Goal: Task Accomplishment & Management: Manage account settings

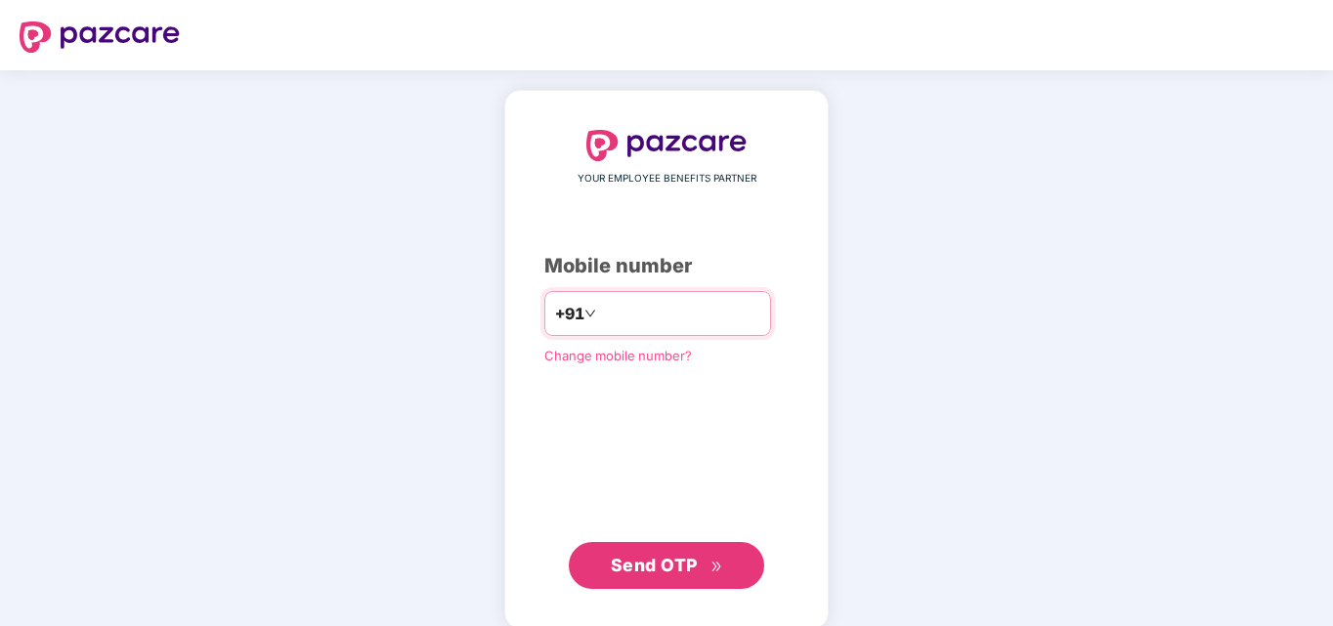
type input "**********"
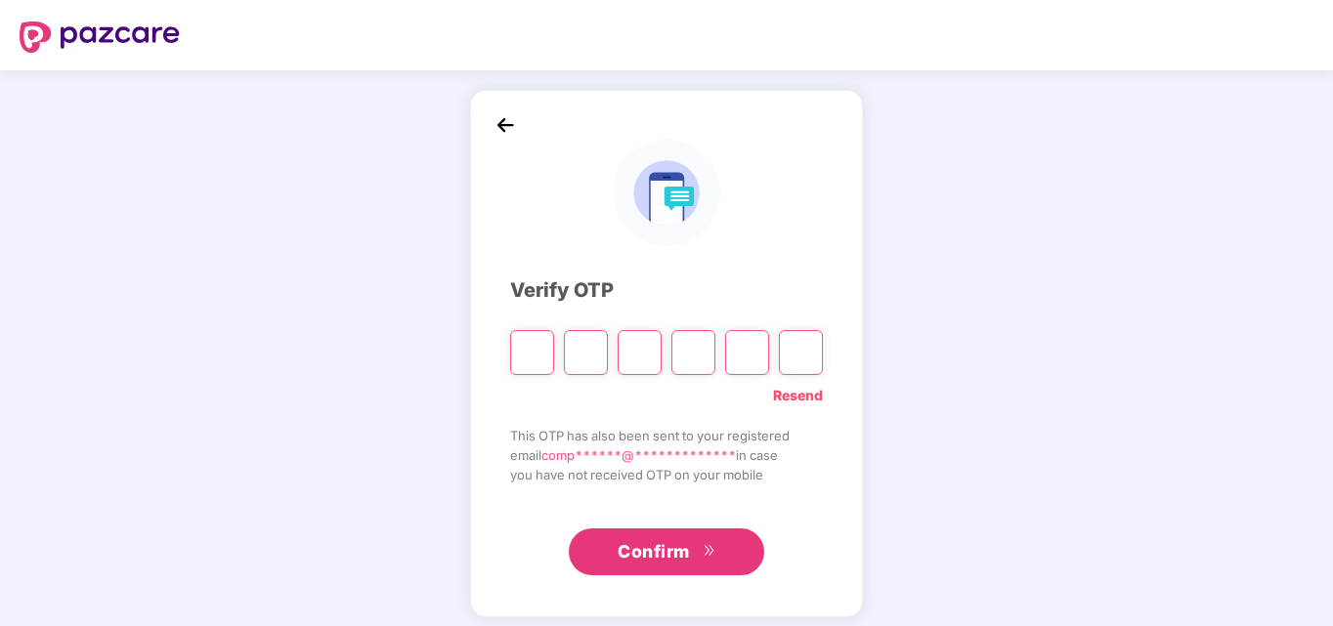
type input "*"
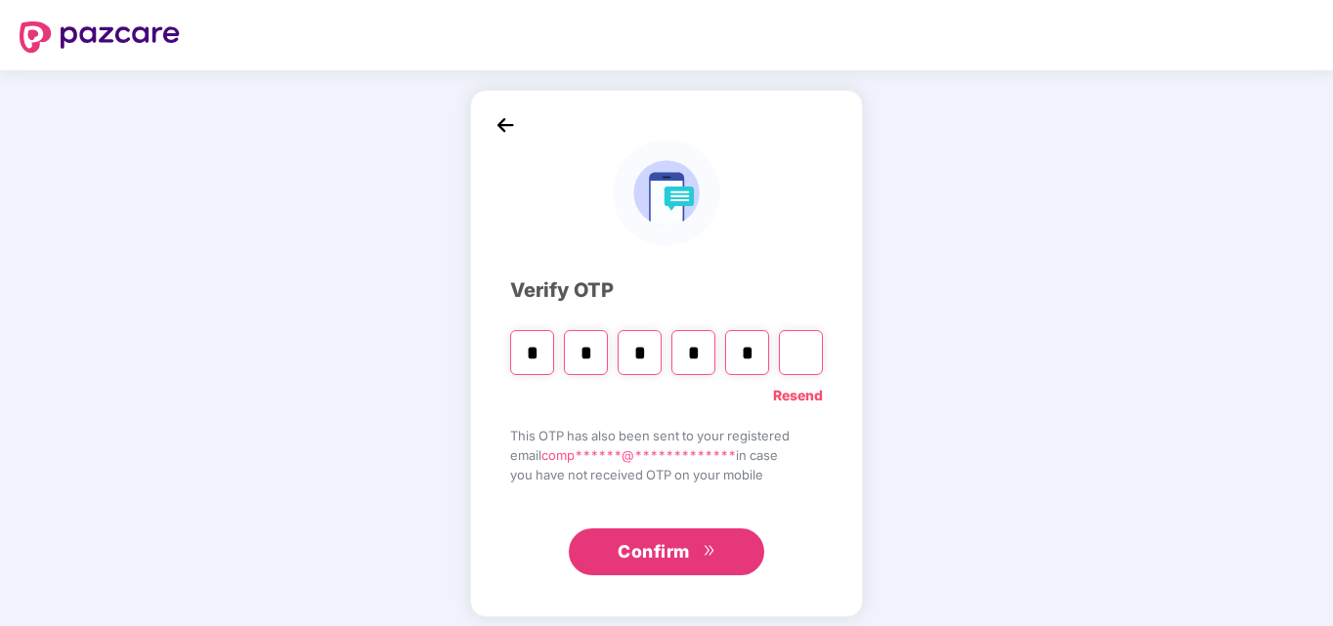
type input "*"
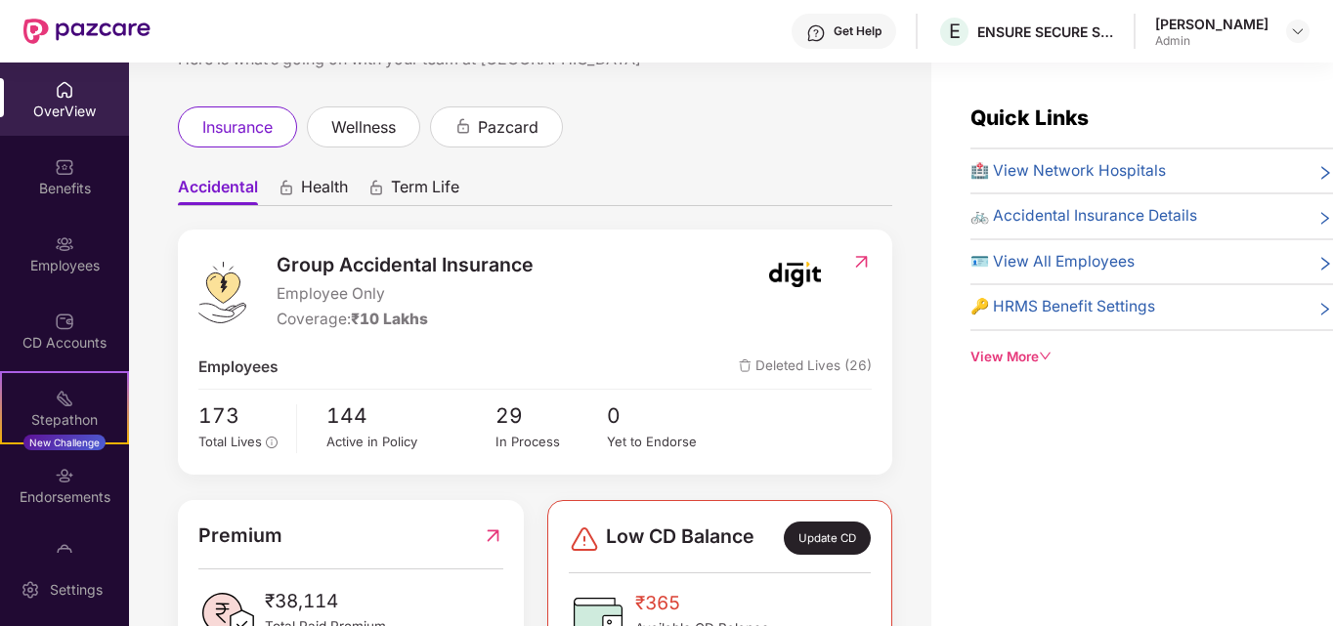
scroll to position [158, 0]
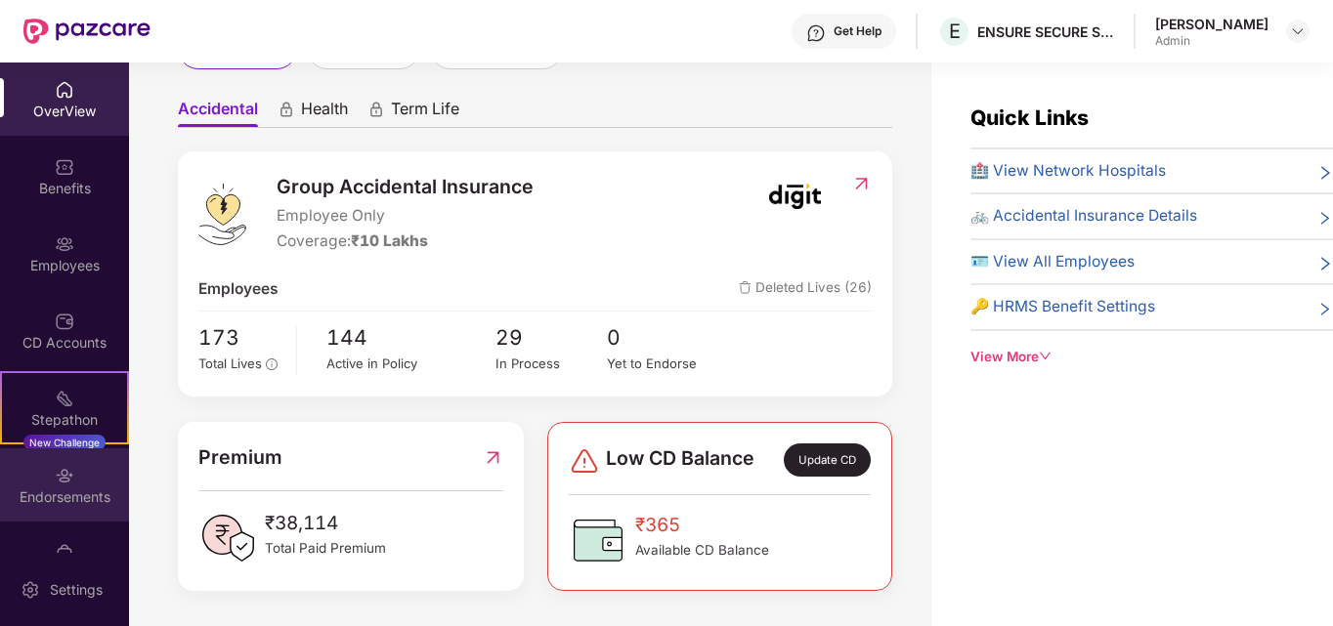
click at [60, 477] on img at bounding box center [65, 476] width 20 height 20
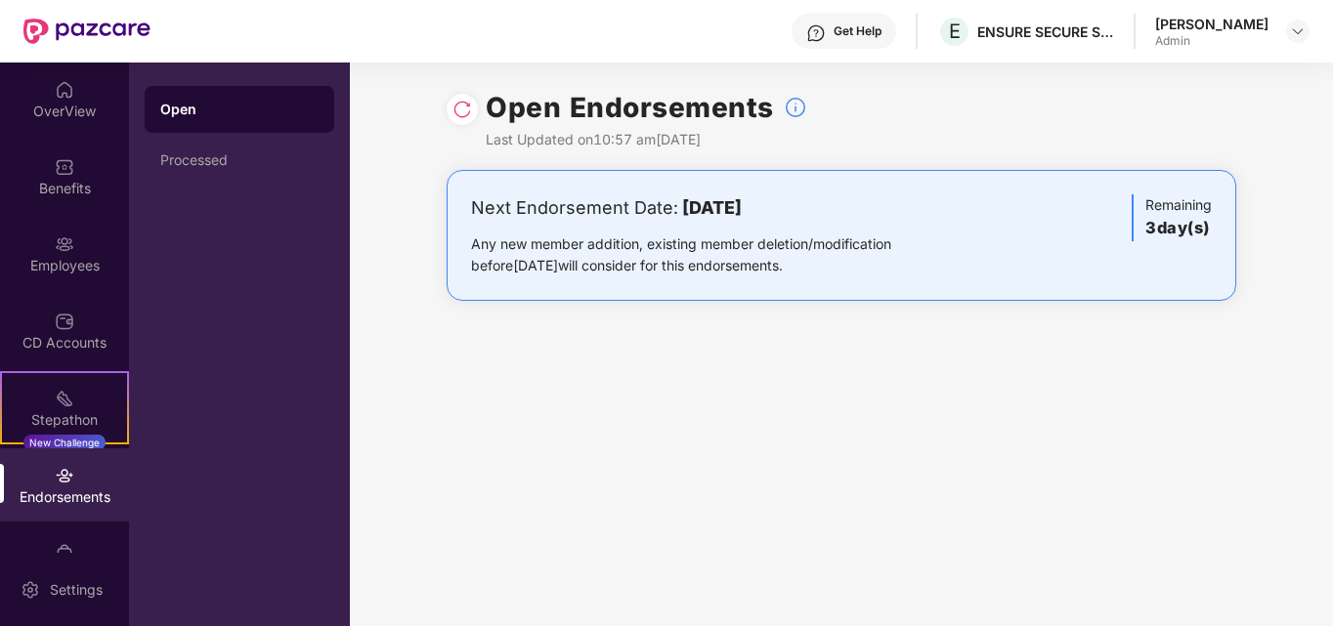
click at [1168, 225] on h3 "3 day(s)" at bounding box center [1178, 228] width 66 height 25
click at [742, 206] on b "[DATE]" at bounding box center [712, 207] width 60 height 21
click at [1190, 228] on h3 "3 day(s)" at bounding box center [1178, 228] width 66 height 25
click at [1173, 206] on div "Remaining 3 day(s)" at bounding box center [1171, 217] width 80 height 47
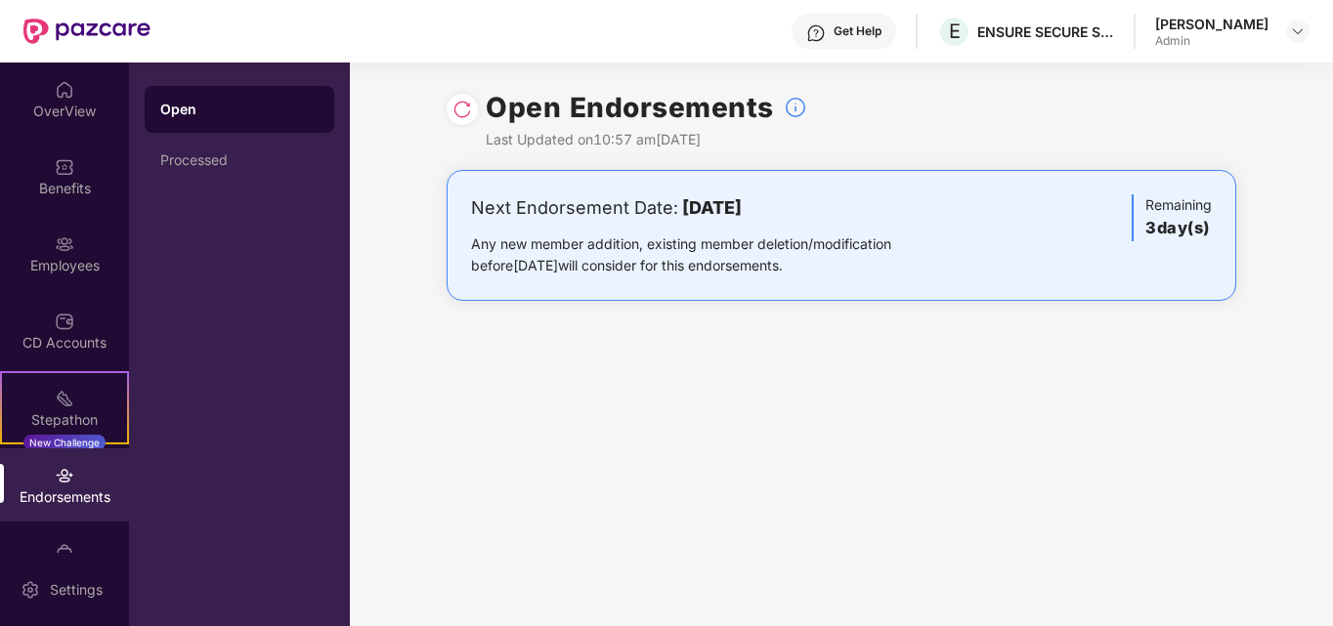
click at [1167, 226] on h3 "3 day(s)" at bounding box center [1178, 228] width 66 height 25
click at [1150, 408] on div "Open Endorsements Last Updated on 10:57 am[DATE] Next Endorsement Date: [DATE] …" at bounding box center [841, 345] width 983 height 564
click at [50, 100] on div "OverView" at bounding box center [64, 99] width 129 height 73
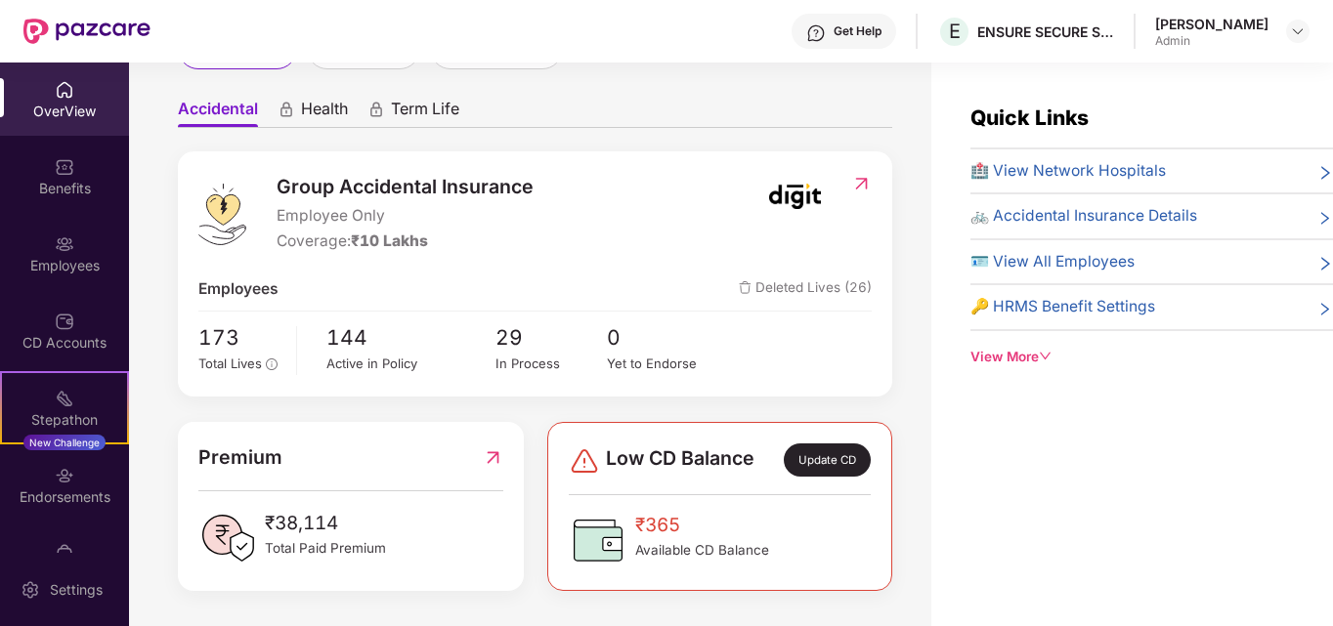
click at [1030, 267] on span "🪪 View All Employees" at bounding box center [1052, 261] width 164 height 23
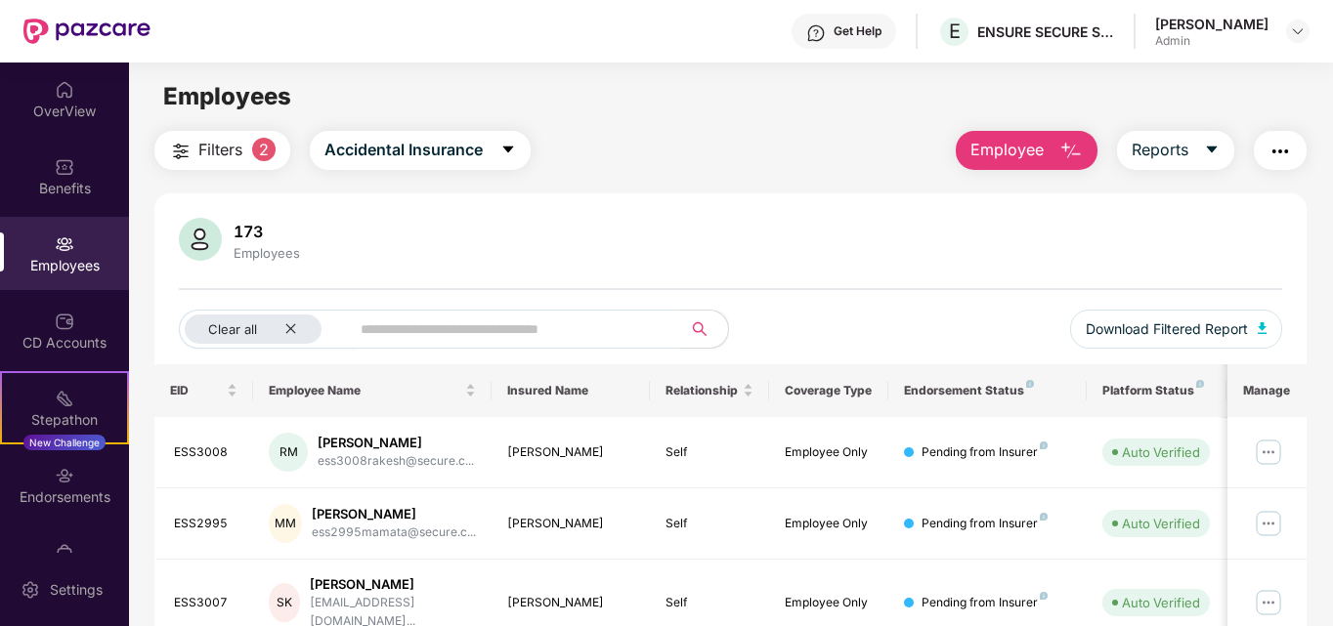
click at [1046, 146] on button "Employee" at bounding box center [1027, 150] width 142 height 39
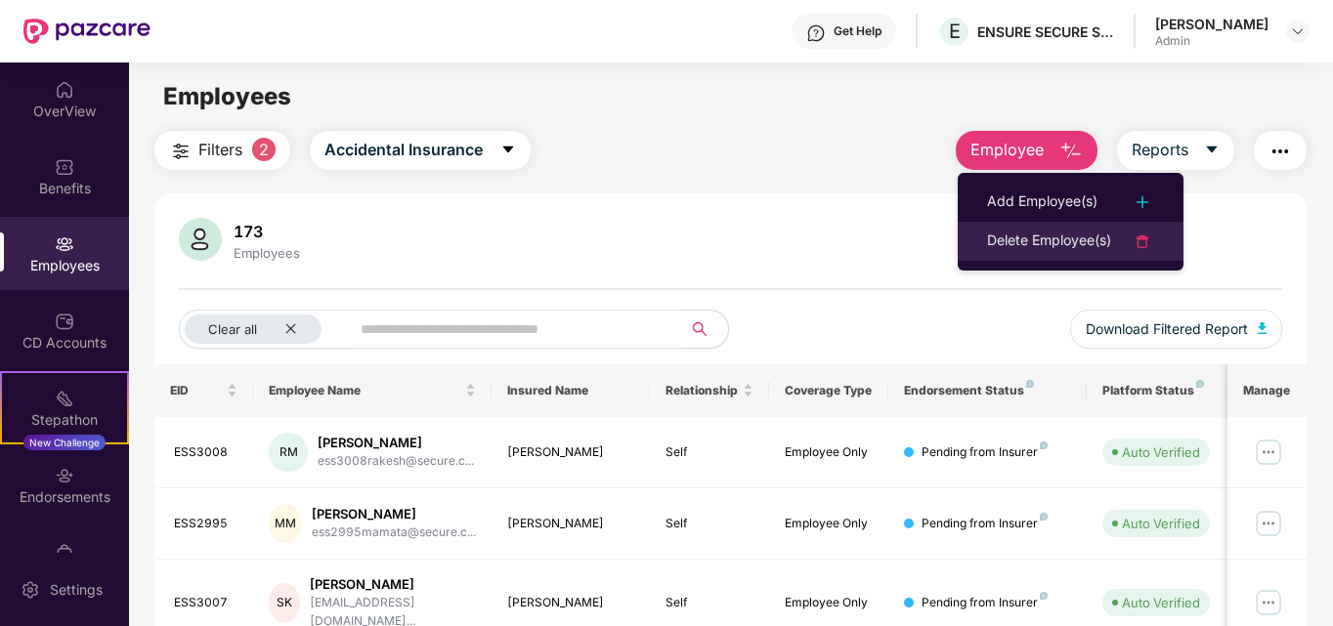
click at [1067, 235] on div "Delete Employee(s)" at bounding box center [1049, 241] width 124 height 23
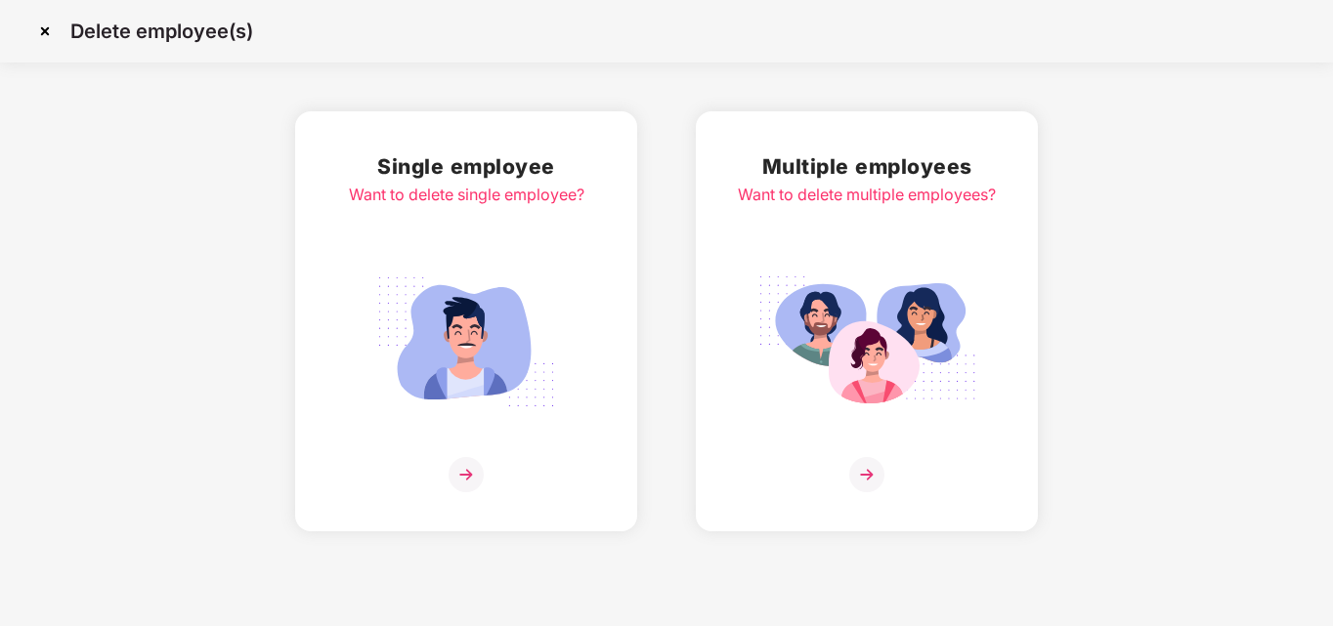
click at [470, 477] on img at bounding box center [465, 474] width 35 height 35
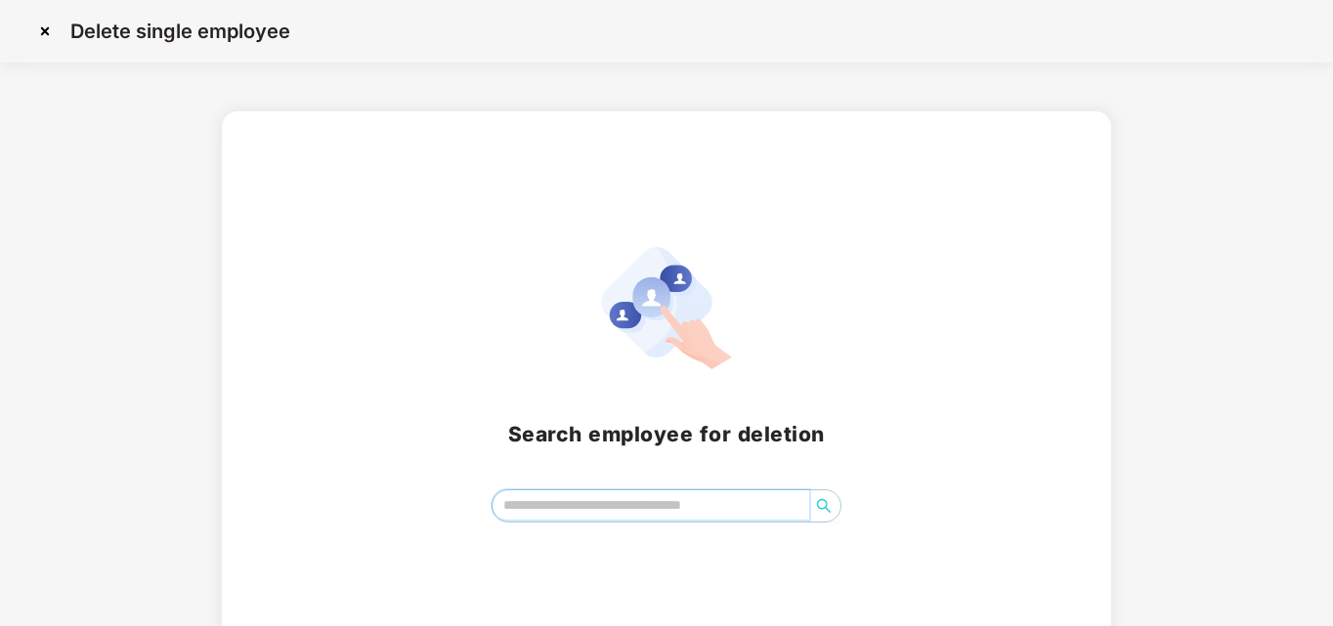
click at [635, 502] on input "search" at bounding box center [651, 505] width 318 height 29
type input "*"
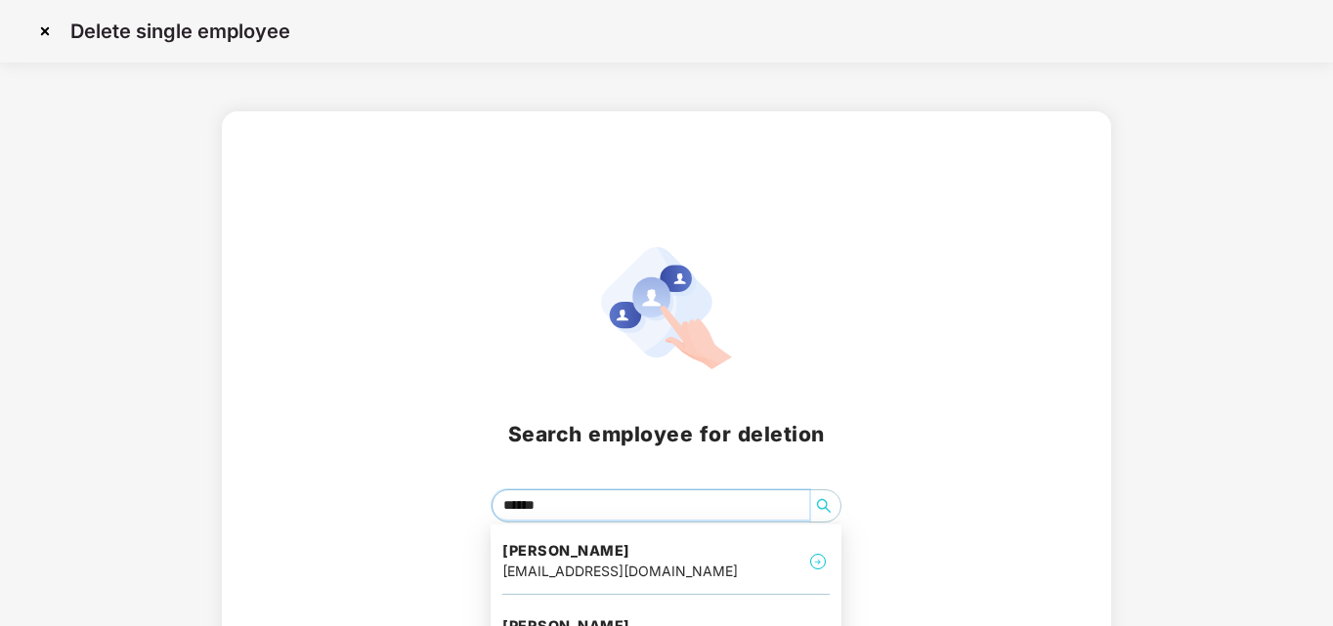
type input "*******"
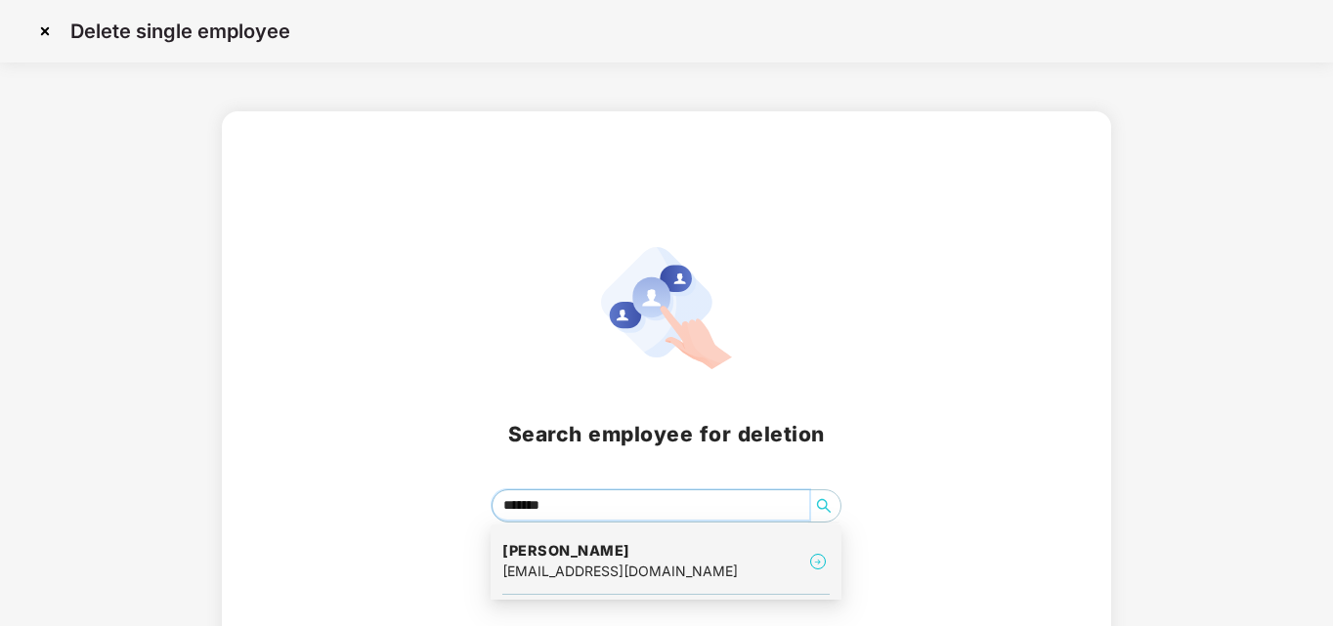
click at [566, 577] on div "[EMAIL_ADDRESS][DOMAIN_NAME]" at bounding box center [619, 571] width 235 height 21
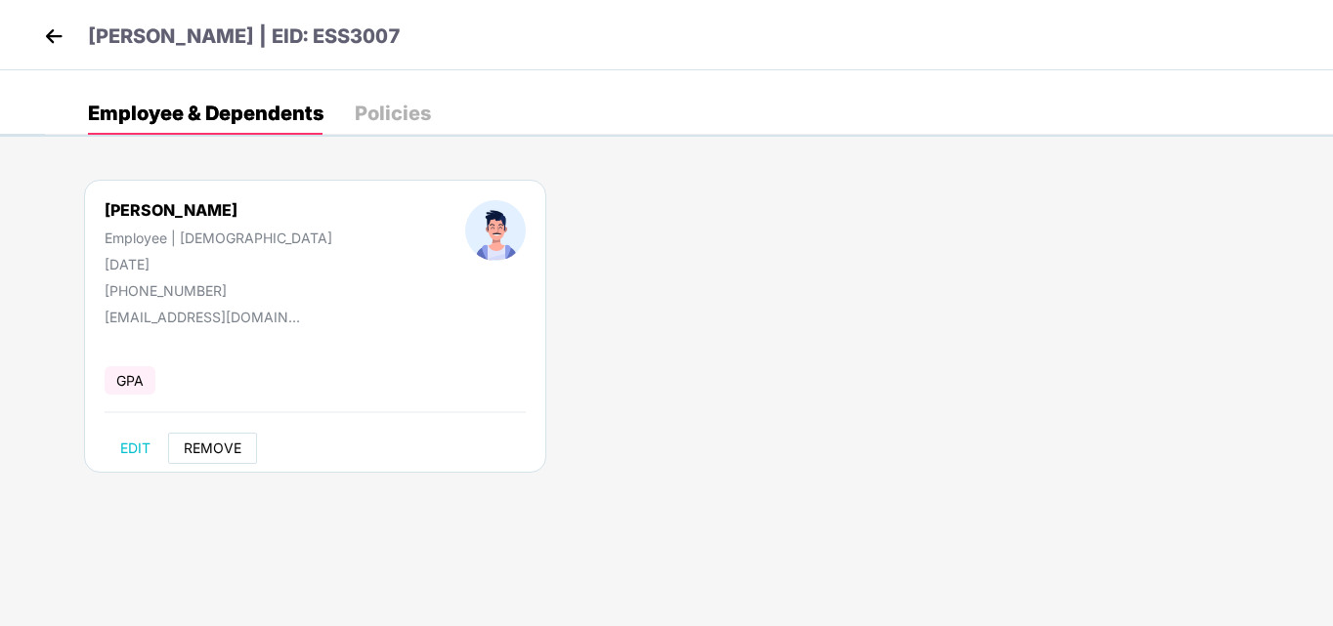
click at [198, 448] on span "REMOVE" at bounding box center [213, 449] width 58 height 16
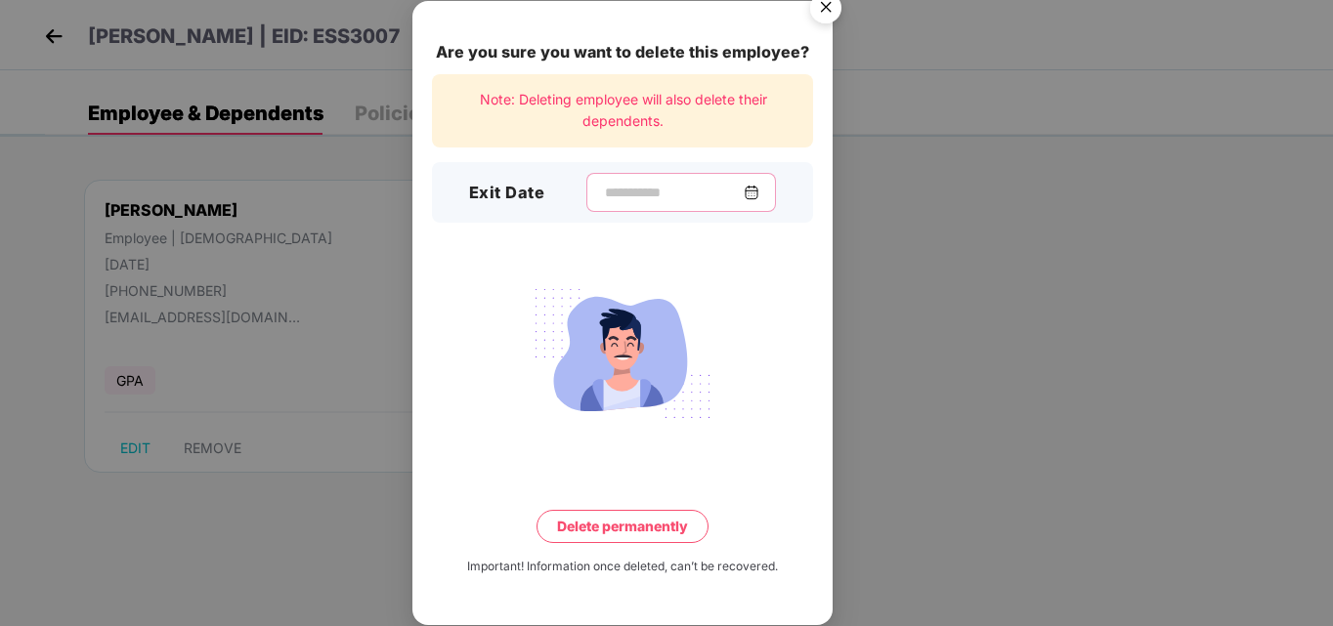
click at [603, 194] on input at bounding box center [673, 193] width 141 height 21
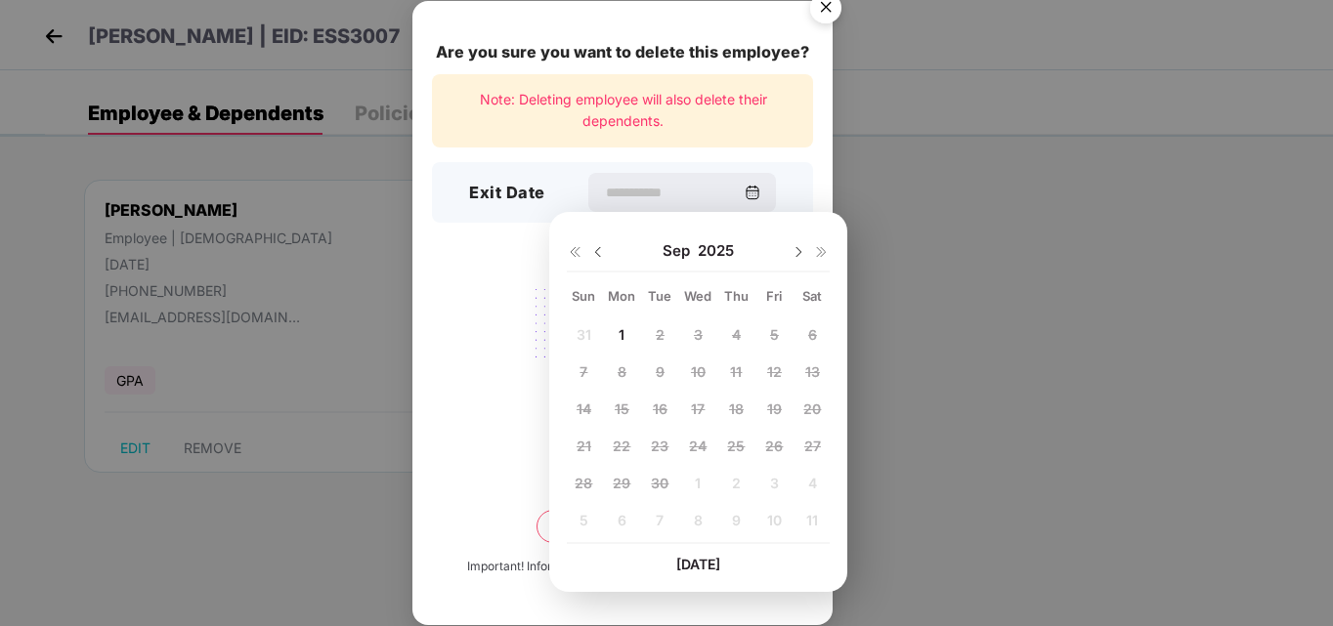
click at [596, 249] on img at bounding box center [598, 252] width 16 height 16
click at [621, 482] on span "25" at bounding box center [622, 483] width 18 height 17
type input "**********"
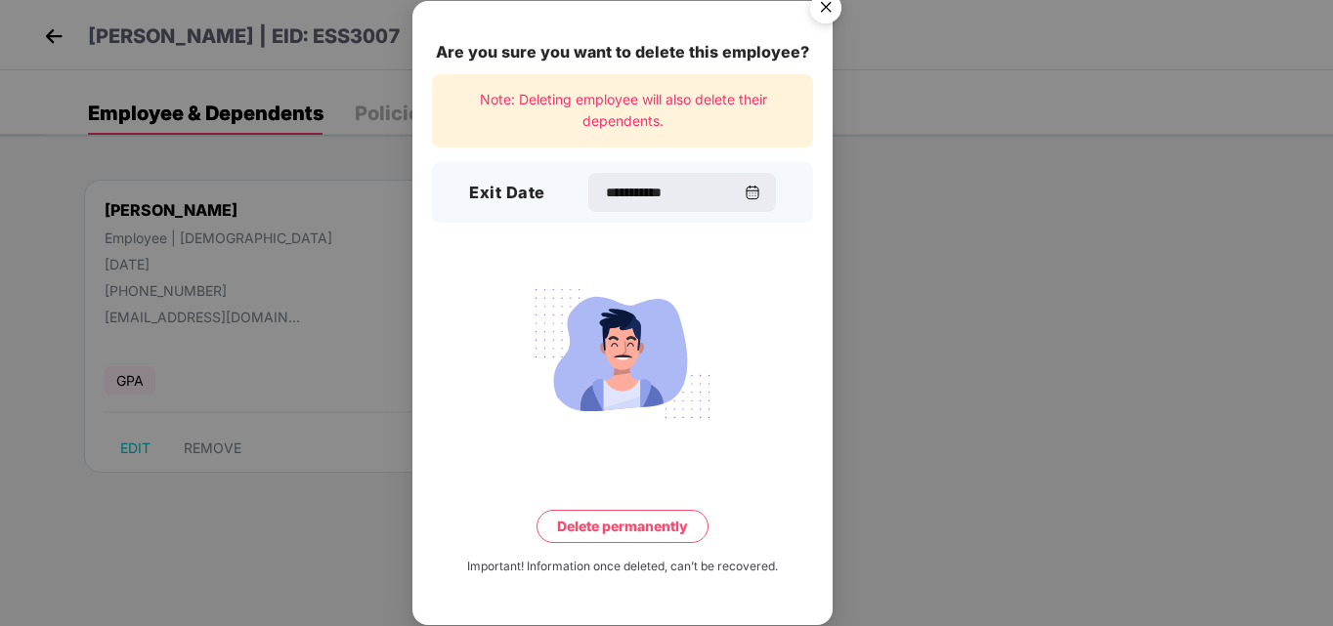
click at [623, 519] on button "Delete permanently" at bounding box center [622, 526] width 172 height 33
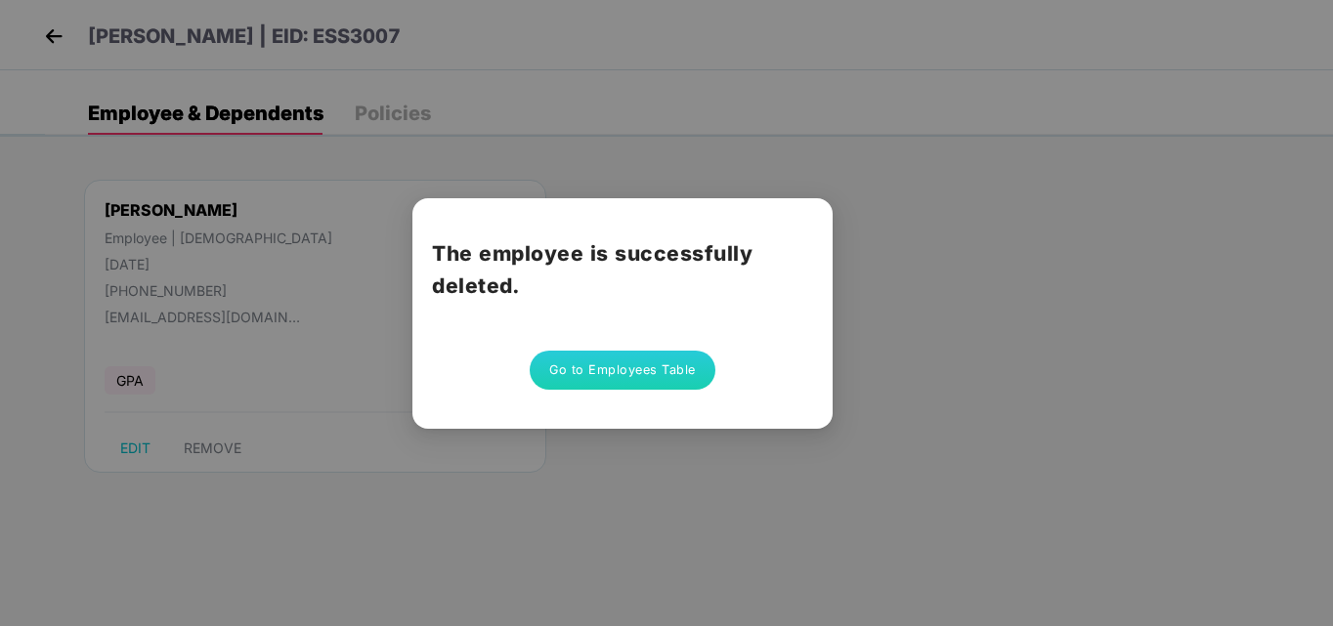
click at [617, 379] on button "Go to Employees Table" at bounding box center [623, 370] width 186 height 39
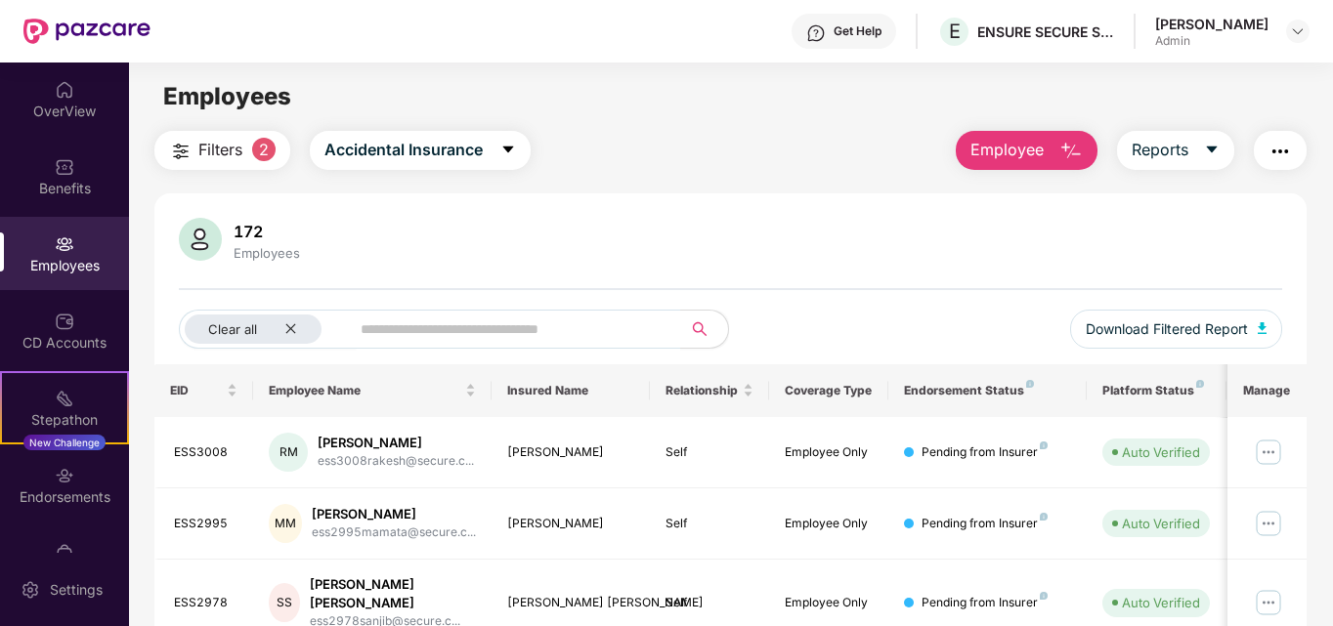
click at [1021, 151] on span "Employee" at bounding box center [1006, 150] width 73 height 24
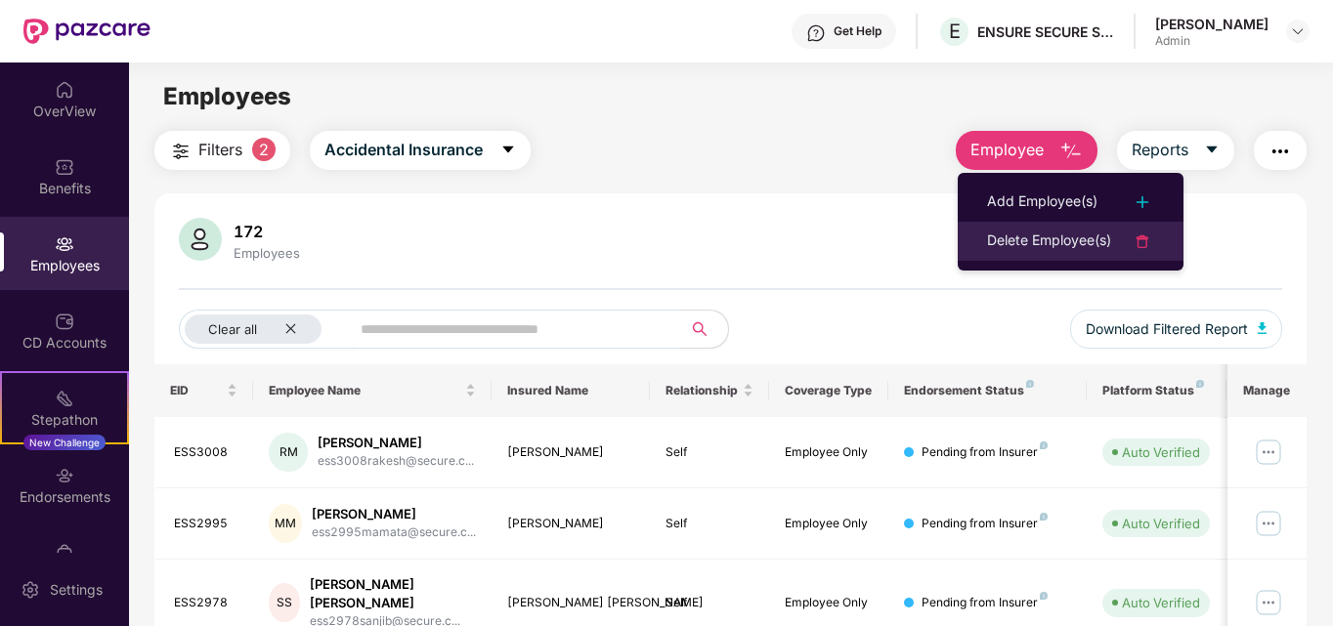
click at [1046, 243] on div "Delete Employee(s)" at bounding box center [1049, 241] width 124 height 23
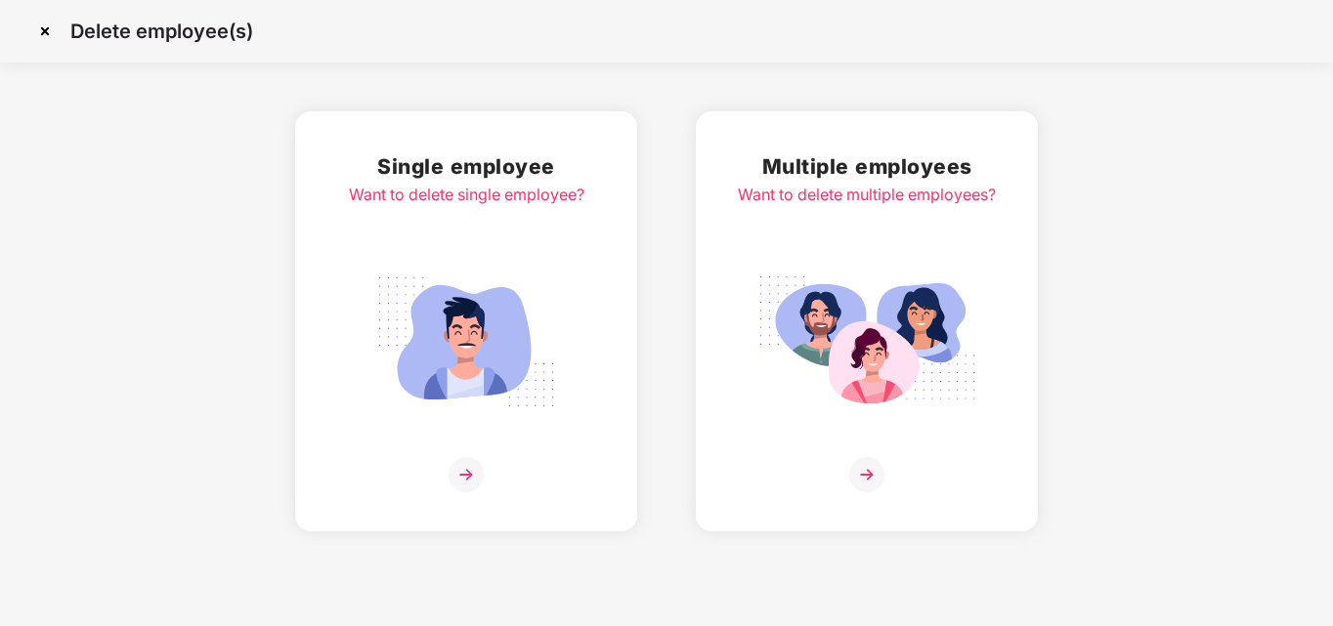
click at [468, 477] on img at bounding box center [465, 474] width 35 height 35
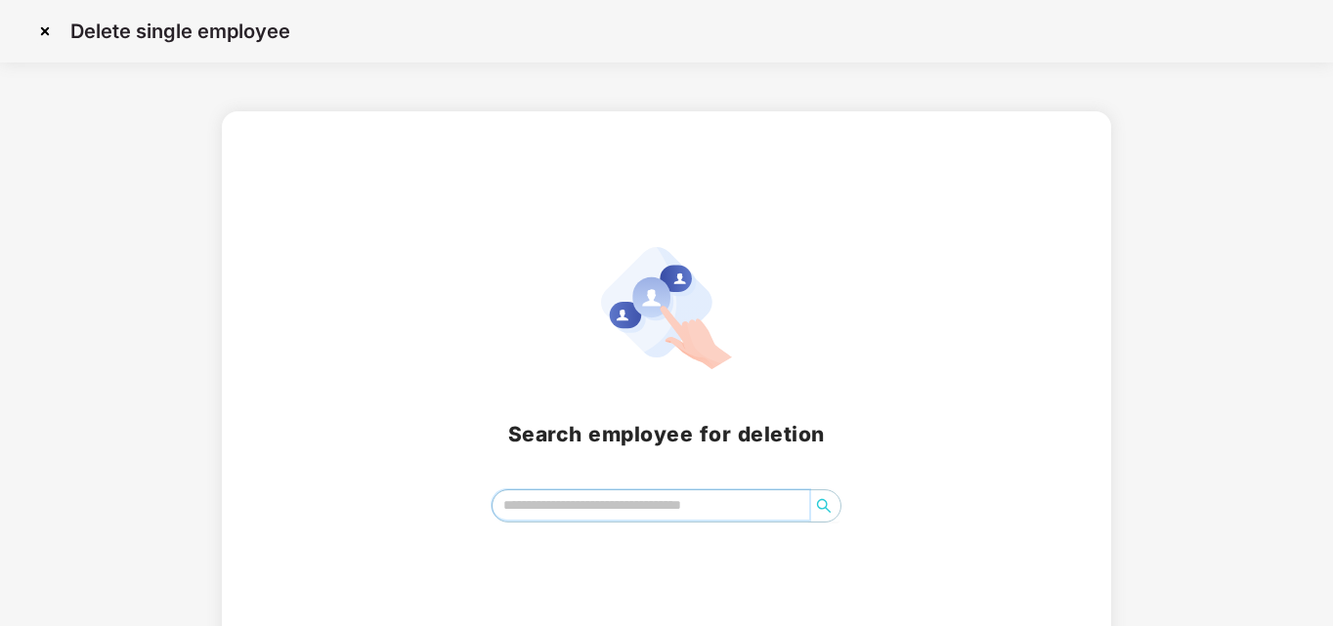
click at [565, 511] on input "search" at bounding box center [651, 505] width 318 height 29
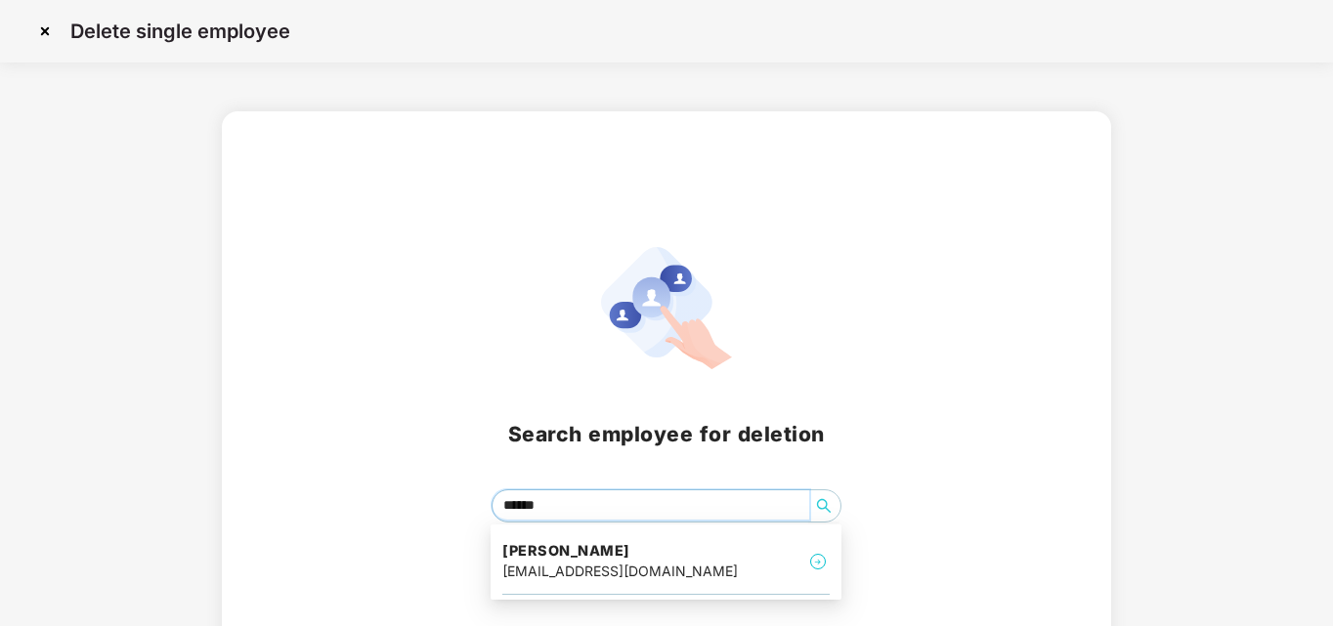
type input "*******"
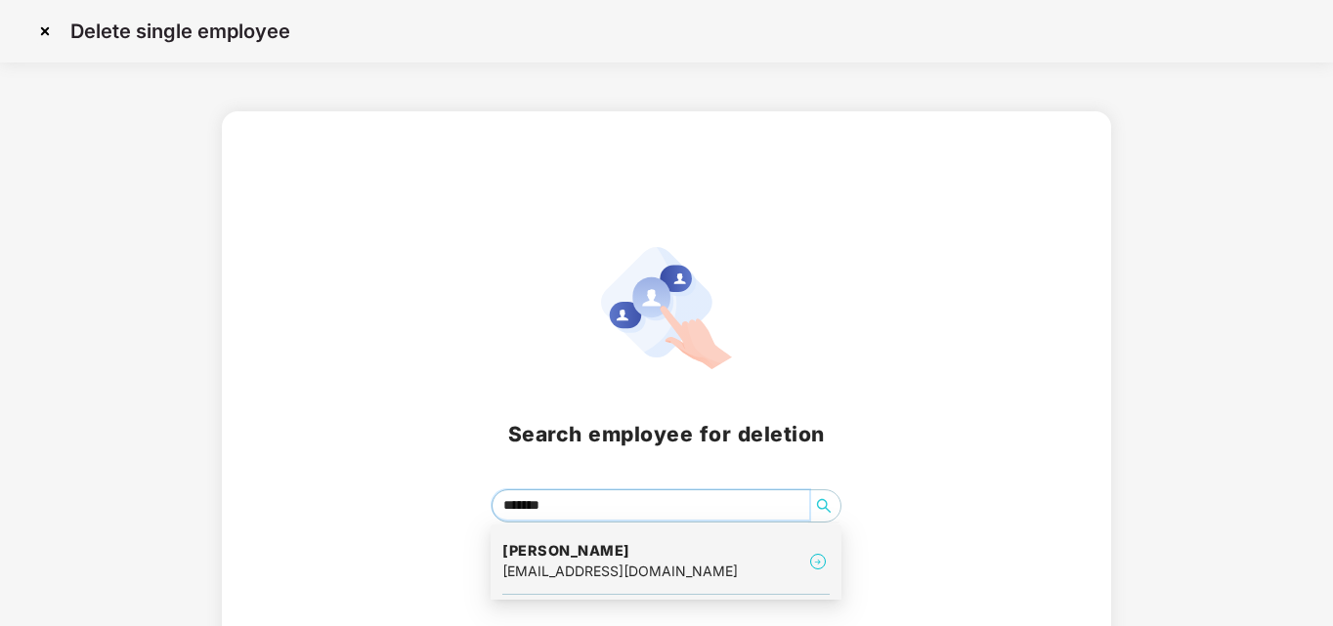
click at [615, 574] on div "[EMAIL_ADDRESS][DOMAIN_NAME]" at bounding box center [619, 571] width 235 height 21
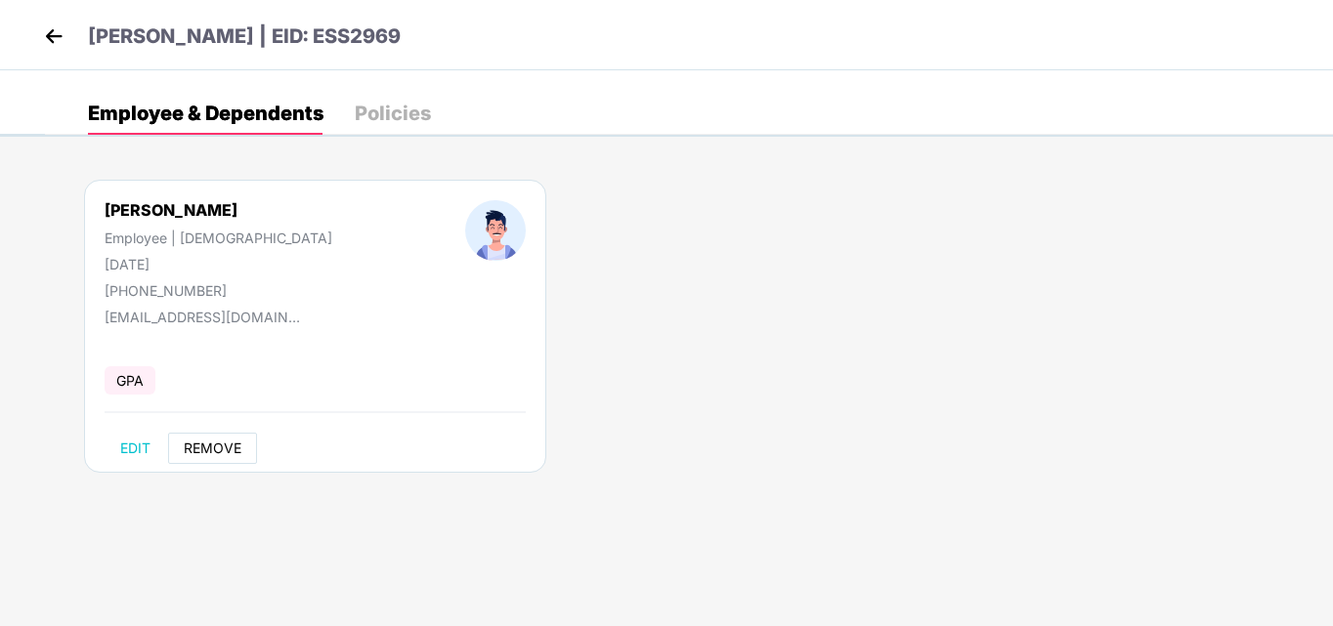
click at [197, 448] on span "REMOVE" at bounding box center [213, 449] width 58 height 16
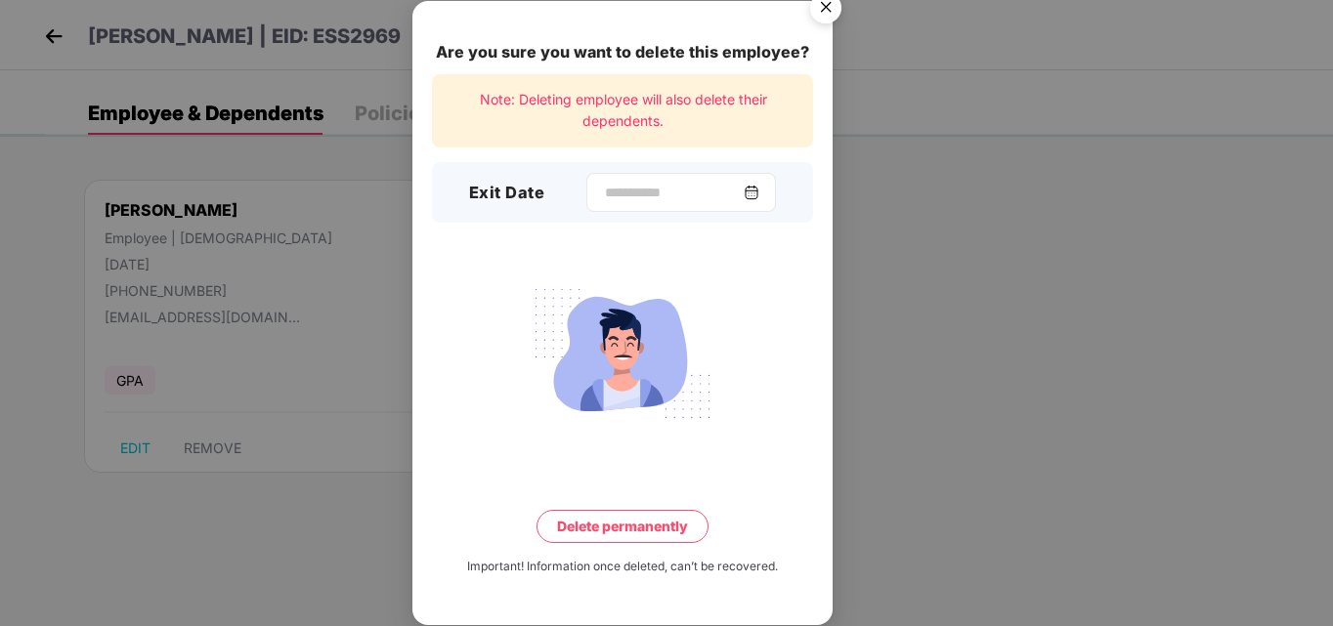
click at [609, 207] on div at bounding box center [681, 192] width 190 height 39
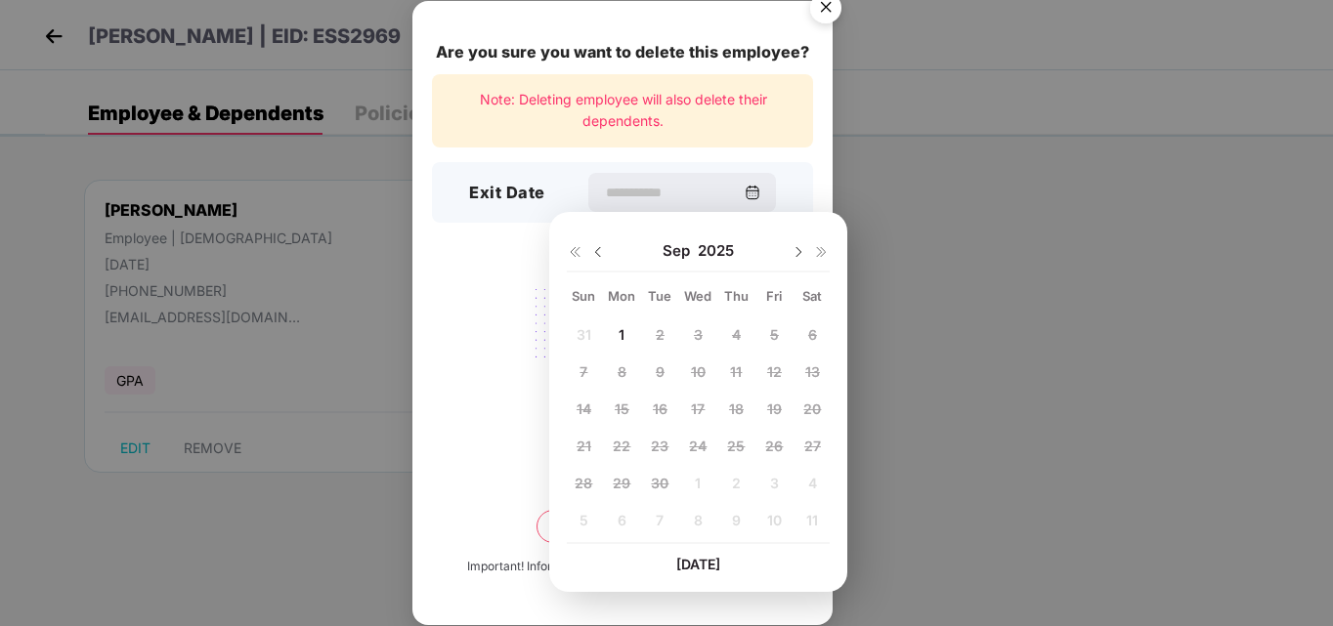
click at [592, 251] on img at bounding box center [598, 252] width 16 height 16
click at [630, 488] on span "25" at bounding box center [622, 483] width 18 height 17
type input "**********"
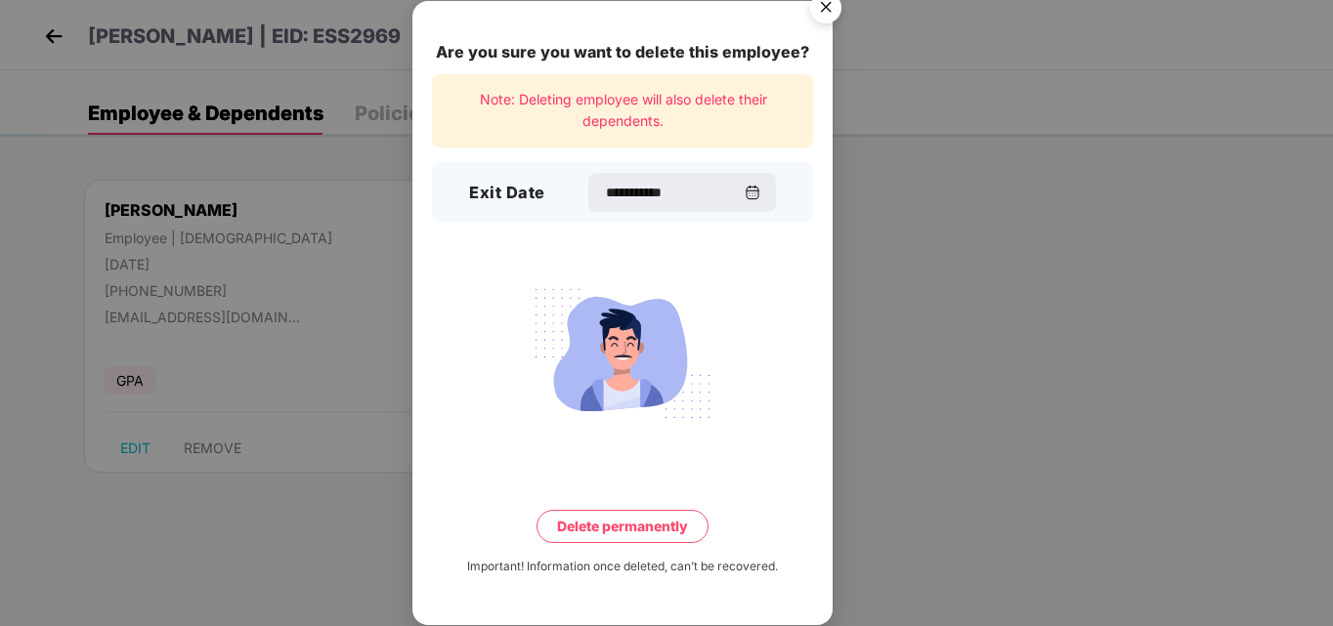
click at [618, 530] on button "Delete permanently" at bounding box center [622, 526] width 172 height 33
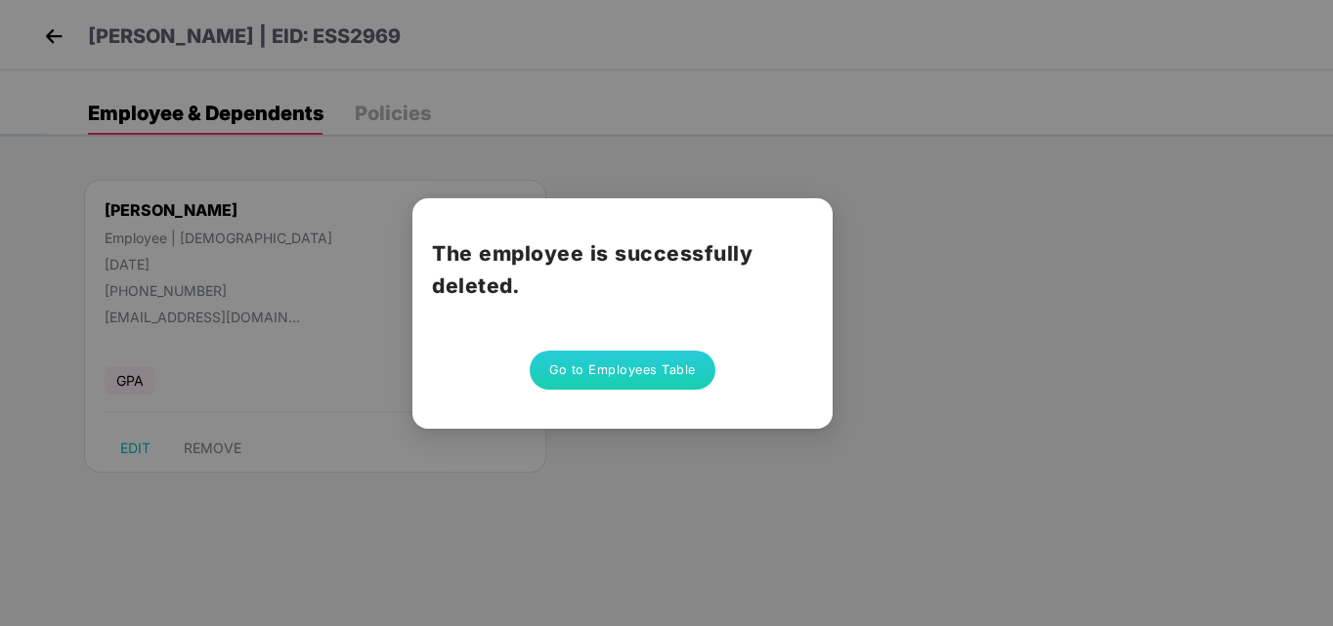
click at [617, 379] on button "Go to Employees Table" at bounding box center [623, 370] width 186 height 39
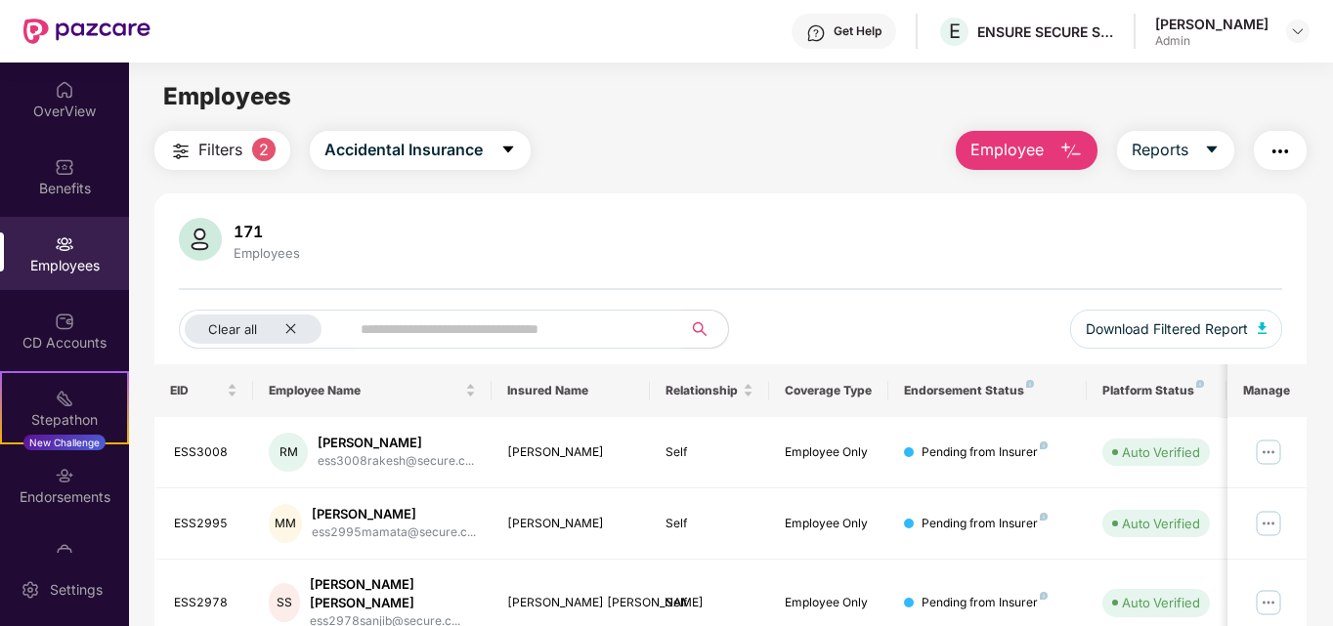
click at [462, 320] on input "text" at bounding box center [508, 329] width 295 height 29
click at [1049, 151] on button "Employee" at bounding box center [1027, 150] width 142 height 39
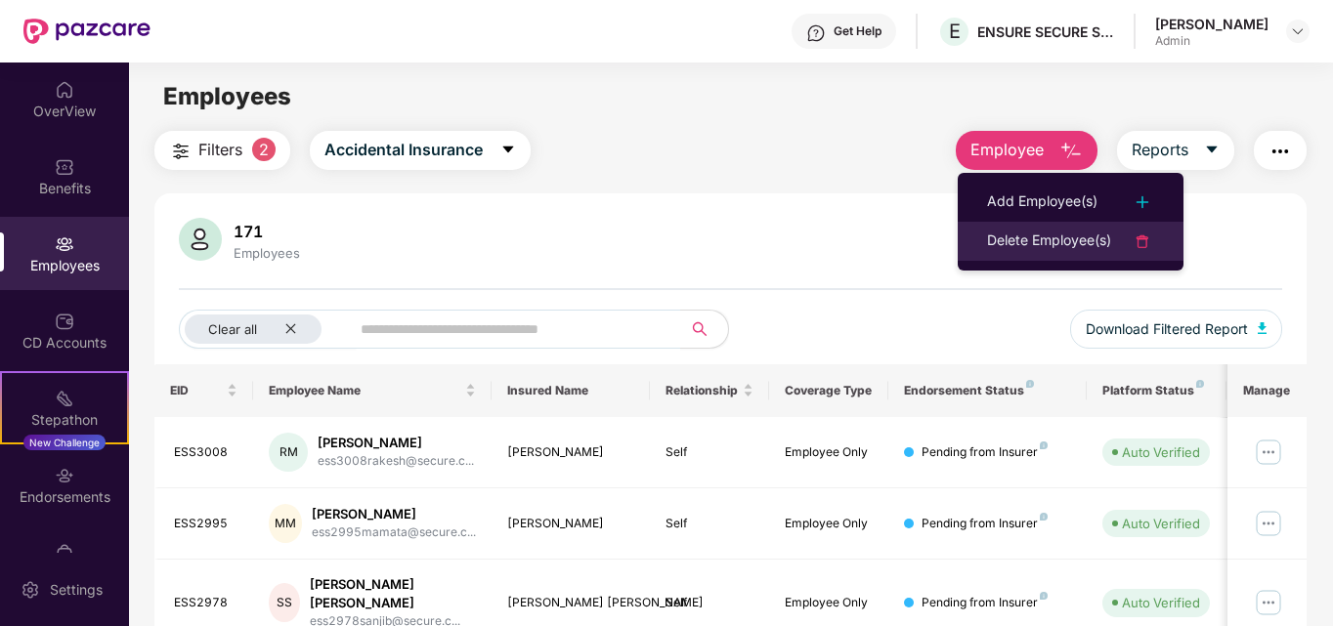
click at [1069, 241] on div "Delete Employee(s)" at bounding box center [1049, 241] width 124 height 23
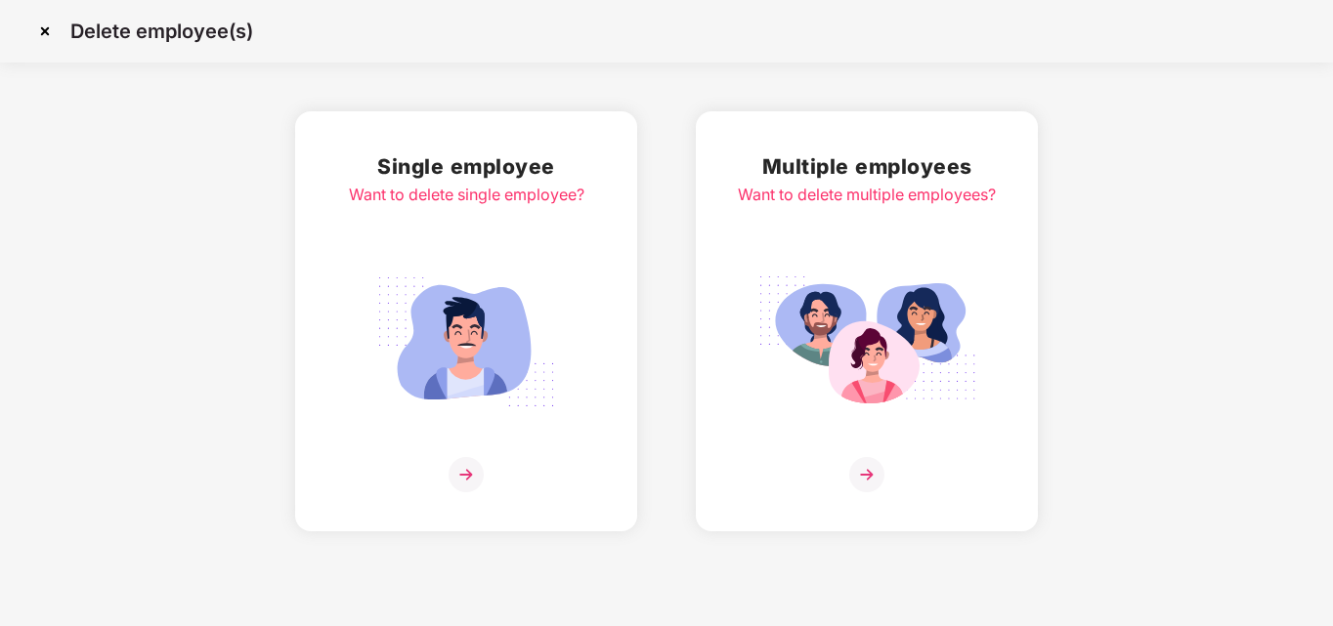
click at [459, 481] on img at bounding box center [465, 474] width 35 height 35
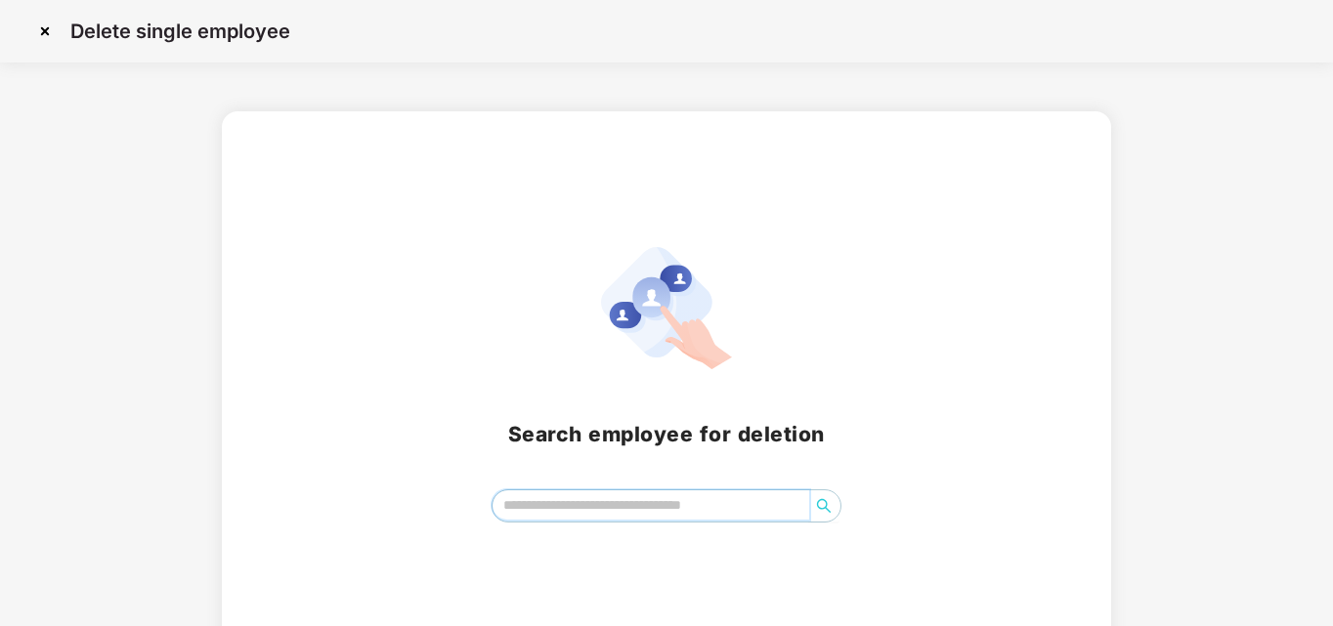
click at [562, 491] on input "search" at bounding box center [651, 505] width 318 height 29
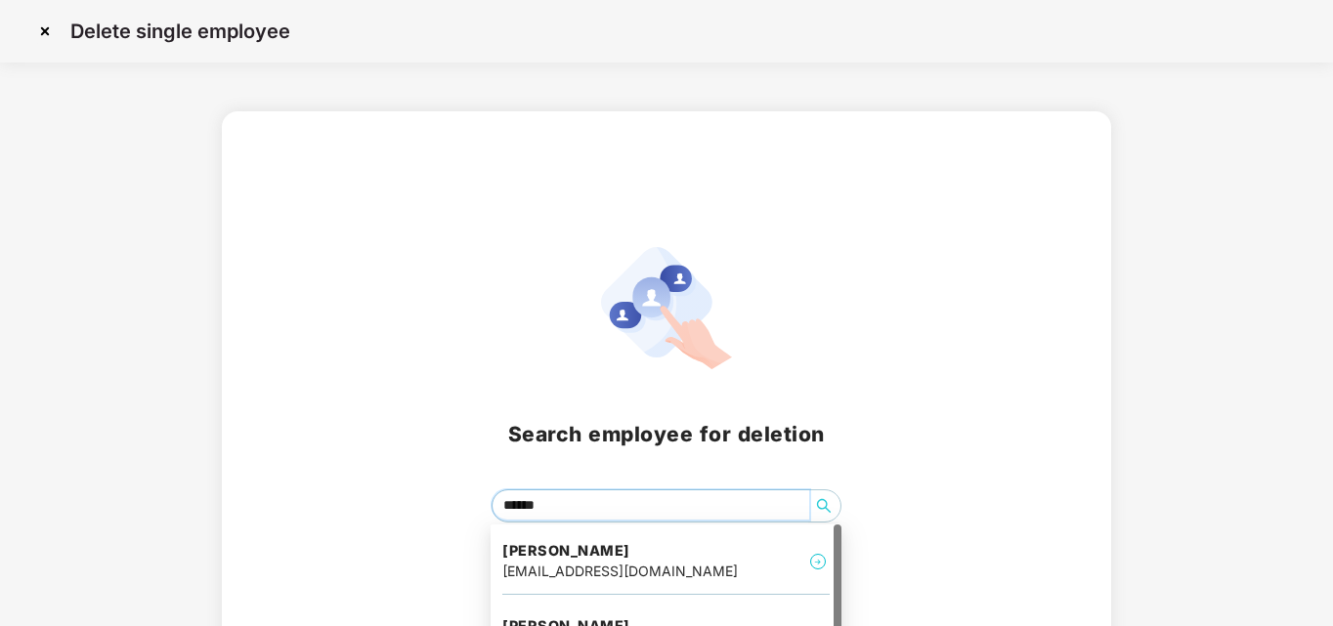
type input "*******"
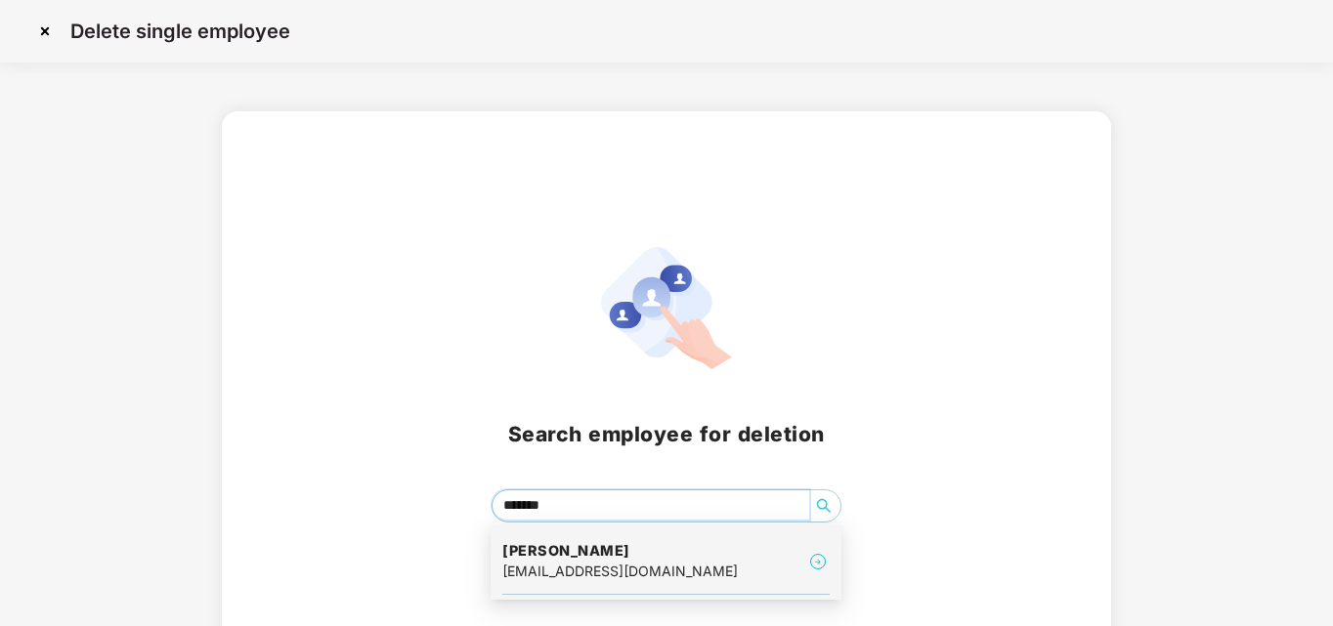
click at [540, 552] on h4 "[PERSON_NAME]" at bounding box center [619, 551] width 235 height 20
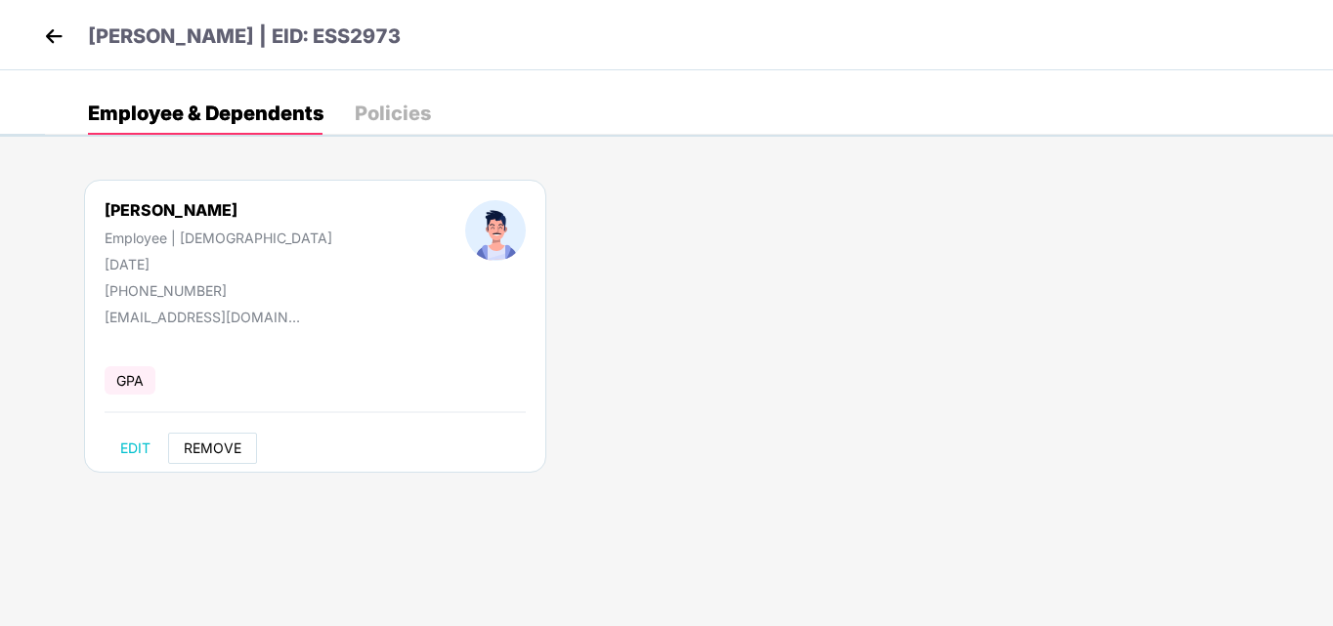
click at [222, 444] on span "REMOVE" at bounding box center [213, 449] width 58 height 16
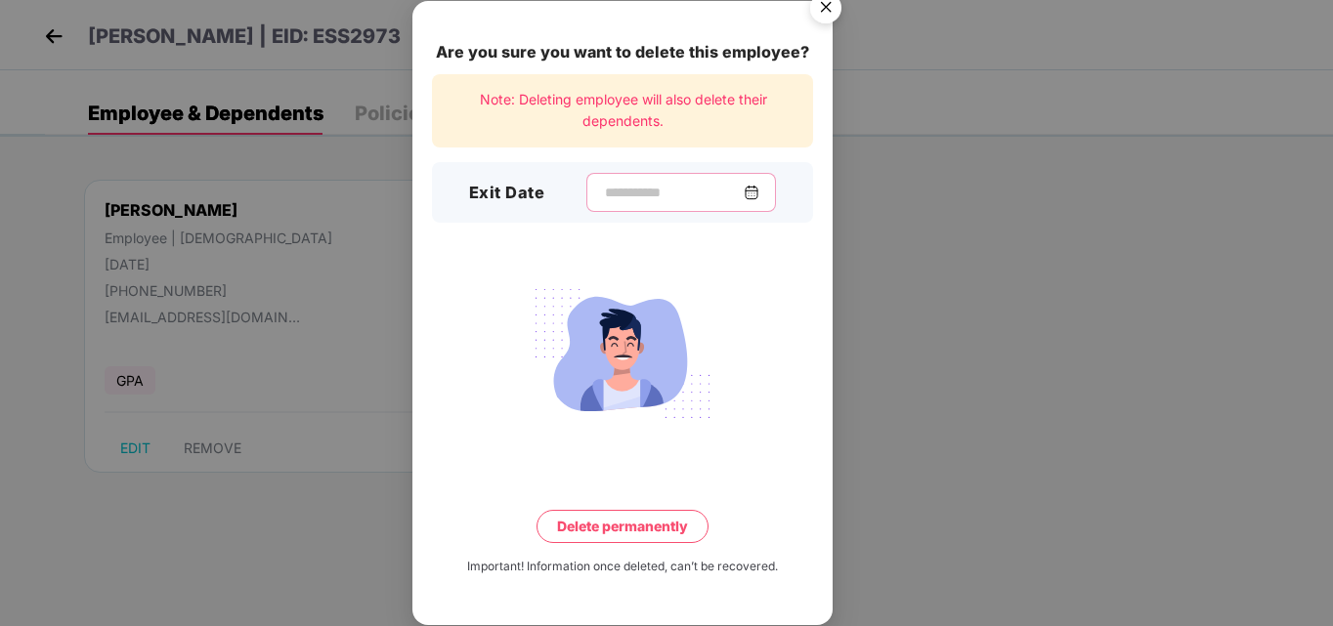
click at [603, 192] on input at bounding box center [673, 193] width 141 height 21
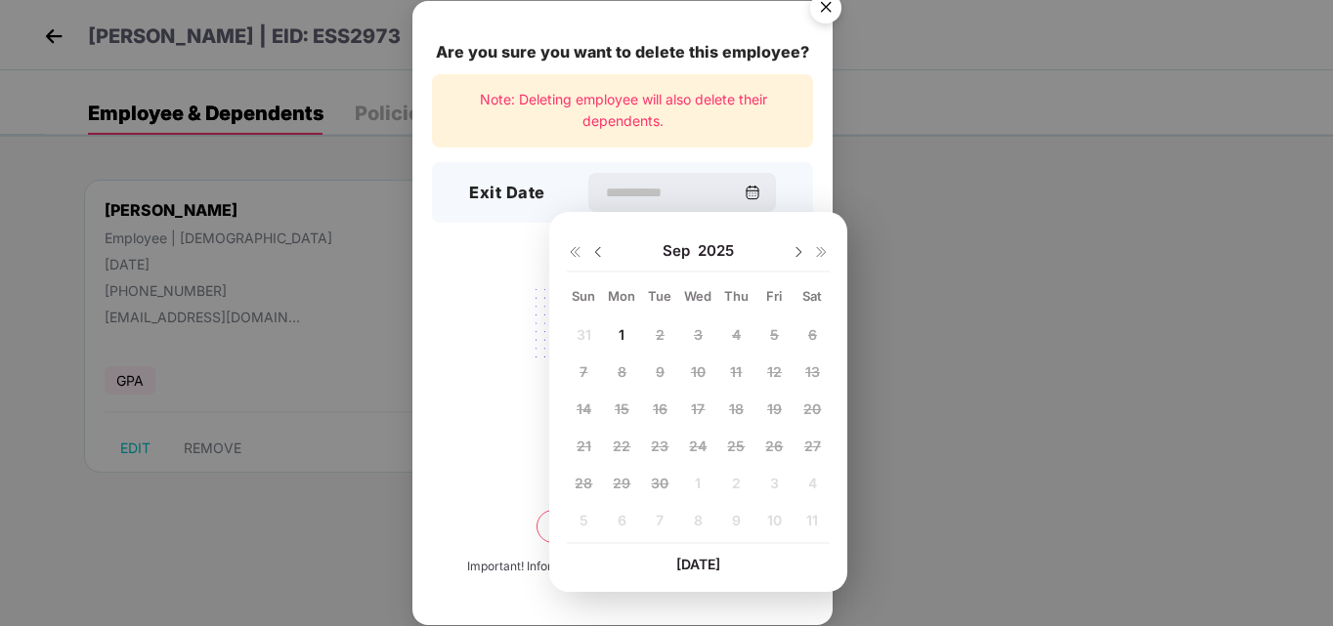
click at [598, 253] on img at bounding box center [598, 252] width 16 height 16
click at [618, 482] on span "25" at bounding box center [622, 483] width 18 height 17
type input "**********"
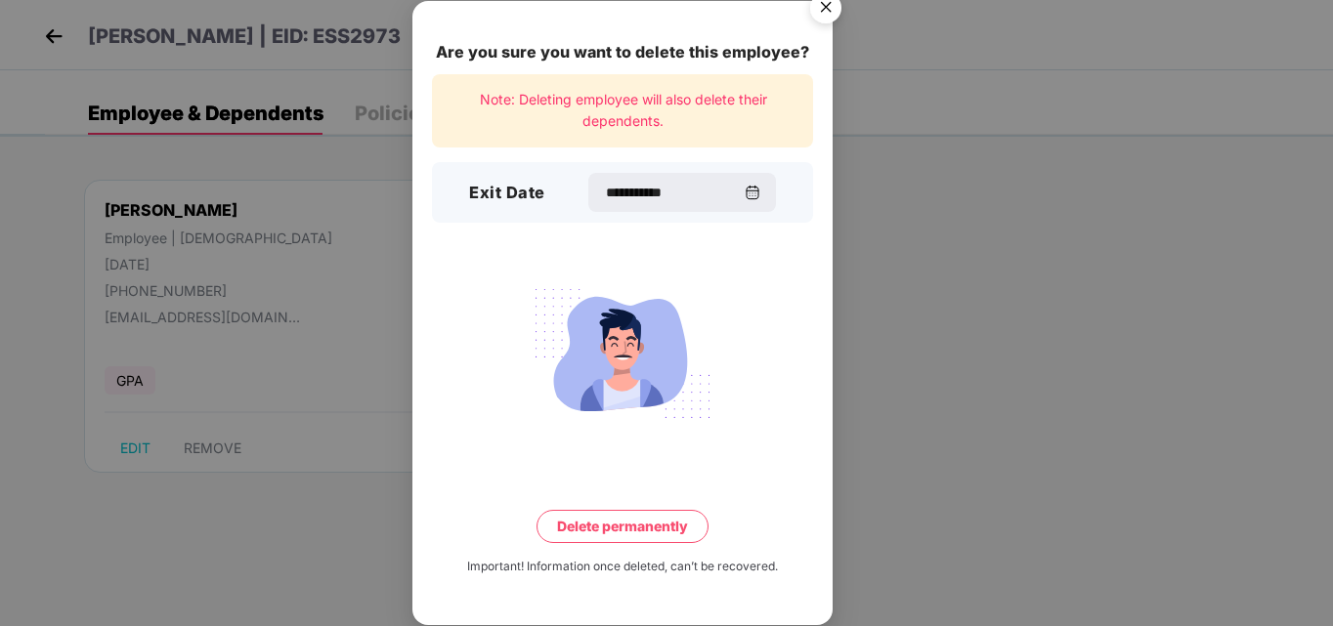
click at [619, 533] on button "Delete permanently" at bounding box center [622, 526] width 172 height 33
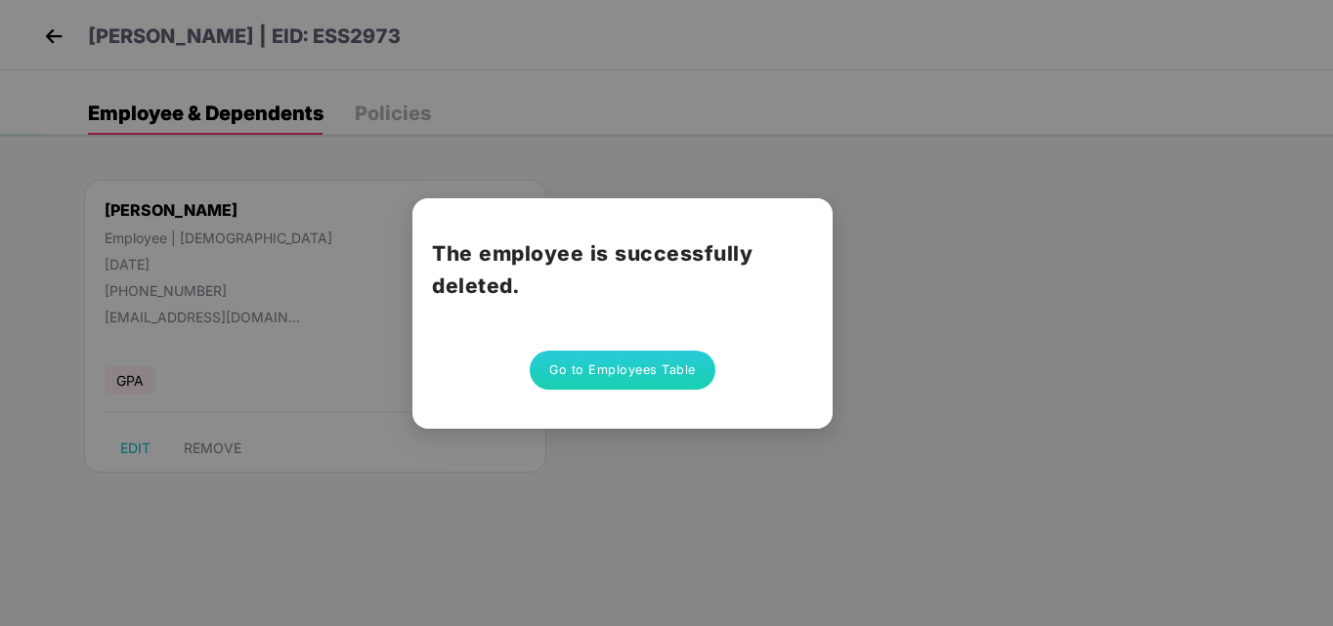
click at [617, 374] on button "Go to Employees Table" at bounding box center [623, 370] width 186 height 39
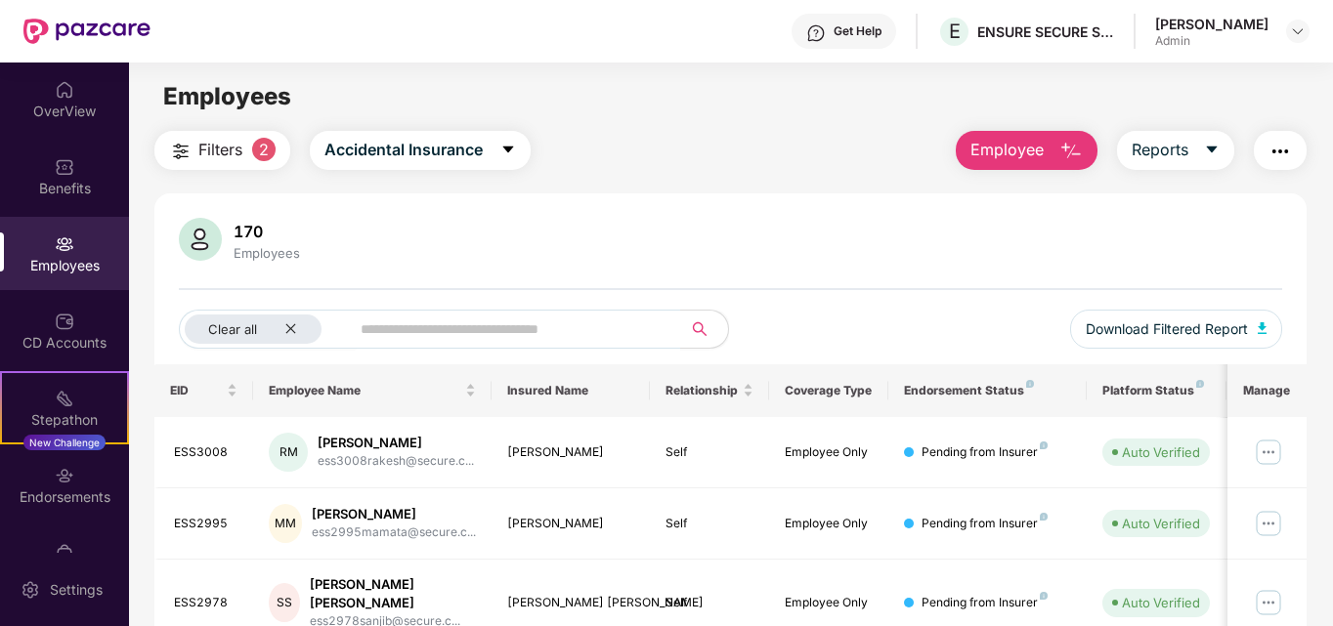
click at [1030, 149] on span "Employee" at bounding box center [1006, 150] width 73 height 24
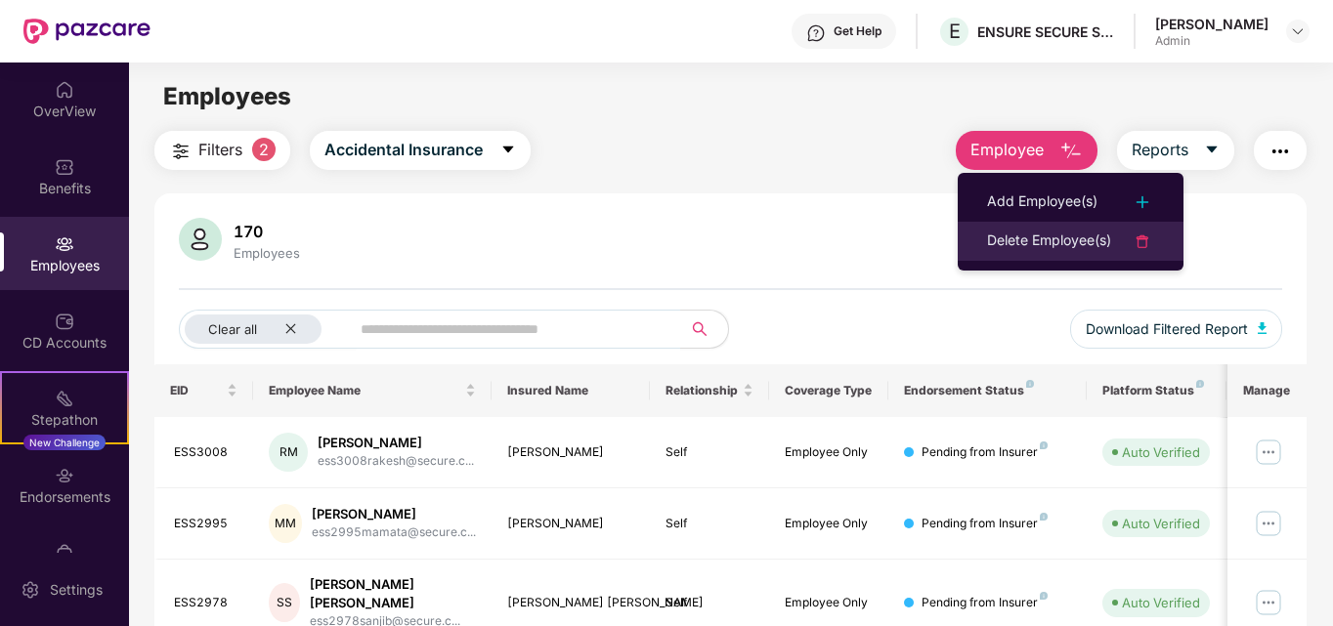
click at [1090, 240] on div "Delete Employee(s)" at bounding box center [1049, 241] width 124 height 23
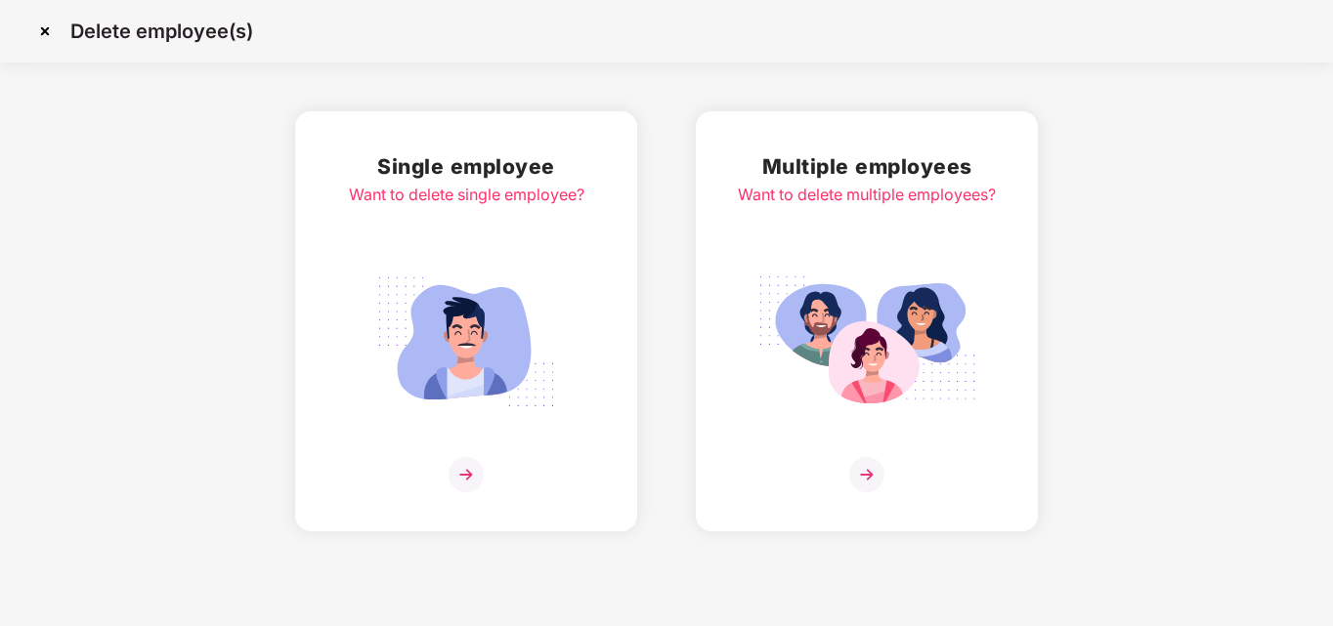
click at [473, 465] on img at bounding box center [465, 474] width 35 height 35
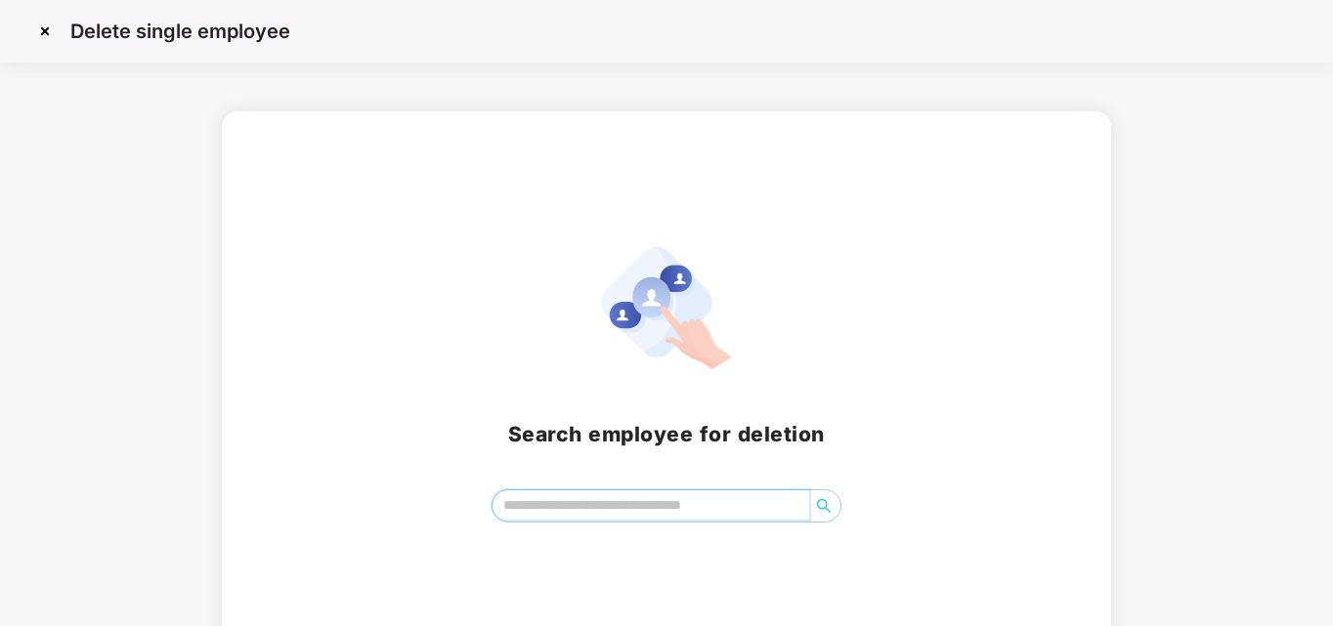
click at [604, 509] on input "search" at bounding box center [651, 505] width 318 height 29
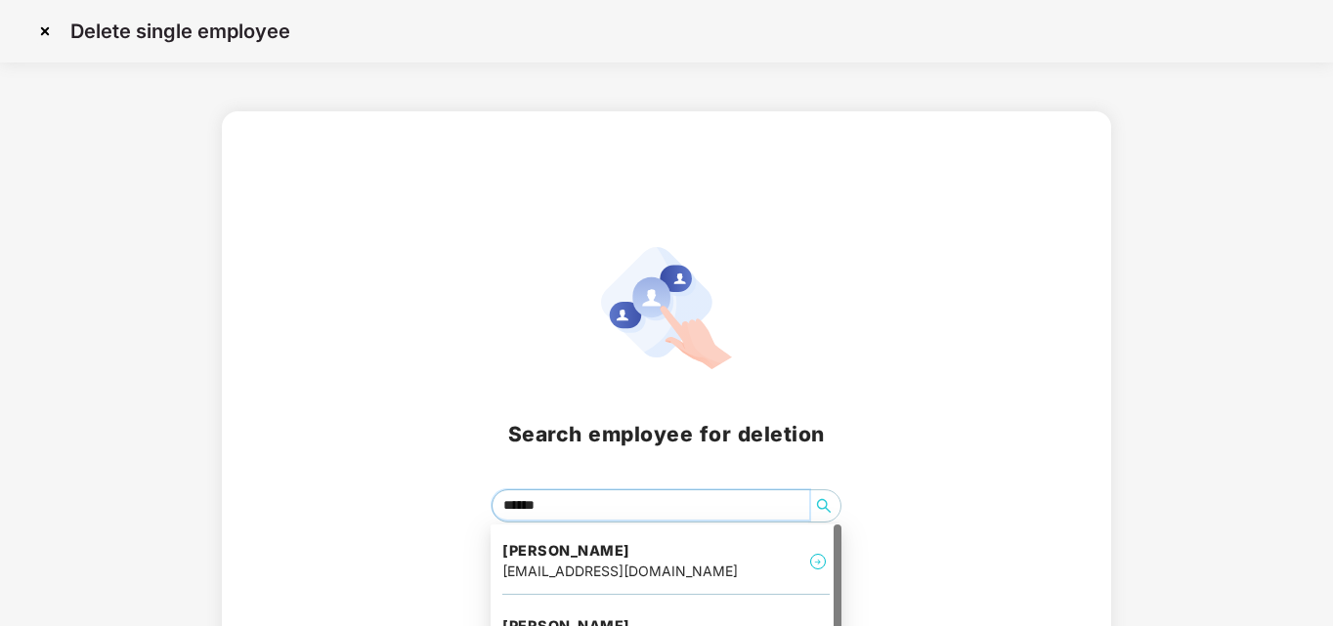
type input "*******"
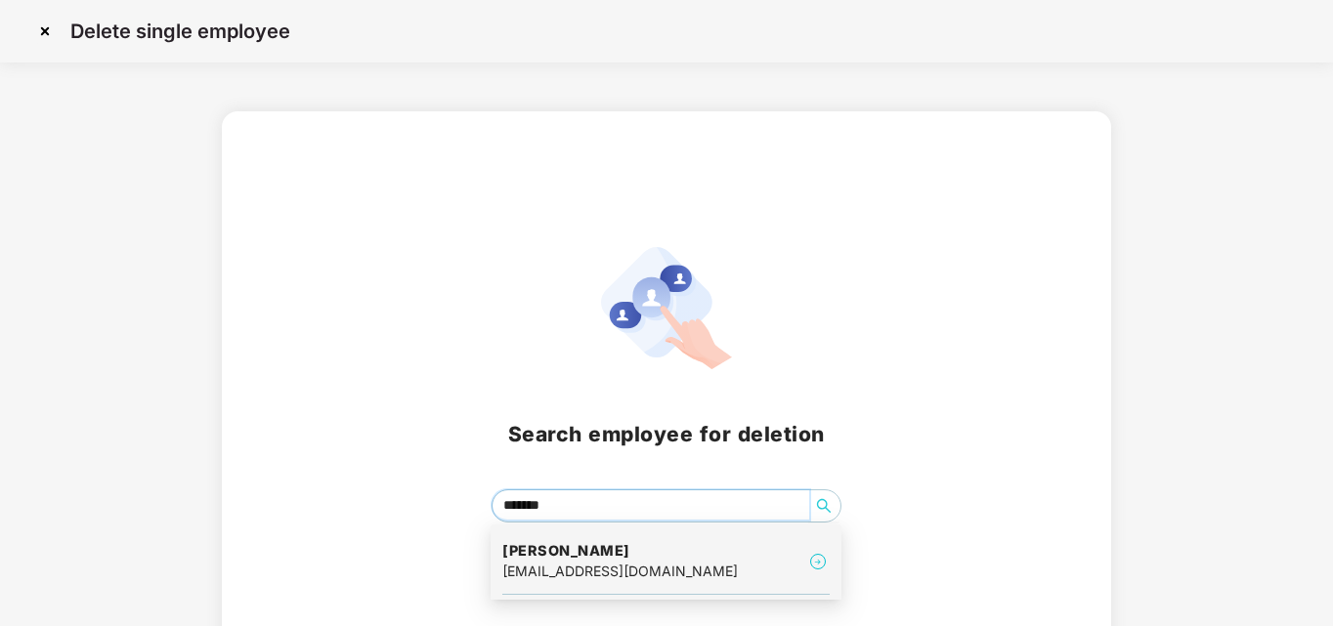
click at [597, 558] on h4 "[PERSON_NAME]" at bounding box center [619, 551] width 235 height 20
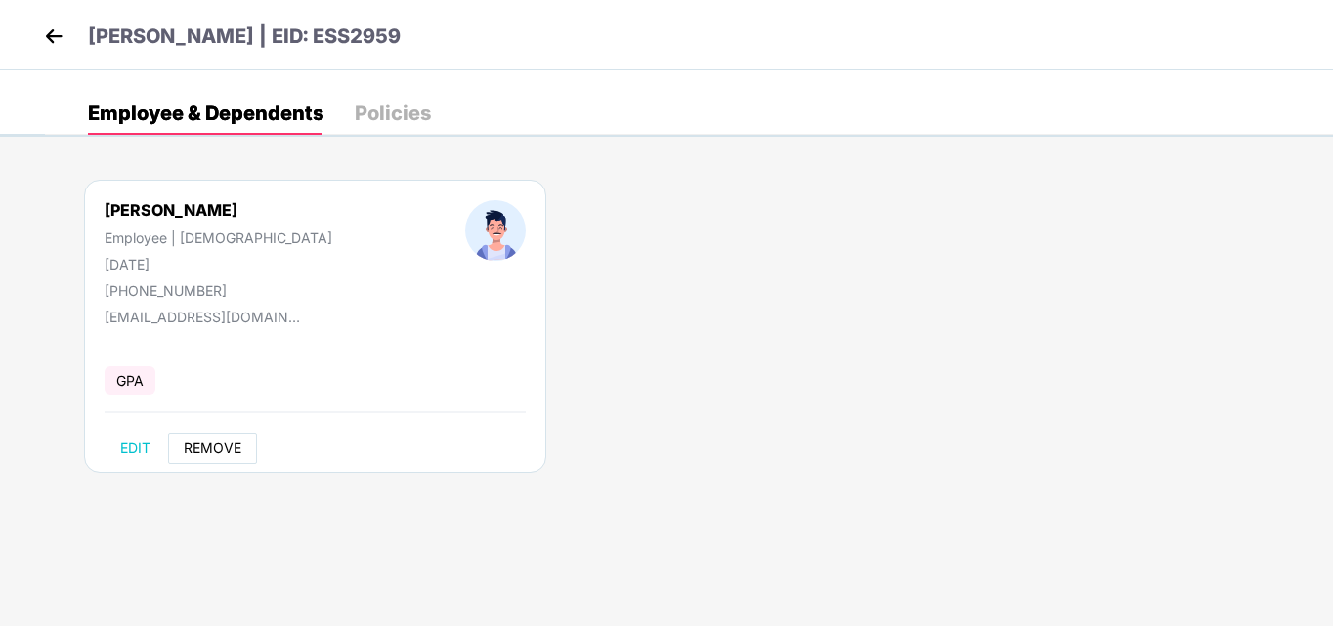
click at [216, 448] on span "REMOVE" at bounding box center [213, 449] width 58 height 16
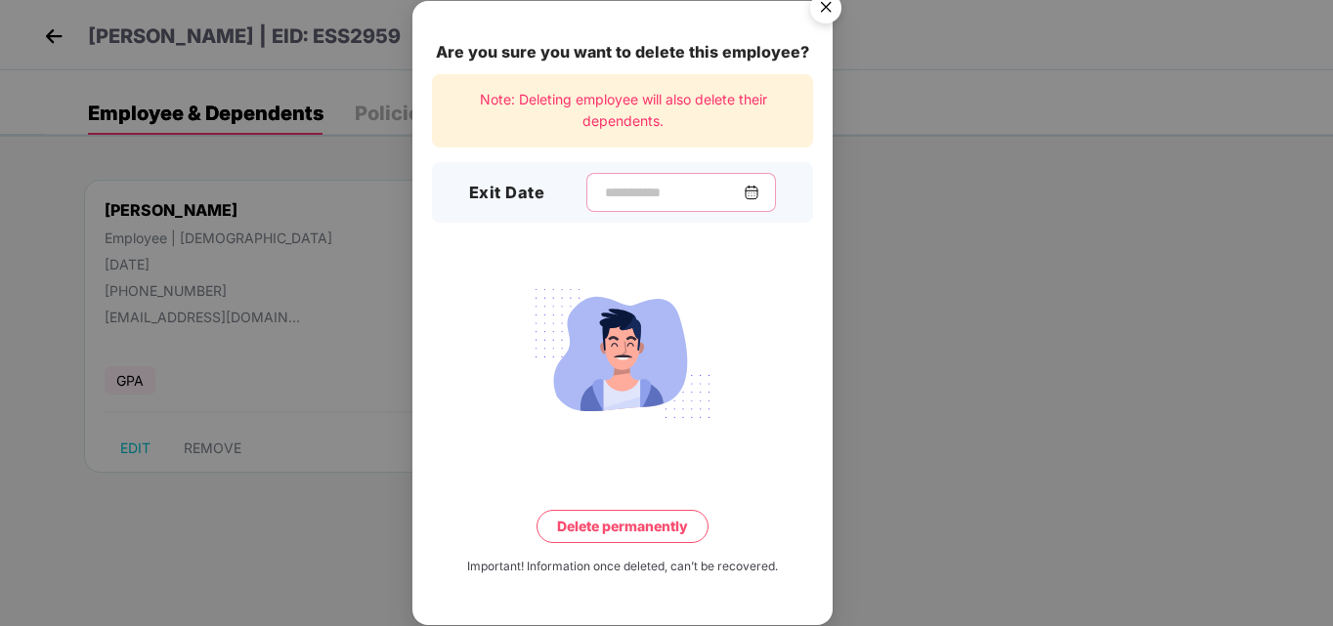
click at [603, 192] on input at bounding box center [673, 193] width 141 height 21
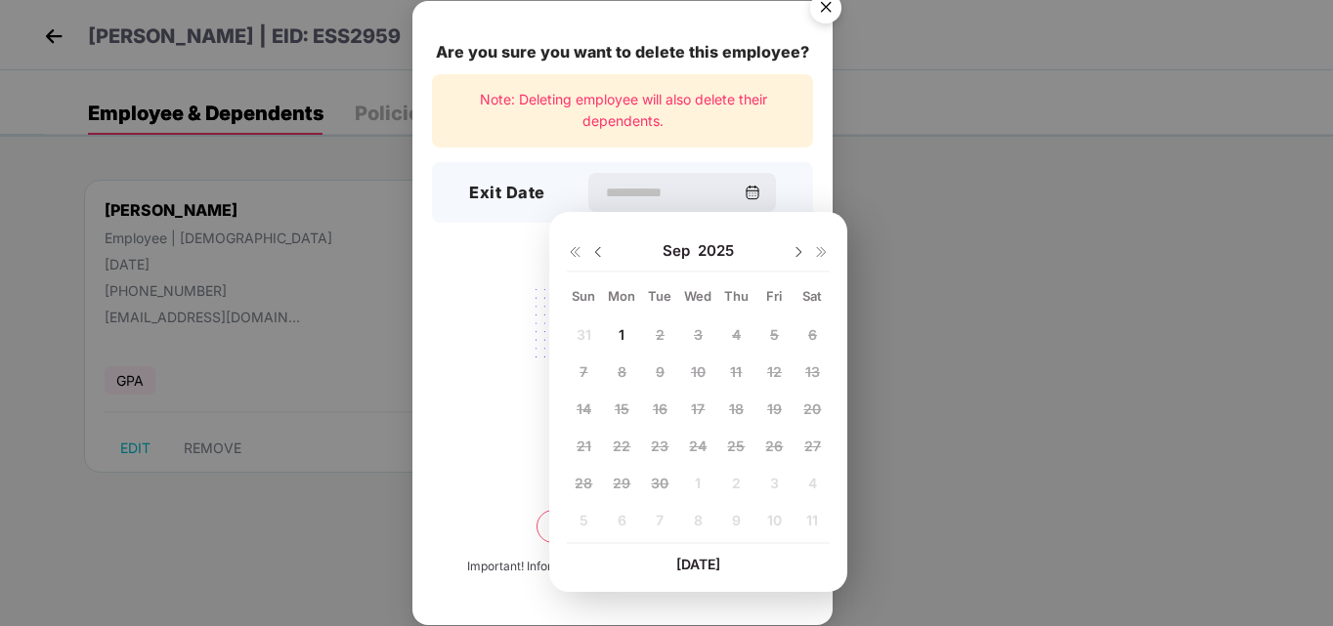
click at [596, 253] on img at bounding box center [598, 252] width 16 height 16
click at [618, 484] on span "25" at bounding box center [622, 483] width 18 height 17
type input "**********"
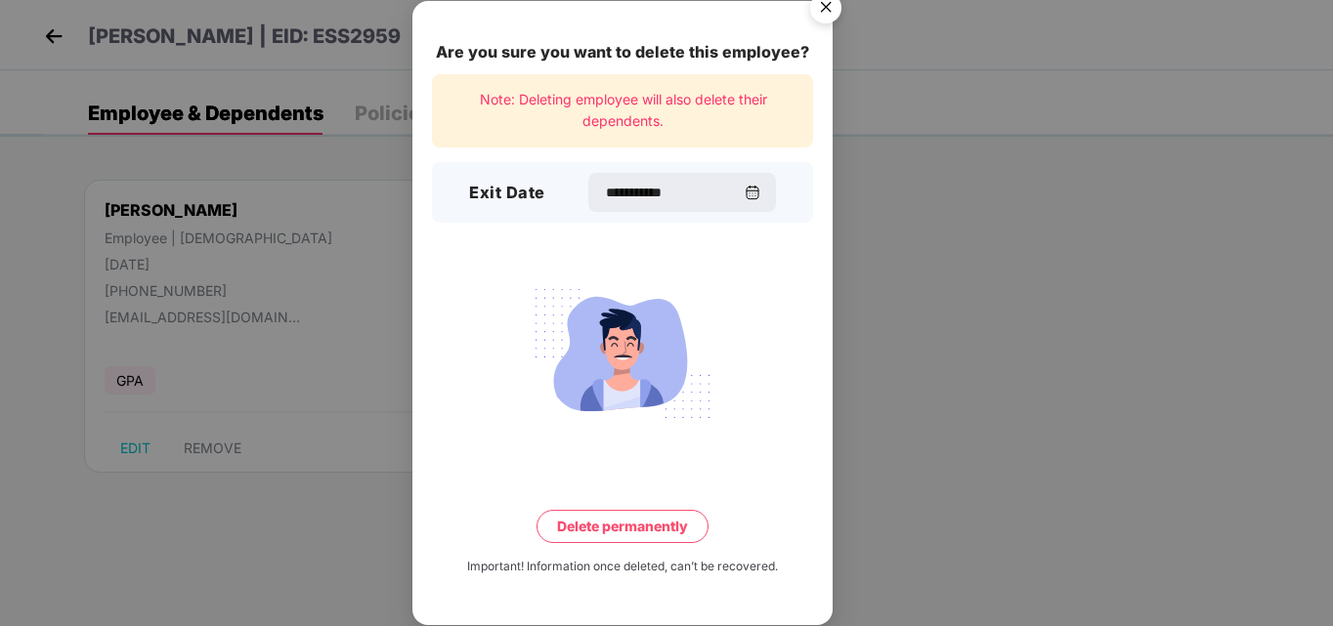
click at [662, 519] on button "Delete permanently" at bounding box center [622, 526] width 172 height 33
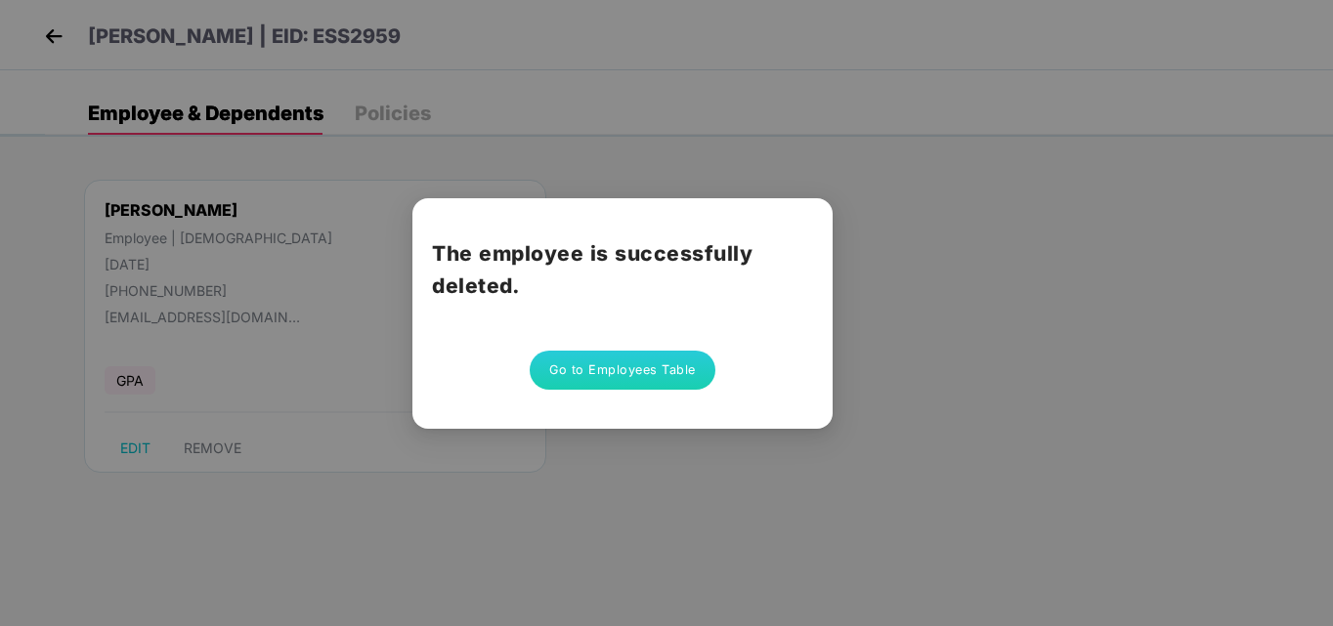
click at [600, 363] on button "Go to Employees Table" at bounding box center [623, 370] width 186 height 39
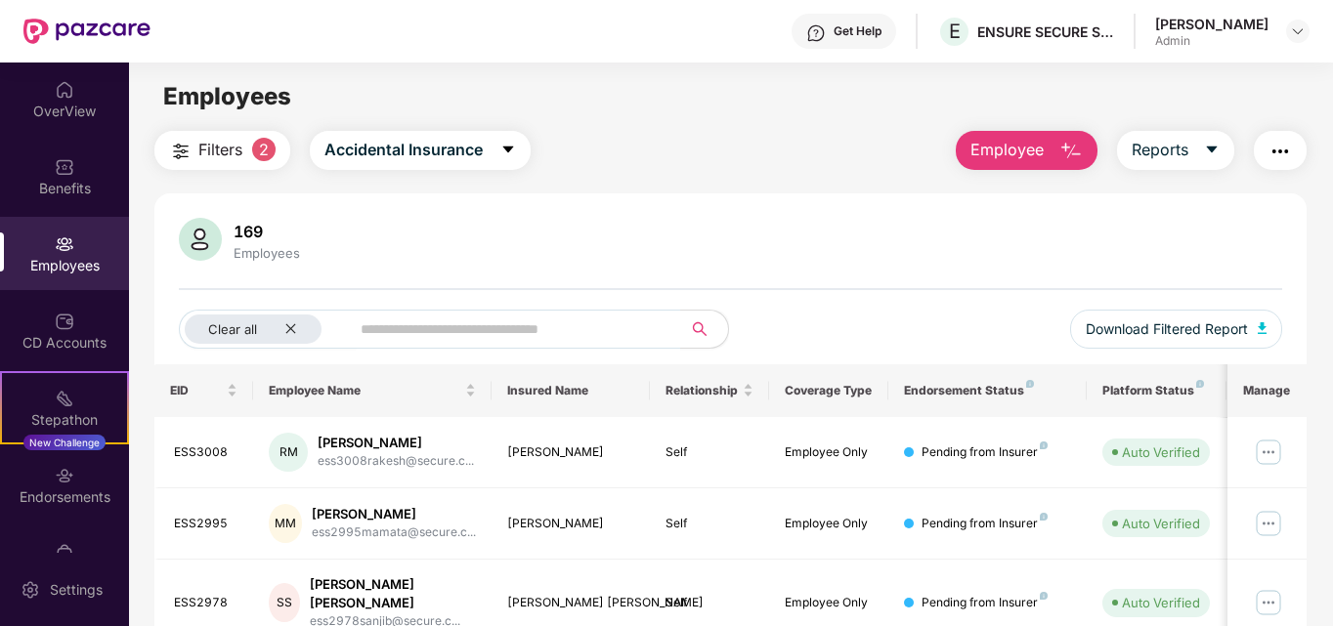
click at [256, 153] on span "2" at bounding box center [263, 149] width 23 height 23
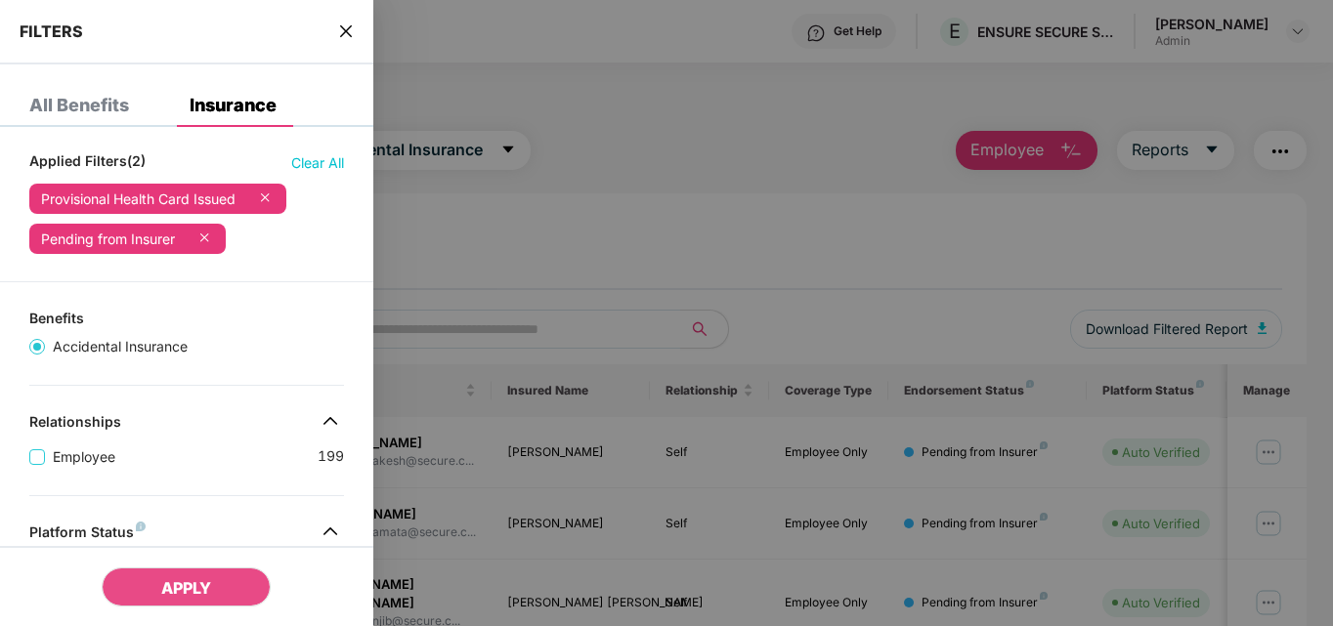
click at [129, 202] on div "Provisional Health Card Issued" at bounding box center [138, 200] width 194 height 16
click at [320, 166] on span "Clear All" at bounding box center [317, 162] width 53 height 21
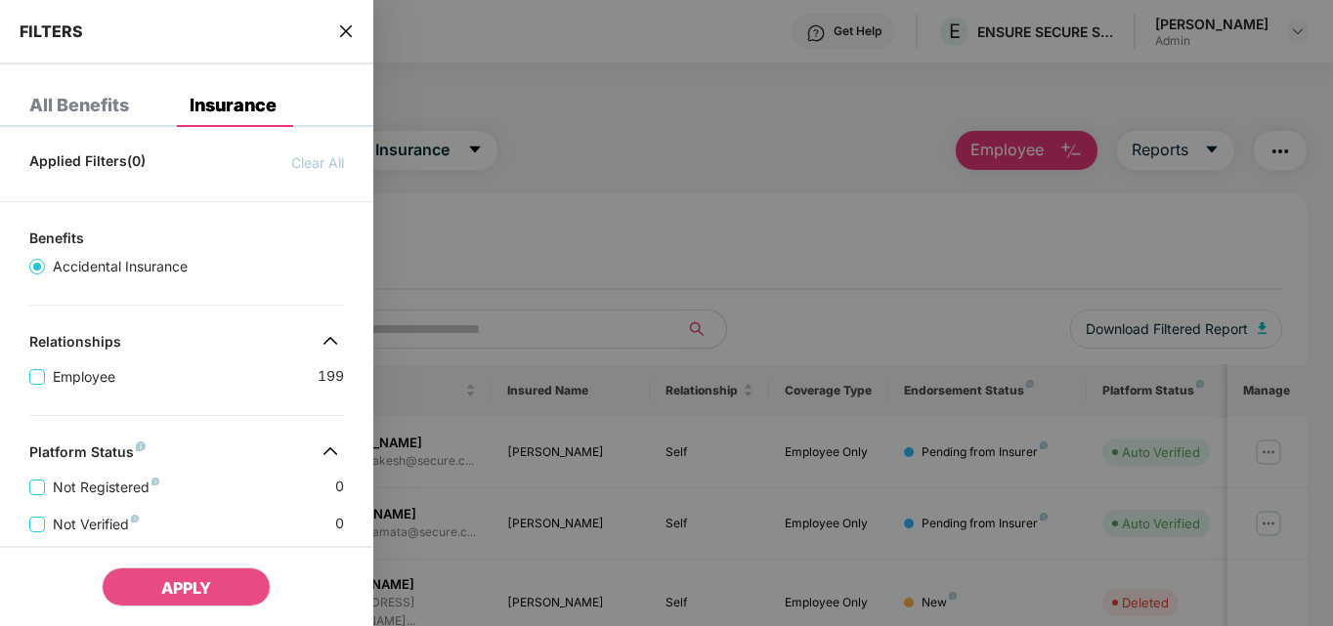
click at [500, 222] on div at bounding box center [666, 313] width 1333 height 626
click at [343, 29] on icon "close" at bounding box center [346, 31] width 16 height 16
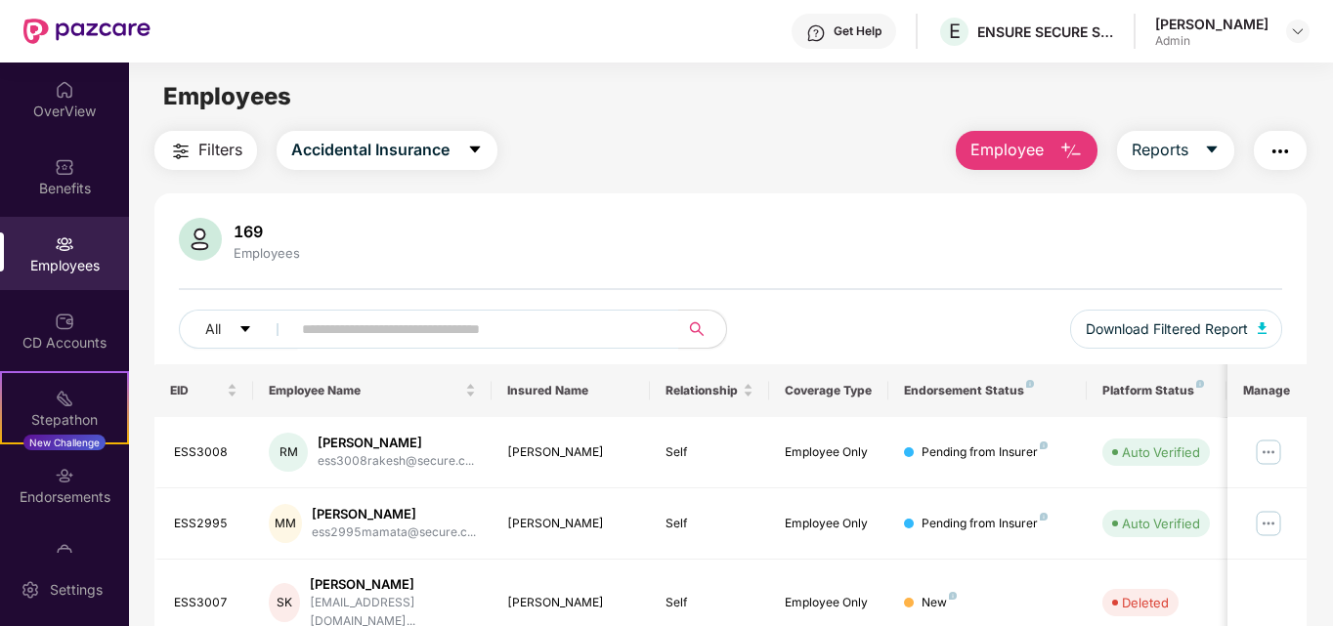
click at [564, 223] on div "169 Employees" at bounding box center [731, 241] width 1104 height 47
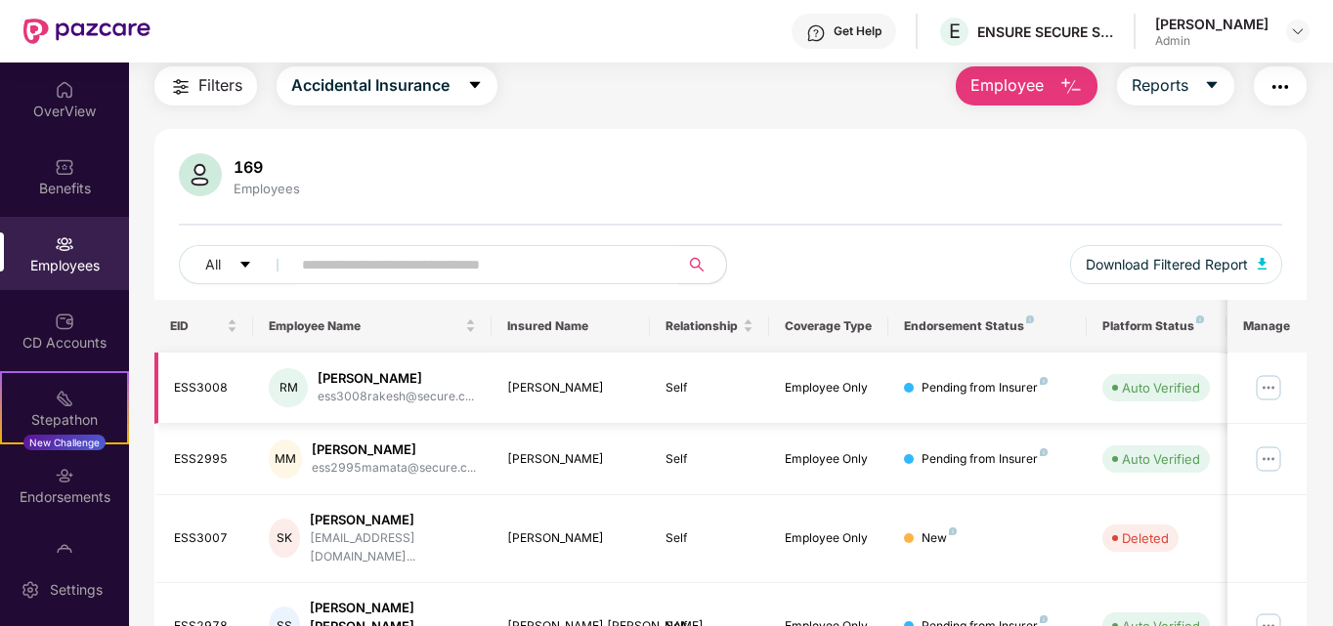
scroll to position [98, 0]
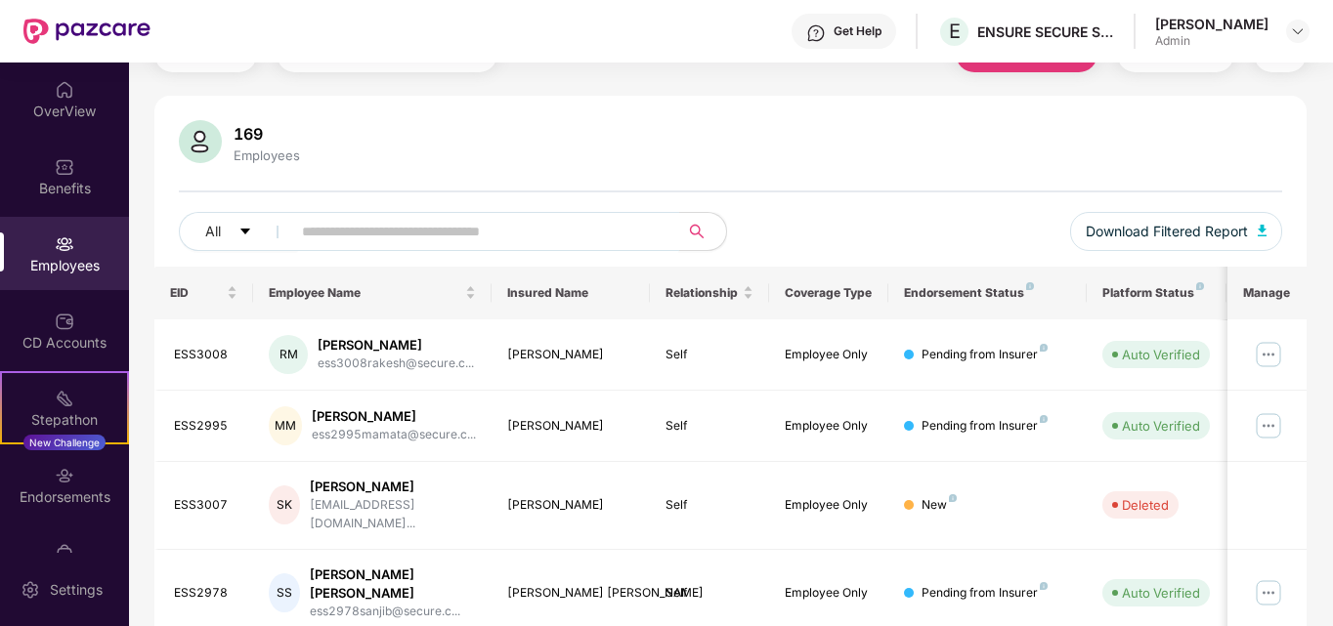
click at [507, 235] on input "text" at bounding box center [477, 231] width 351 height 29
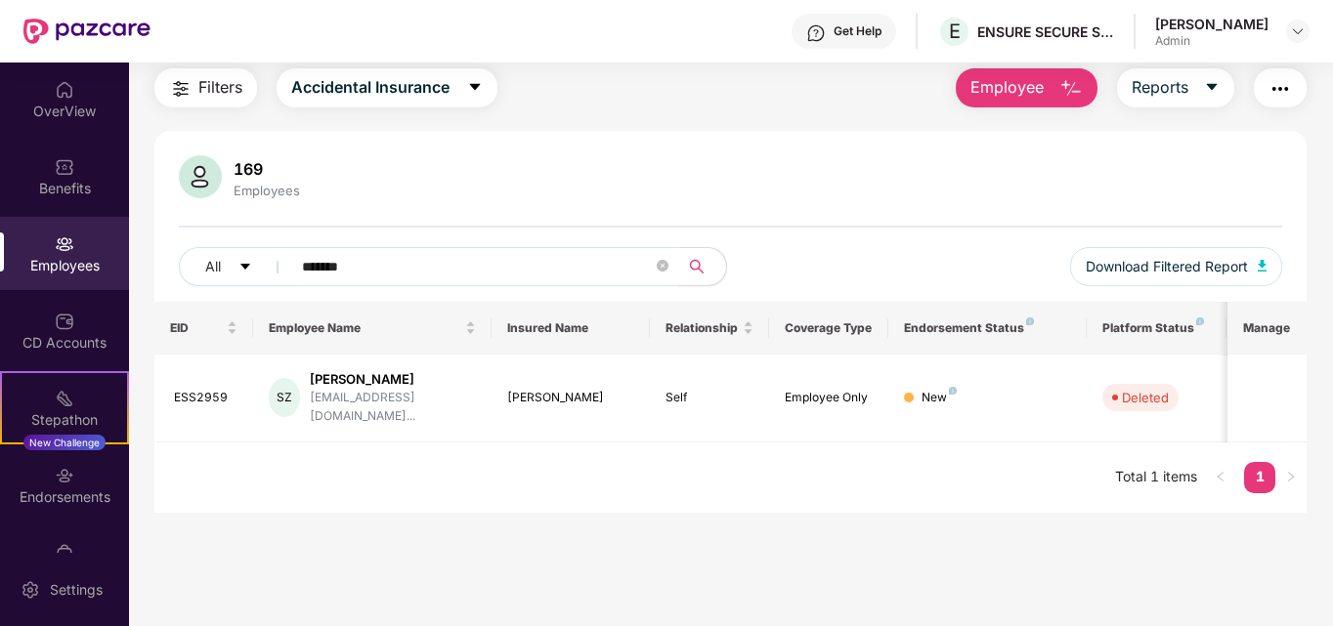
scroll to position [63, 0]
type input "*******"
click at [1051, 91] on button "Employee" at bounding box center [1027, 87] width 142 height 39
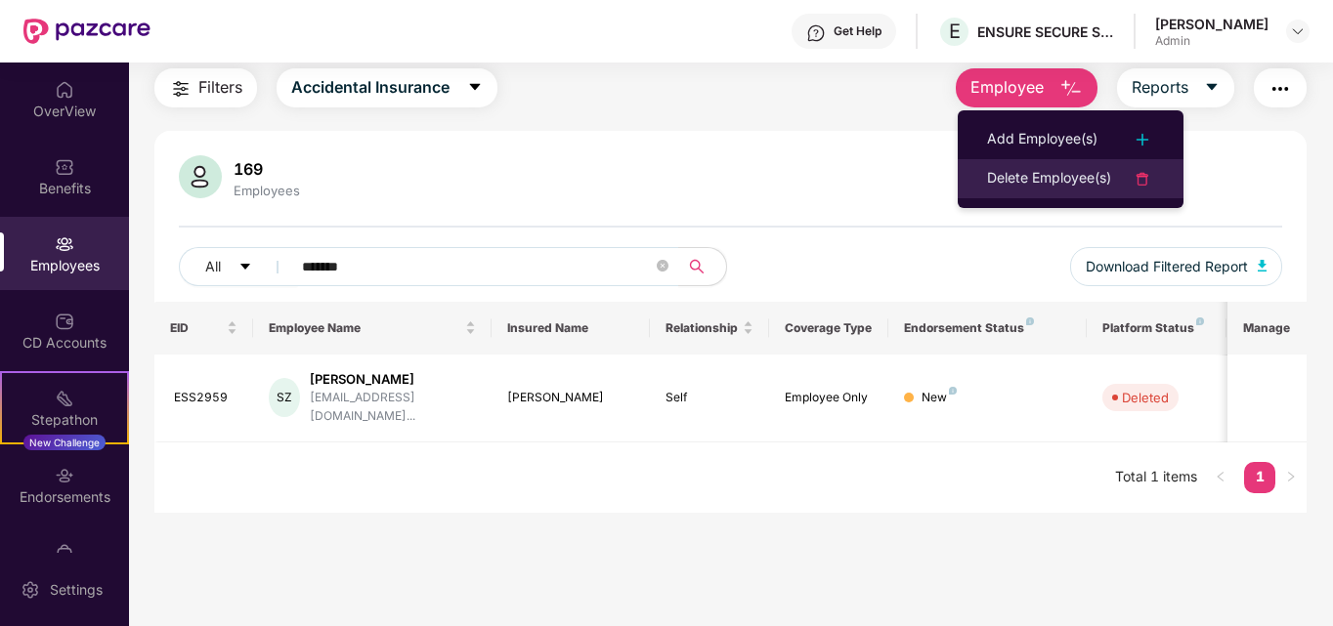
click at [1074, 181] on div "Delete Employee(s)" at bounding box center [1049, 178] width 124 height 23
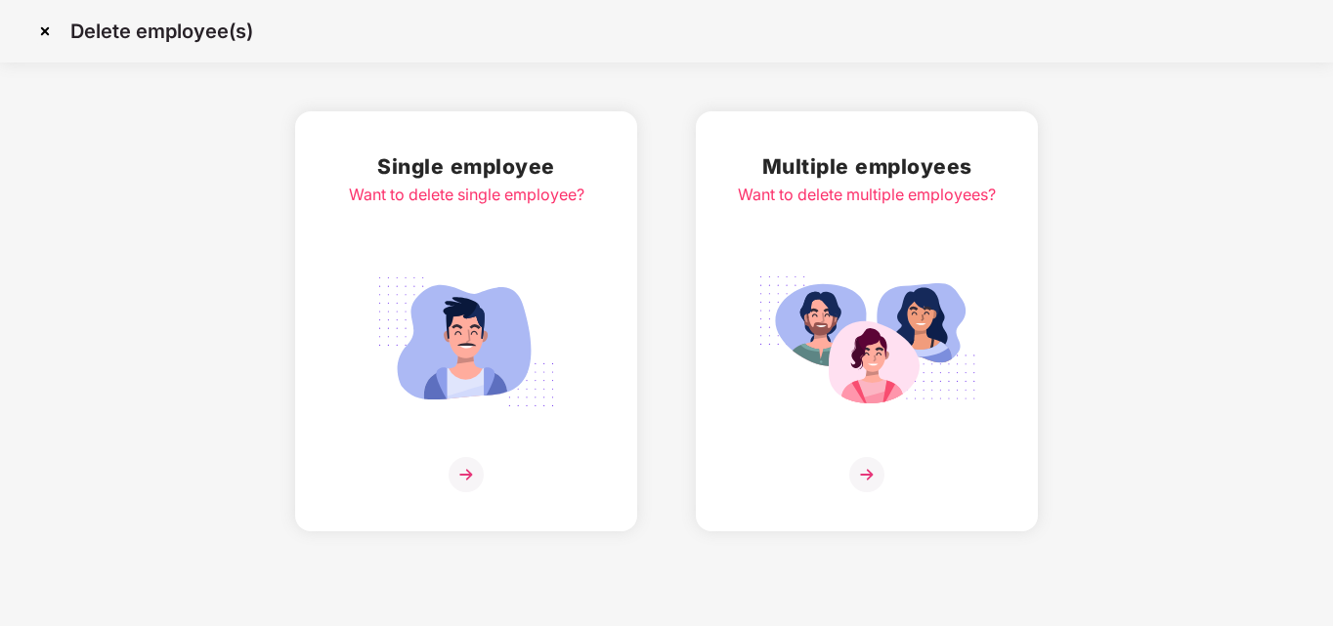
click at [465, 471] on img at bounding box center [465, 474] width 35 height 35
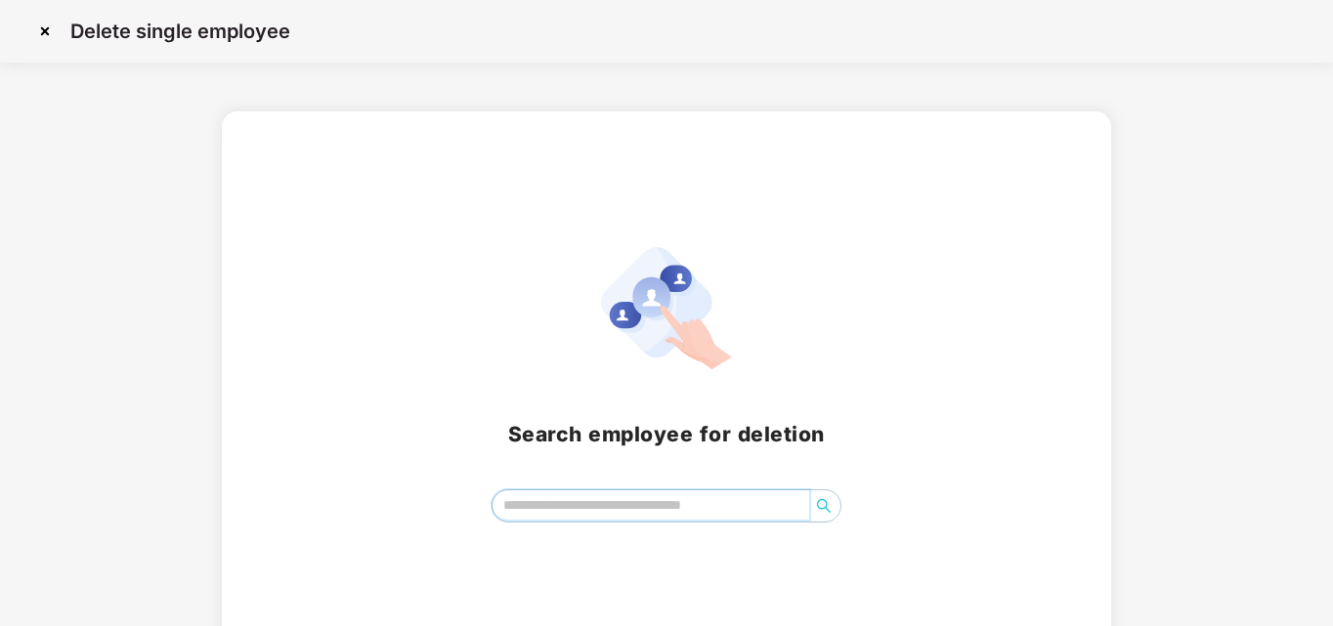
click at [558, 520] on input "search" at bounding box center [651, 505] width 318 height 29
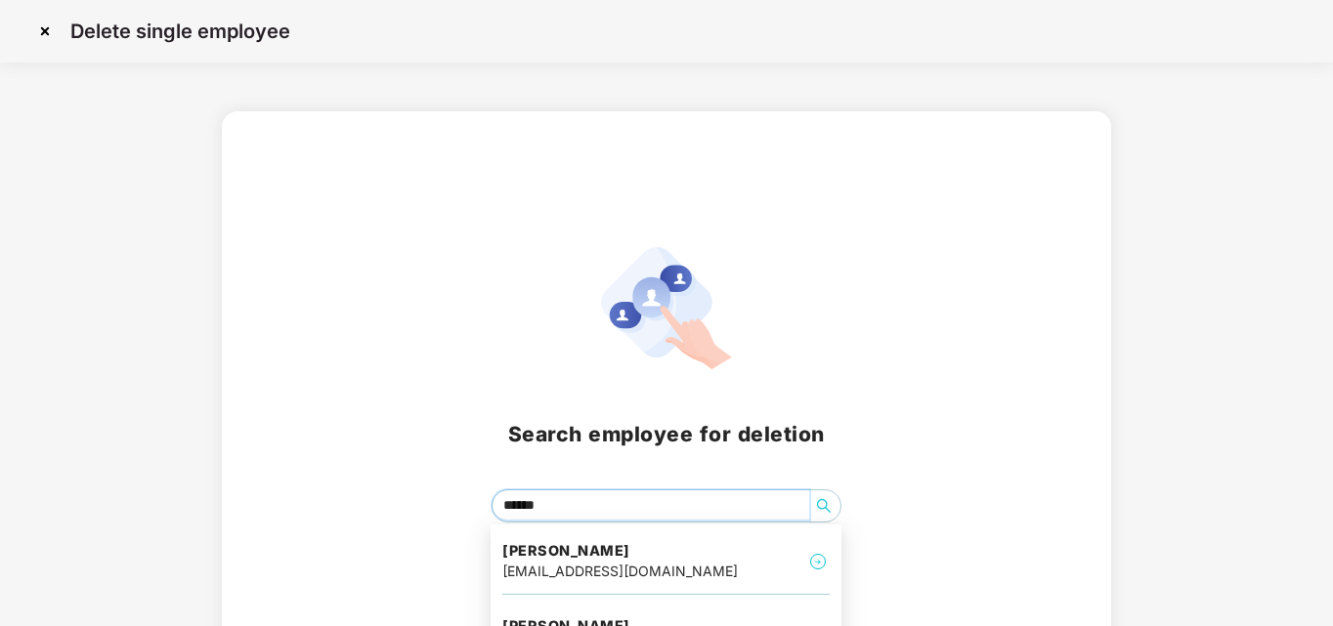
type input "*******"
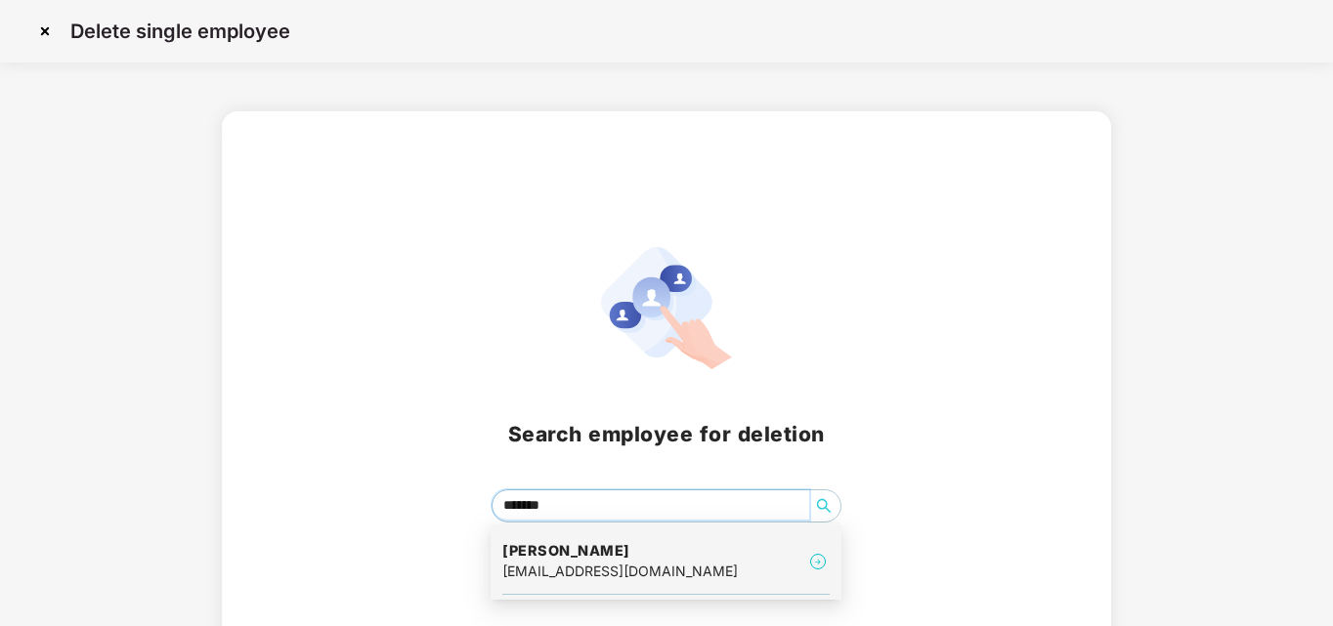
click at [540, 555] on h4 "[PERSON_NAME]" at bounding box center [619, 551] width 235 height 20
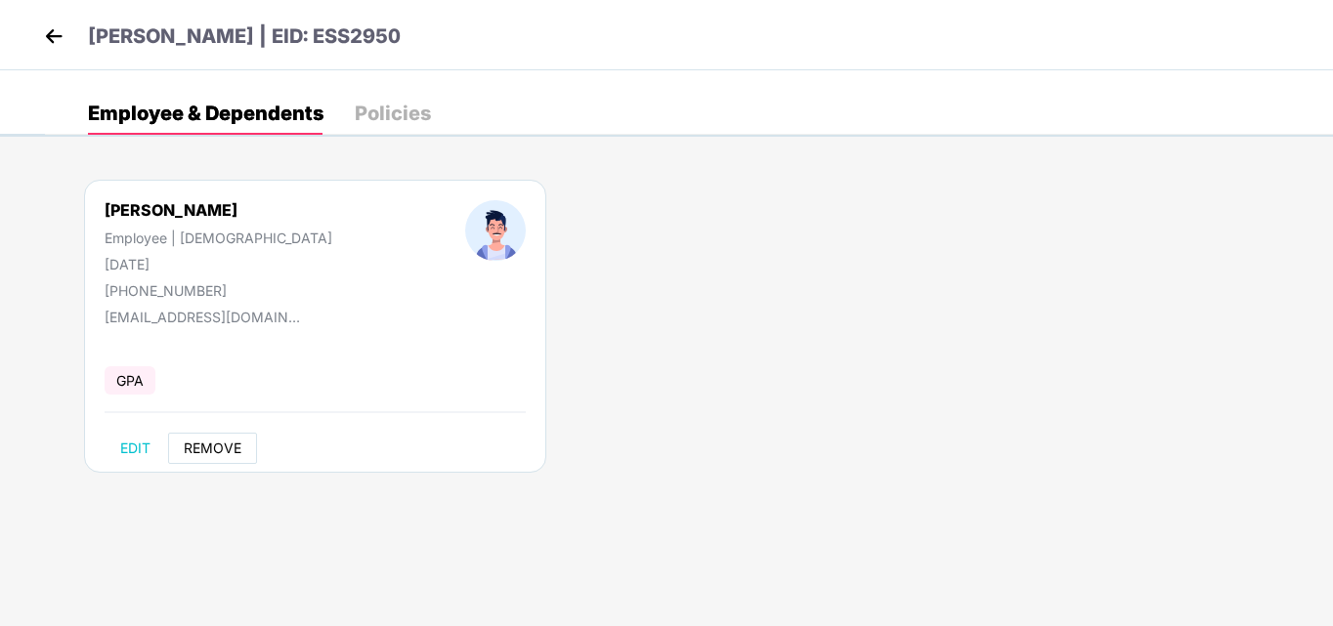
click at [217, 449] on span "REMOVE" at bounding box center [213, 449] width 58 height 16
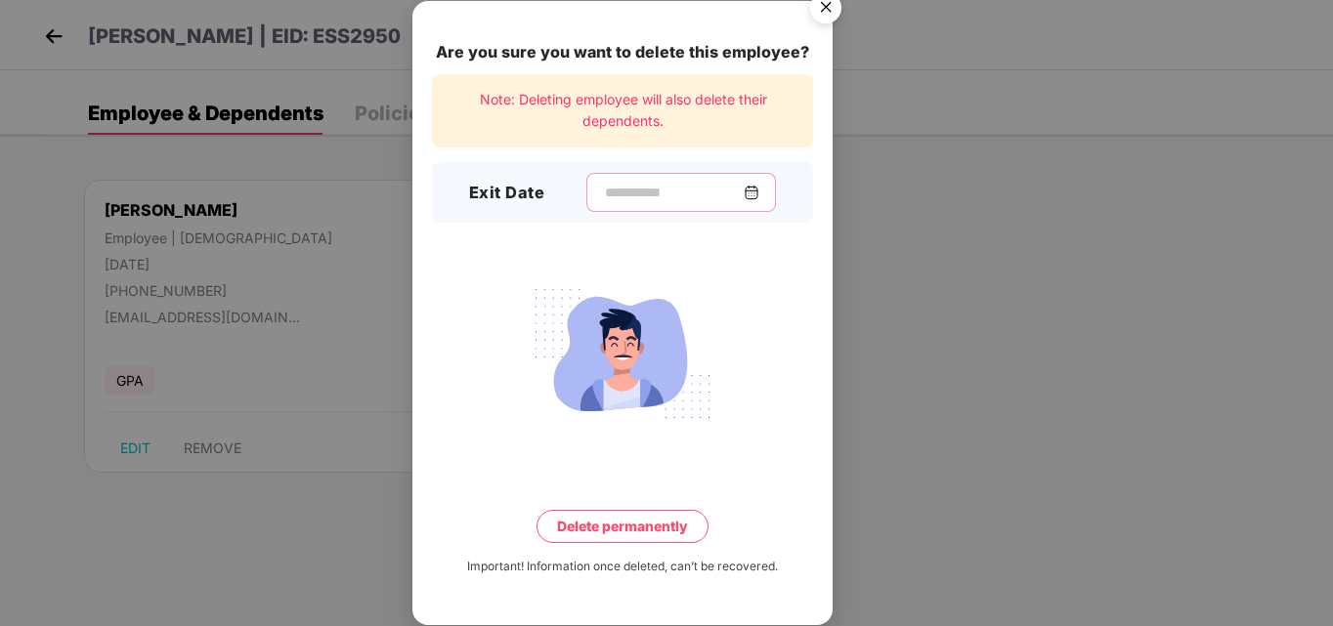
click at [608, 195] on input at bounding box center [673, 193] width 141 height 21
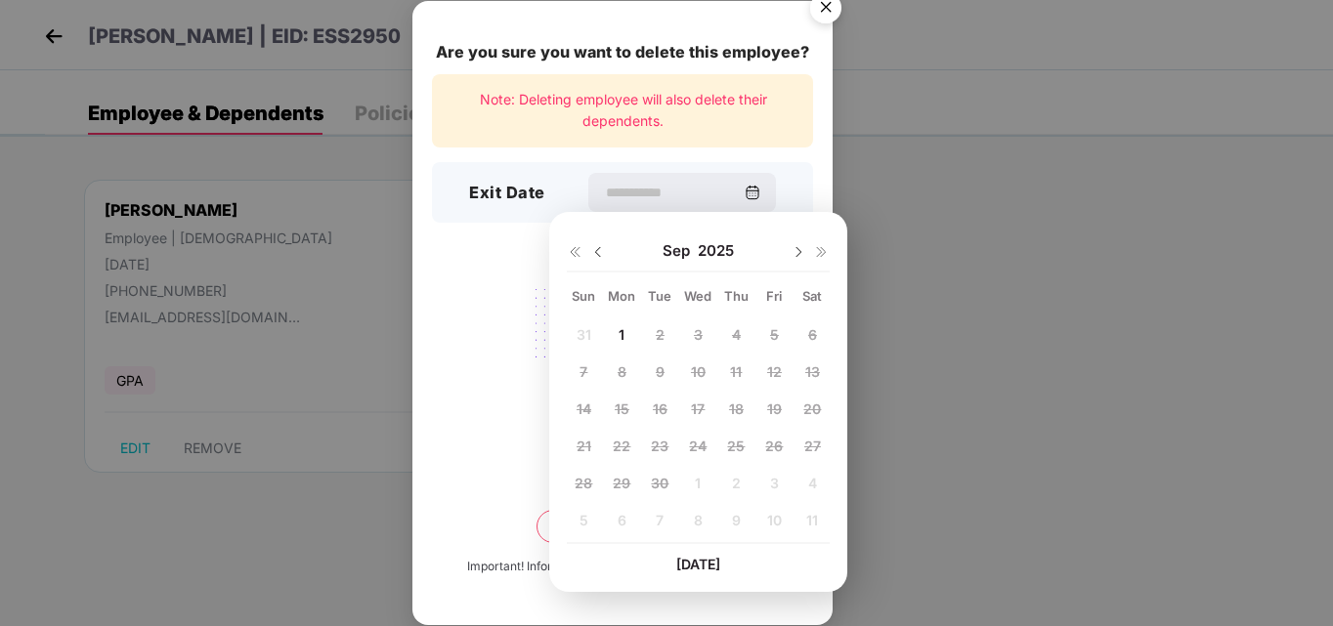
click at [594, 253] on img at bounding box center [598, 252] width 16 height 16
click at [621, 487] on span "25" at bounding box center [622, 483] width 18 height 17
type input "**********"
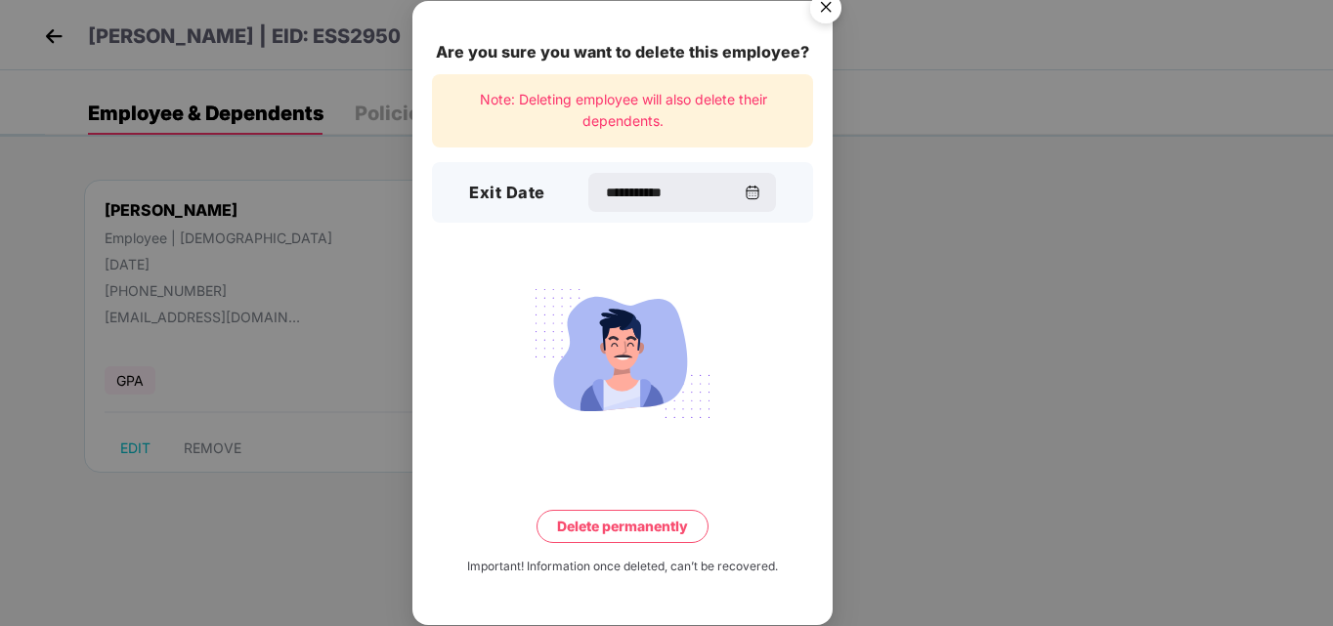
click at [626, 524] on button "Delete permanently" at bounding box center [622, 526] width 172 height 33
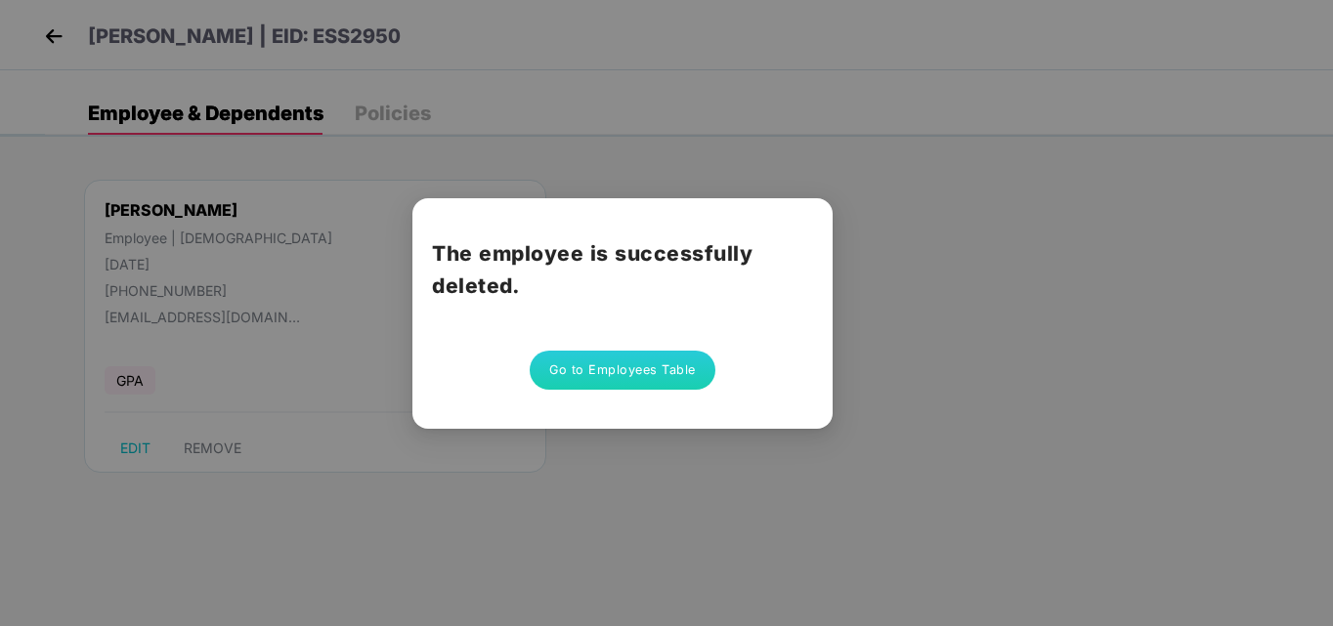
click at [637, 369] on button "Go to Employees Table" at bounding box center [623, 370] width 186 height 39
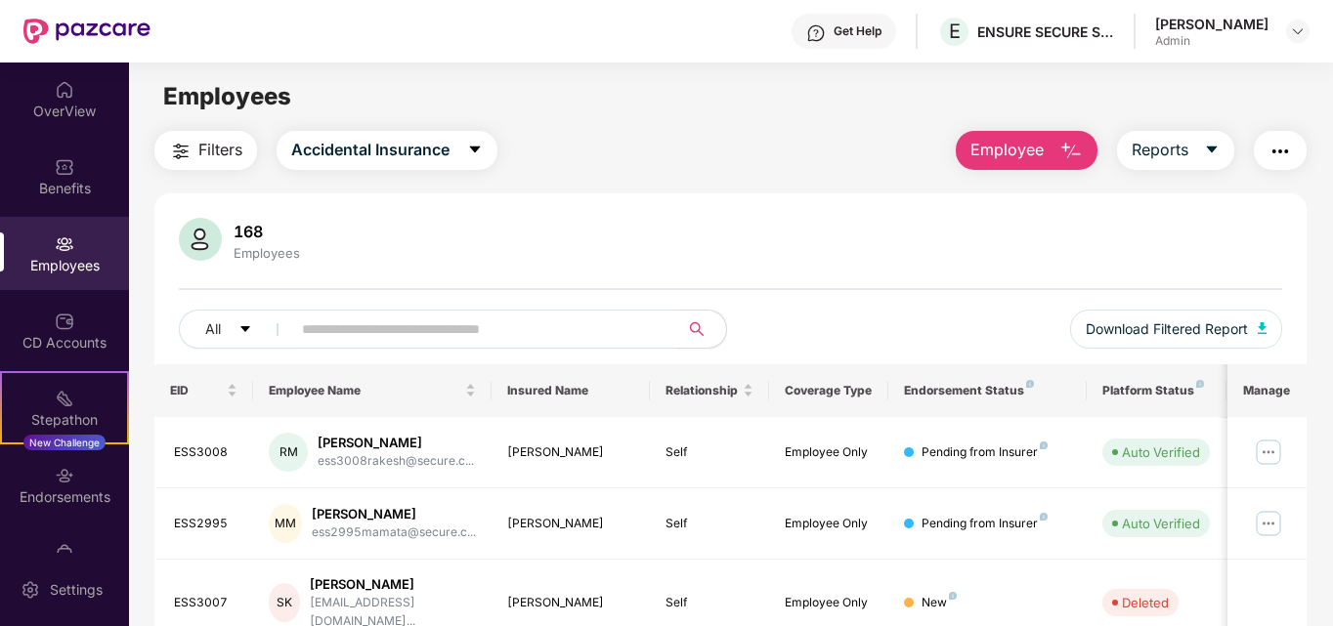
click at [1045, 165] on button "Employee" at bounding box center [1027, 150] width 142 height 39
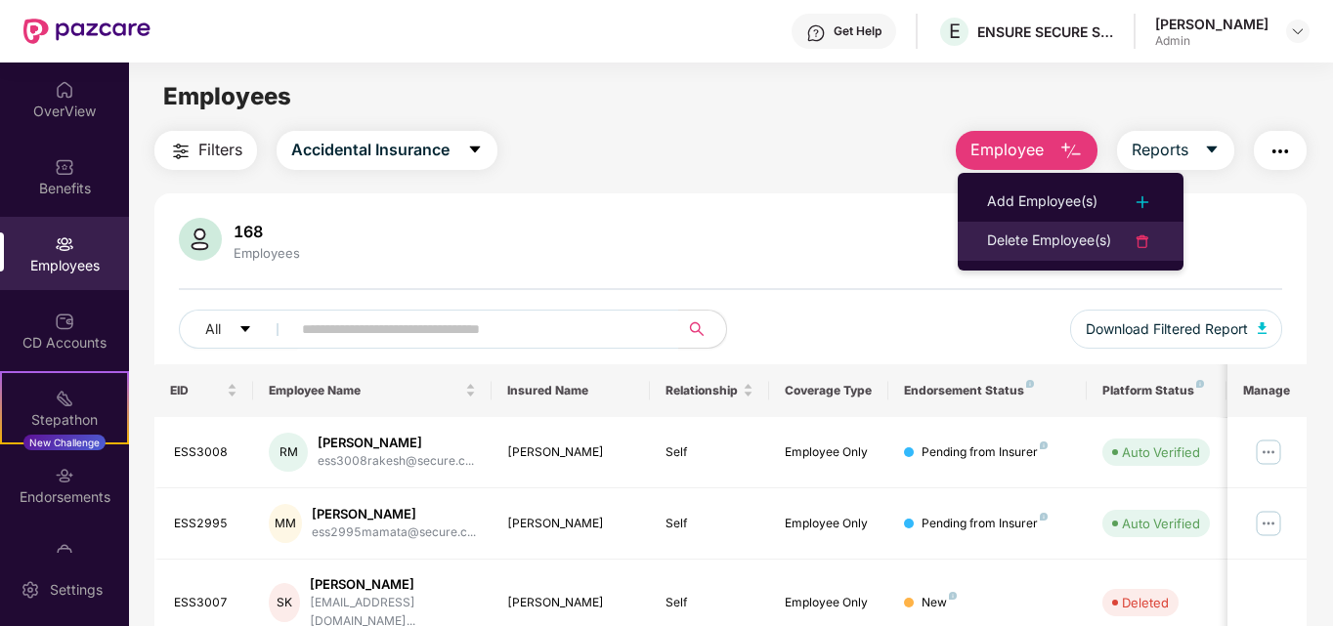
click at [1054, 248] on div "Delete Employee(s)" at bounding box center [1049, 241] width 124 height 23
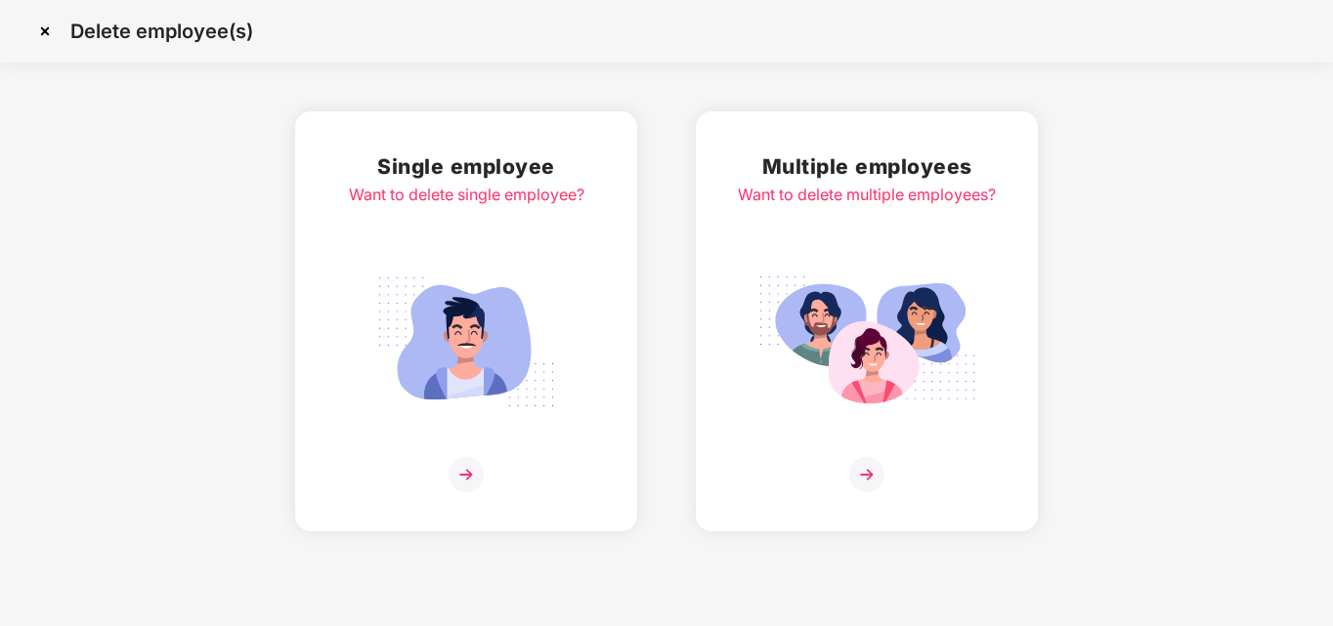
click at [474, 477] on img at bounding box center [465, 474] width 35 height 35
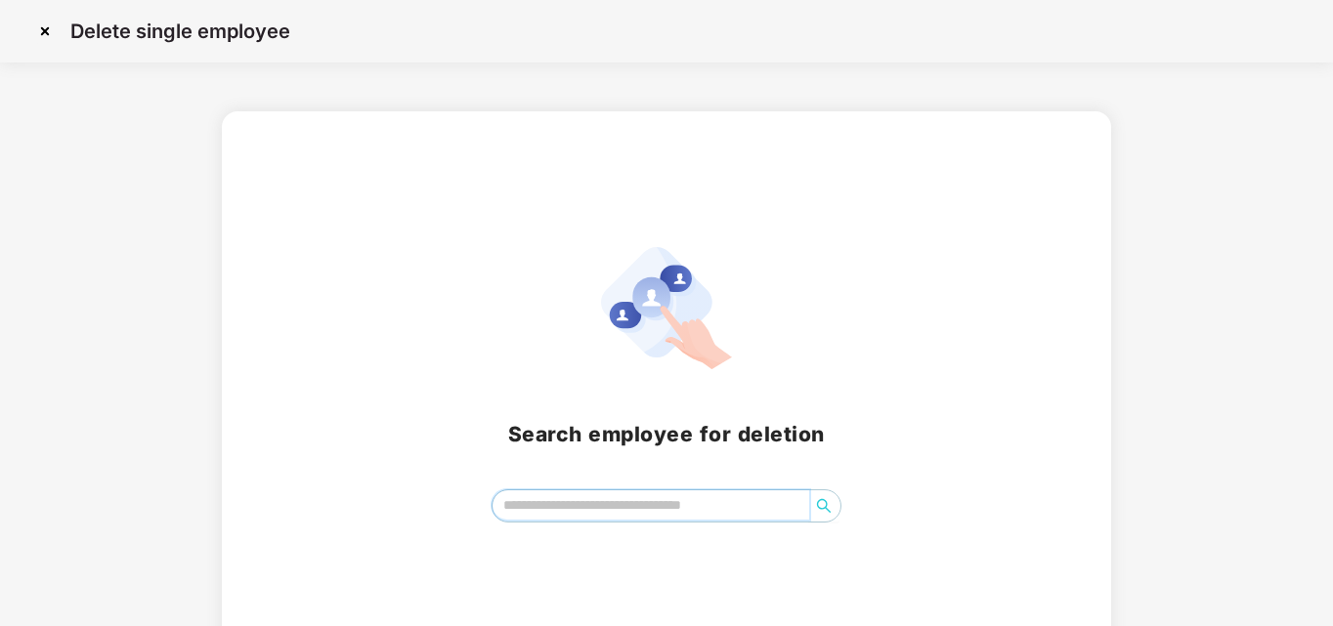
click at [533, 509] on input "search" at bounding box center [651, 505] width 318 height 29
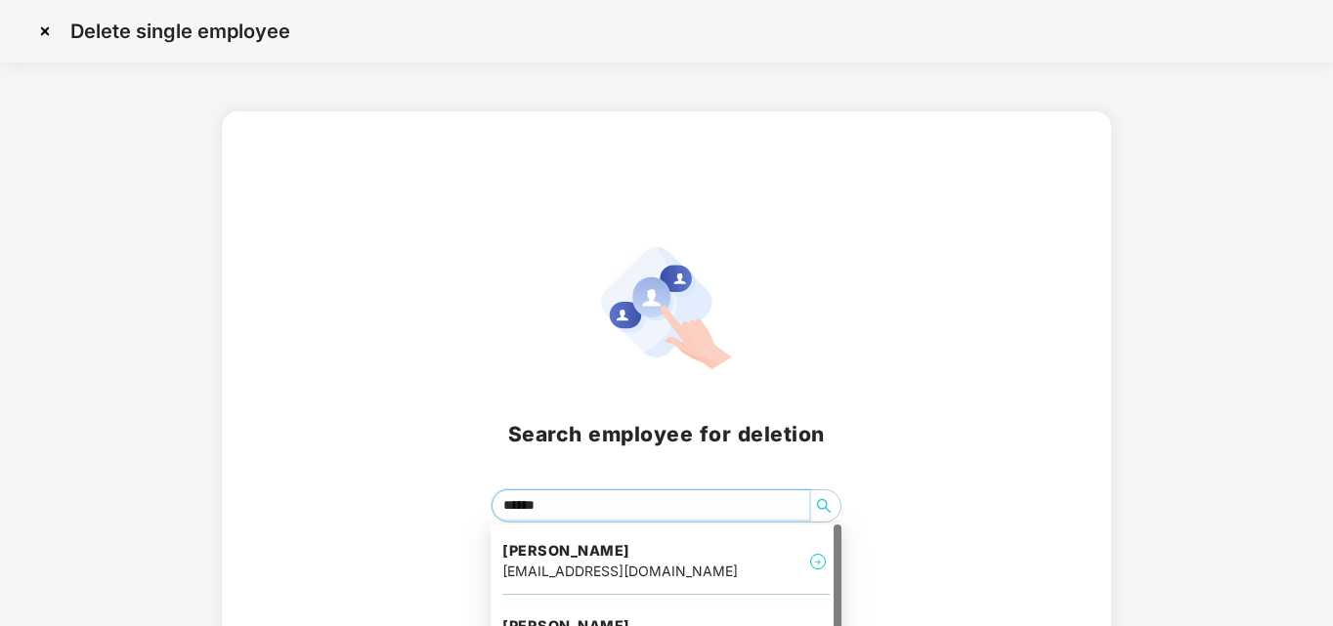
type input "*******"
click at [591, 568] on div "[EMAIL_ADDRESS][DOMAIN_NAME]" at bounding box center [619, 571] width 235 height 21
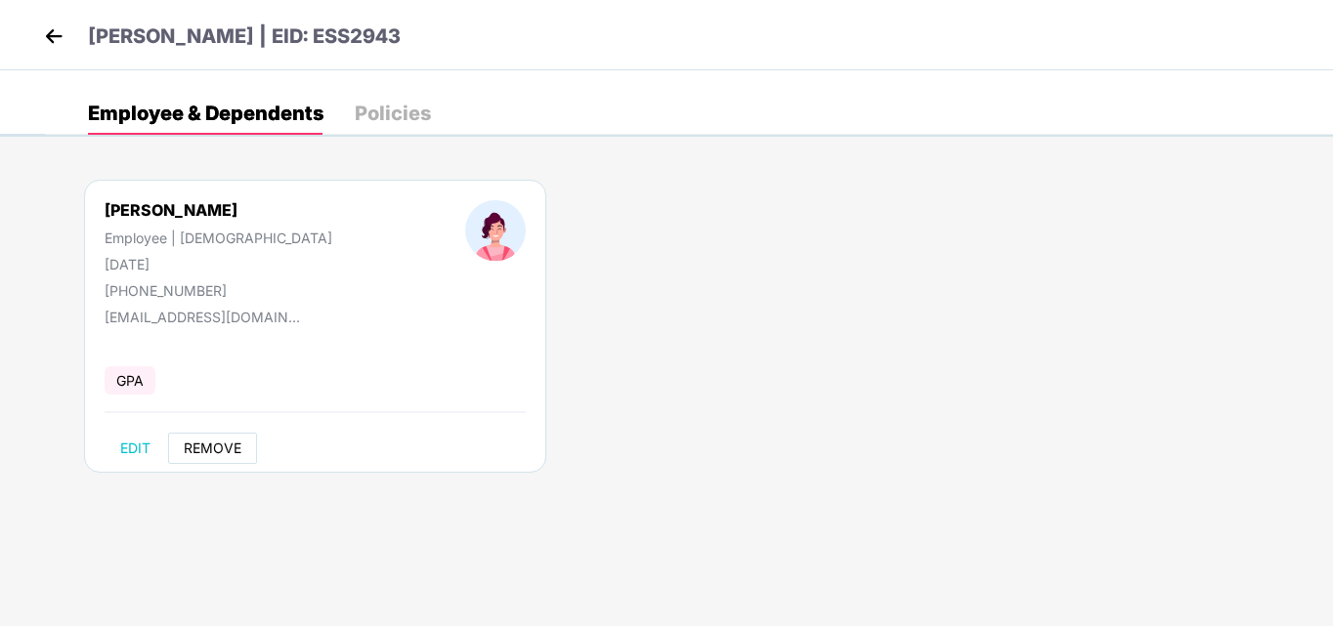
click at [236, 448] on span "REMOVE" at bounding box center [213, 449] width 58 height 16
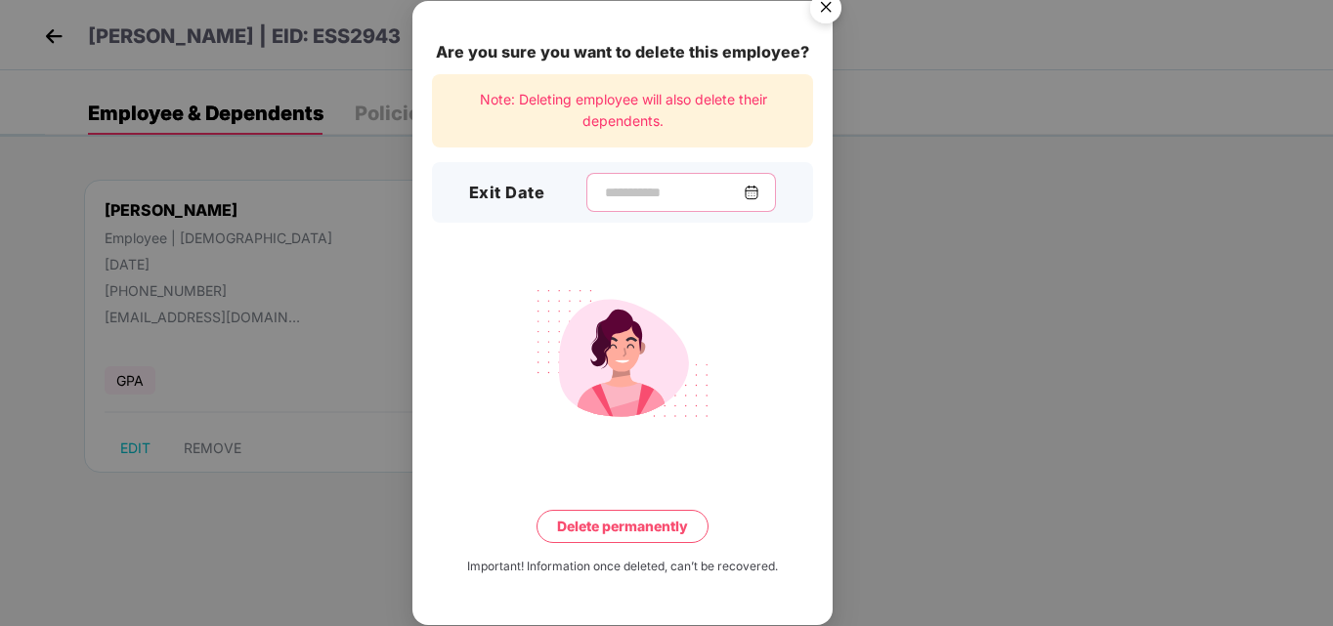
click at [622, 190] on input at bounding box center [673, 193] width 141 height 21
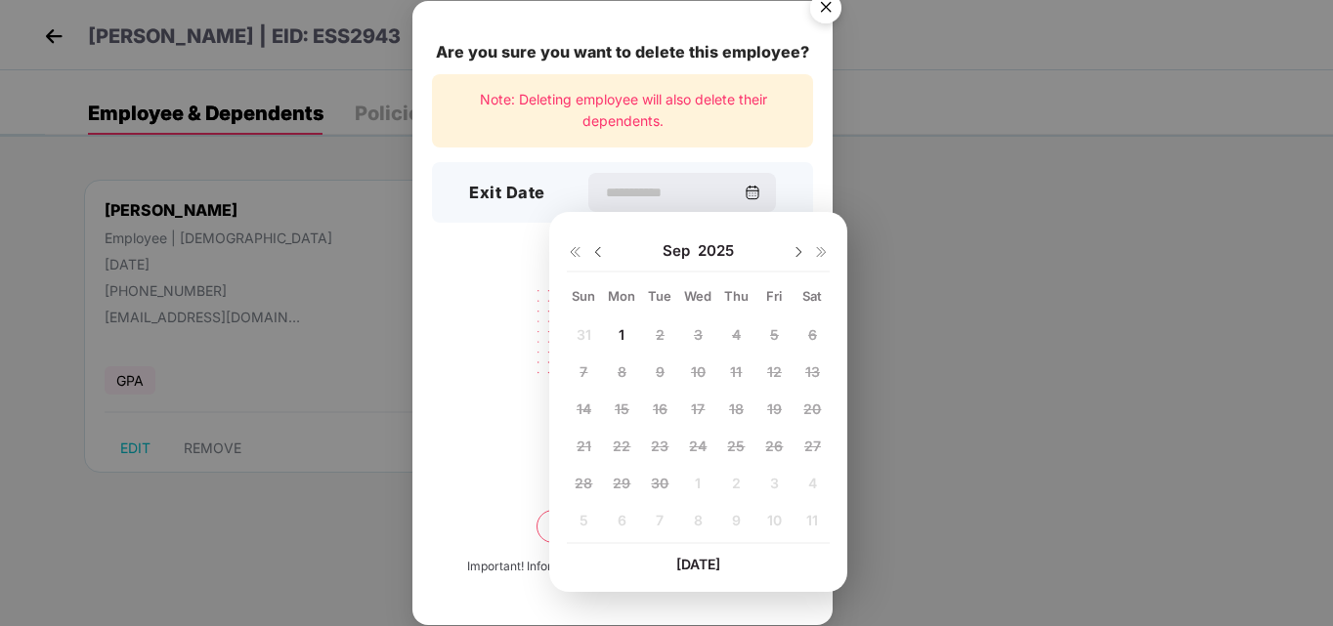
click at [597, 251] on img at bounding box center [598, 252] width 16 height 16
click at [619, 487] on span "25" at bounding box center [622, 483] width 18 height 17
type input "**********"
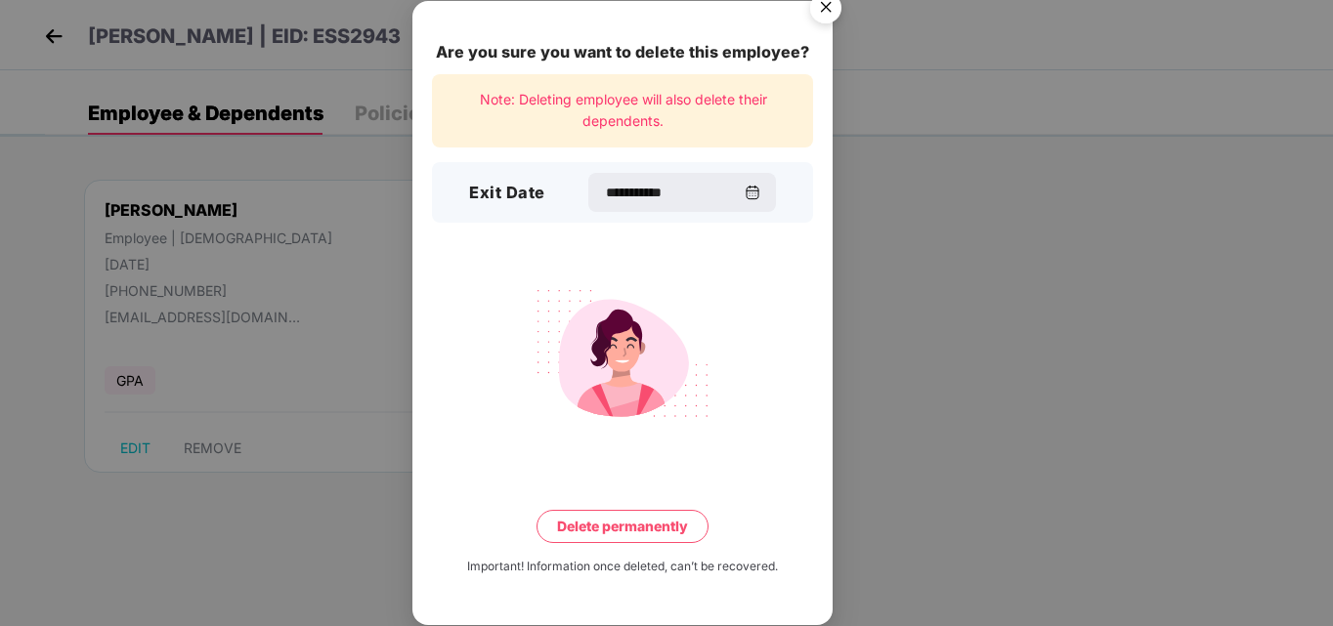
click at [640, 533] on button "Delete permanently" at bounding box center [622, 526] width 172 height 33
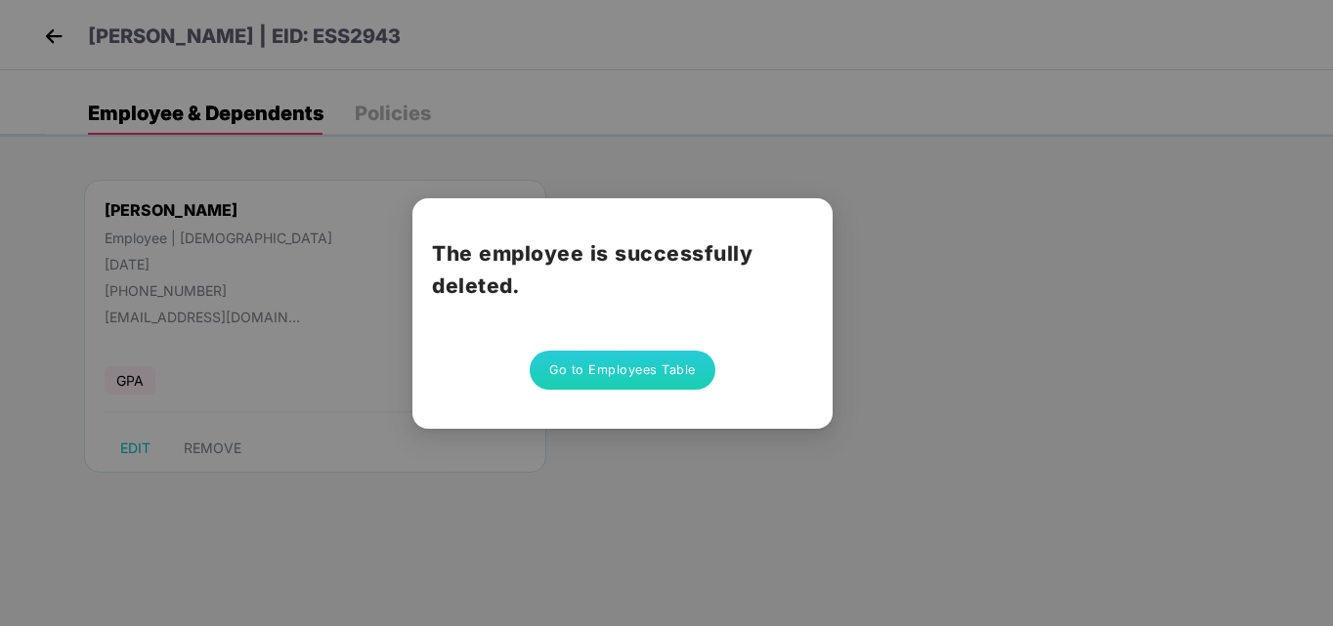
click at [648, 367] on button "Go to Employees Table" at bounding box center [623, 370] width 186 height 39
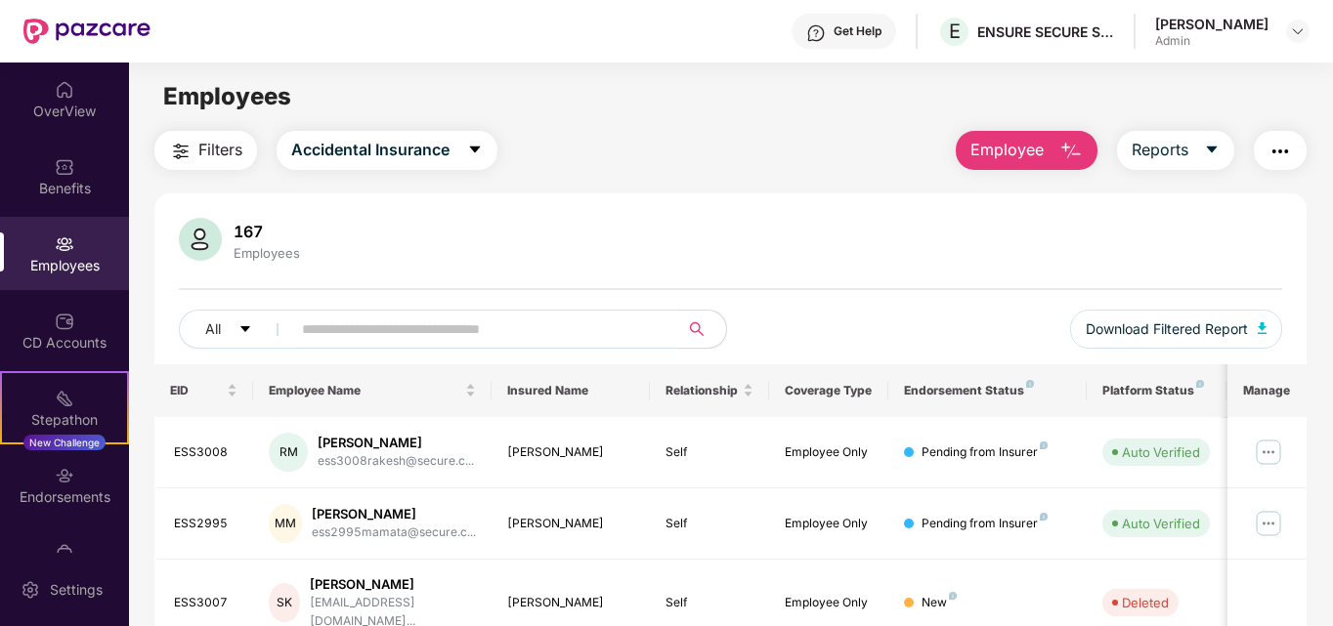
click at [1042, 145] on span "Employee" at bounding box center [1006, 150] width 73 height 24
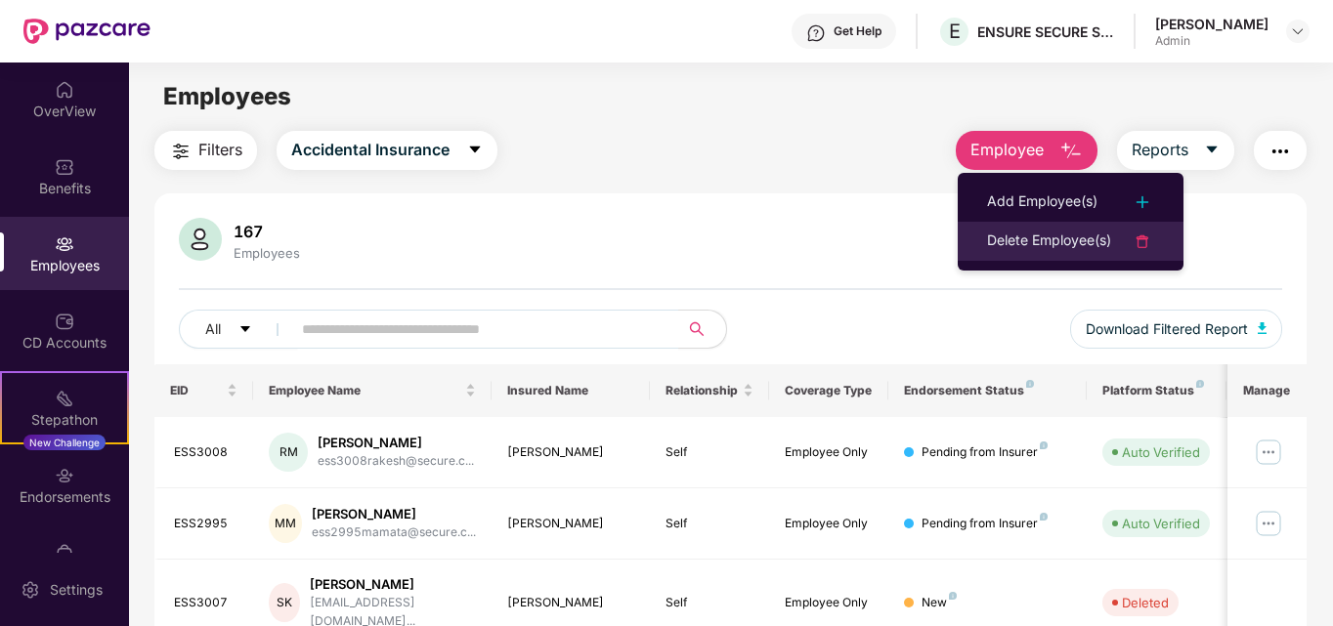
click at [1048, 247] on div "Delete Employee(s)" at bounding box center [1049, 241] width 124 height 23
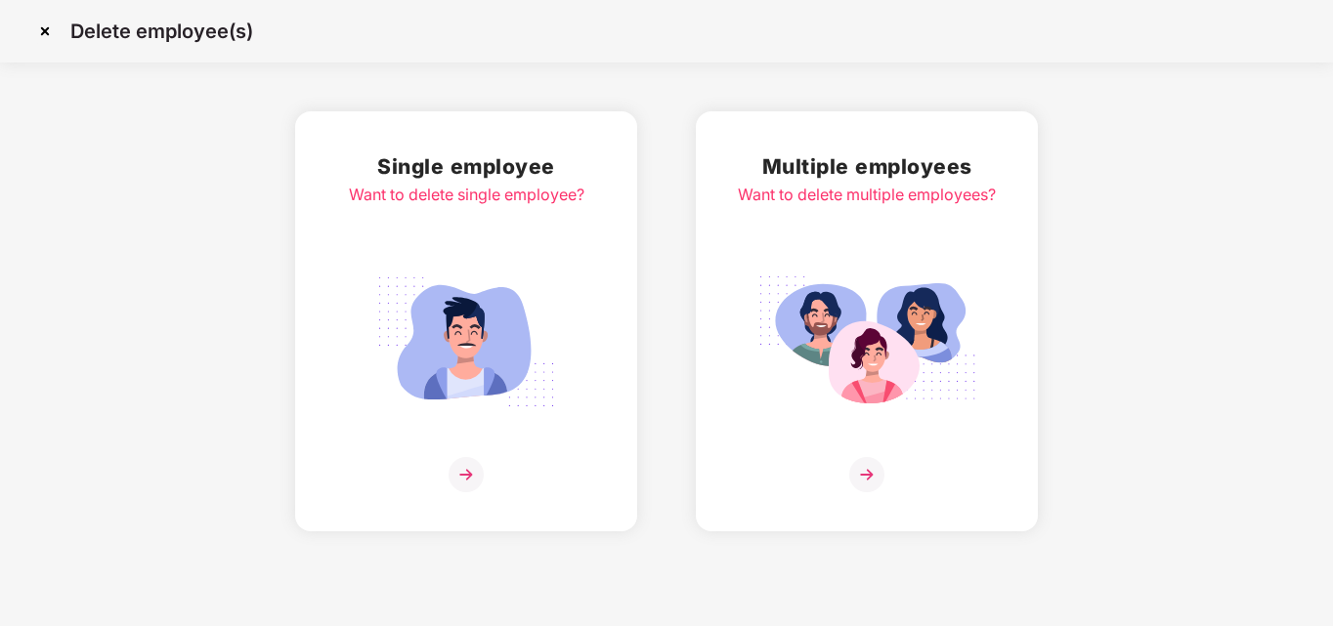
click at [469, 475] on img at bounding box center [465, 474] width 35 height 35
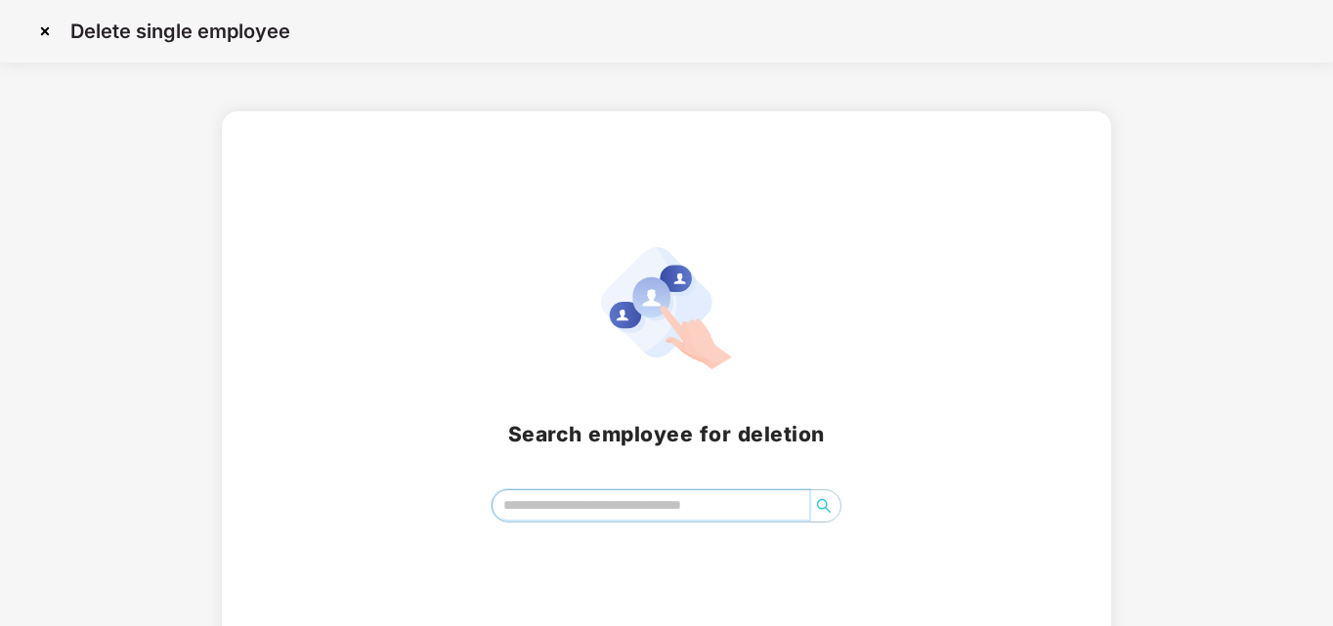
click at [592, 497] on input "search" at bounding box center [651, 505] width 318 height 29
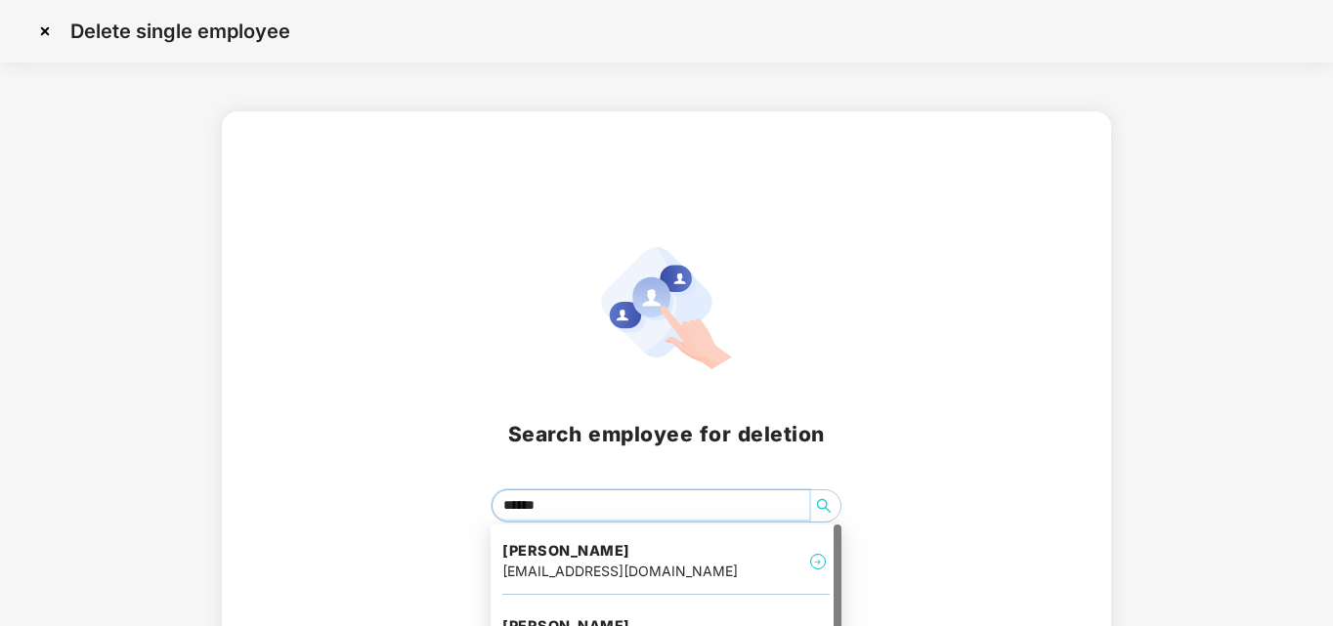
type input "*******"
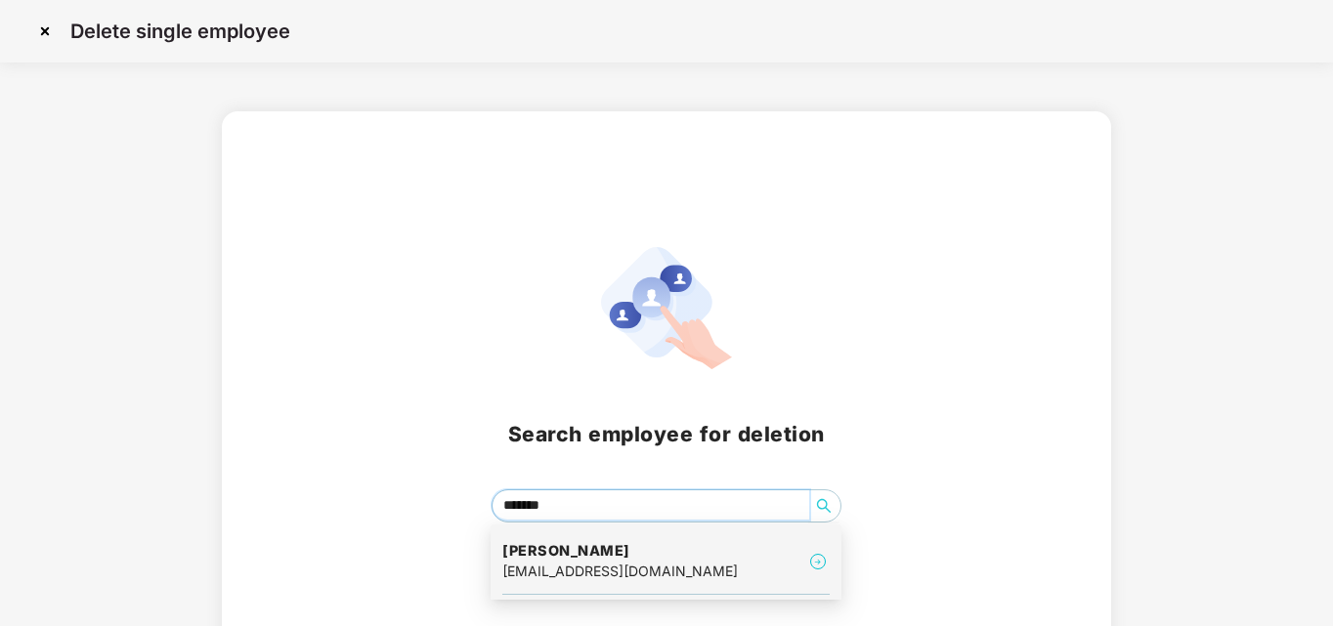
click at [613, 562] on div "[EMAIL_ADDRESS][DOMAIN_NAME]" at bounding box center [619, 571] width 235 height 21
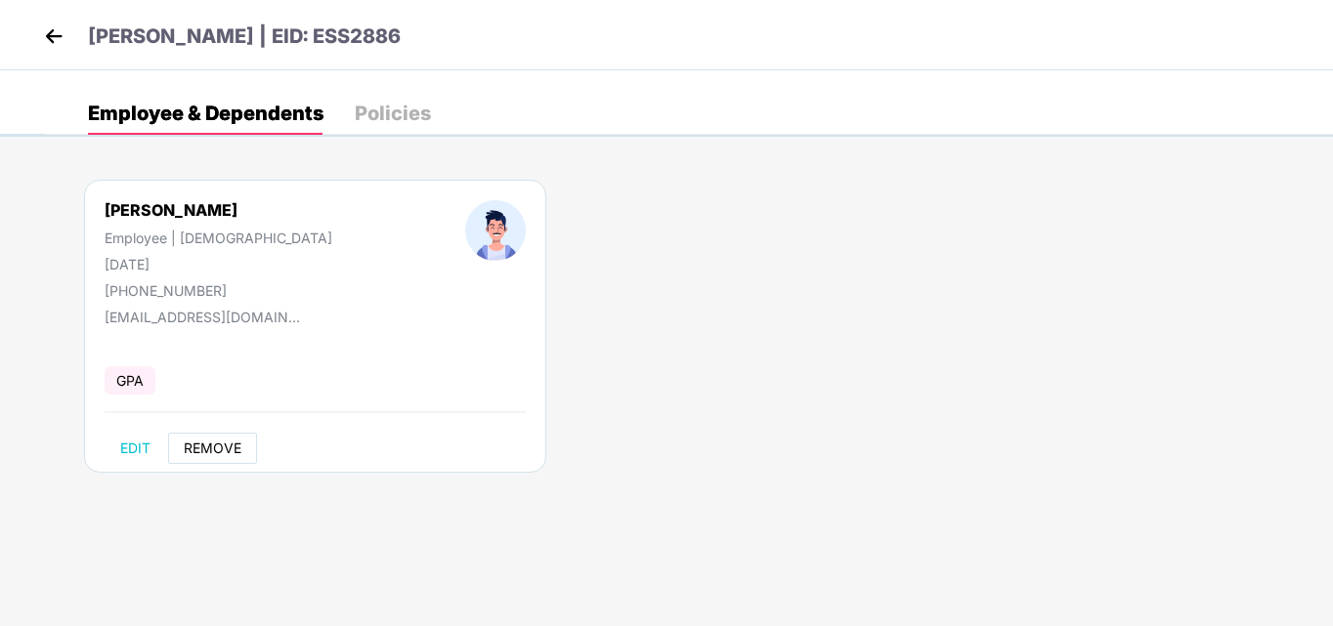
click at [212, 446] on span "REMOVE" at bounding box center [213, 449] width 58 height 16
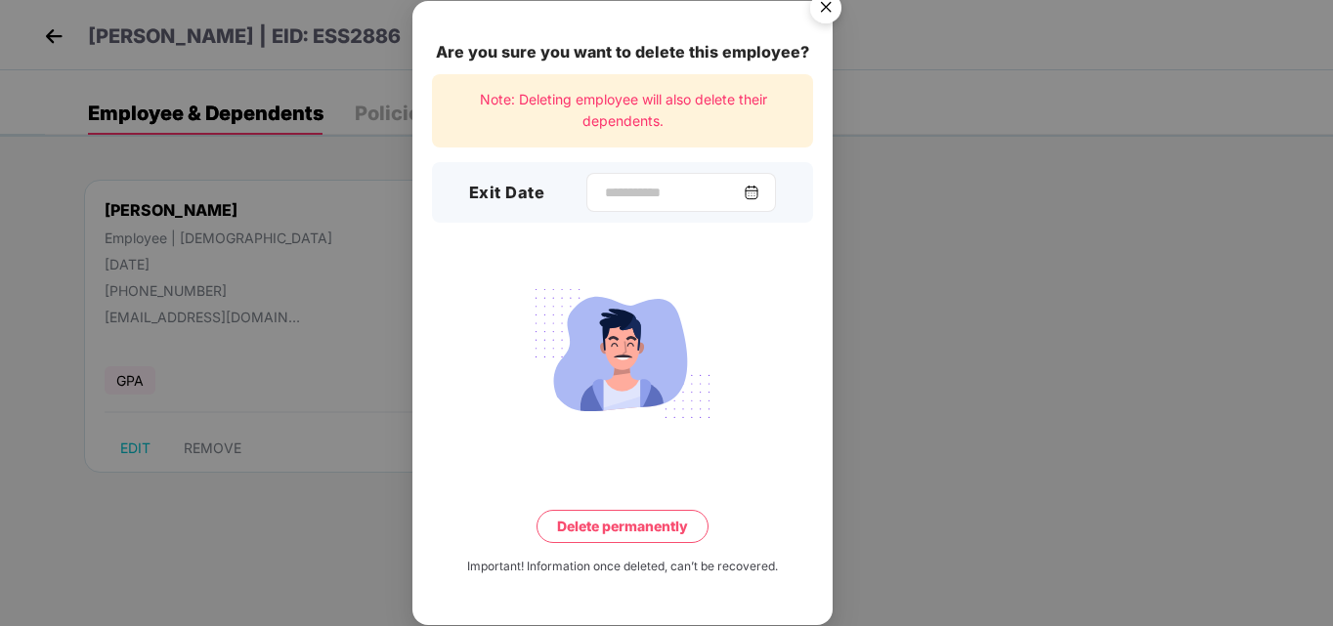
click at [607, 179] on div at bounding box center [681, 192] width 190 height 39
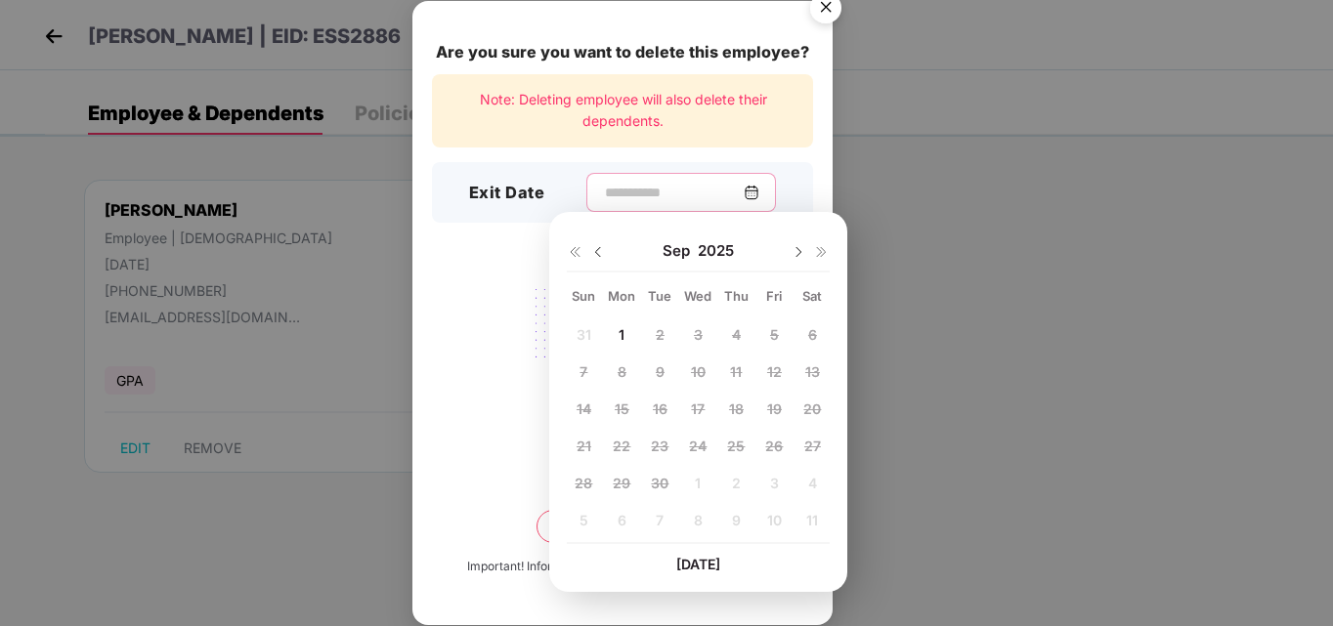
click at [609, 194] on input at bounding box center [673, 193] width 141 height 21
click at [599, 252] on img at bounding box center [598, 252] width 16 height 16
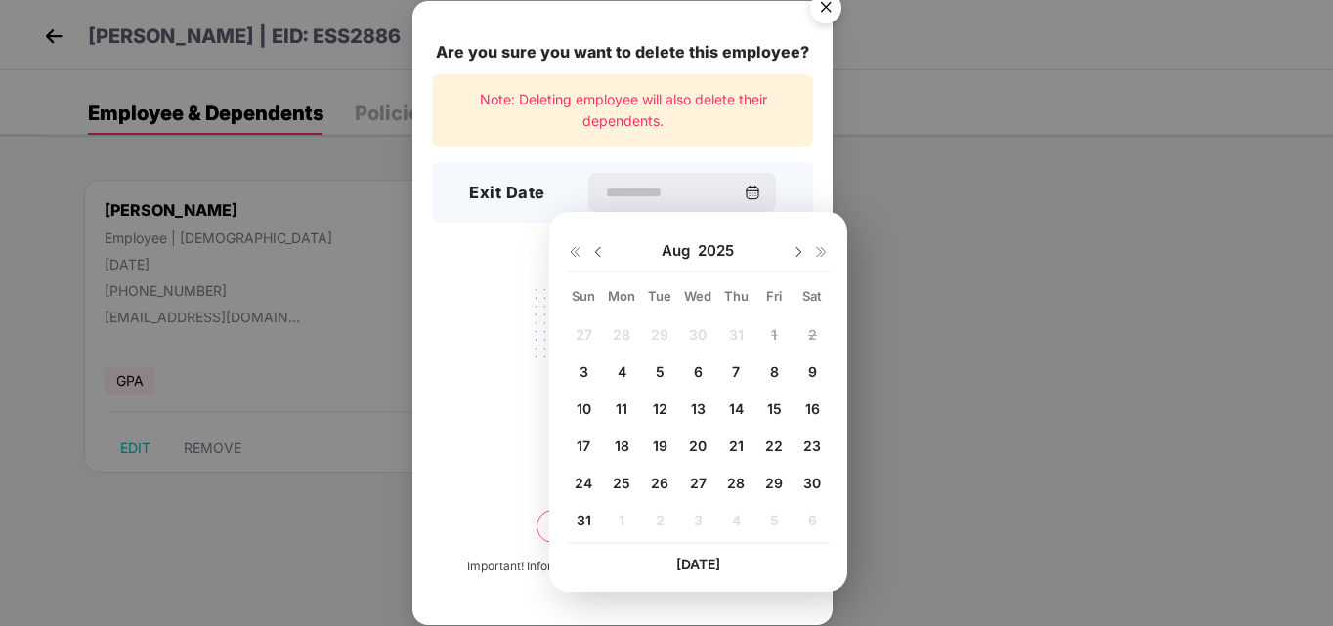
click at [624, 478] on span "25" at bounding box center [622, 483] width 18 height 17
type input "**********"
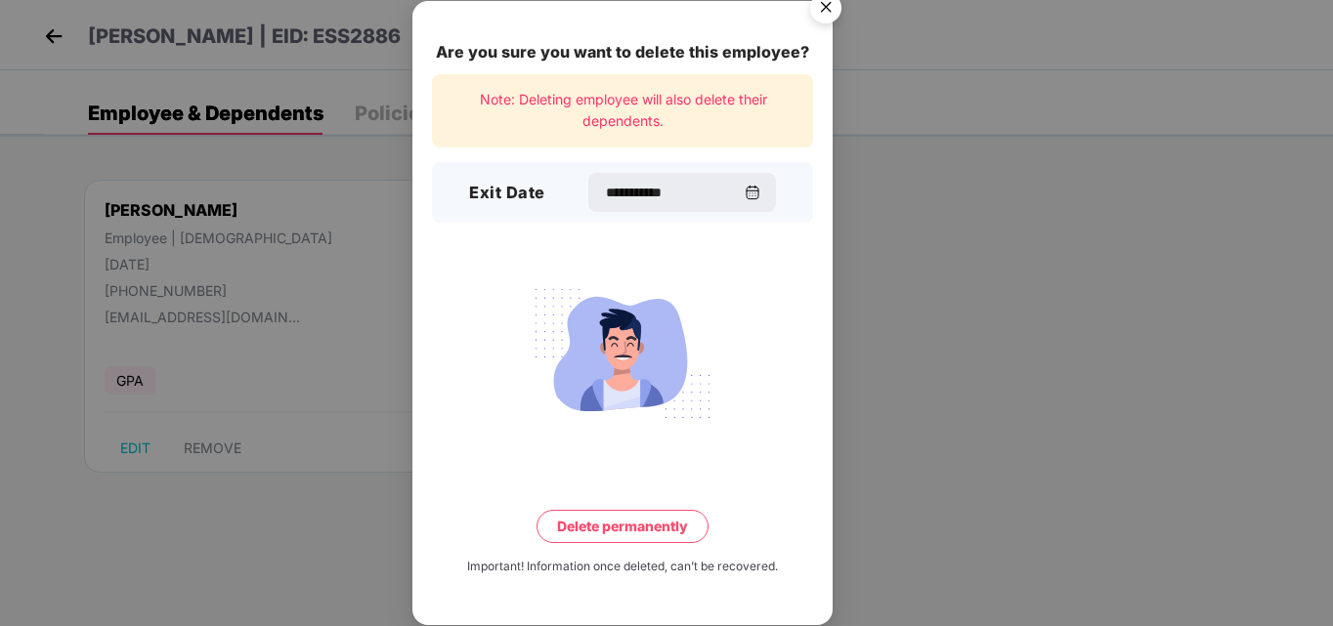
click at [636, 532] on button "Delete permanently" at bounding box center [622, 526] width 172 height 33
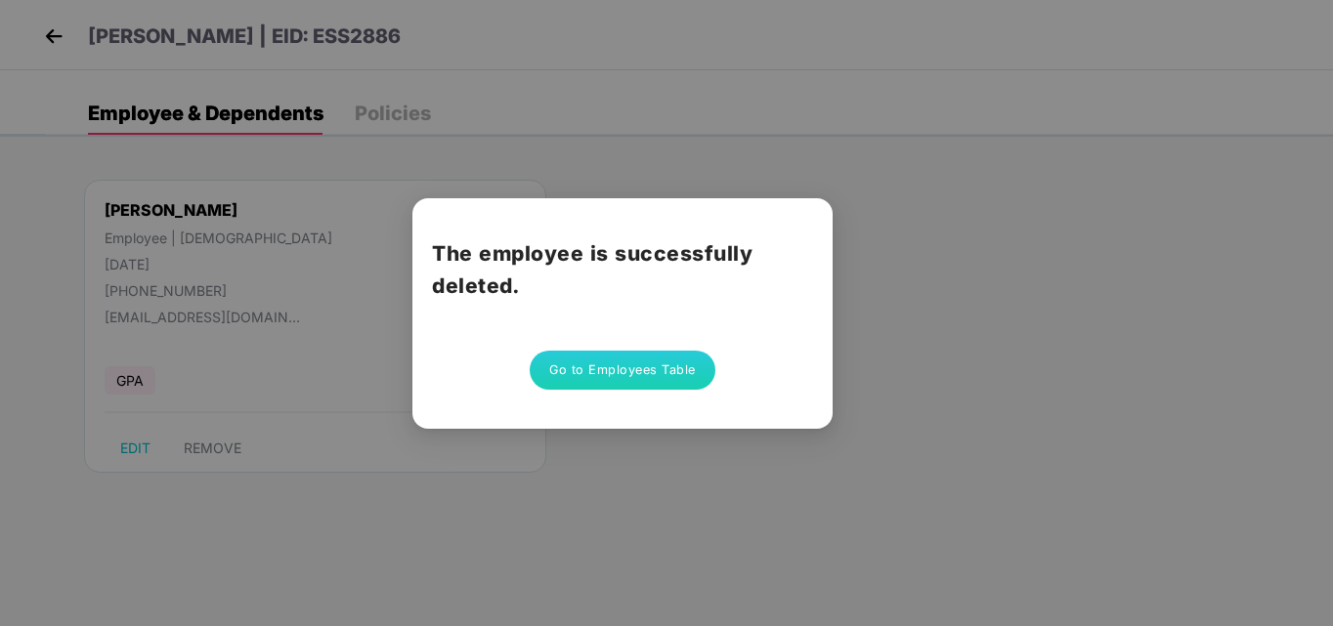
click at [654, 383] on button "Go to Employees Table" at bounding box center [623, 370] width 186 height 39
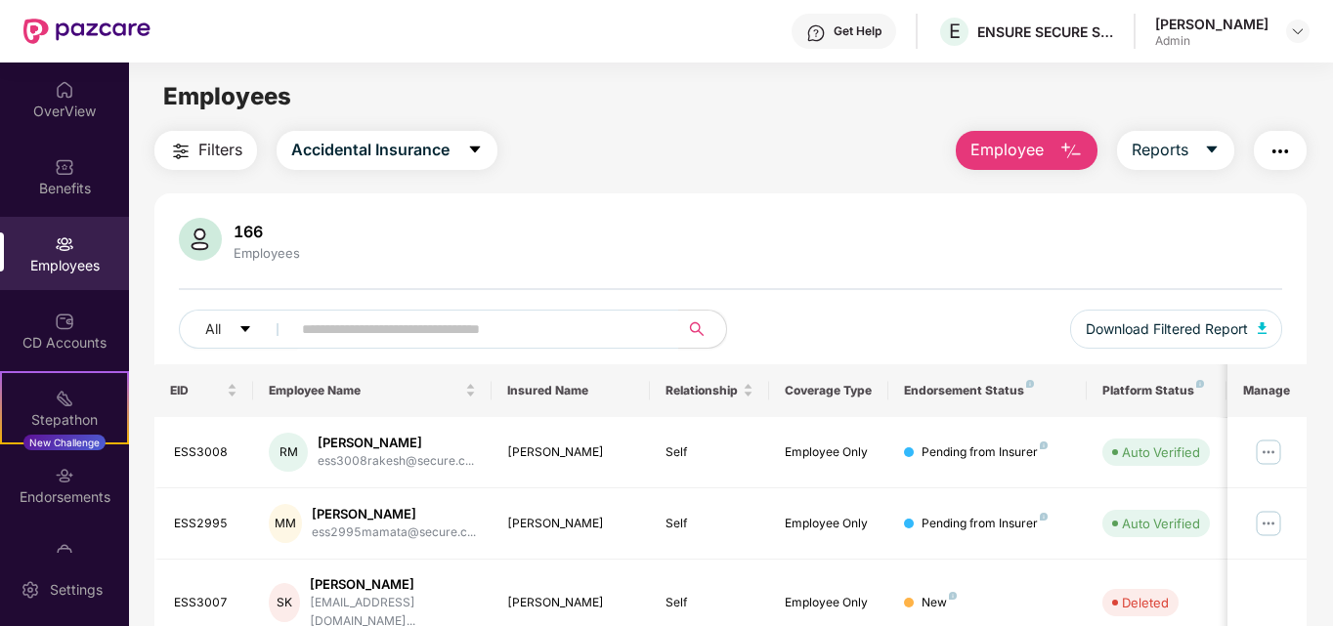
click at [1013, 155] on span "Employee" at bounding box center [1006, 150] width 73 height 24
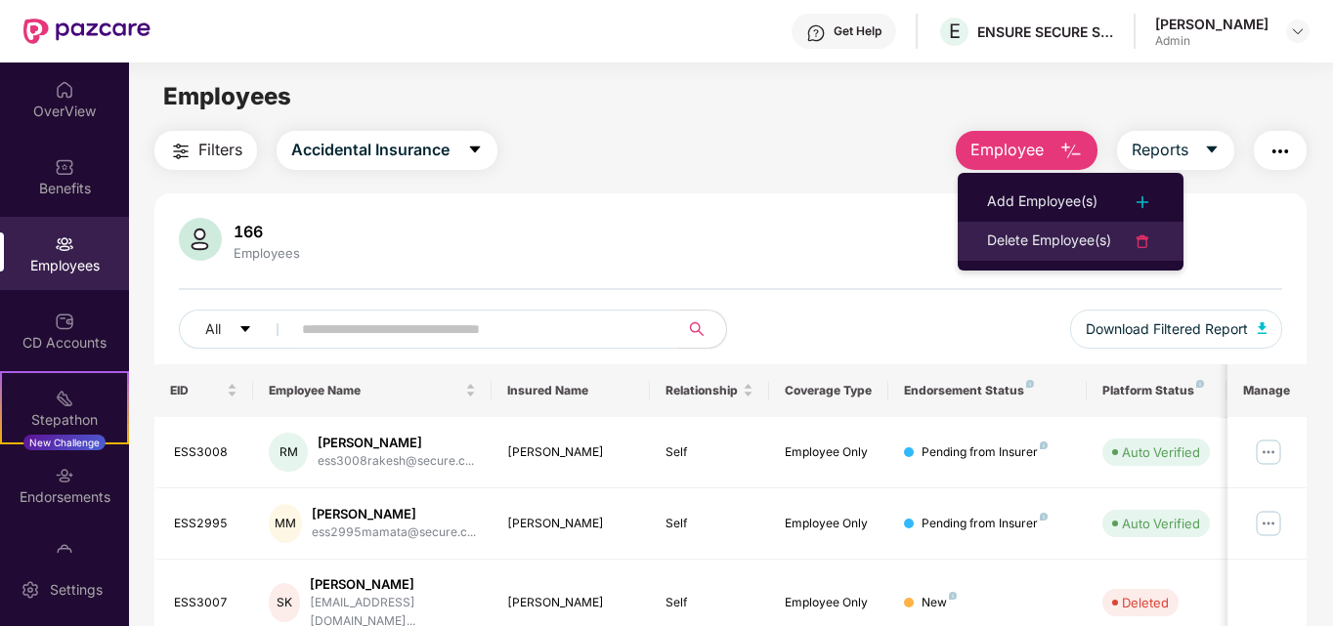
click at [1049, 241] on div "Delete Employee(s)" at bounding box center [1049, 241] width 124 height 23
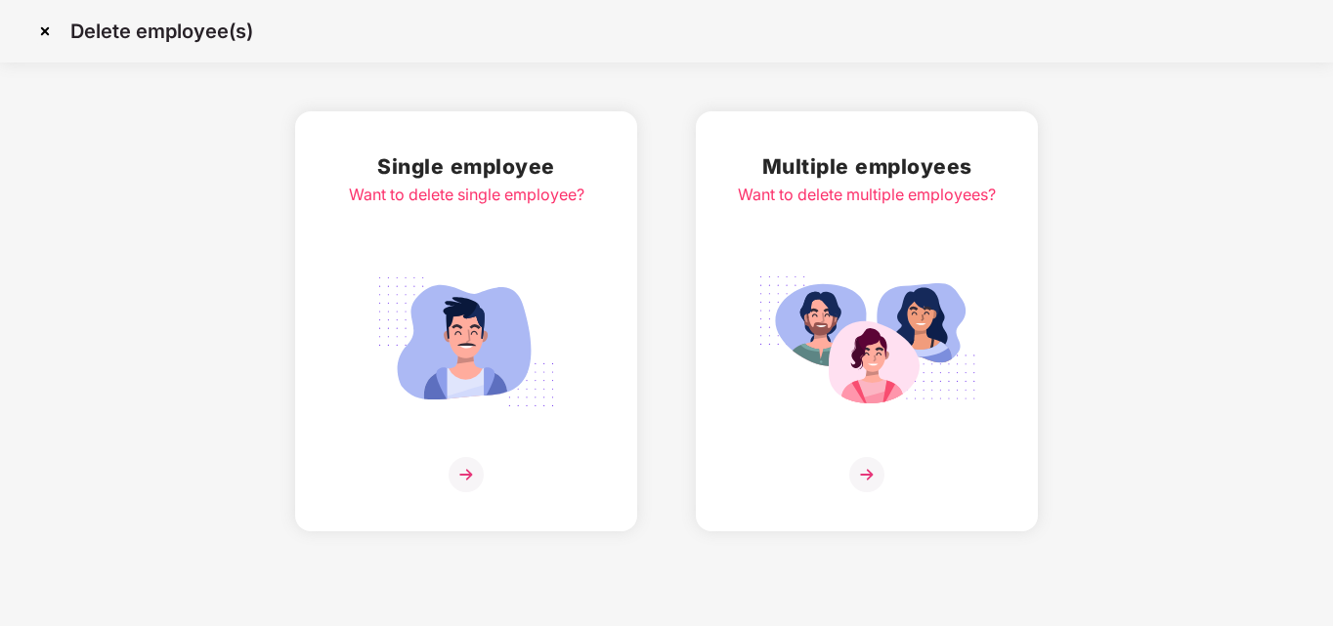
click at [464, 472] on img at bounding box center [465, 474] width 35 height 35
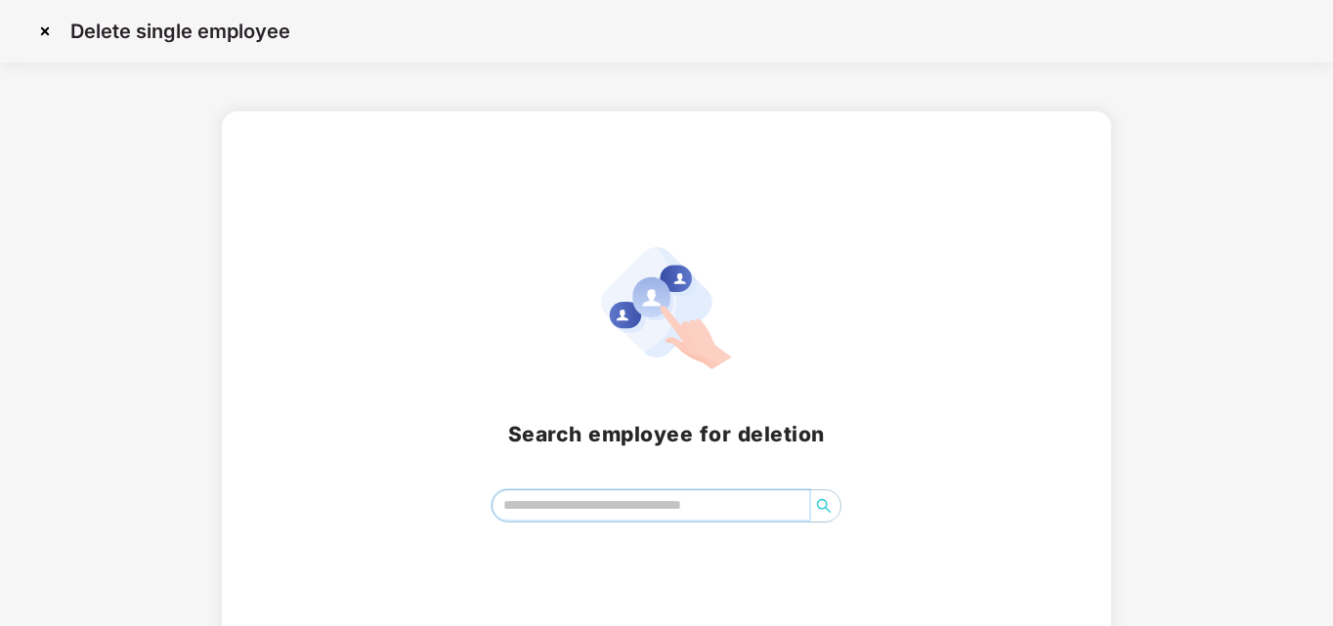
click at [566, 508] on input "search" at bounding box center [651, 505] width 318 height 29
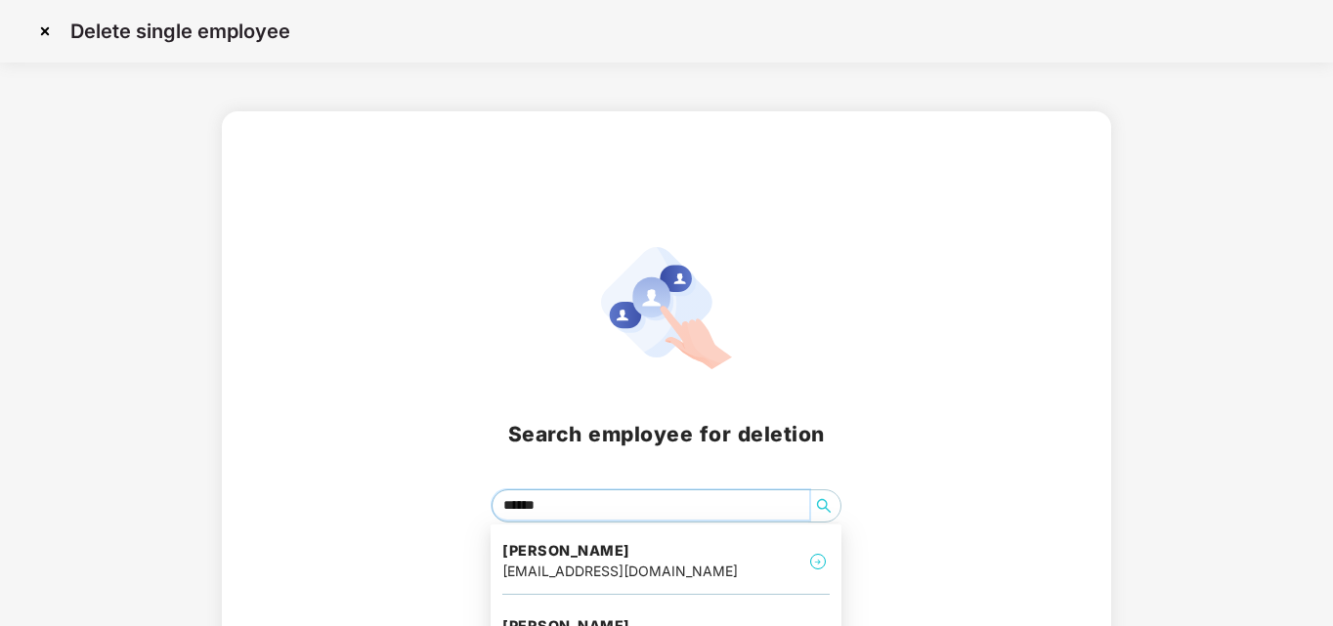
type input "*******"
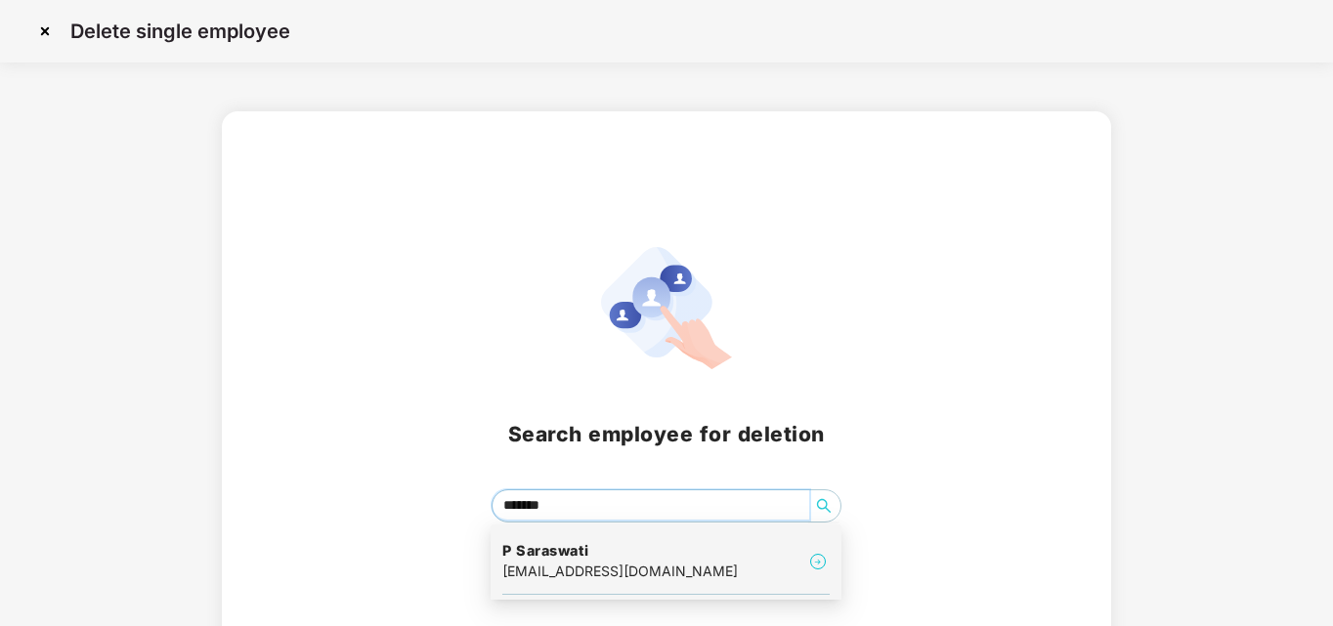
click at [565, 554] on h4 "P Saraswati" at bounding box center [619, 551] width 235 height 20
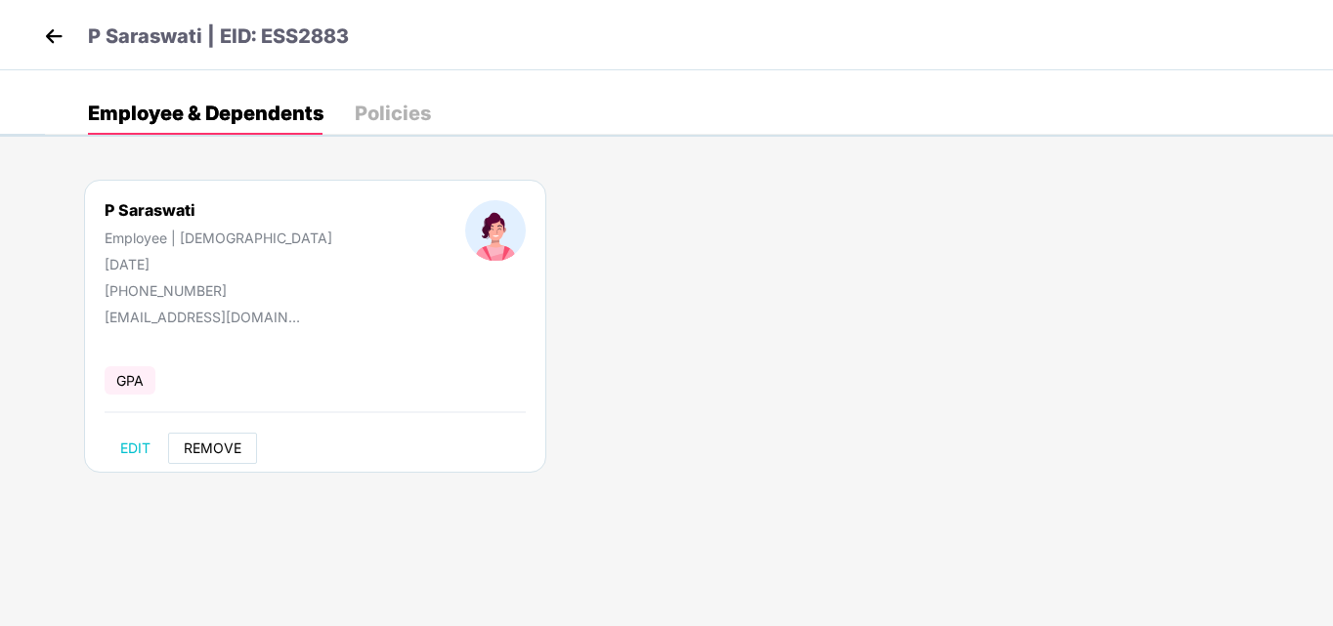
click at [220, 451] on span "REMOVE" at bounding box center [213, 449] width 58 height 16
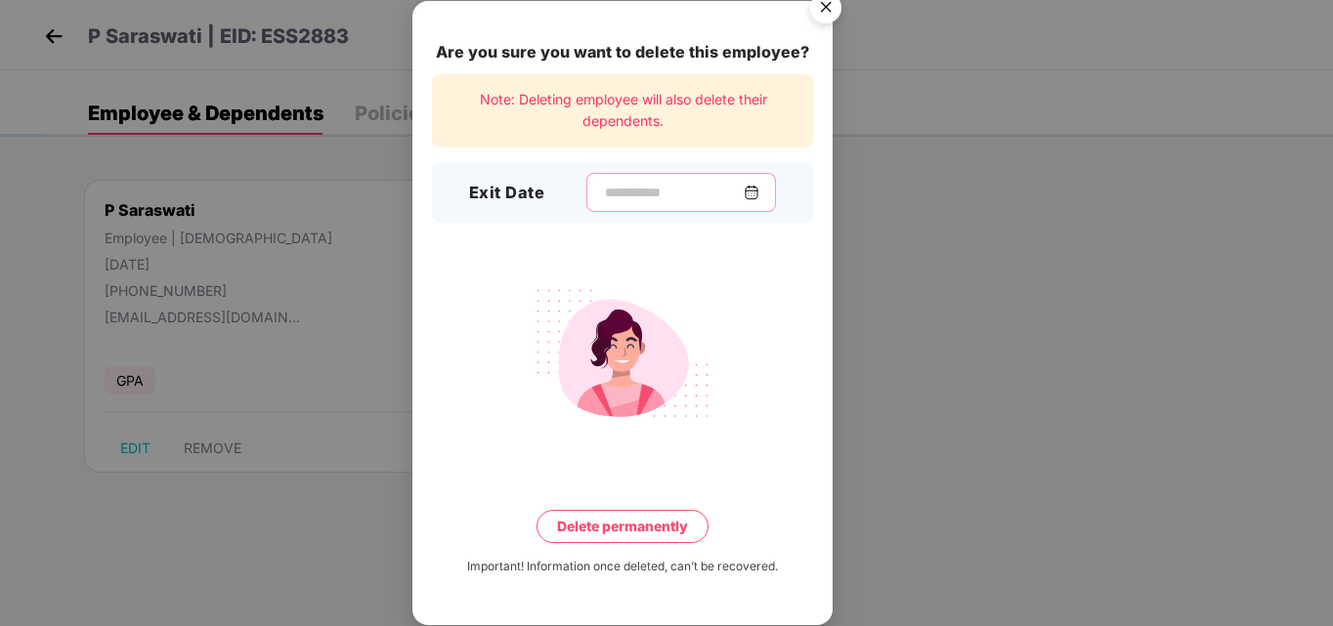
click at [603, 199] on input at bounding box center [673, 193] width 141 height 21
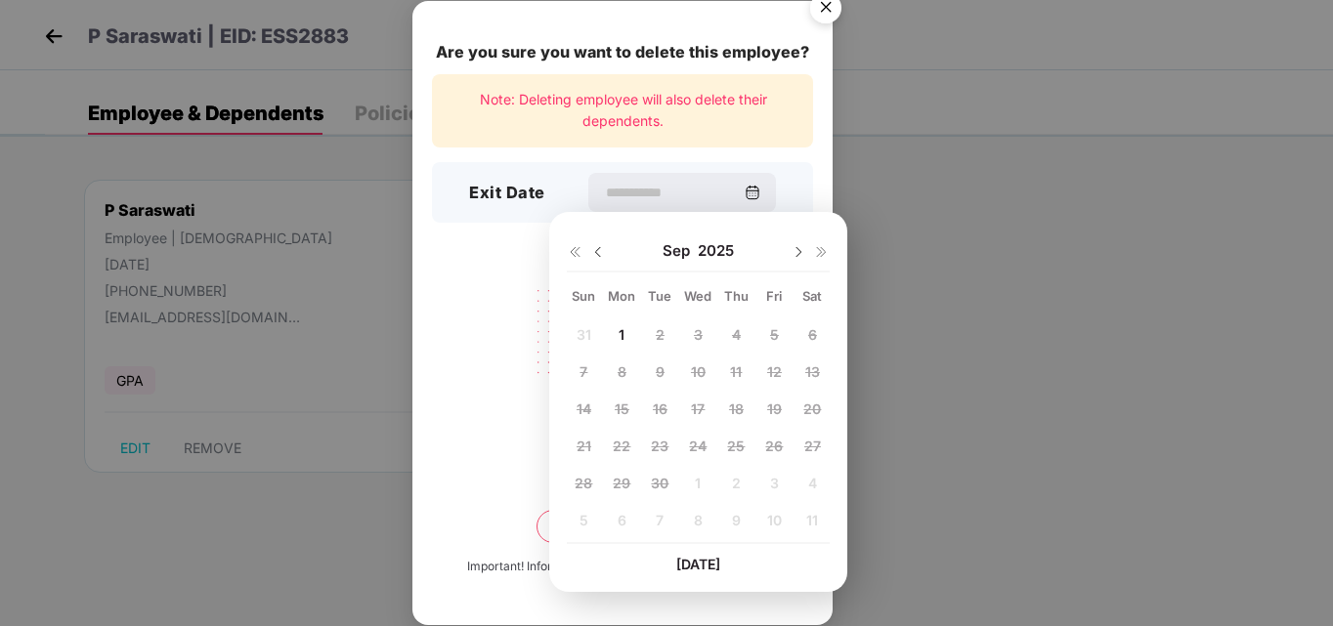
click at [595, 259] on img at bounding box center [598, 252] width 16 height 16
click at [622, 484] on span "25" at bounding box center [622, 483] width 18 height 17
type input "**********"
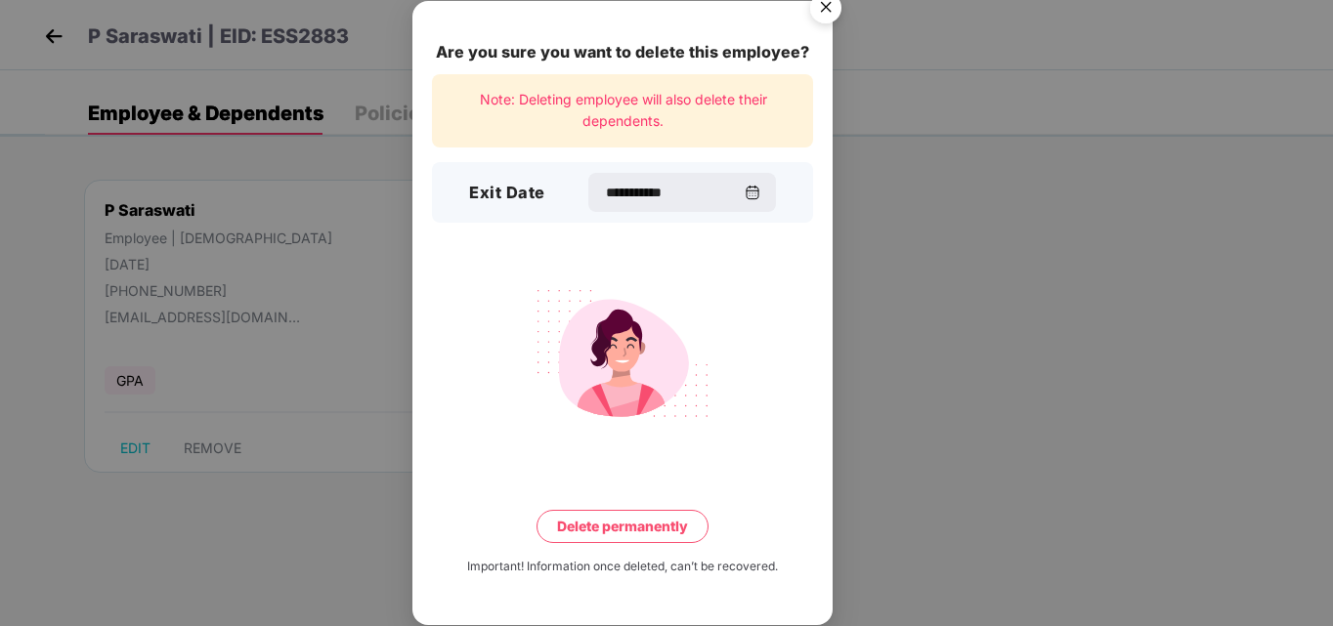
click at [628, 533] on button "Delete permanently" at bounding box center [622, 526] width 172 height 33
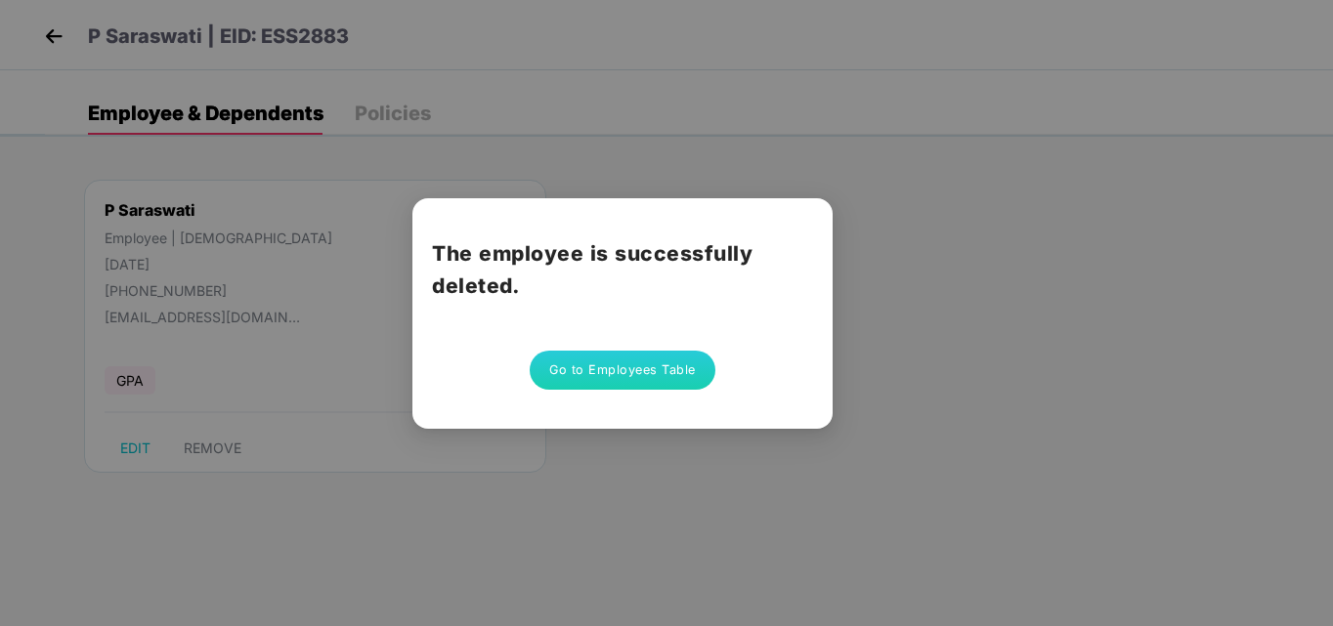
click at [665, 372] on button "Go to Employees Table" at bounding box center [623, 370] width 186 height 39
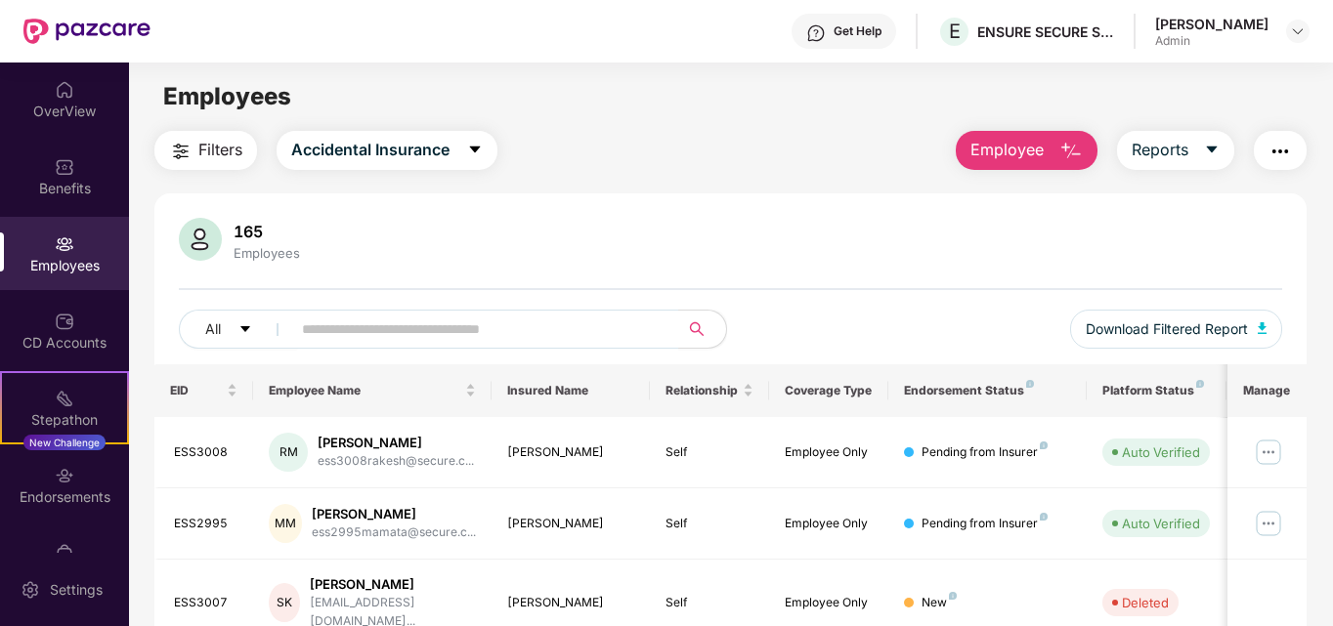
click at [1001, 150] on span "Employee" at bounding box center [1006, 150] width 73 height 24
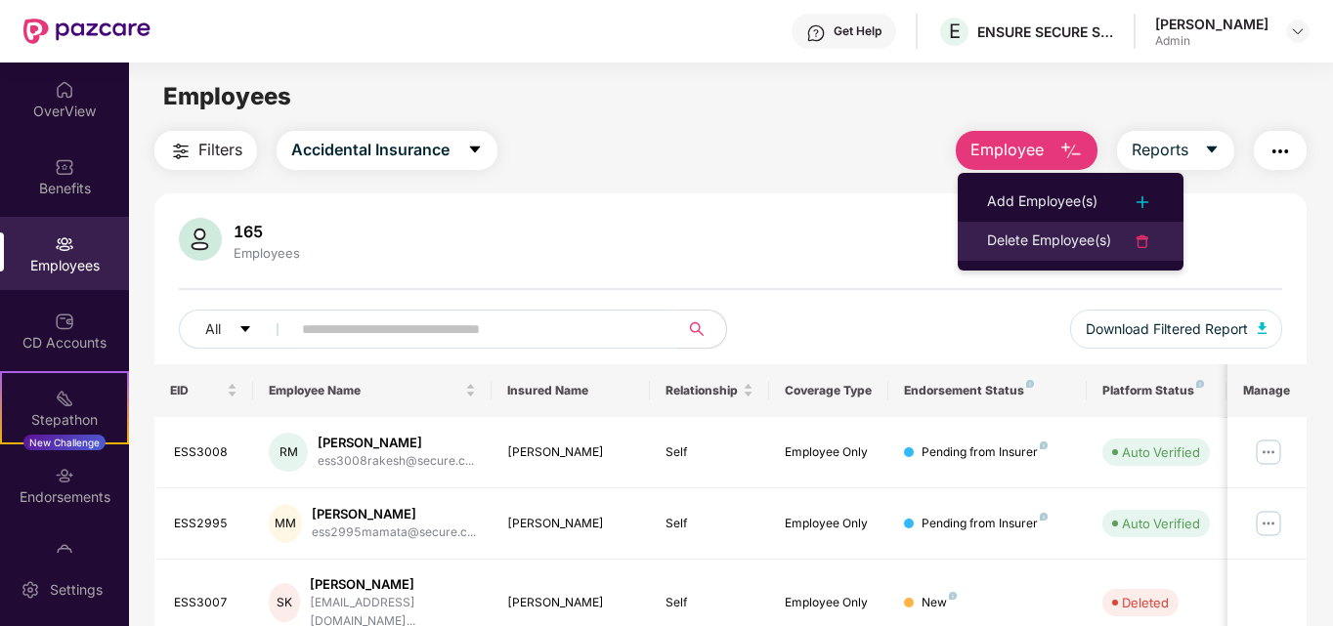
click at [1053, 244] on div "Delete Employee(s)" at bounding box center [1049, 241] width 124 height 23
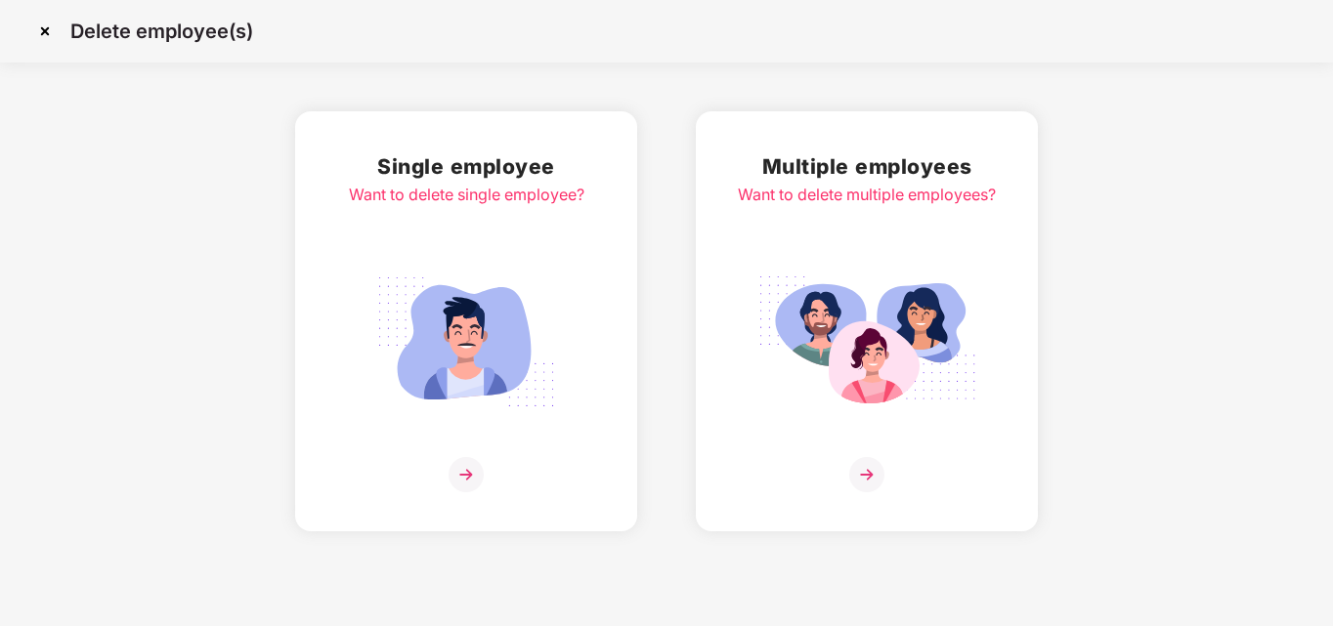
click at [478, 476] on img at bounding box center [465, 474] width 35 height 35
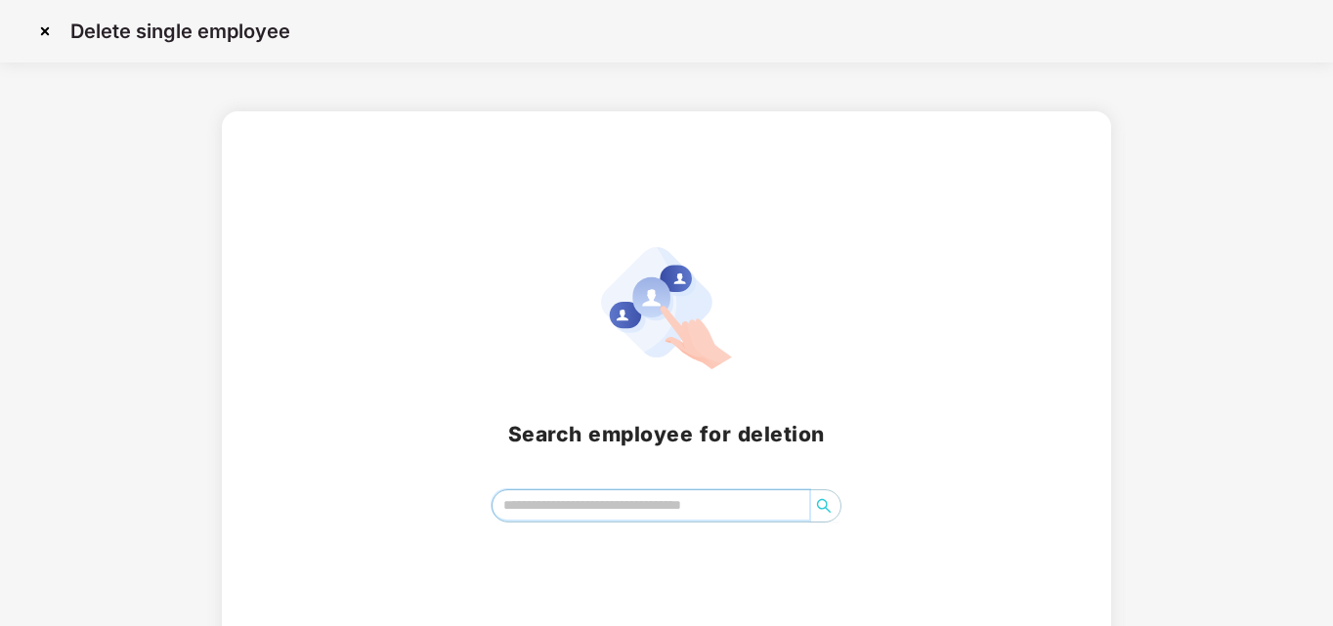
click at [540, 503] on input "search" at bounding box center [651, 505] width 318 height 29
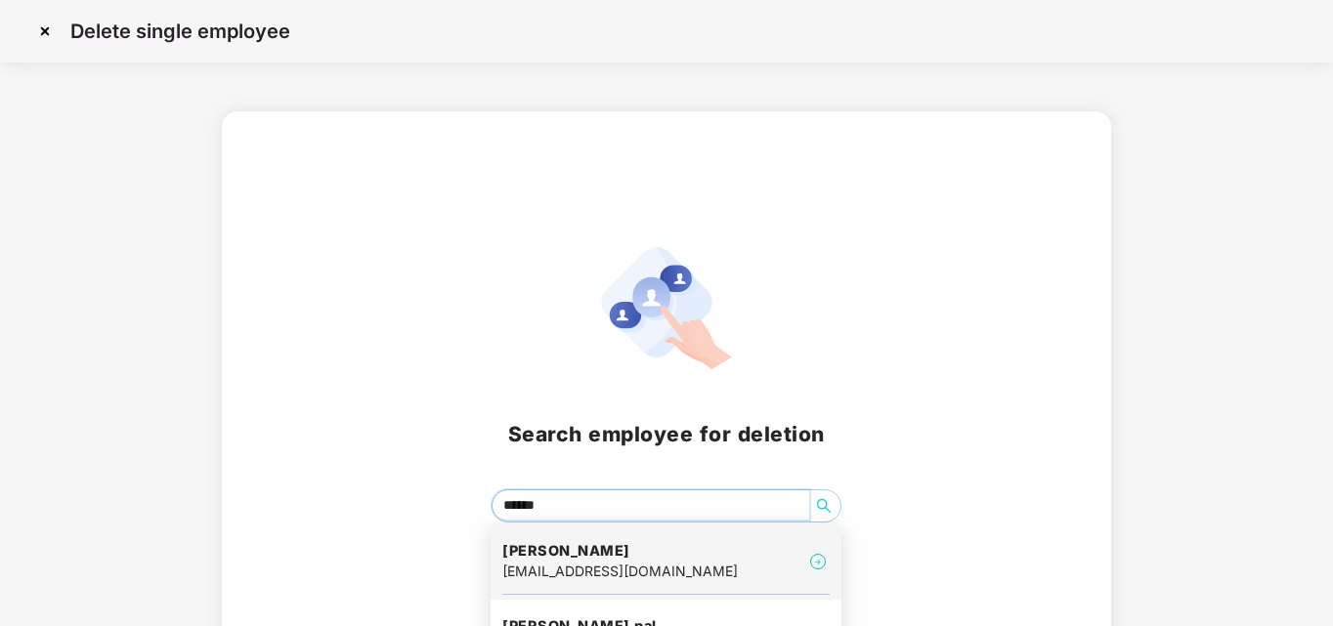
type input "*******"
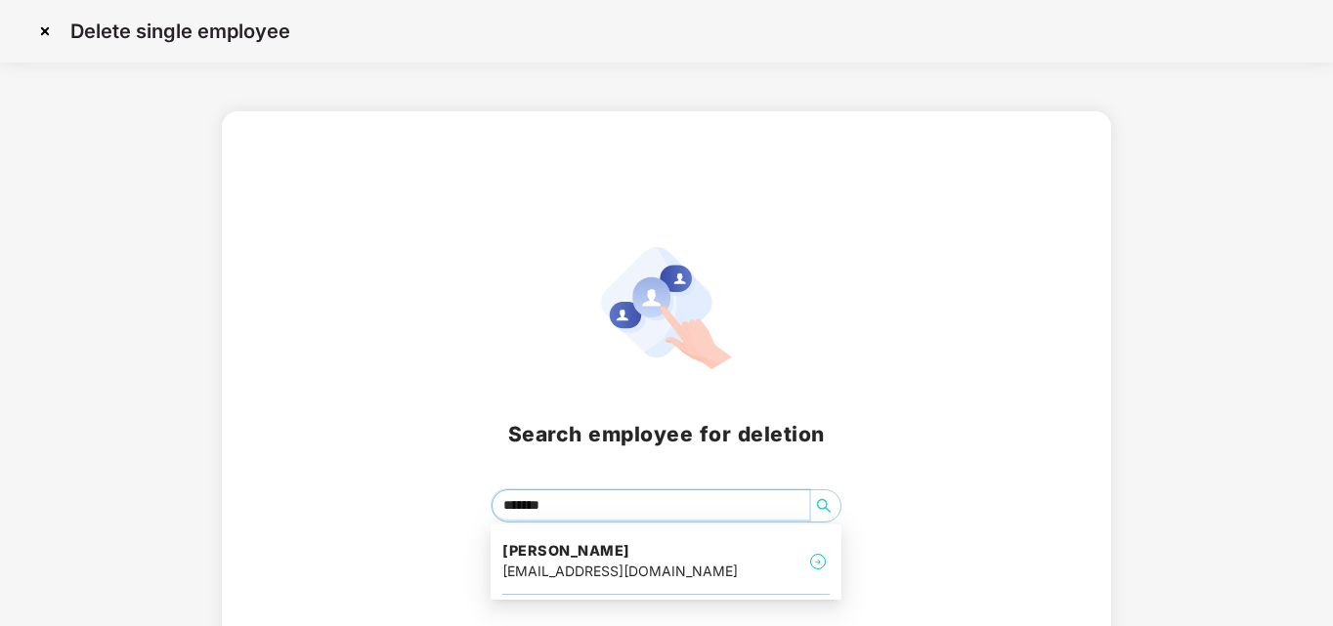
click at [612, 569] on div "[EMAIL_ADDRESS][DOMAIN_NAME]" at bounding box center [619, 571] width 235 height 21
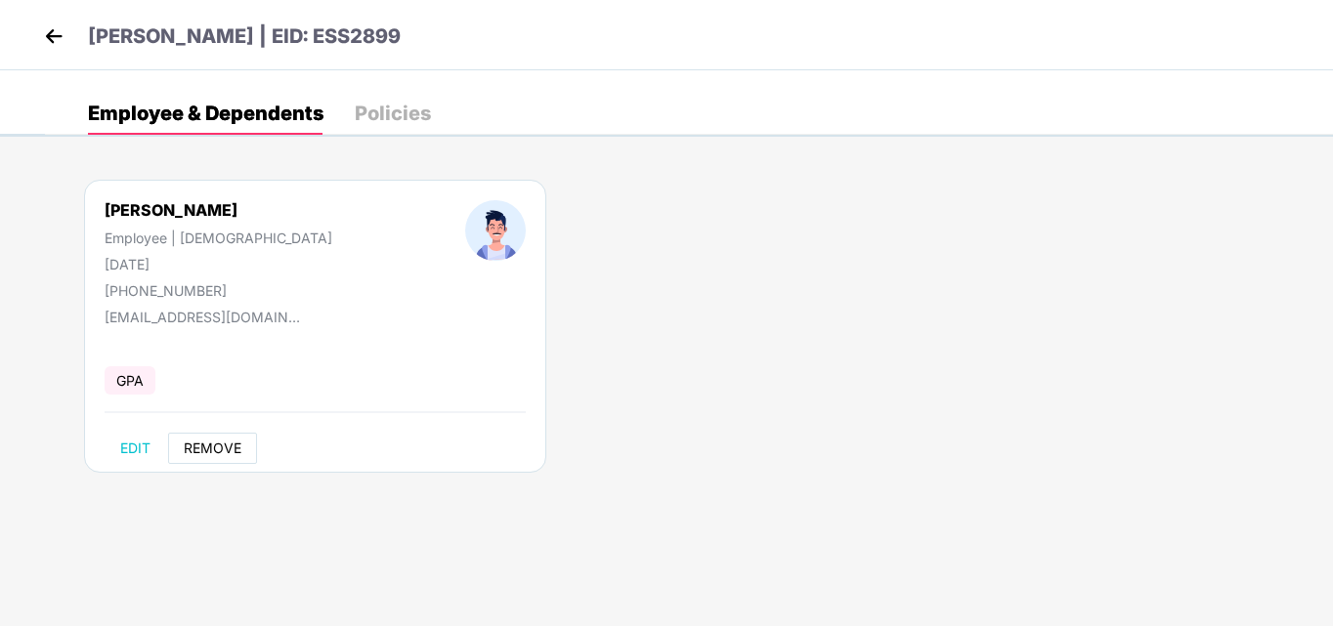
click at [218, 448] on span "REMOVE" at bounding box center [213, 449] width 58 height 16
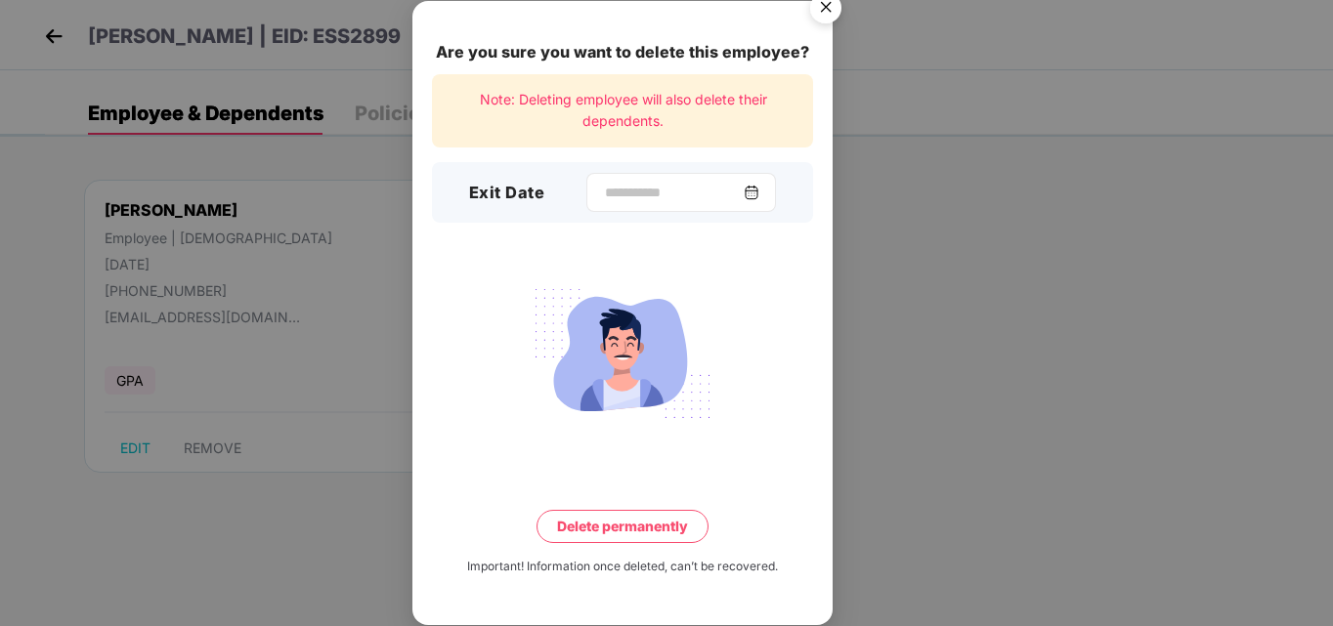
click at [617, 176] on div at bounding box center [681, 192] width 190 height 39
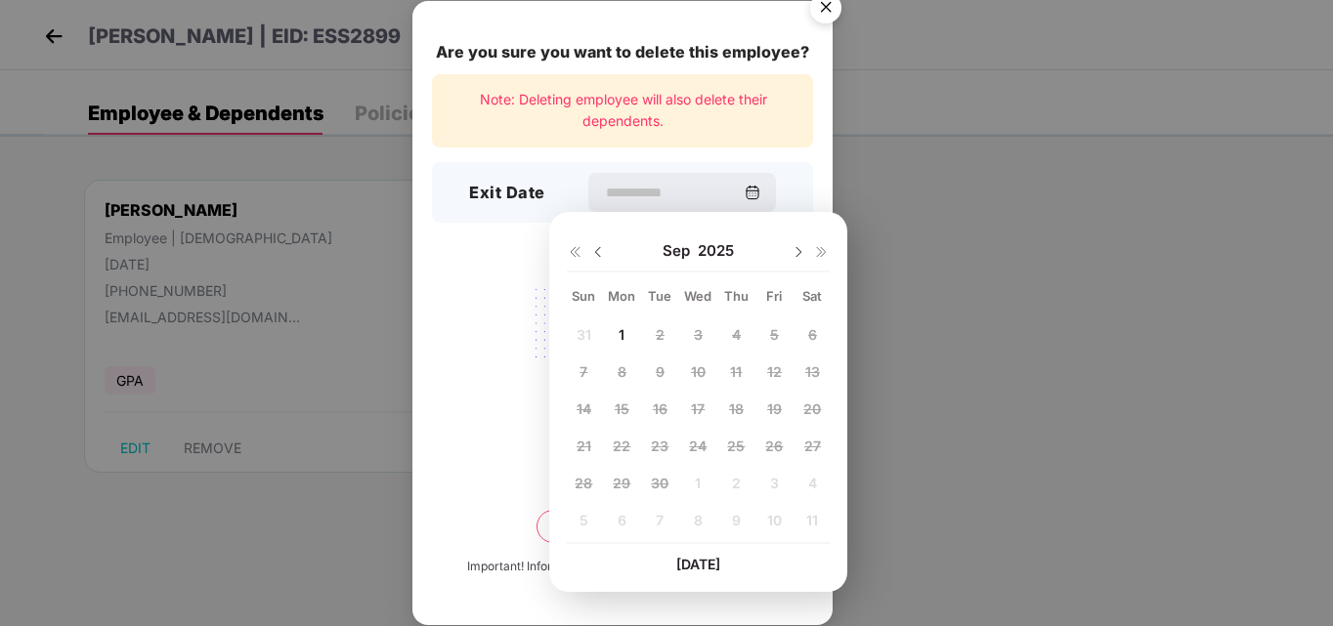
click at [589, 250] on div at bounding box center [586, 251] width 39 height 18
click at [601, 255] on img at bounding box center [598, 252] width 16 height 16
click at [619, 485] on span "25" at bounding box center [622, 483] width 18 height 17
type input "**********"
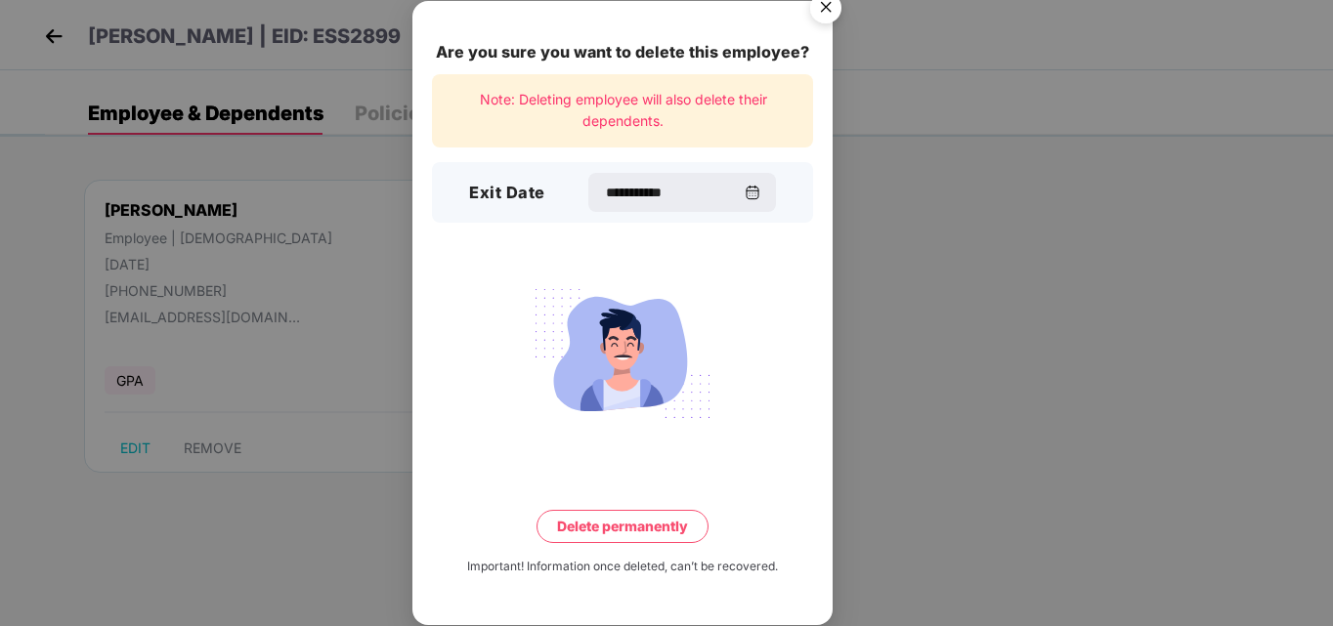
click at [653, 533] on button "Delete permanently" at bounding box center [622, 526] width 172 height 33
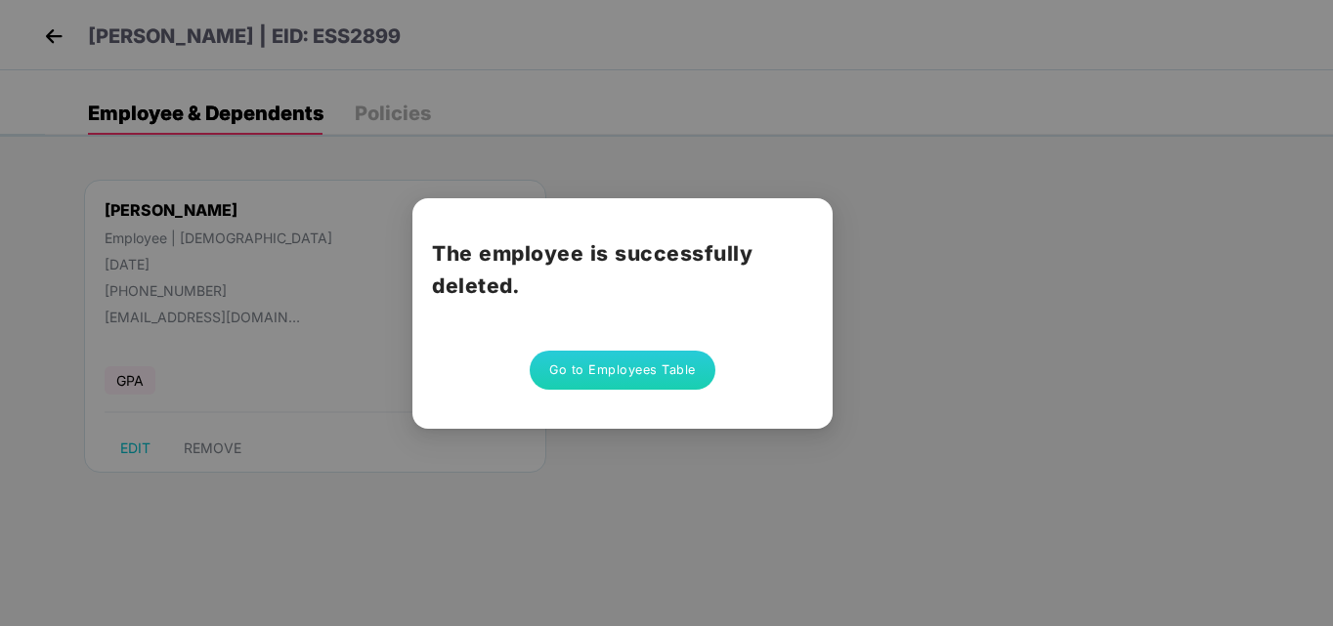
click at [674, 373] on button "Go to Employees Table" at bounding box center [623, 370] width 186 height 39
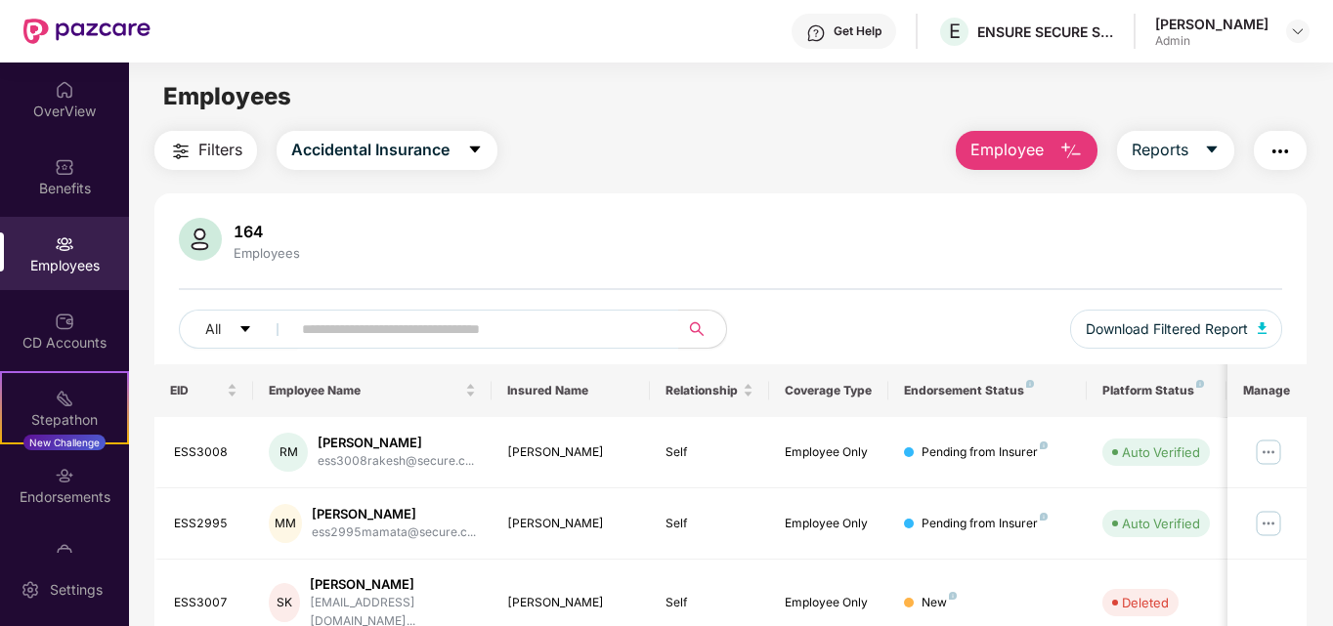
click at [1032, 150] on span "Employee" at bounding box center [1006, 150] width 73 height 24
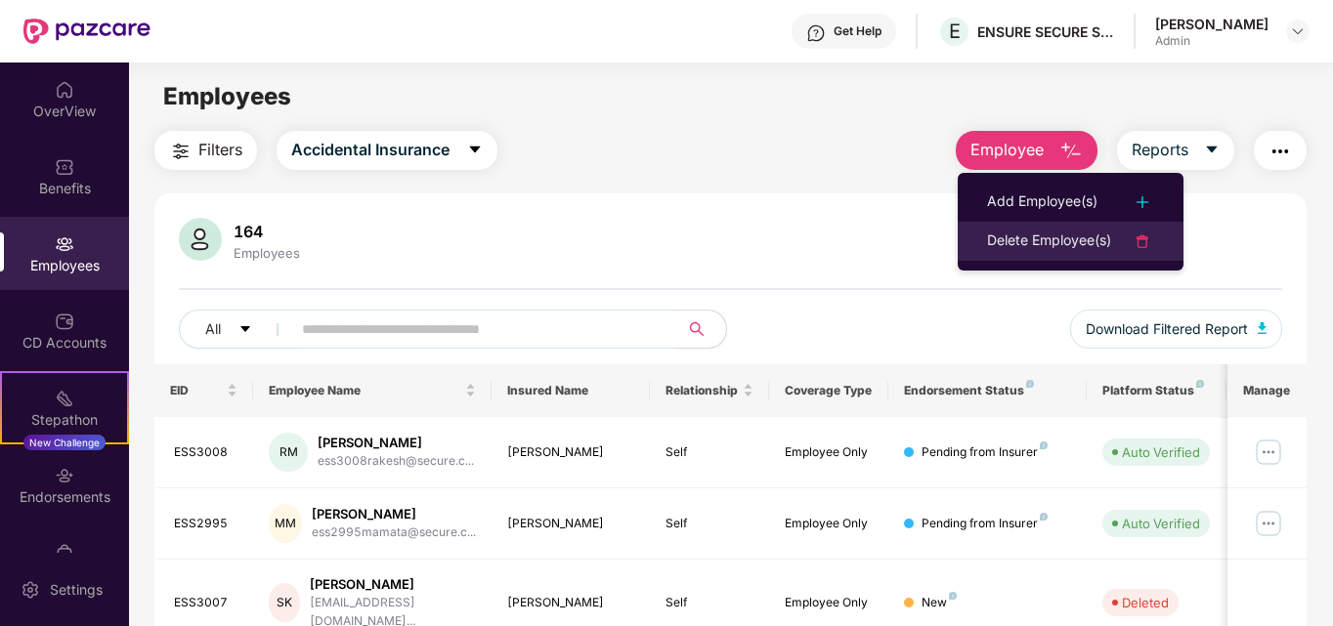
click at [1047, 247] on div "Delete Employee(s)" at bounding box center [1049, 241] width 124 height 23
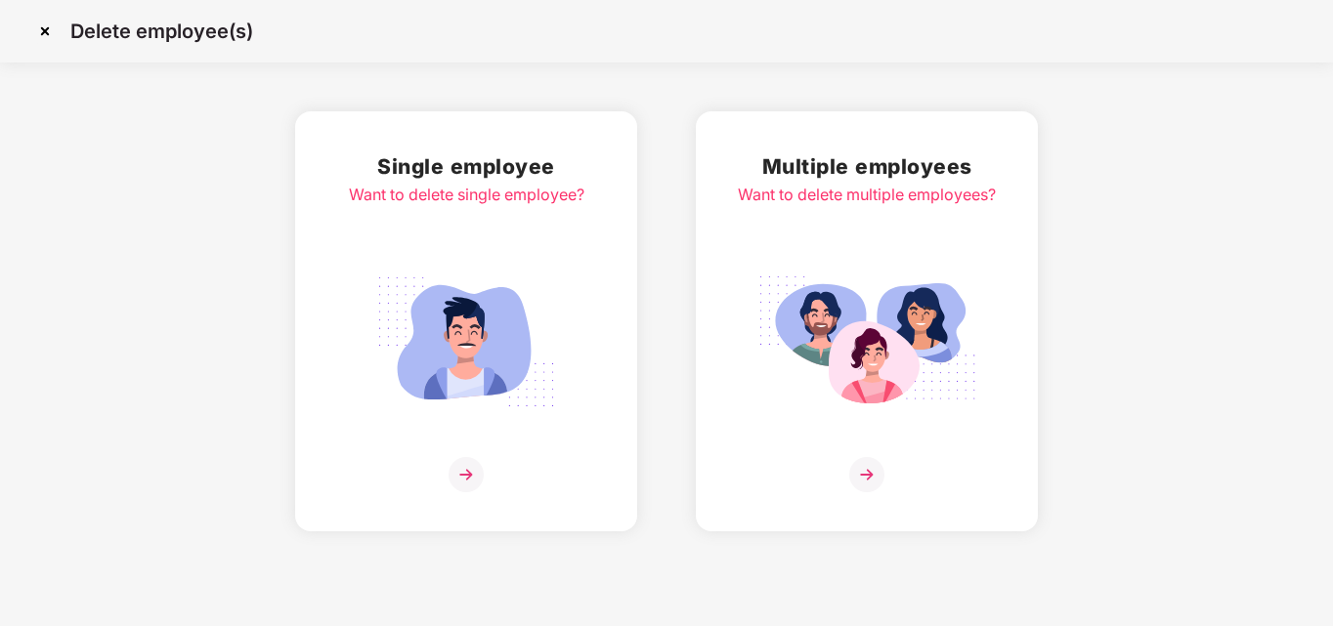
click at [460, 480] on img at bounding box center [465, 474] width 35 height 35
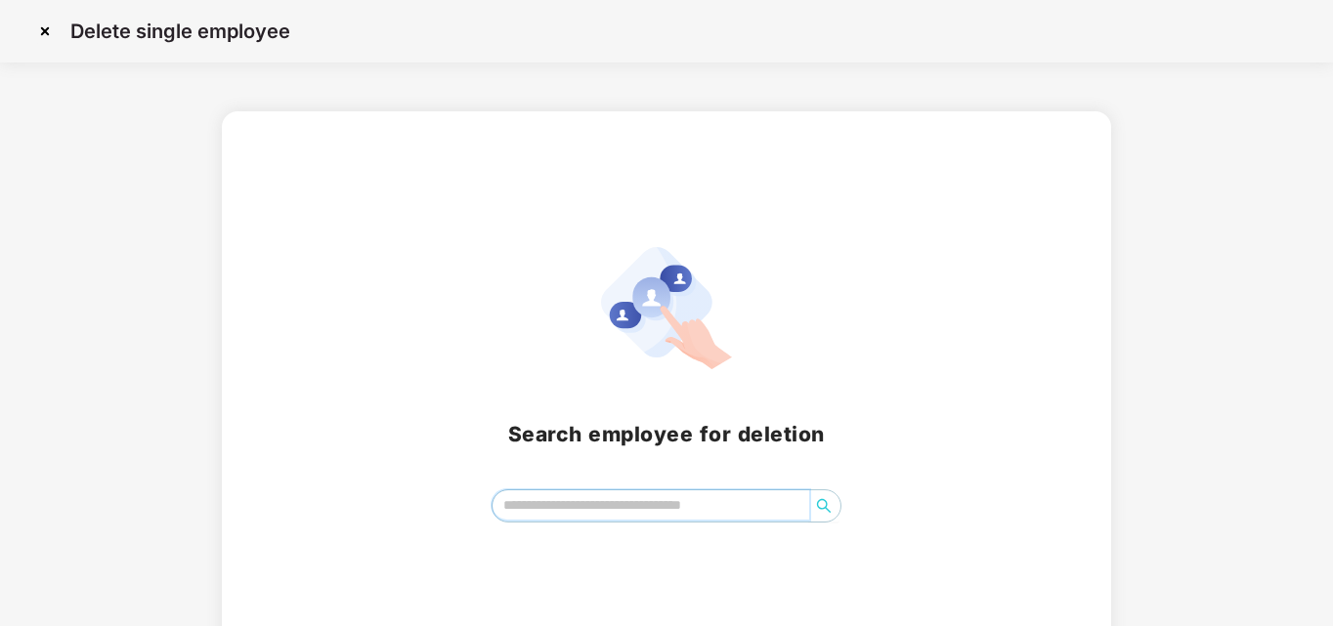
click at [532, 507] on input "search" at bounding box center [651, 505] width 318 height 29
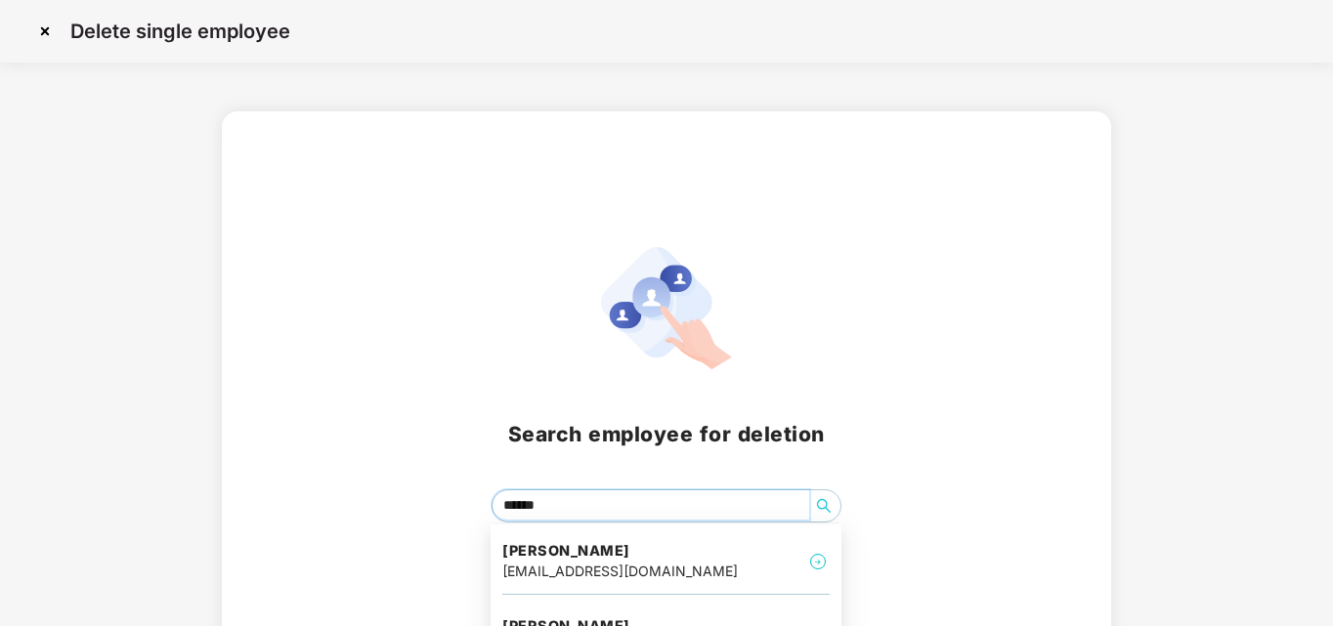
type input "*******"
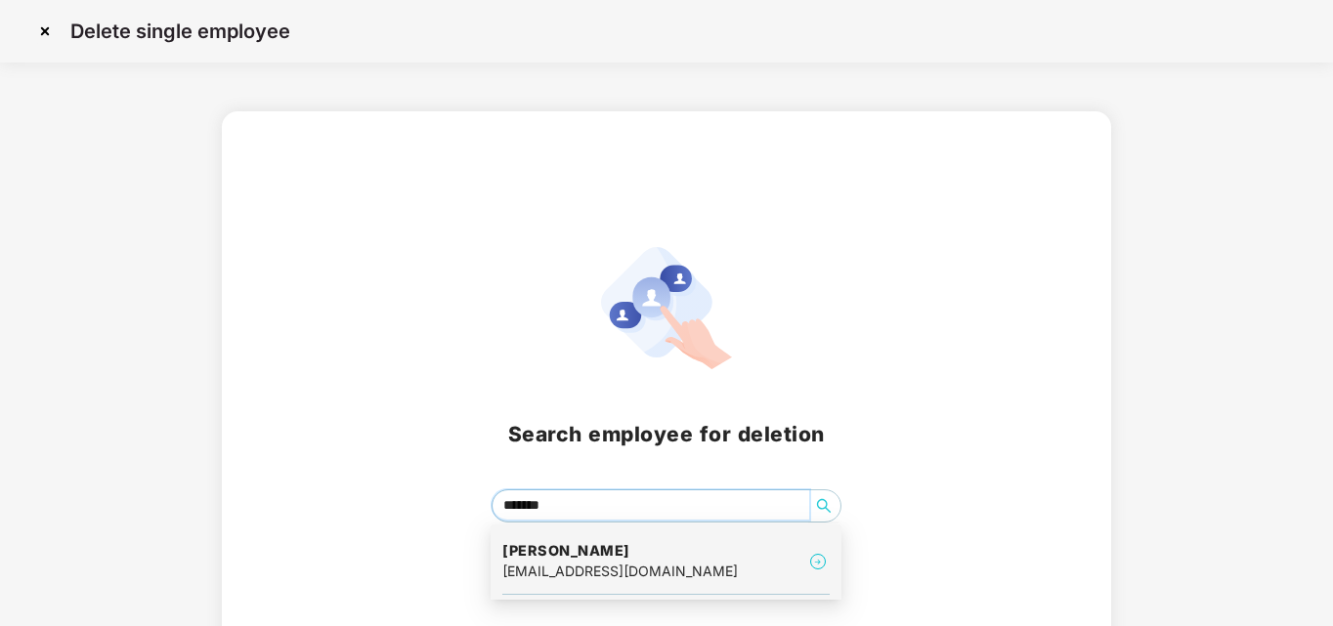
click at [579, 552] on h4 "[PERSON_NAME]" at bounding box center [619, 551] width 235 height 20
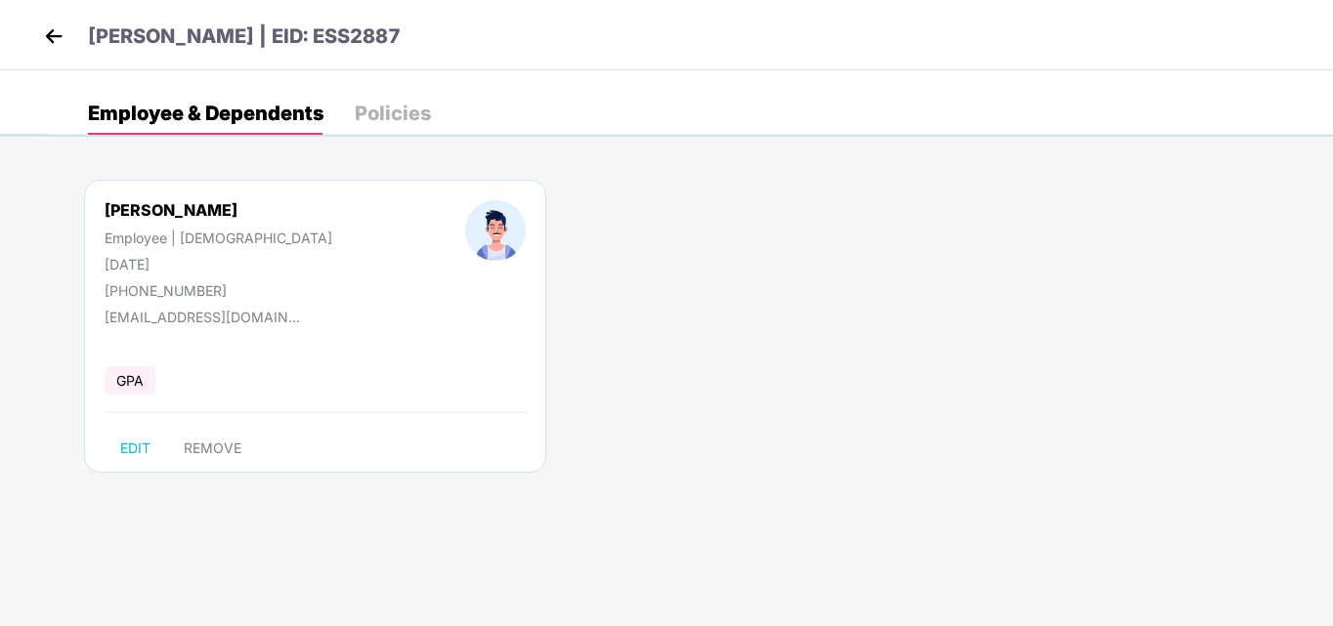
click at [713, 467] on div "[PERSON_NAME] Employee | [DEMOGRAPHIC_DATA] [DATE] [PHONE_NUMBER] [EMAIL_ADDRES…" at bounding box center [689, 335] width 1288 height 371
click at [204, 448] on span "REMOVE" at bounding box center [213, 449] width 58 height 16
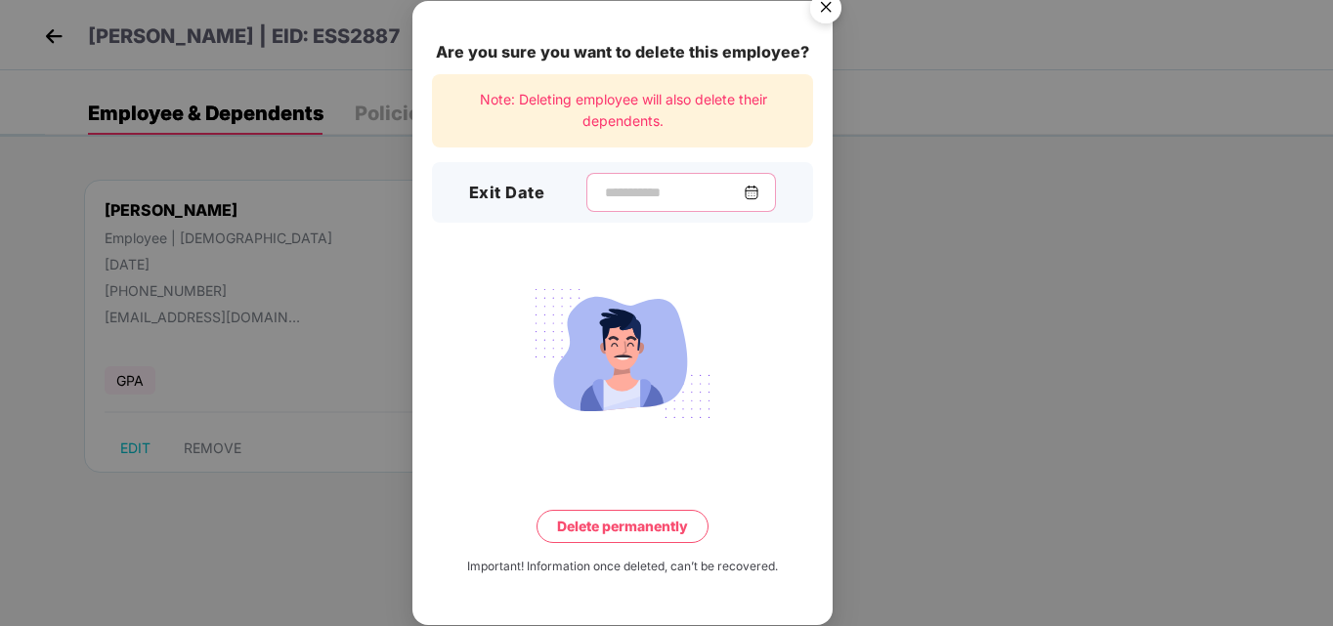
click at [673, 188] on input at bounding box center [673, 193] width 141 height 21
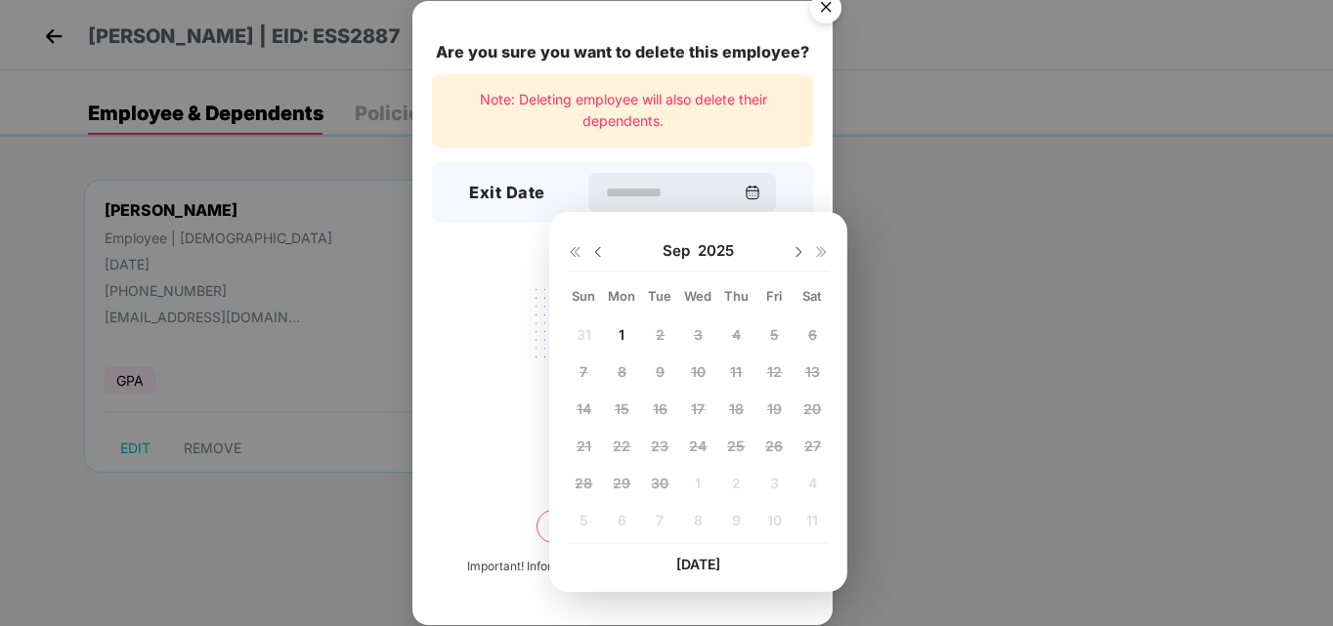
click at [595, 253] on img at bounding box center [598, 252] width 16 height 16
click at [628, 485] on span "25" at bounding box center [622, 483] width 18 height 17
type input "**********"
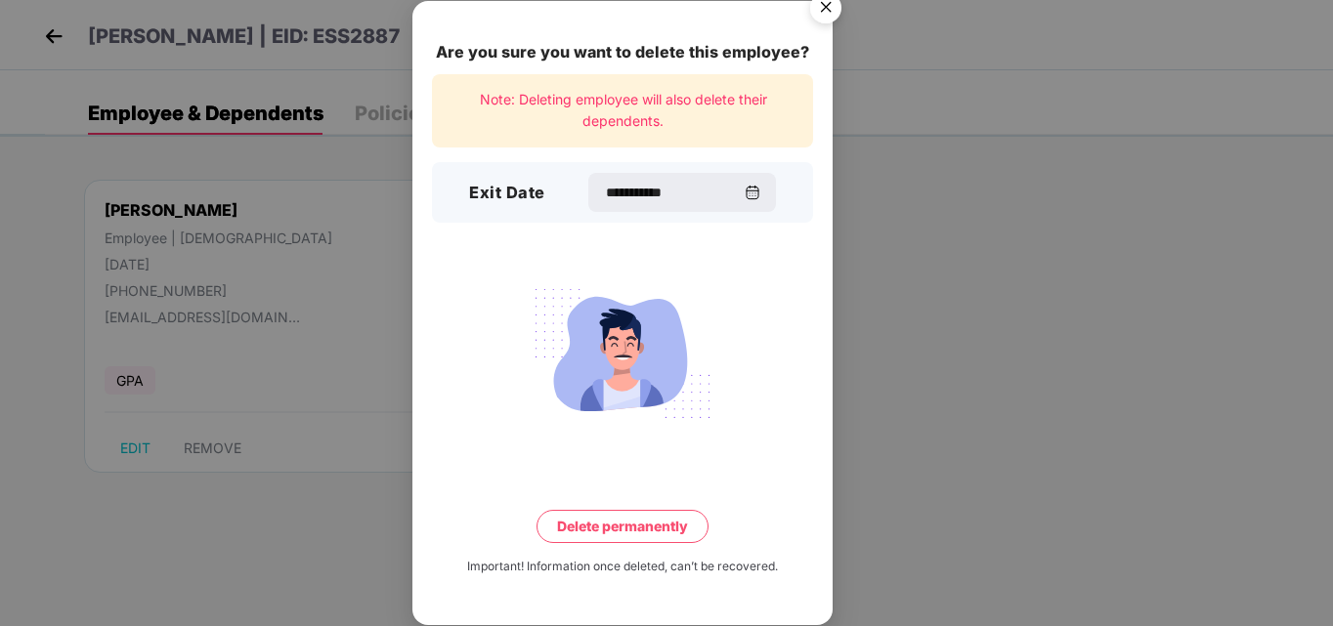
click at [654, 531] on button "Delete permanently" at bounding box center [622, 526] width 172 height 33
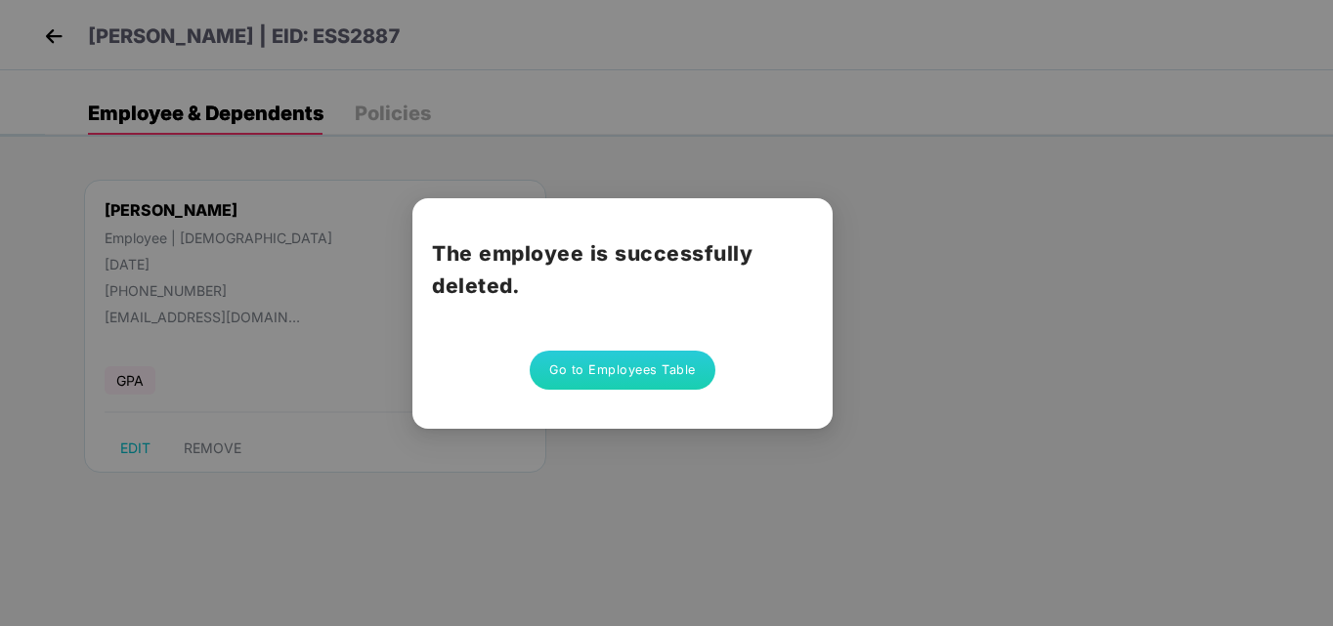
click at [632, 367] on button "Go to Employees Table" at bounding box center [623, 370] width 186 height 39
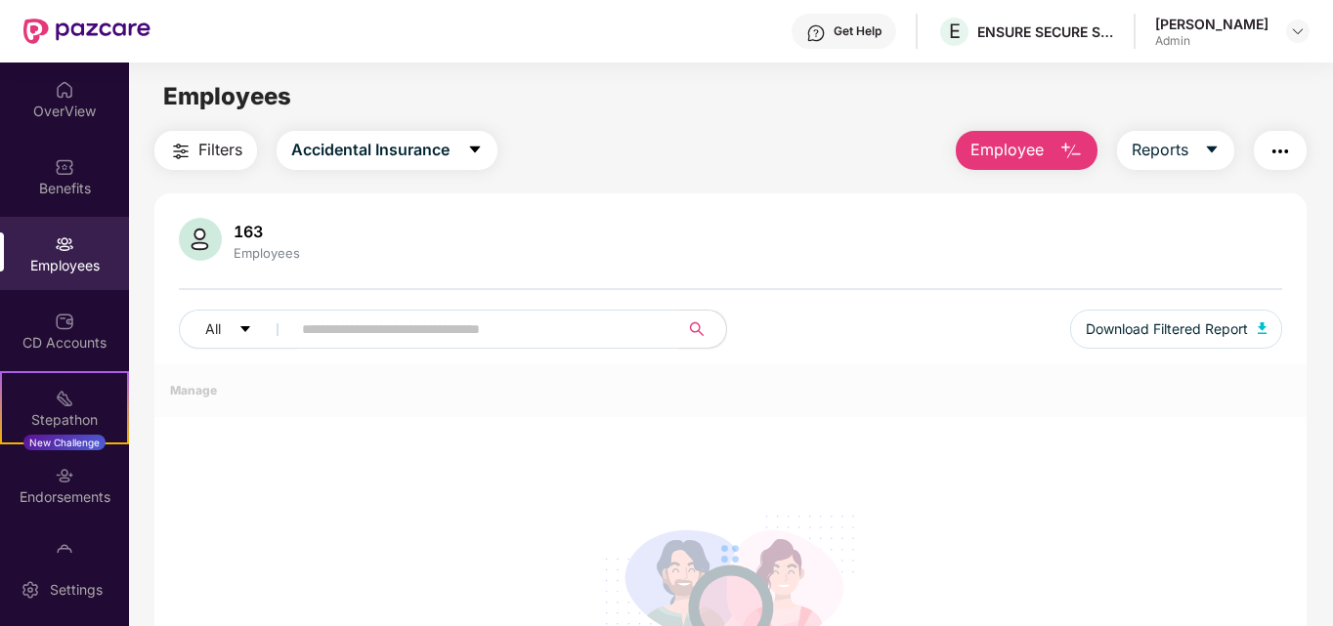
click at [1013, 159] on span "Employee" at bounding box center [1006, 150] width 73 height 24
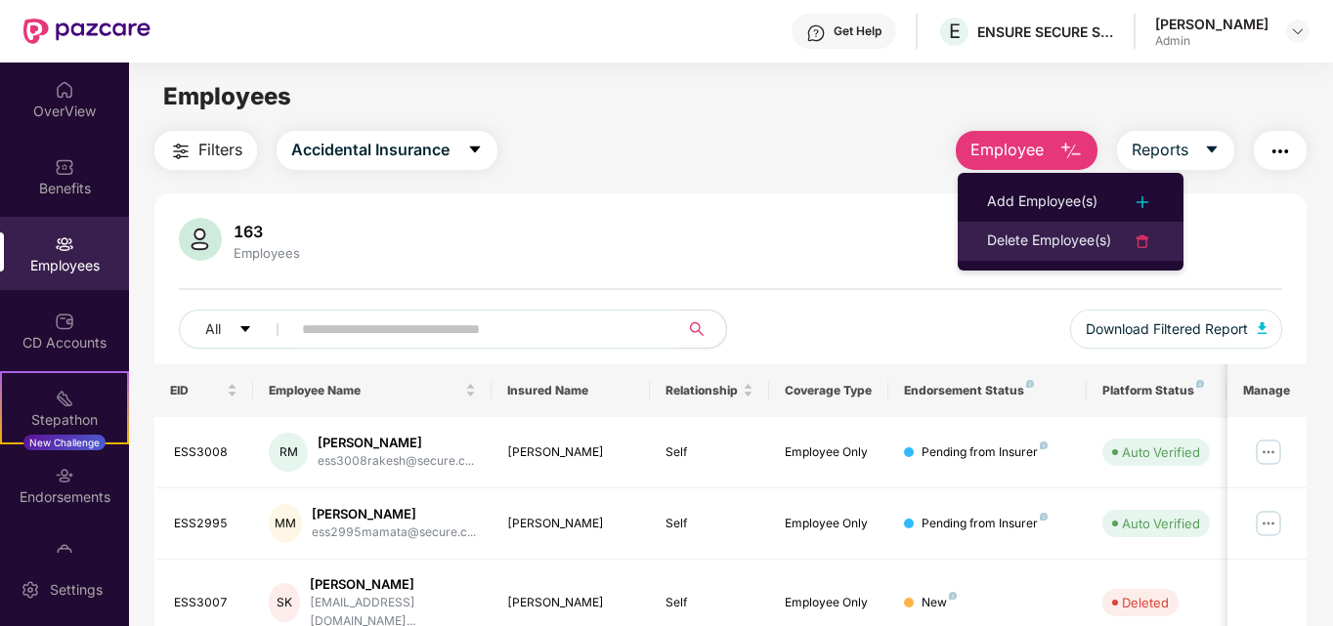
click at [1061, 239] on div "Delete Employee(s)" at bounding box center [1049, 241] width 124 height 23
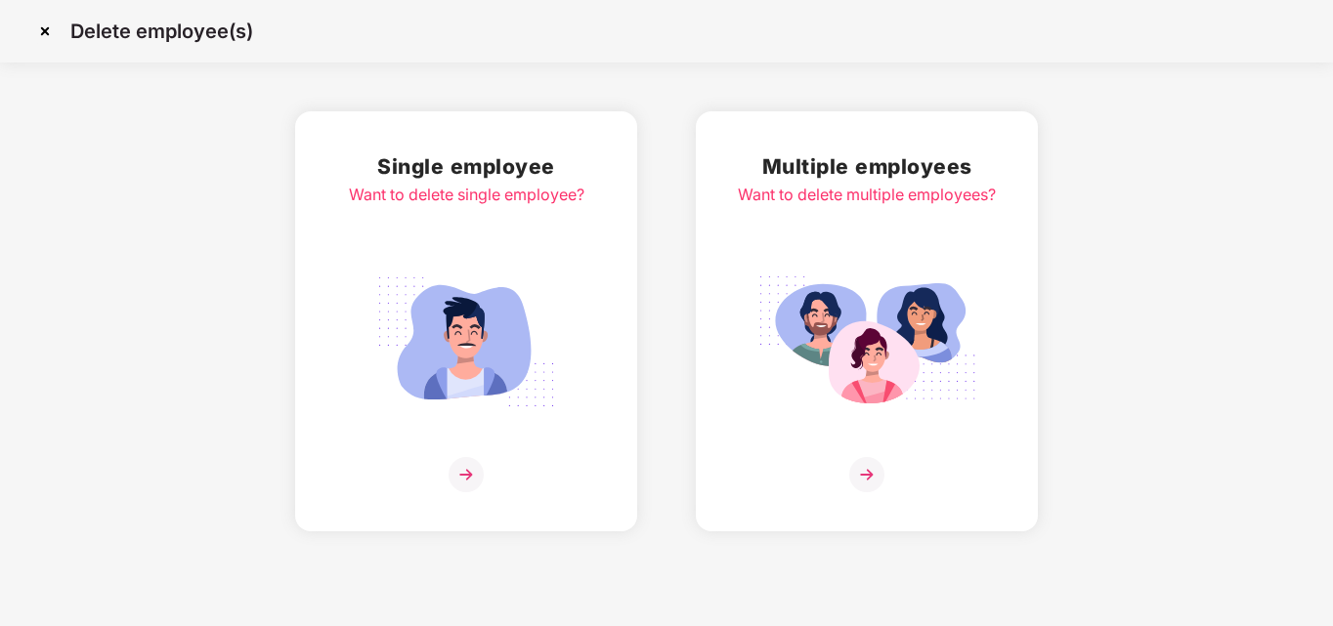
click at [460, 470] on img at bounding box center [465, 474] width 35 height 35
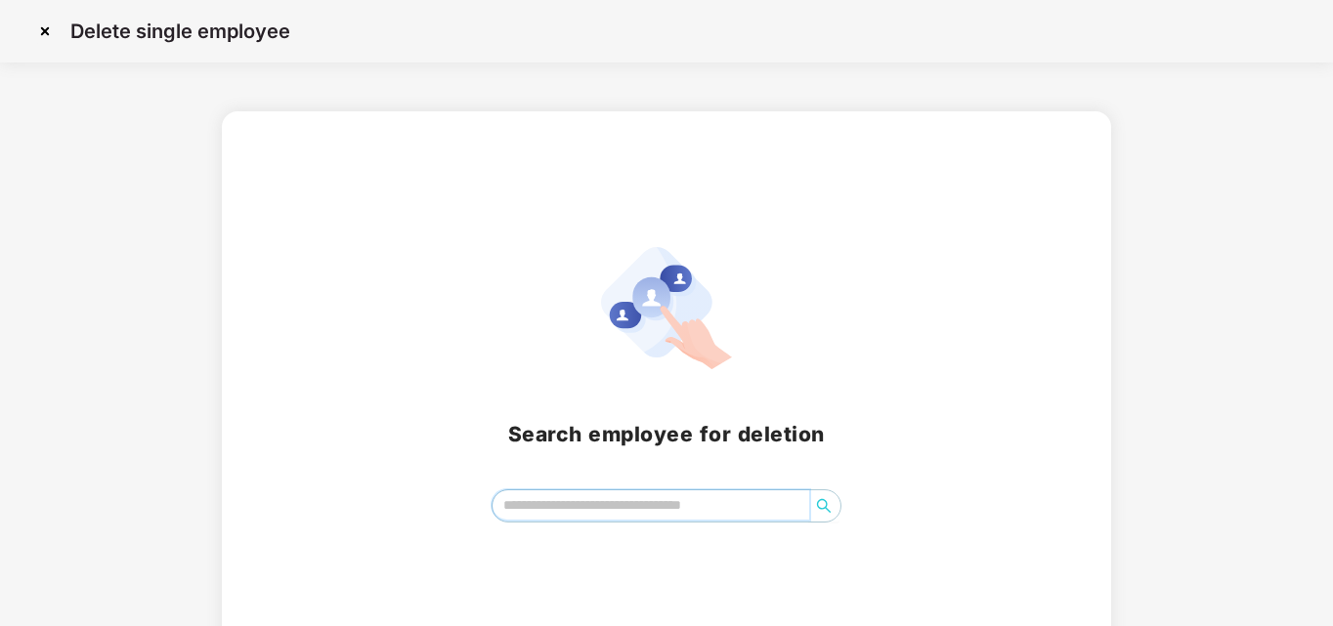
click at [555, 506] on input "search" at bounding box center [651, 505] width 318 height 29
type input "******"
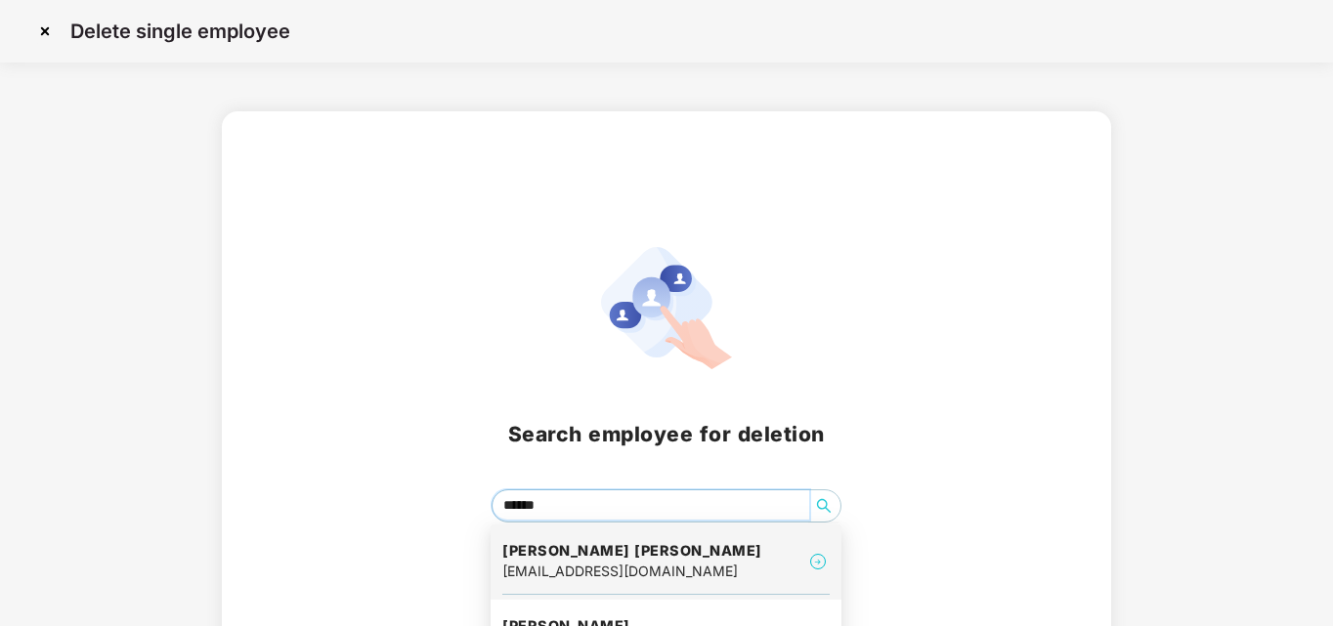
click at [619, 563] on div "[EMAIL_ADDRESS][DOMAIN_NAME]" at bounding box center [632, 571] width 260 height 21
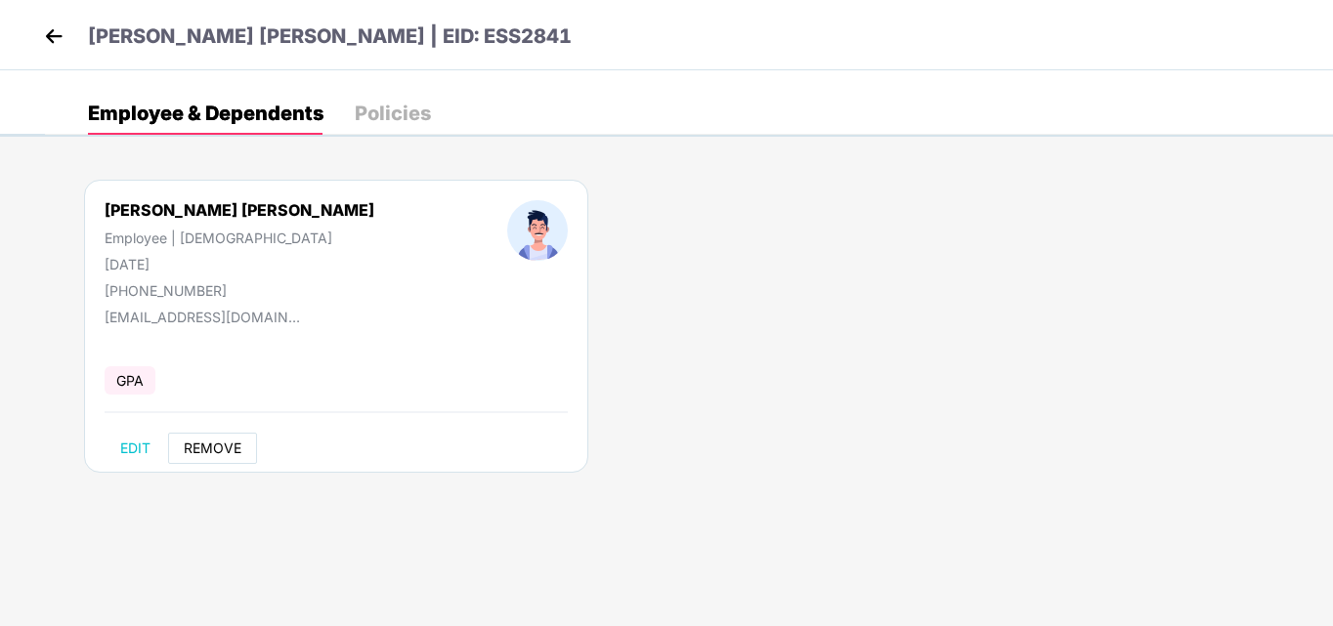
click at [227, 453] on span "REMOVE" at bounding box center [213, 449] width 58 height 16
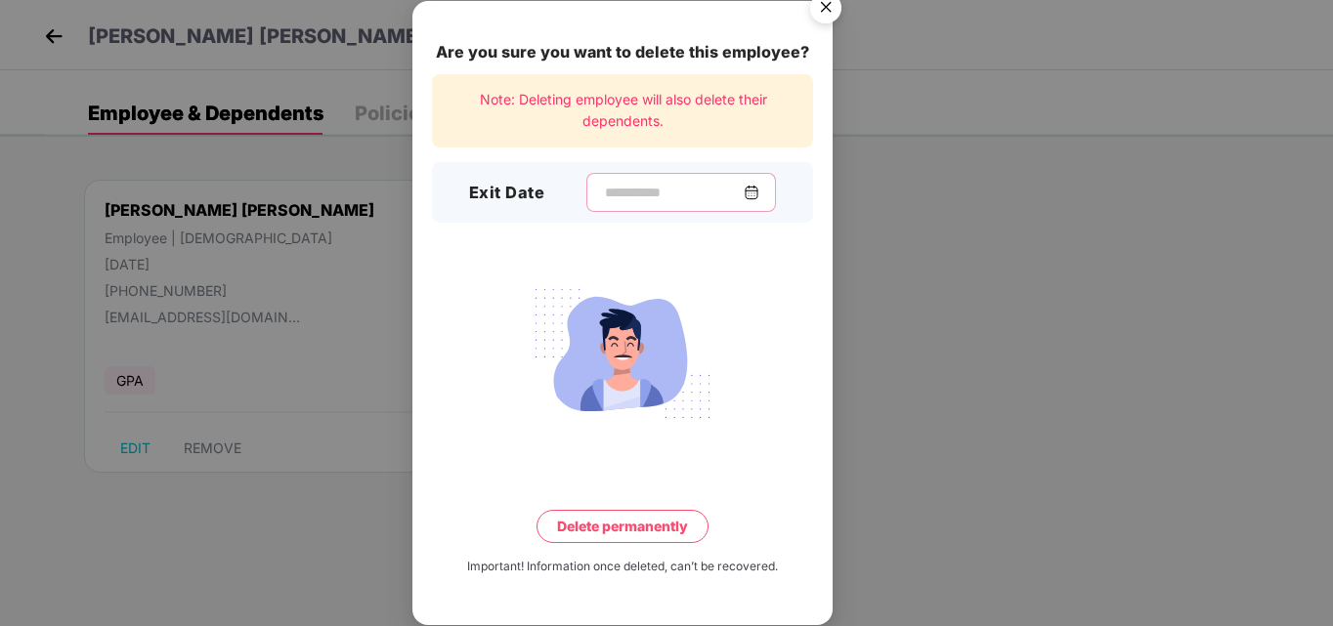
click at [636, 194] on input at bounding box center [673, 193] width 141 height 21
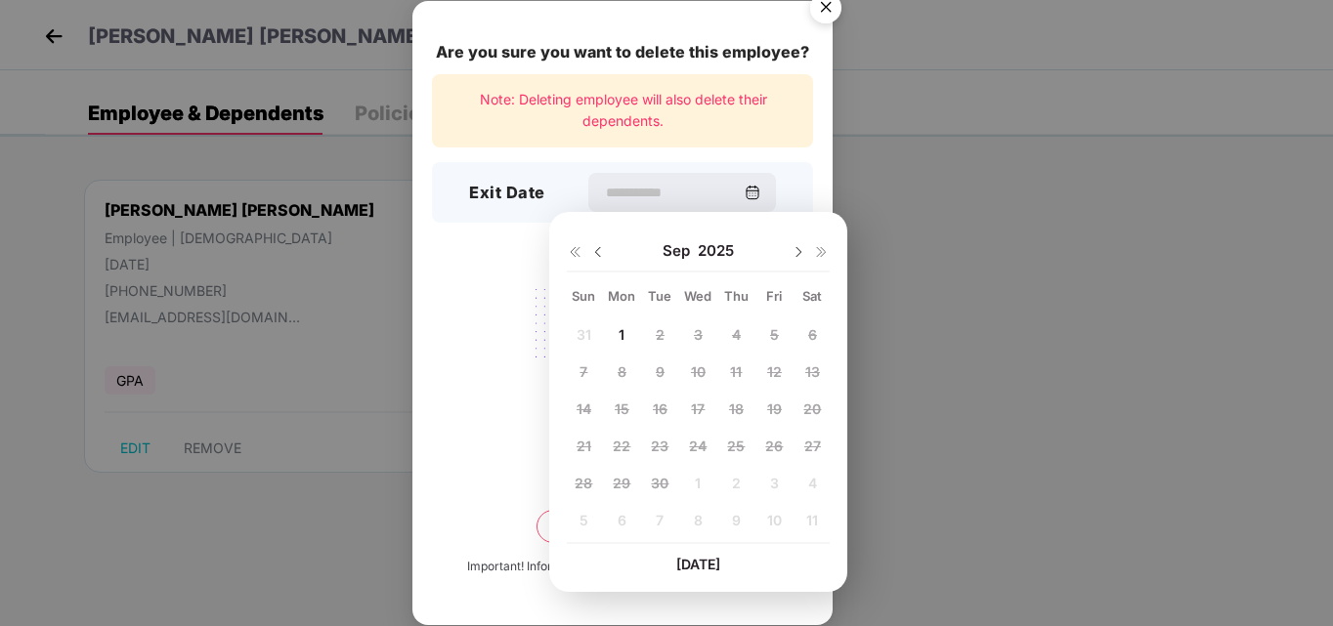
click at [597, 247] on img at bounding box center [598, 252] width 16 height 16
click at [624, 484] on span "25" at bounding box center [622, 483] width 18 height 17
type input "**********"
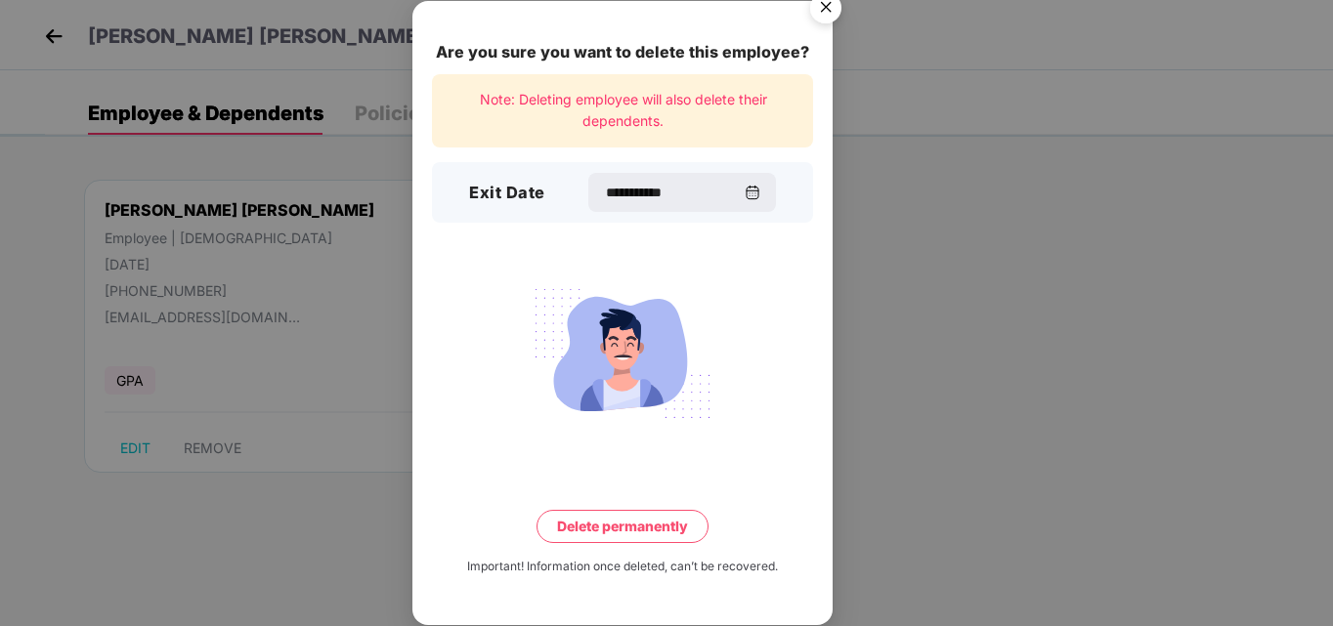
click at [653, 522] on button "Delete permanently" at bounding box center [622, 526] width 172 height 33
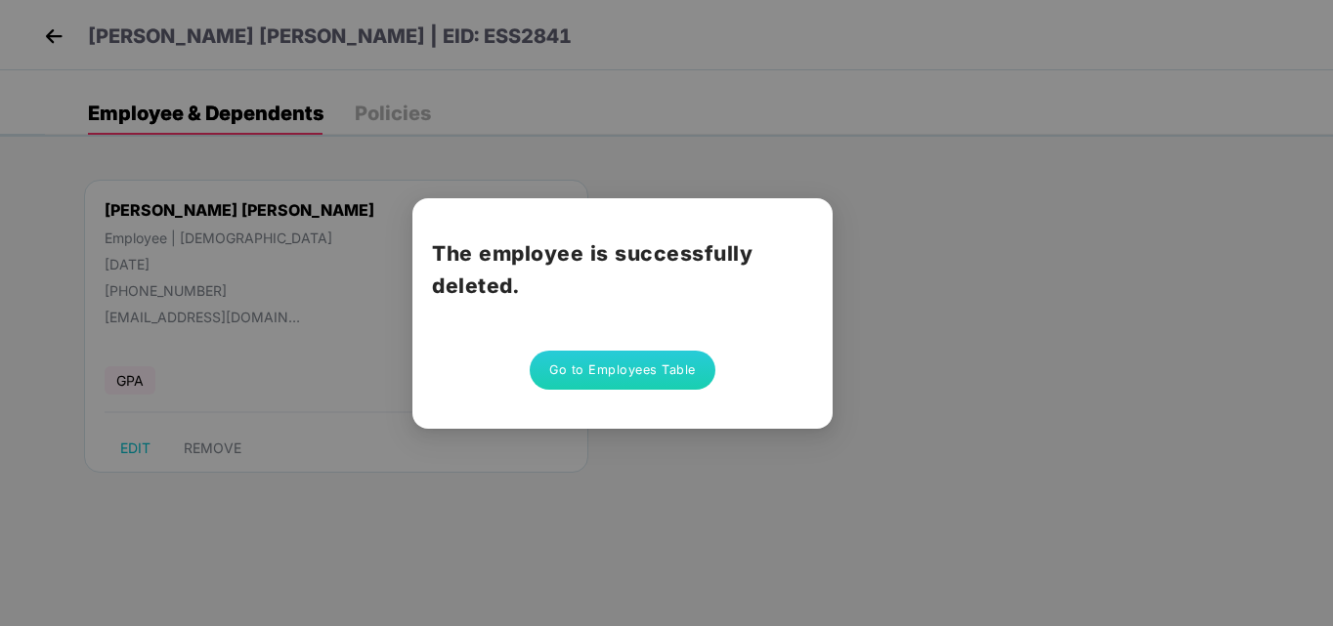
click at [675, 363] on button "Go to Employees Table" at bounding box center [623, 370] width 186 height 39
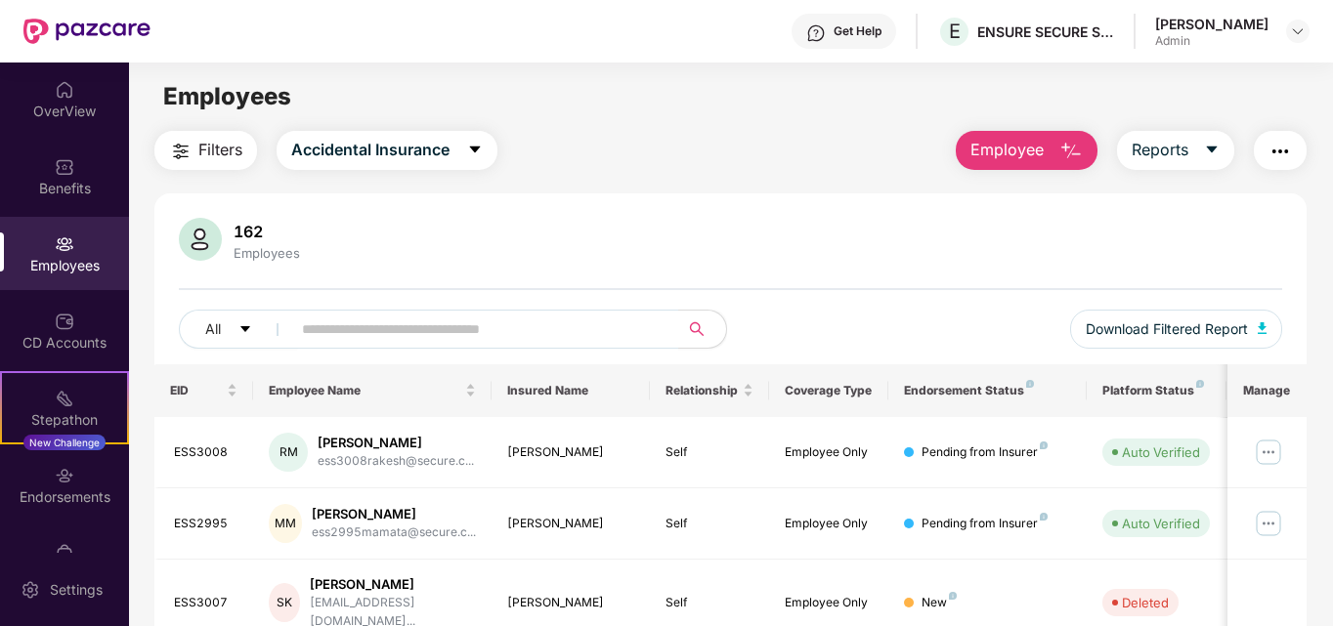
click at [1011, 144] on span "Employee" at bounding box center [1006, 150] width 73 height 24
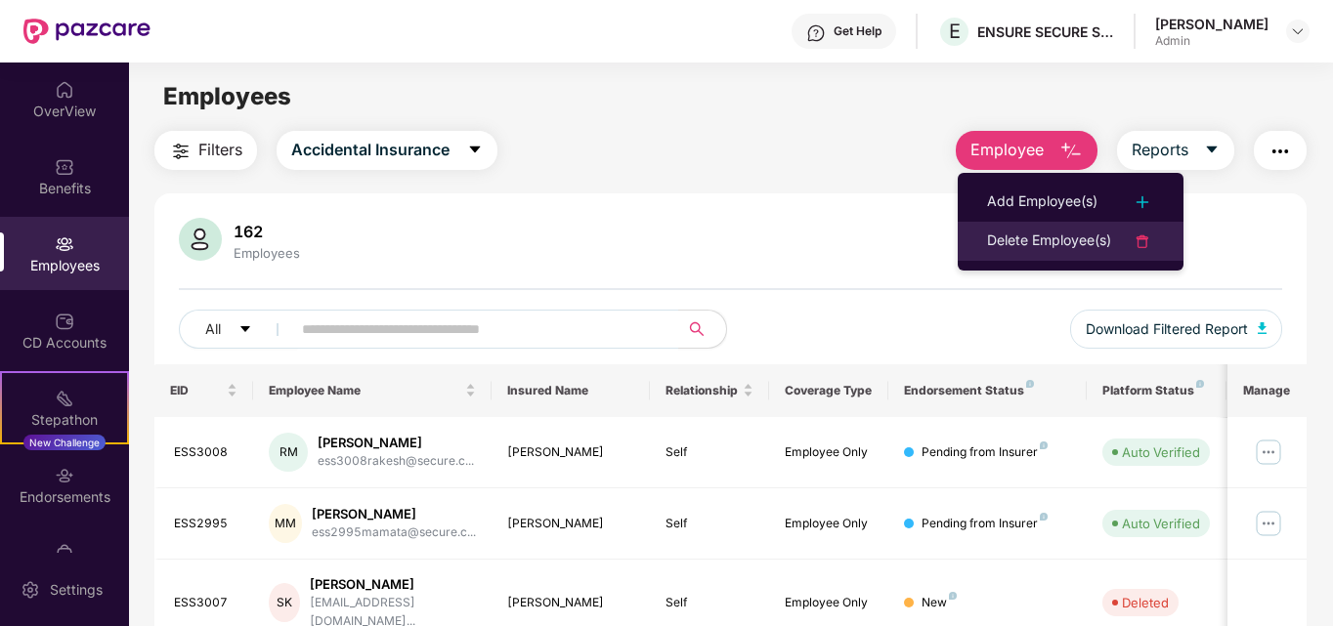
click at [1065, 246] on div "Delete Employee(s)" at bounding box center [1049, 241] width 124 height 23
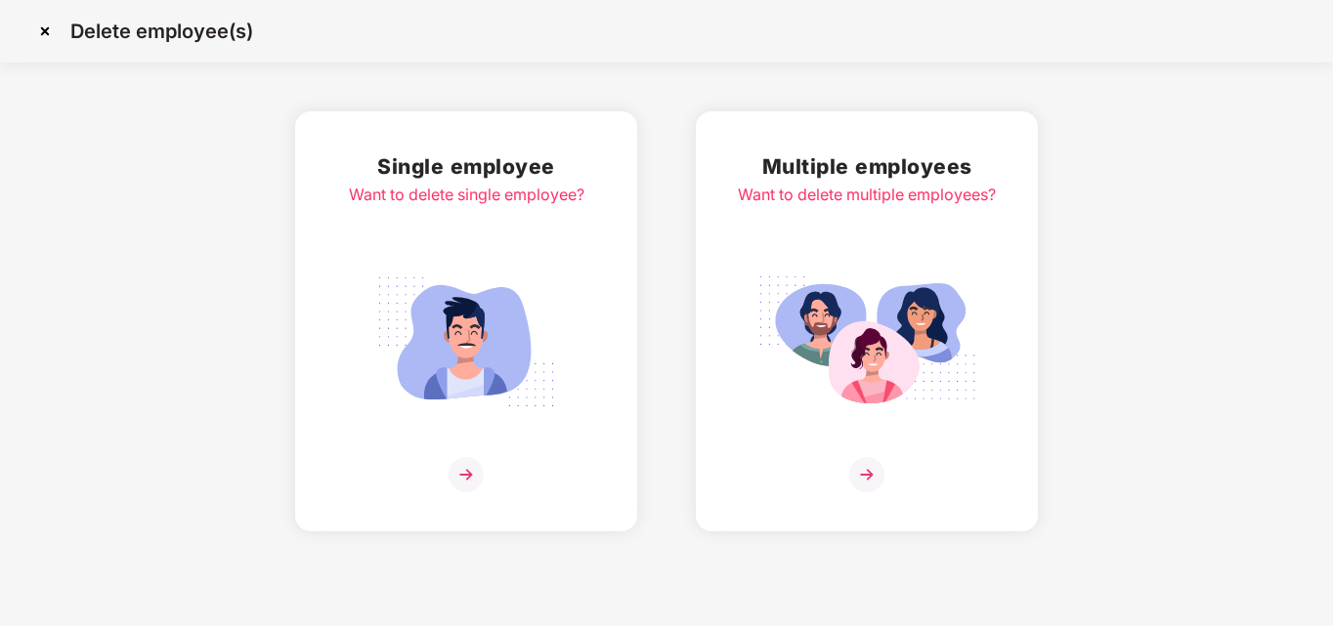
click at [464, 475] on img at bounding box center [465, 474] width 35 height 35
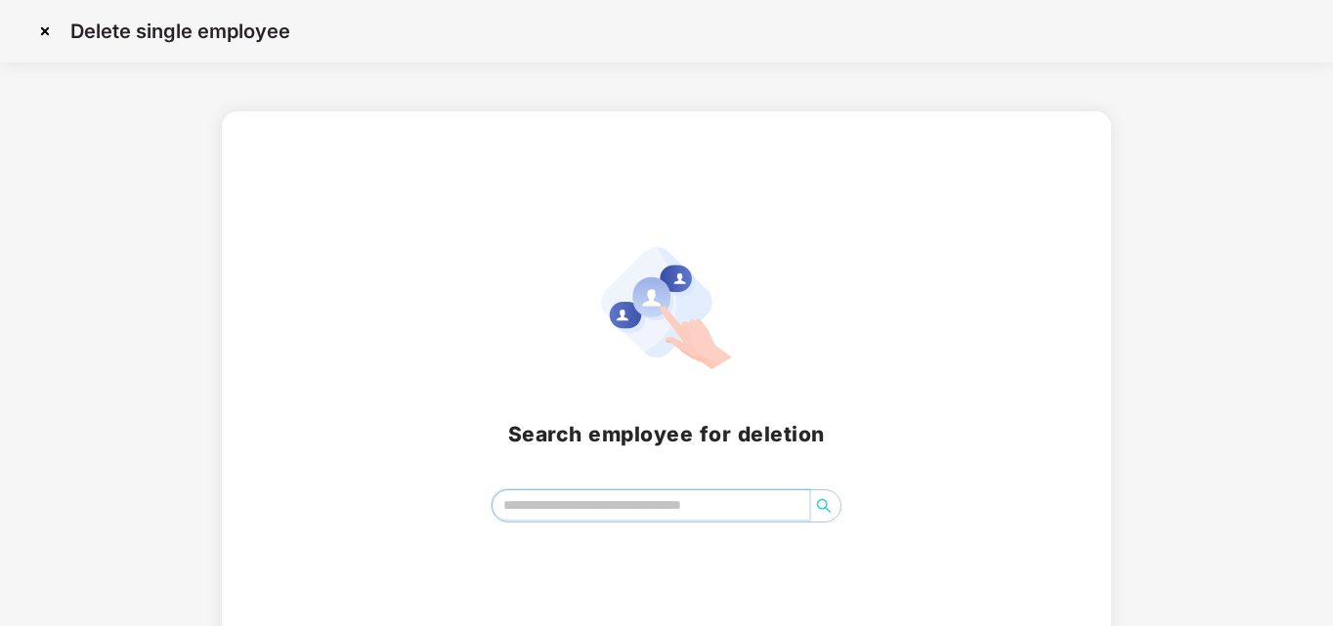
click at [551, 492] on input "search" at bounding box center [651, 505] width 318 height 29
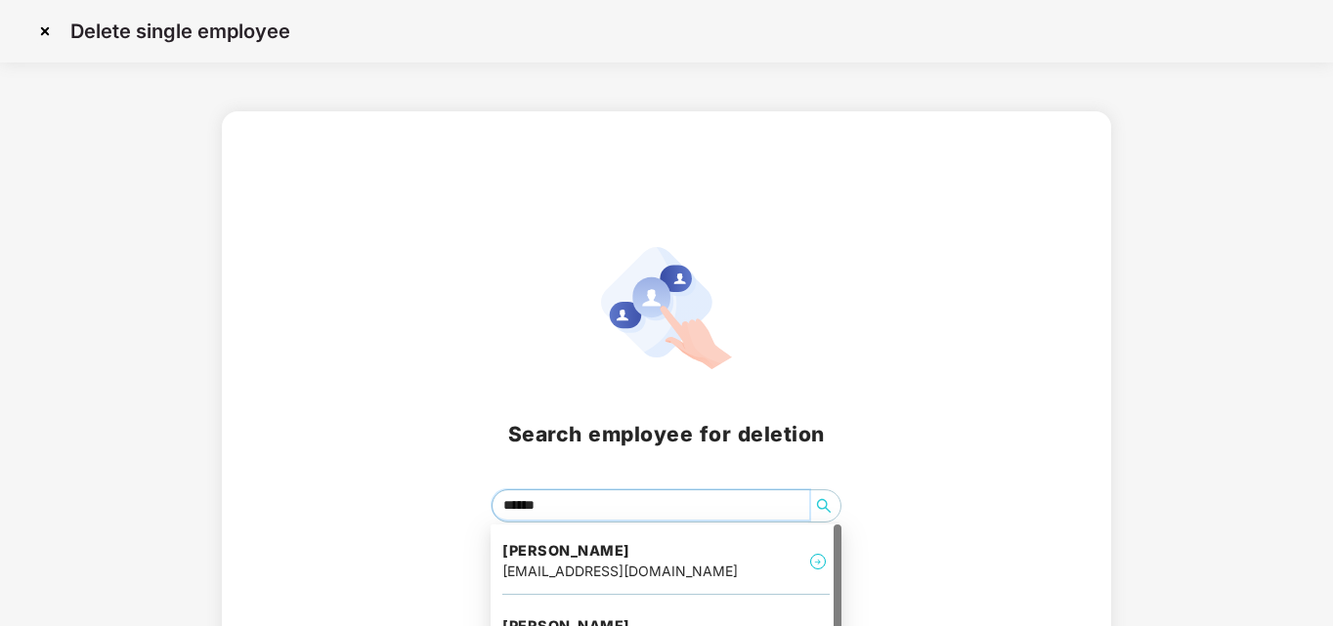
type input "*******"
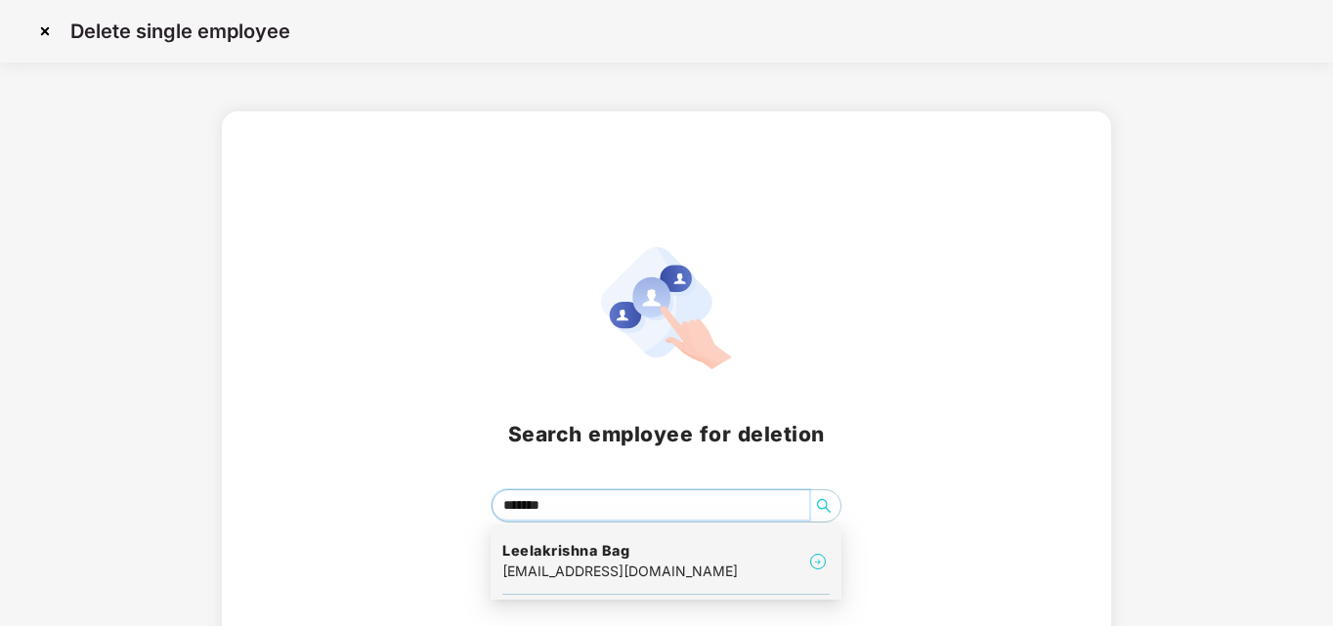
click at [615, 555] on h4 "Leelakrishna Bag" at bounding box center [619, 551] width 235 height 20
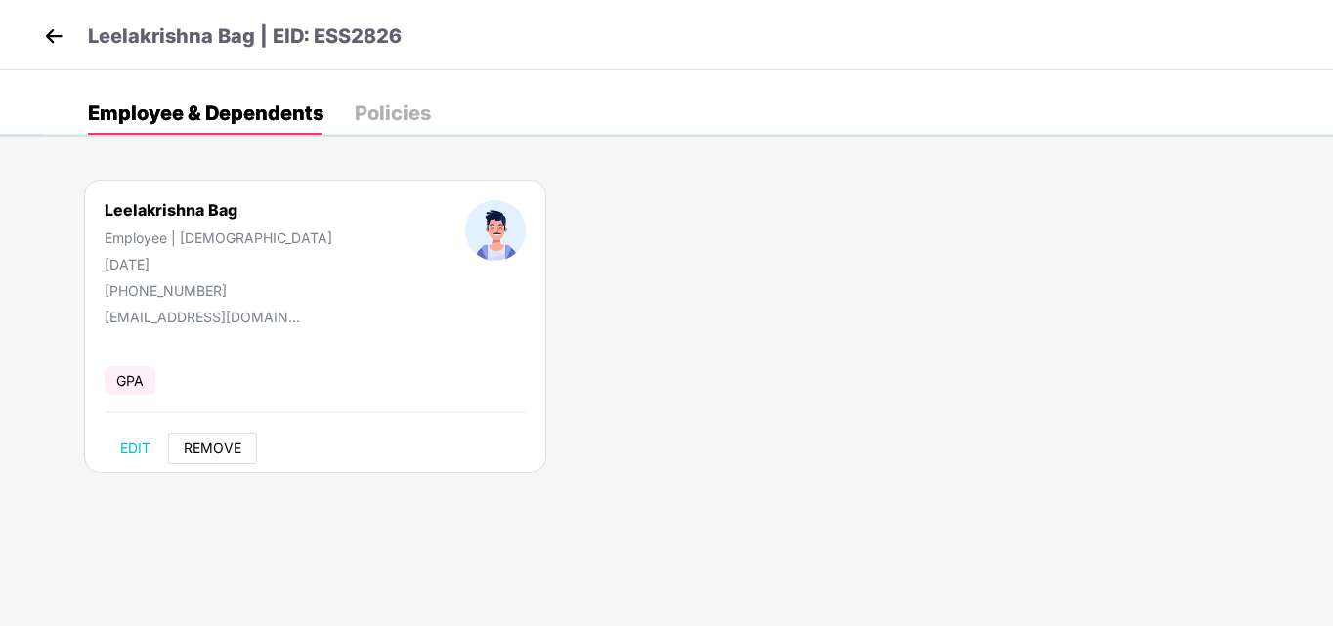
click at [218, 448] on span "REMOVE" at bounding box center [213, 449] width 58 height 16
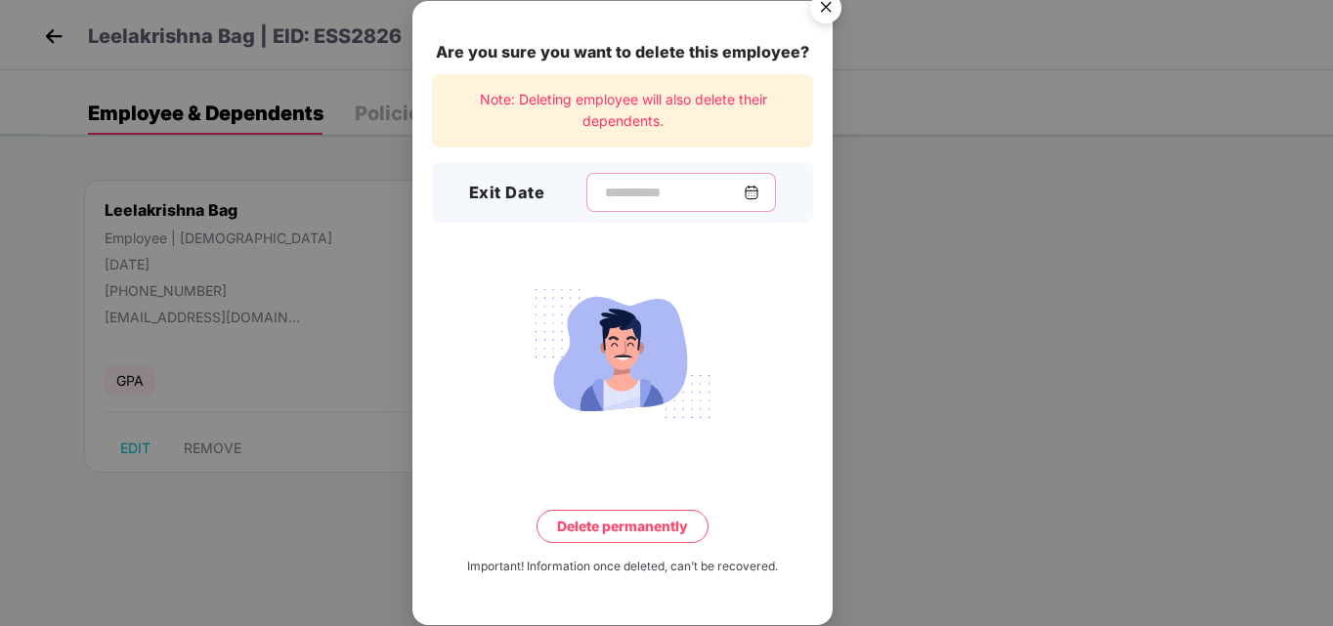
click at [603, 186] on input at bounding box center [673, 193] width 141 height 21
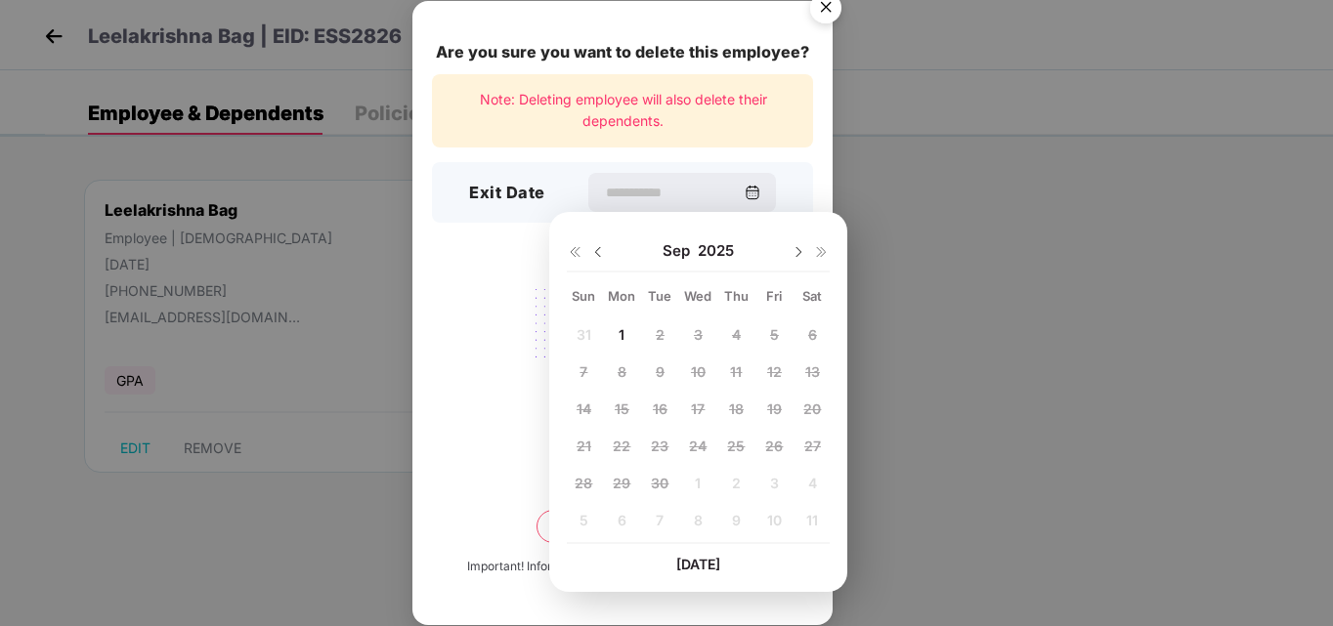
click at [601, 251] on img at bounding box center [598, 252] width 16 height 16
drag, startPoint x: 617, startPoint y: 480, endPoint x: 646, endPoint y: 506, distance: 39.4
click at [618, 480] on span "25" at bounding box center [622, 483] width 18 height 17
type input "**********"
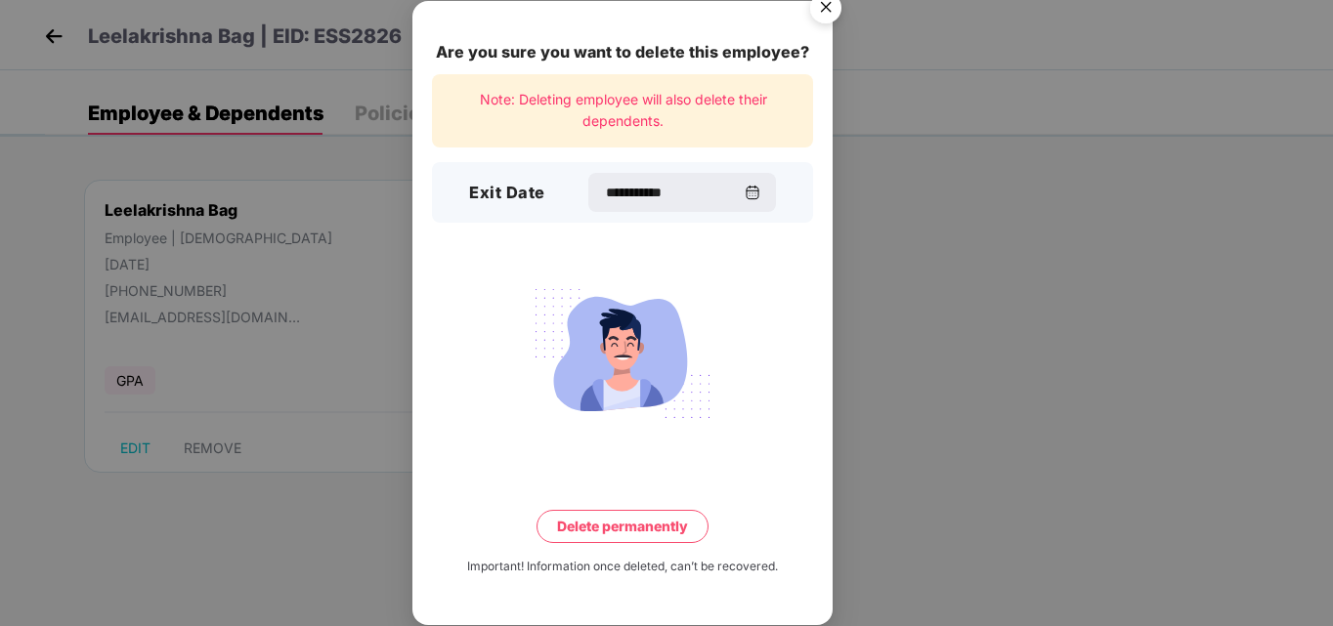
click at [675, 526] on button "Delete permanently" at bounding box center [622, 526] width 172 height 33
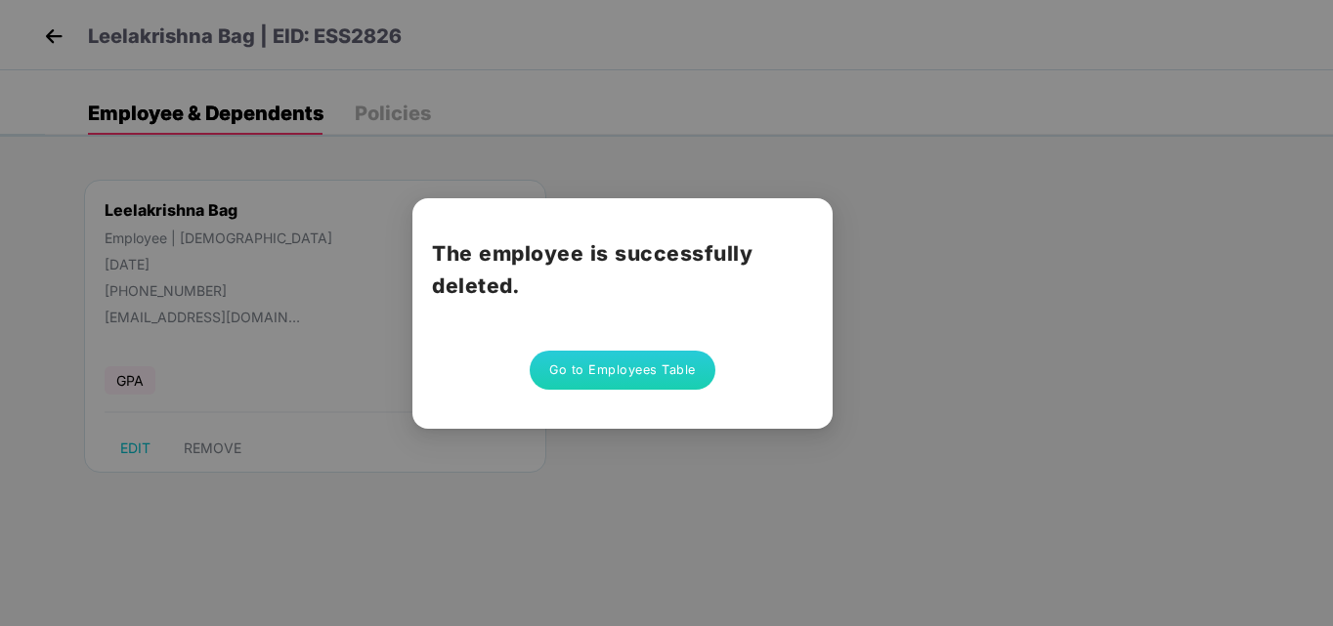
click at [665, 364] on button "Go to Employees Table" at bounding box center [623, 370] width 186 height 39
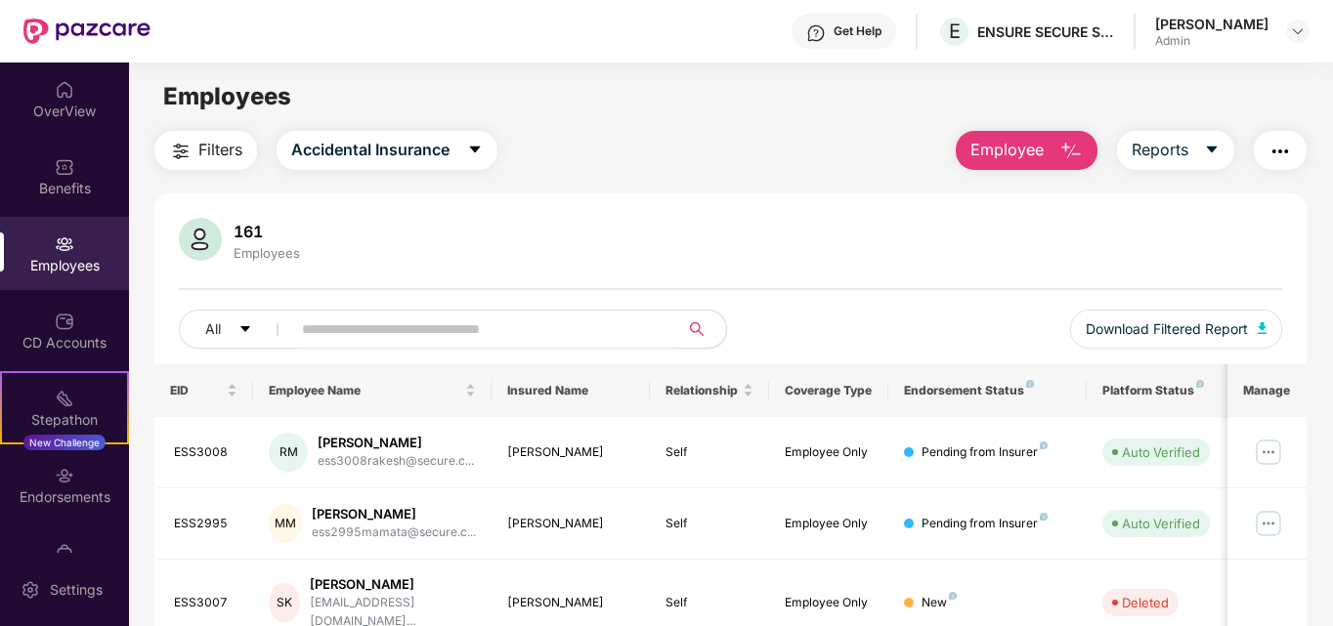
click at [1053, 156] on button "Employee" at bounding box center [1027, 150] width 142 height 39
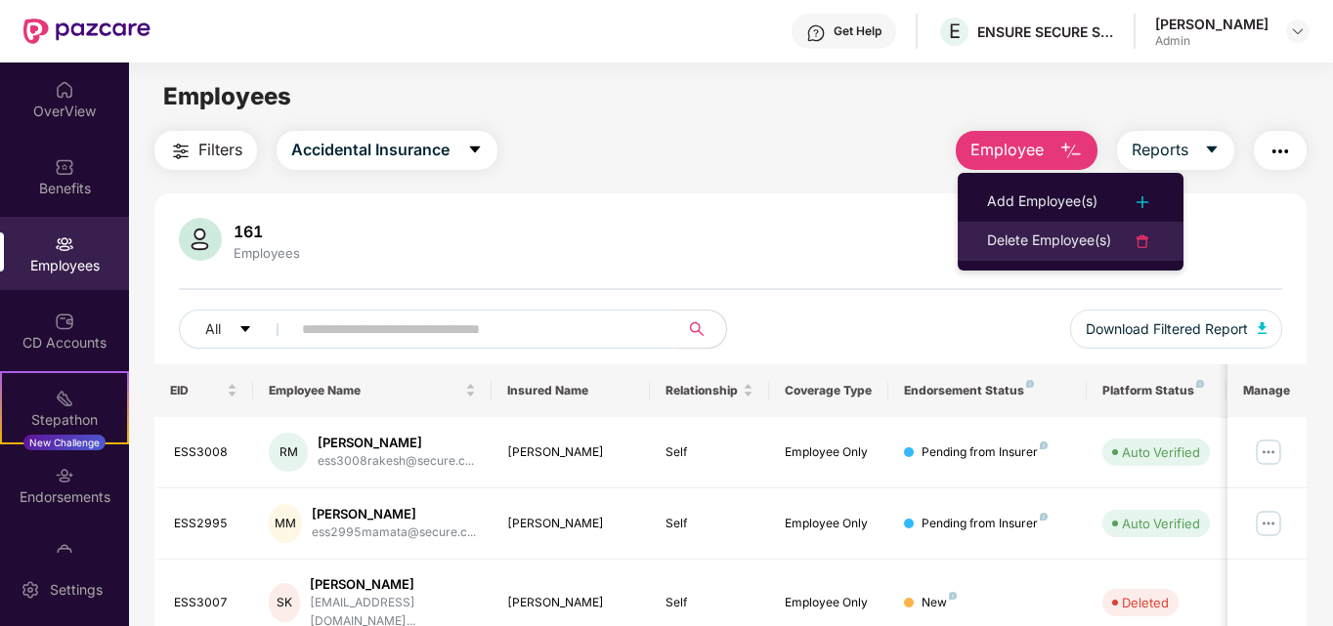
click at [1072, 236] on div "Delete Employee(s)" at bounding box center [1049, 241] width 124 height 23
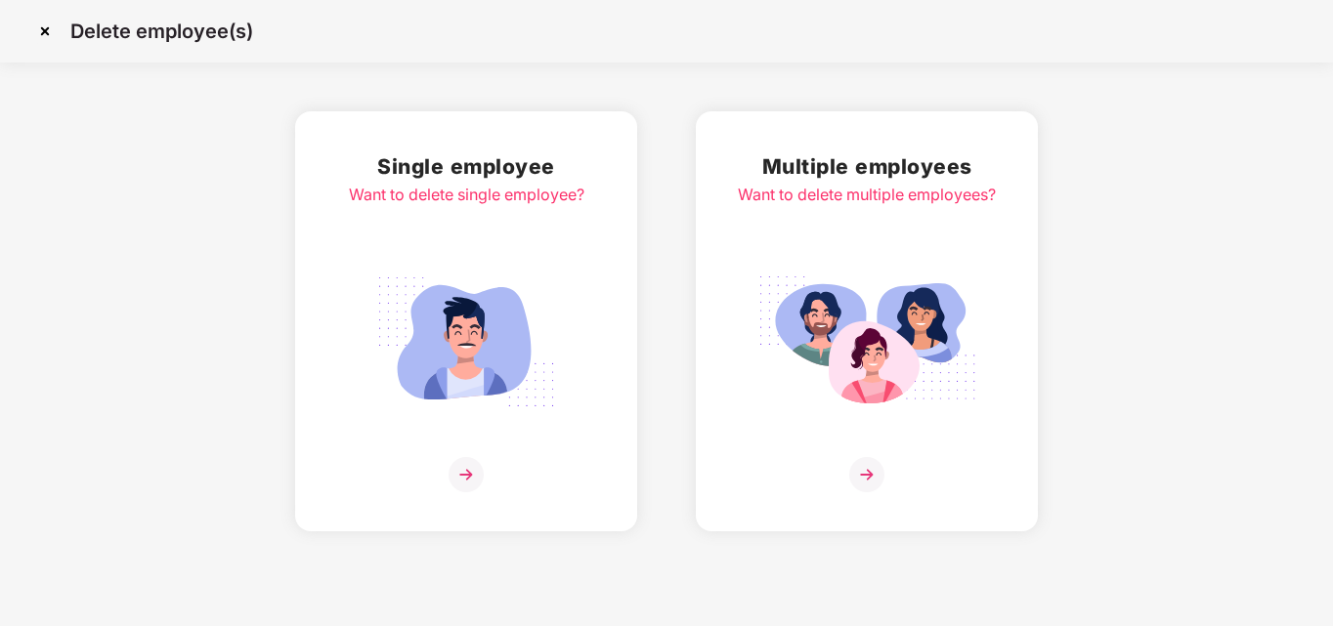
click at [472, 475] on img at bounding box center [465, 474] width 35 height 35
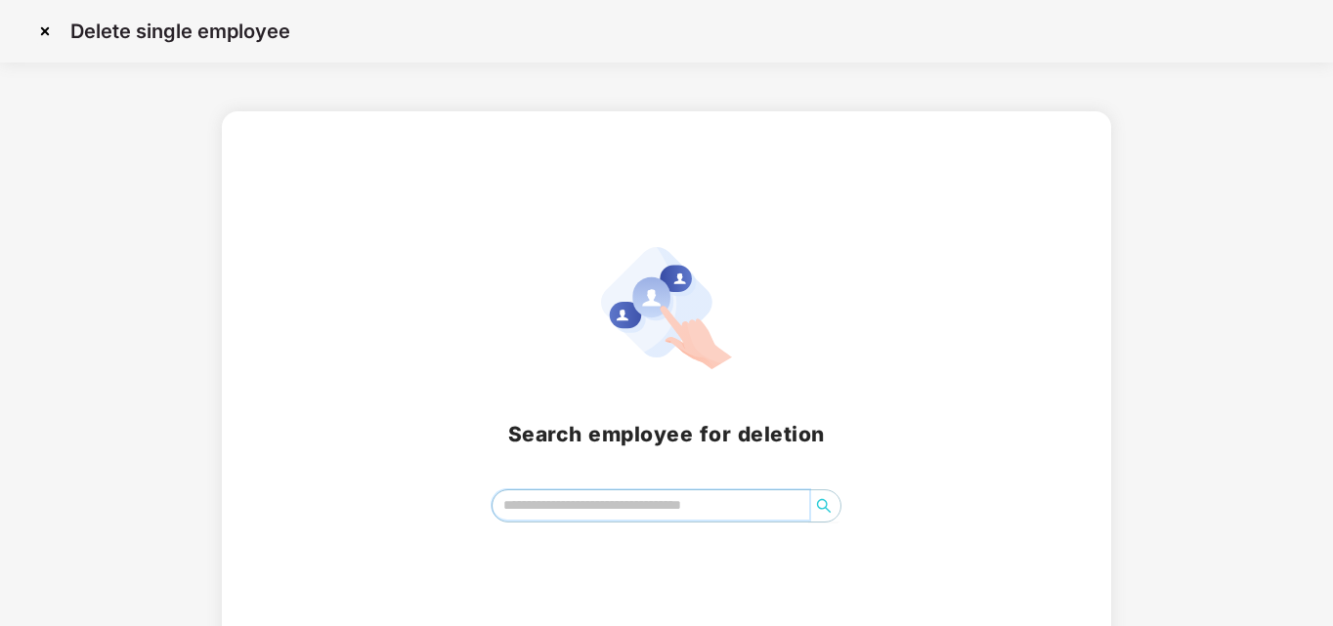
click at [587, 500] on input "search" at bounding box center [651, 505] width 318 height 29
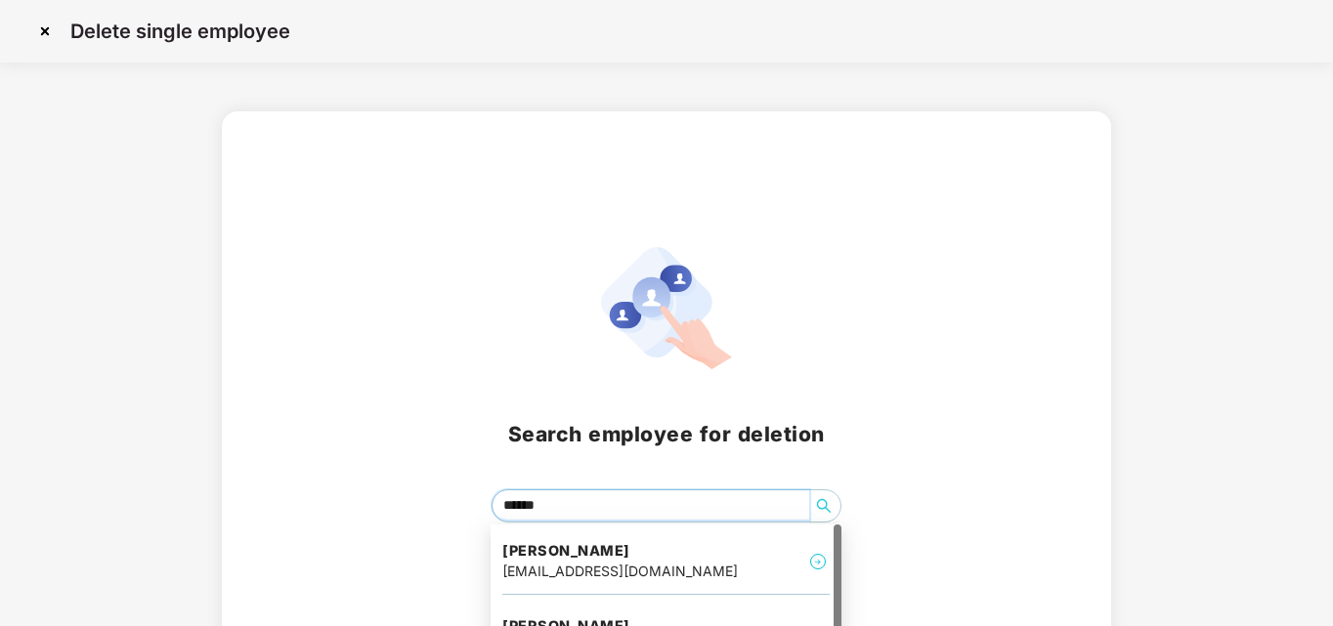
type input "*******"
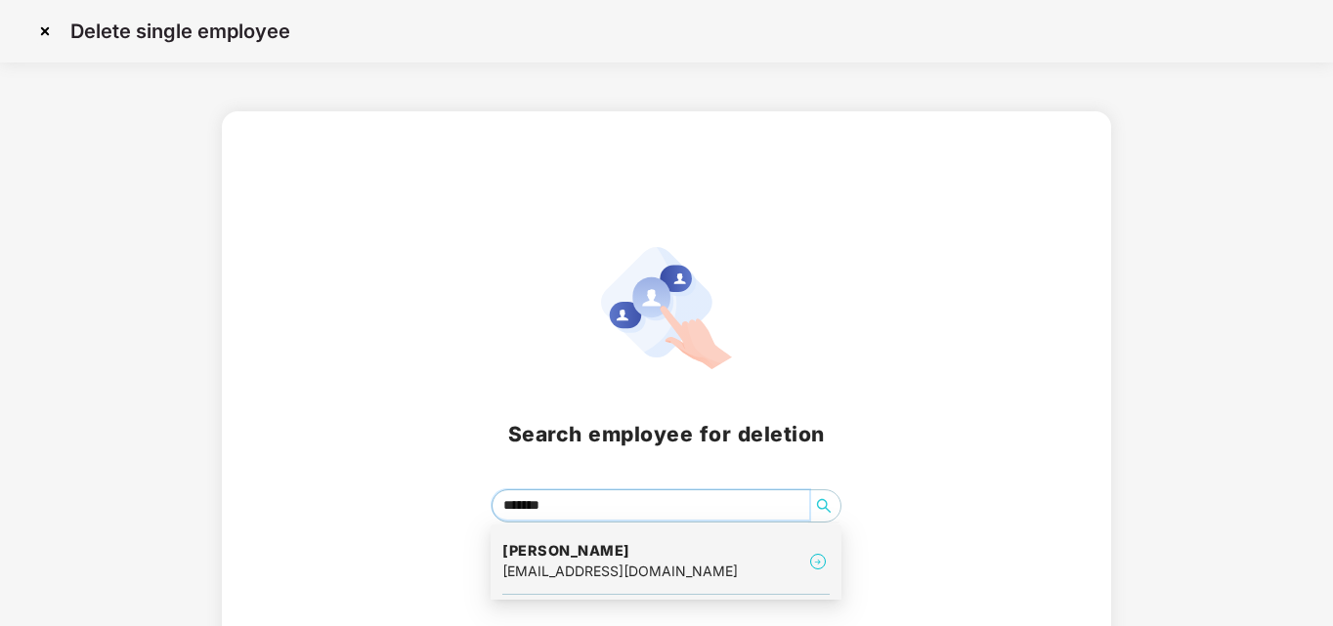
click at [593, 556] on h4 "[PERSON_NAME]" at bounding box center [619, 551] width 235 height 20
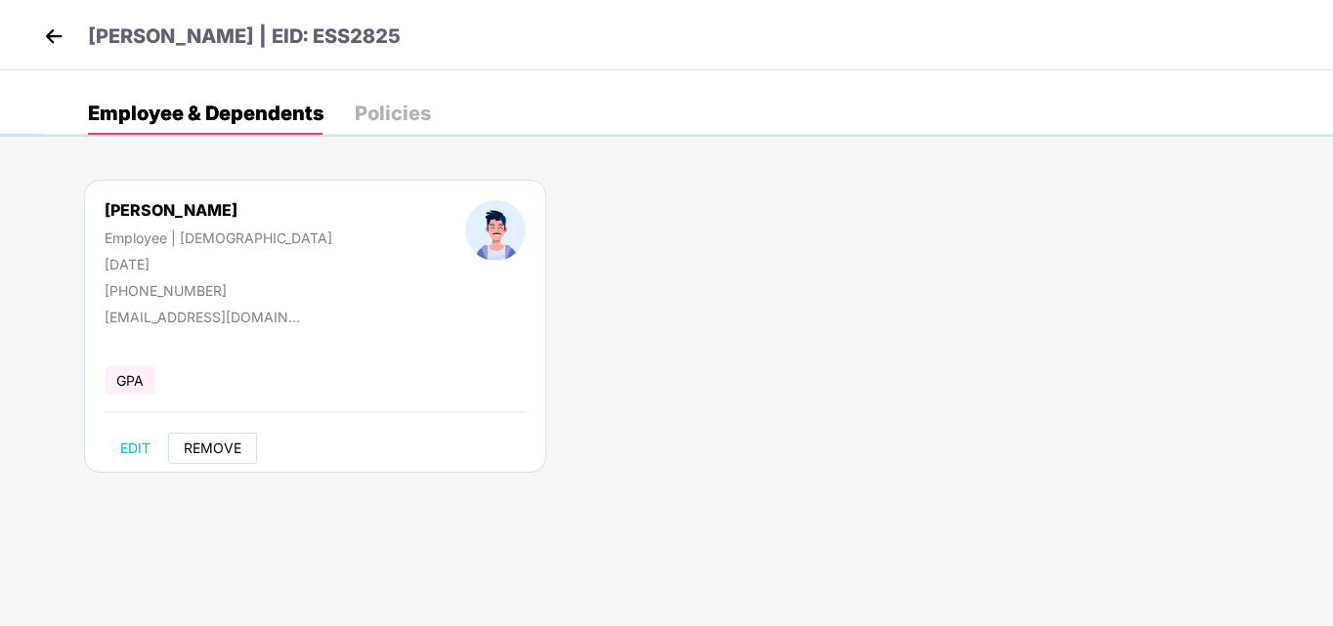
click at [232, 446] on span "REMOVE" at bounding box center [213, 449] width 58 height 16
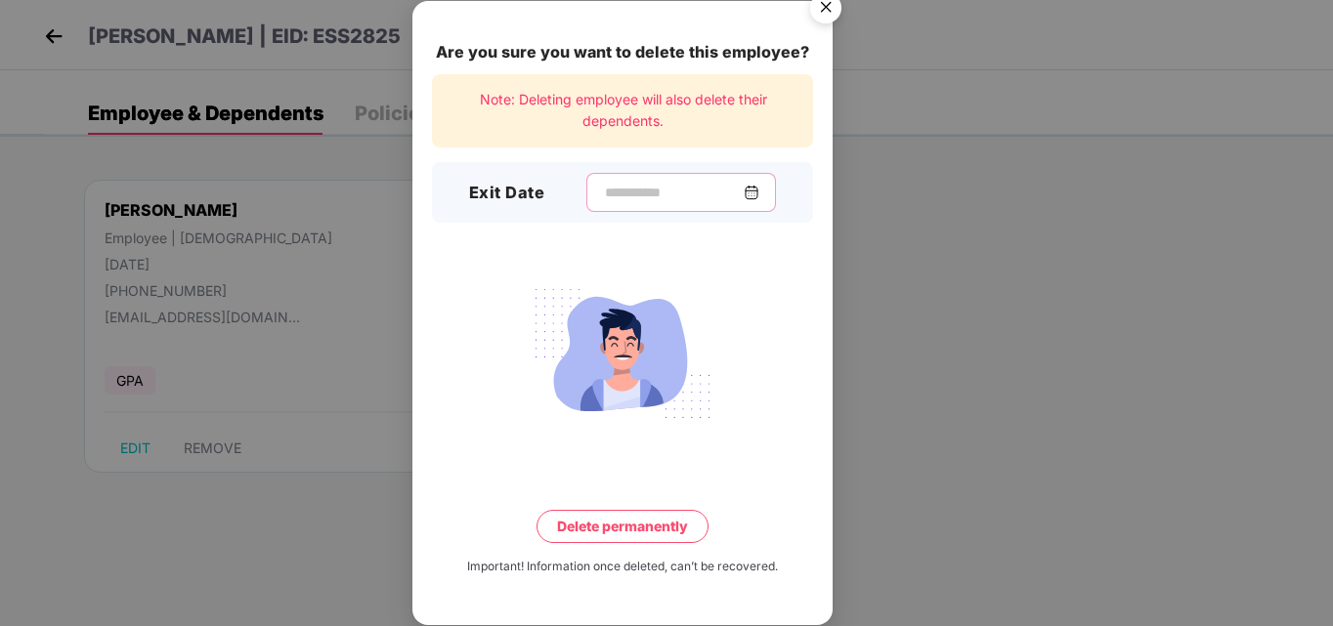
click at [651, 199] on input at bounding box center [673, 193] width 141 height 21
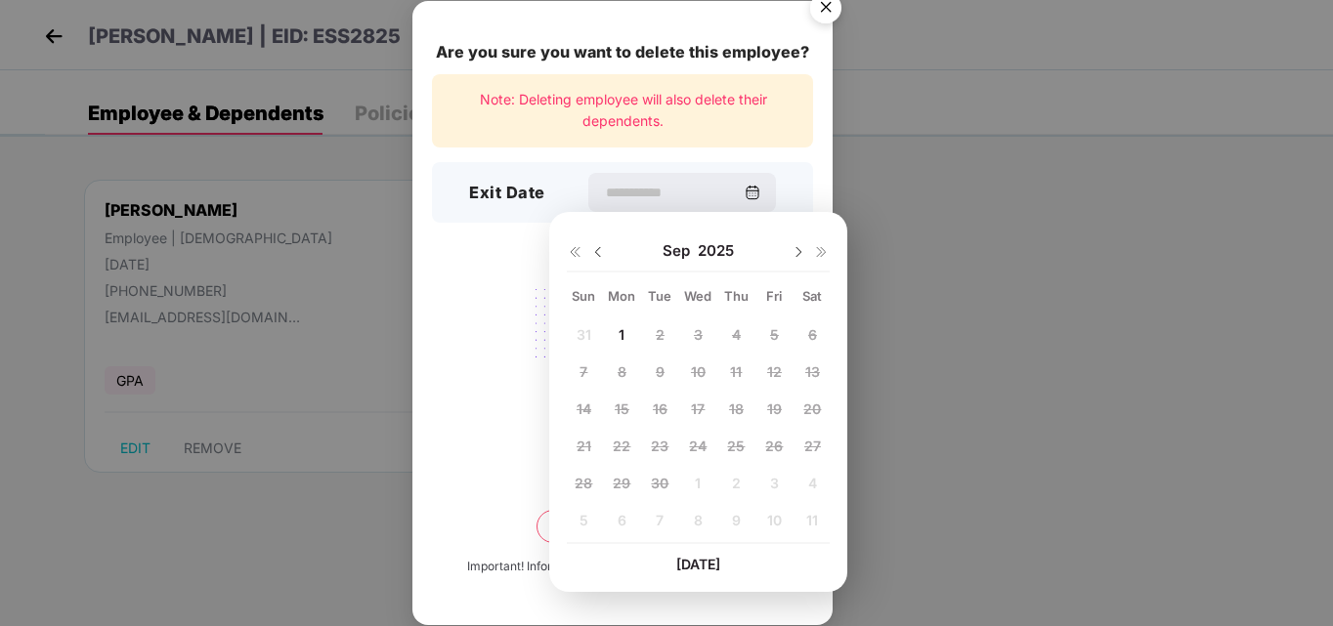
click at [595, 248] on img at bounding box center [598, 252] width 16 height 16
click at [622, 483] on span "25" at bounding box center [622, 483] width 18 height 17
type input "**********"
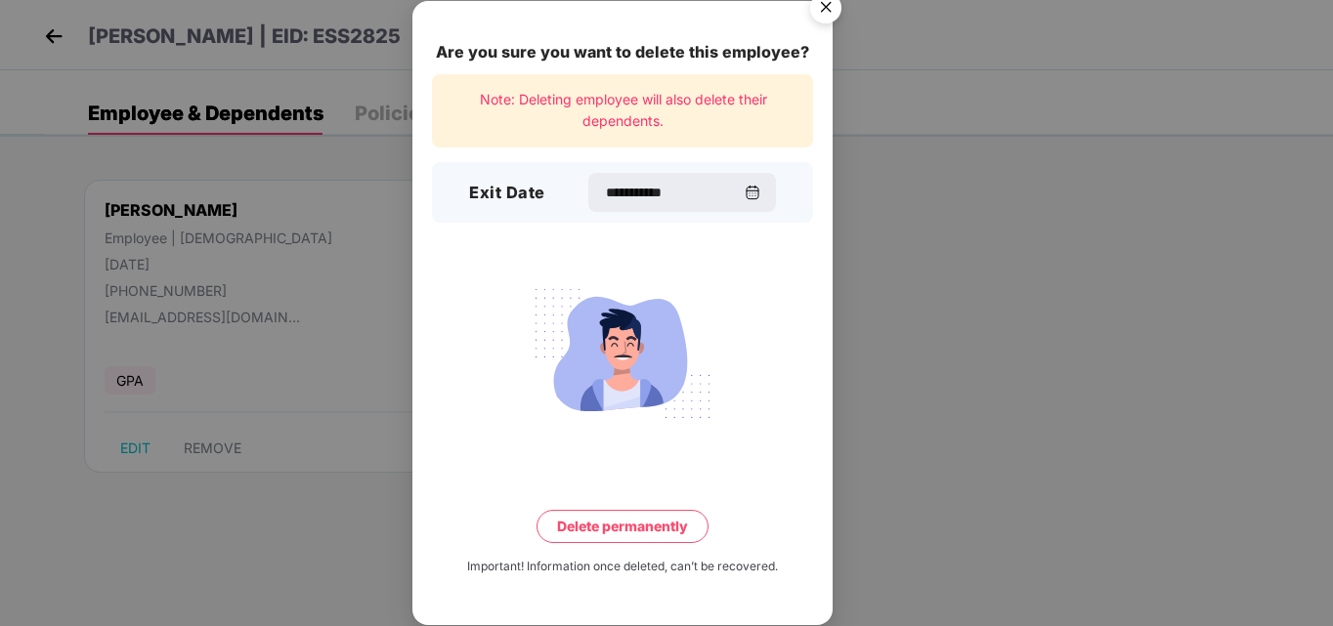
click at [651, 530] on button "Delete permanently" at bounding box center [622, 526] width 172 height 33
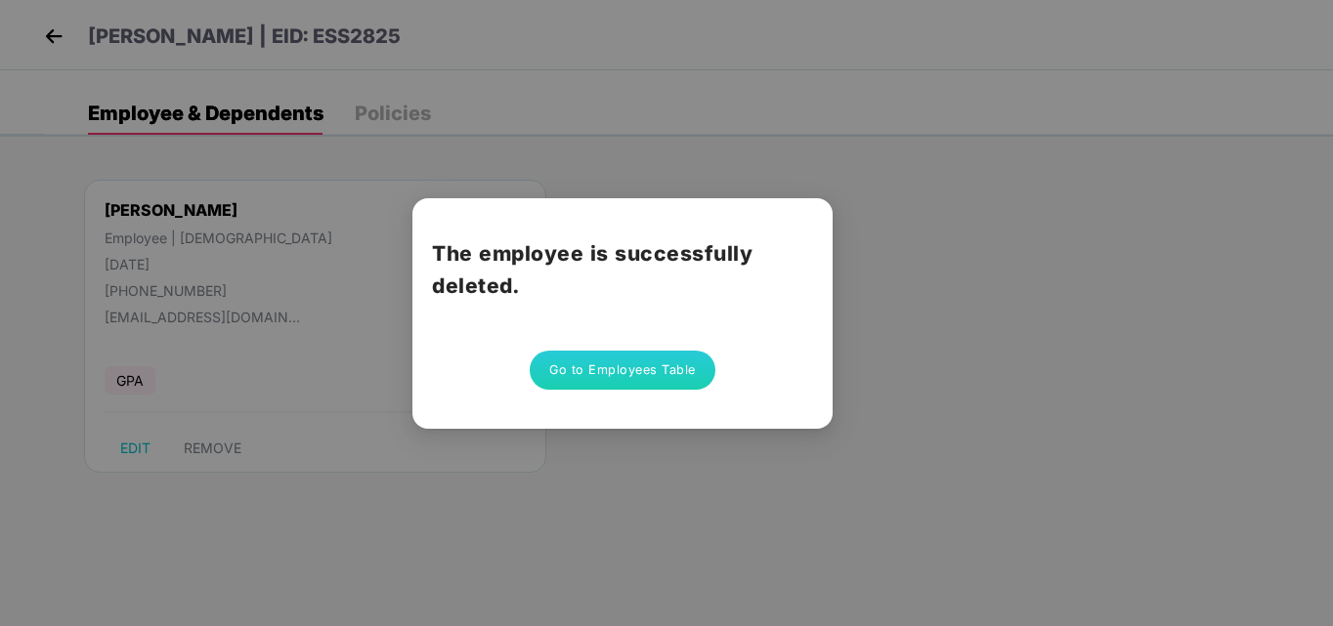
click at [628, 376] on button "Go to Employees Table" at bounding box center [623, 370] width 186 height 39
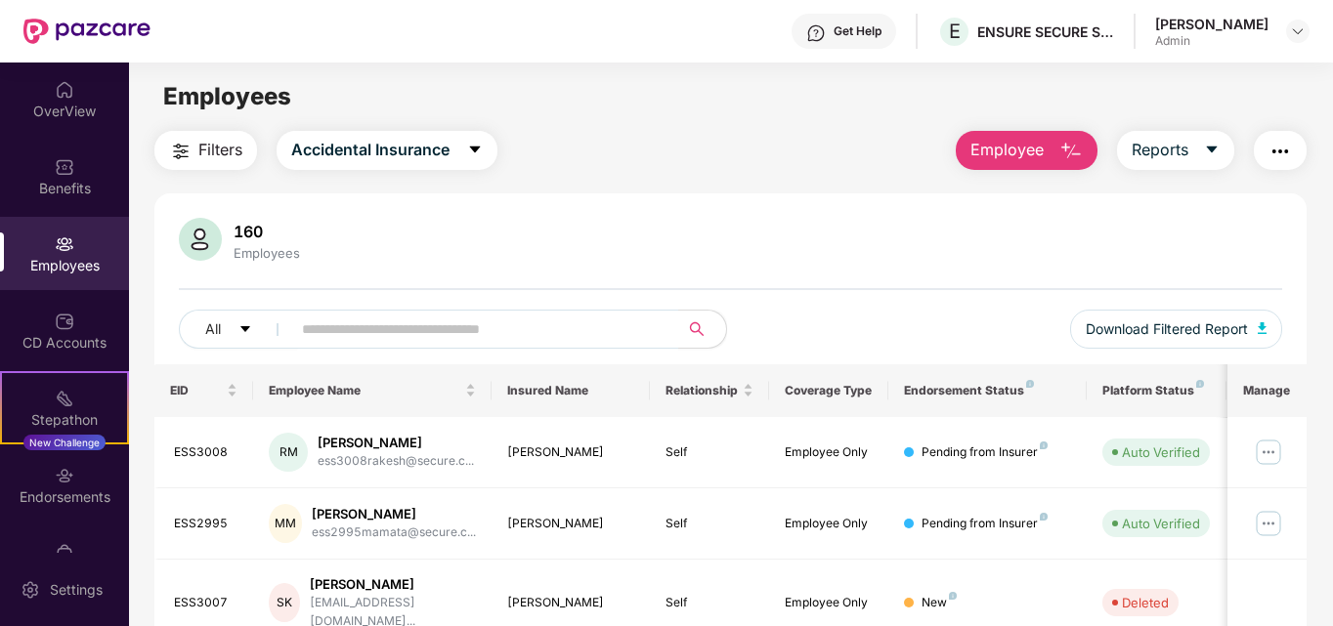
click at [1039, 156] on span "Employee" at bounding box center [1006, 150] width 73 height 24
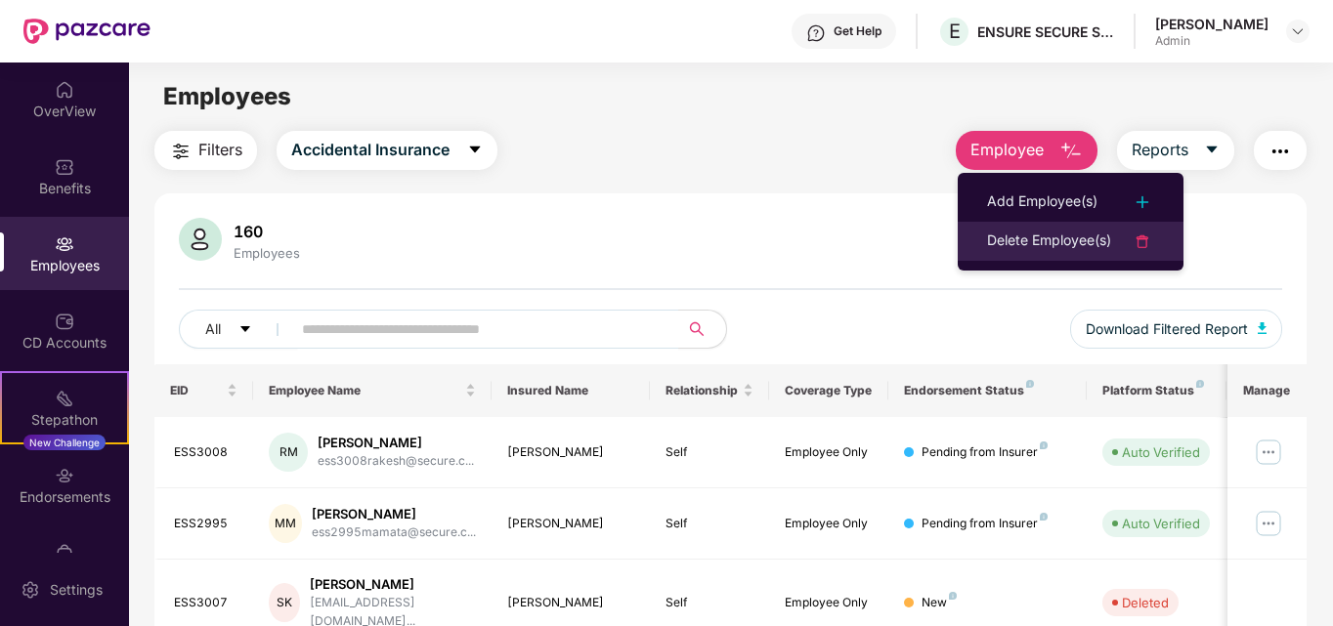
click at [1097, 240] on div "Delete Employee(s)" at bounding box center [1049, 241] width 124 height 23
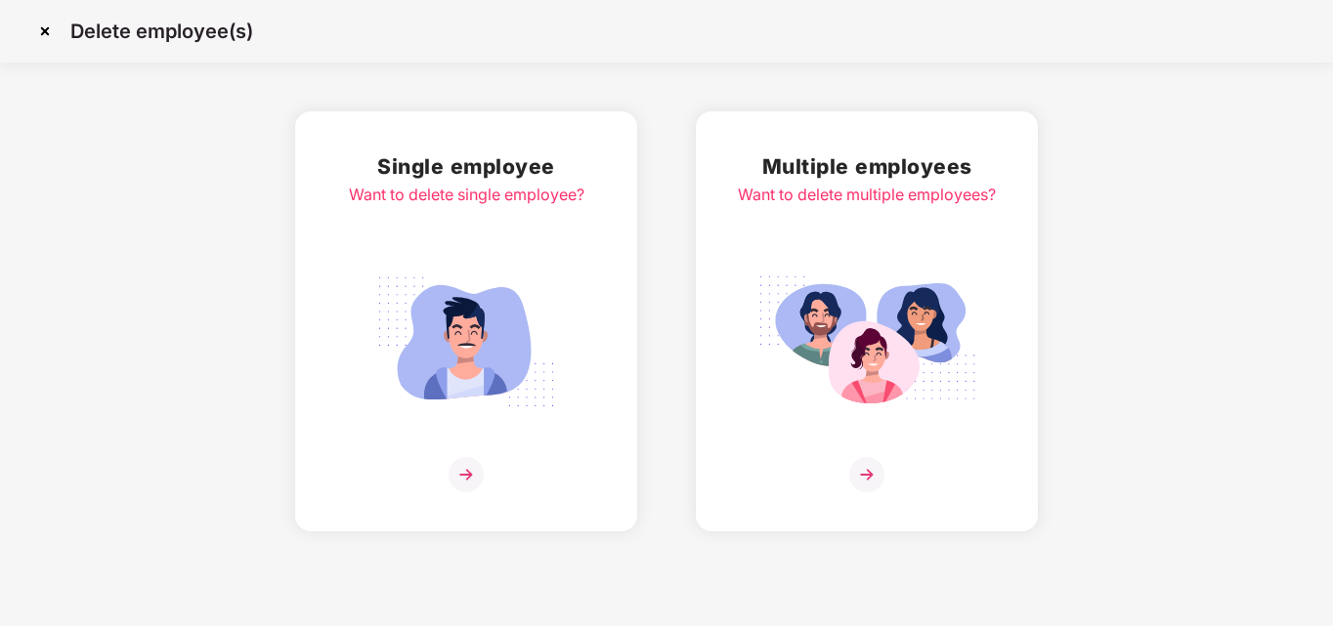
click at [466, 476] on img at bounding box center [465, 474] width 35 height 35
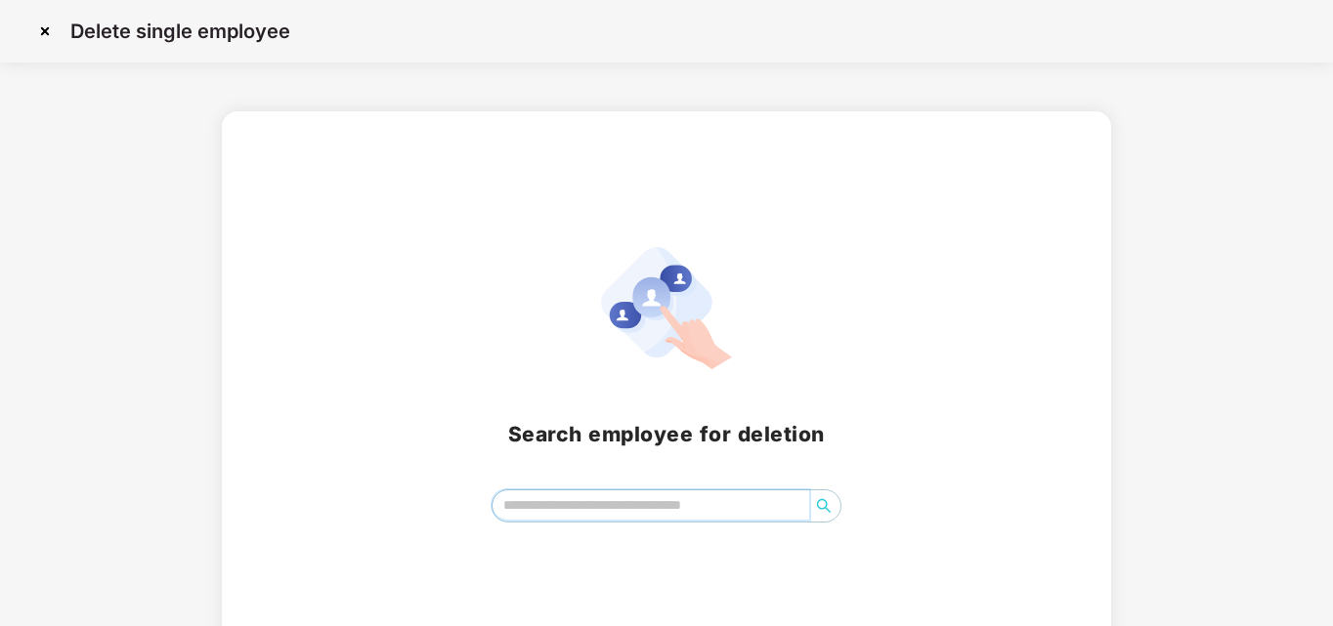
click at [518, 501] on input "search" at bounding box center [651, 505] width 318 height 29
type input "*******"
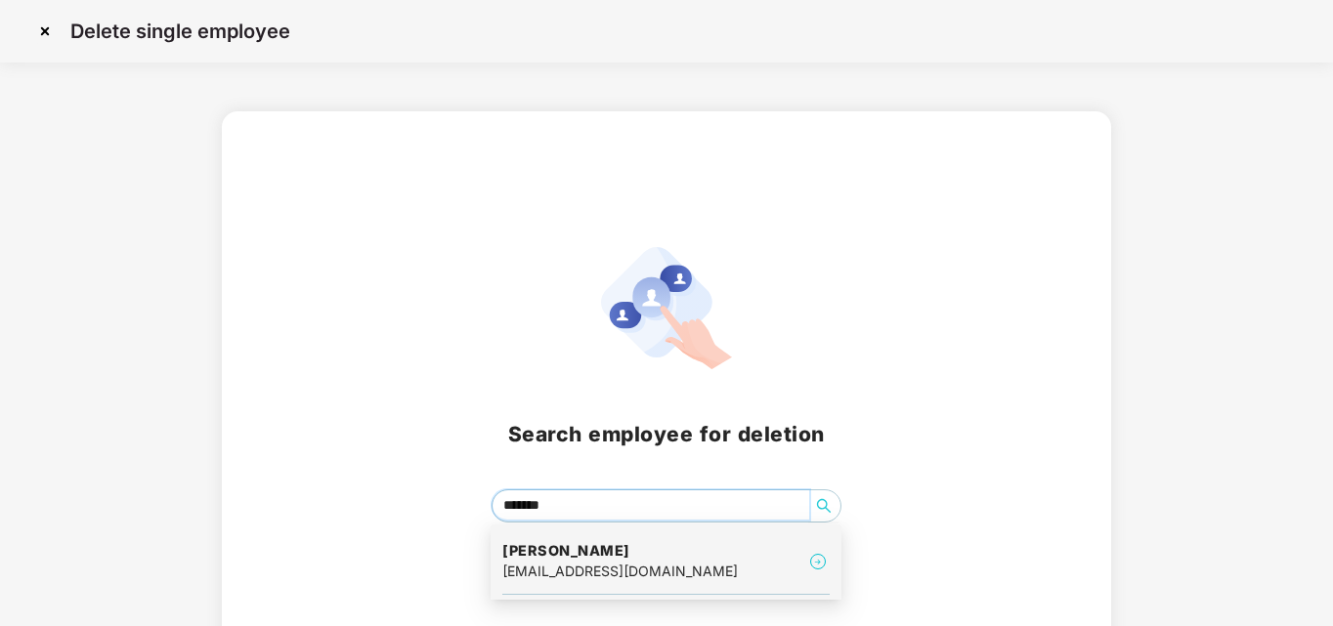
click at [578, 561] on div "[PERSON_NAME] [EMAIL_ADDRESS][DOMAIN_NAME]" at bounding box center [619, 561] width 235 height 41
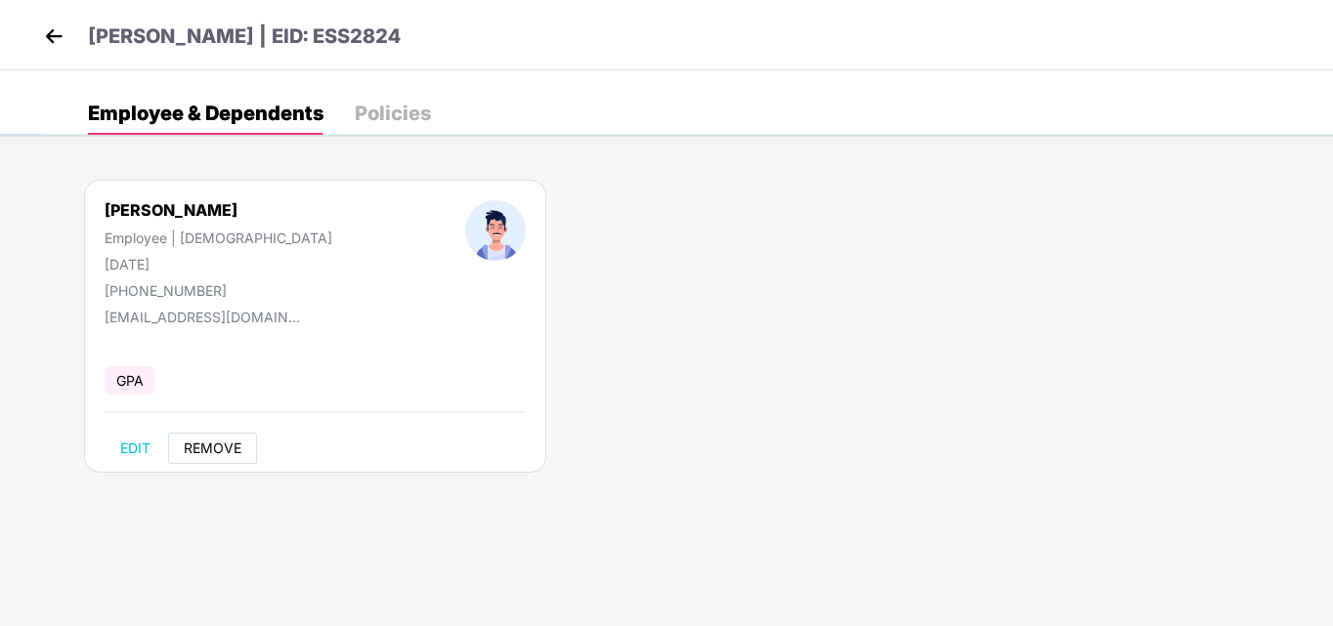
click at [217, 442] on span "REMOVE" at bounding box center [213, 449] width 58 height 16
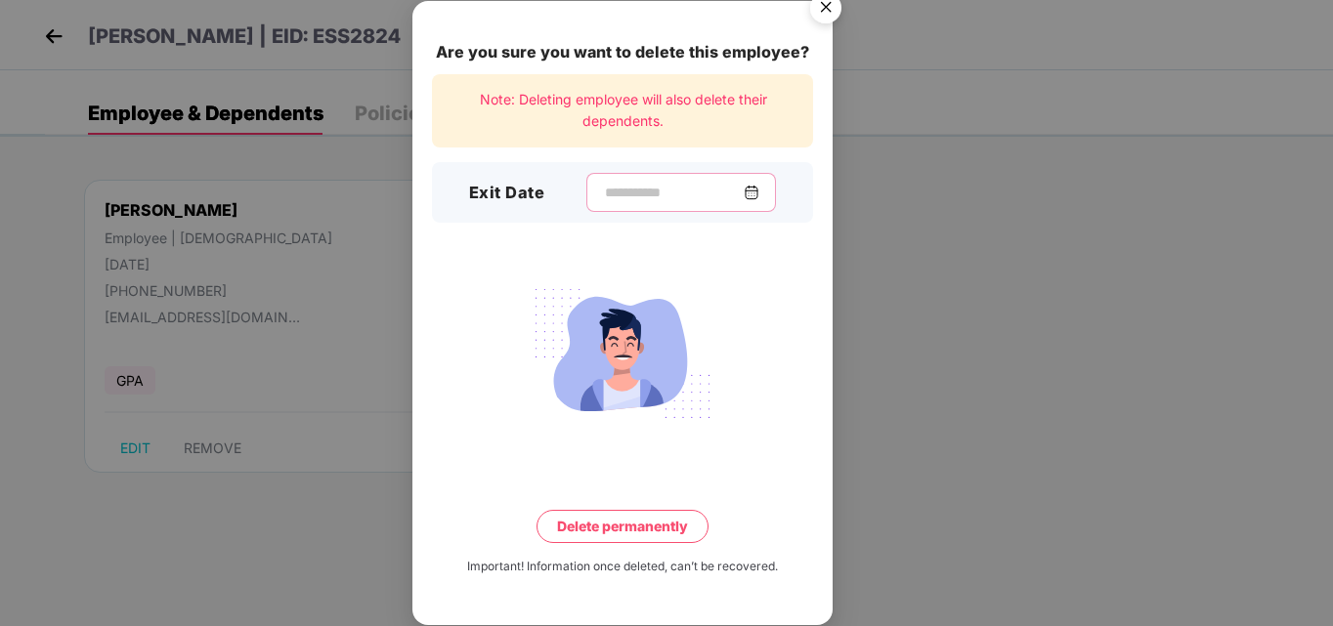
click at [647, 188] on input at bounding box center [673, 193] width 141 height 21
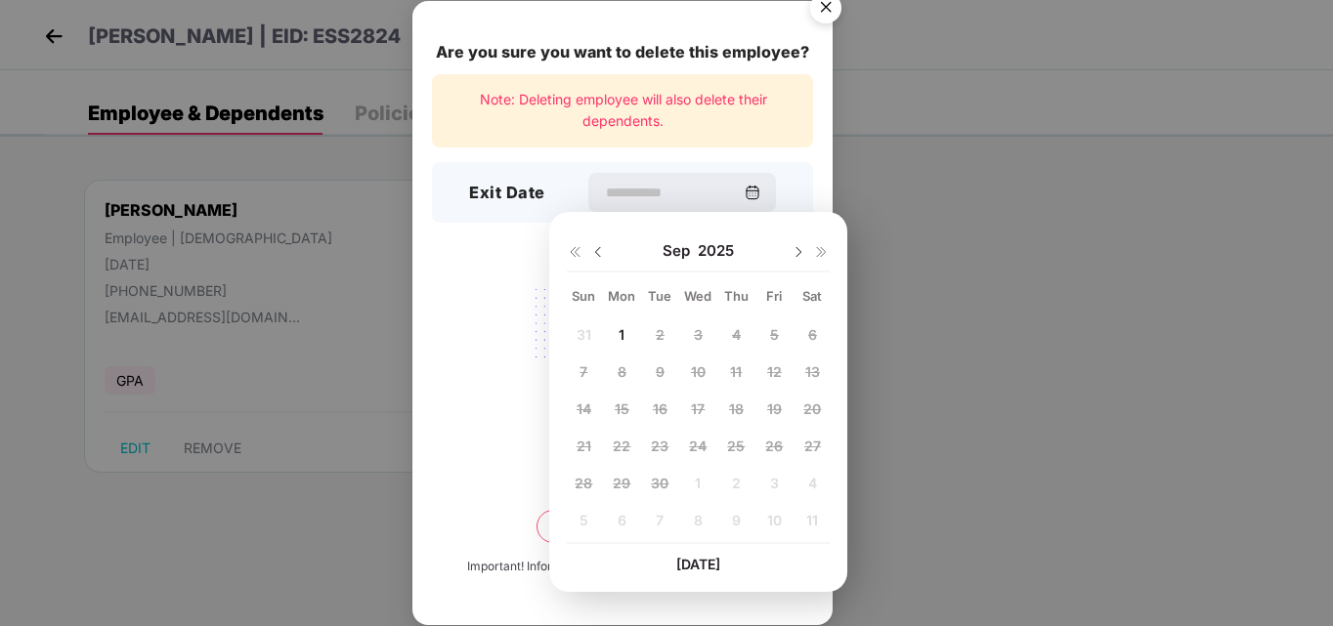
click at [598, 253] on img at bounding box center [598, 252] width 16 height 16
click at [620, 481] on span "25" at bounding box center [622, 483] width 18 height 17
type input "**********"
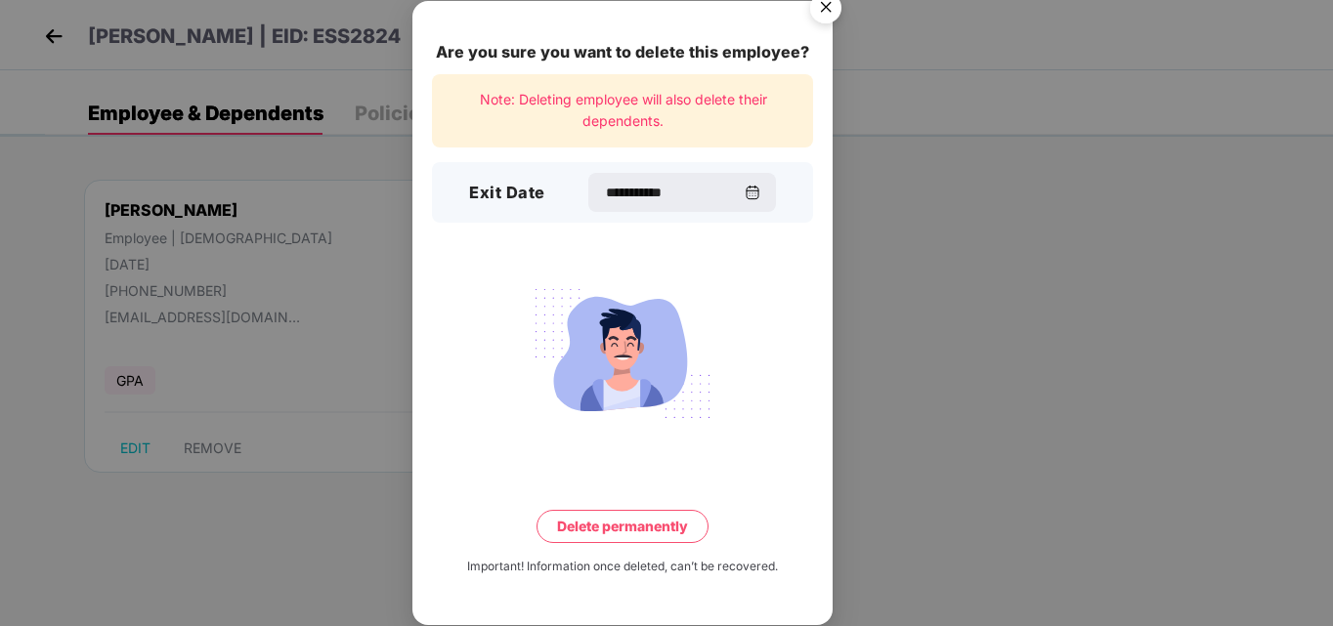
click at [645, 534] on button "Delete permanently" at bounding box center [622, 526] width 172 height 33
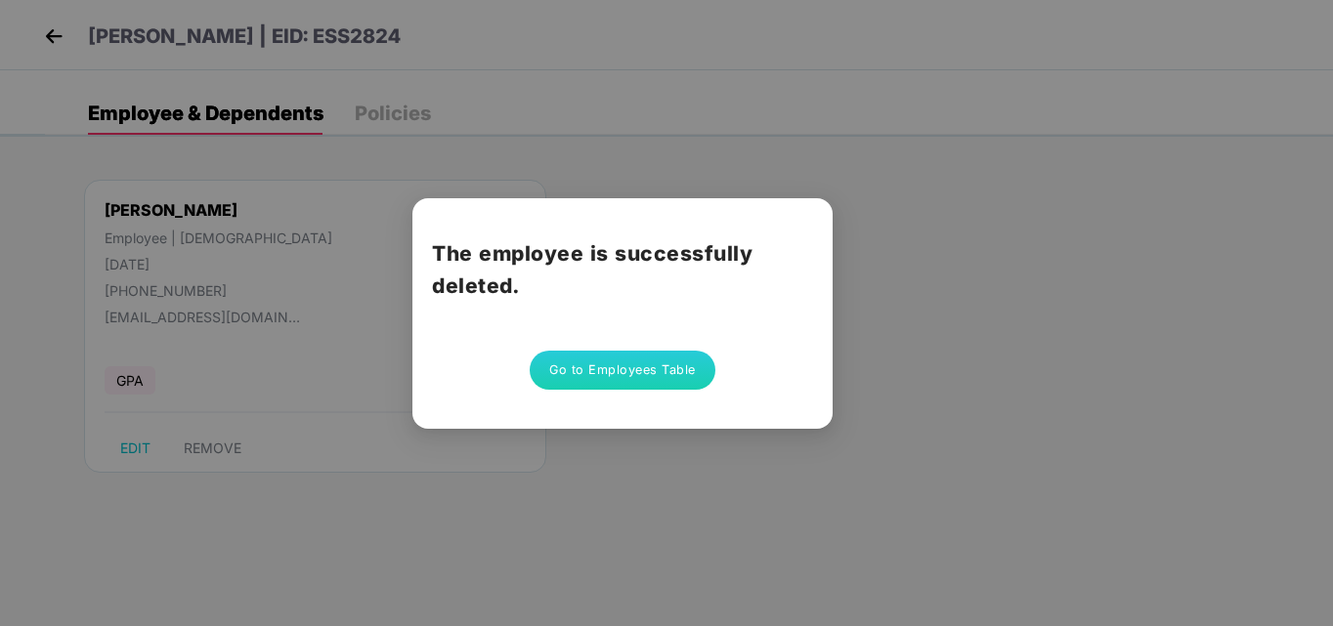
click at [640, 378] on button "Go to Employees Table" at bounding box center [623, 370] width 186 height 39
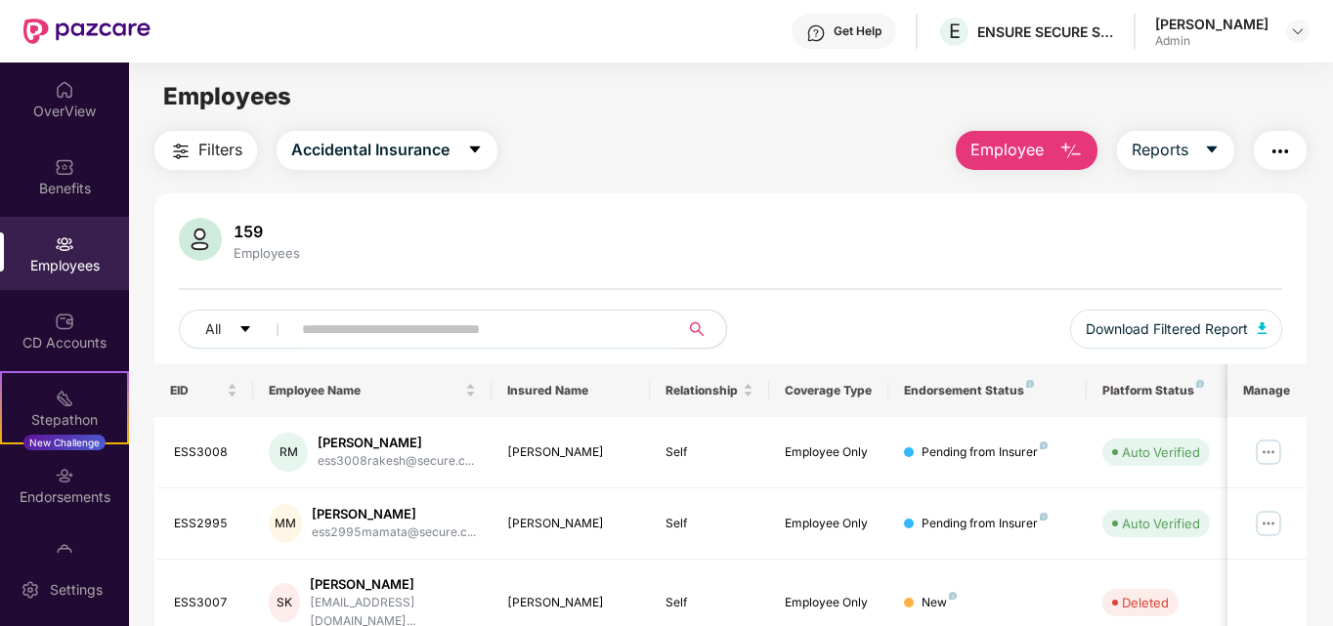
click at [1053, 153] on button "Employee" at bounding box center [1027, 150] width 142 height 39
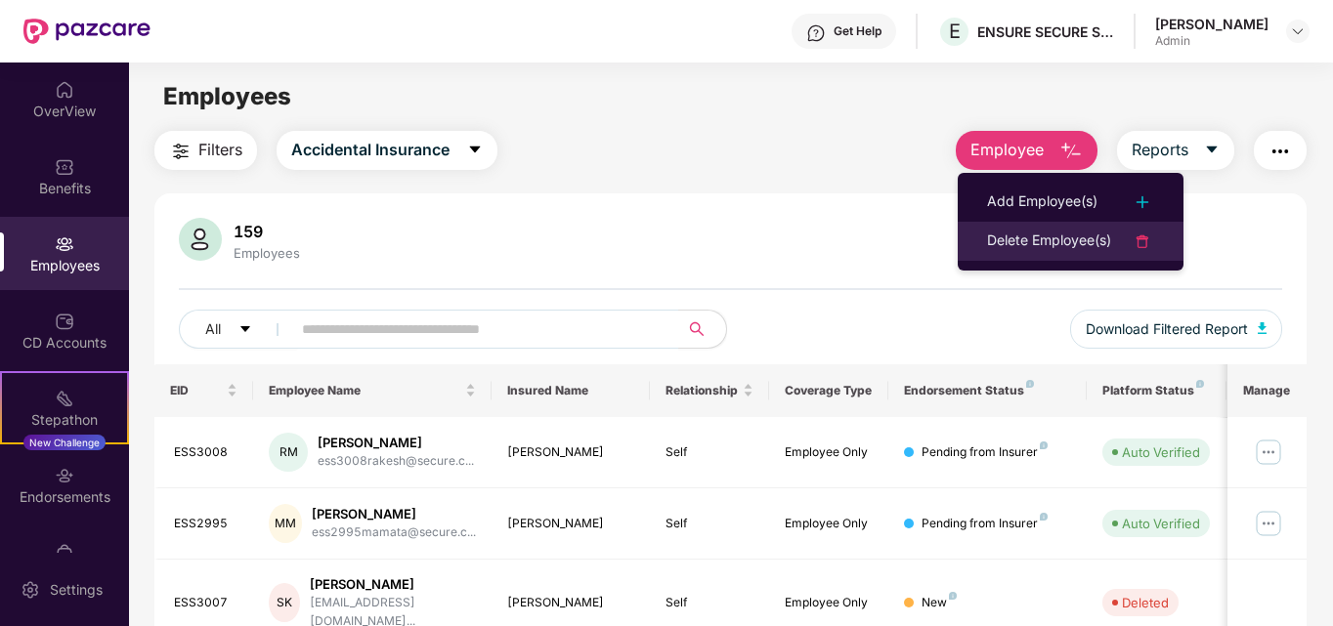
click at [1091, 240] on div "Delete Employee(s)" at bounding box center [1049, 241] width 124 height 23
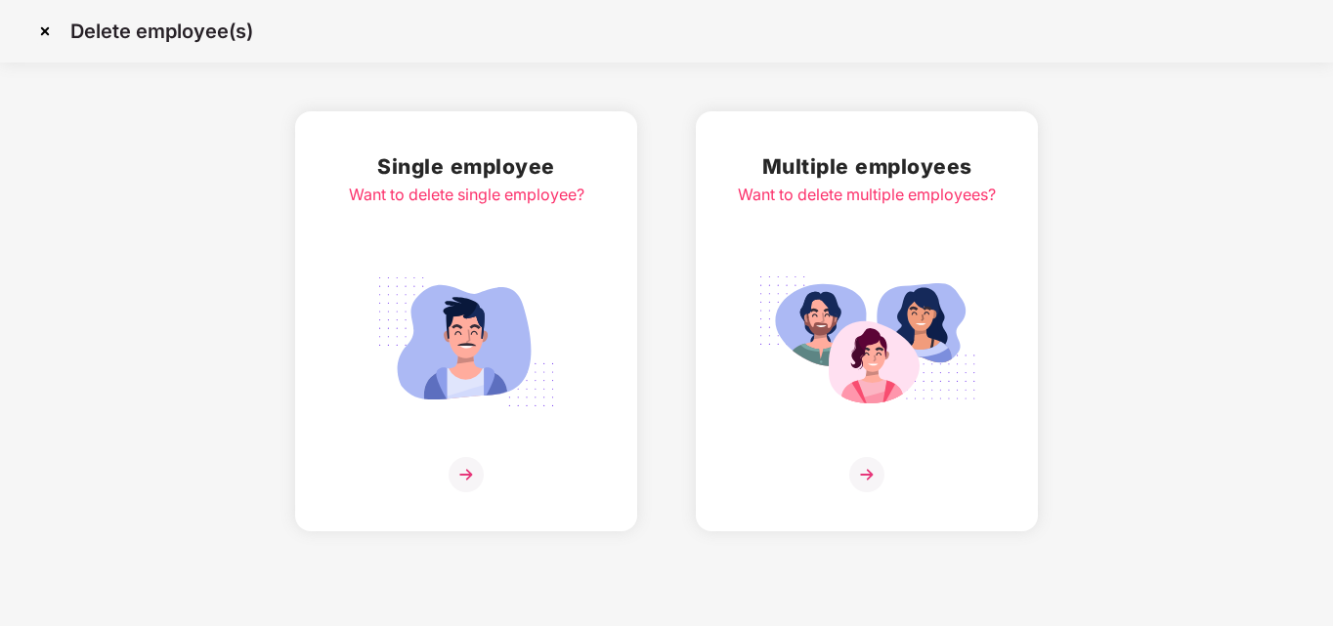
click at [468, 476] on img at bounding box center [465, 474] width 35 height 35
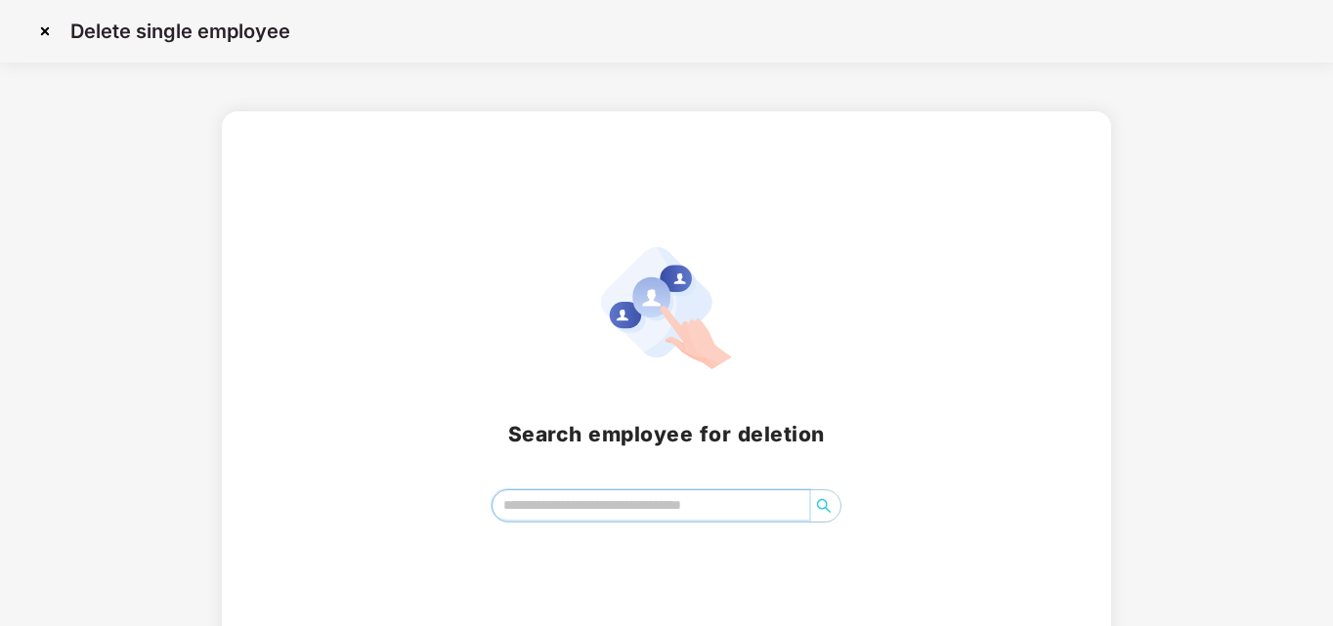
drag, startPoint x: 558, startPoint y: 499, endPoint x: 606, endPoint y: 479, distance: 52.1
click at [565, 499] on input "search" at bounding box center [651, 505] width 318 height 29
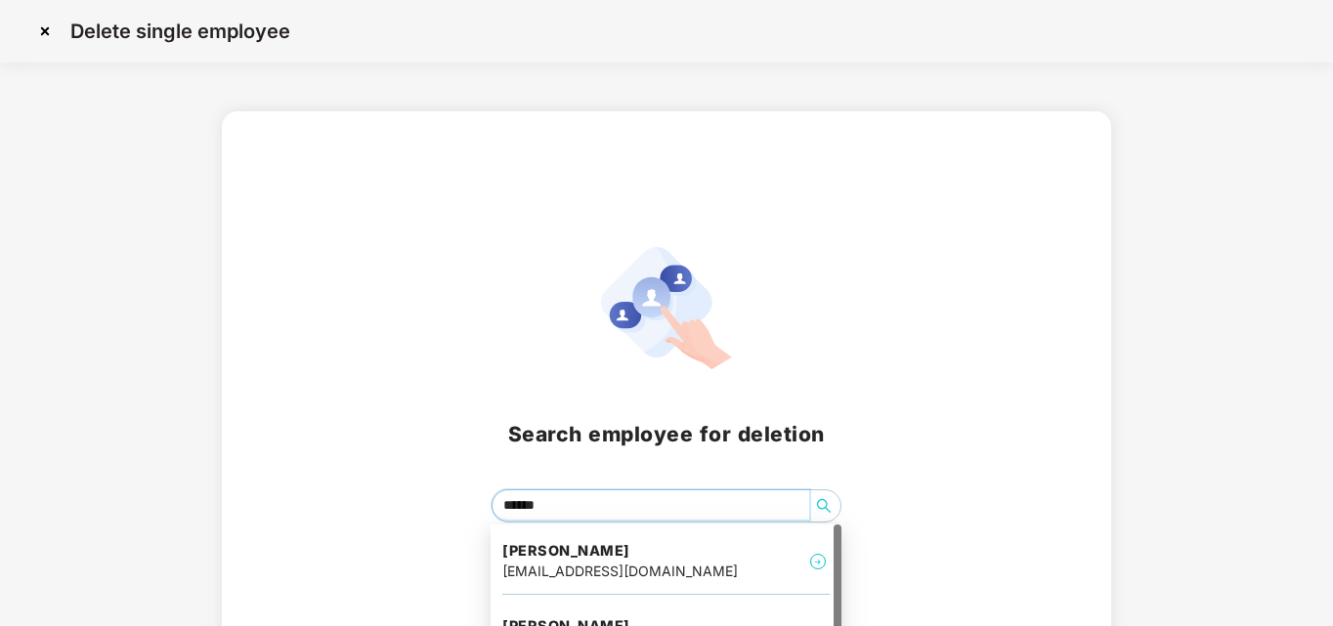
type input "*******"
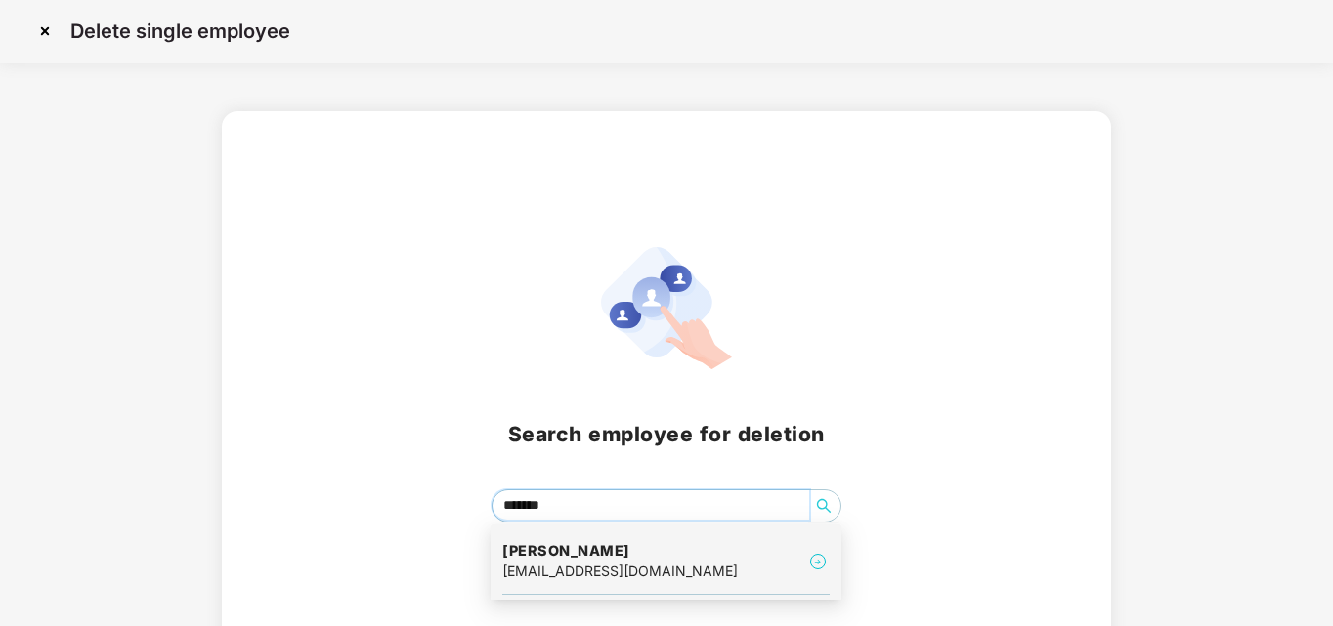
click at [608, 571] on div "[EMAIL_ADDRESS][DOMAIN_NAME]" at bounding box center [619, 571] width 235 height 21
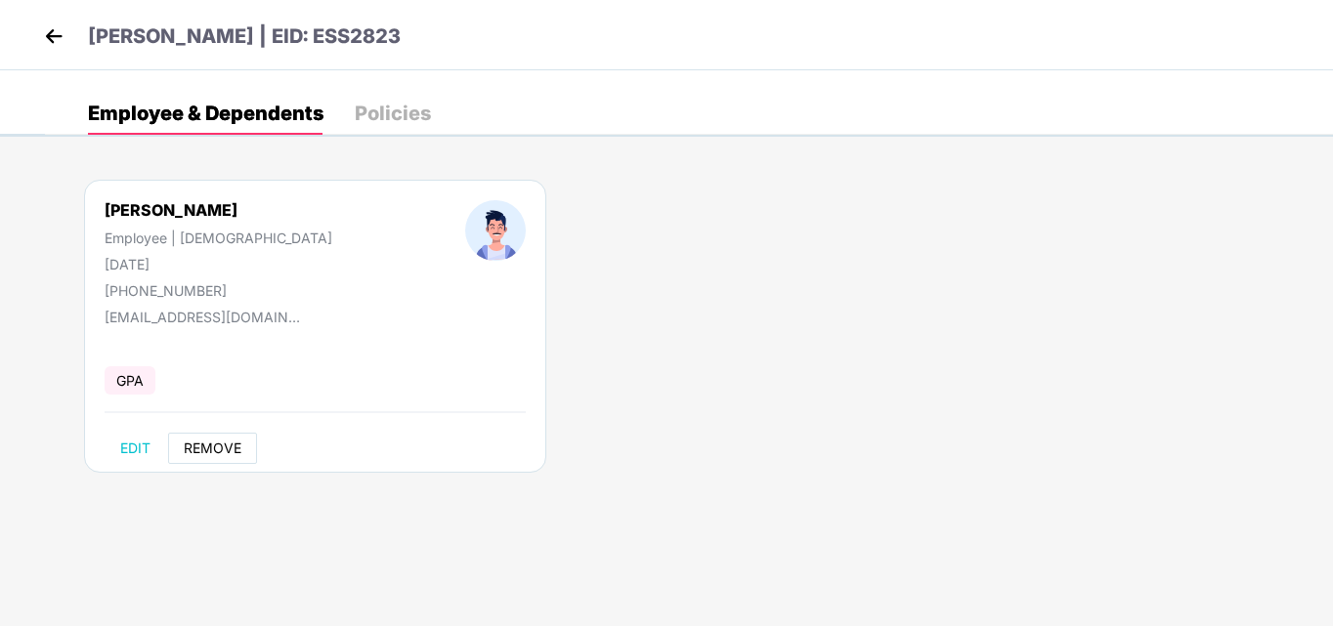
click at [238, 448] on span "REMOVE" at bounding box center [213, 449] width 58 height 16
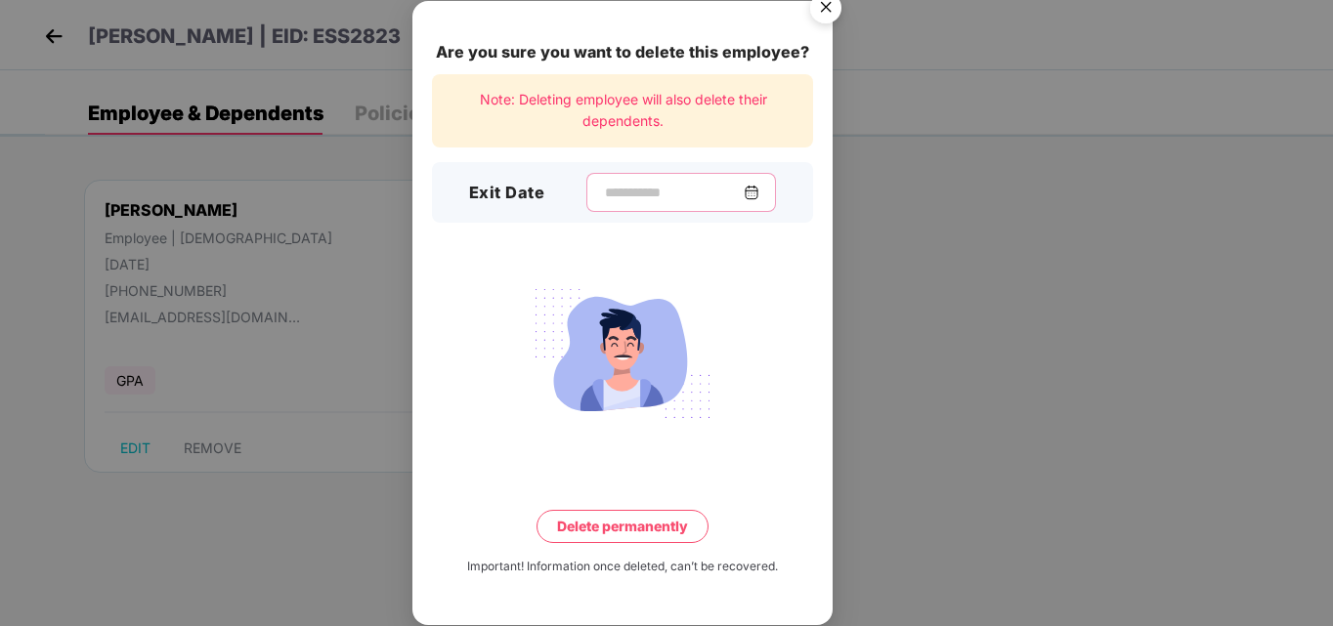
click at [614, 190] on input at bounding box center [673, 193] width 141 height 21
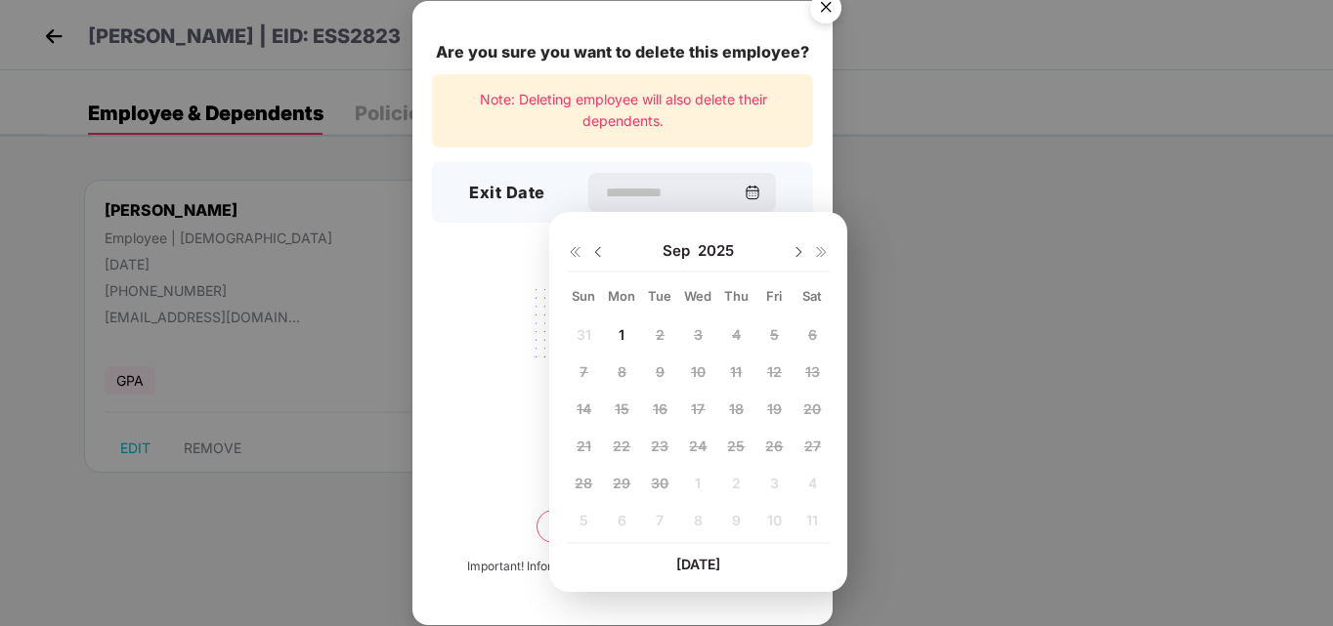
click at [608, 251] on div "[DATE]" at bounding box center [698, 251] width 263 height 39
click at [599, 251] on img at bounding box center [598, 252] width 16 height 16
click at [621, 485] on span "25" at bounding box center [622, 483] width 18 height 17
type input "**********"
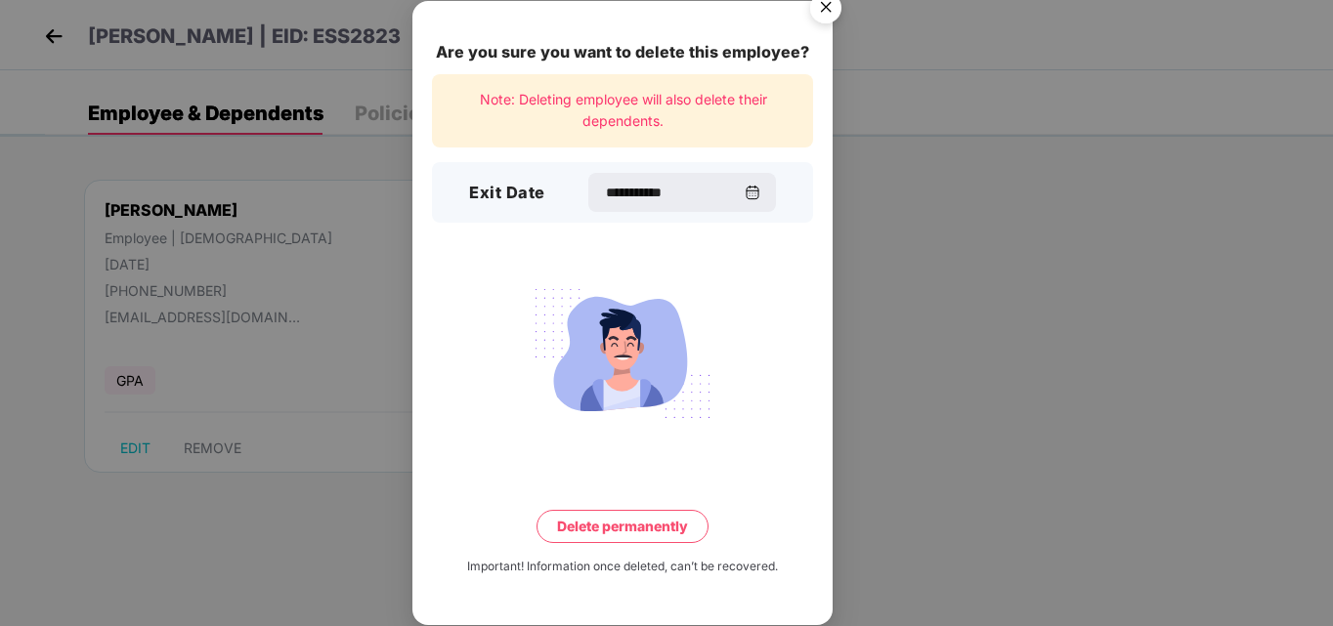
click at [658, 528] on button "Delete permanently" at bounding box center [622, 526] width 172 height 33
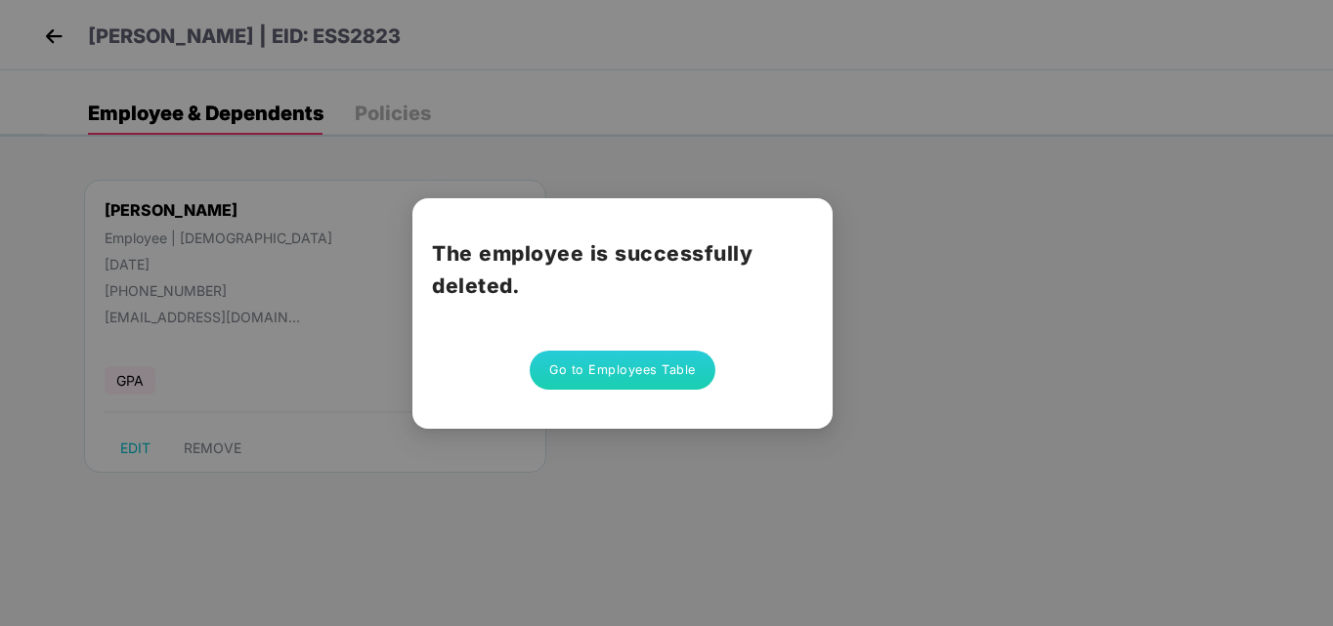
click at [645, 376] on button "Go to Employees Table" at bounding box center [623, 370] width 186 height 39
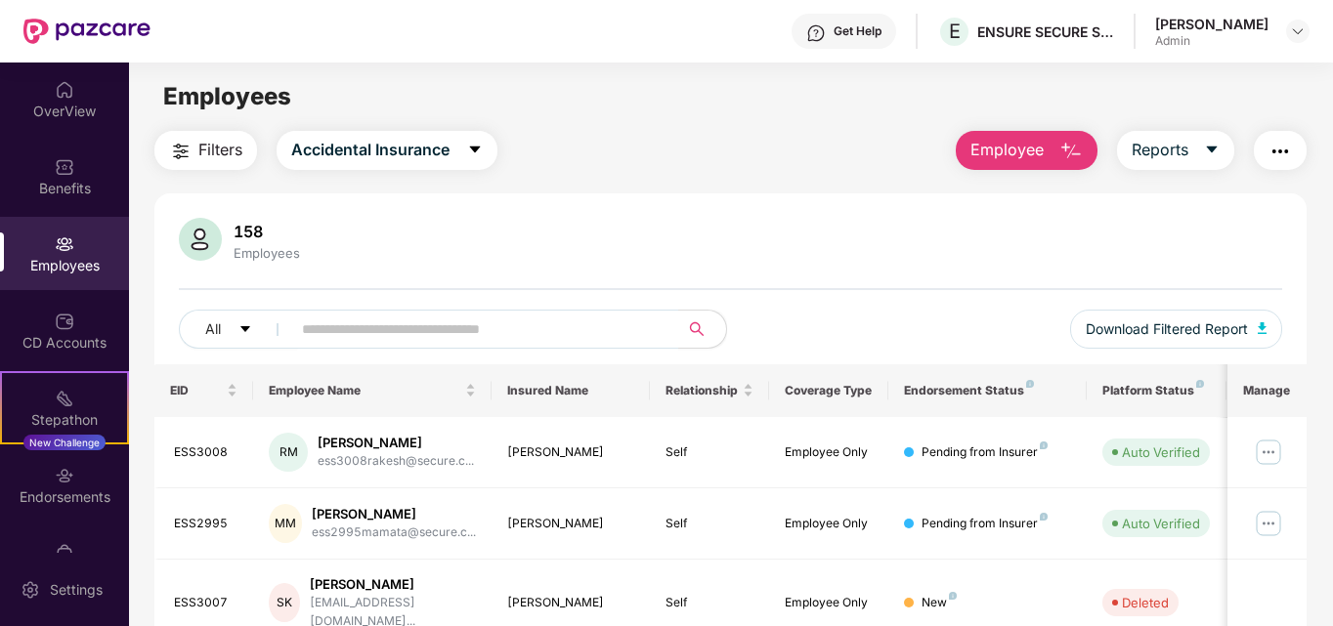
click at [1029, 155] on span "Employee" at bounding box center [1006, 150] width 73 height 24
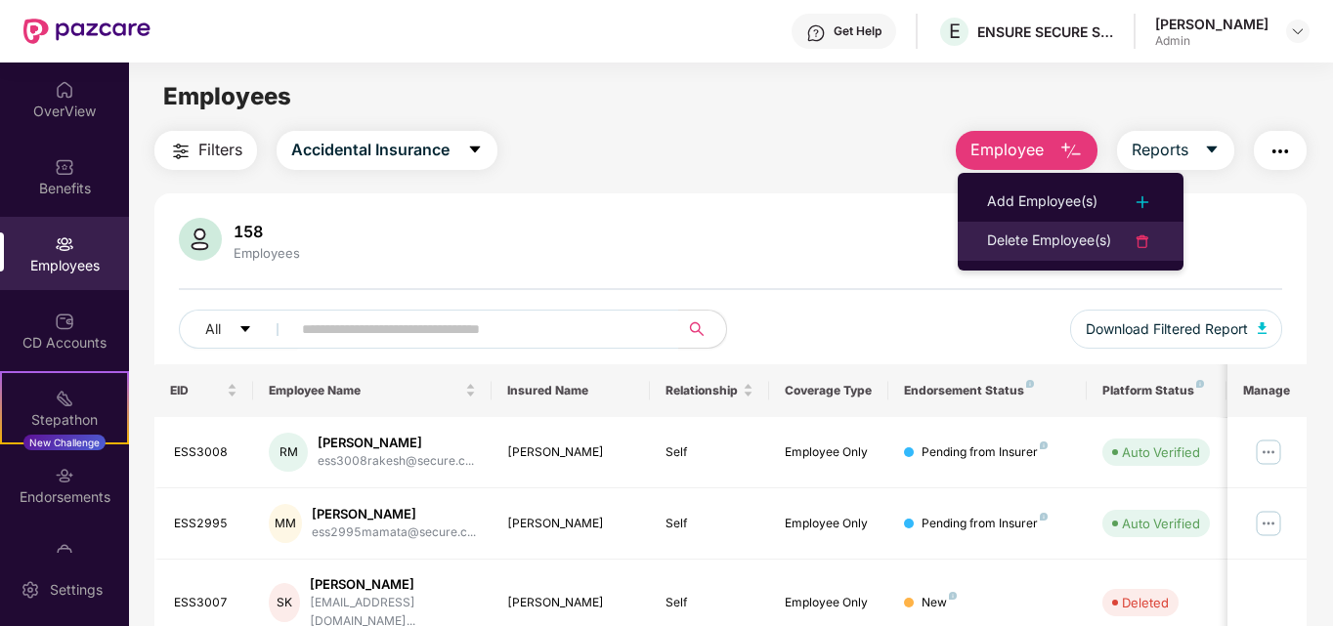
click at [1050, 237] on div "Delete Employee(s)" at bounding box center [1049, 241] width 124 height 23
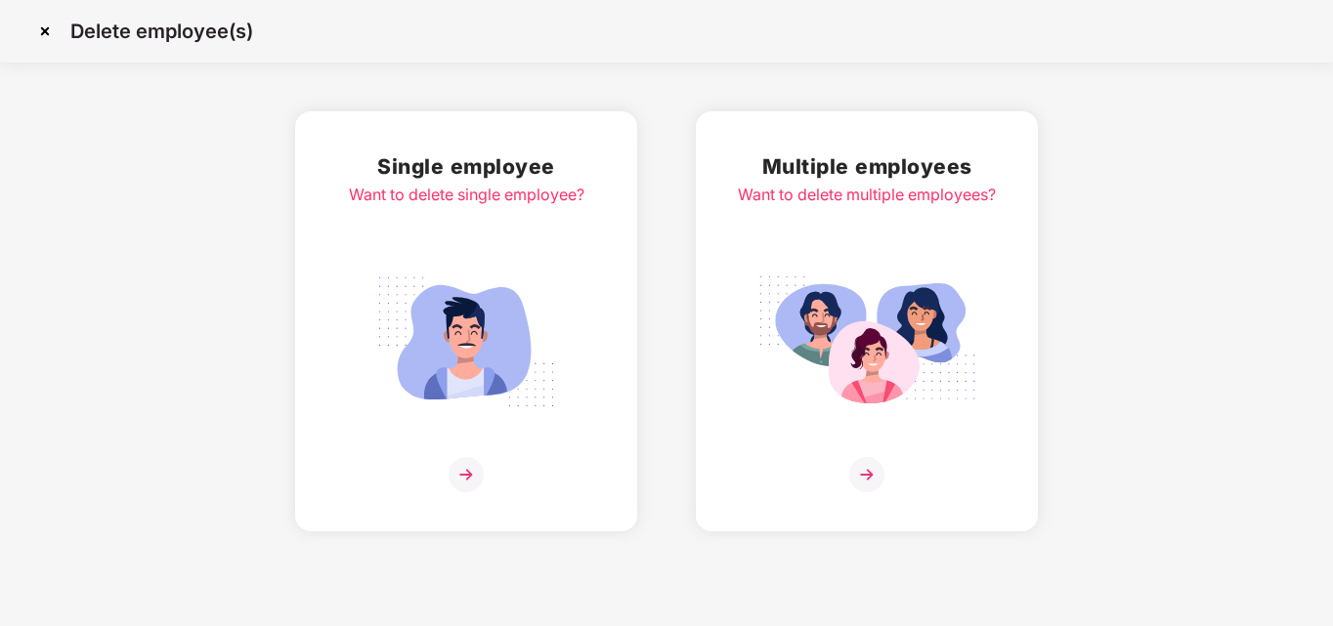
click at [467, 489] on img at bounding box center [465, 474] width 35 height 35
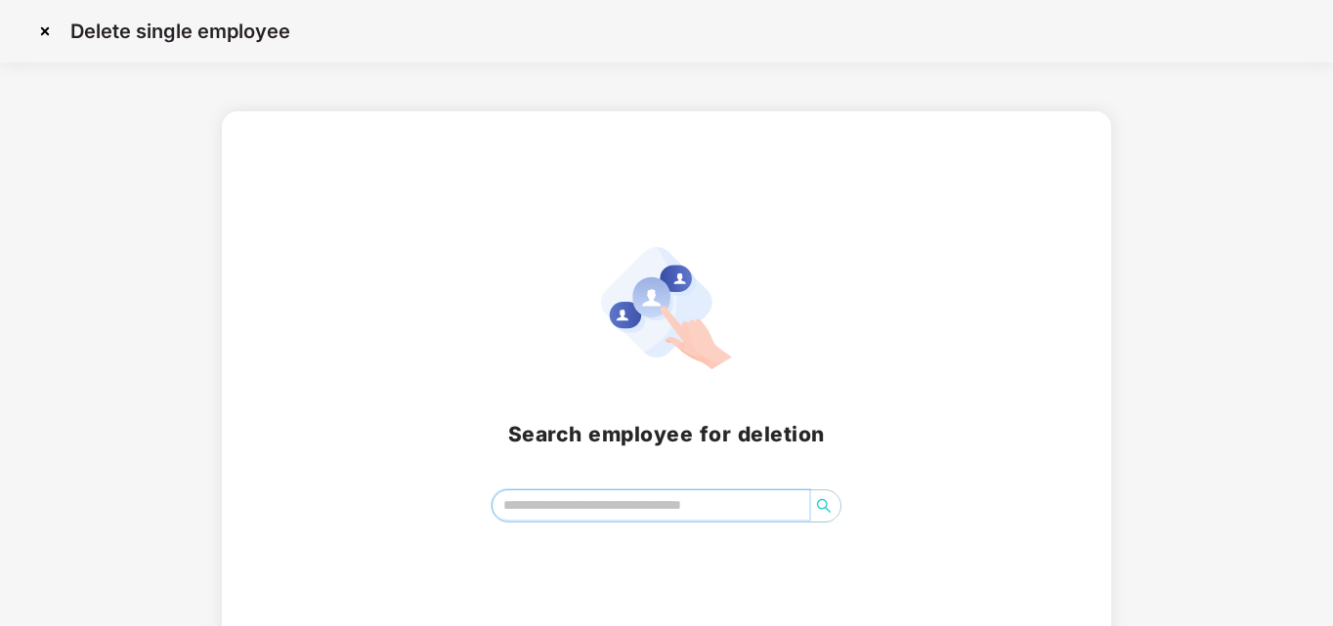
click at [530, 499] on input "search" at bounding box center [651, 505] width 318 height 29
type input "*******"
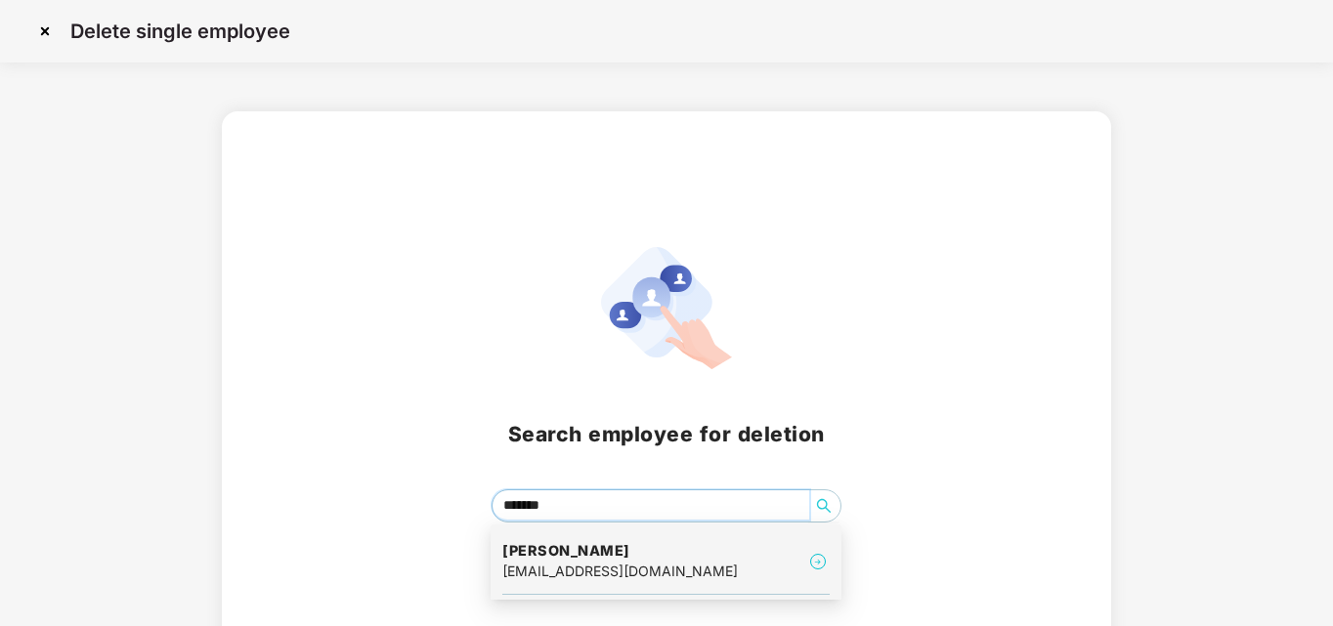
click at [588, 561] on div "[EMAIL_ADDRESS][DOMAIN_NAME]" at bounding box center [619, 571] width 235 height 21
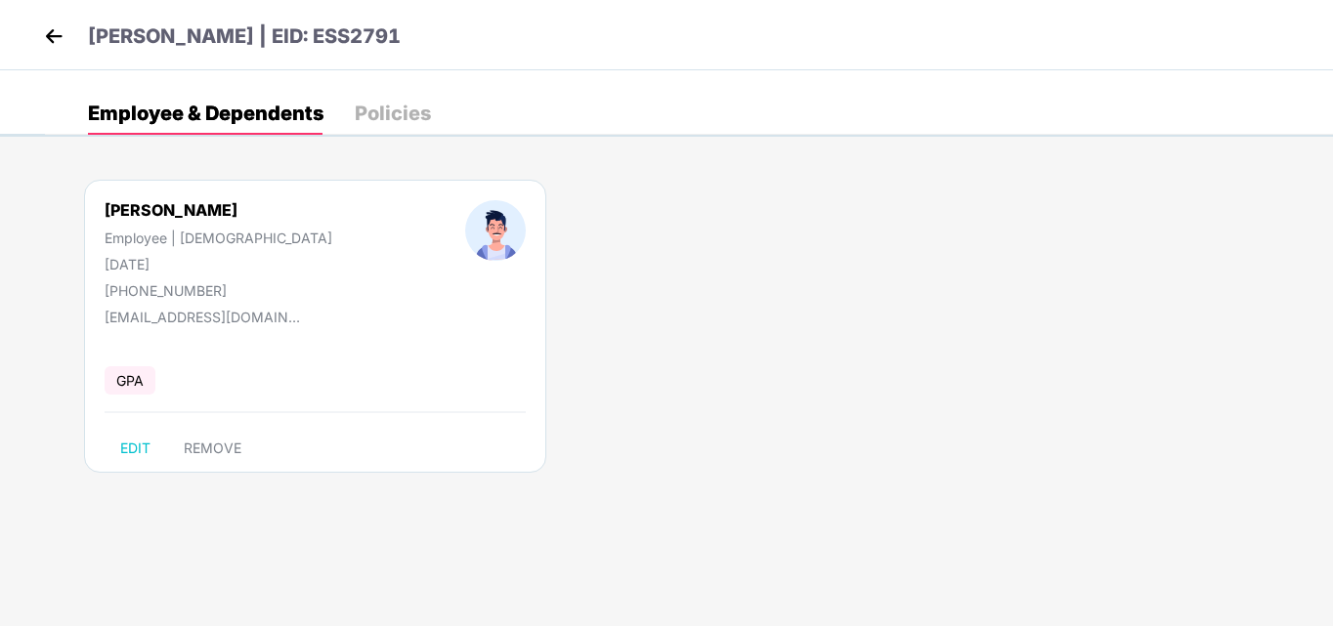
click at [776, 476] on div "[PERSON_NAME] Employee | [DEMOGRAPHIC_DATA] [DATE] [PHONE_NUMBER] [EMAIL_ADDRES…" at bounding box center [689, 335] width 1288 height 371
click at [232, 442] on span "REMOVE" at bounding box center [213, 449] width 58 height 16
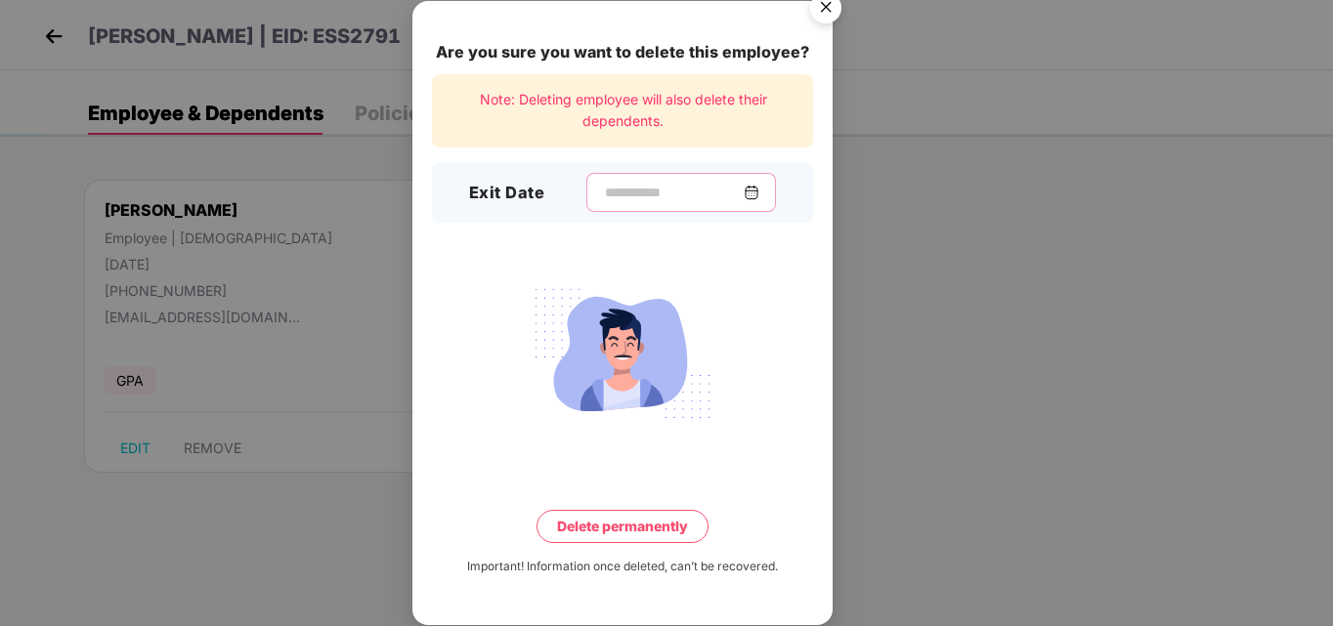
click at [607, 196] on input at bounding box center [673, 193] width 141 height 21
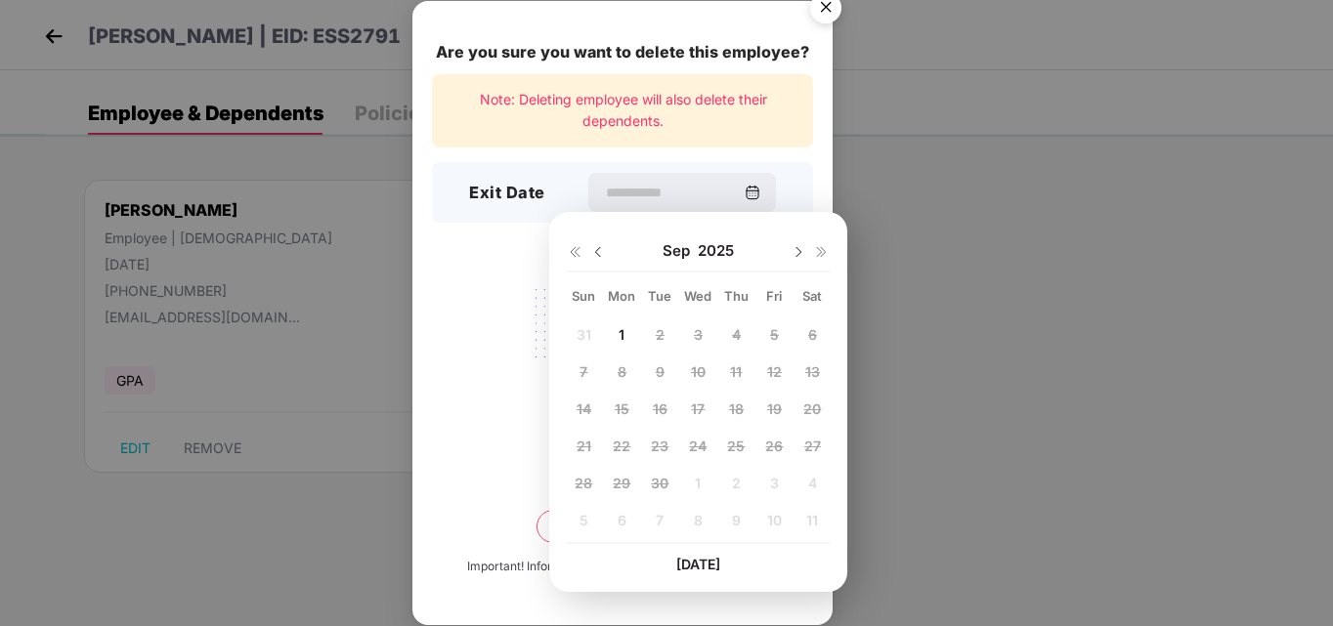
click at [596, 250] on img at bounding box center [598, 252] width 16 height 16
click at [629, 480] on span "25" at bounding box center [622, 483] width 18 height 17
type input "**********"
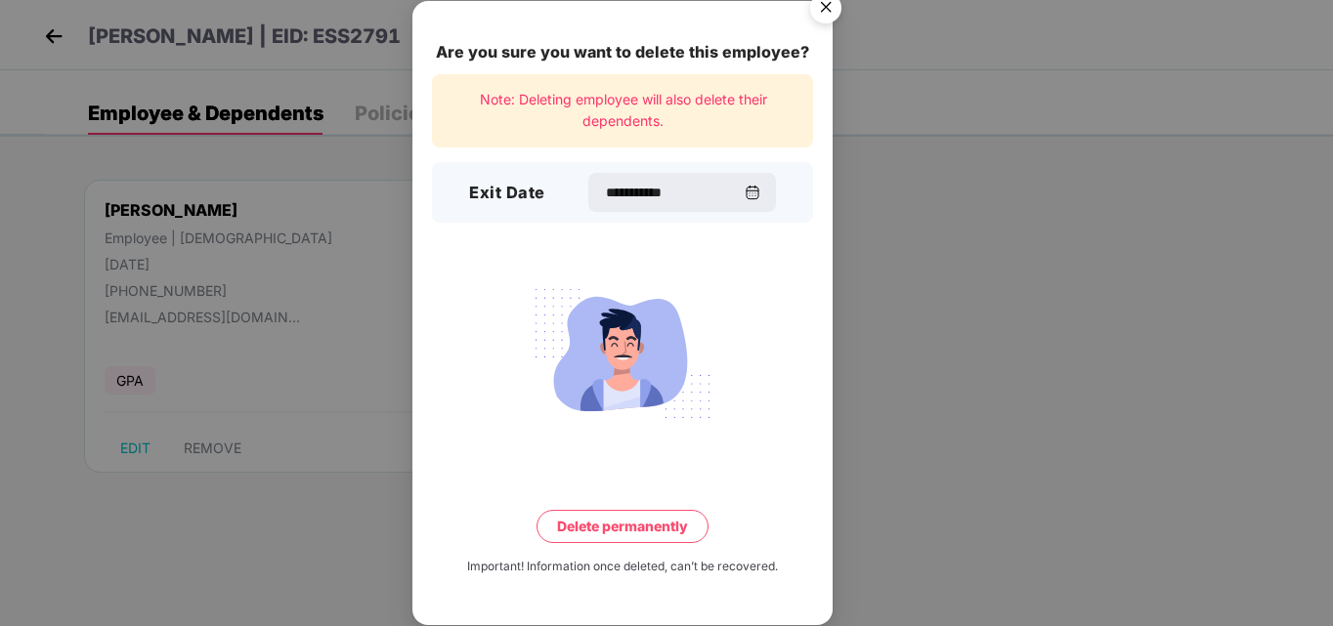
click at [676, 528] on button "Delete permanently" at bounding box center [622, 526] width 172 height 33
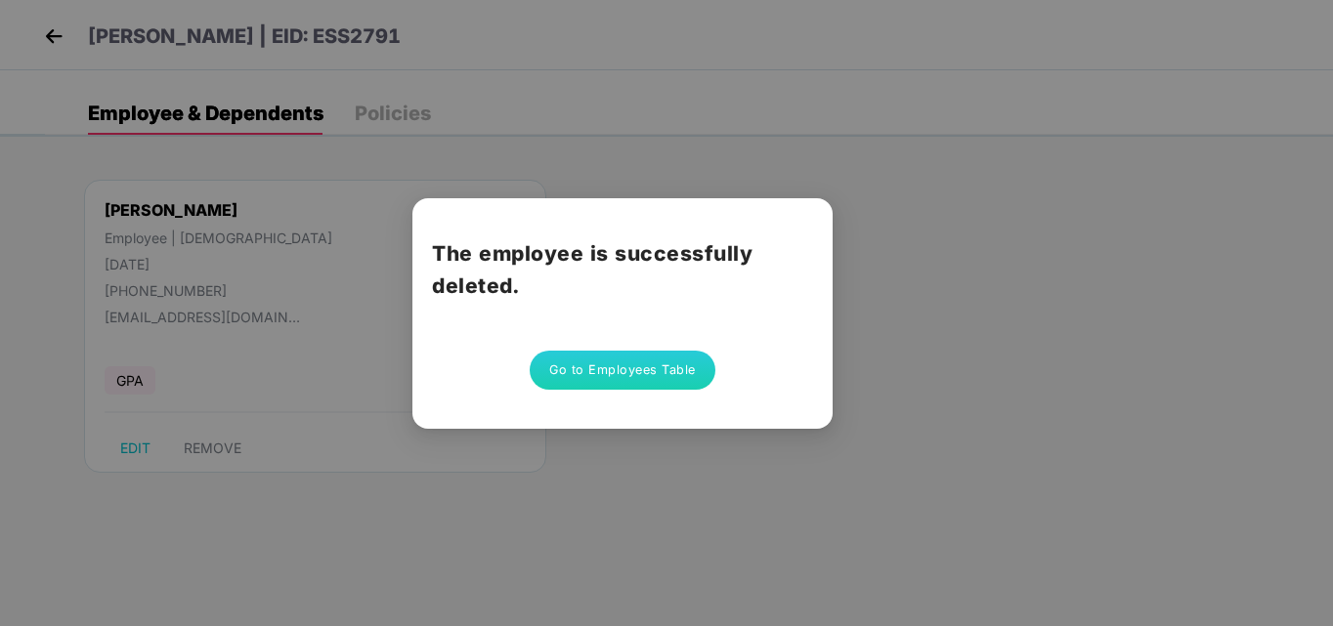
click at [631, 370] on button "Go to Employees Table" at bounding box center [623, 370] width 186 height 39
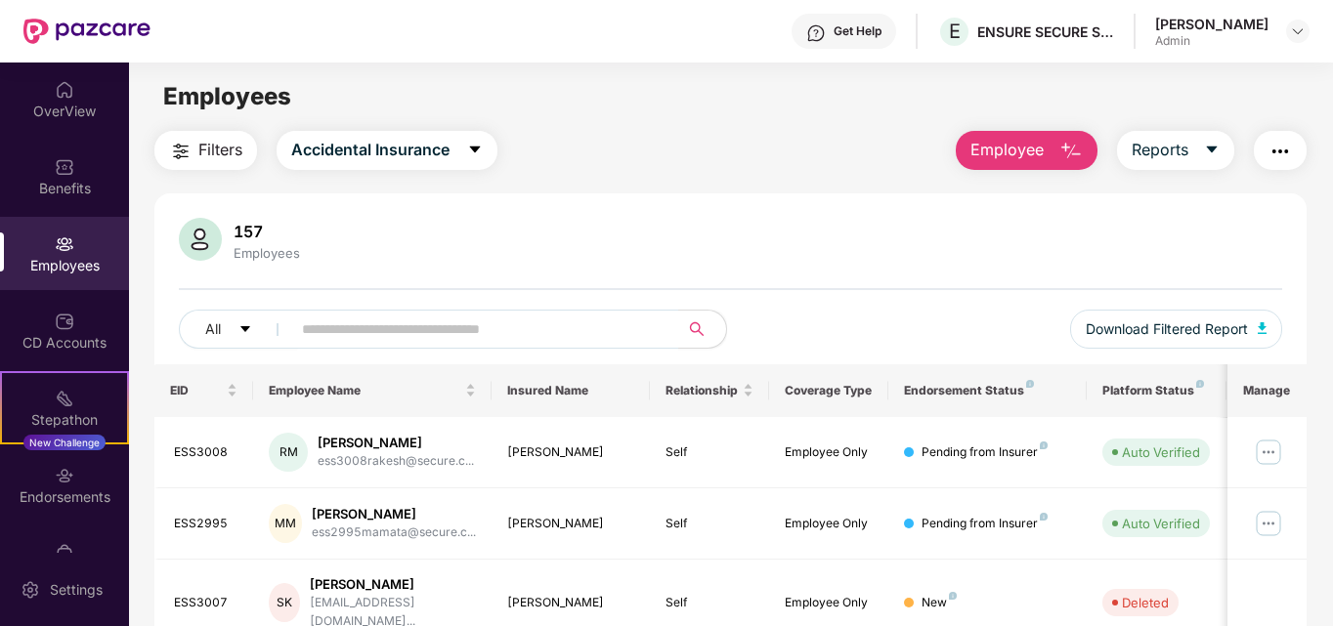
click at [1061, 163] on button "Employee" at bounding box center [1027, 150] width 142 height 39
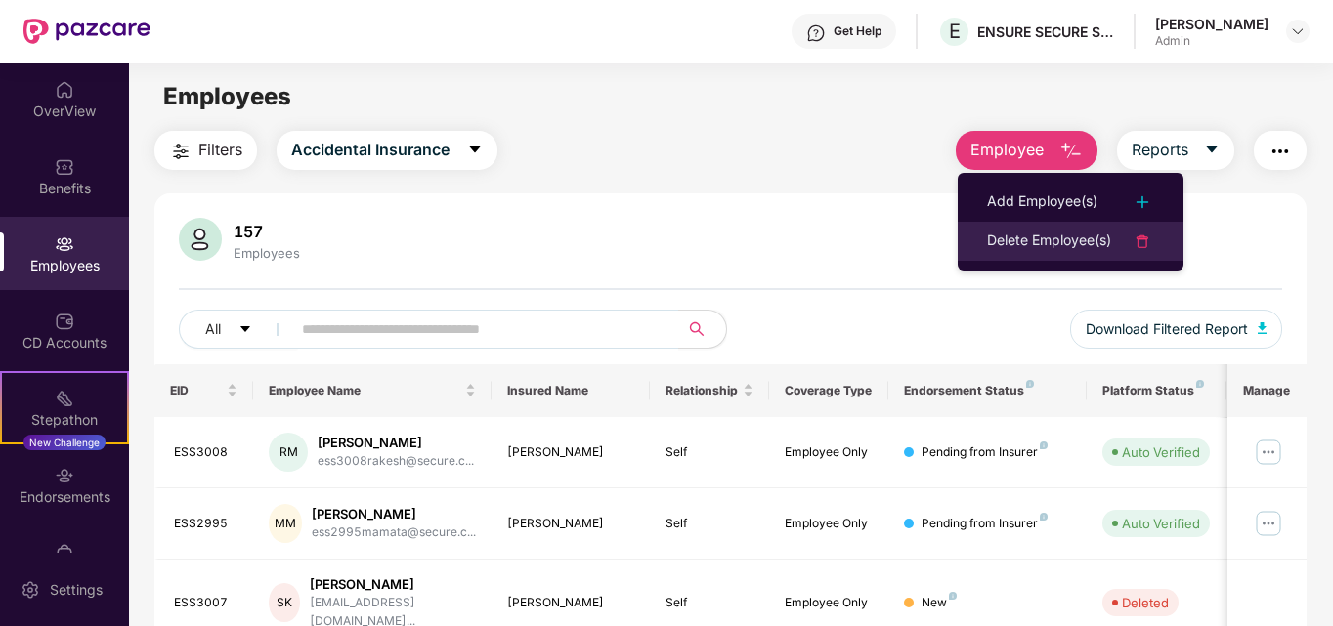
click at [1085, 240] on div "Delete Employee(s)" at bounding box center [1049, 241] width 124 height 23
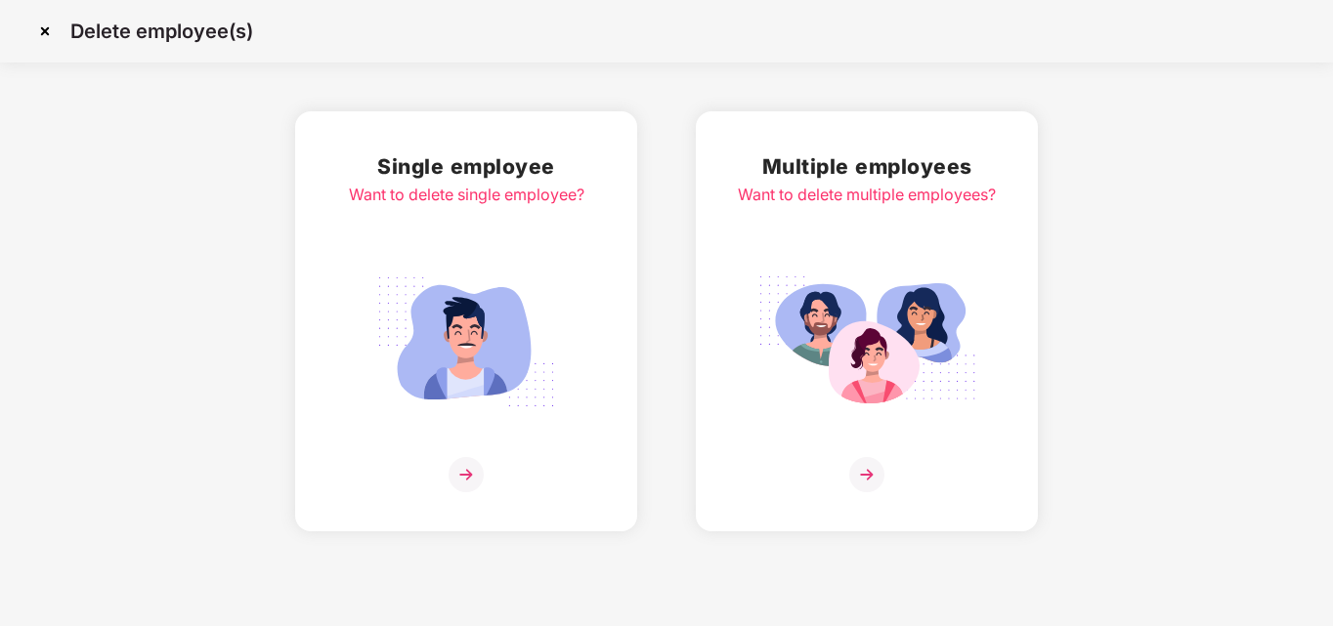
click at [469, 477] on img at bounding box center [465, 474] width 35 height 35
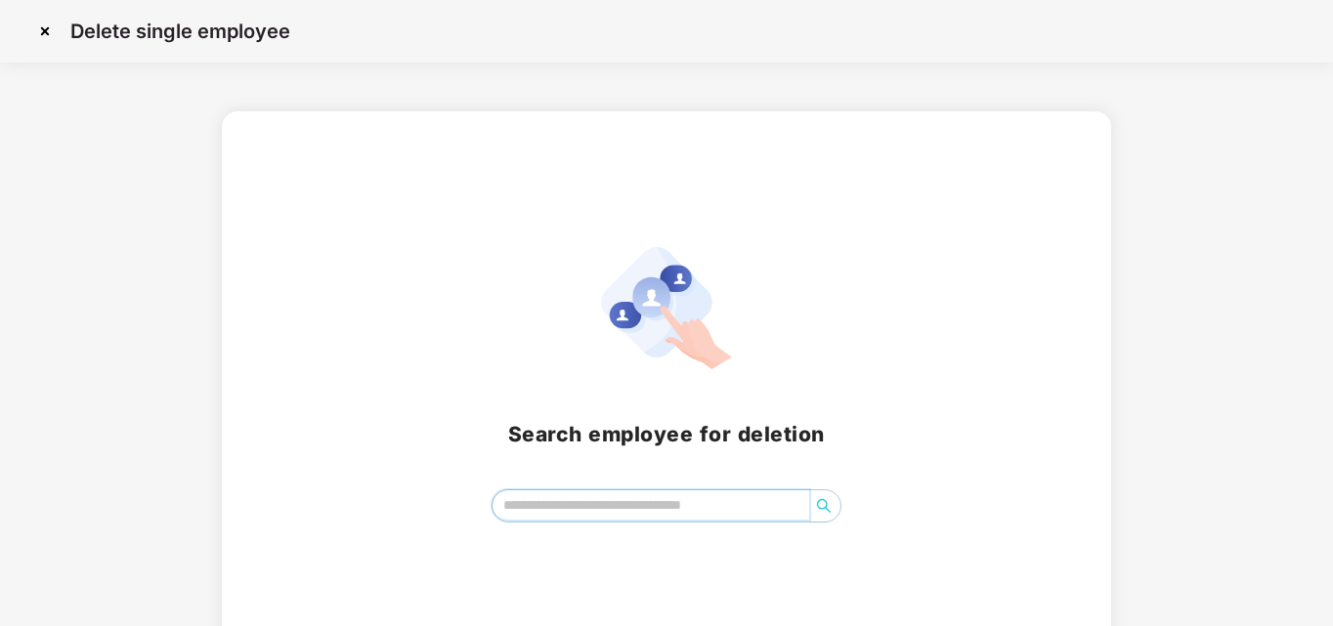
click at [543, 501] on input "search" at bounding box center [651, 505] width 318 height 29
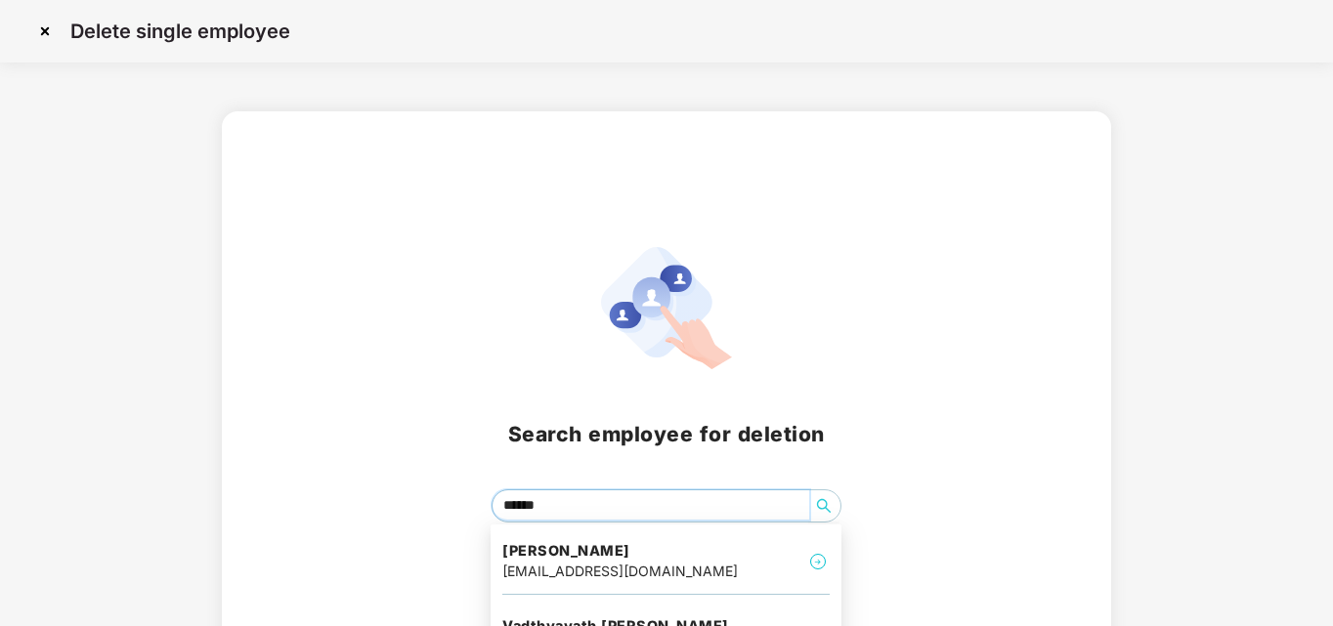
type input "*******"
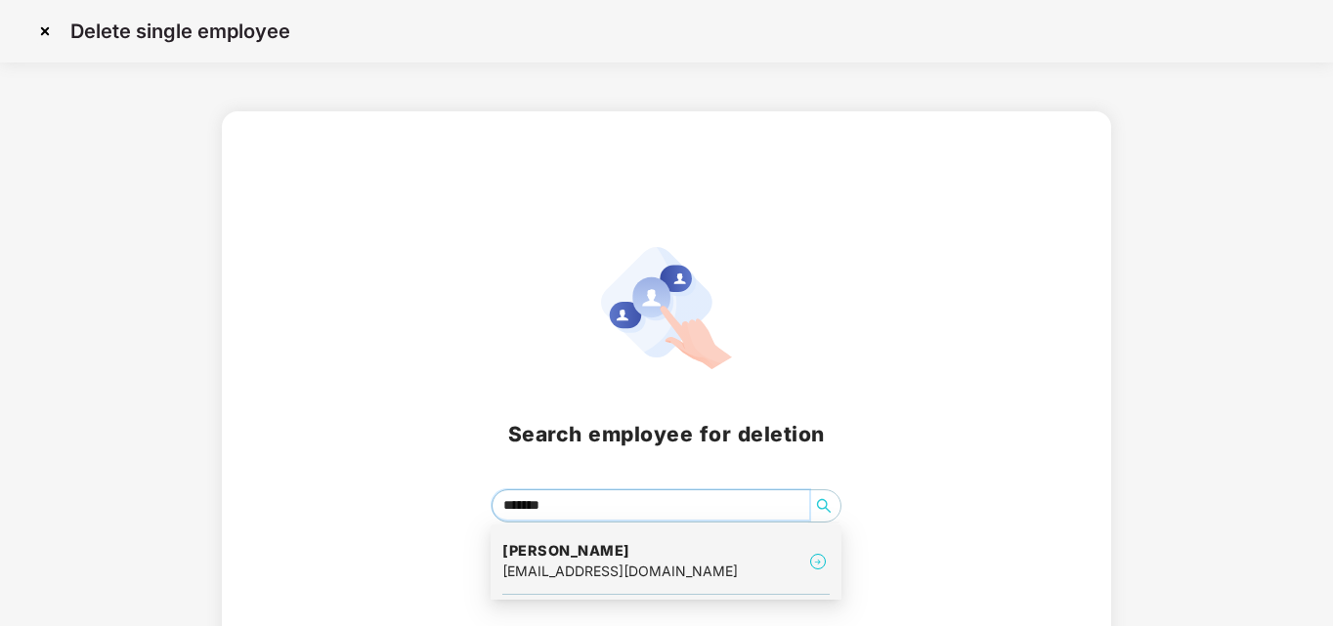
click at [554, 570] on div "[EMAIL_ADDRESS][DOMAIN_NAME]" at bounding box center [619, 571] width 235 height 21
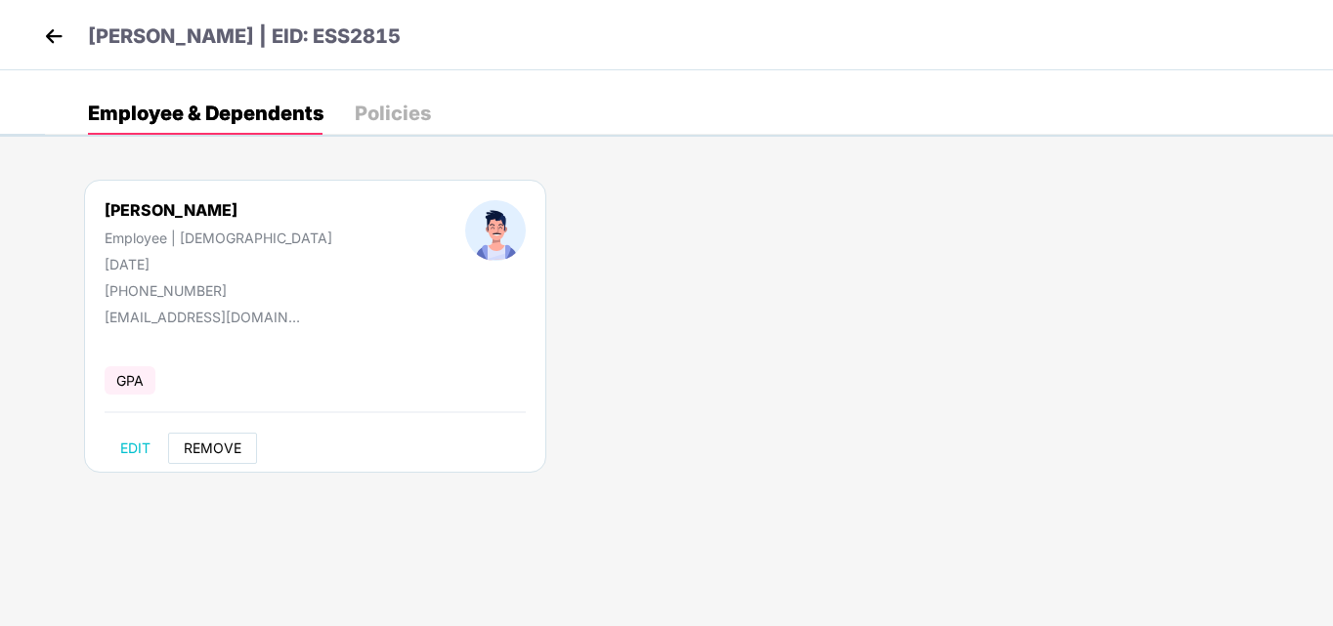
click at [214, 452] on span "REMOVE" at bounding box center [213, 449] width 58 height 16
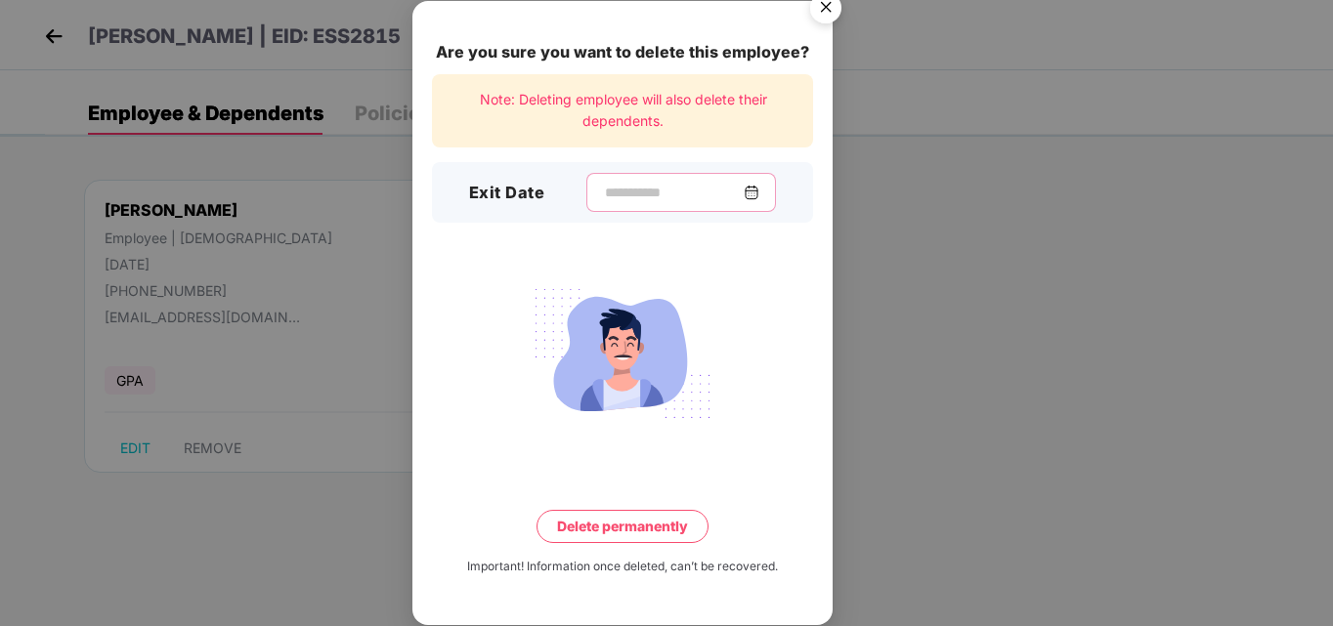
click at [645, 184] on input at bounding box center [673, 193] width 141 height 21
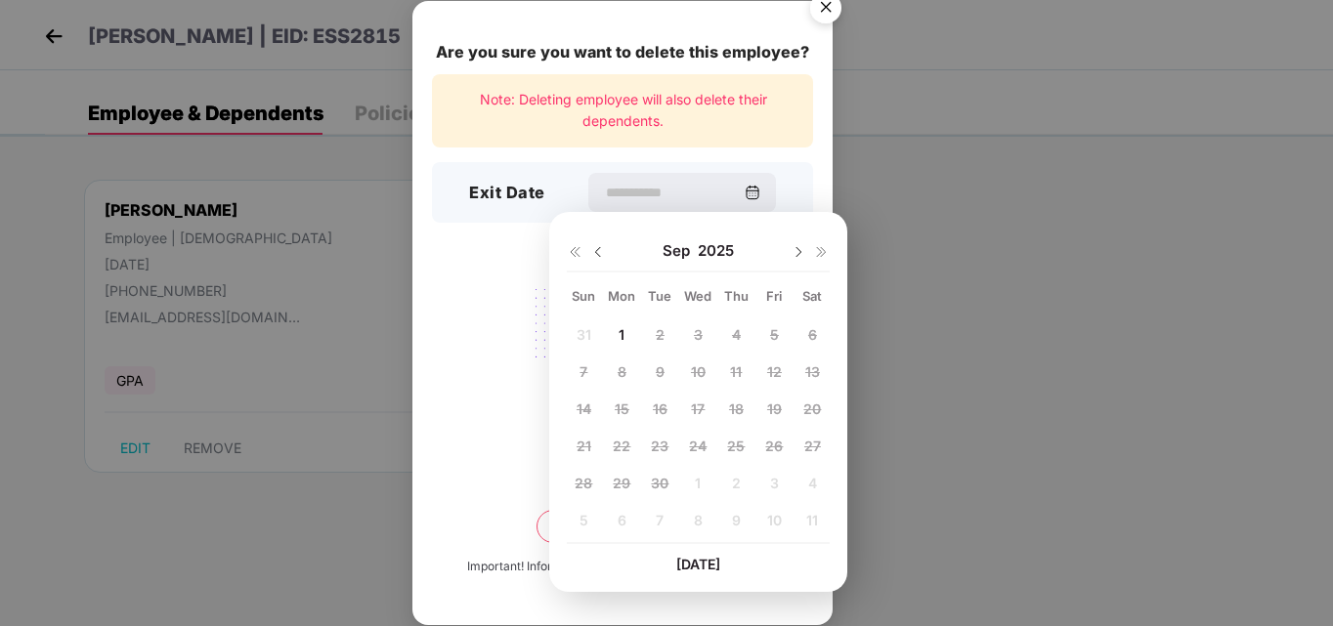
click at [596, 252] on img at bounding box center [598, 252] width 16 height 16
drag, startPoint x: 623, startPoint y: 487, endPoint x: 633, endPoint y: 520, distance: 34.6
click at [623, 488] on span "25" at bounding box center [622, 483] width 18 height 17
type input "**********"
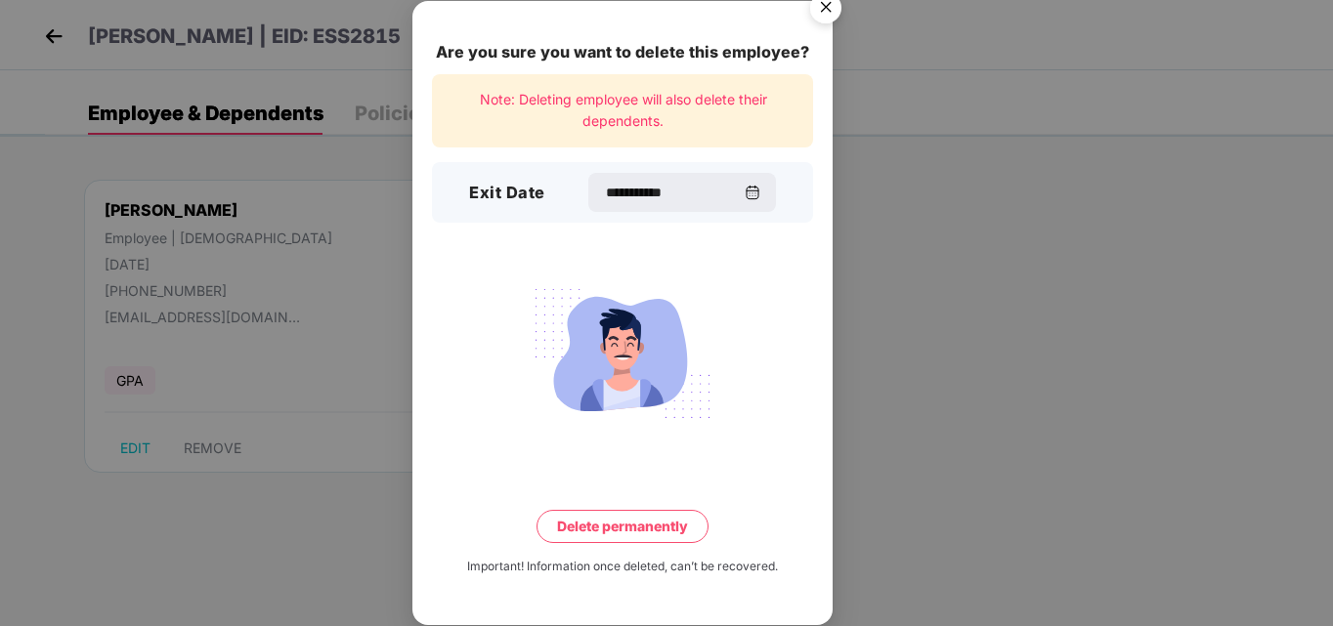
click at [646, 532] on button "Delete permanently" at bounding box center [622, 526] width 172 height 33
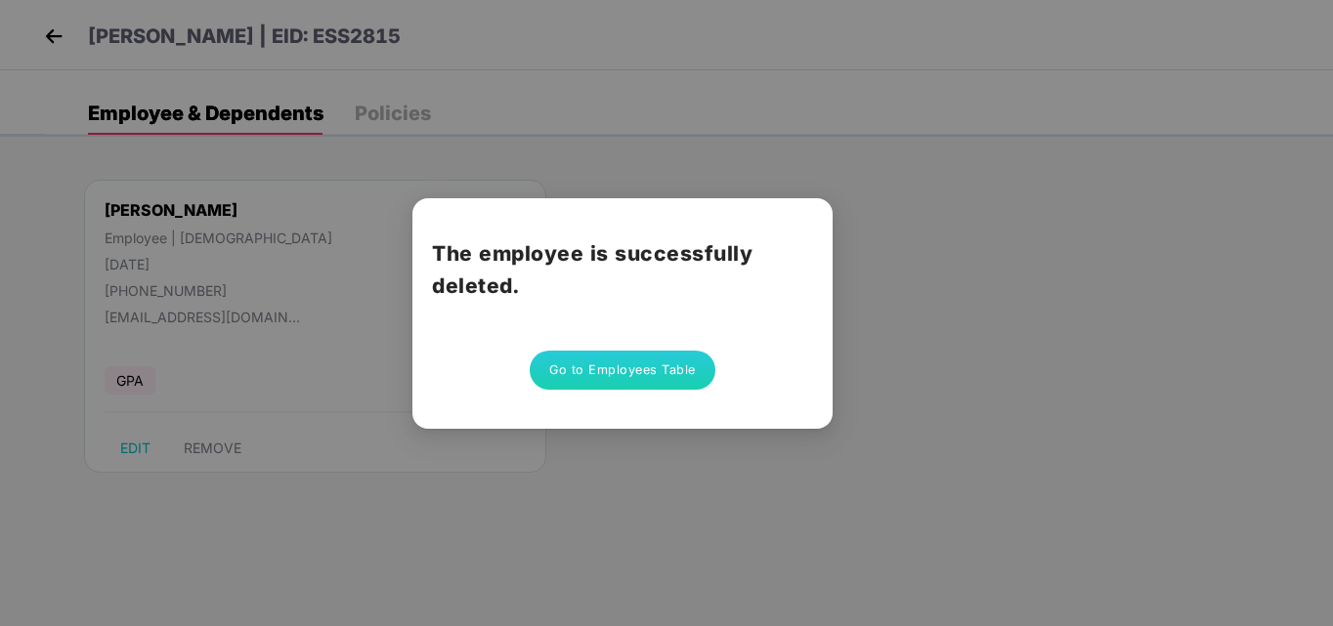
click at [657, 375] on button "Go to Employees Table" at bounding box center [623, 370] width 186 height 39
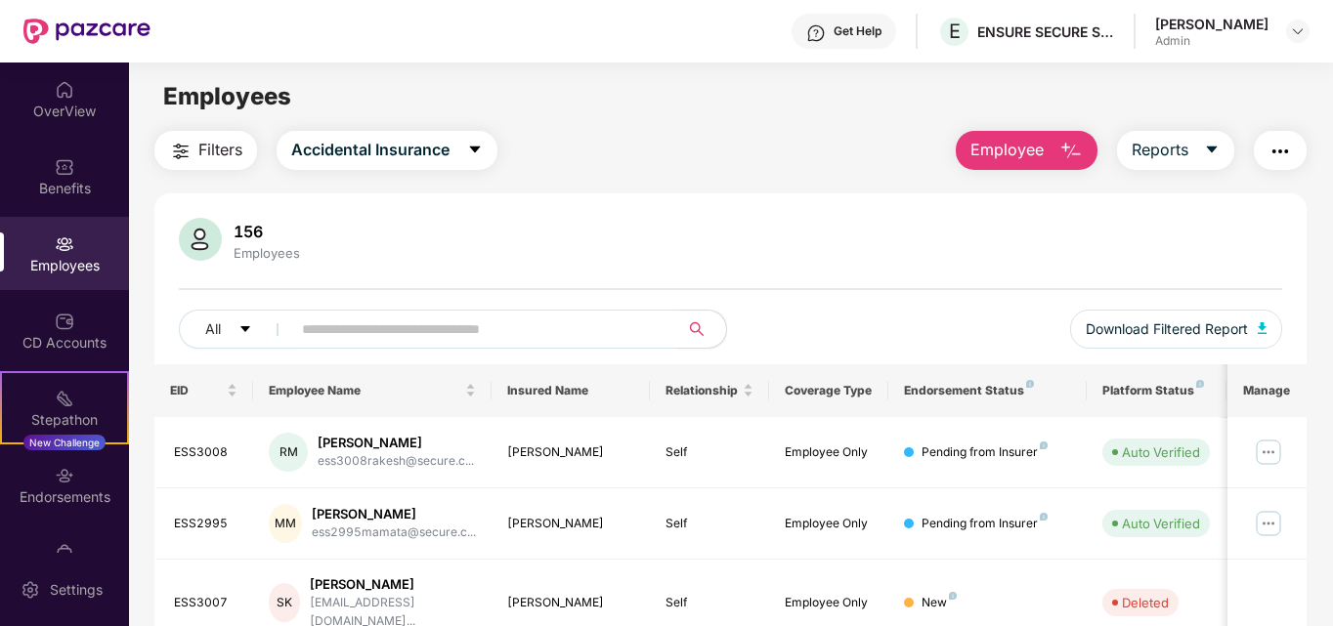
click at [1012, 148] on span "Employee" at bounding box center [1006, 150] width 73 height 24
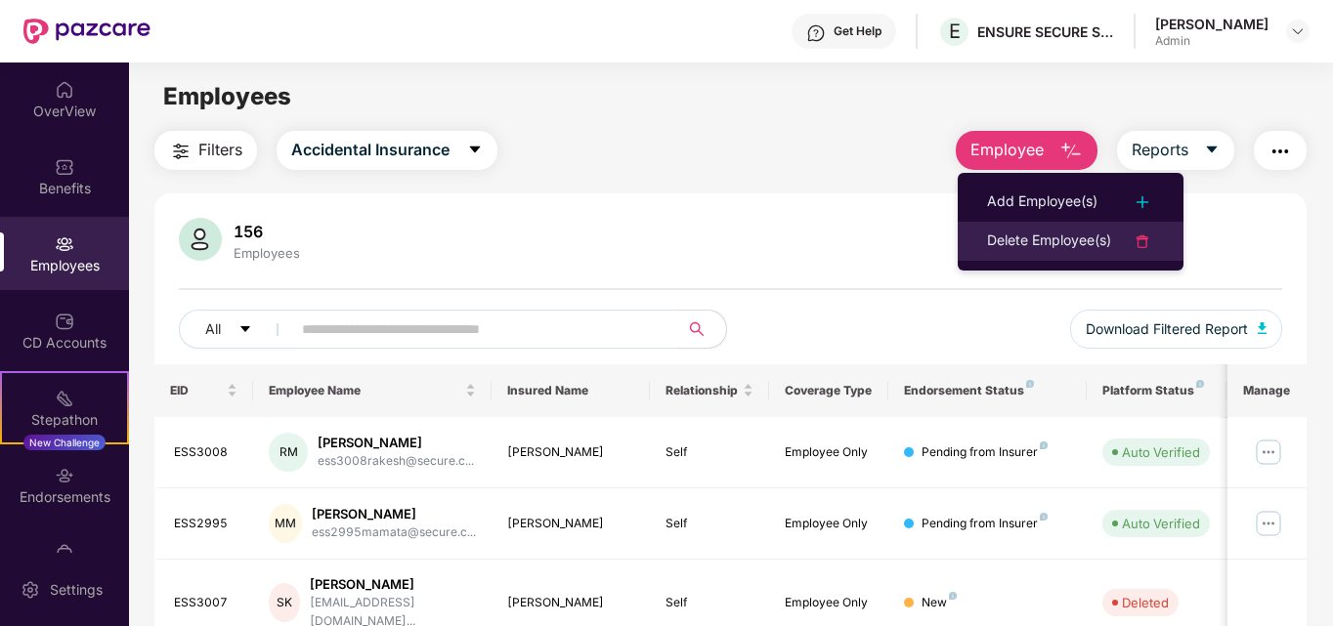
click at [1070, 247] on div "Delete Employee(s)" at bounding box center [1049, 241] width 124 height 23
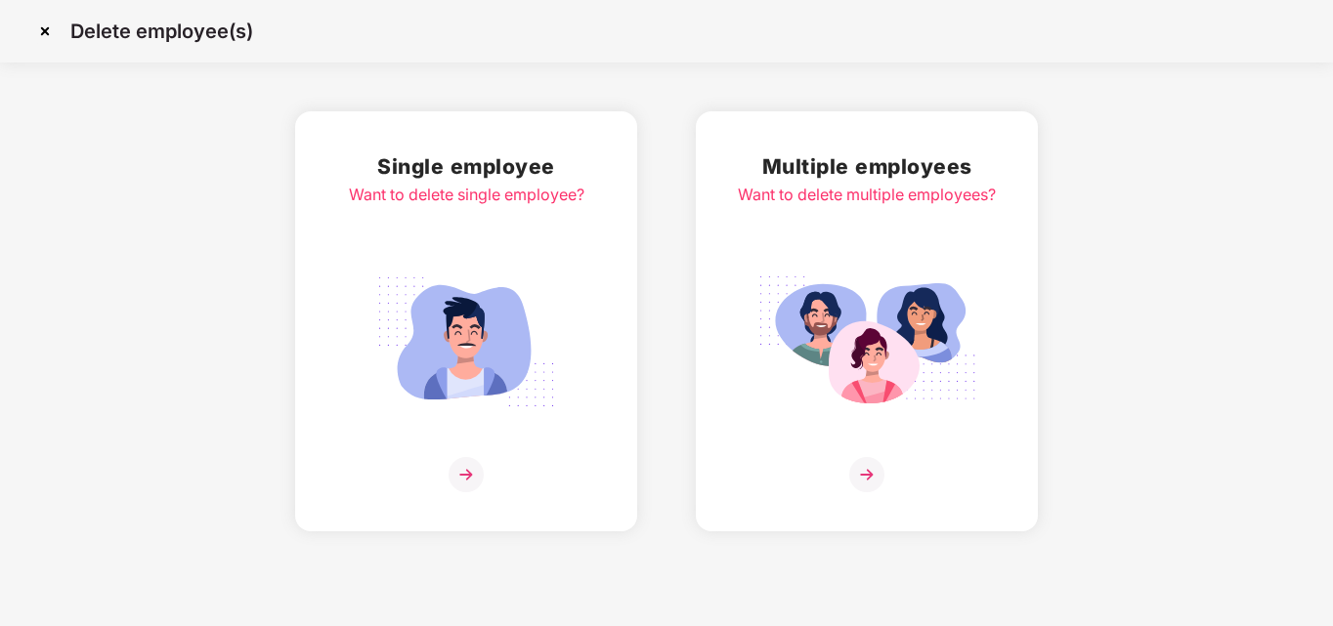
click at [484, 486] on div at bounding box center [466, 474] width 235 height 35
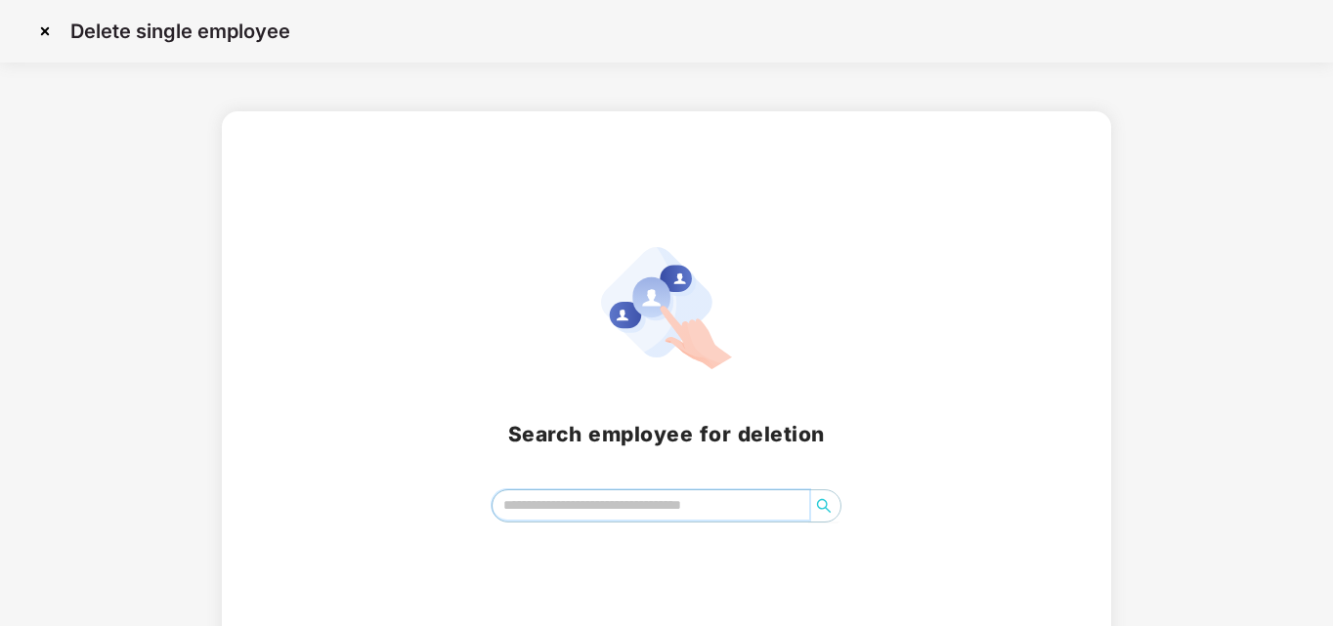
click at [522, 514] on input "search" at bounding box center [651, 505] width 318 height 29
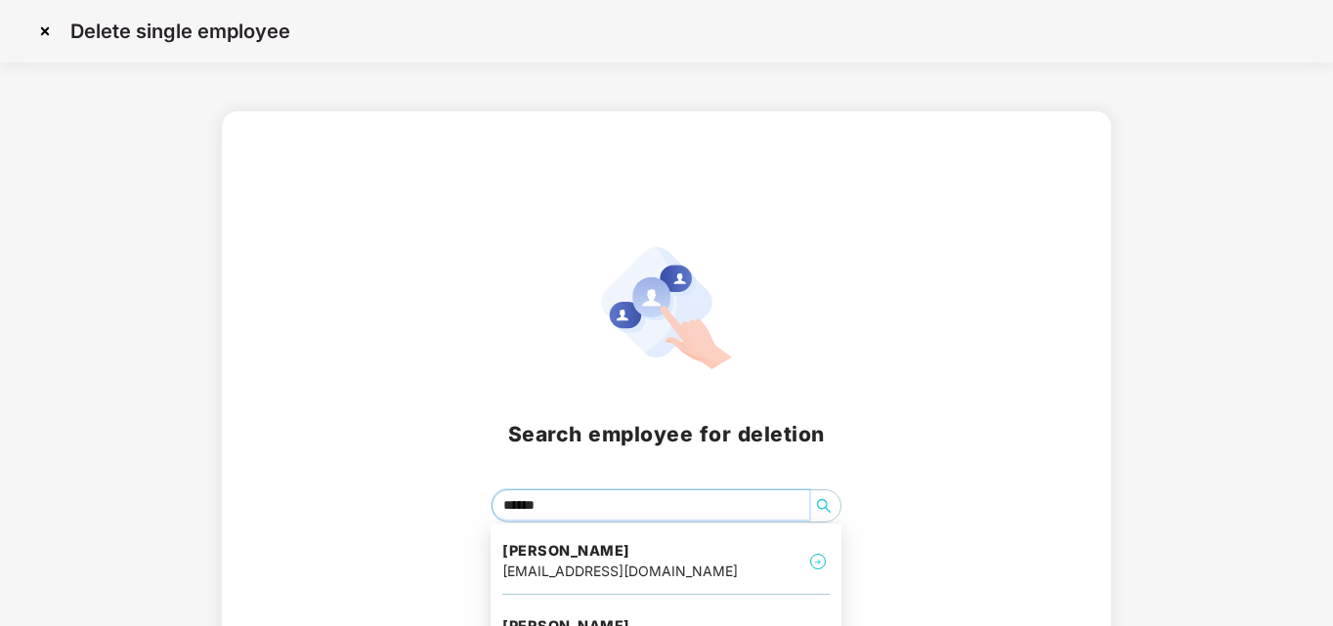
type input "*******"
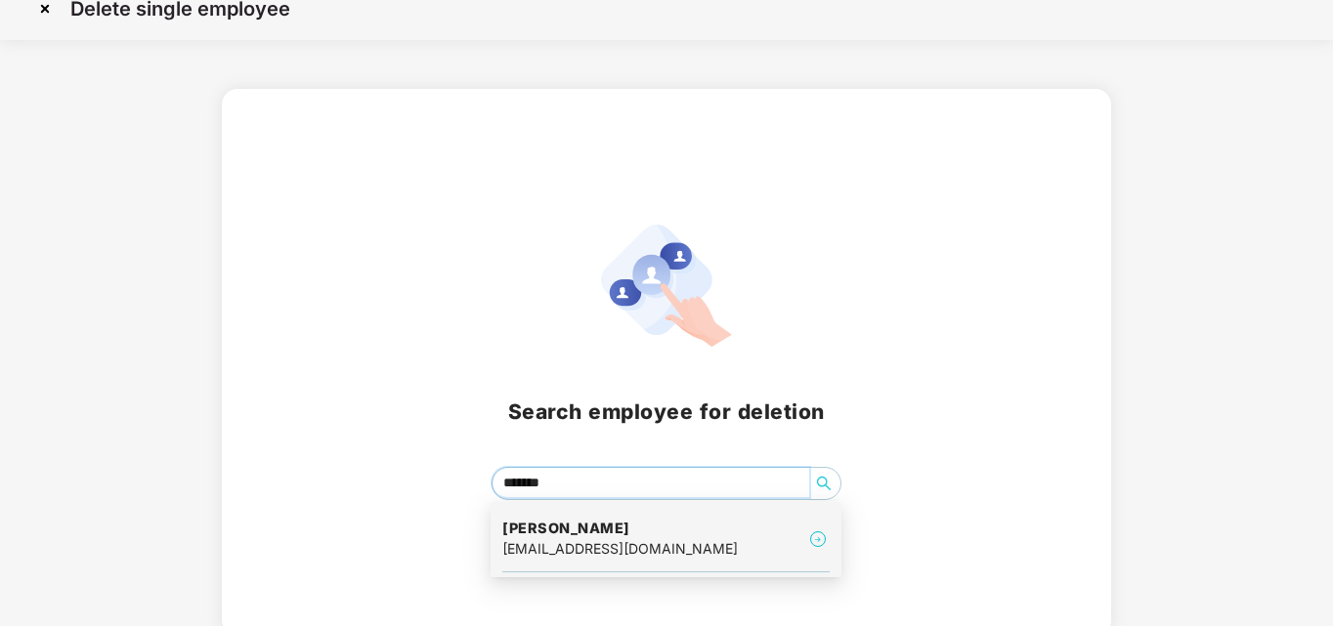
scroll to position [32, 0]
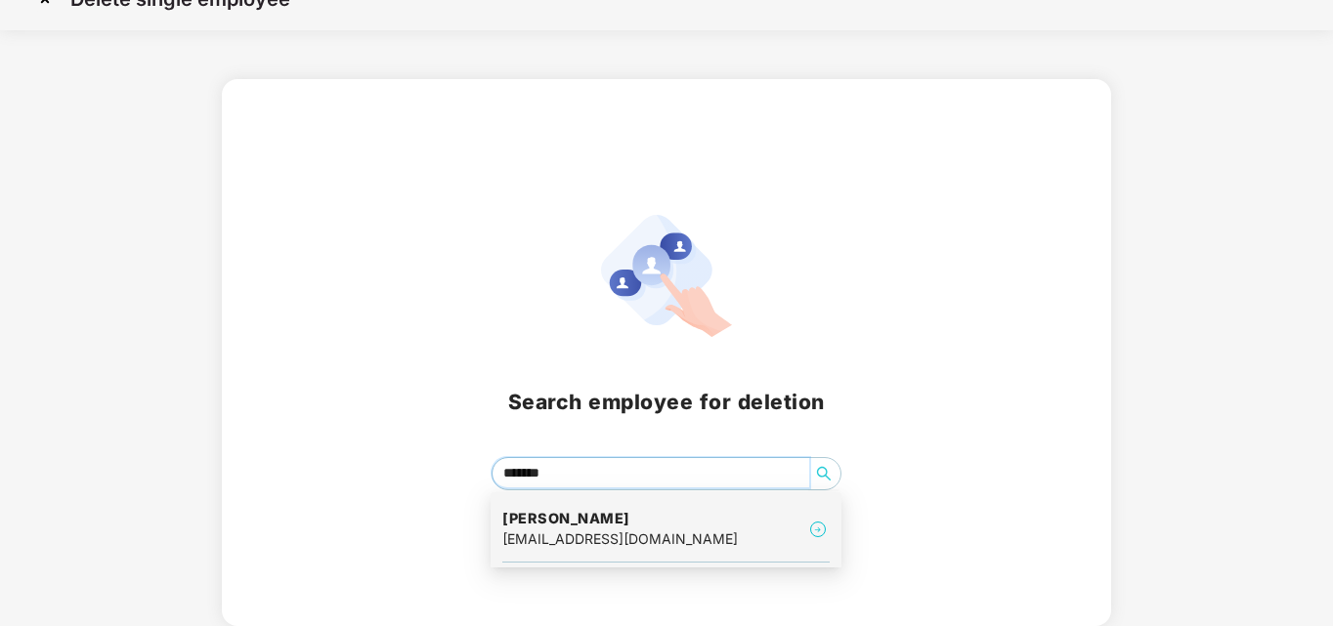
click at [576, 533] on div "[EMAIL_ADDRESS][DOMAIN_NAME]" at bounding box center [619, 539] width 235 height 21
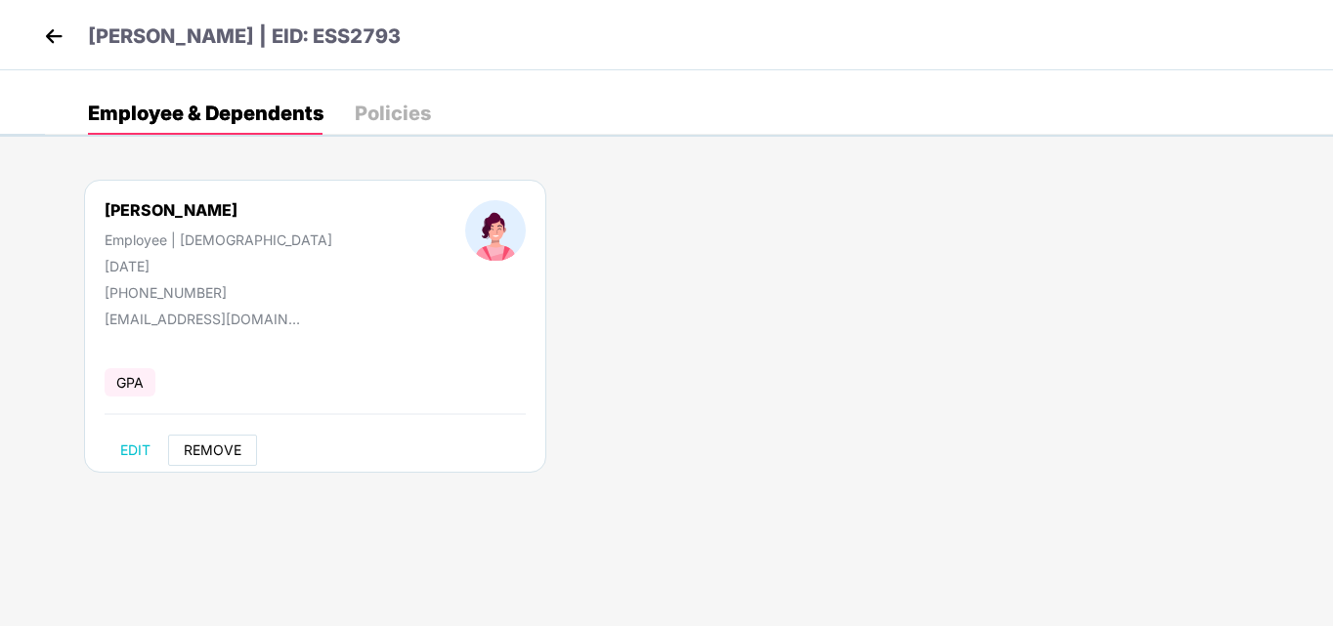
click at [211, 449] on span "REMOVE" at bounding box center [213, 451] width 58 height 16
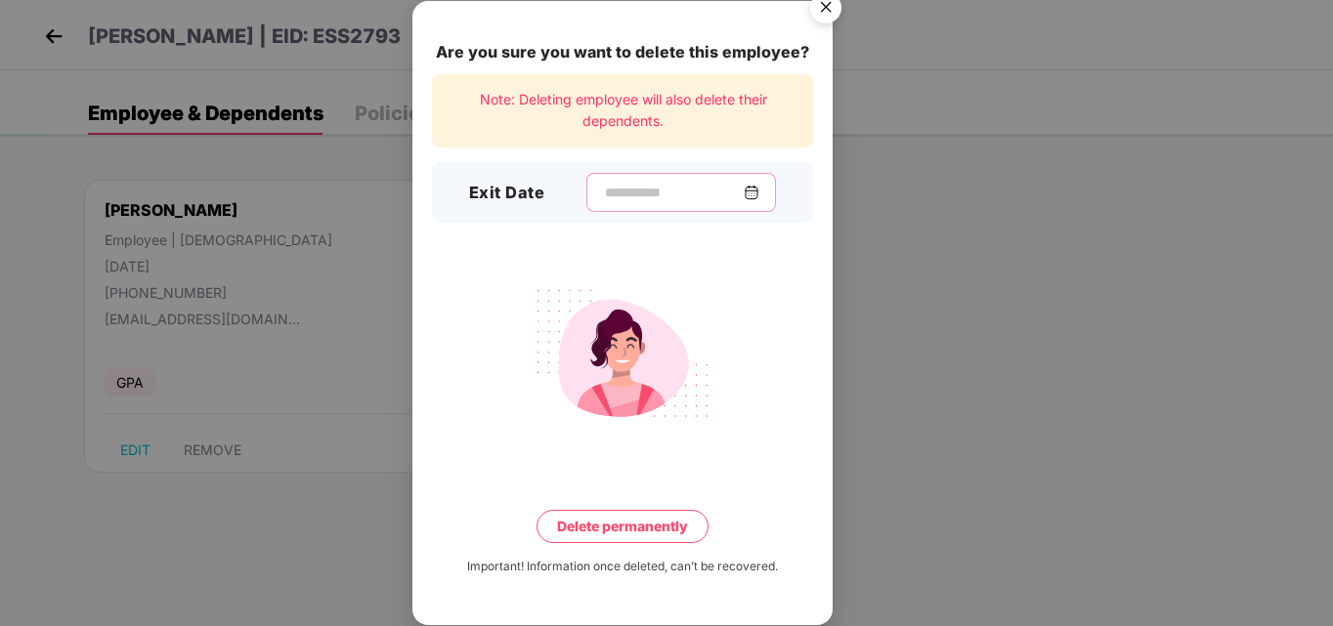
click at [632, 192] on input at bounding box center [673, 193] width 141 height 21
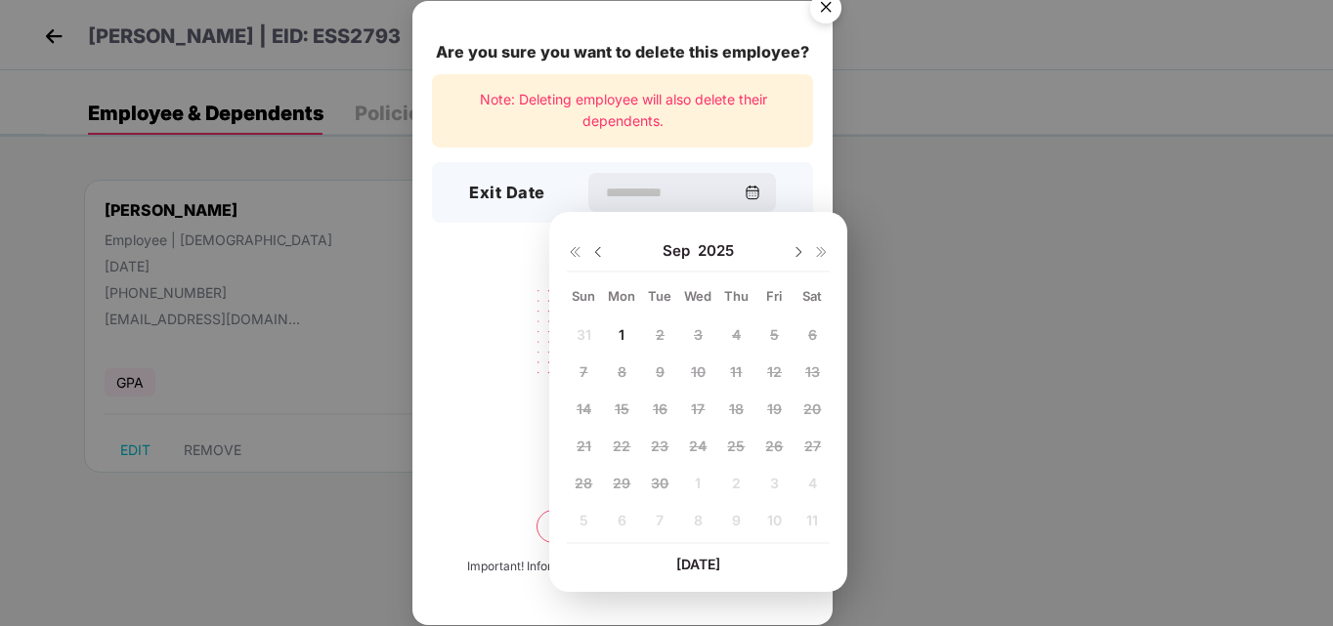
click at [607, 246] on div "[DATE]" at bounding box center [698, 251] width 263 height 39
click at [603, 258] on img at bounding box center [598, 252] width 16 height 16
click at [611, 486] on div "25" at bounding box center [621, 482] width 29 height 29
type input "**********"
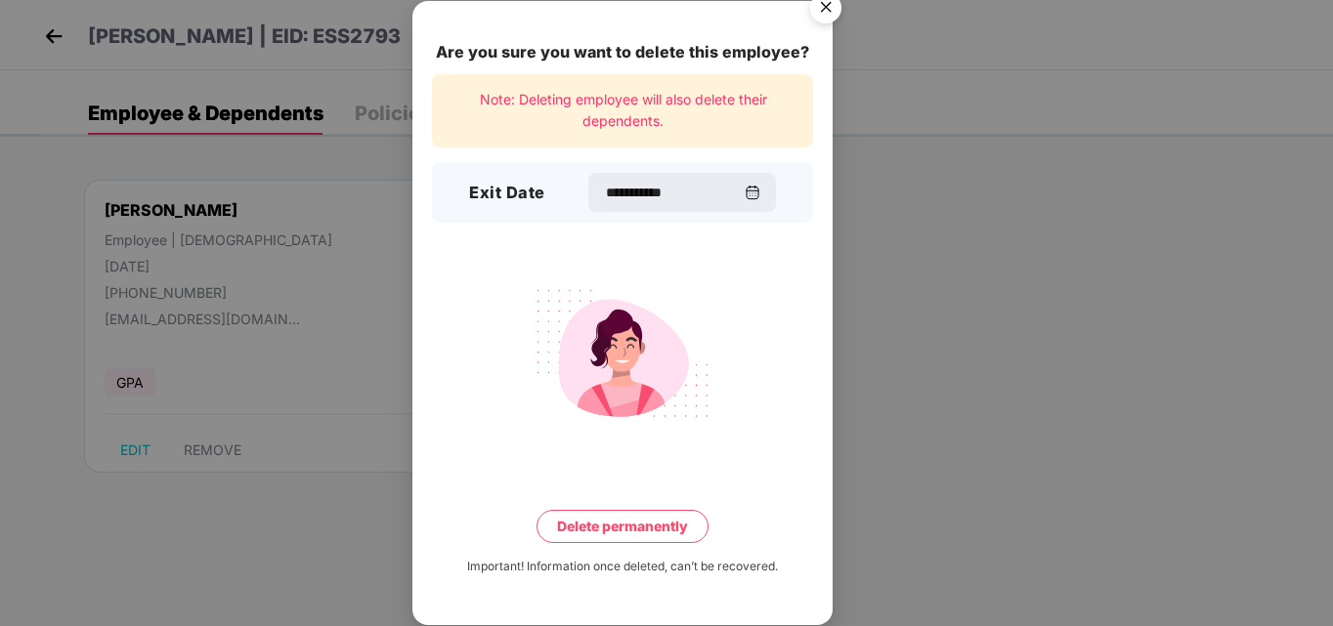
click at [663, 533] on button "Delete permanently" at bounding box center [622, 526] width 172 height 33
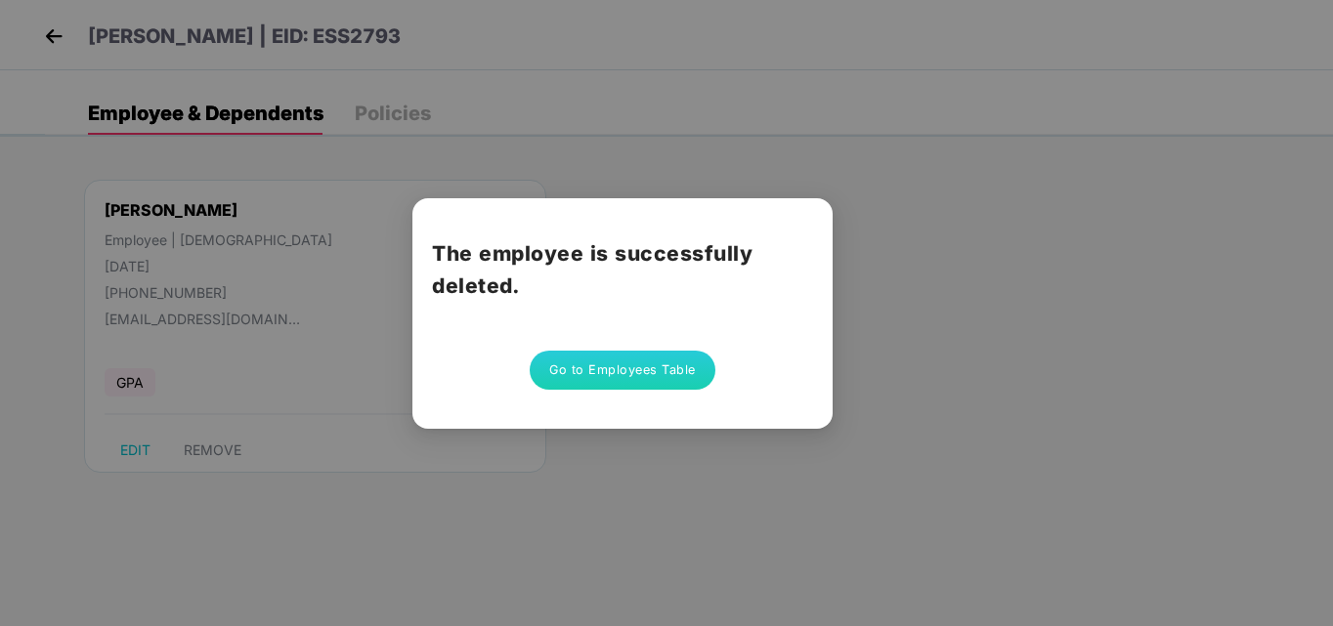
click at [665, 373] on button "Go to Employees Table" at bounding box center [623, 370] width 186 height 39
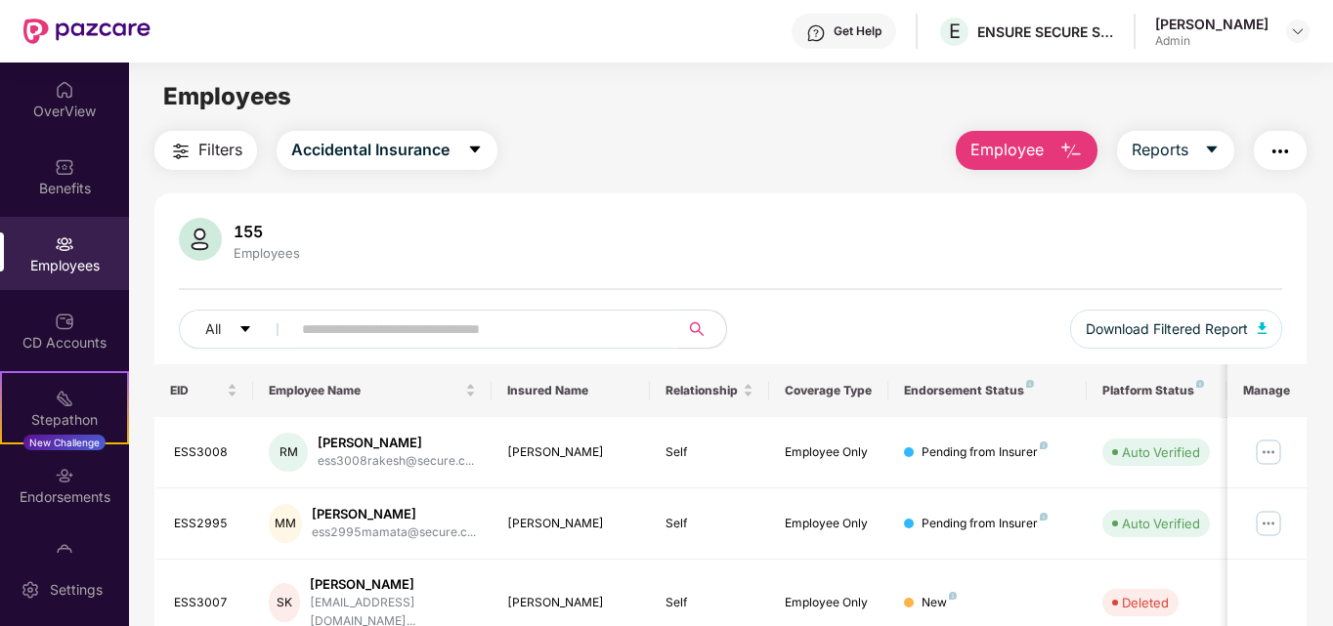
click at [1025, 145] on span "Employee" at bounding box center [1006, 150] width 73 height 24
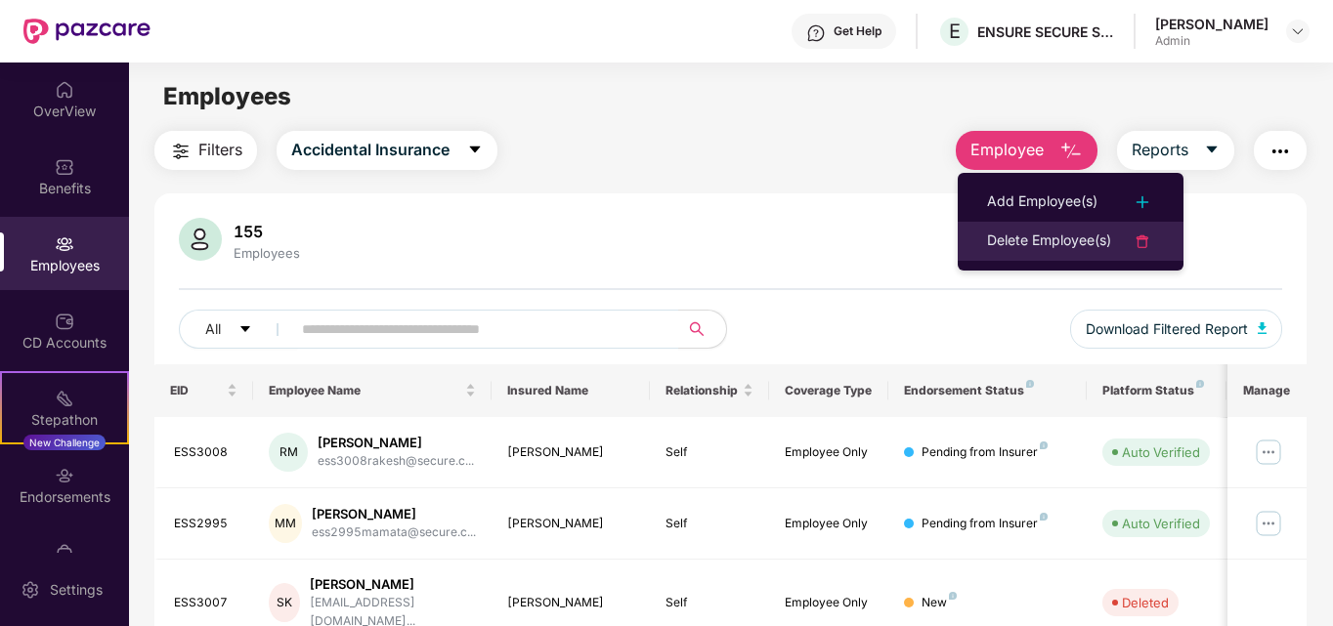
click at [1049, 248] on div "Delete Employee(s)" at bounding box center [1049, 241] width 124 height 23
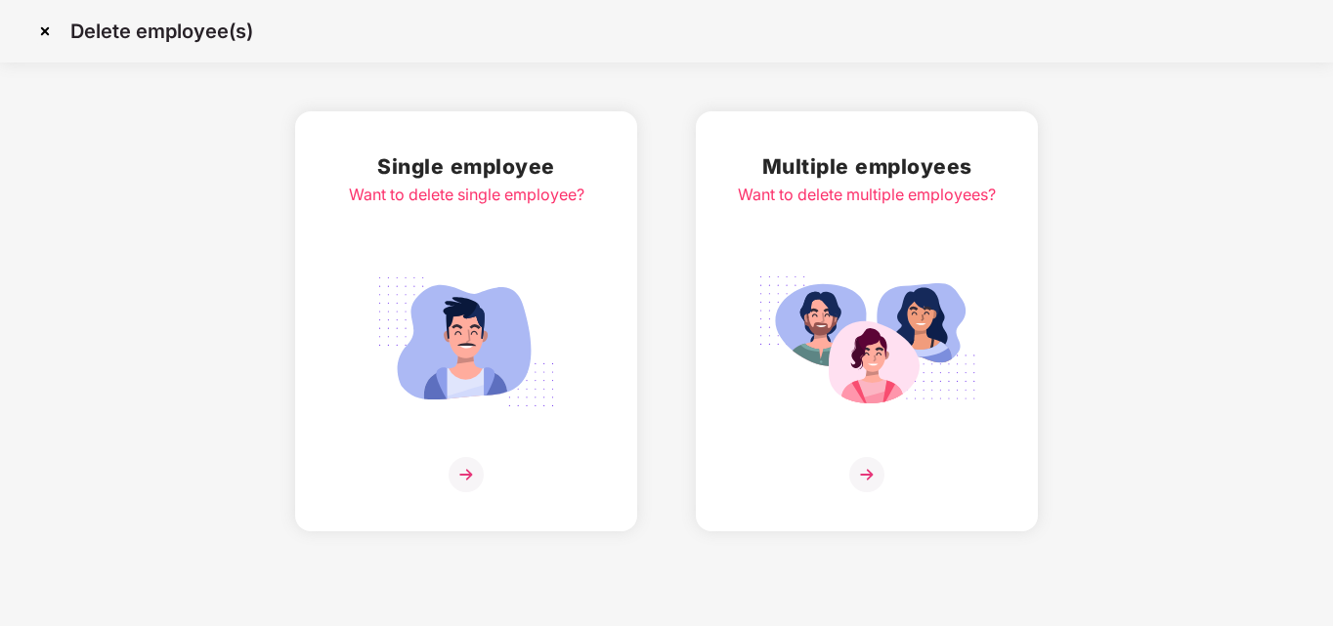
click at [467, 475] on img at bounding box center [465, 474] width 35 height 35
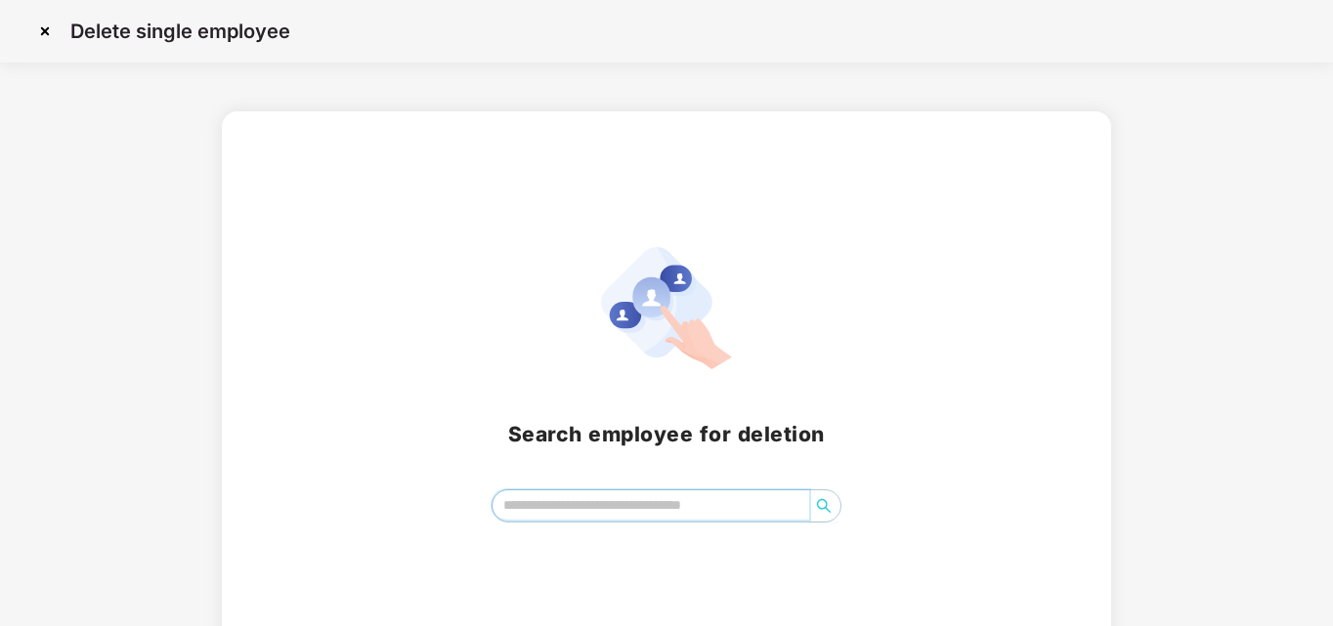
click at [556, 513] on input "search" at bounding box center [651, 505] width 318 height 29
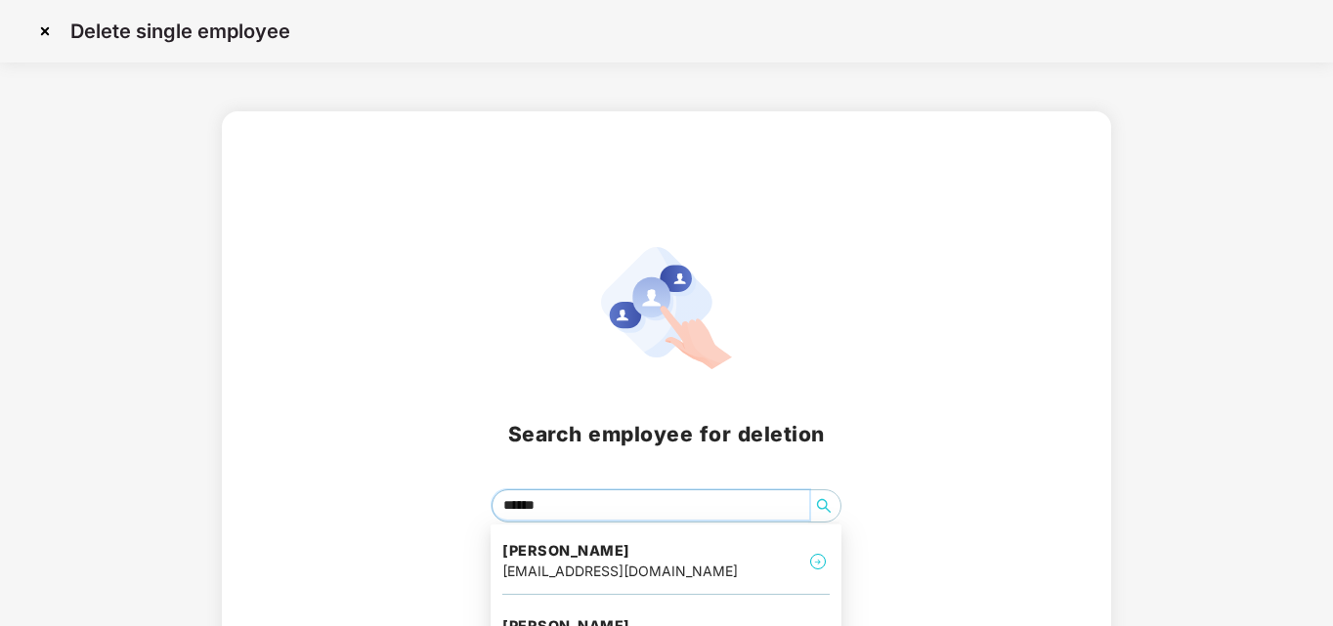
type input "*******"
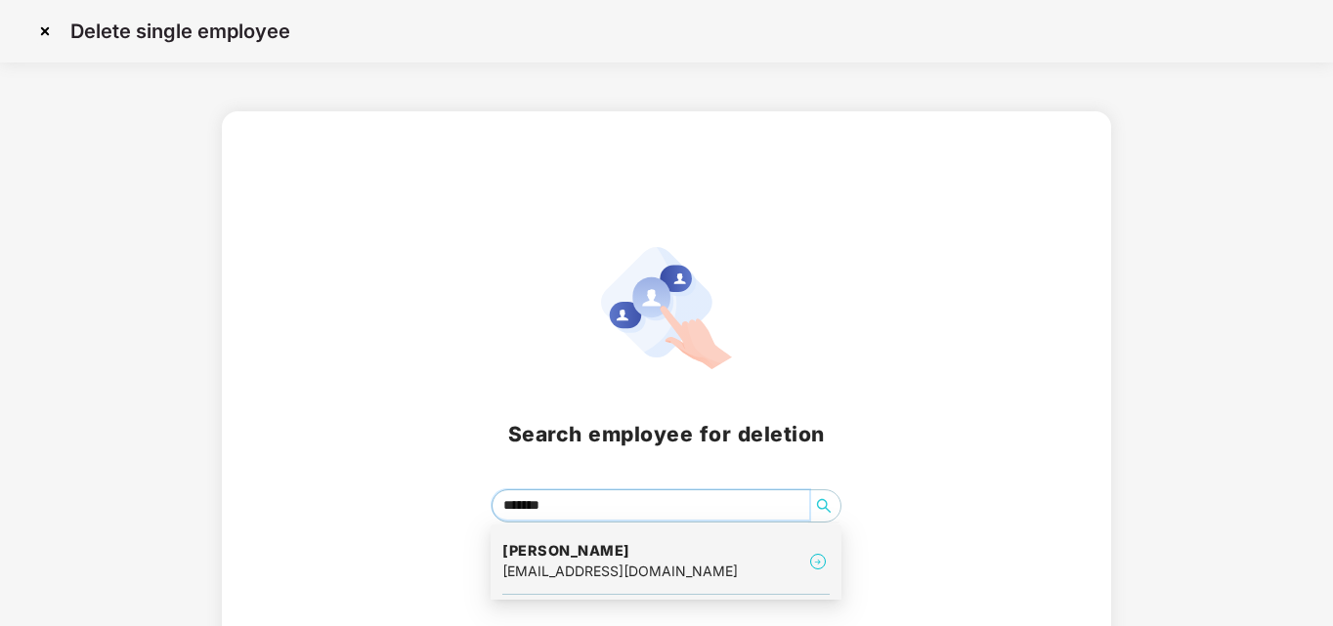
click at [548, 567] on div "[EMAIL_ADDRESS][DOMAIN_NAME]" at bounding box center [619, 571] width 235 height 21
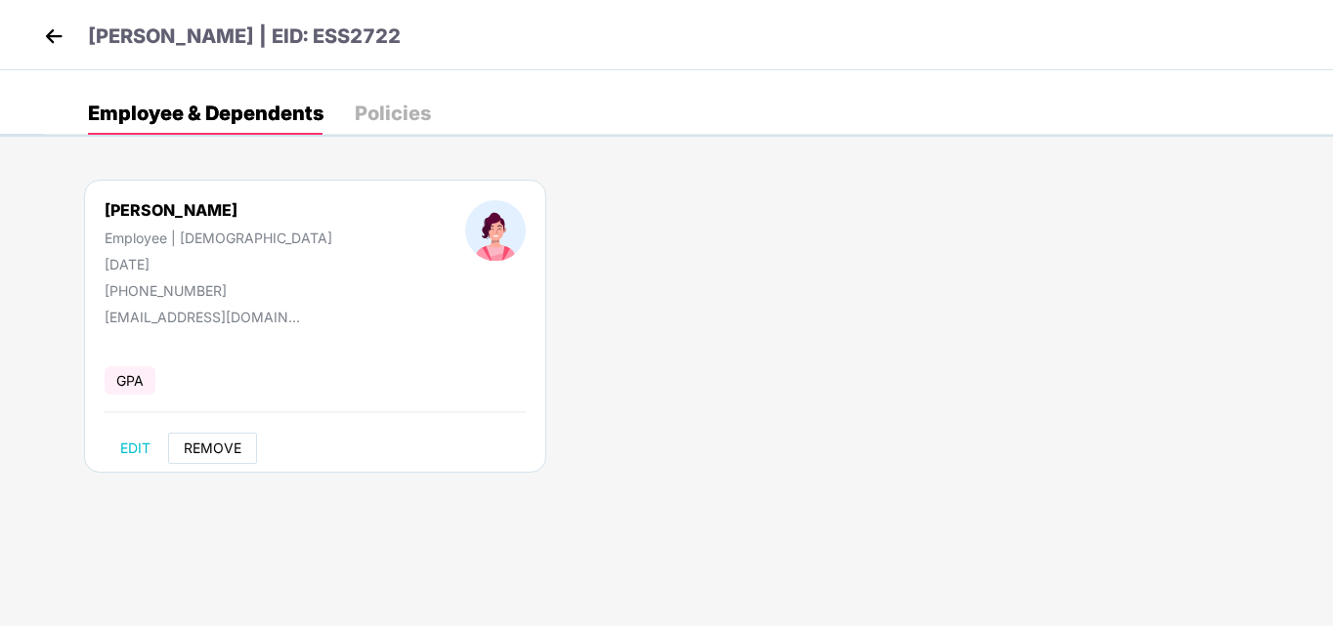
click at [233, 457] on button "REMOVE" at bounding box center [212, 448] width 89 height 31
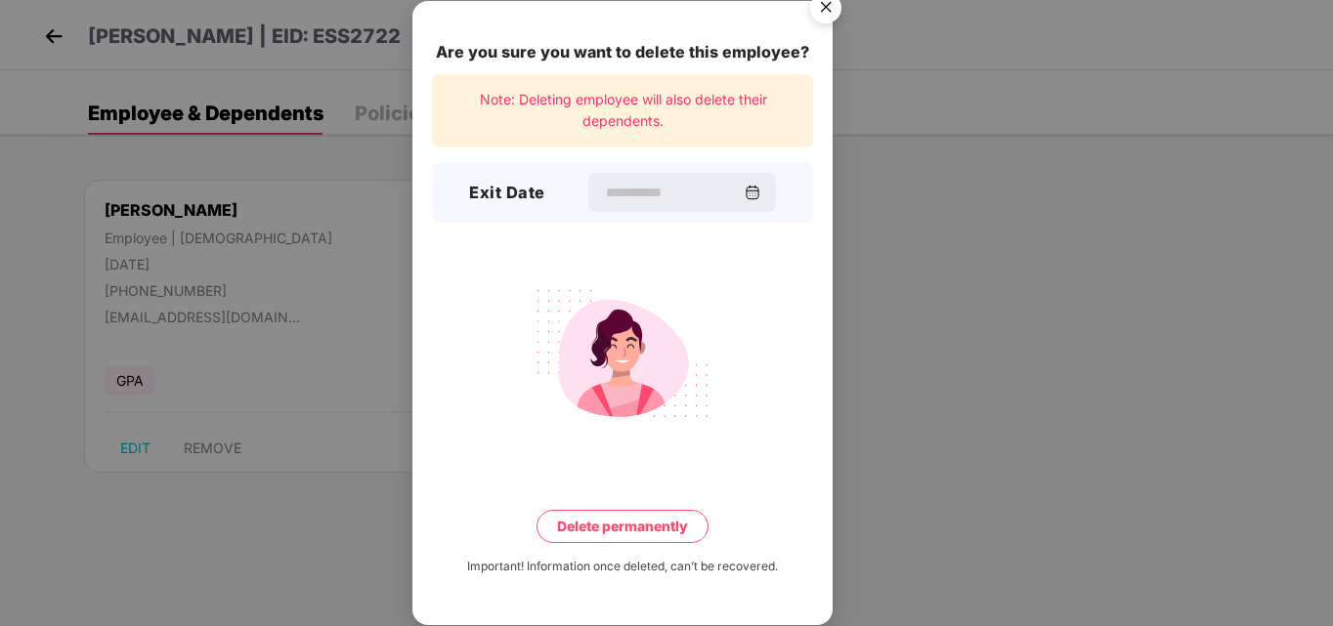
click at [630, 213] on div "Exit Date" at bounding box center [622, 192] width 381 height 61
click at [641, 192] on input at bounding box center [673, 193] width 141 height 21
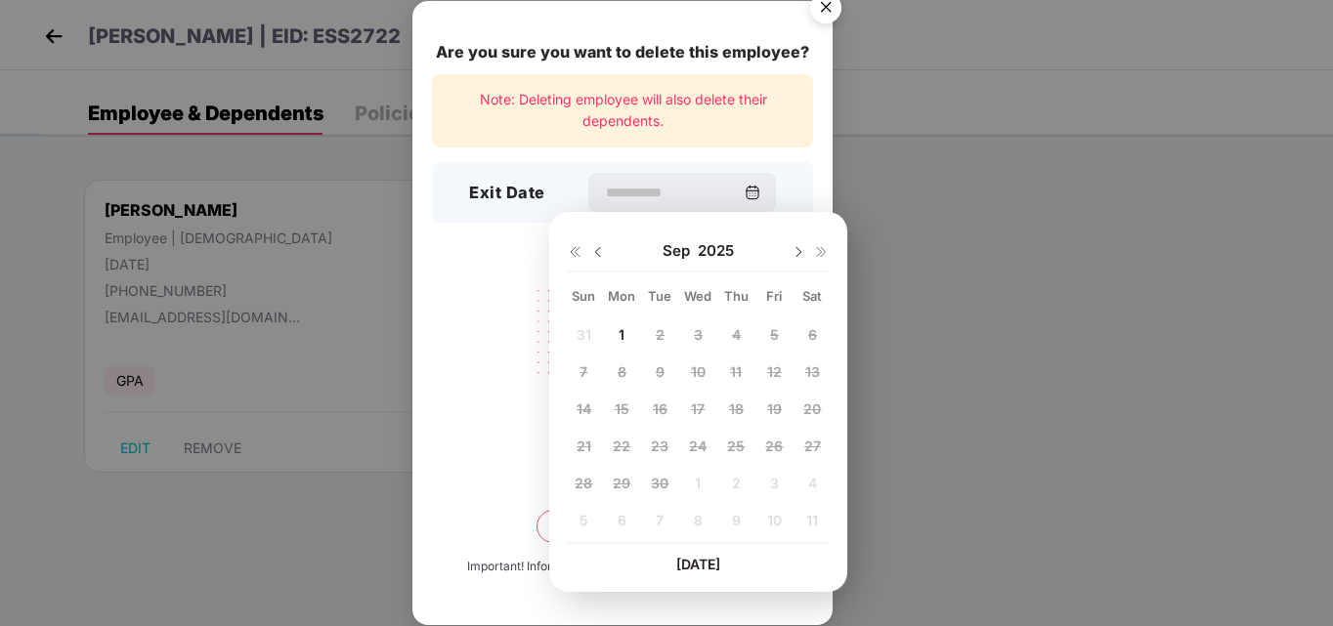
click at [600, 249] on img at bounding box center [598, 252] width 16 height 16
click at [620, 487] on span "25" at bounding box center [622, 483] width 18 height 17
type input "**********"
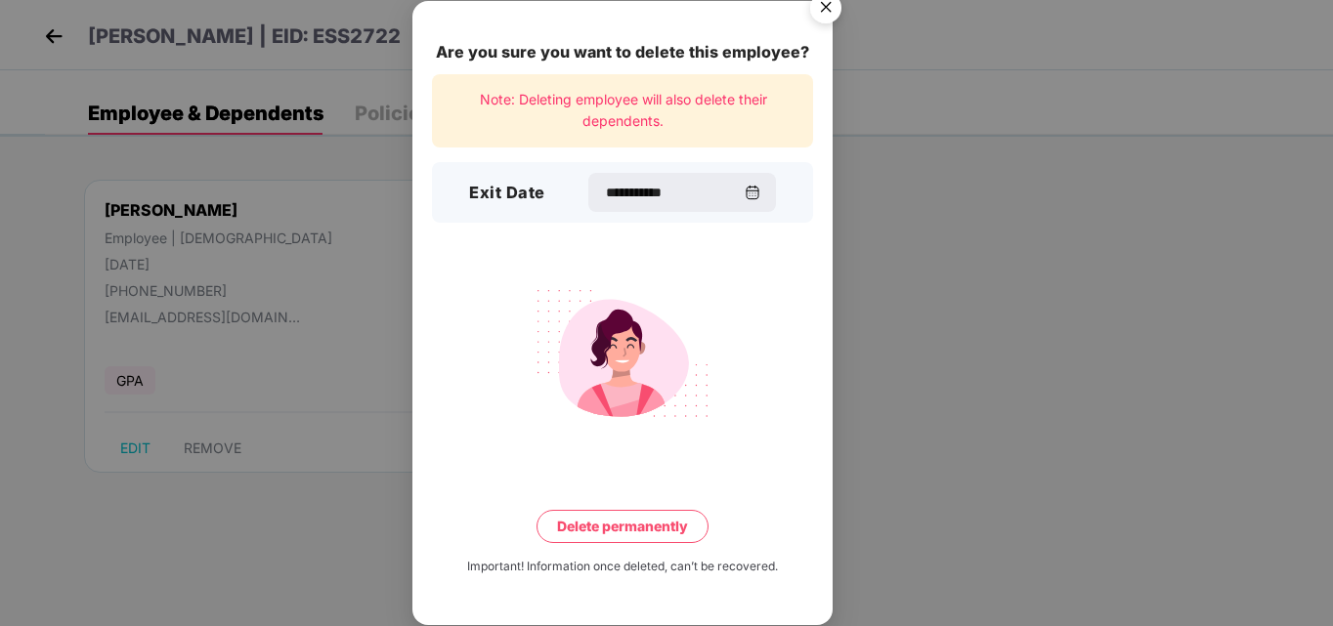
click at [651, 533] on button "Delete permanently" at bounding box center [622, 526] width 172 height 33
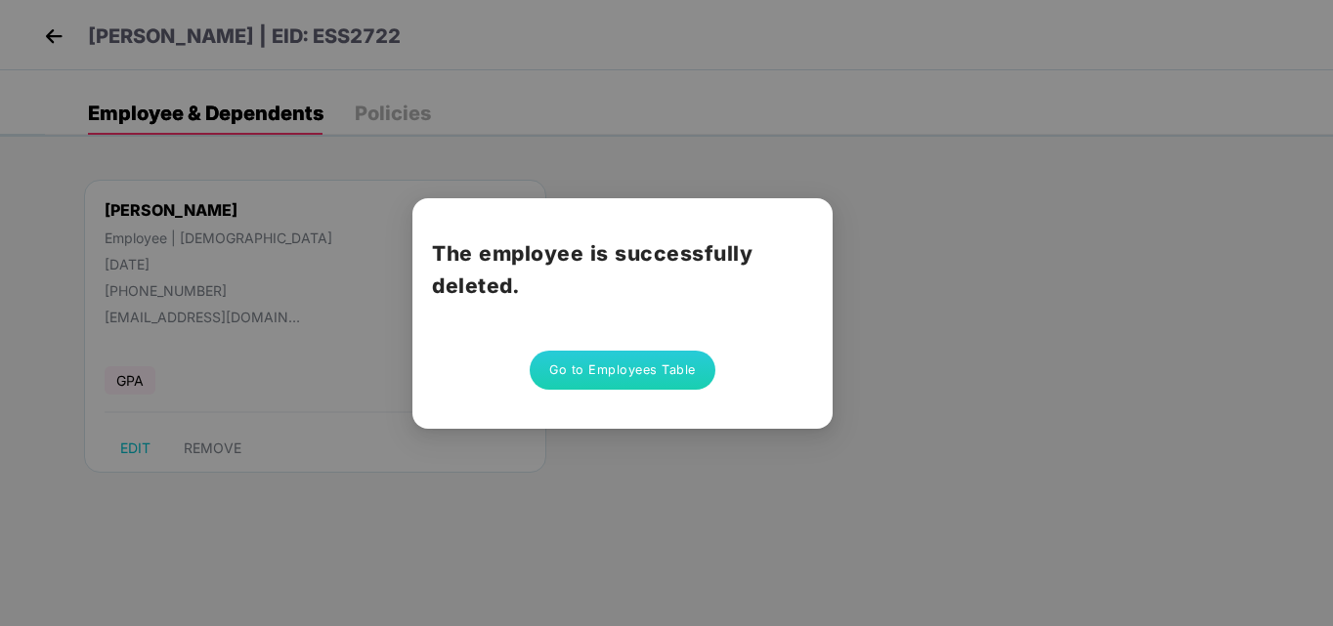
click at [657, 369] on button "Go to Employees Table" at bounding box center [623, 370] width 186 height 39
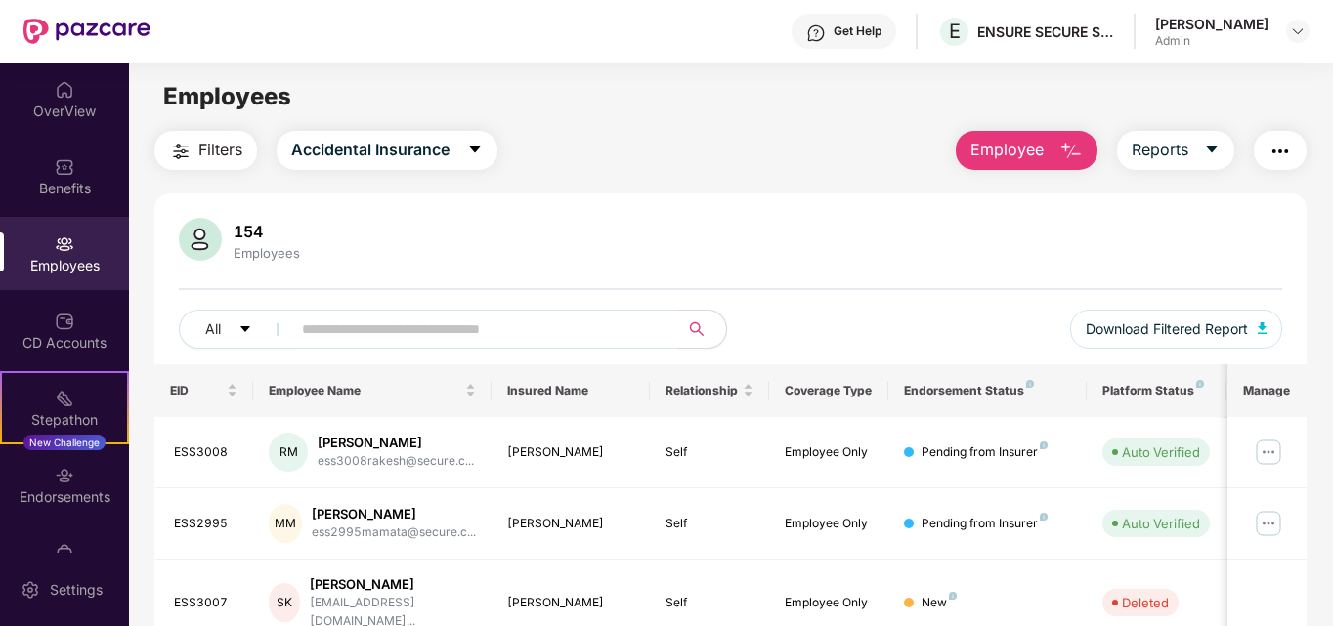
click at [1012, 161] on span "Employee" at bounding box center [1006, 150] width 73 height 24
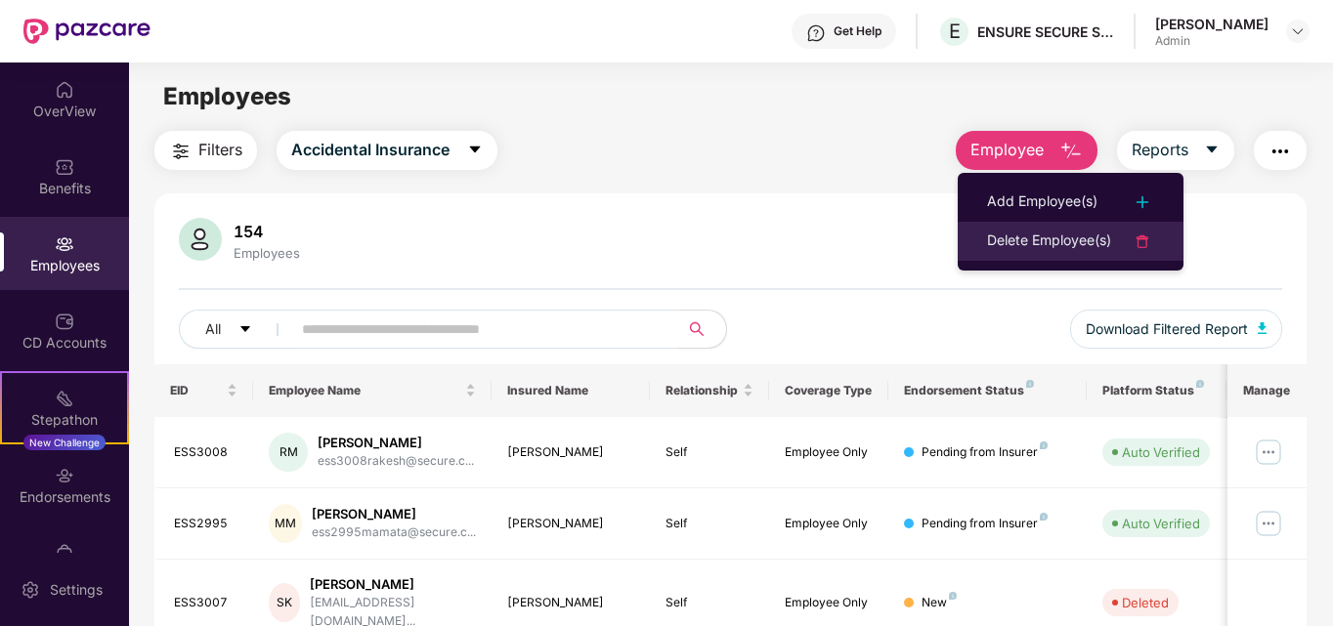
click at [1047, 240] on div "Delete Employee(s)" at bounding box center [1049, 241] width 124 height 23
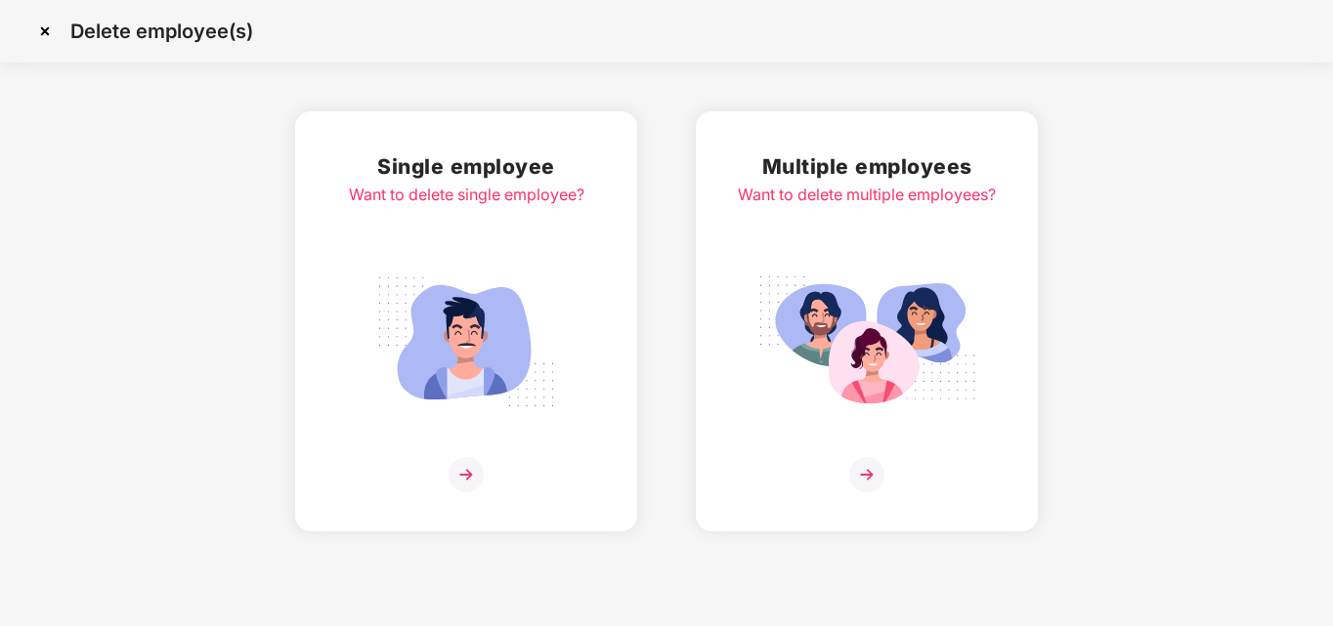
click at [453, 468] on img at bounding box center [465, 474] width 35 height 35
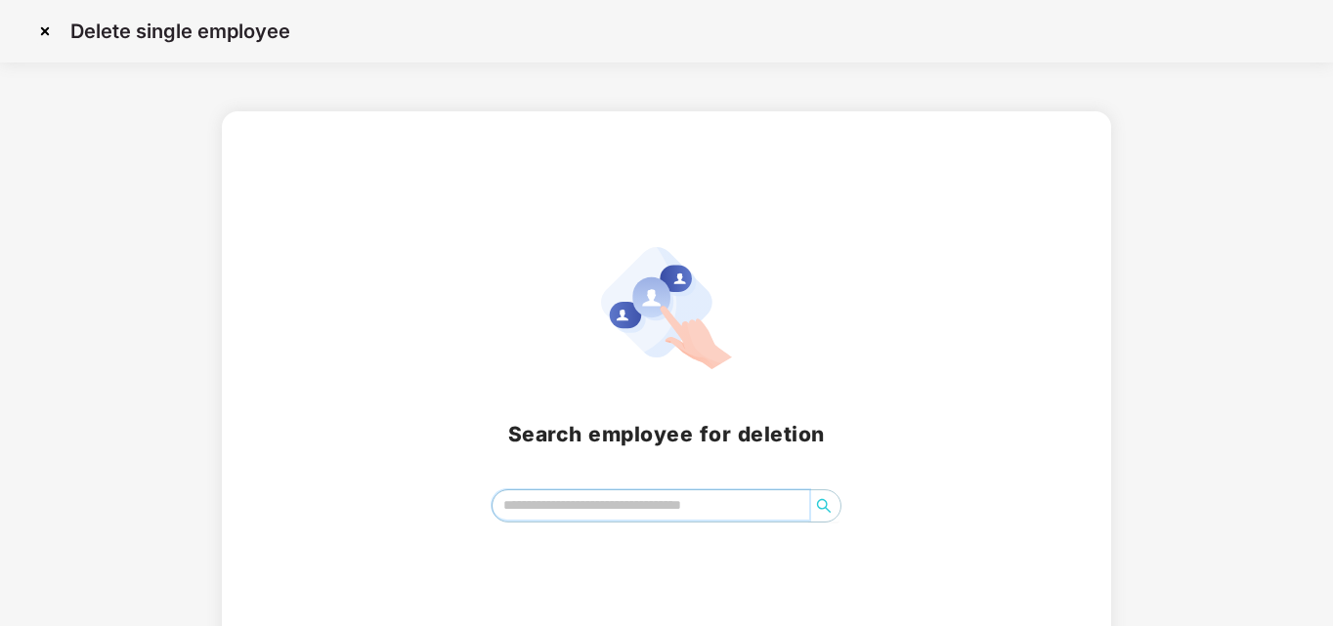
click at [525, 501] on input "search" at bounding box center [651, 505] width 318 height 29
type input "******"
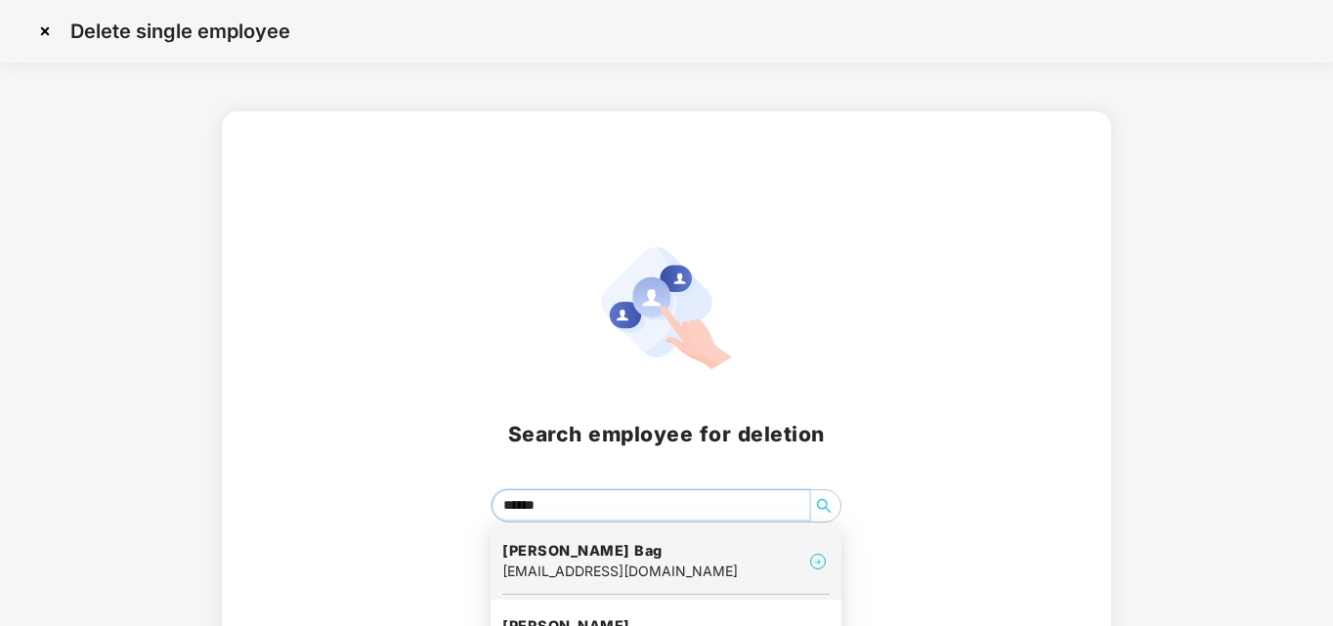
click at [567, 554] on h4 "[PERSON_NAME] Bag" at bounding box center [619, 551] width 235 height 20
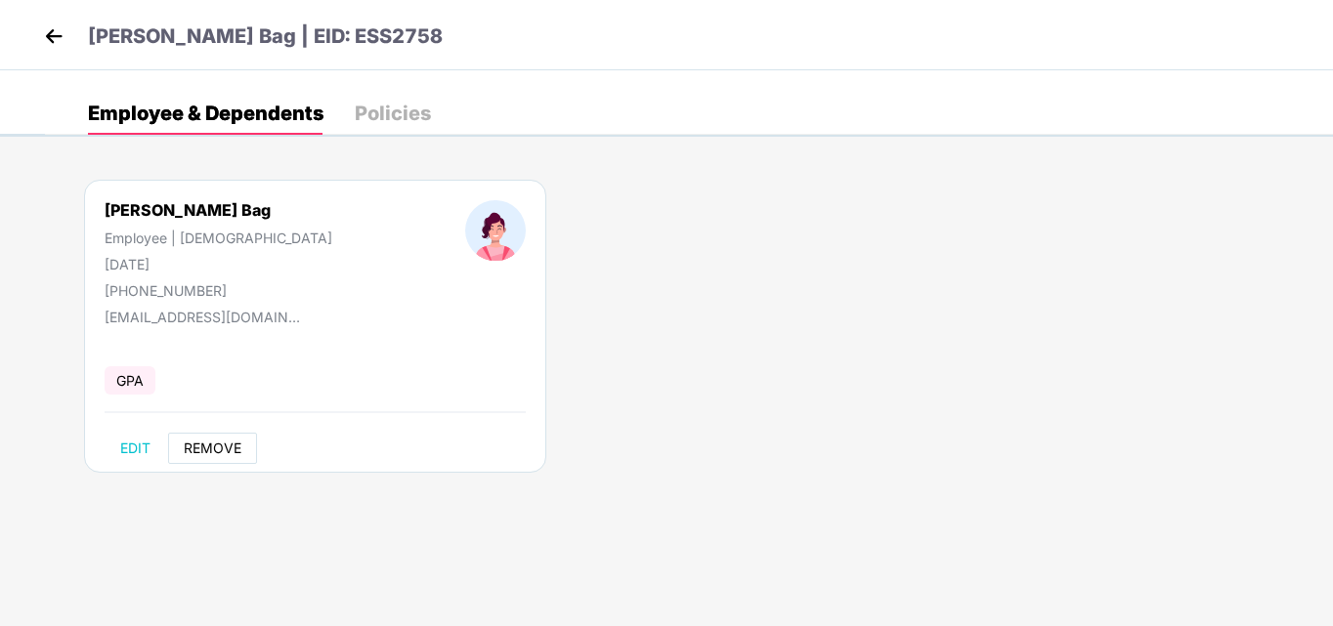
click at [237, 448] on span "REMOVE" at bounding box center [213, 449] width 58 height 16
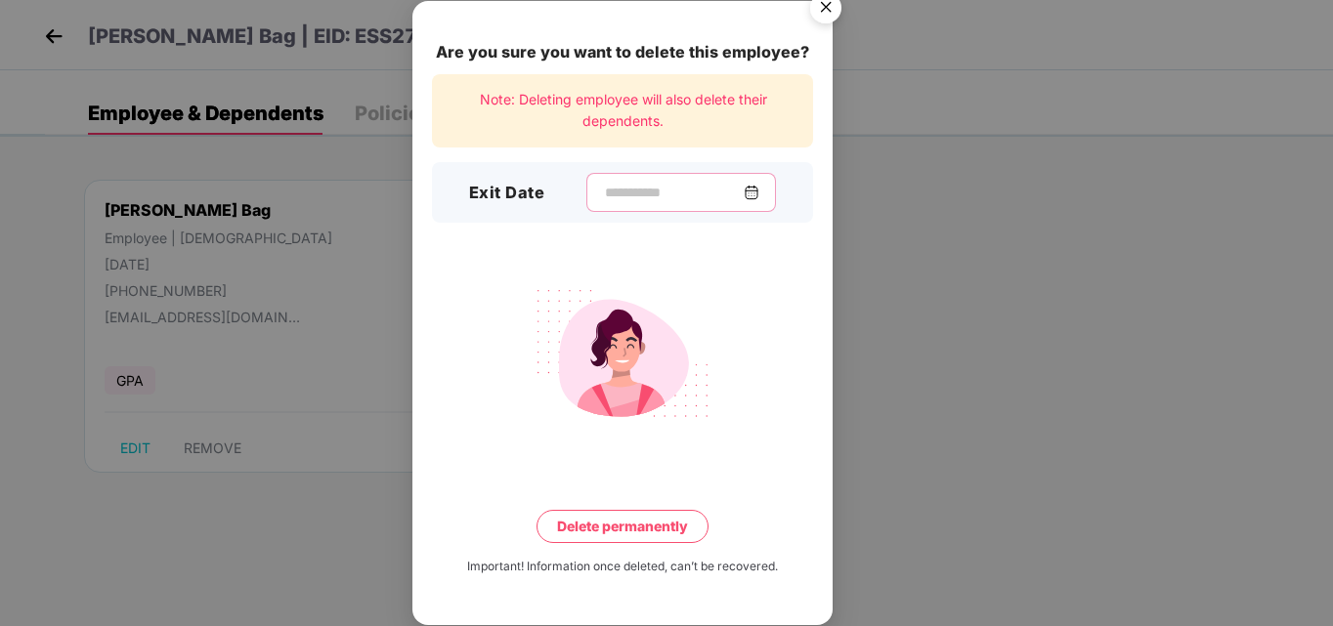
click at [627, 189] on input at bounding box center [673, 193] width 141 height 21
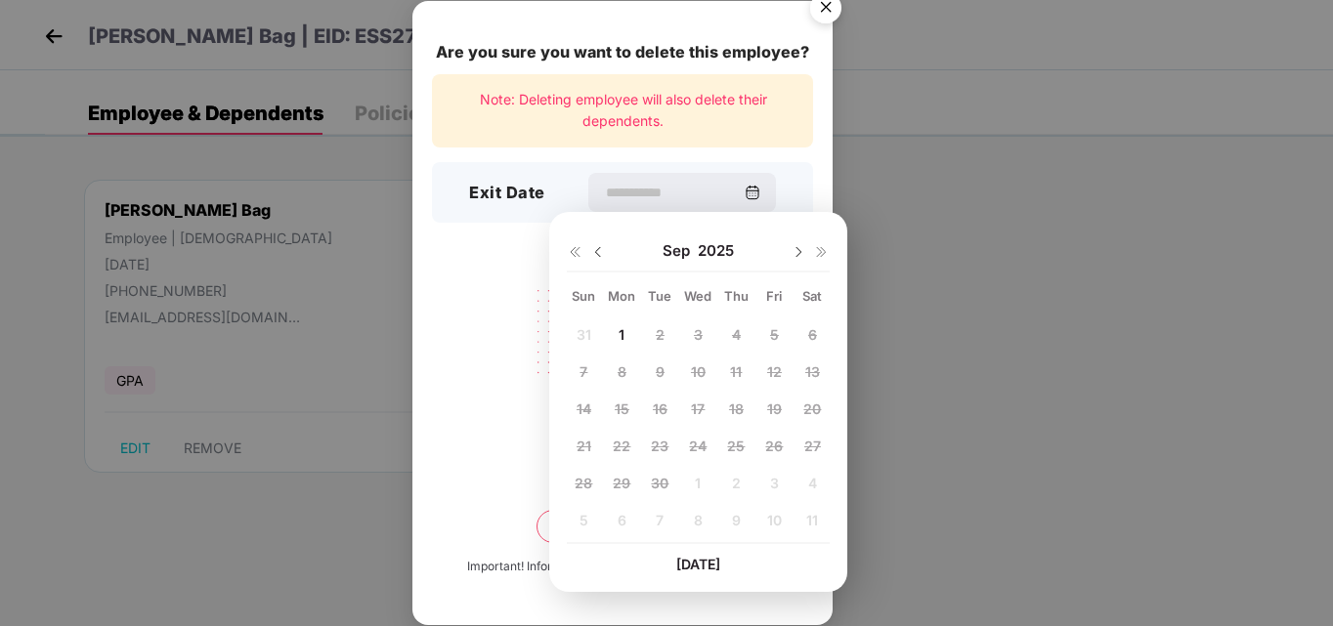
click at [594, 246] on img at bounding box center [598, 252] width 16 height 16
click at [623, 485] on span "25" at bounding box center [622, 483] width 18 height 17
type input "**********"
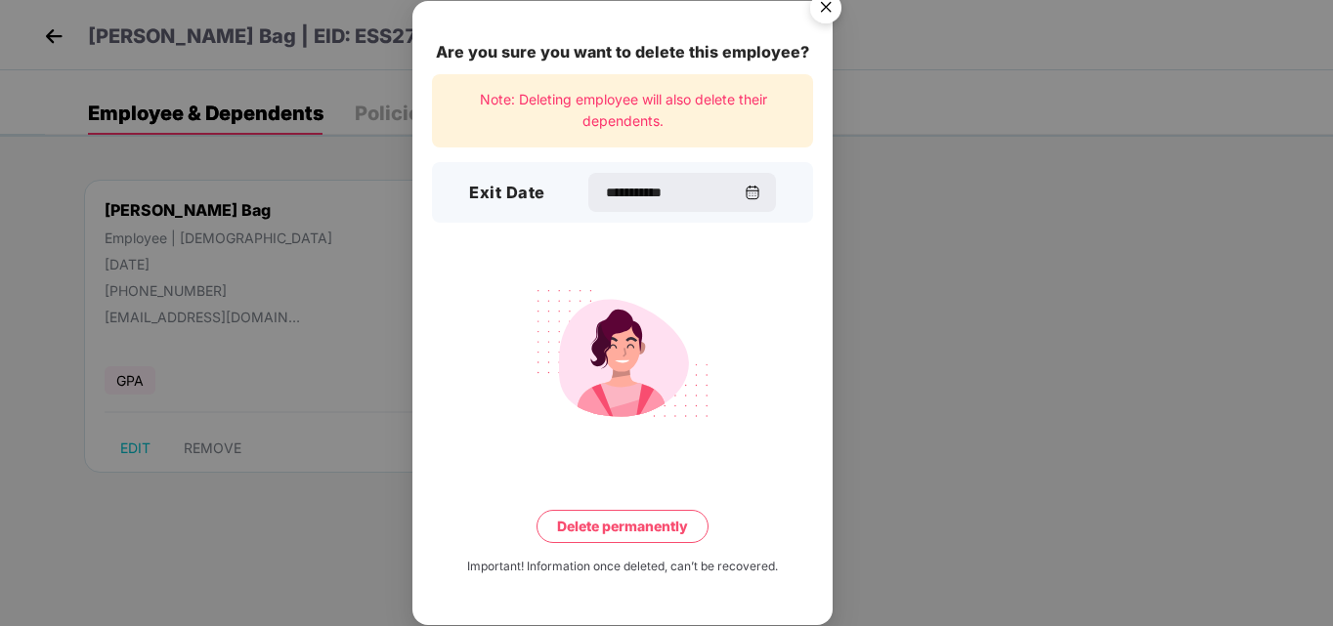
click at [636, 524] on button "Delete permanently" at bounding box center [622, 526] width 172 height 33
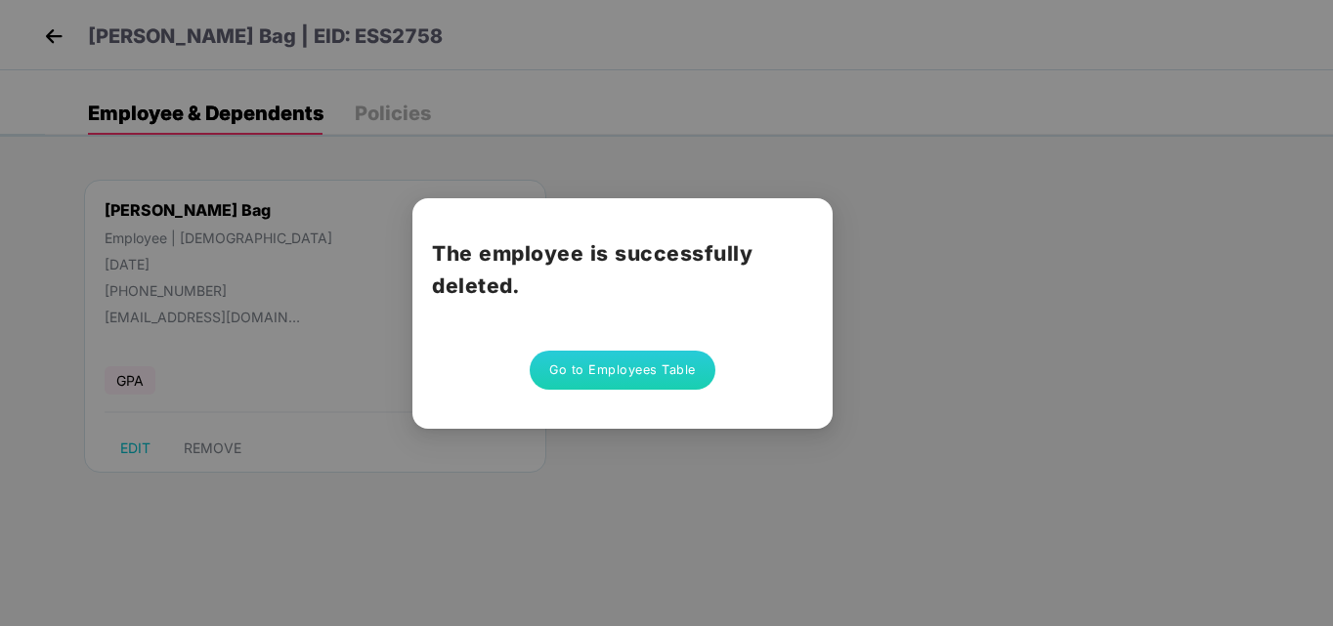
click at [582, 365] on button "Go to Employees Table" at bounding box center [623, 370] width 186 height 39
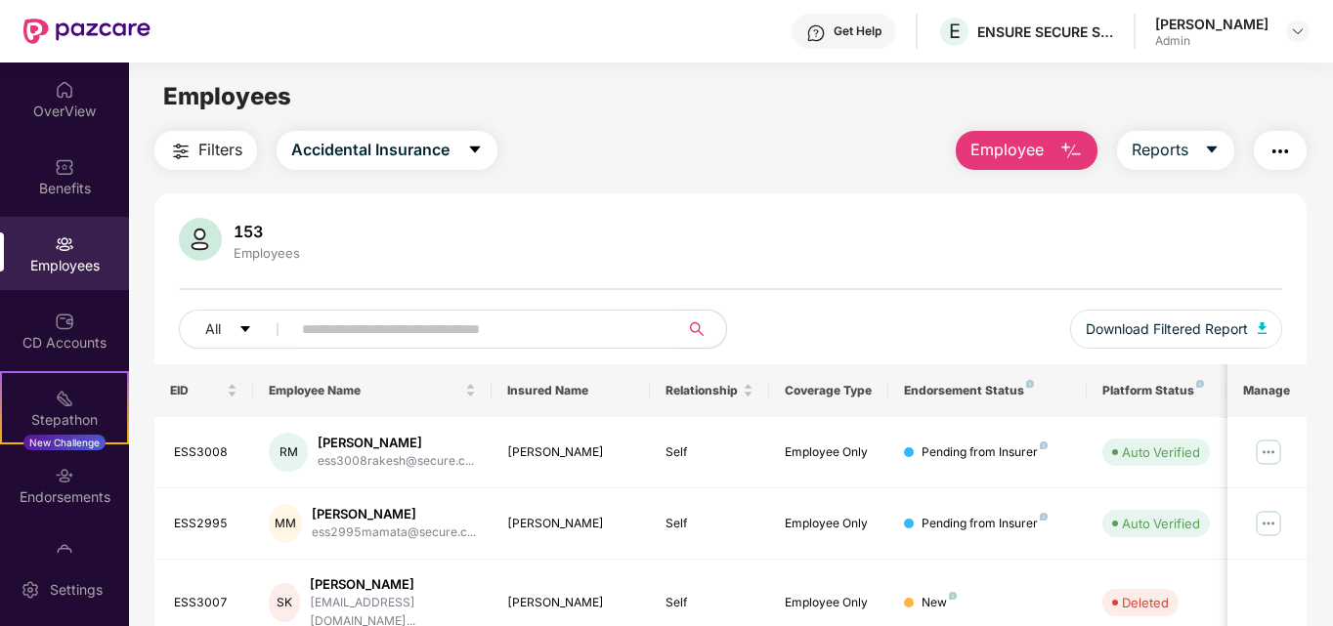
click at [981, 141] on span "Employee" at bounding box center [1006, 150] width 73 height 24
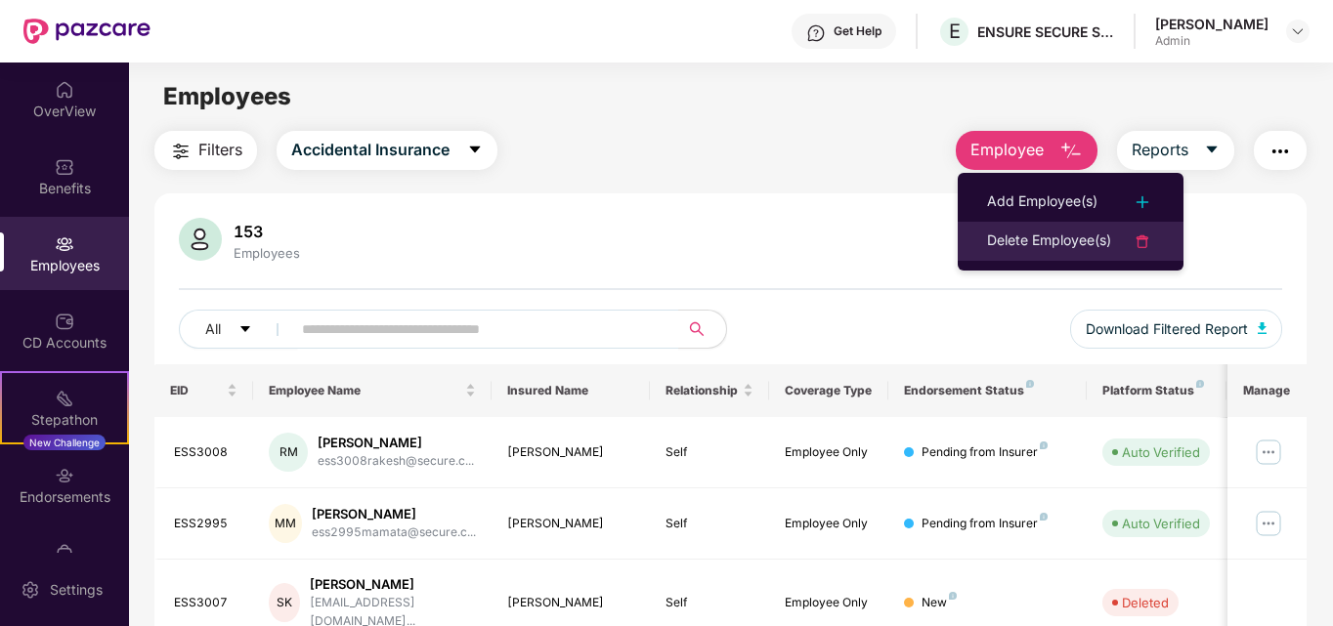
click at [1097, 240] on div "Delete Employee(s)" at bounding box center [1049, 241] width 124 height 23
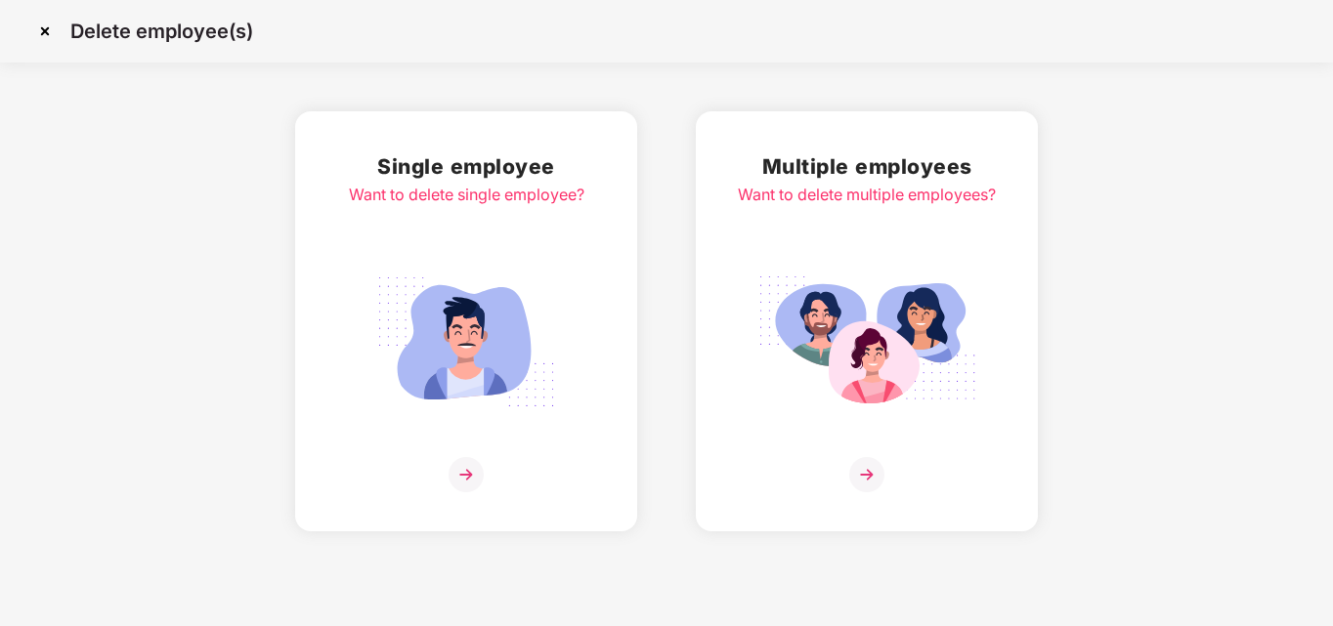
click at [480, 478] on img at bounding box center [465, 474] width 35 height 35
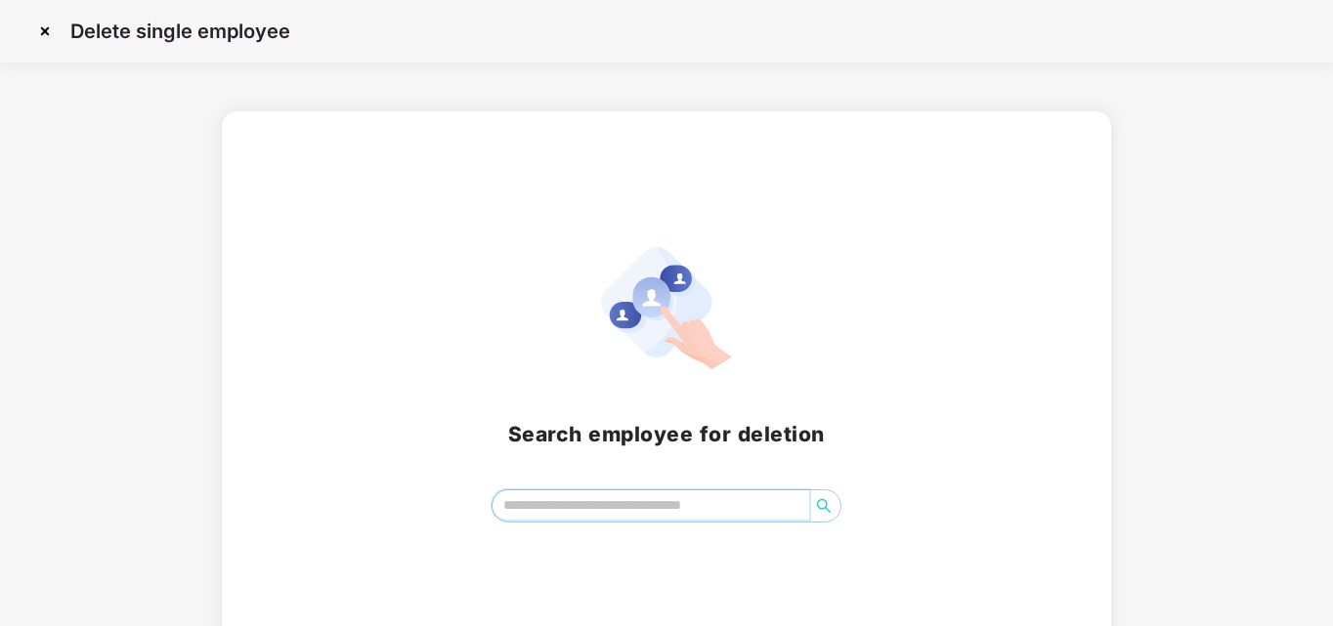
click at [557, 503] on input "search" at bounding box center [651, 505] width 318 height 29
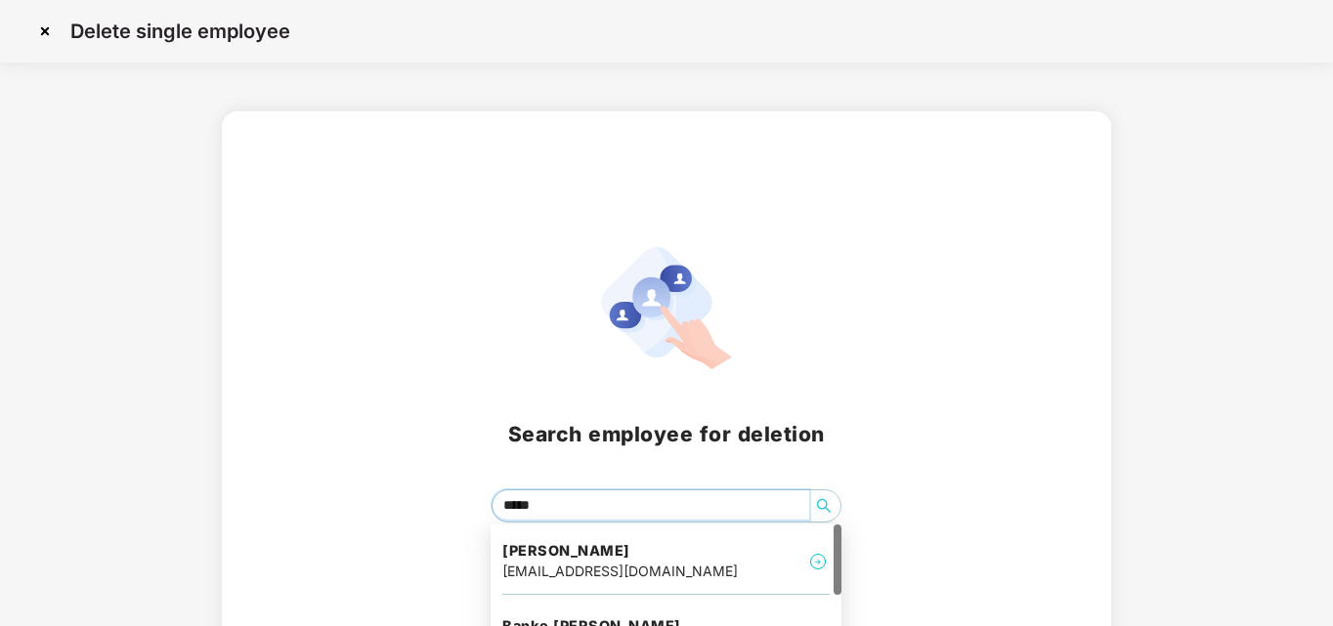
type input "******"
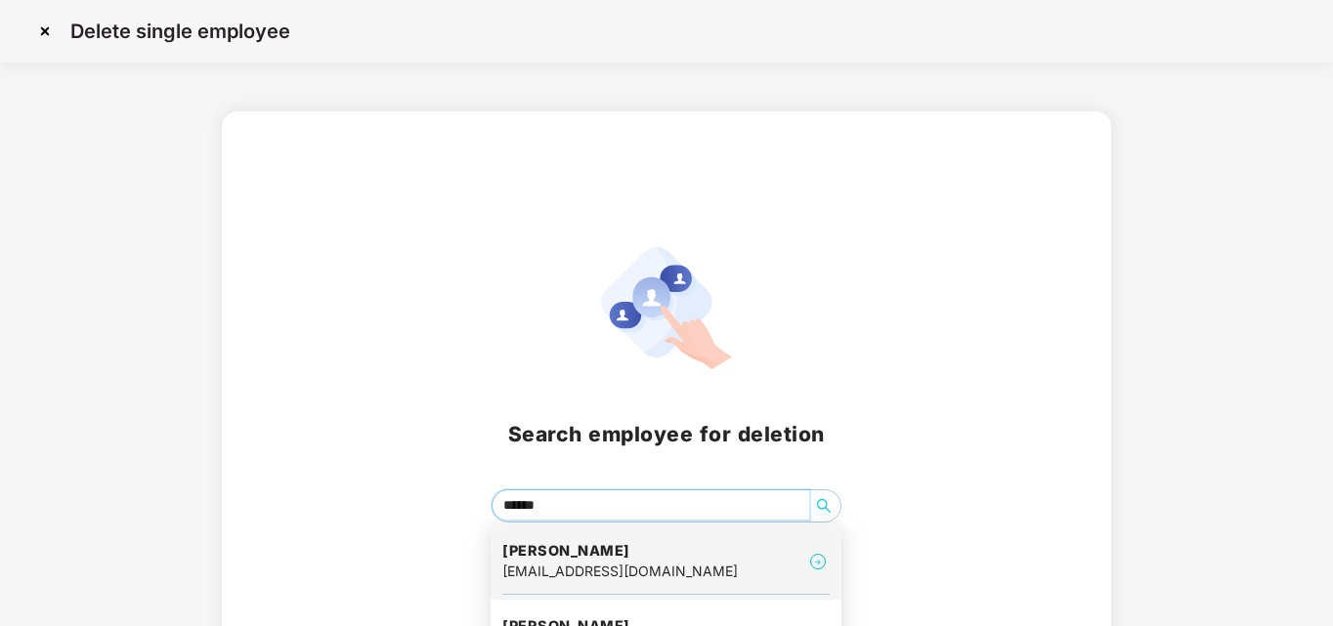
click at [562, 564] on div "[EMAIL_ADDRESS][DOMAIN_NAME]" at bounding box center [619, 571] width 235 height 21
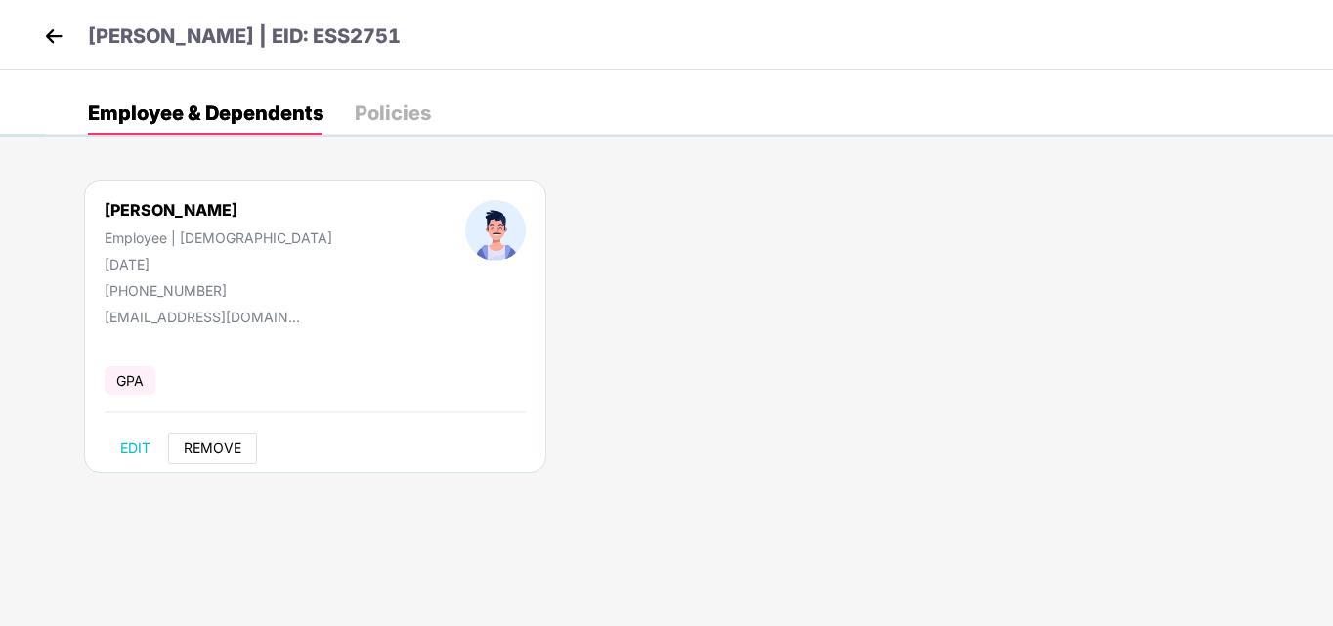
click at [208, 454] on span "REMOVE" at bounding box center [213, 449] width 58 height 16
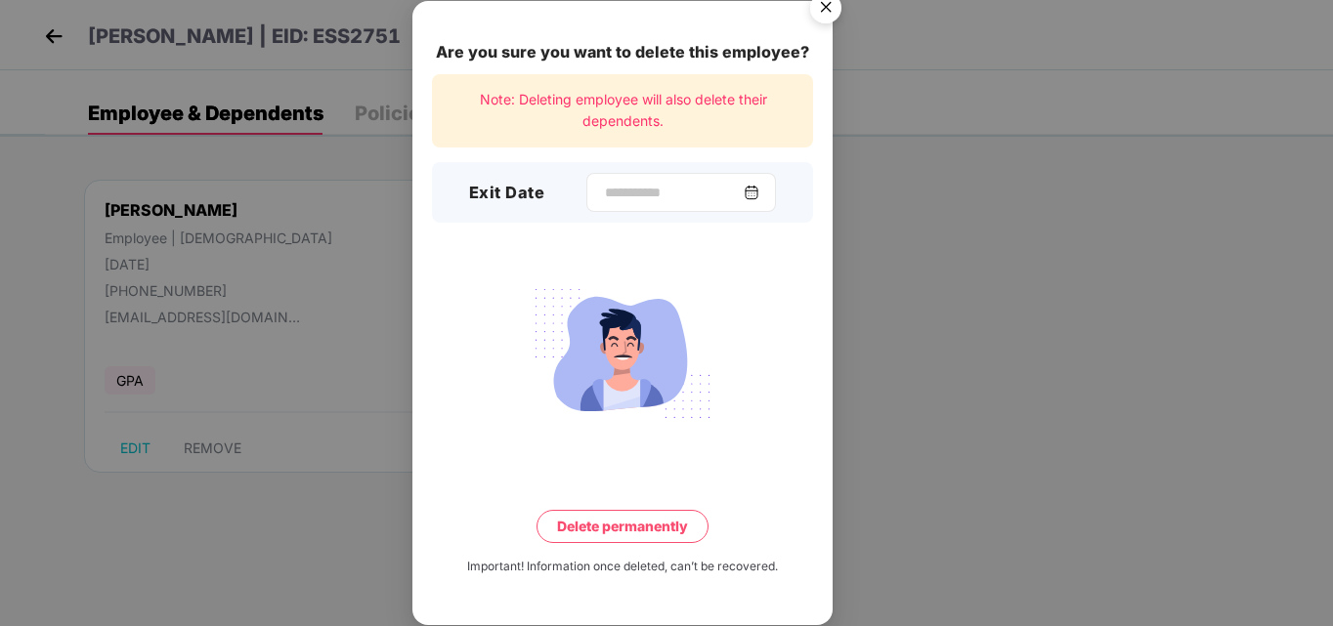
click at [614, 206] on div at bounding box center [681, 192] width 190 height 39
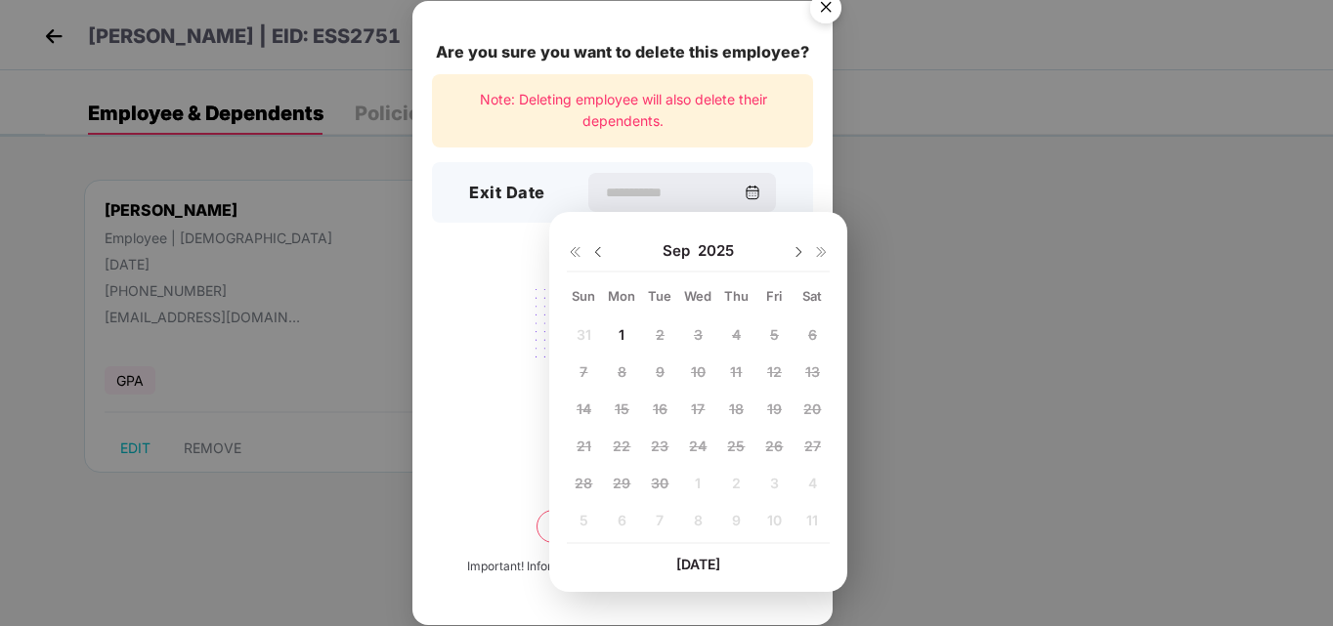
click at [589, 251] on div at bounding box center [586, 251] width 39 height 18
click at [596, 256] on img at bounding box center [598, 252] width 16 height 16
click at [621, 486] on span "25" at bounding box center [622, 483] width 18 height 17
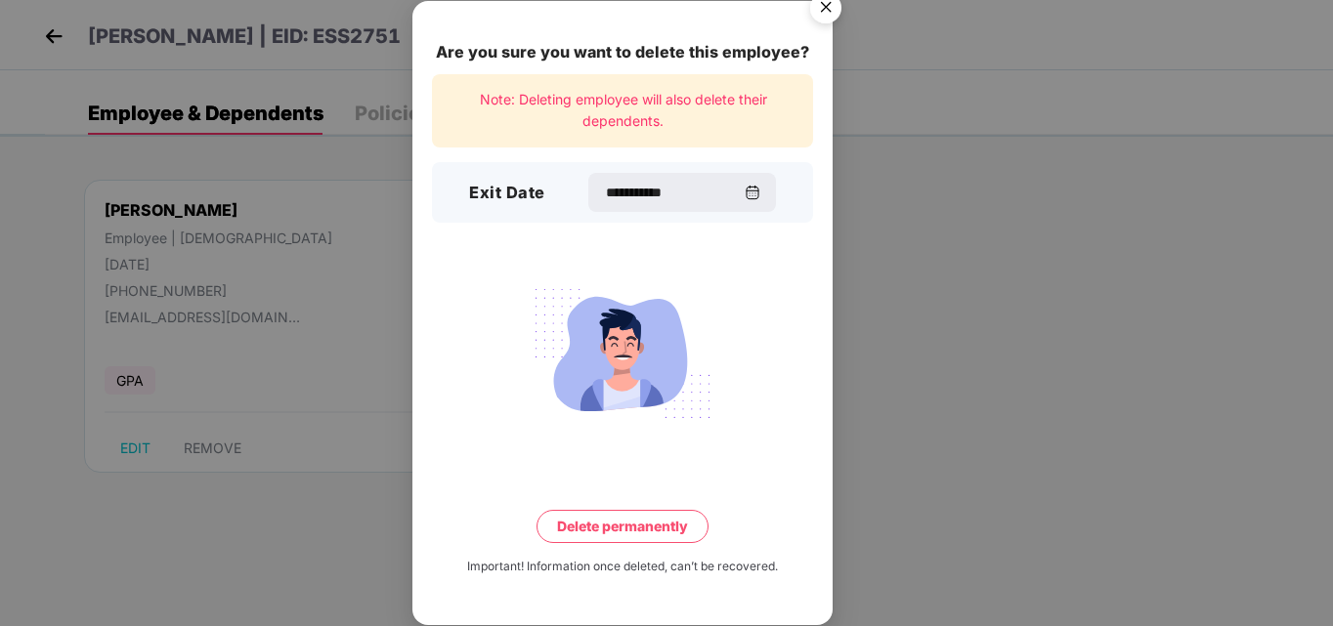
type input "**********"
click at [611, 529] on button "Delete permanently" at bounding box center [622, 526] width 172 height 33
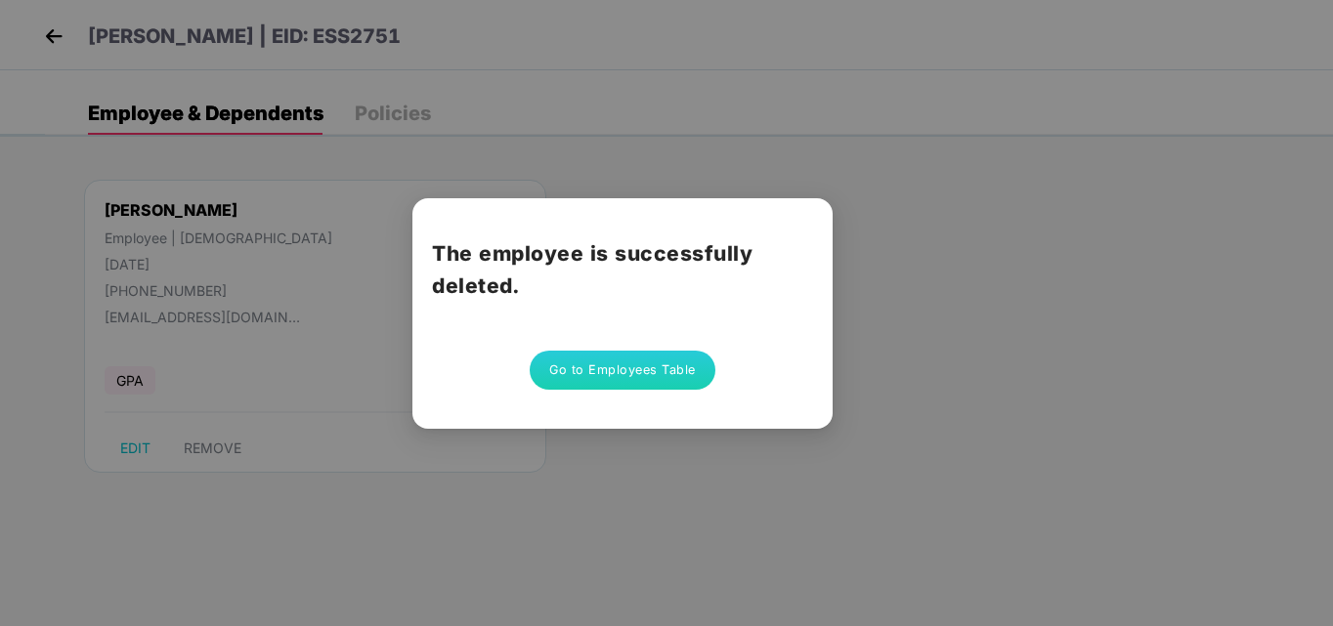
click at [674, 374] on button "Go to Employees Table" at bounding box center [623, 370] width 186 height 39
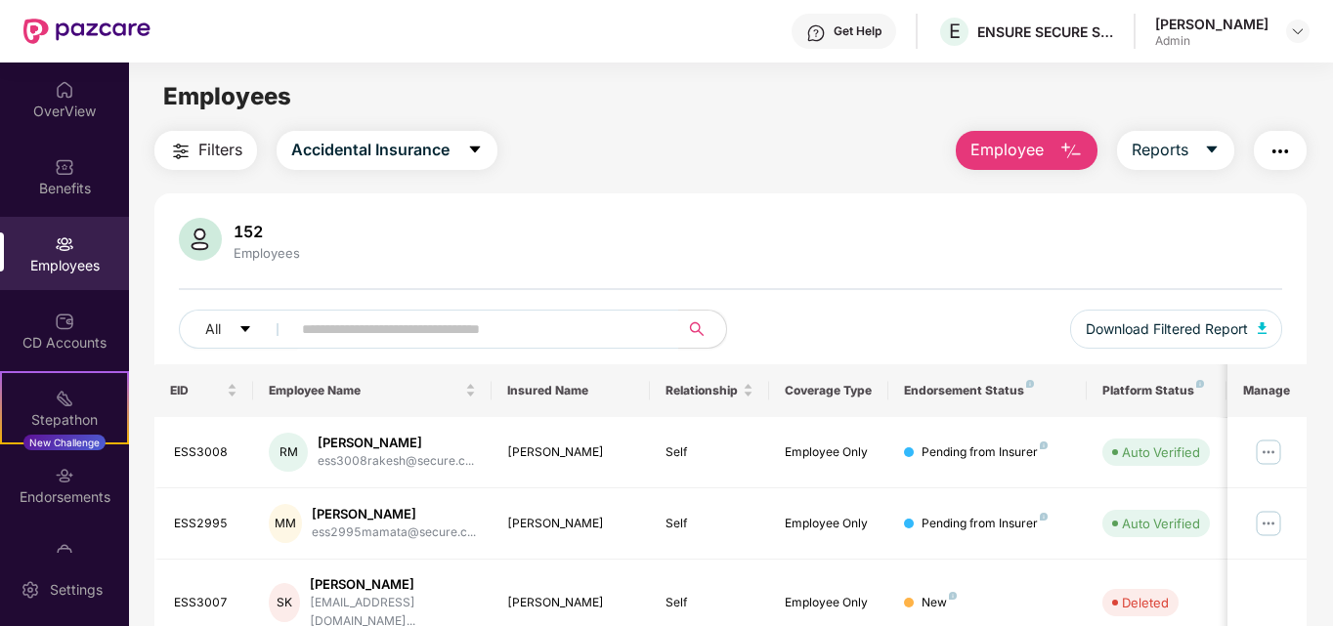
click at [1024, 152] on span "Employee" at bounding box center [1006, 150] width 73 height 24
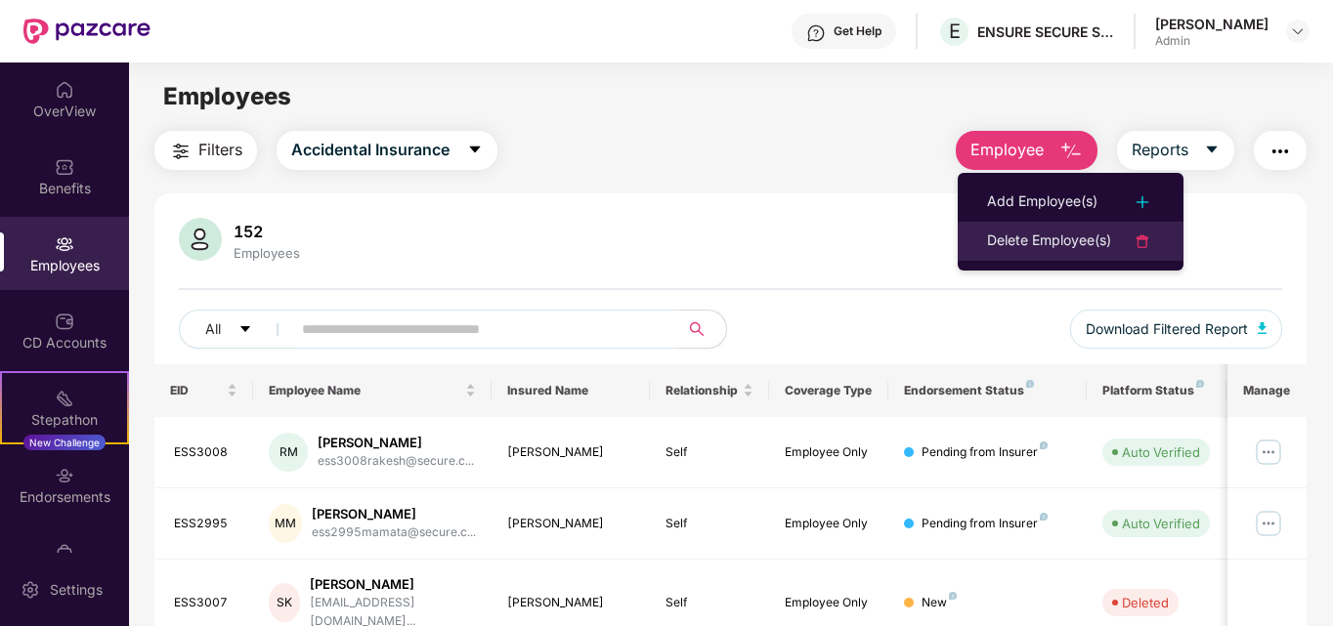
click at [1093, 239] on div "Delete Employee(s)" at bounding box center [1049, 241] width 124 height 23
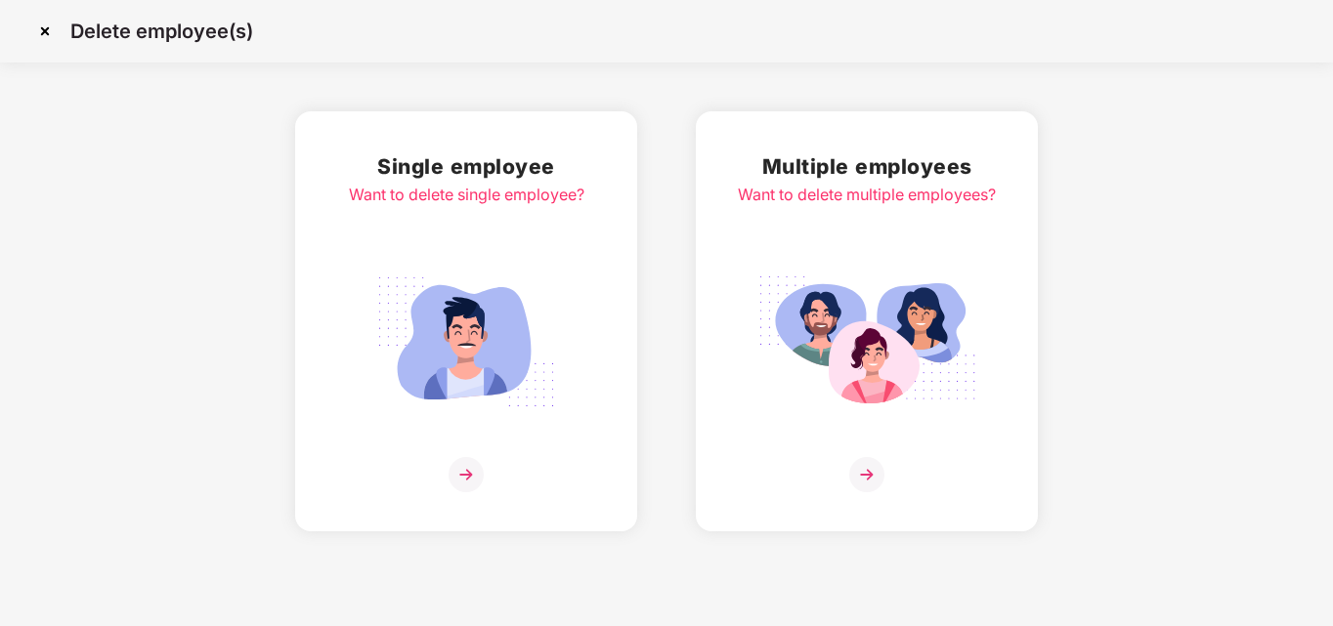
click at [470, 474] on img at bounding box center [465, 474] width 35 height 35
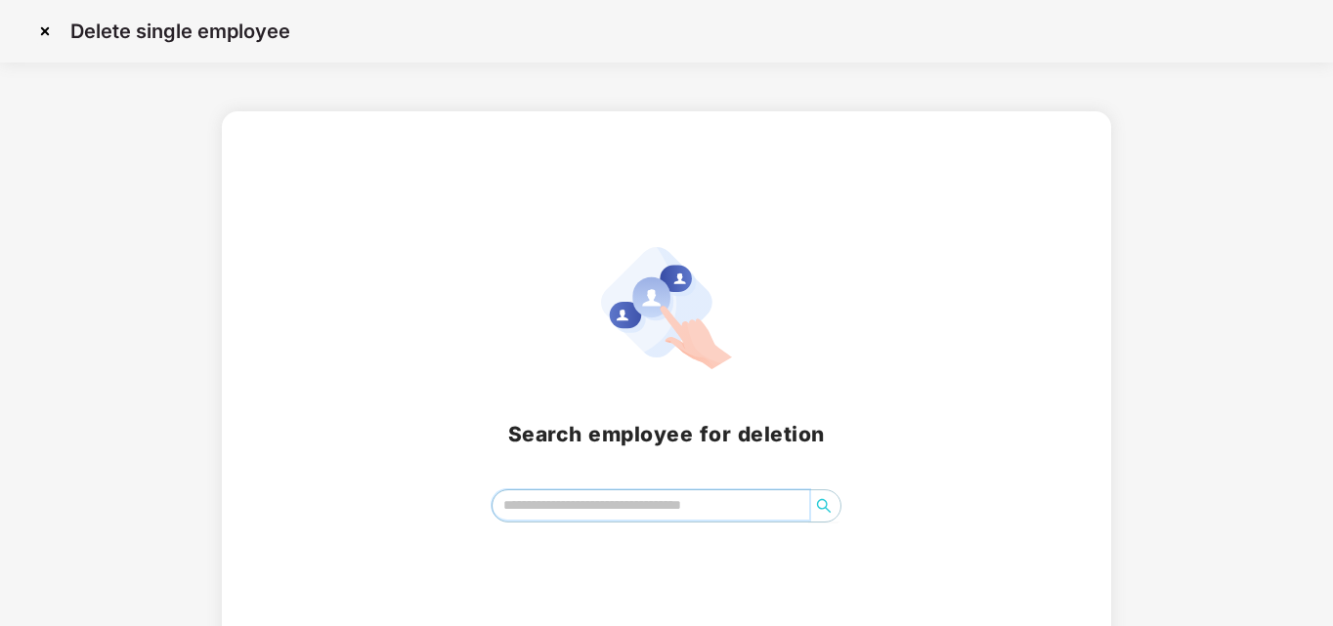
click at [543, 512] on input "search" at bounding box center [651, 505] width 318 height 29
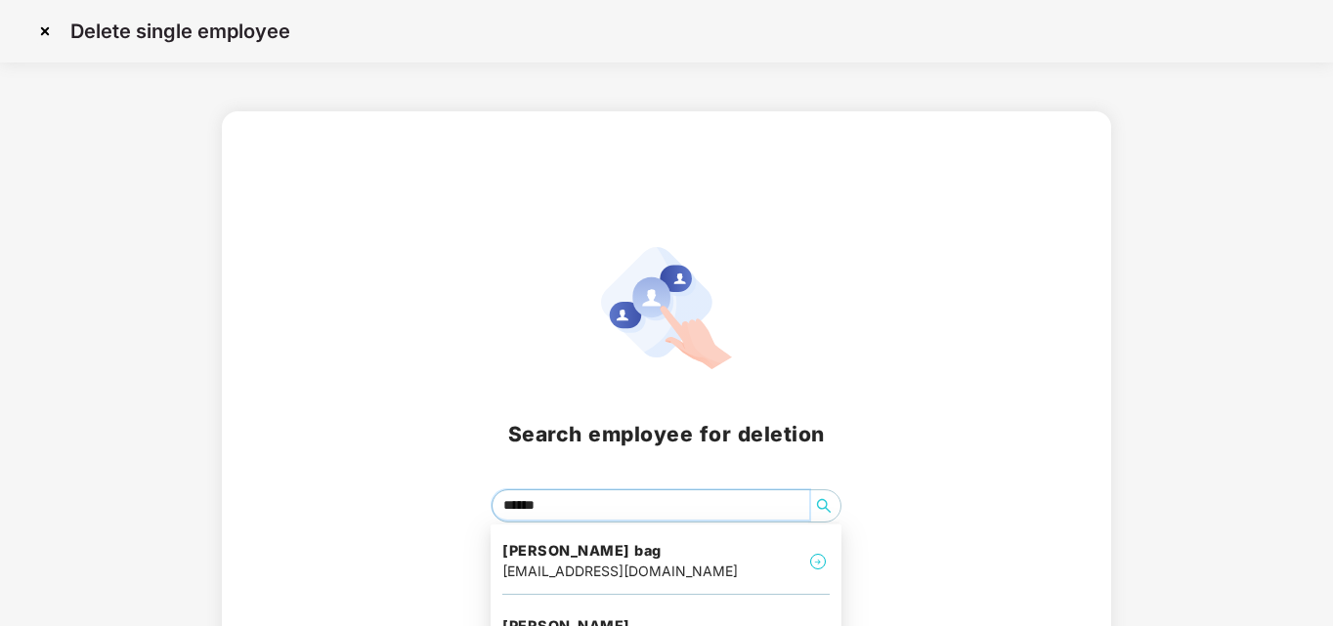
type input "*******"
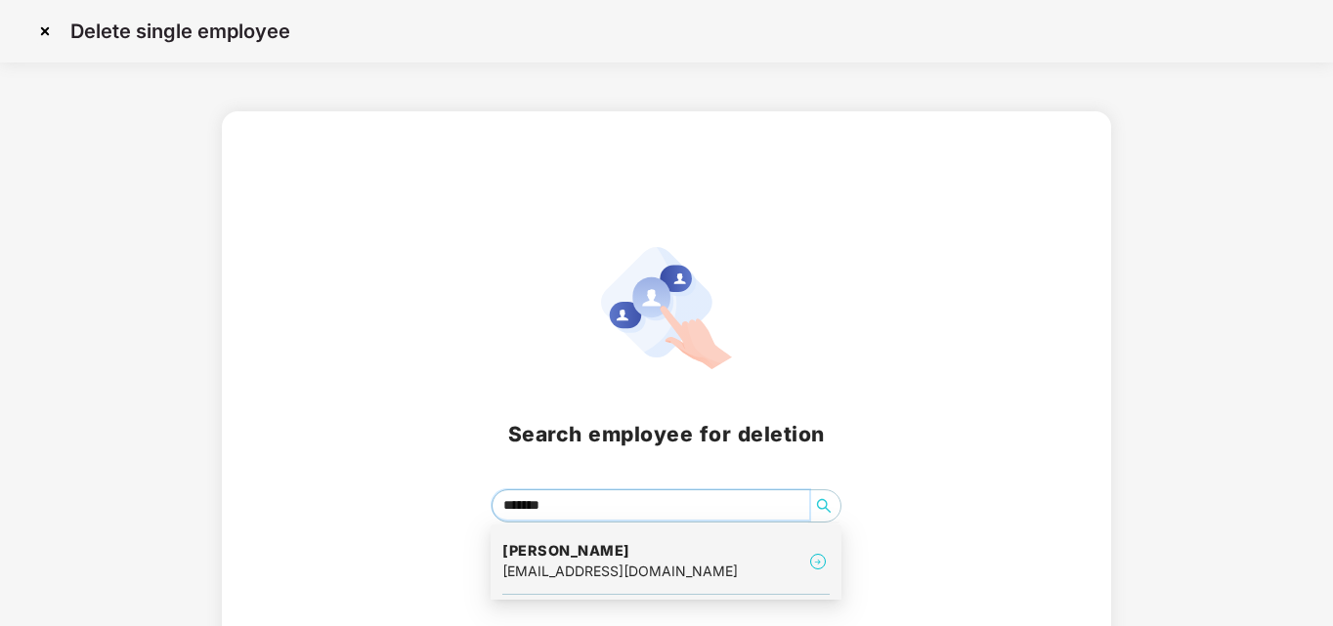
click at [553, 567] on div "[EMAIL_ADDRESS][DOMAIN_NAME]" at bounding box center [619, 571] width 235 height 21
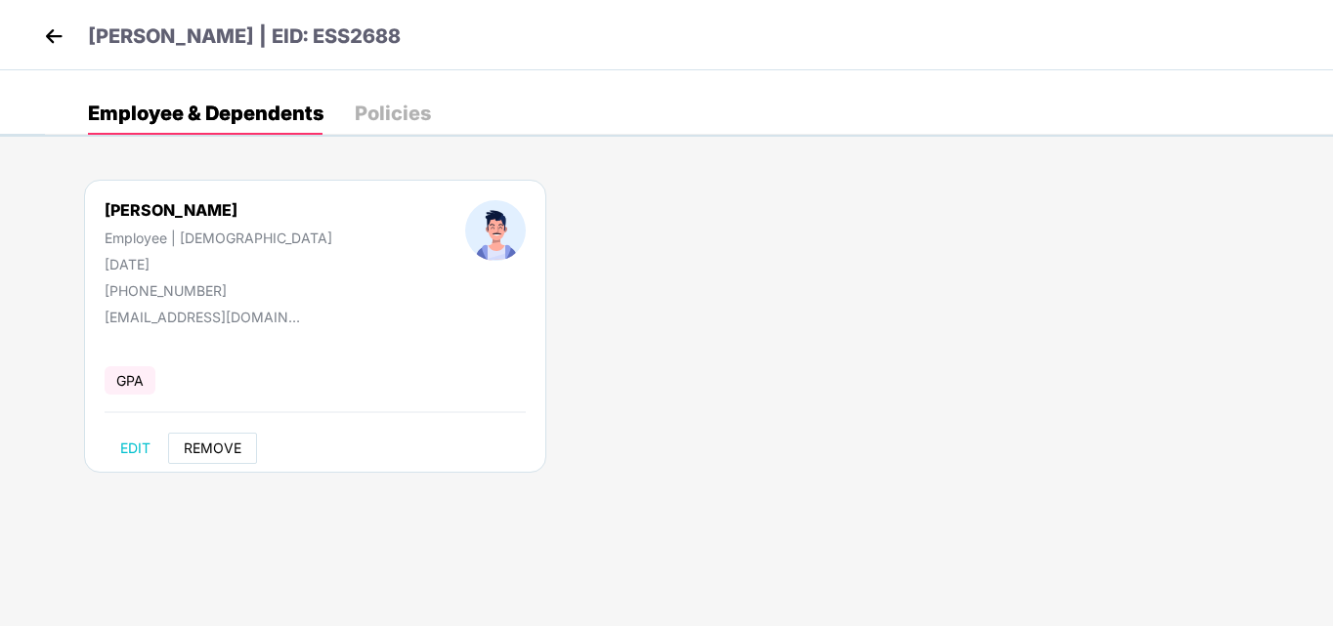
click at [212, 452] on span "REMOVE" at bounding box center [213, 449] width 58 height 16
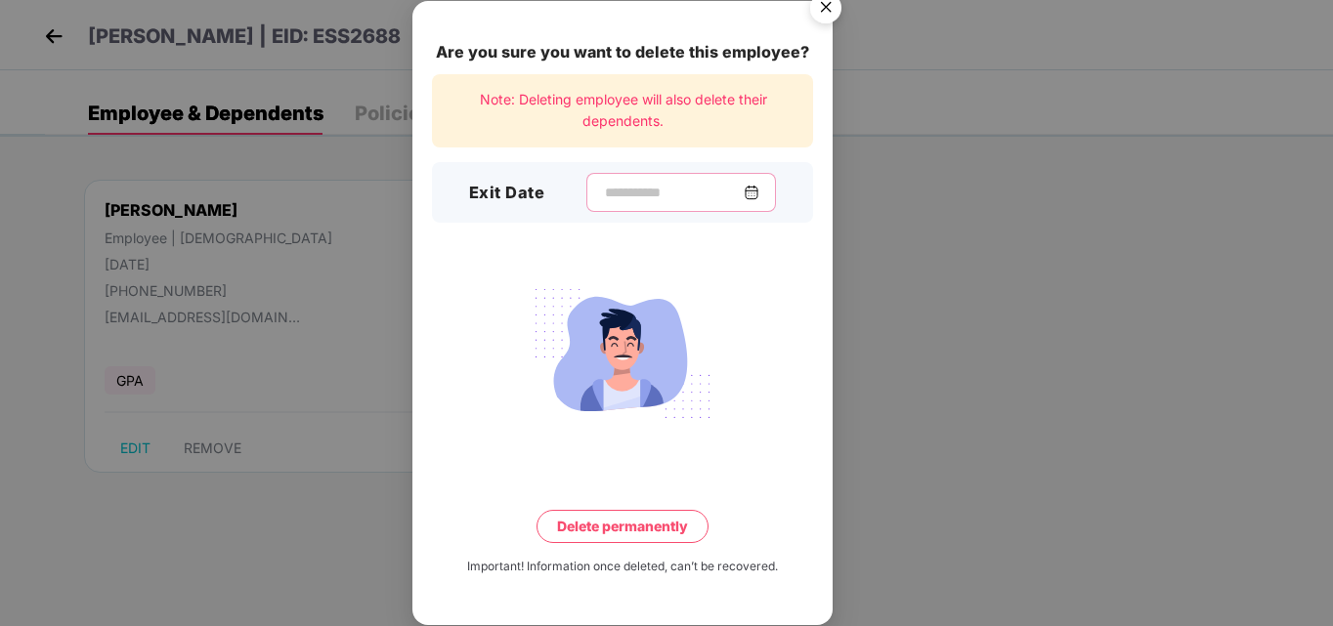
click at [657, 195] on input at bounding box center [673, 193] width 141 height 21
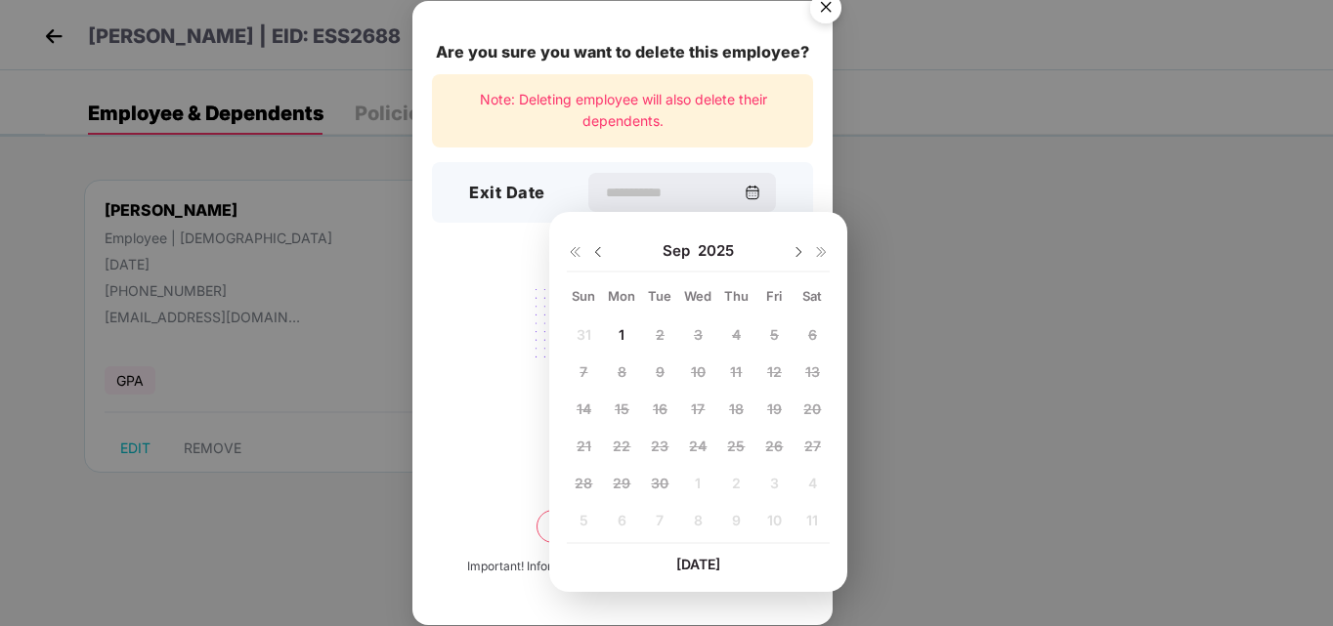
click at [599, 253] on img at bounding box center [598, 252] width 16 height 16
click at [620, 483] on span "25" at bounding box center [622, 483] width 18 height 17
type input "**********"
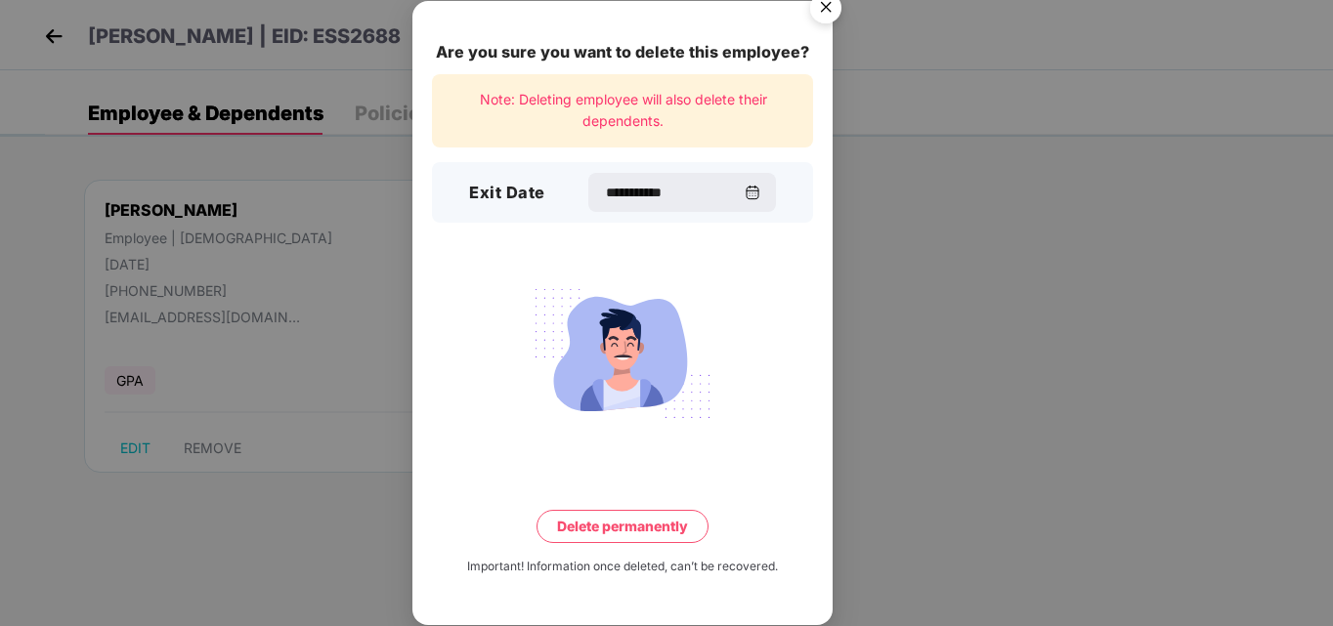
click at [632, 533] on button "Delete permanently" at bounding box center [622, 526] width 172 height 33
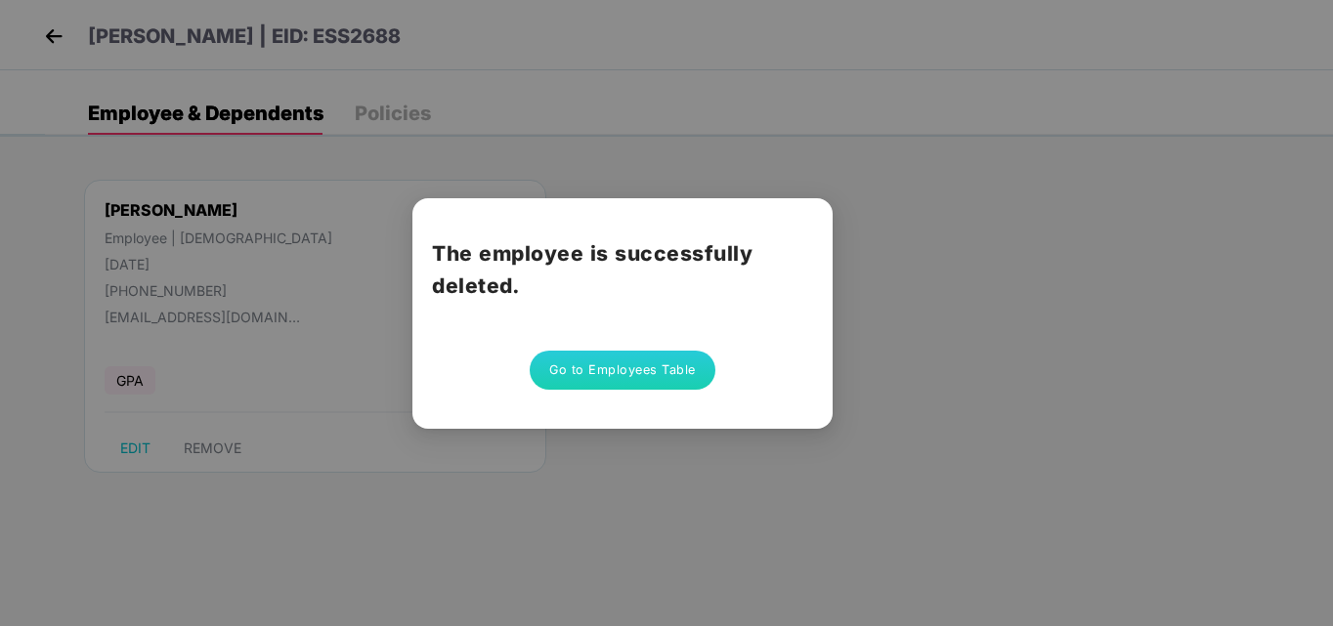
click at [697, 371] on button "Go to Employees Table" at bounding box center [623, 370] width 186 height 39
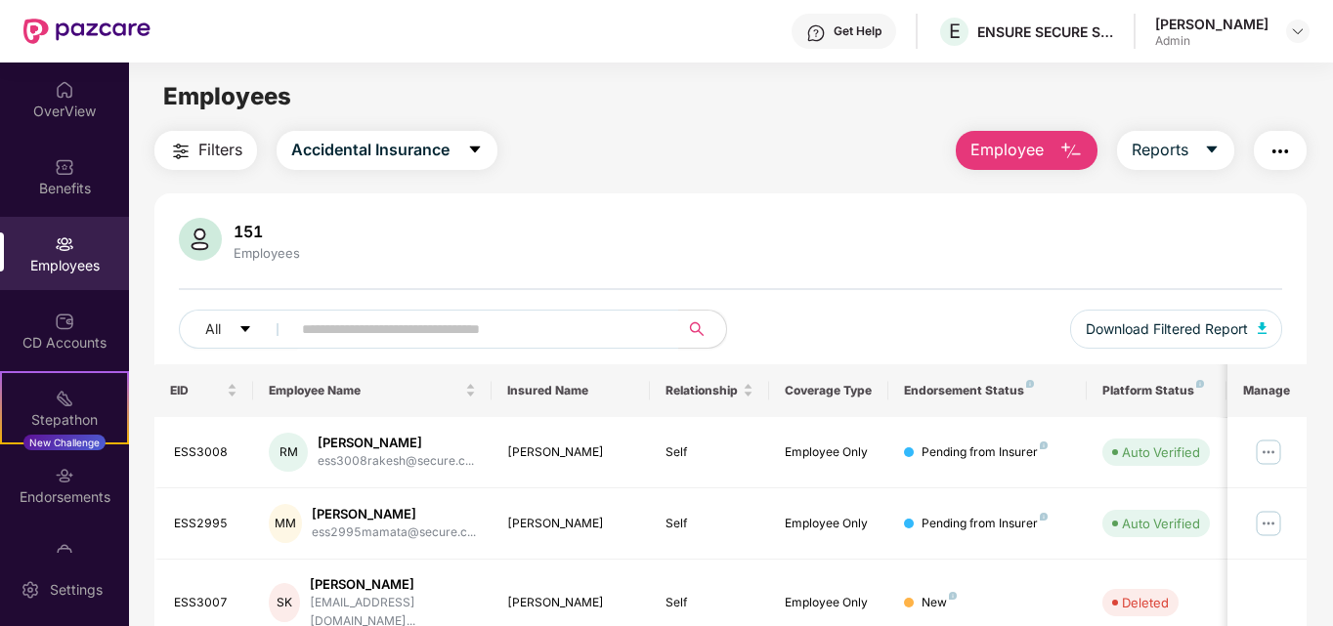
click at [1066, 154] on img "button" at bounding box center [1070, 151] width 23 height 23
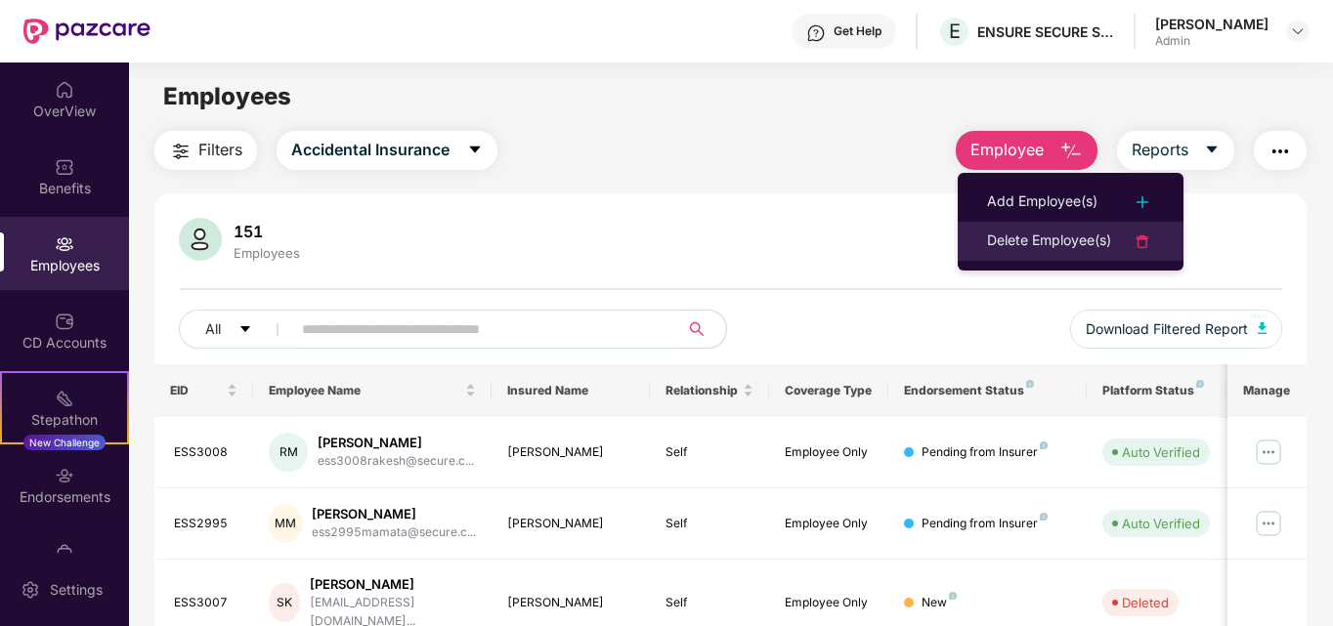
click at [1100, 240] on div "Delete Employee(s)" at bounding box center [1049, 241] width 124 height 23
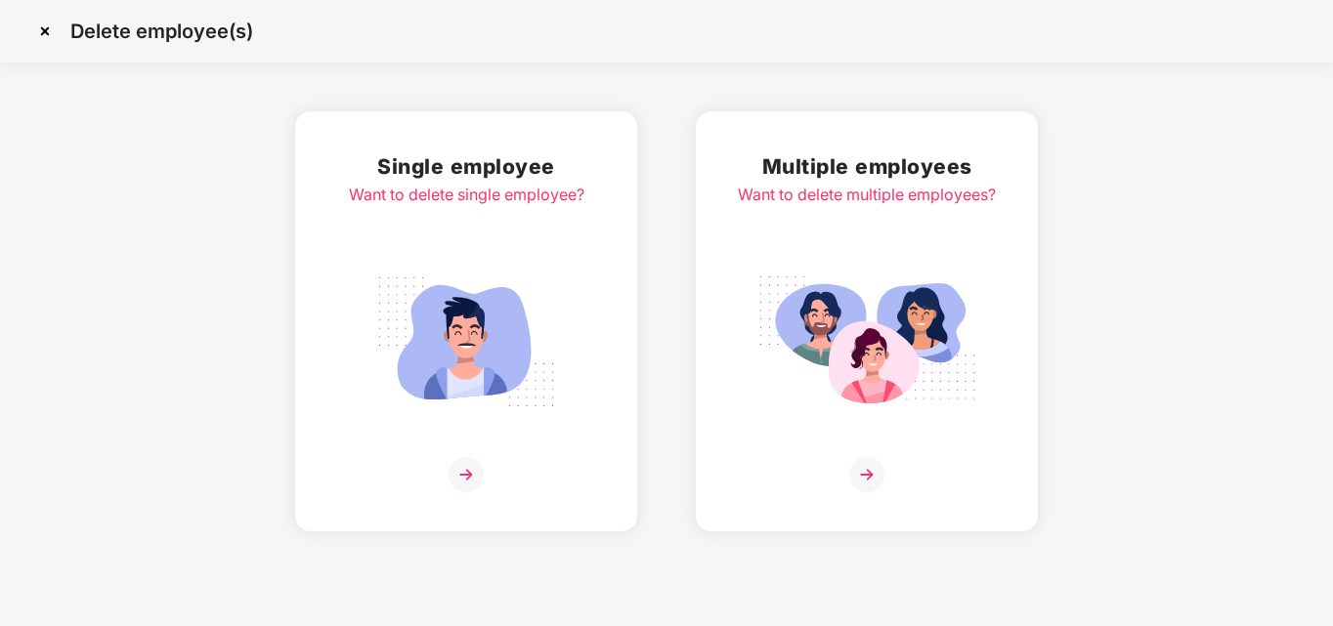
click at [465, 477] on img at bounding box center [465, 474] width 35 height 35
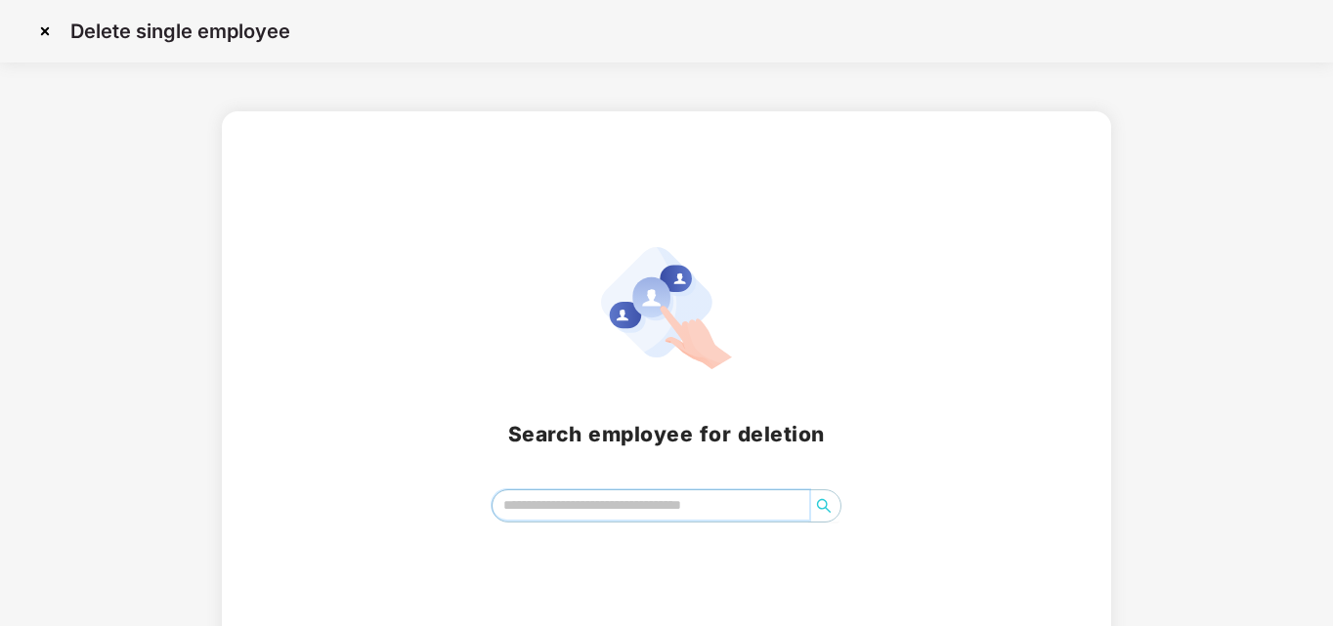
click at [566, 507] on input "search" at bounding box center [651, 505] width 318 height 29
type input "*******"
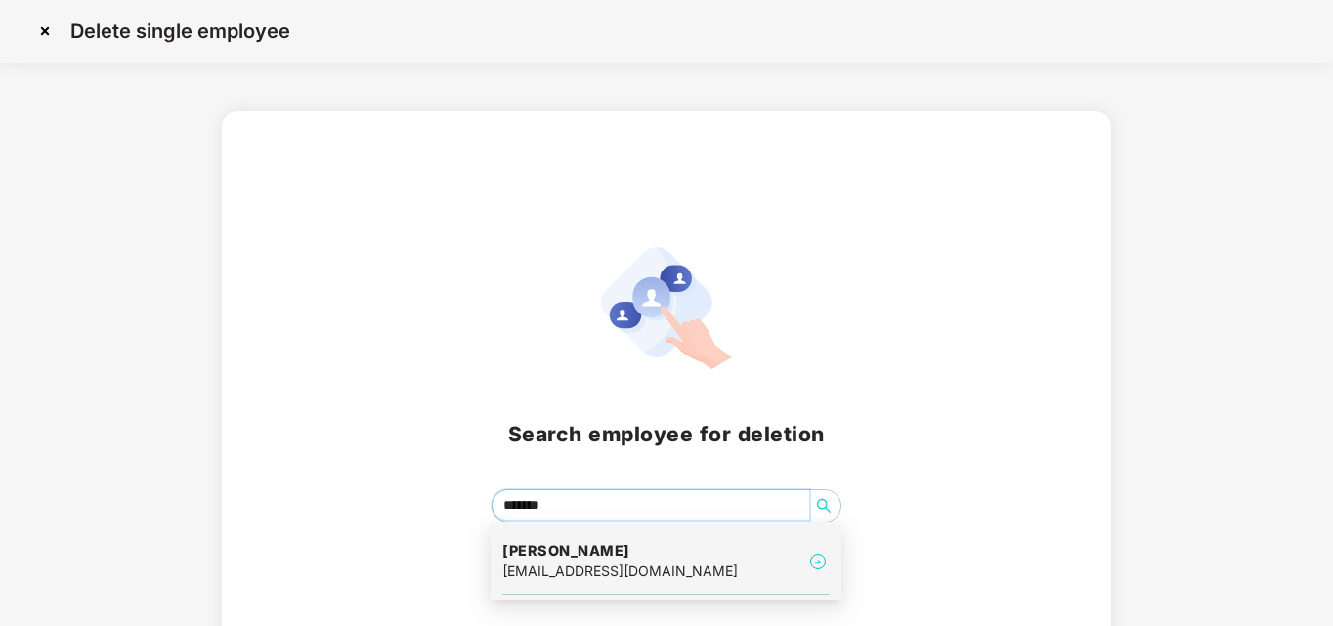
drag, startPoint x: 594, startPoint y: 553, endPoint x: 615, endPoint y: 557, distance: 20.9
click at [596, 553] on h4 "[PERSON_NAME]" at bounding box center [619, 551] width 235 height 20
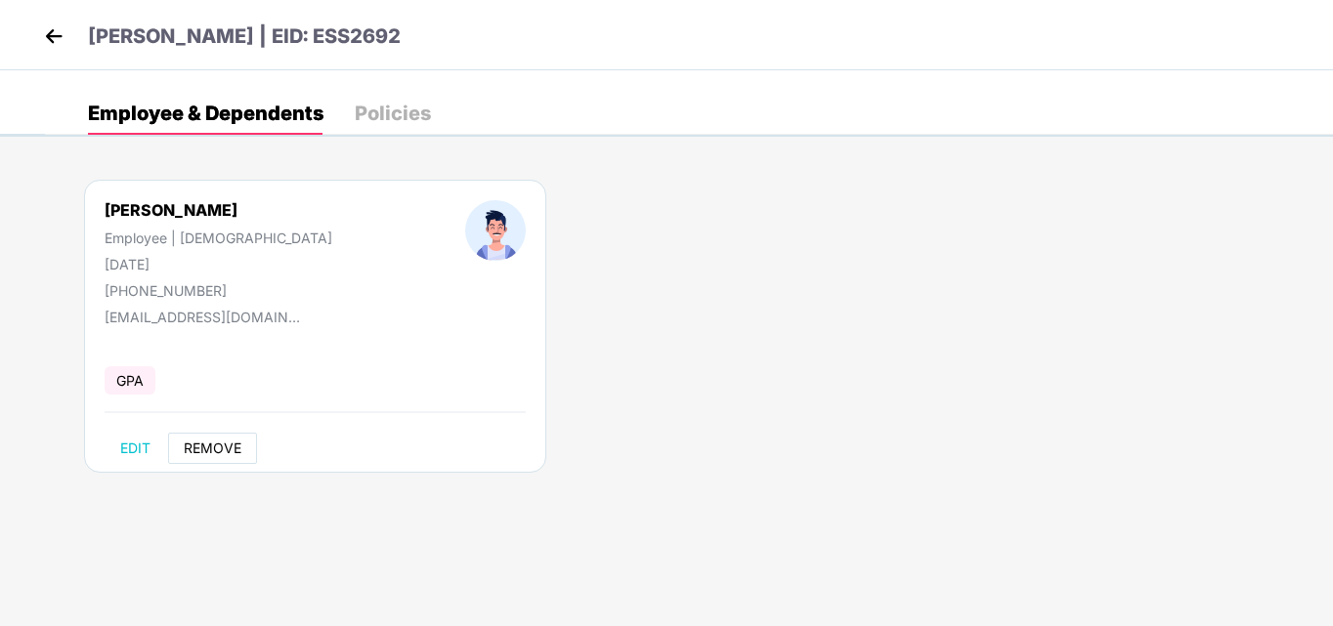
click at [231, 442] on span "REMOVE" at bounding box center [213, 449] width 58 height 16
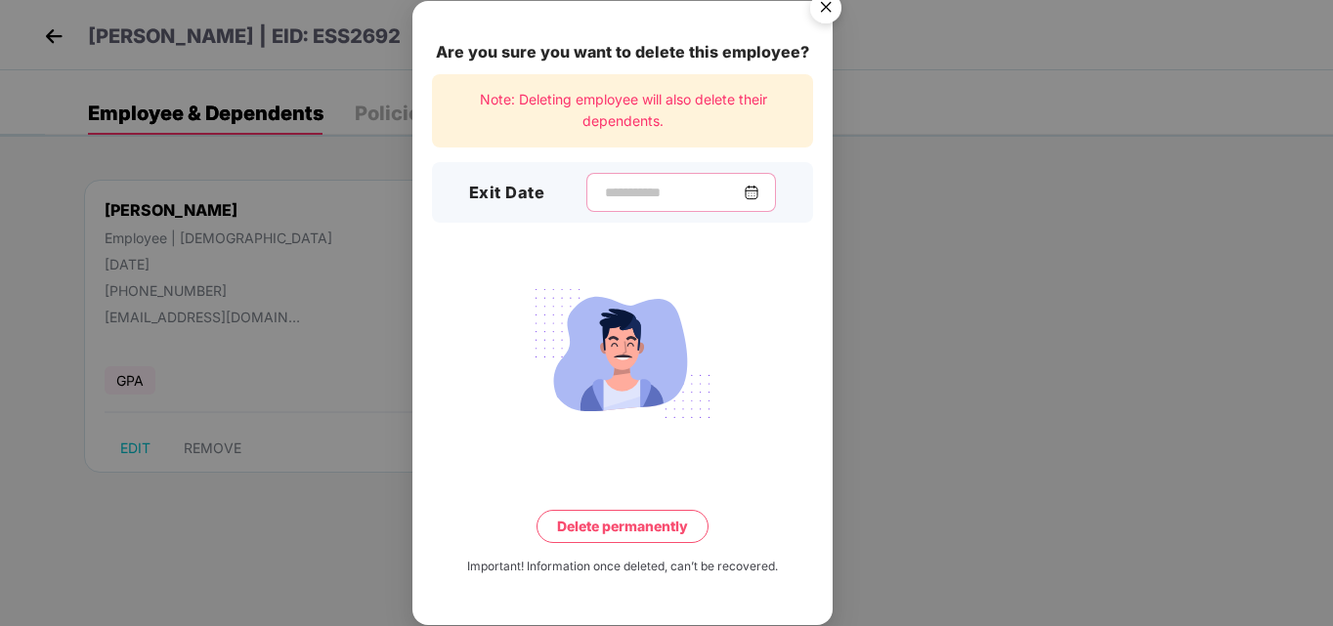
click at [684, 193] on input at bounding box center [673, 193] width 141 height 21
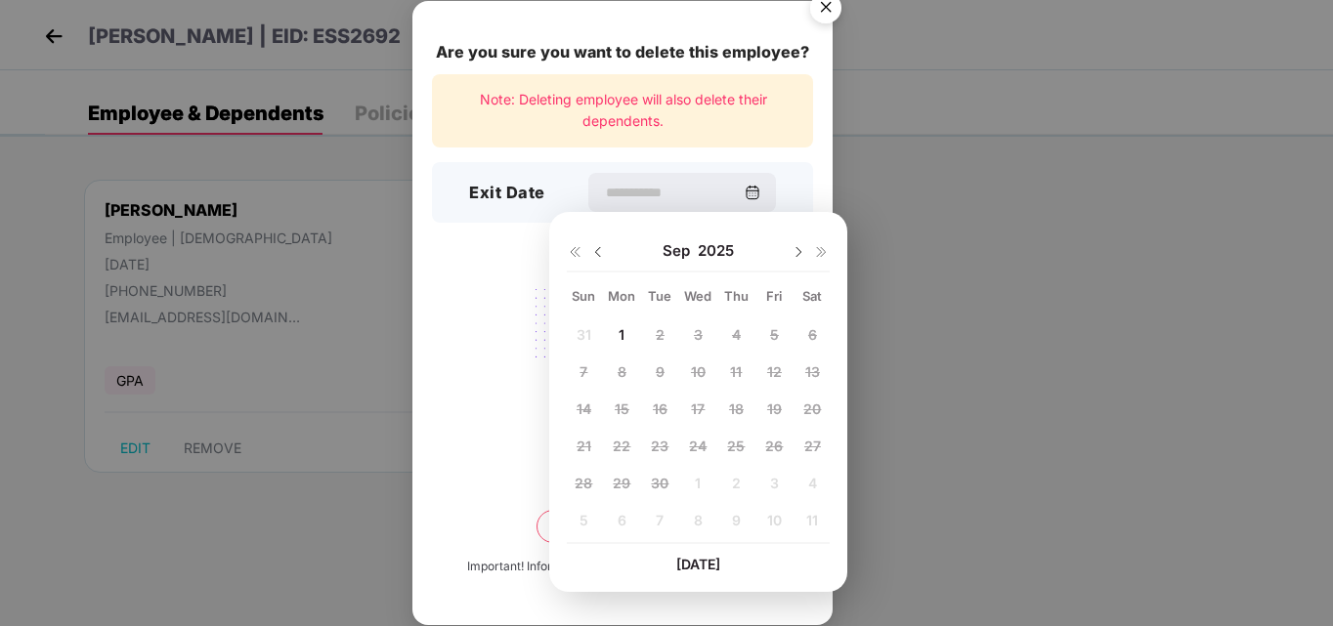
click at [598, 255] on img at bounding box center [598, 252] width 16 height 16
click at [624, 483] on span "25" at bounding box center [622, 483] width 18 height 17
type input "**********"
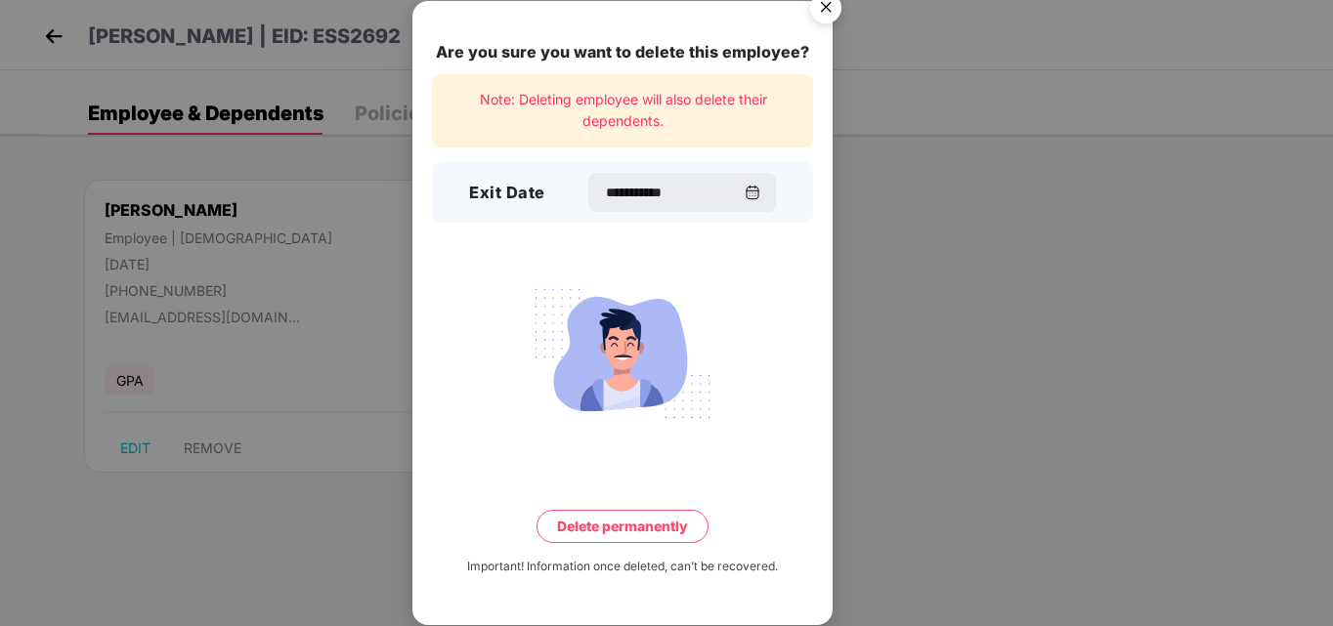
click at [624, 530] on button "Delete permanently" at bounding box center [622, 526] width 172 height 33
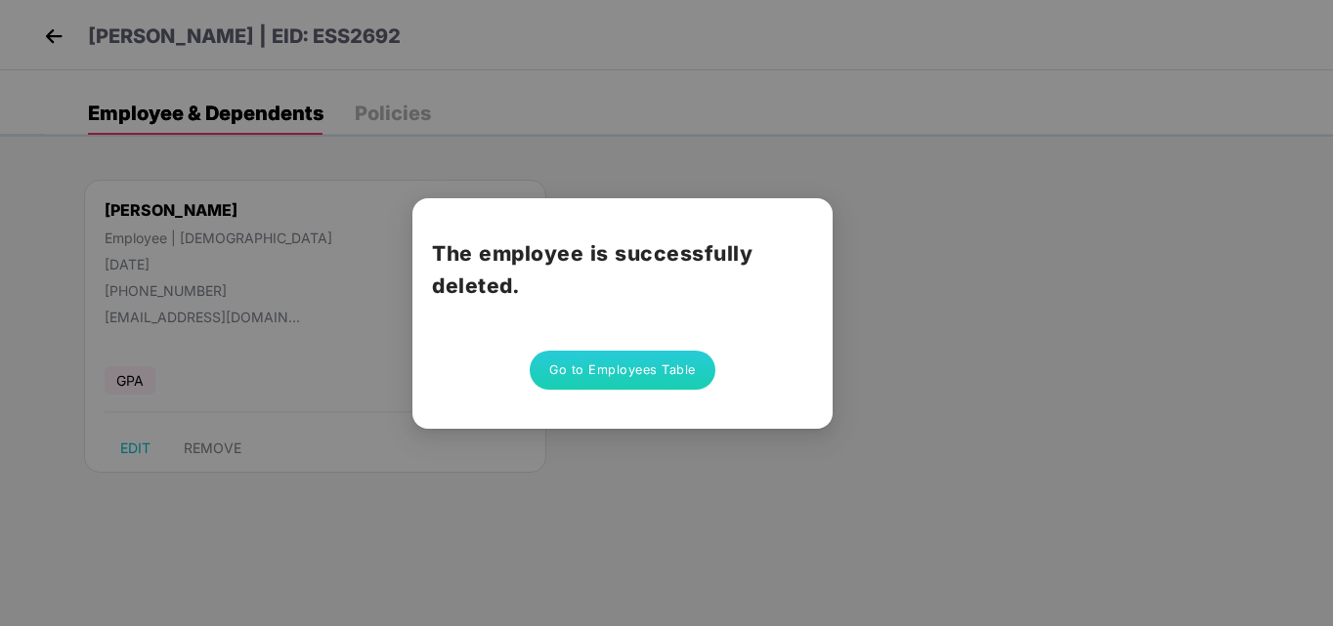
click at [639, 376] on button "Go to Employees Table" at bounding box center [623, 370] width 186 height 39
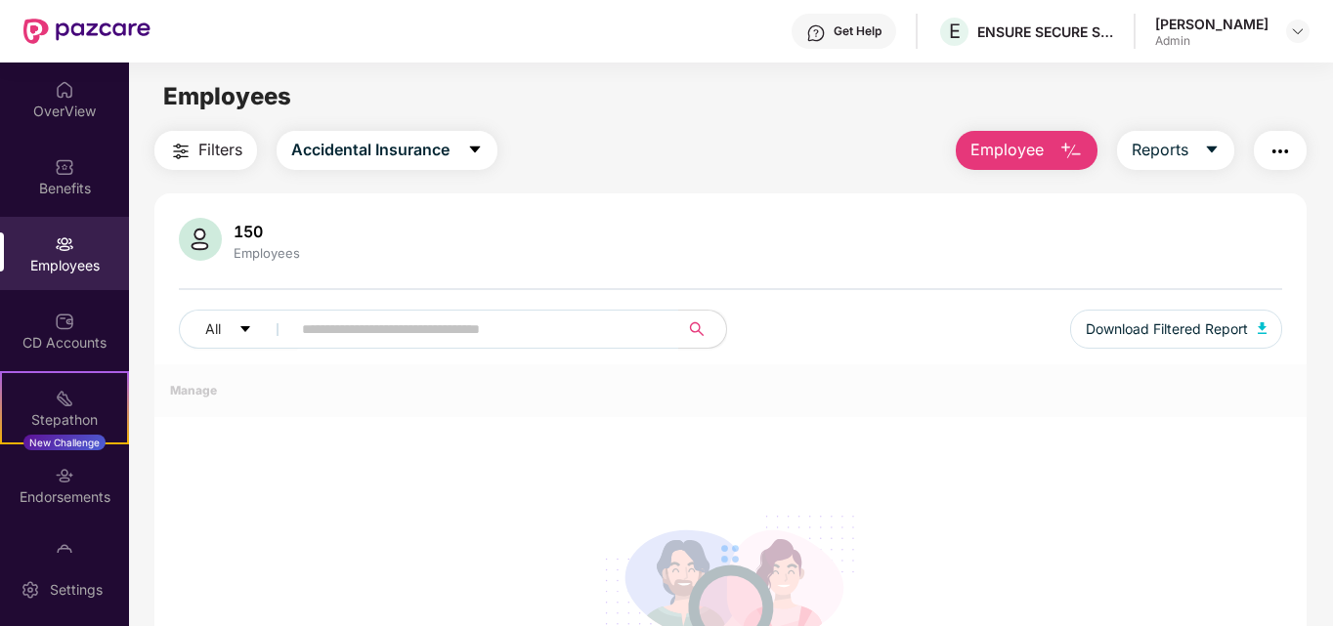
click at [1075, 157] on img "button" at bounding box center [1070, 151] width 23 height 23
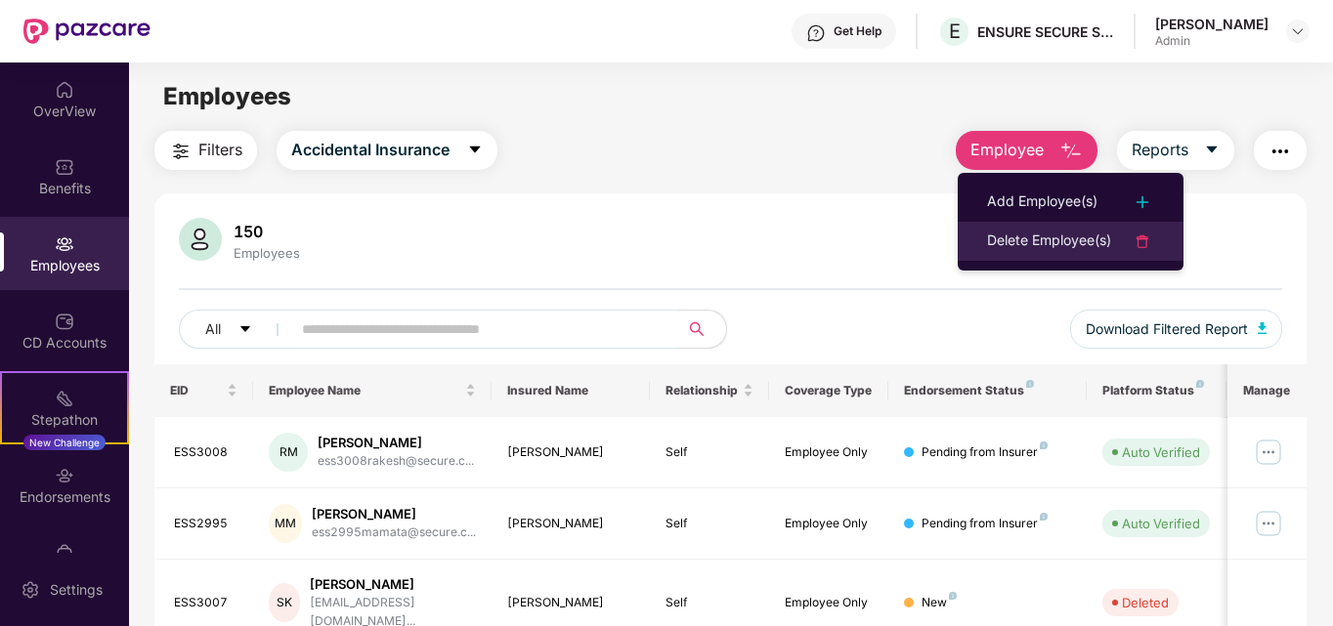
click at [1119, 240] on div at bounding box center [1132, 241] width 43 height 23
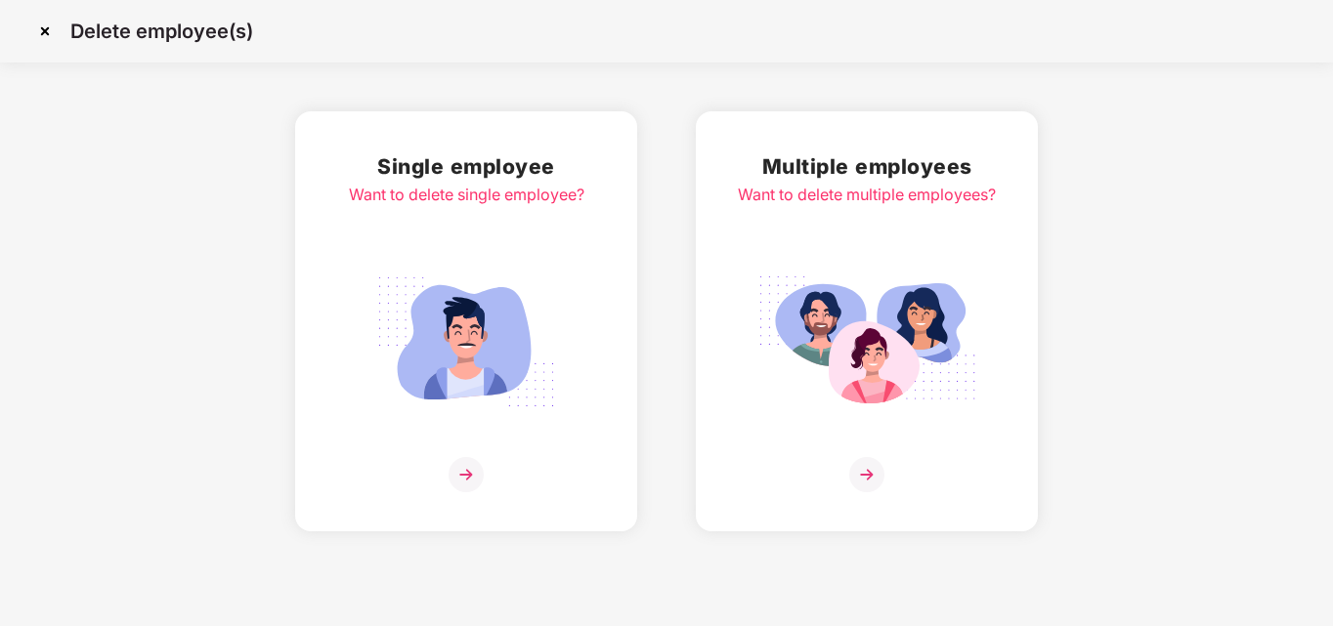
click at [470, 477] on img at bounding box center [465, 474] width 35 height 35
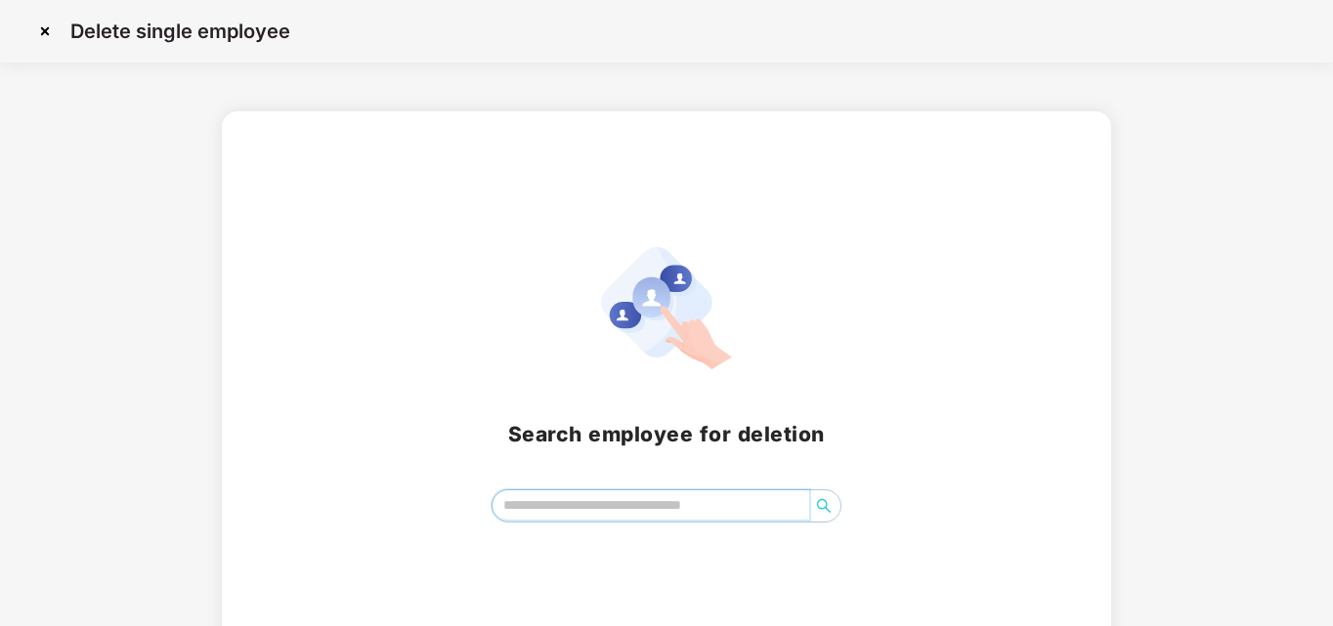
click at [512, 497] on input "search" at bounding box center [651, 505] width 318 height 29
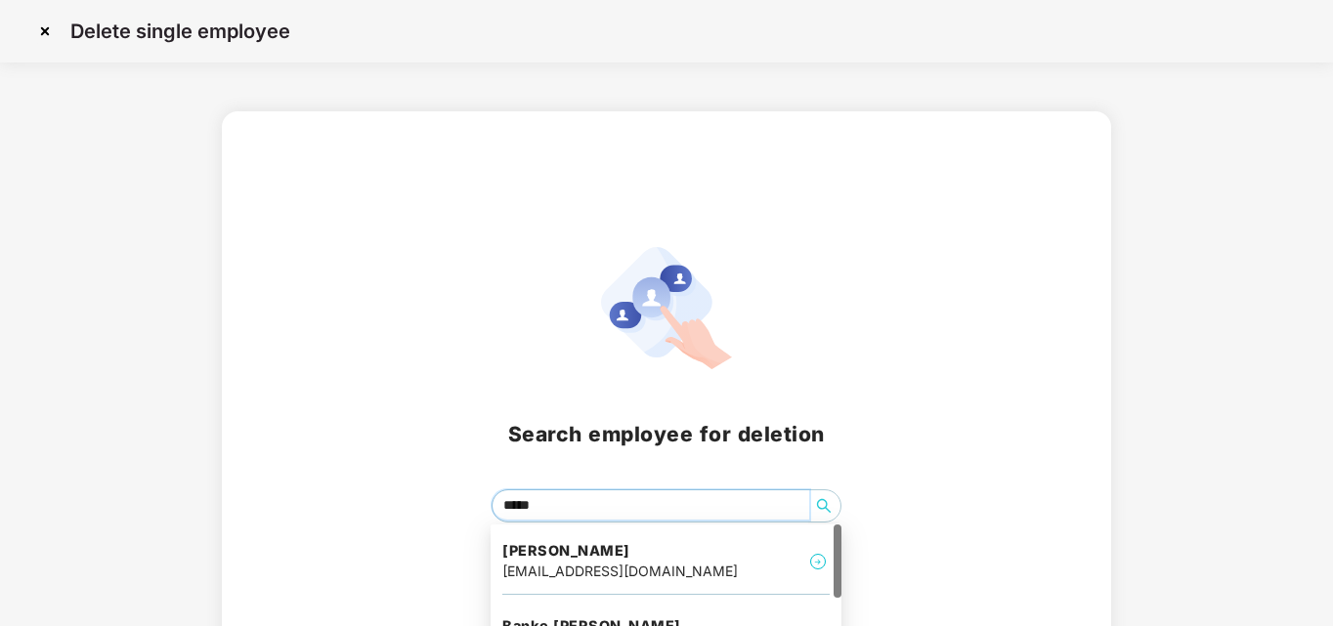
type input "******"
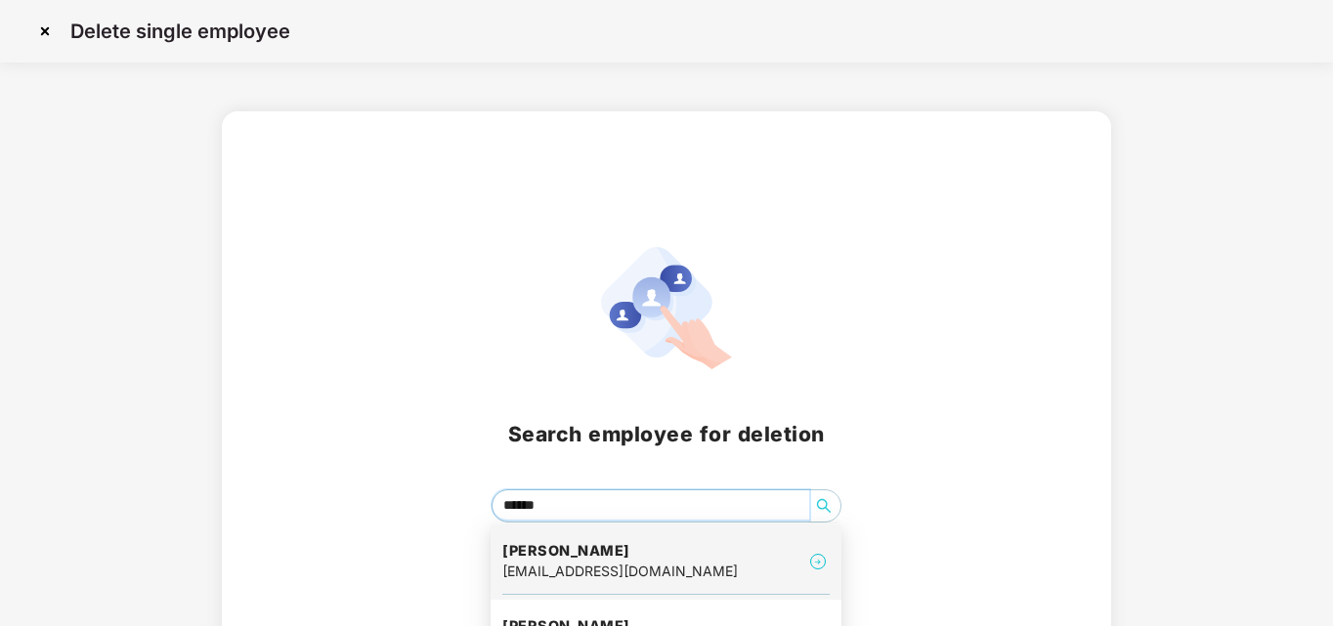
click at [596, 561] on div "[EMAIL_ADDRESS][DOMAIN_NAME]" at bounding box center [619, 571] width 235 height 21
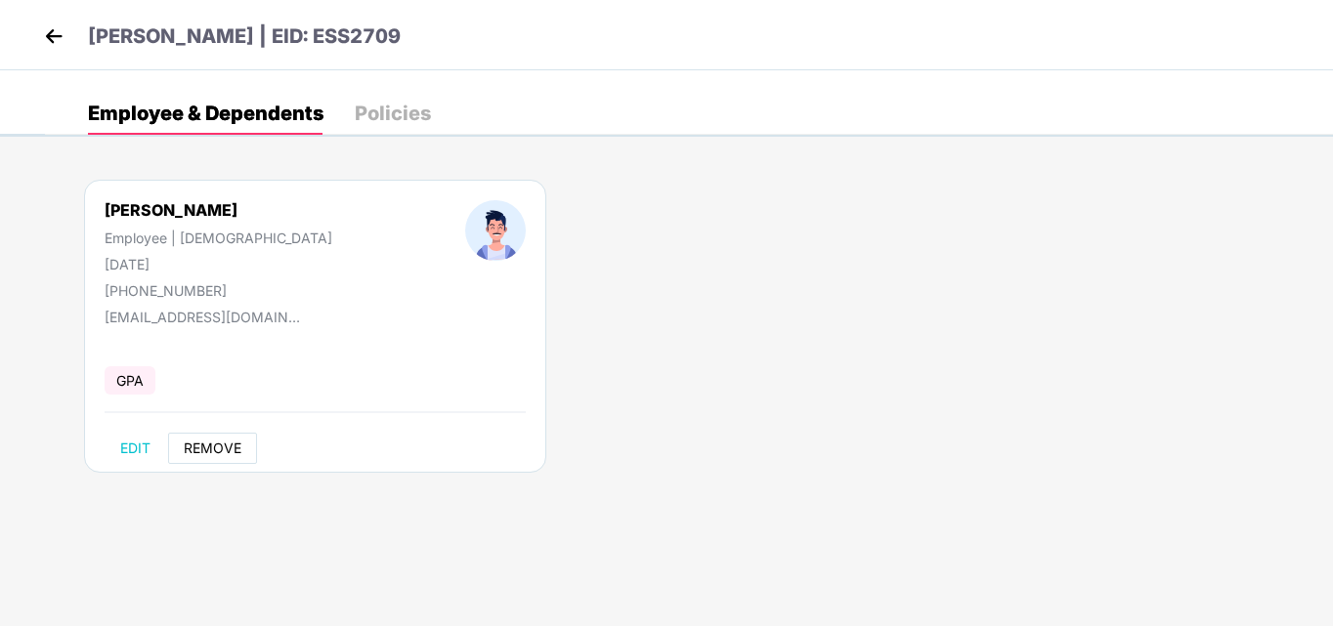
click at [216, 449] on span "REMOVE" at bounding box center [213, 449] width 58 height 16
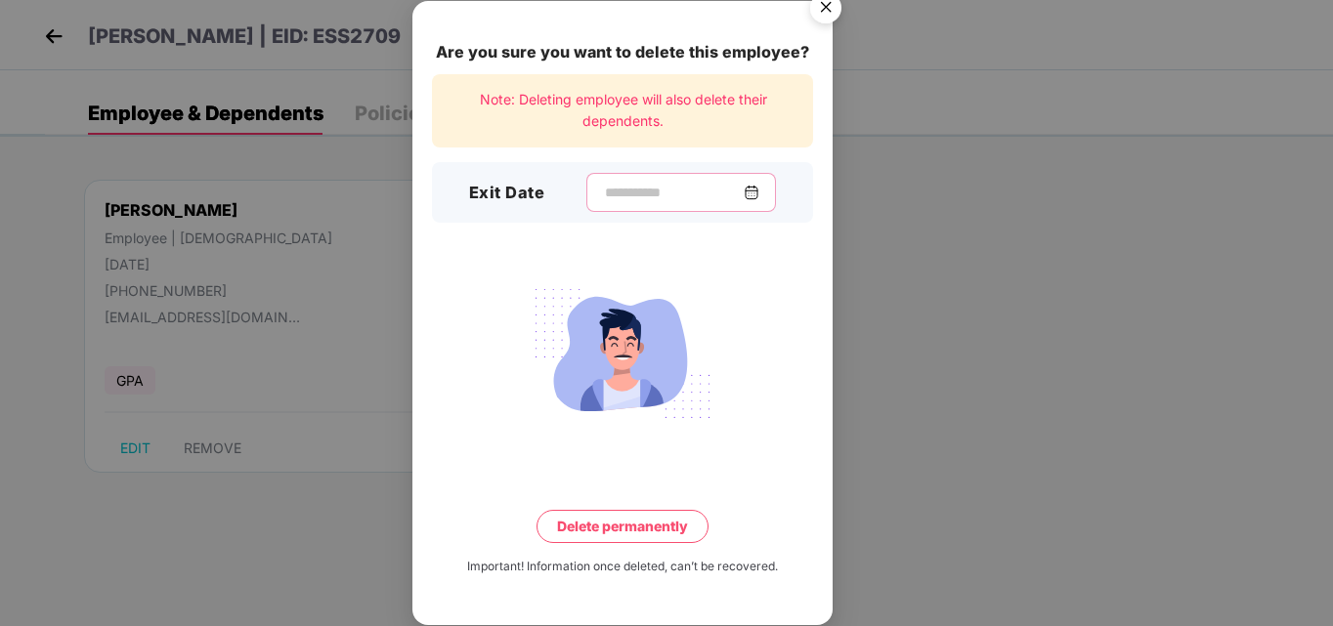
click at [629, 201] on input at bounding box center [673, 193] width 141 height 21
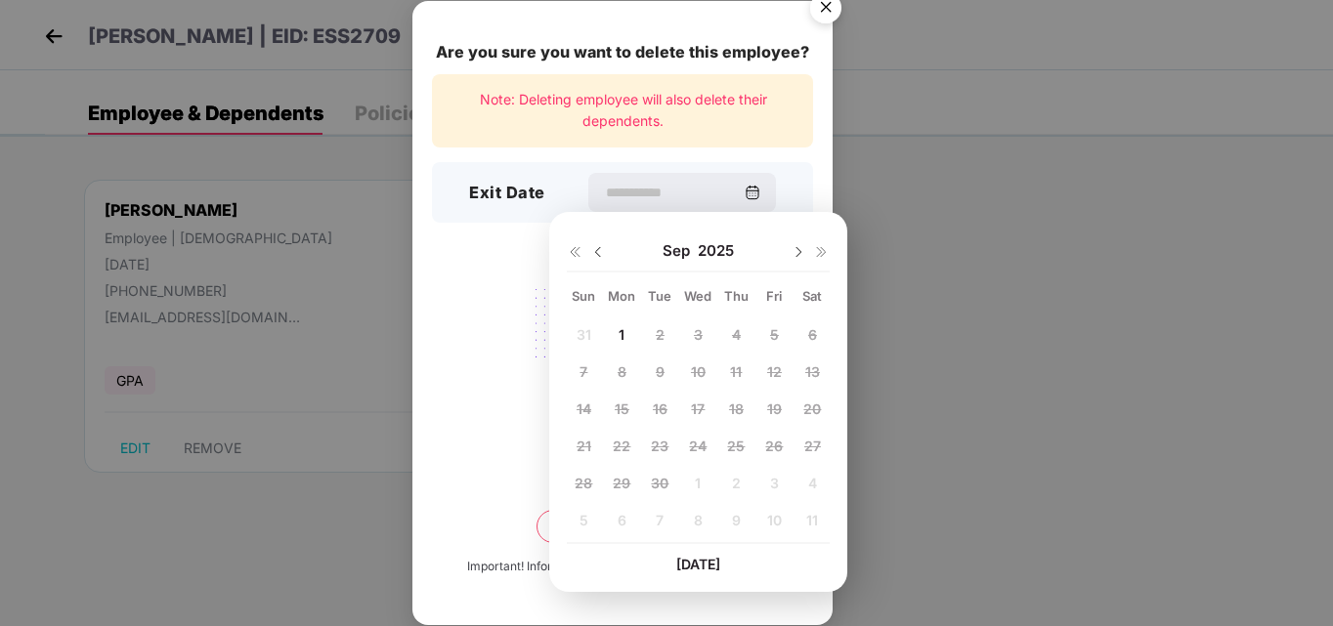
click at [601, 243] on div at bounding box center [586, 251] width 39 height 18
click at [597, 246] on img at bounding box center [598, 252] width 16 height 16
click at [627, 479] on span "25" at bounding box center [622, 483] width 18 height 17
type input "**********"
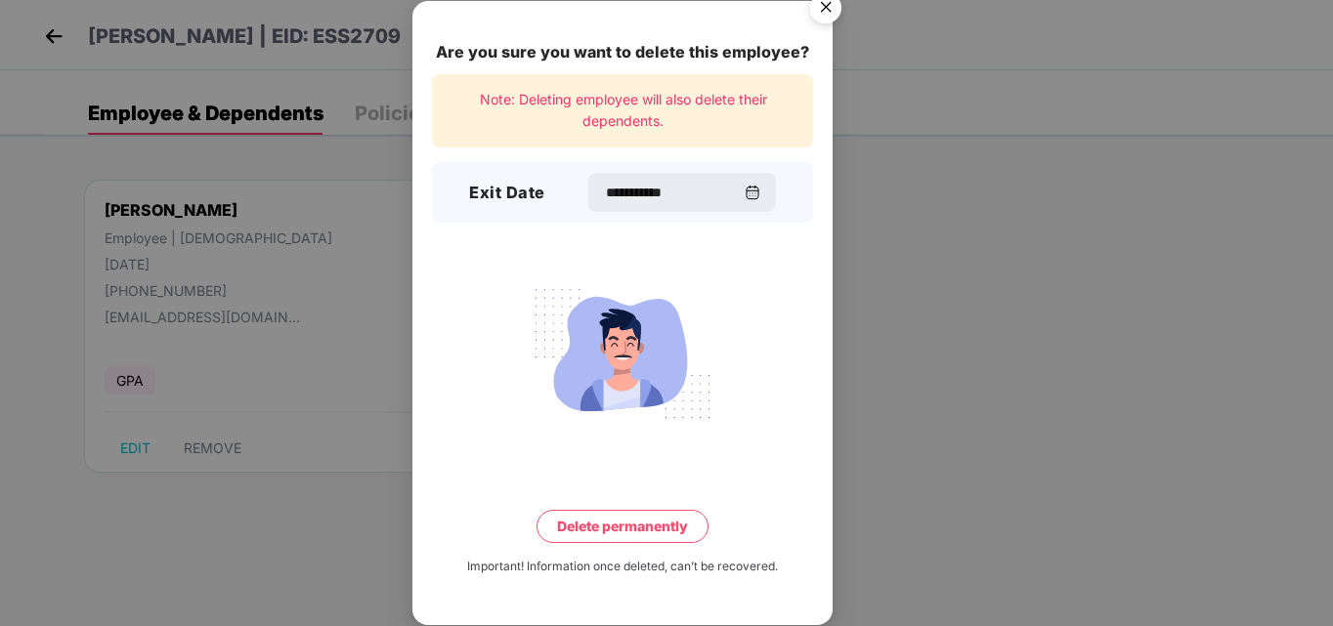
click at [619, 528] on button "Delete permanently" at bounding box center [622, 526] width 172 height 33
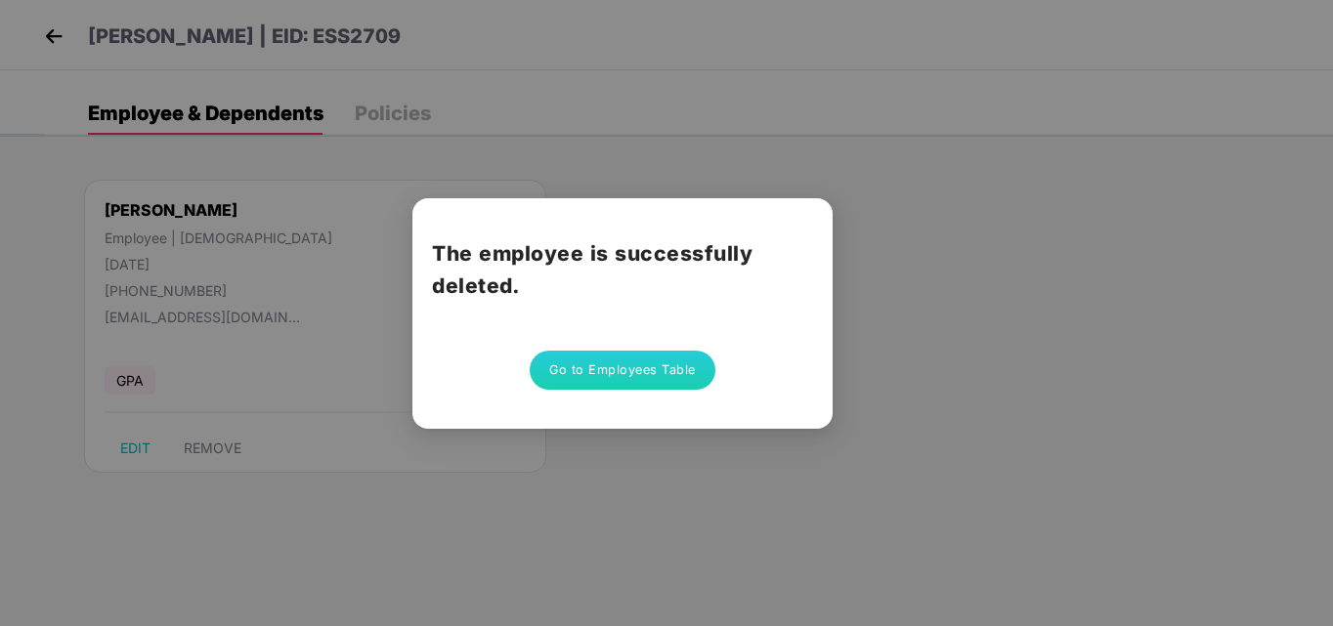
click at [648, 369] on button "Go to Employees Table" at bounding box center [623, 370] width 186 height 39
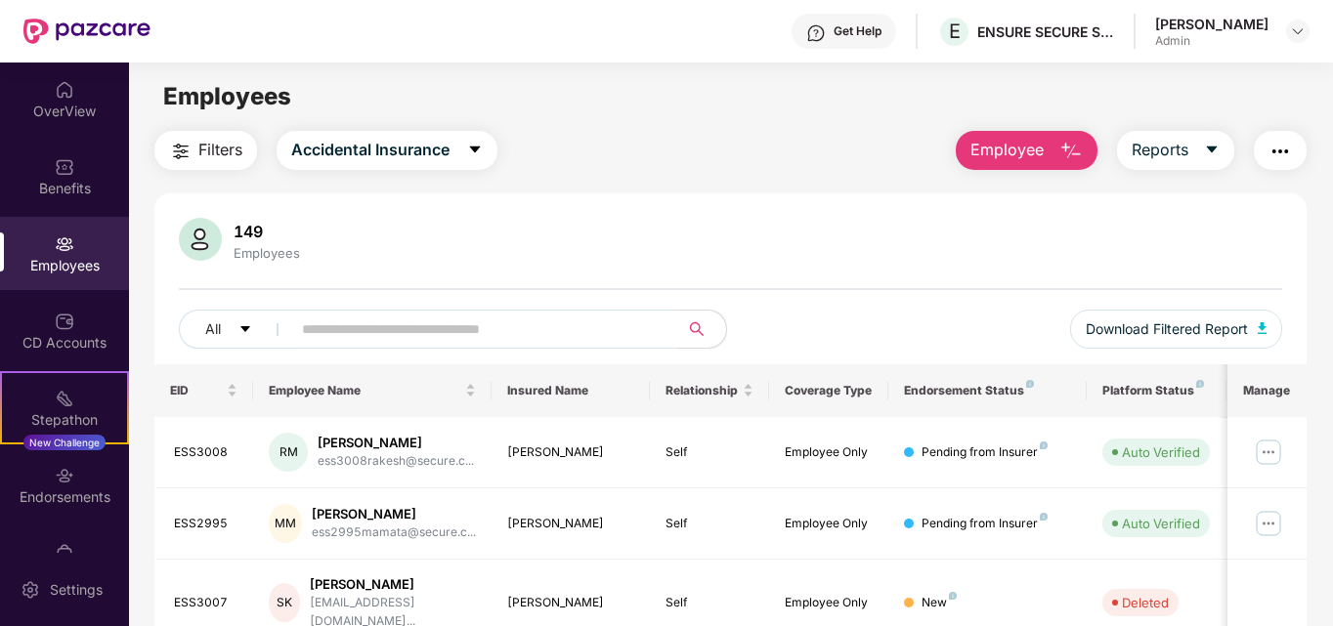
click at [1027, 141] on span "Employee" at bounding box center [1006, 150] width 73 height 24
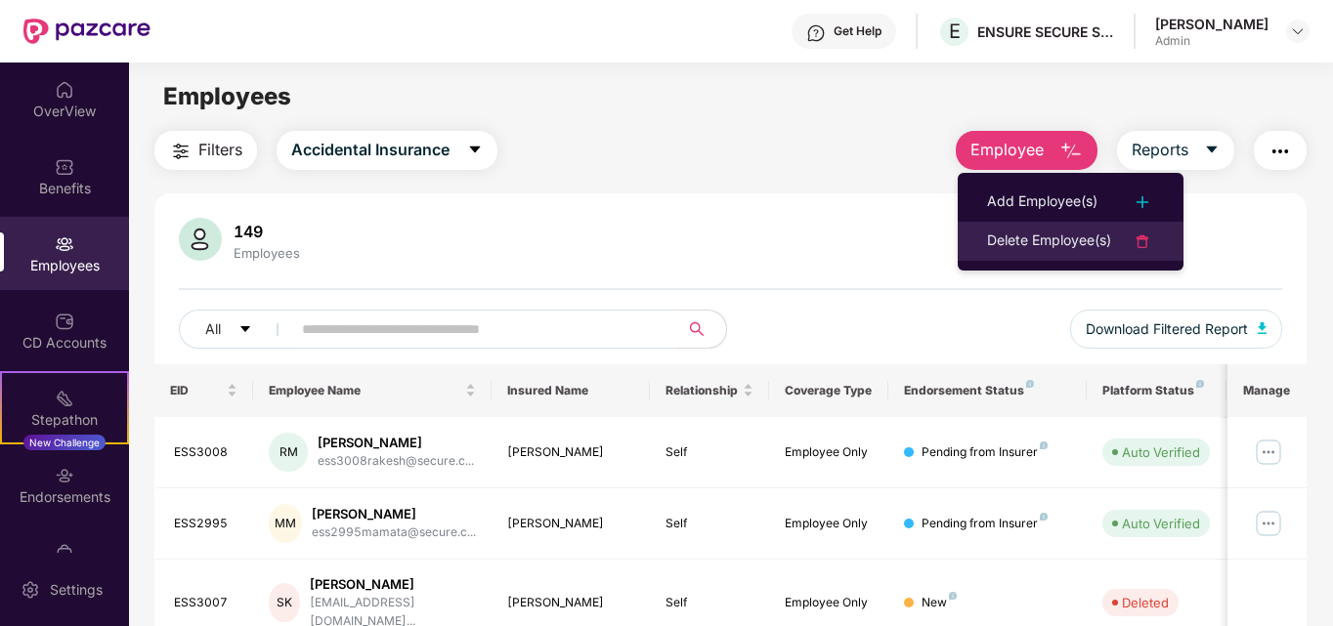
click at [1113, 238] on div at bounding box center [1132, 241] width 43 height 23
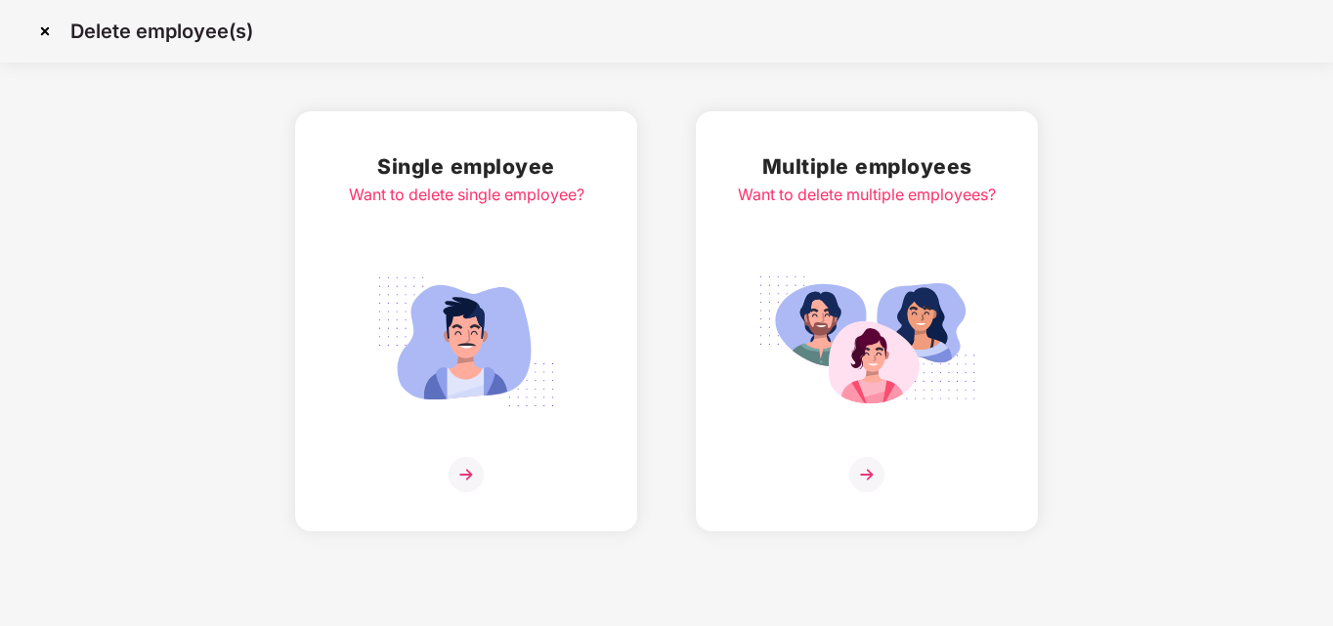
click at [472, 481] on img at bounding box center [465, 474] width 35 height 35
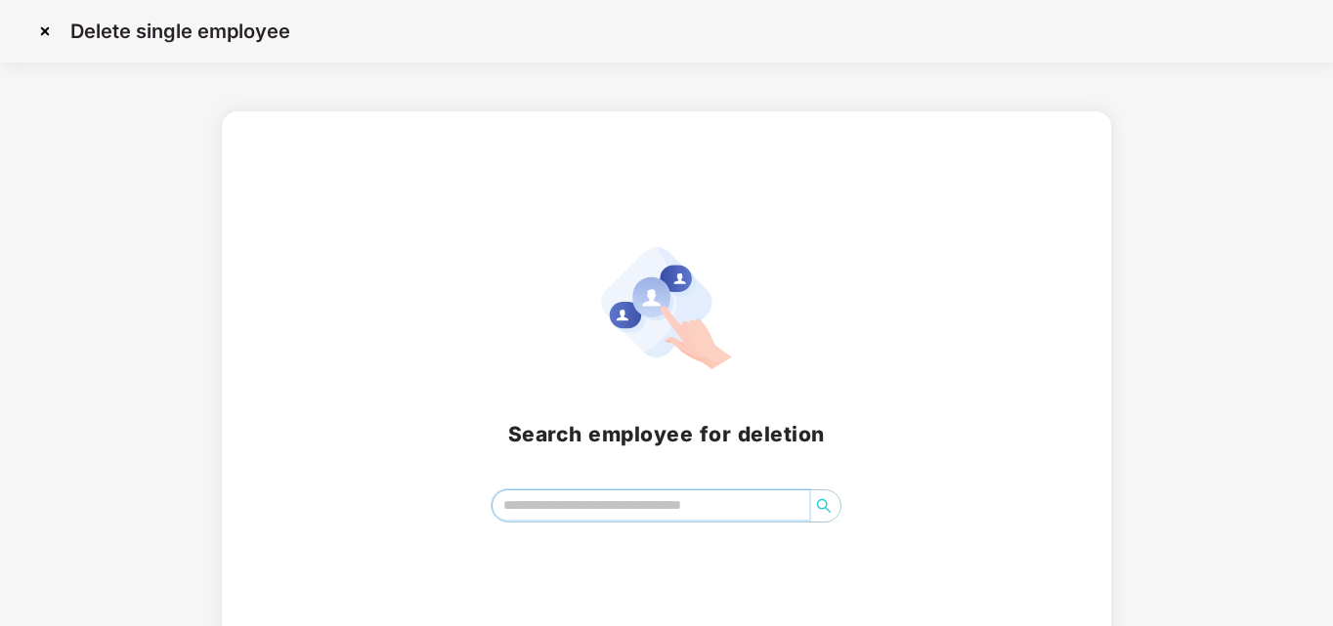
click at [532, 500] on input "search" at bounding box center [651, 505] width 318 height 29
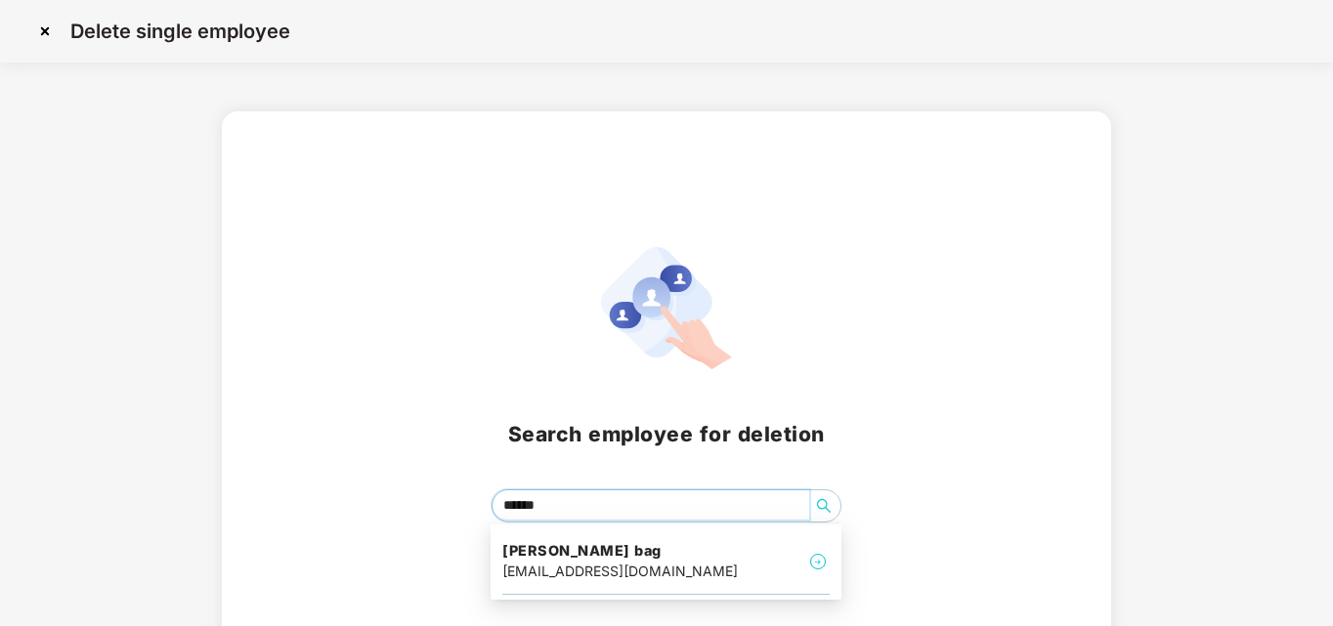
type input "*******"
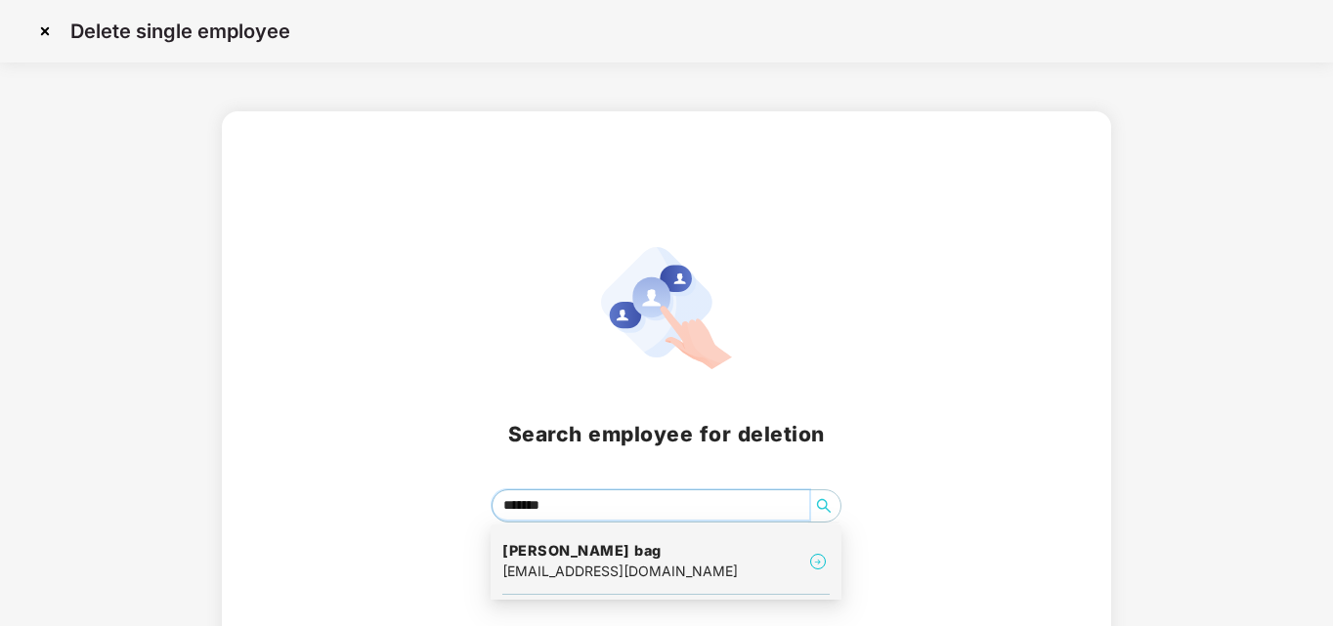
click at [544, 552] on h4 "[PERSON_NAME] bag" at bounding box center [619, 551] width 235 height 20
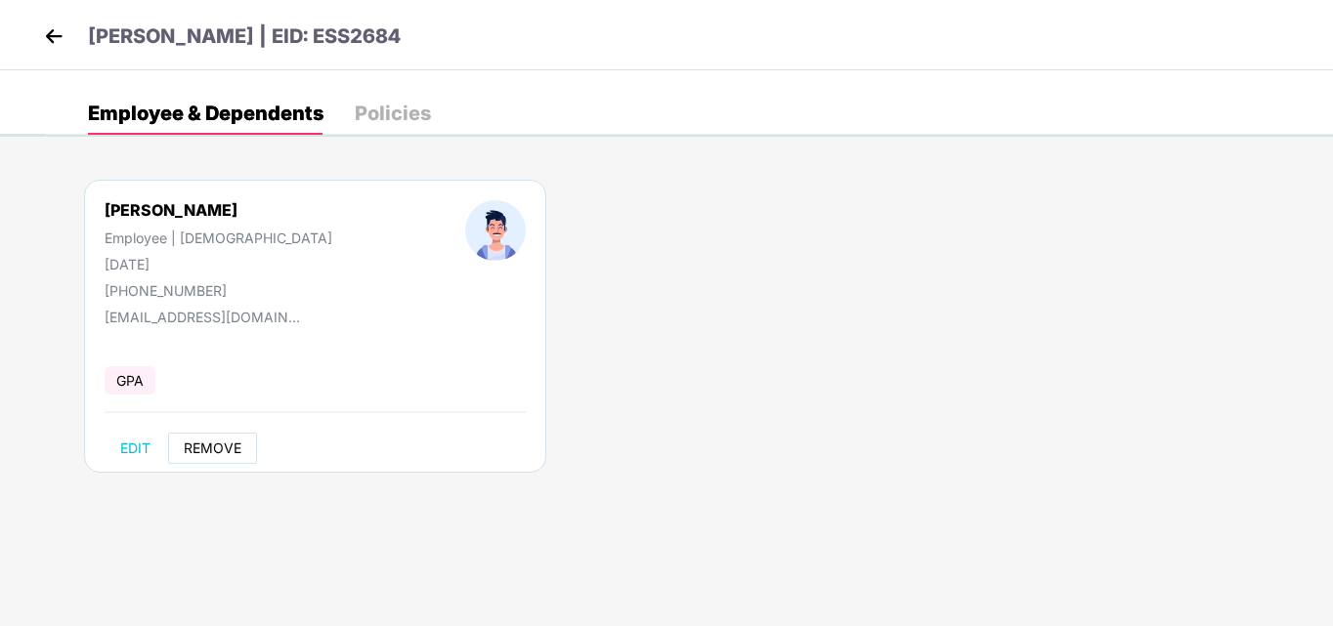
click at [229, 445] on span "REMOVE" at bounding box center [213, 449] width 58 height 16
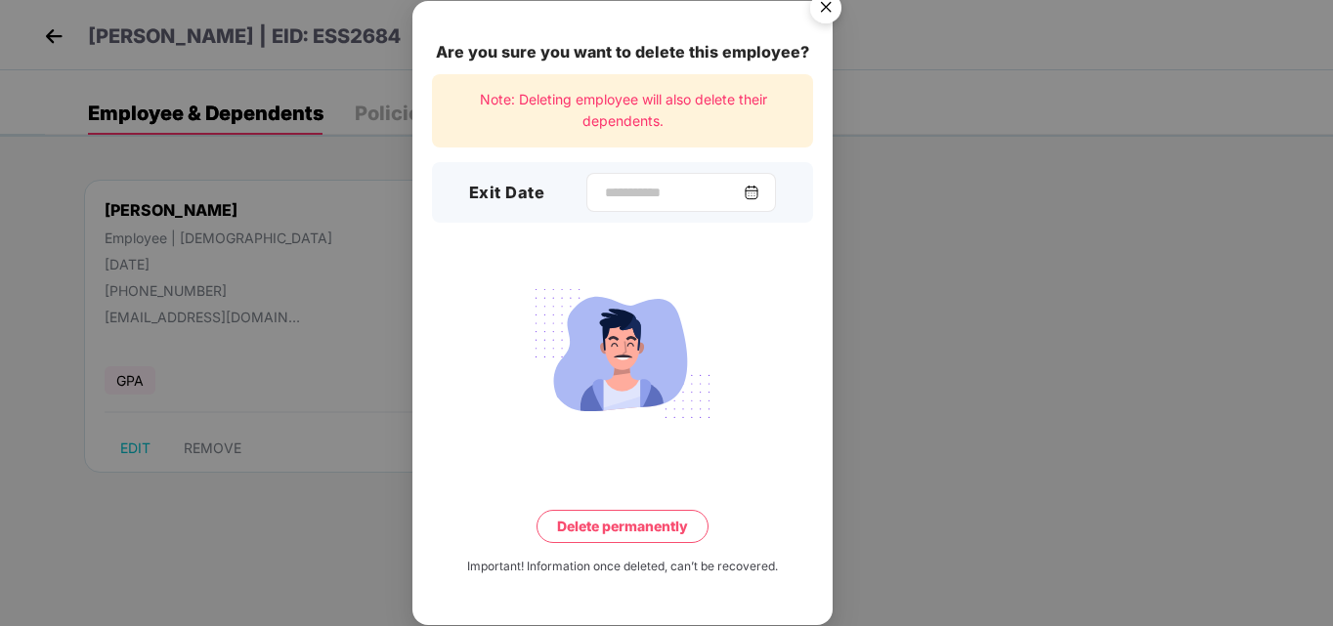
click at [586, 179] on div at bounding box center [681, 192] width 190 height 39
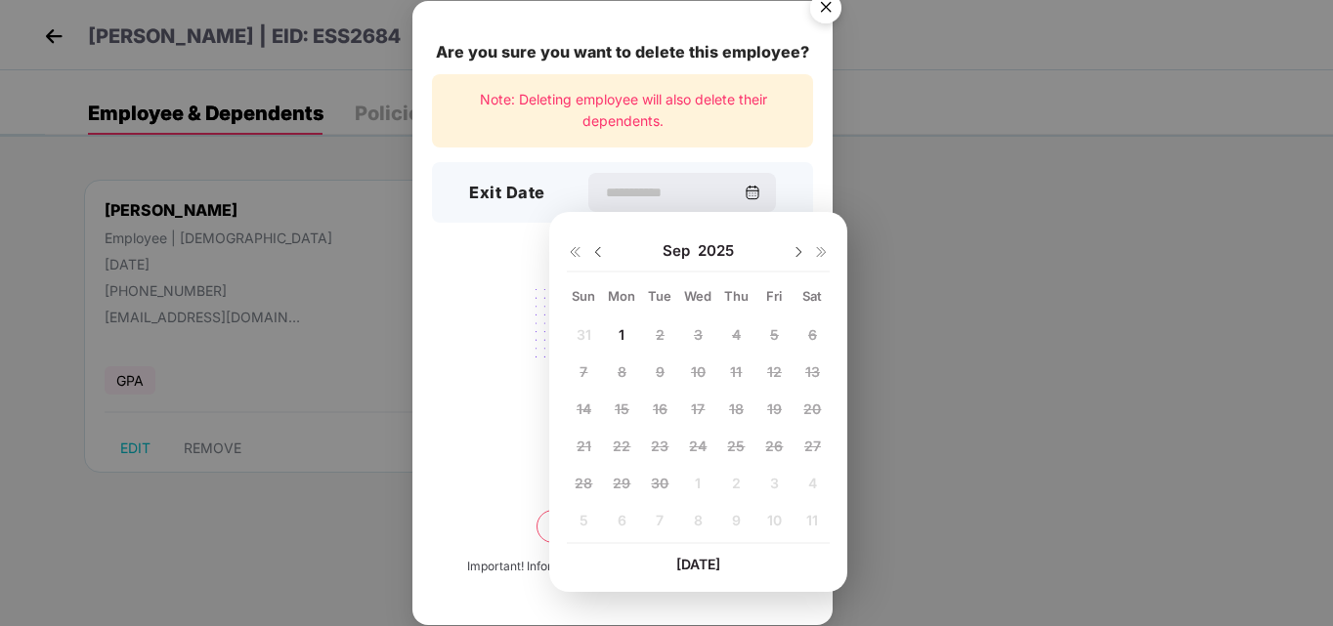
click at [600, 252] on img at bounding box center [598, 252] width 16 height 16
click at [615, 487] on span "25" at bounding box center [622, 483] width 18 height 17
type input "**********"
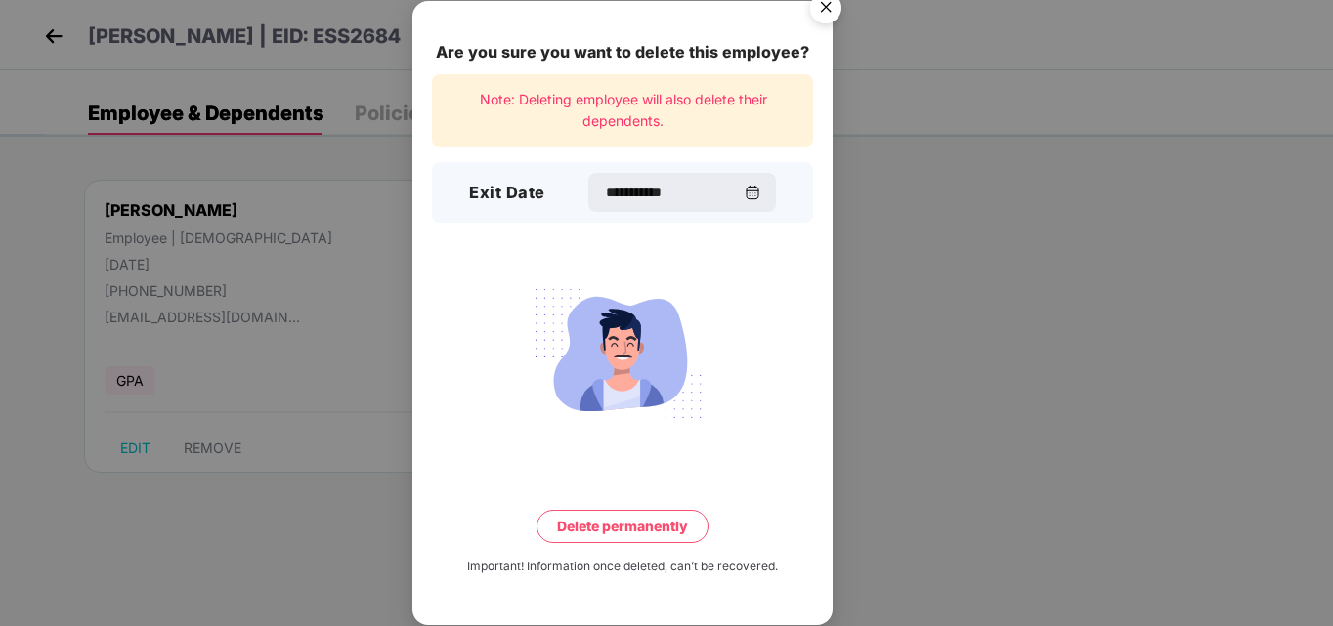
click at [643, 531] on button "Delete permanently" at bounding box center [622, 526] width 172 height 33
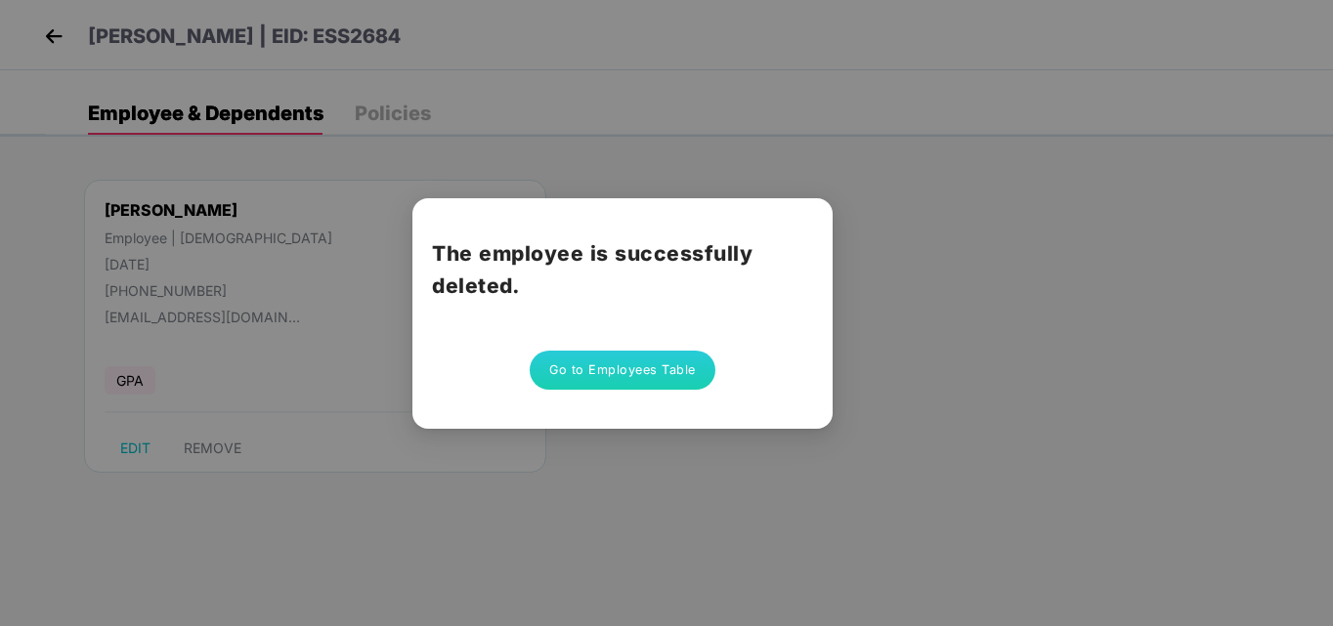
click at [650, 375] on button "Go to Employees Table" at bounding box center [623, 370] width 186 height 39
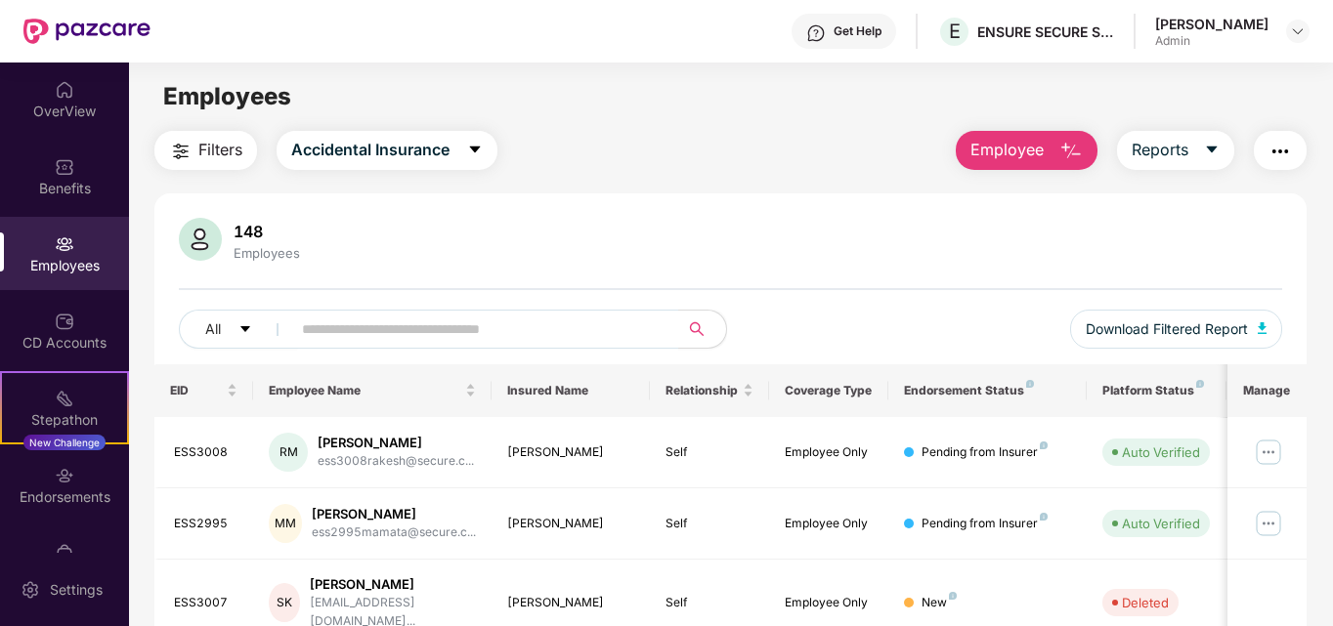
click at [1038, 168] on button "Employee" at bounding box center [1027, 150] width 142 height 39
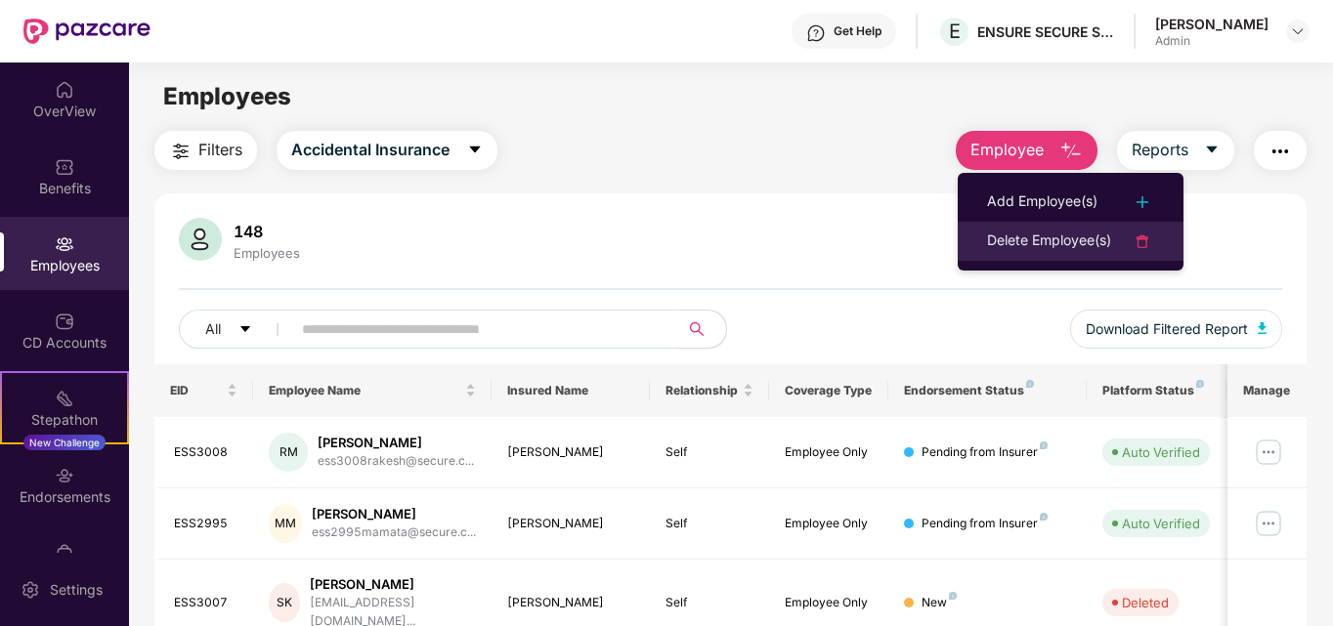
click at [1081, 245] on div "Delete Employee(s)" at bounding box center [1049, 241] width 124 height 23
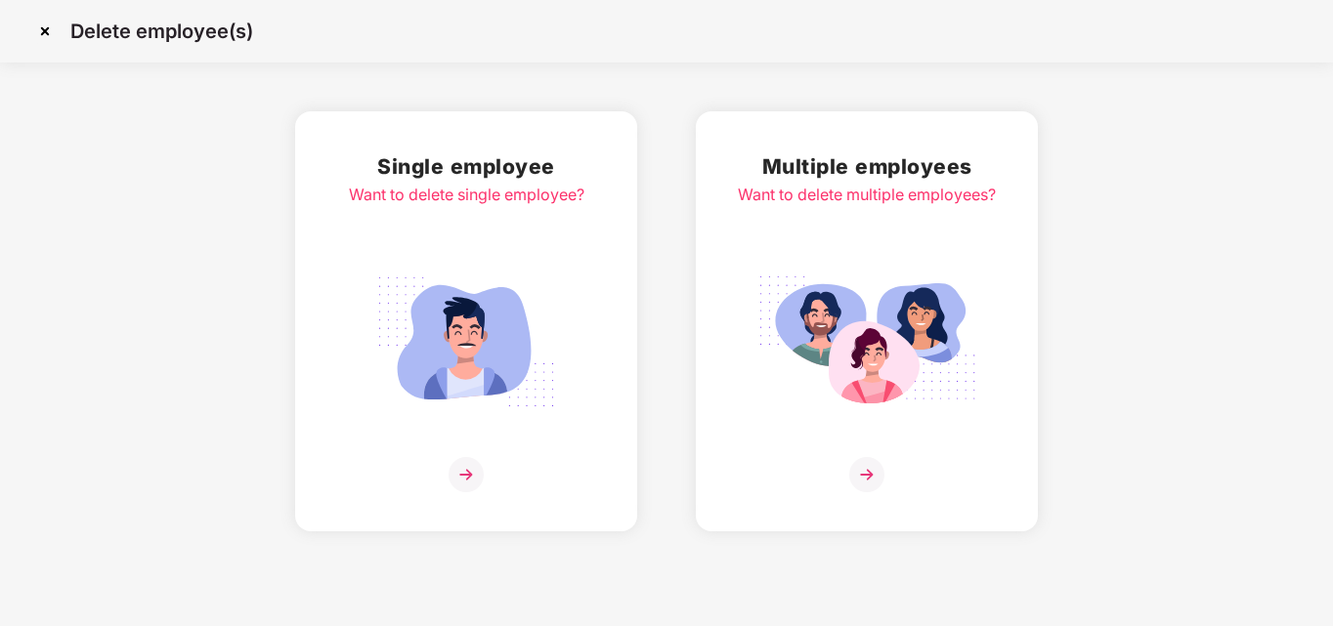
click at [462, 475] on img at bounding box center [465, 474] width 35 height 35
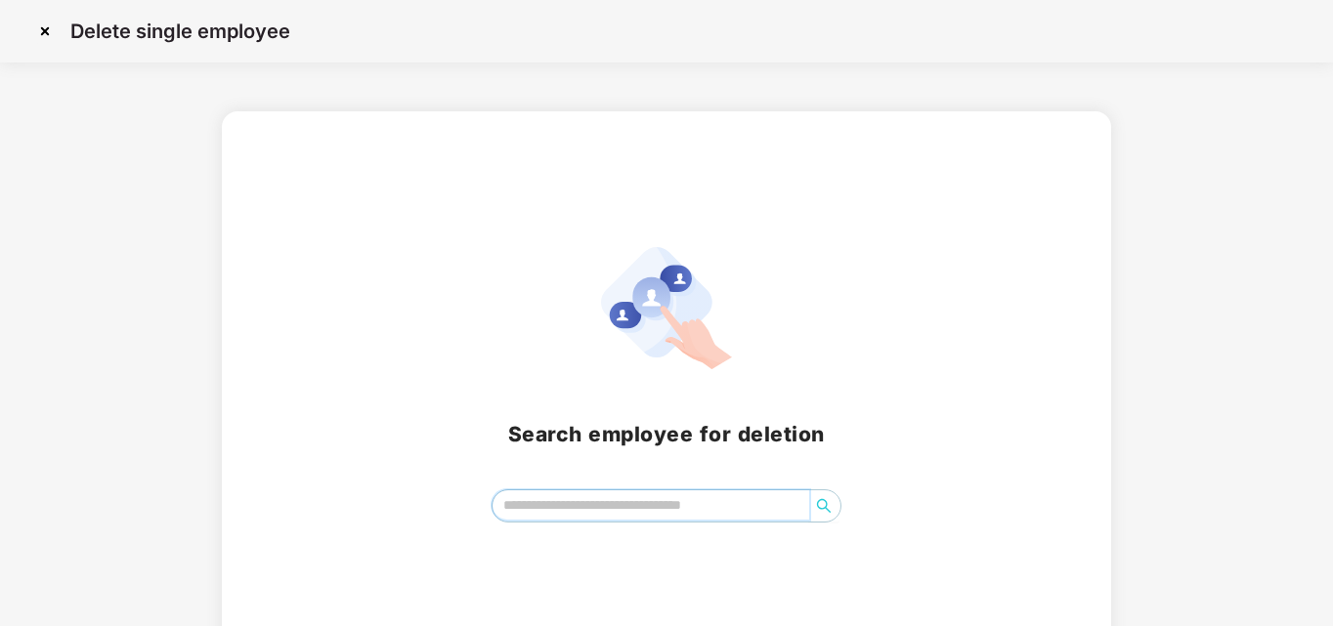
click at [728, 512] on input "search" at bounding box center [651, 505] width 318 height 29
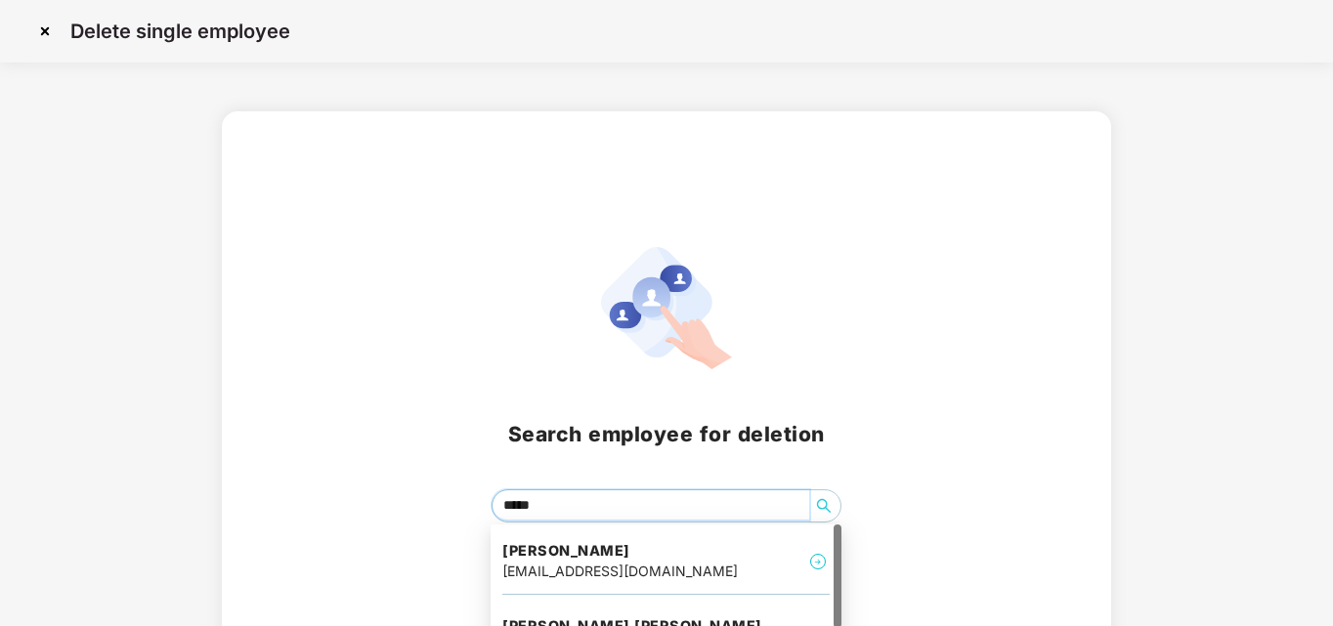
type input "******"
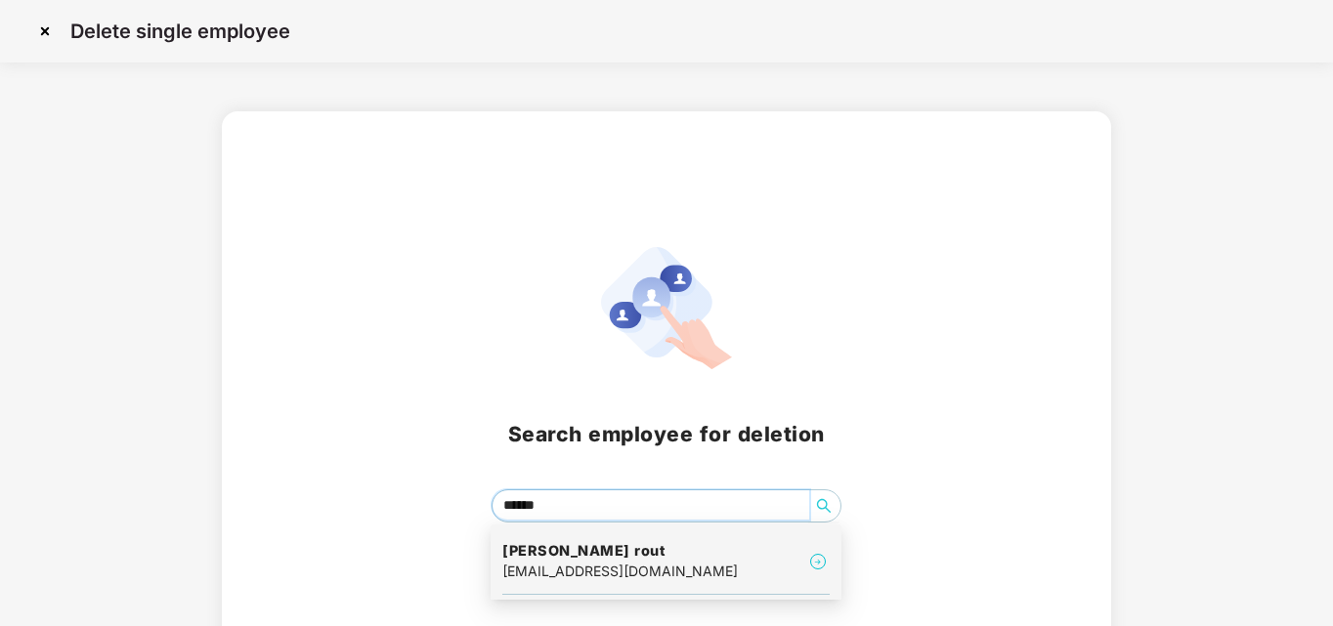
click at [590, 562] on div "[EMAIL_ADDRESS][DOMAIN_NAME]" at bounding box center [619, 571] width 235 height 21
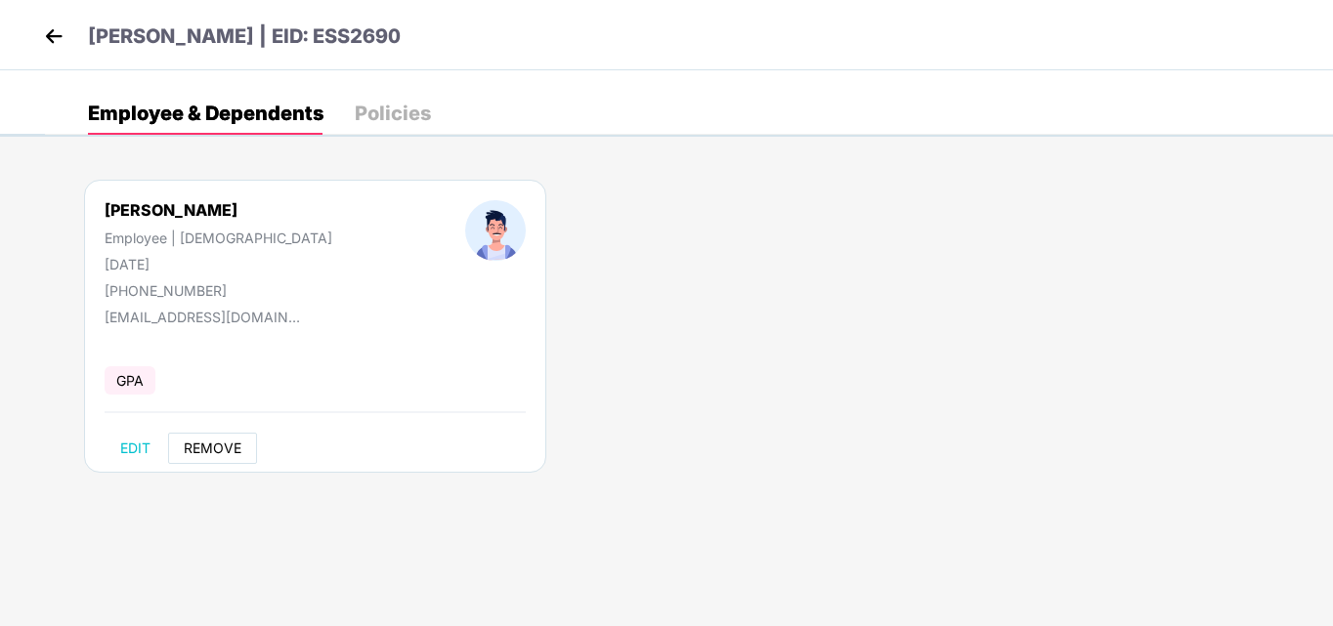
click at [215, 448] on span "REMOVE" at bounding box center [213, 449] width 58 height 16
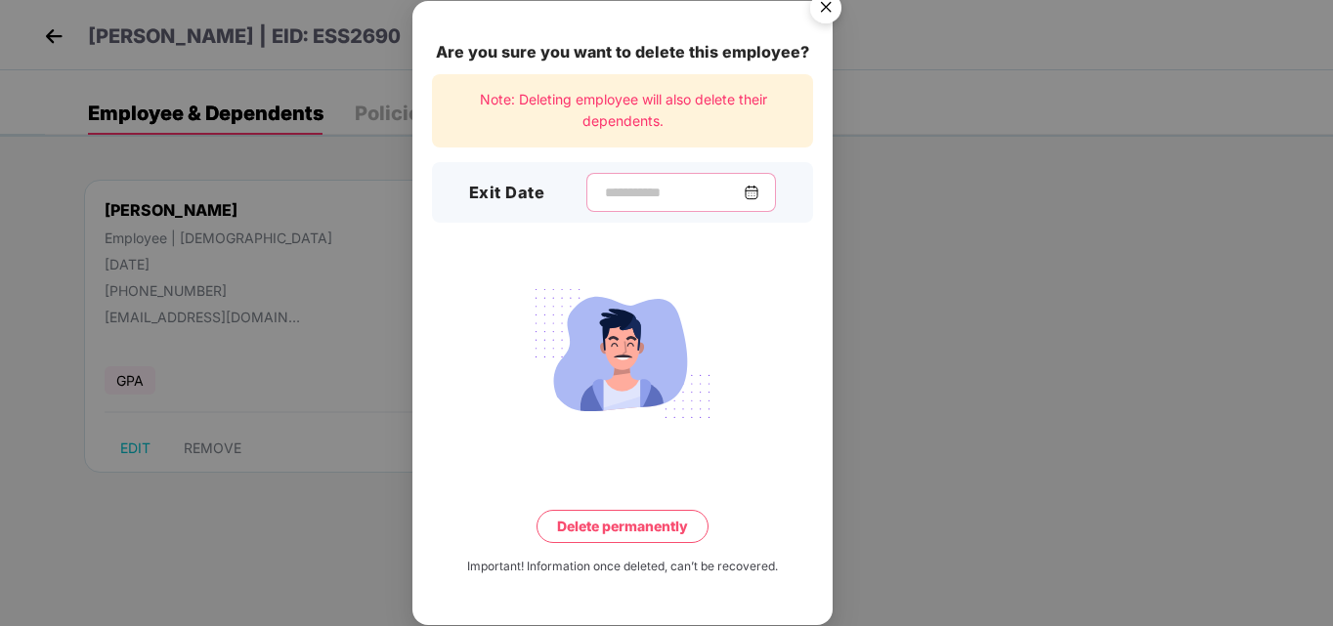
click at [610, 194] on input at bounding box center [673, 193] width 141 height 21
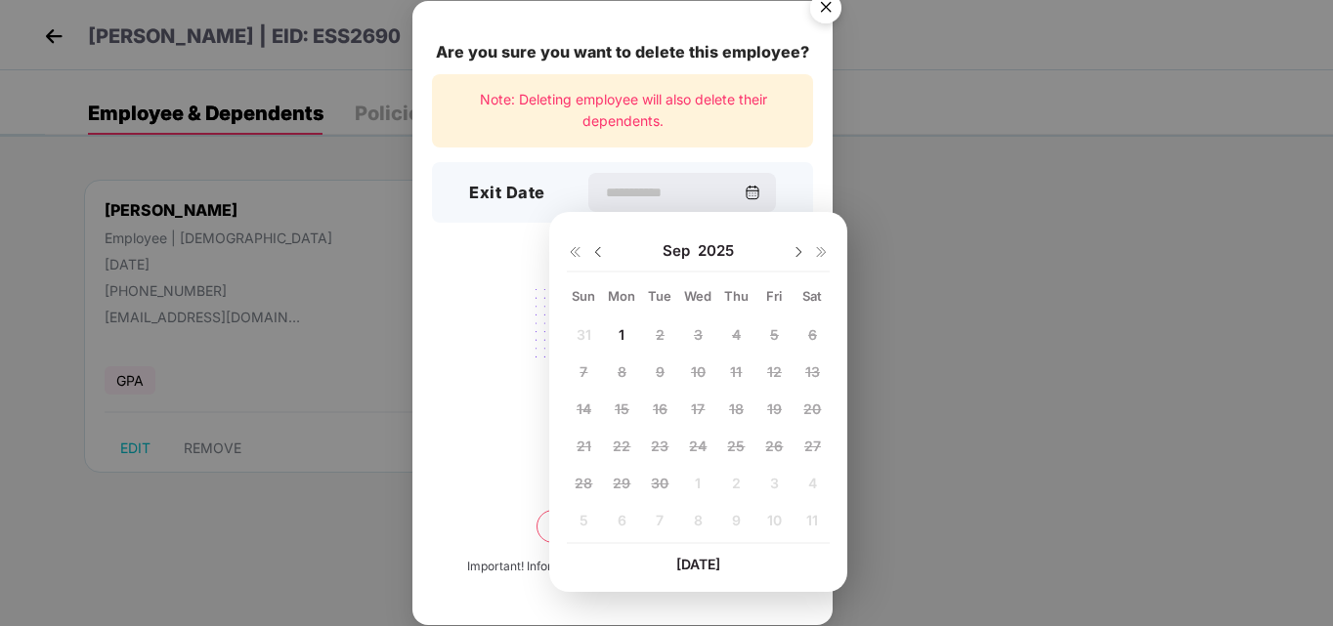
click at [598, 250] on img at bounding box center [598, 252] width 16 height 16
click at [628, 487] on span "25" at bounding box center [622, 483] width 18 height 17
type input "**********"
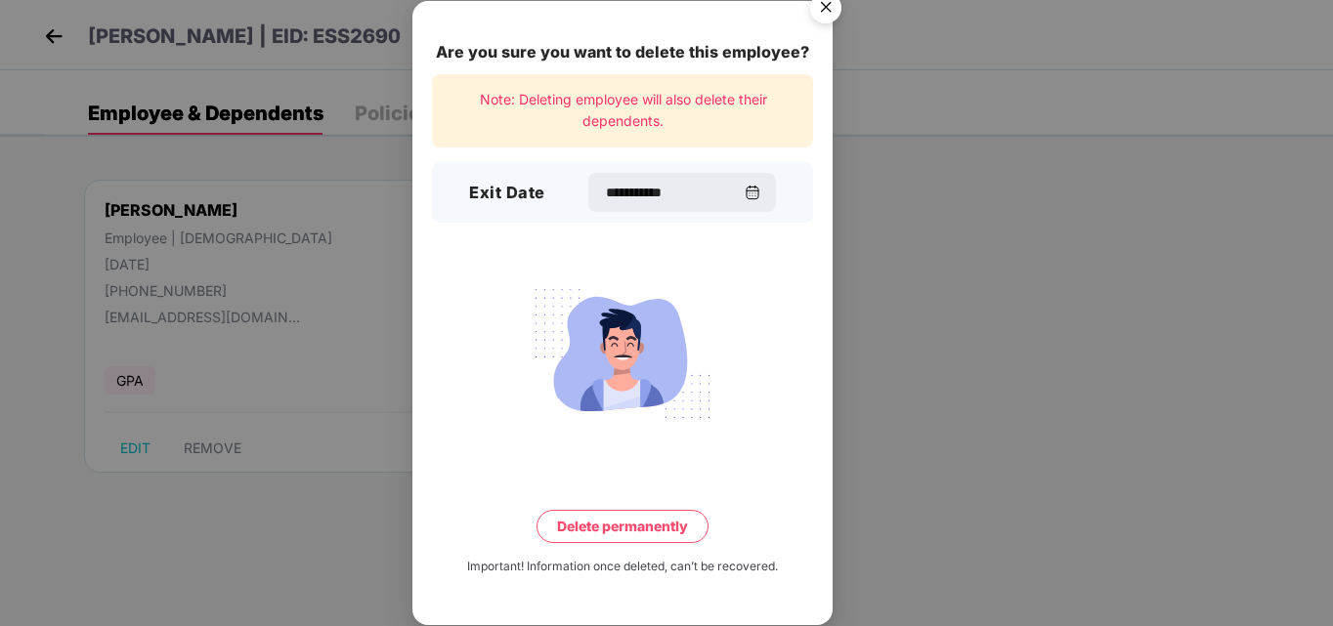
click at [646, 536] on button "Delete permanently" at bounding box center [622, 526] width 172 height 33
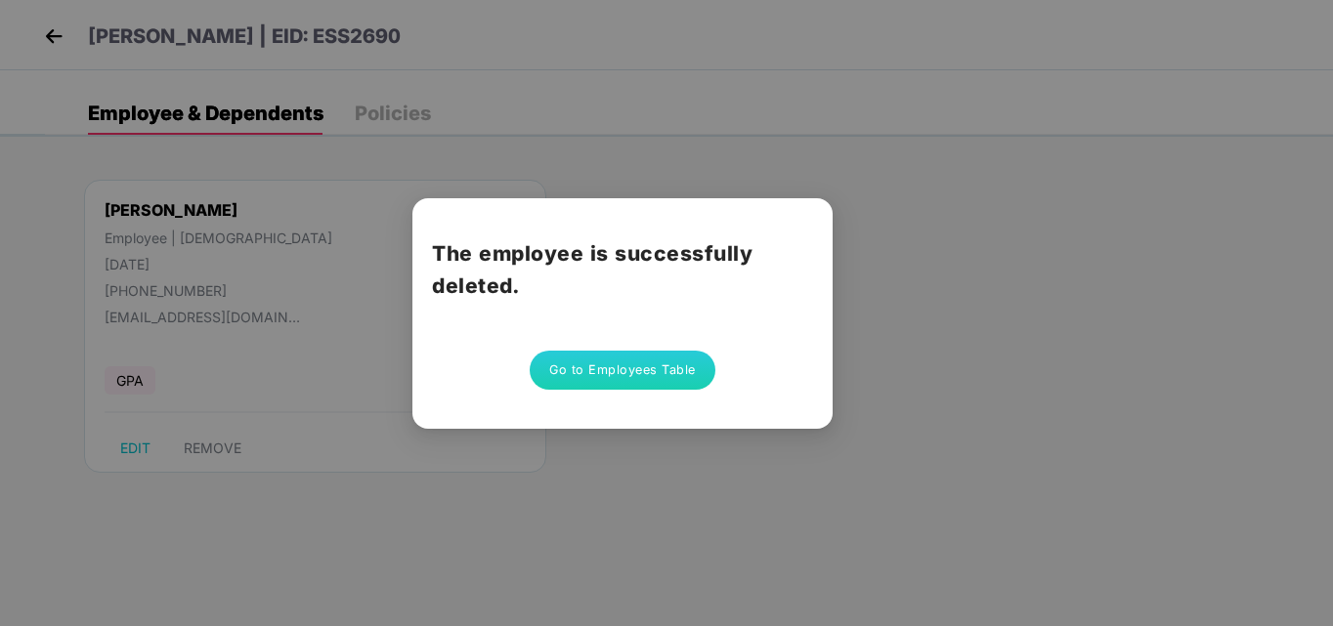
click at [632, 377] on button "Go to Employees Table" at bounding box center [623, 370] width 186 height 39
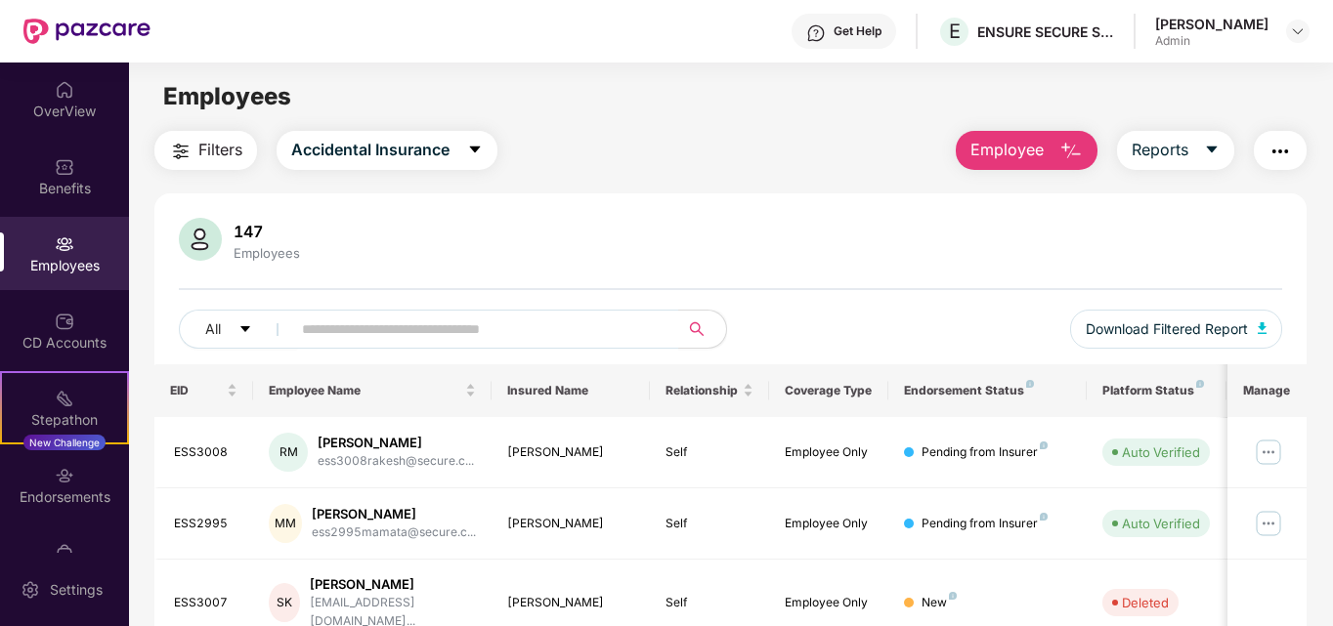
click at [1050, 157] on button "Employee" at bounding box center [1027, 150] width 142 height 39
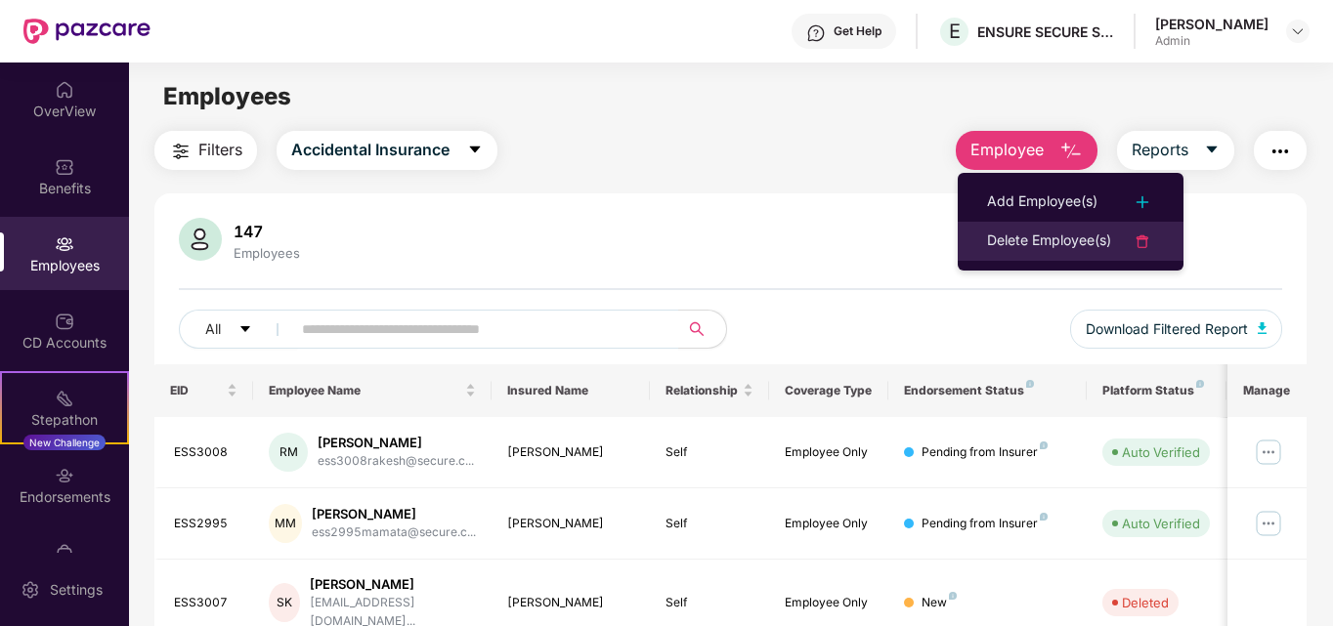
click at [1088, 244] on div "Delete Employee(s)" at bounding box center [1049, 241] width 124 height 23
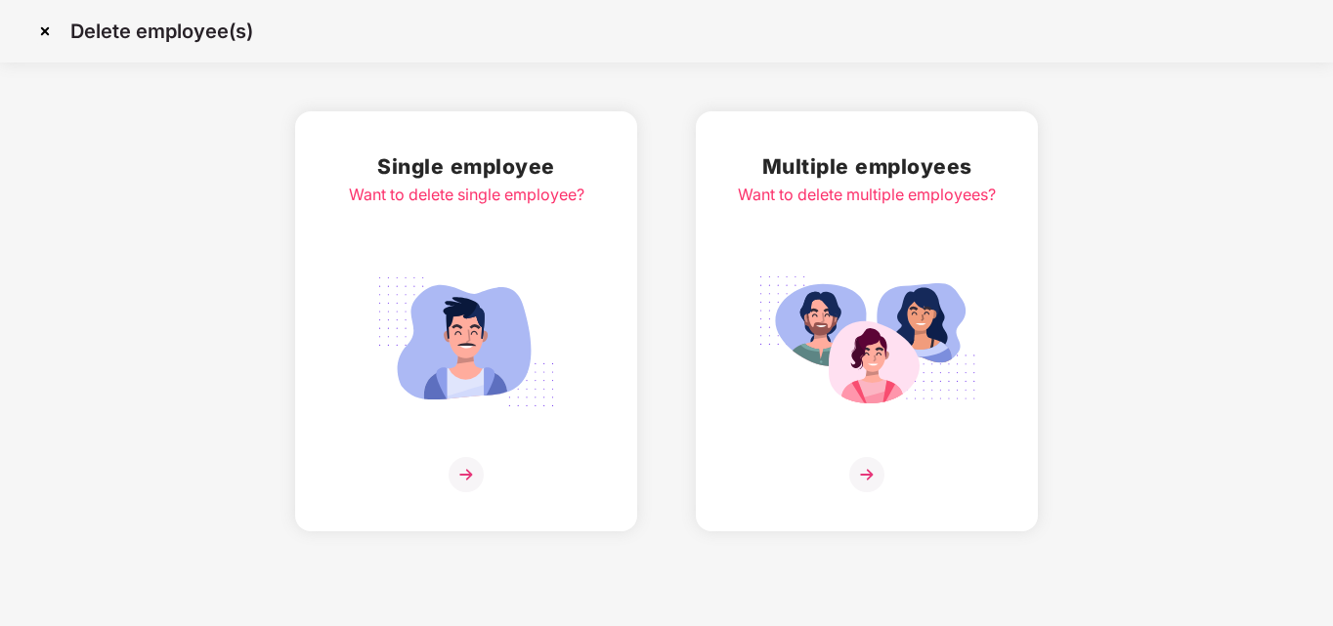
click at [471, 486] on img at bounding box center [465, 474] width 35 height 35
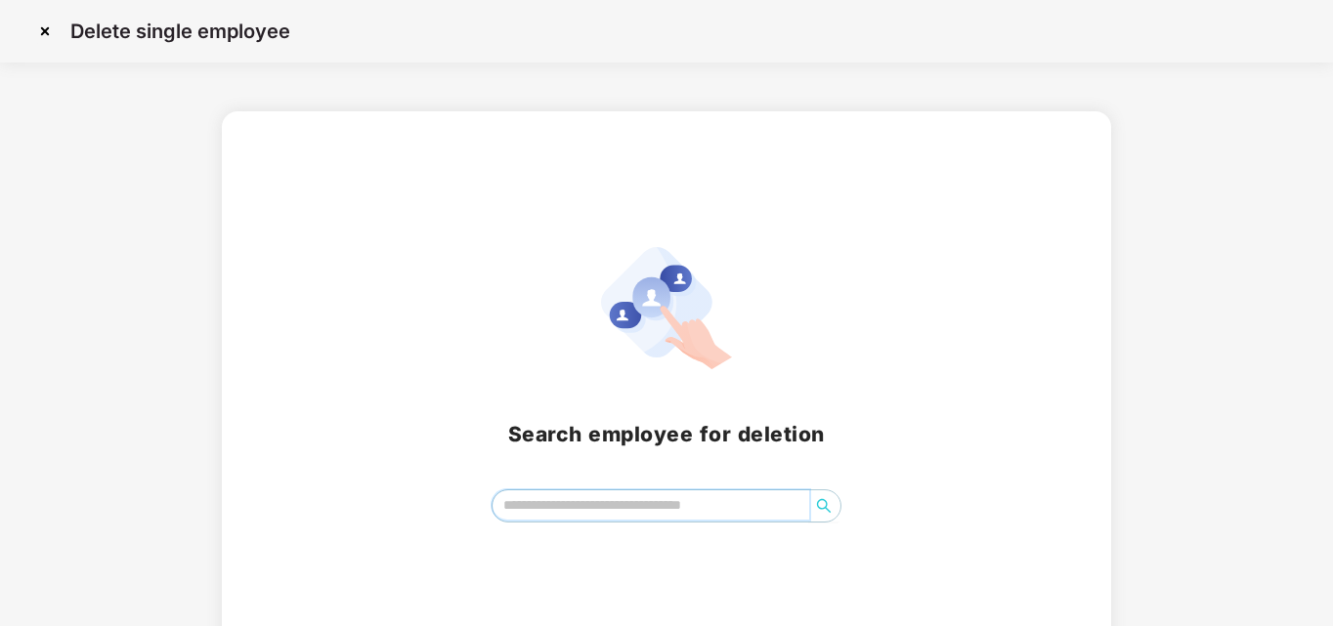
click at [576, 503] on input "search" at bounding box center [651, 505] width 318 height 29
type input "*******"
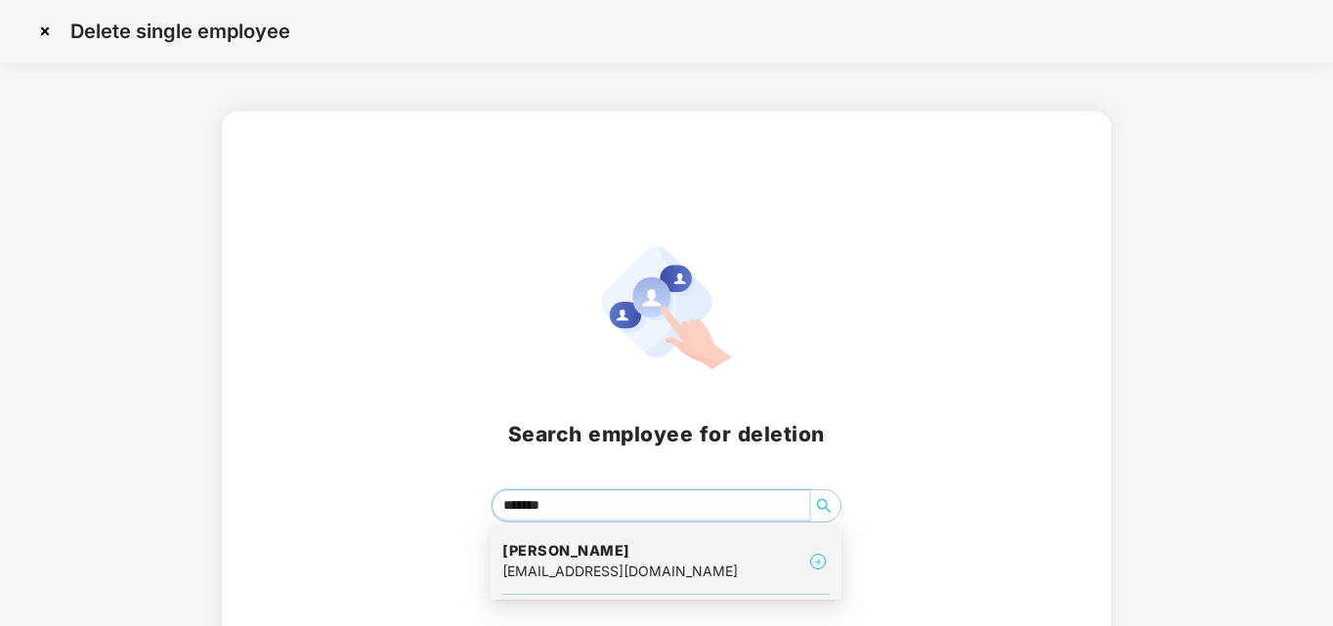
click at [555, 565] on div "[EMAIL_ADDRESS][DOMAIN_NAME]" at bounding box center [619, 571] width 235 height 21
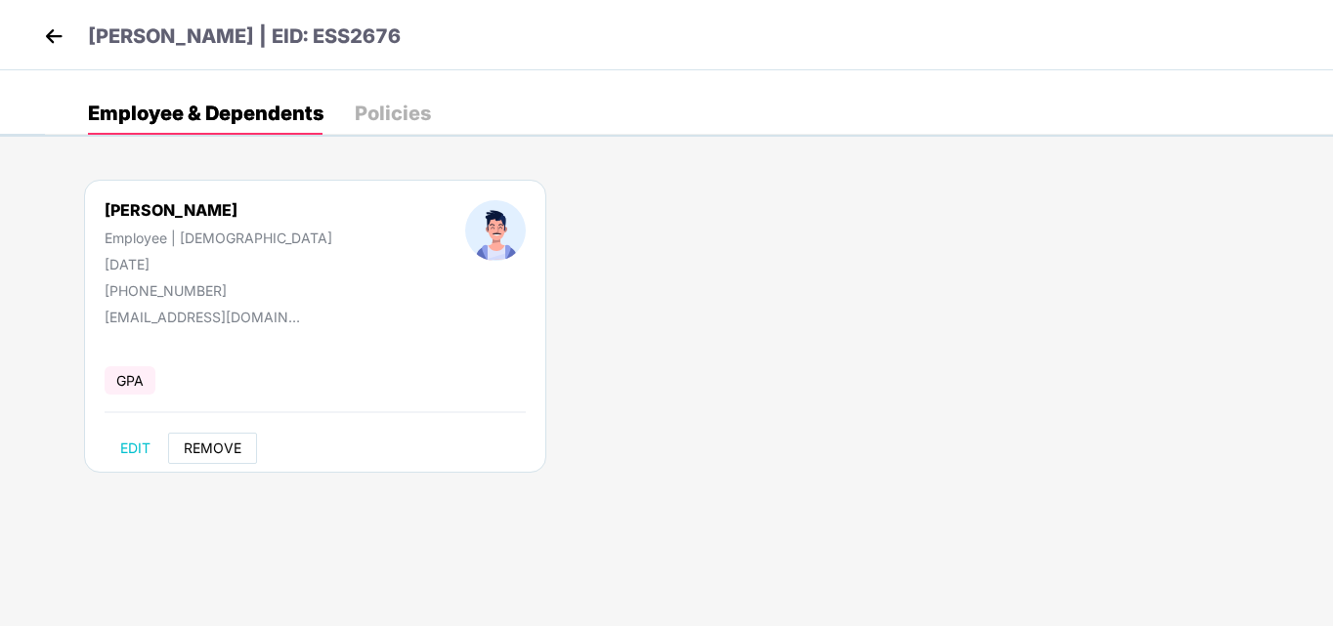
click at [228, 451] on span "REMOVE" at bounding box center [213, 449] width 58 height 16
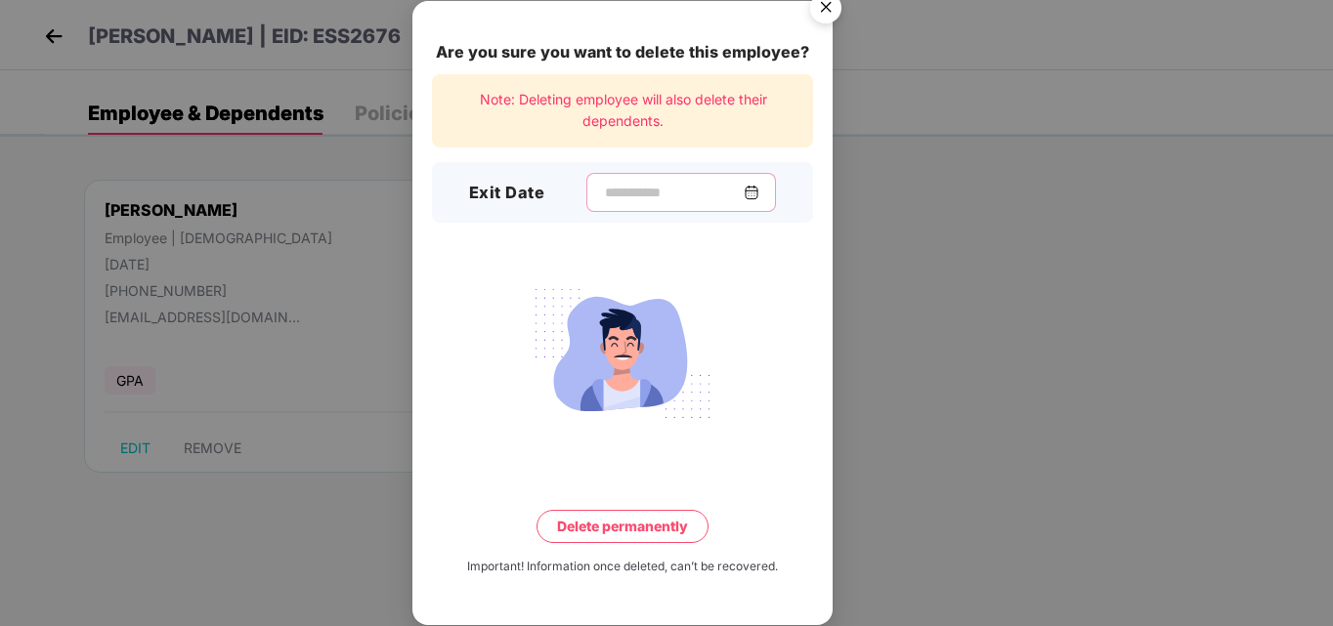
click at [613, 196] on input at bounding box center [673, 193] width 141 height 21
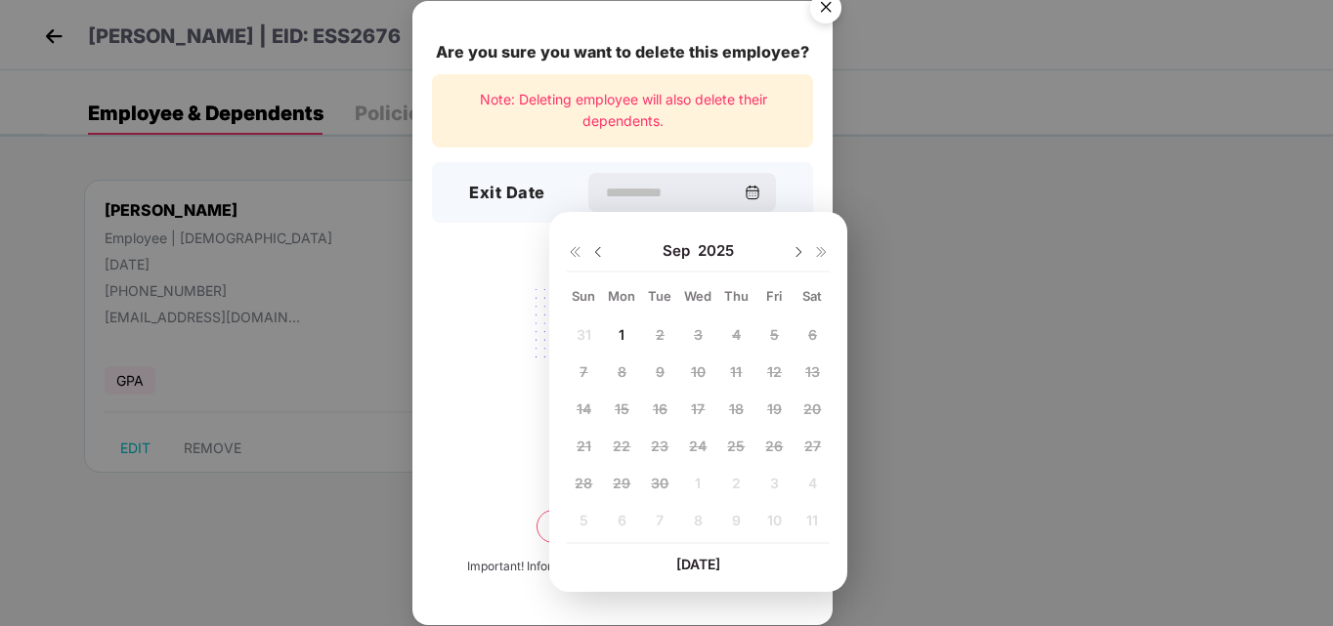
click at [599, 254] on img at bounding box center [598, 252] width 16 height 16
click at [619, 483] on span "25" at bounding box center [622, 483] width 18 height 17
type input "**********"
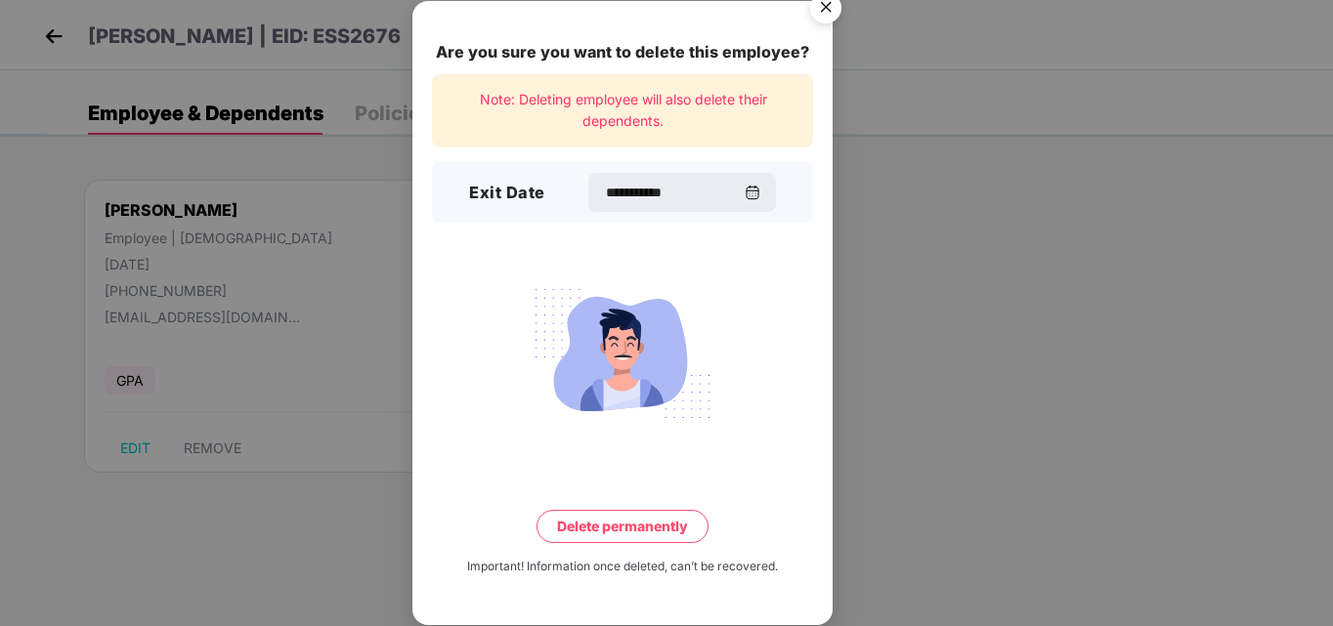
click at [618, 520] on button "Delete permanently" at bounding box center [622, 526] width 172 height 33
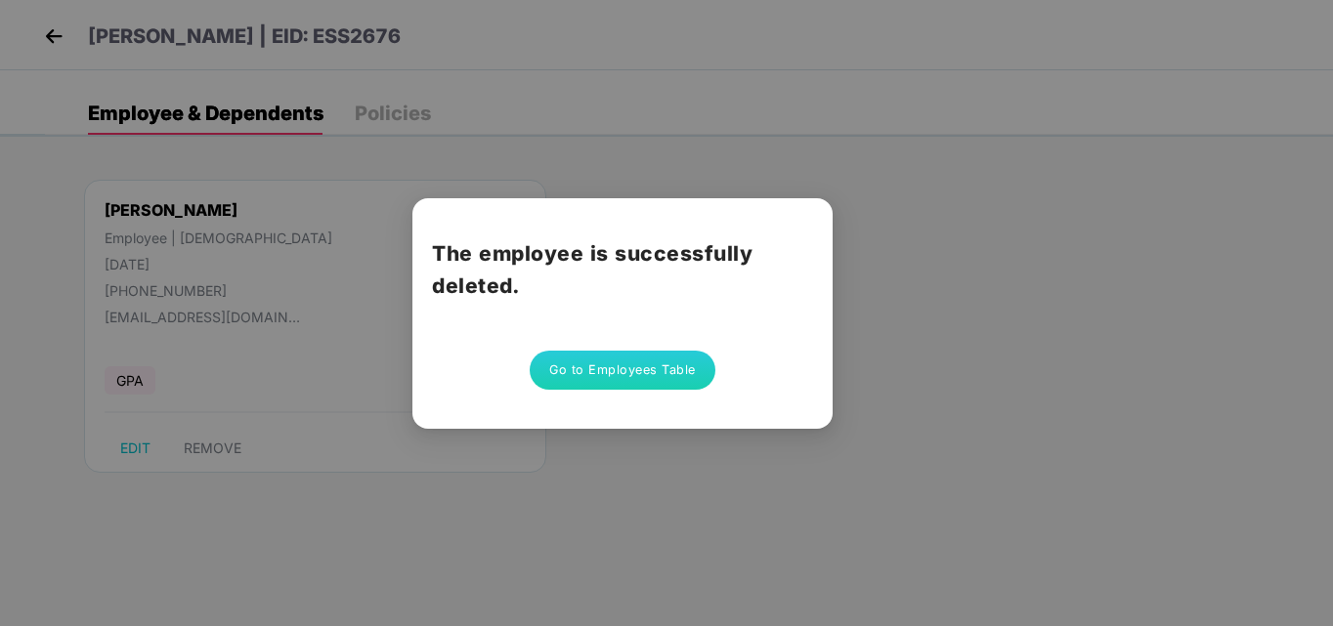
click at [627, 377] on button "Go to Employees Table" at bounding box center [623, 370] width 186 height 39
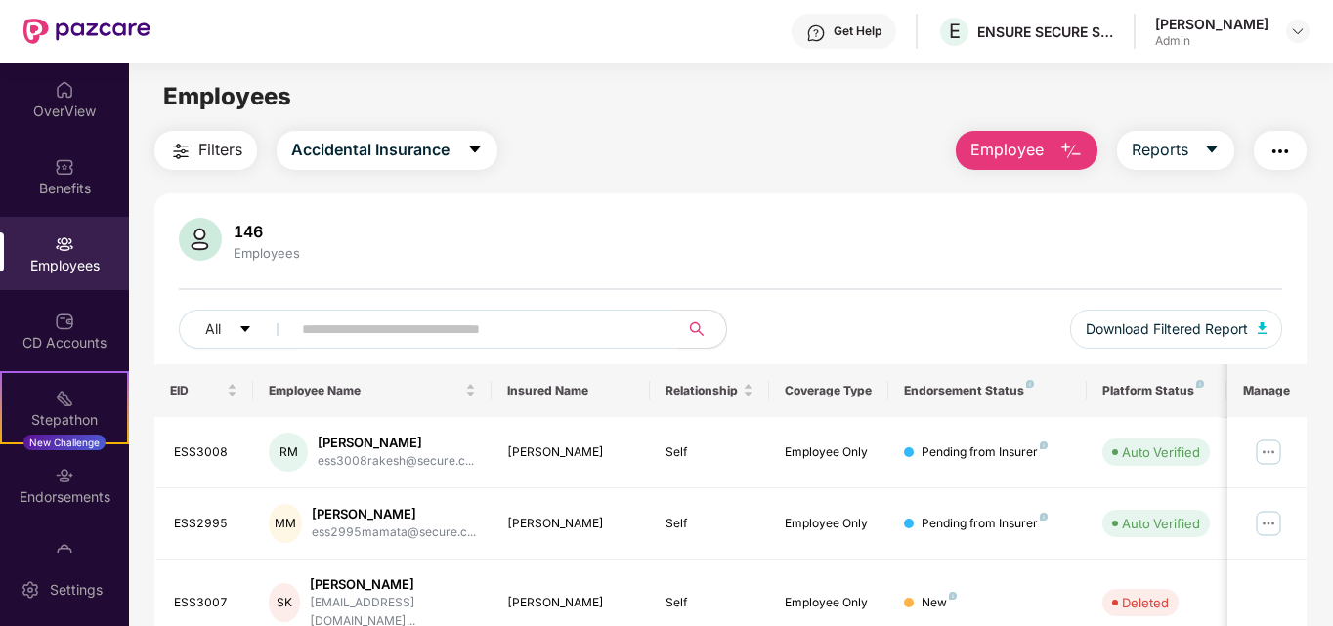
click at [1003, 150] on span "Employee" at bounding box center [1006, 150] width 73 height 24
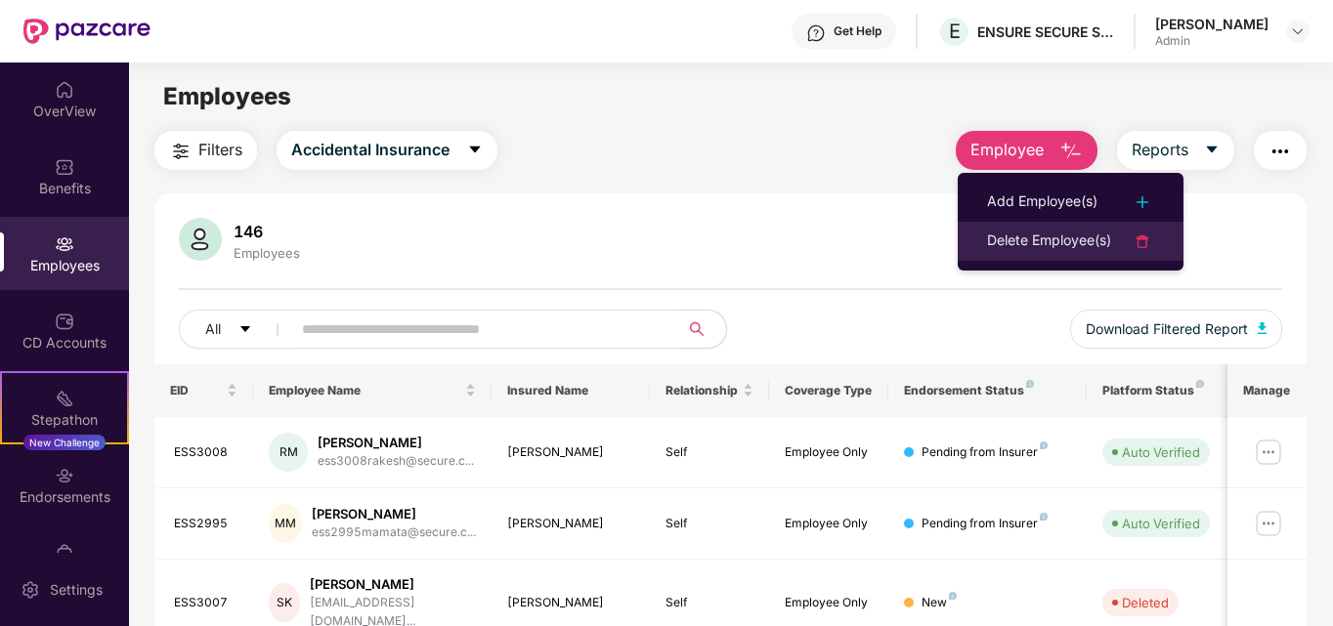
click at [1126, 244] on div at bounding box center [1132, 241] width 43 height 23
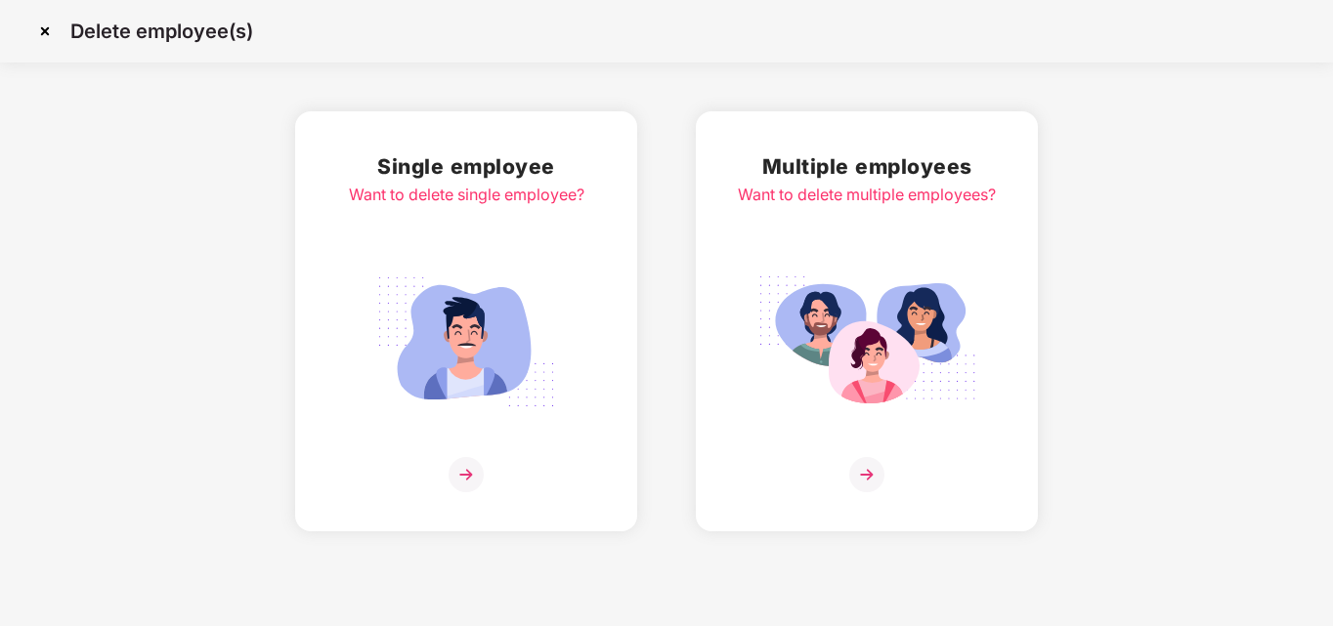
click at [466, 478] on img at bounding box center [465, 474] width 35 height 35
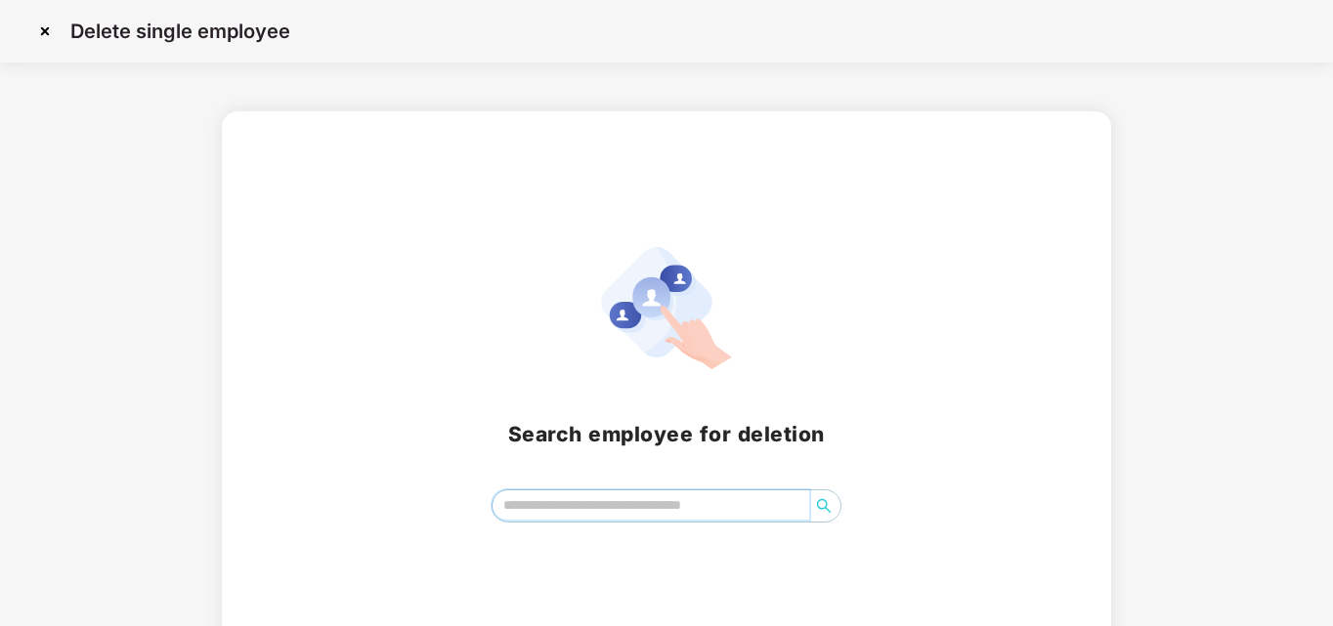
click at [631, 512] on input "search" at bounding box center [651, 505] width 318 height 29
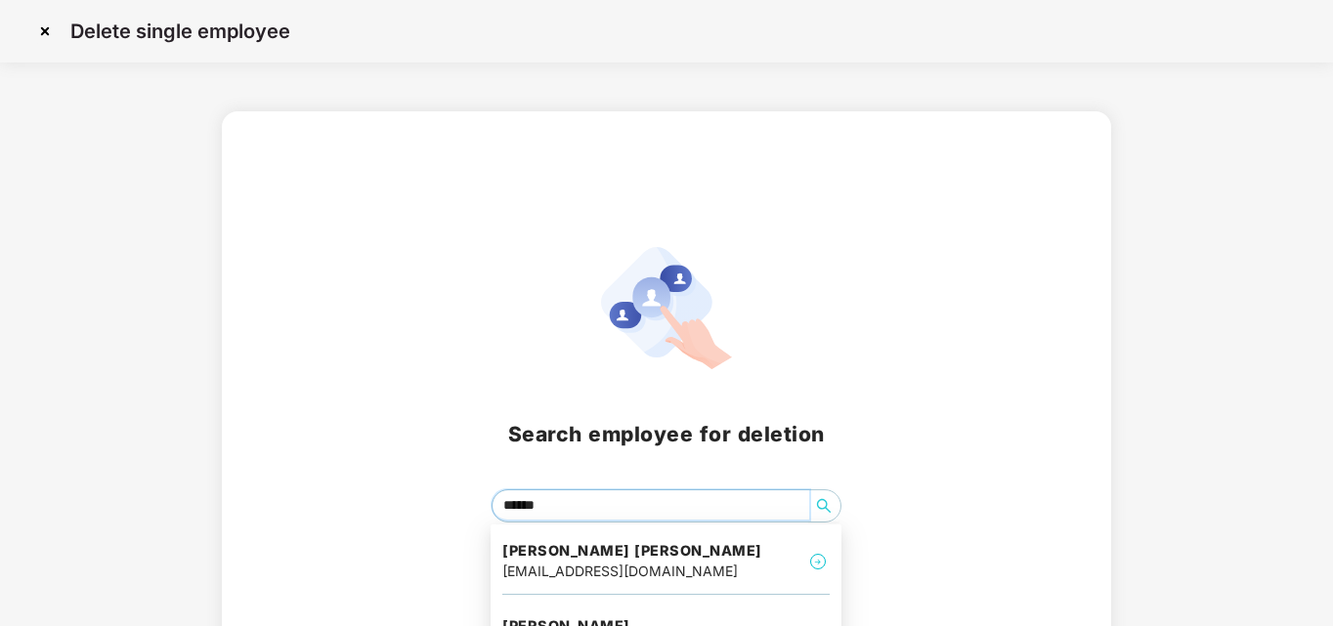
type input "*******"
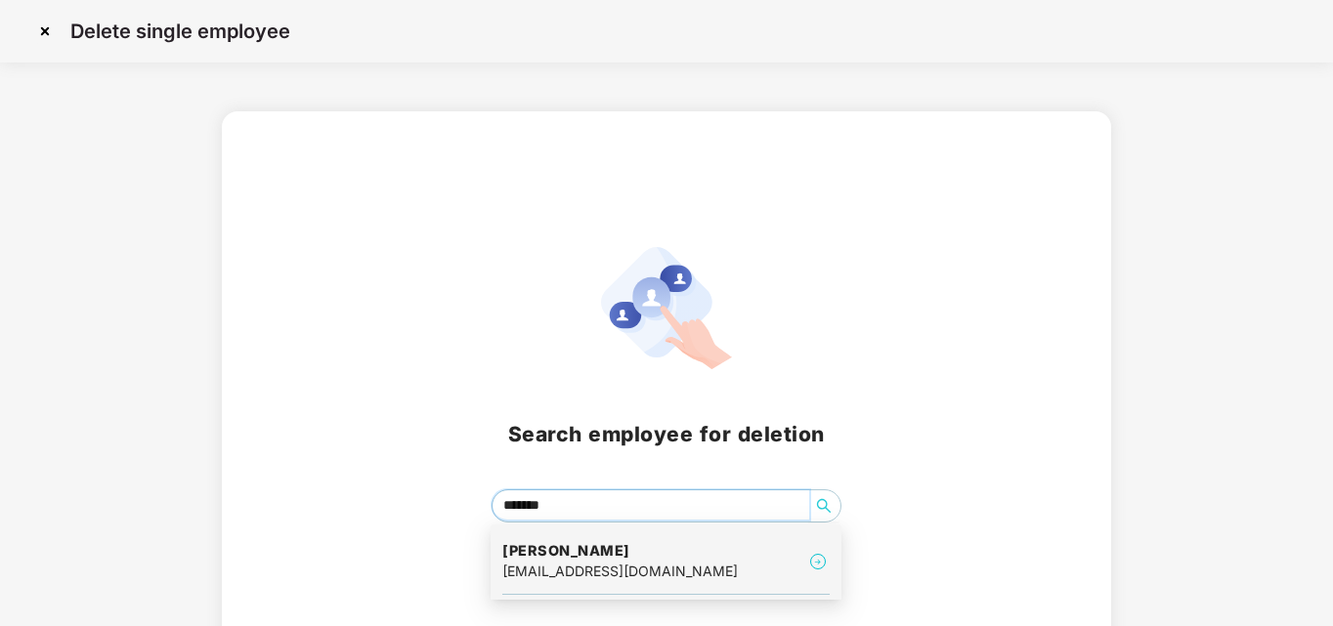
click at [605, 568] on div "[EMAIL_ADDRESS][DOMAIN_NAME]" at bounding box center [619, 571] width 235 height 21
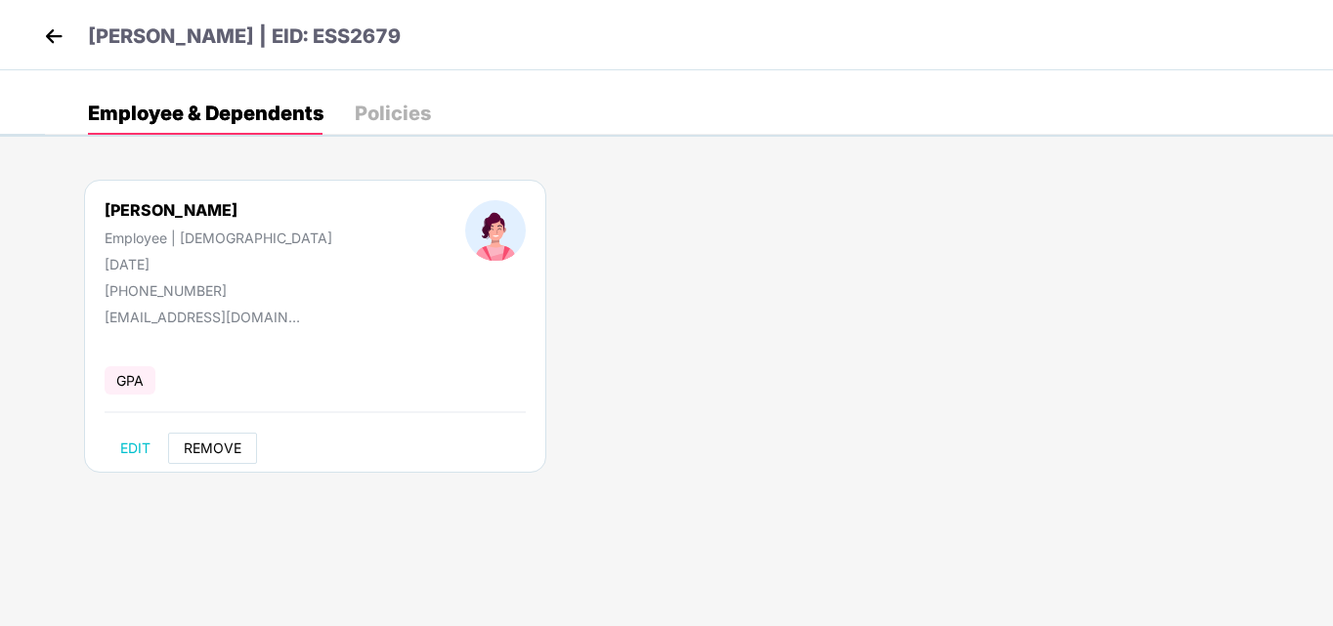
click at [226, 448] on span "REMOVE" at bounding box center [213, 449] width 58 height 16
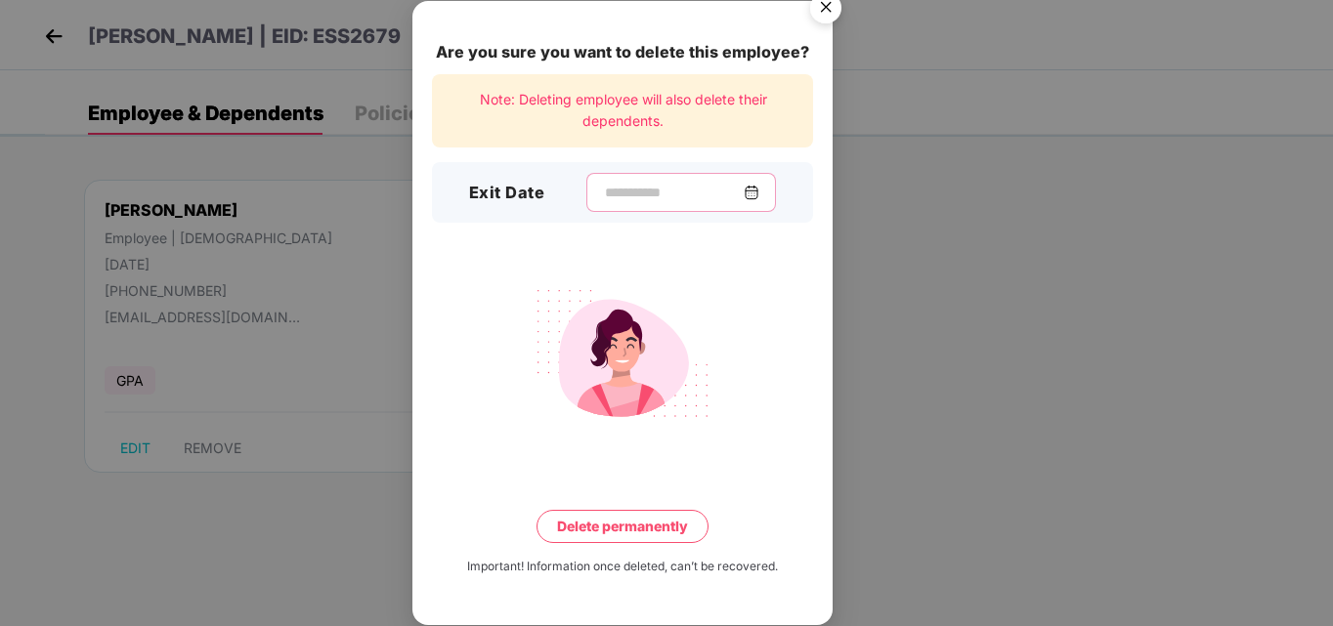
click at [603, 190] on input at bounding box center [673, 193] width 141 height 21
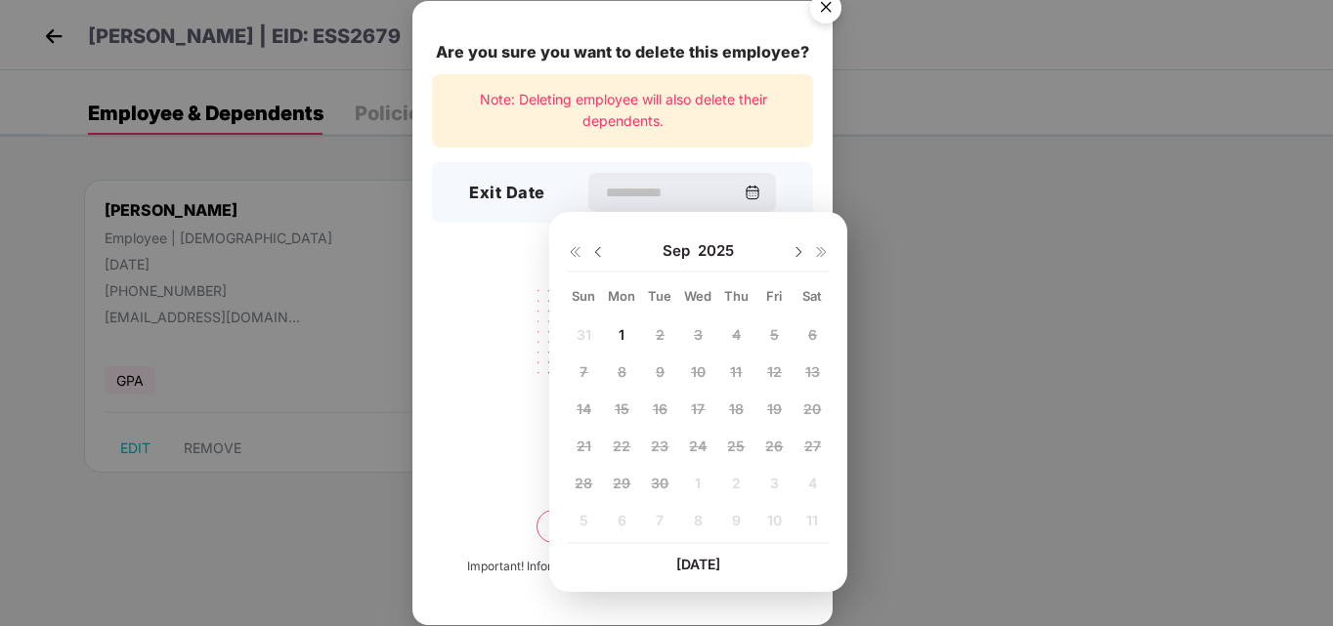
click at [607, 258] on div "[DATE]" at bounding box center [698, 251] width 263 height 39
click at [594, 248] on img at bounding box center [598, 252] width 16 height 16
click at [619, 483] on span "25" at bounding box center [622, 483] width 18 height 17
type input "**********"
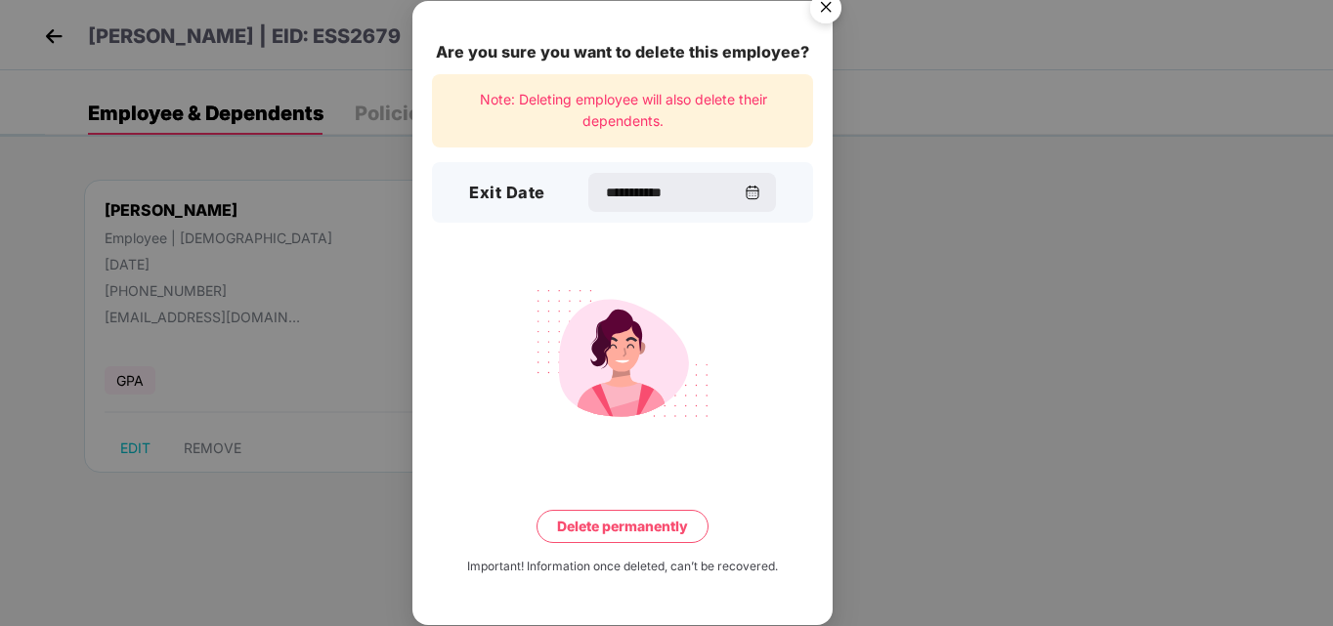
click at [617, 529] on button "Delete permanently" at bounding box center [622, 526] width 172 height 33
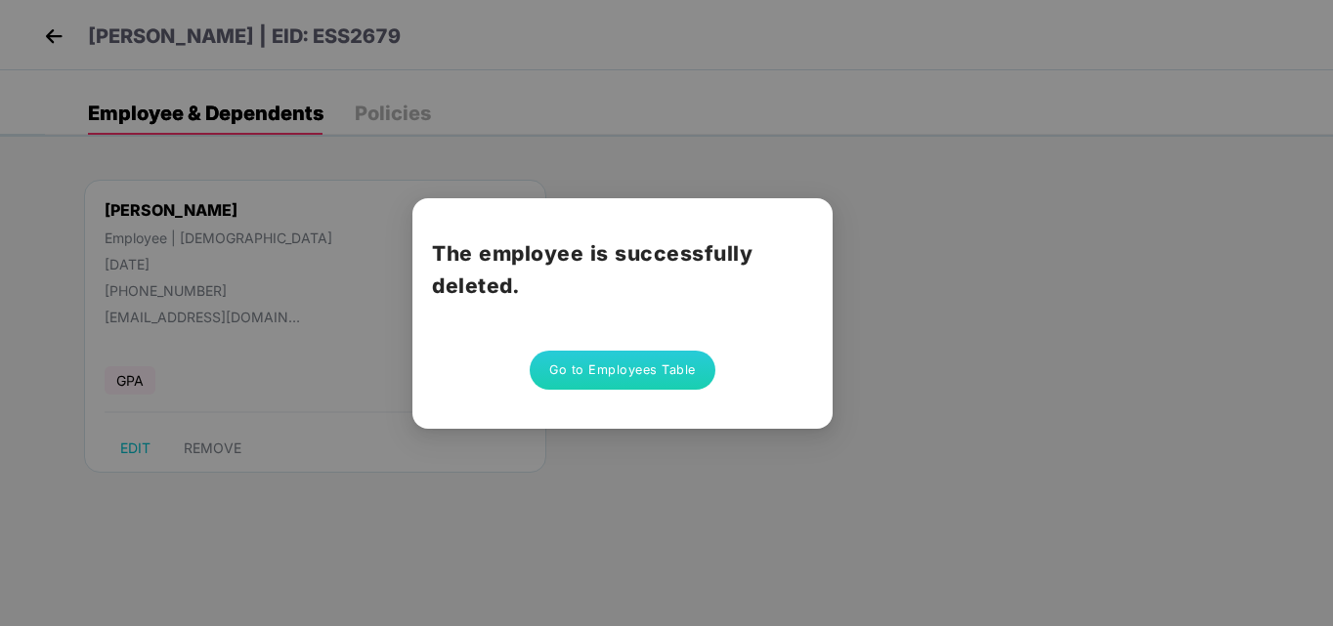
click at [644, 370] on button "Go to Employees Table" at bounding box center [623, 370] width 186 height 39
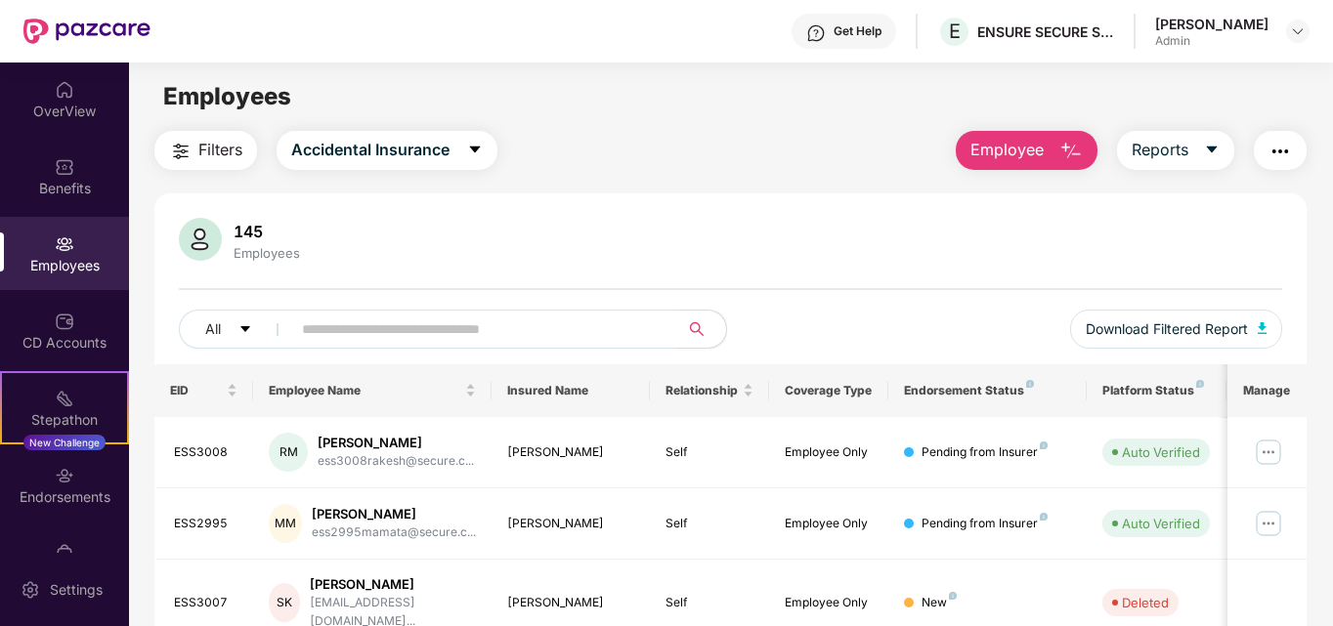
click at [1009, 152] on span "Employee" at bounding box center [1006, 150] width 73 height 24
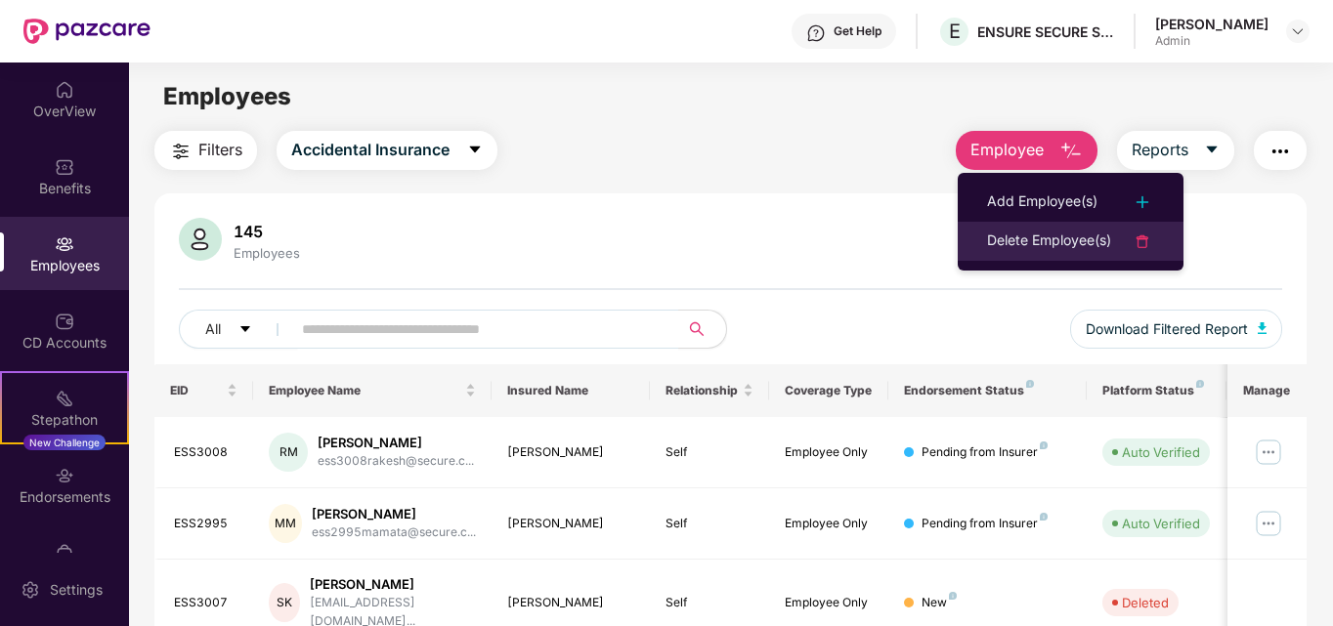
click at [1119, 238] on div at bounding box center [1132, 241] width 43 height 23
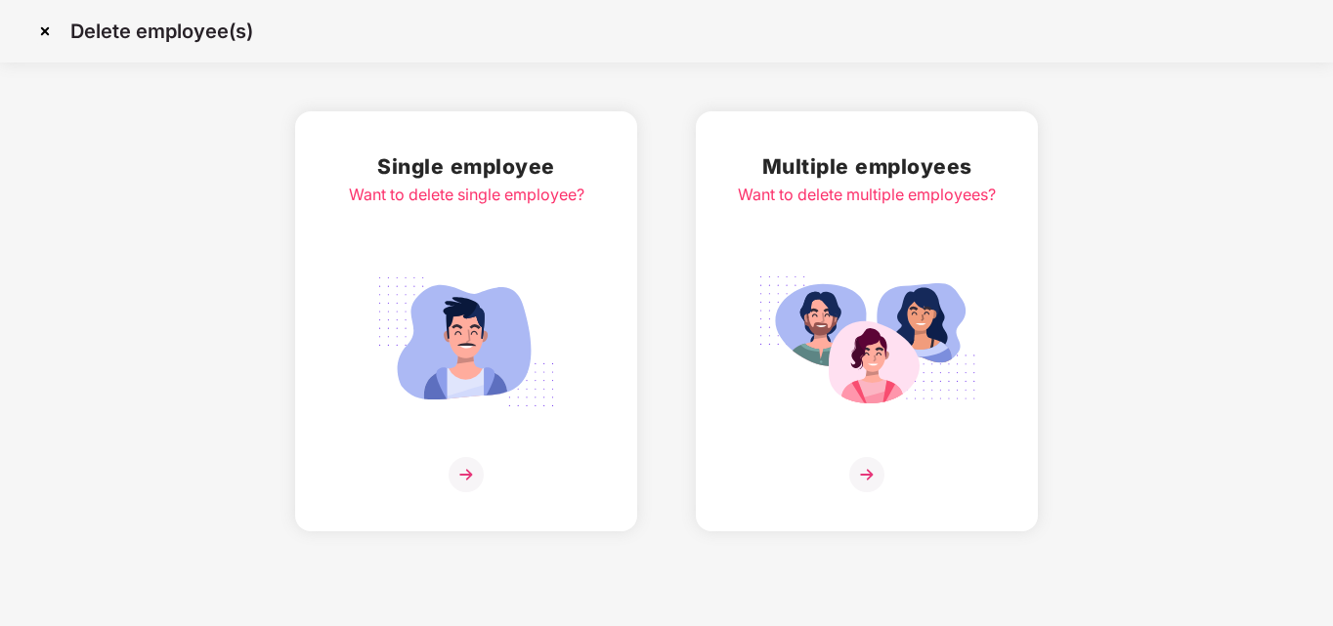
click at [467, 482] on img at bounding box center [465, 474] width 35 height 35
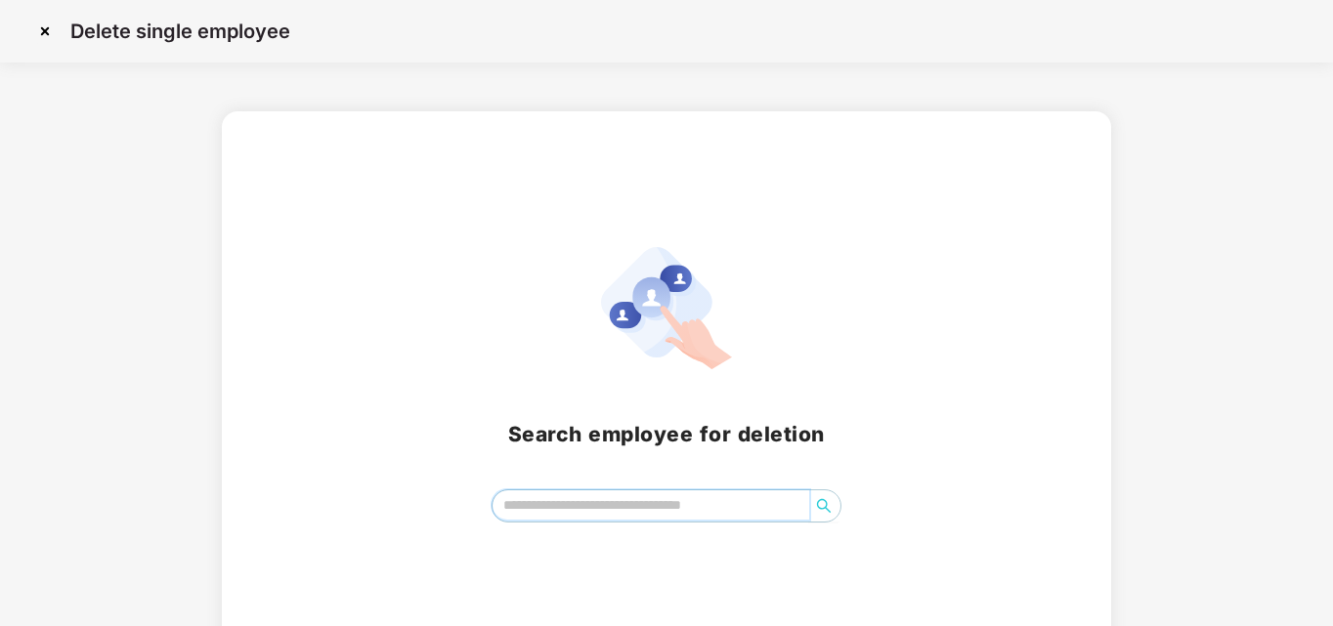
drag, startPoint x: 525, startPoint y: 506, endPoint x: 538, endPoint y: 494, distance: 18.0
click at [525, 507] on input "search" at bounding box center [651, 505] width 318 height 29
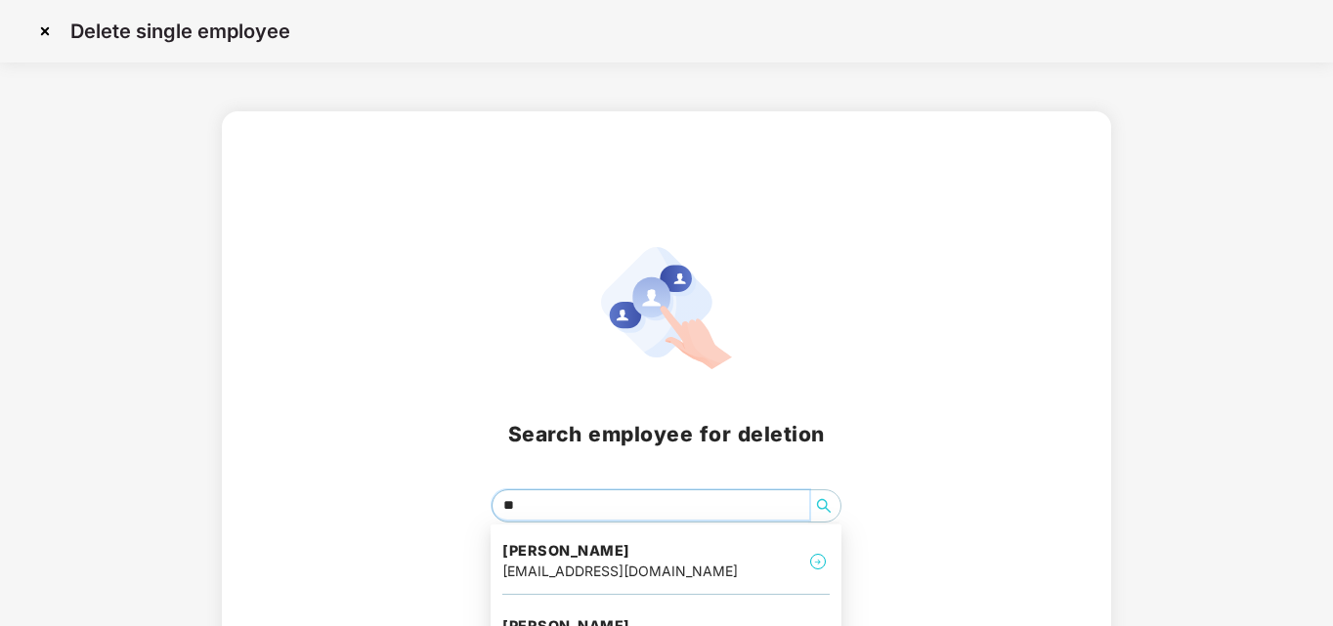
type input "*"
type input "***"
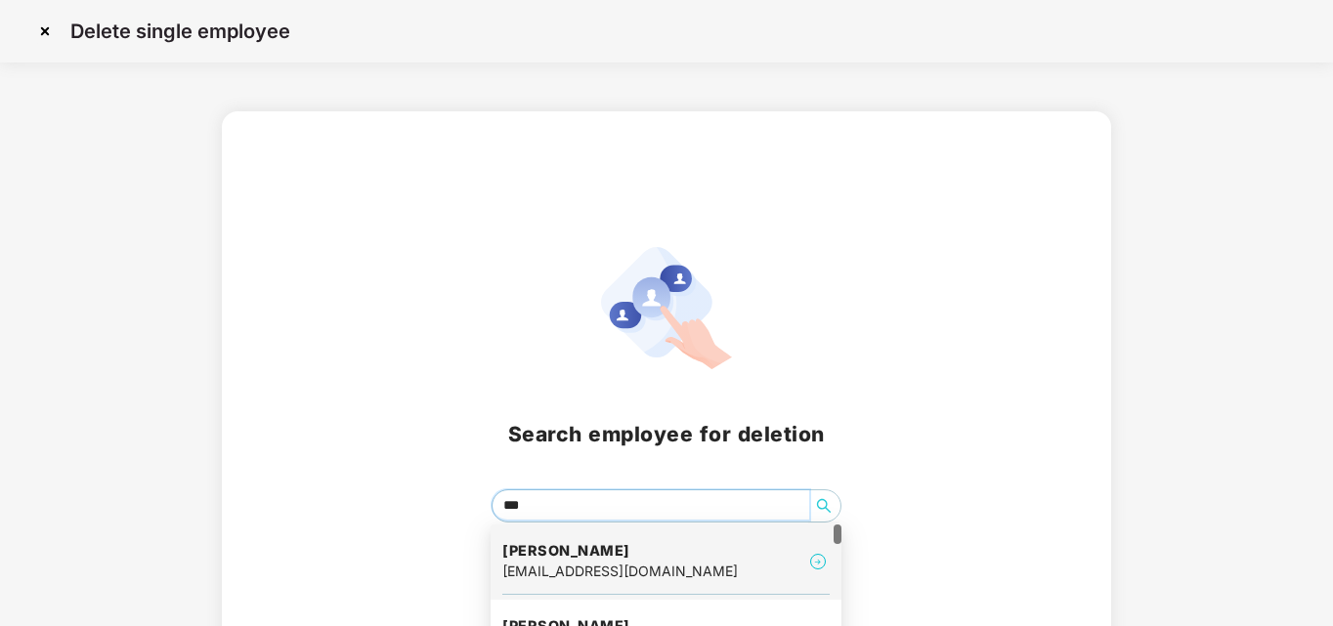
click at [575, 566] on div "[EMAIL_ADDRESS][DOMAIN_NAME]" at bounding box center [619, 571] width 235 height 21
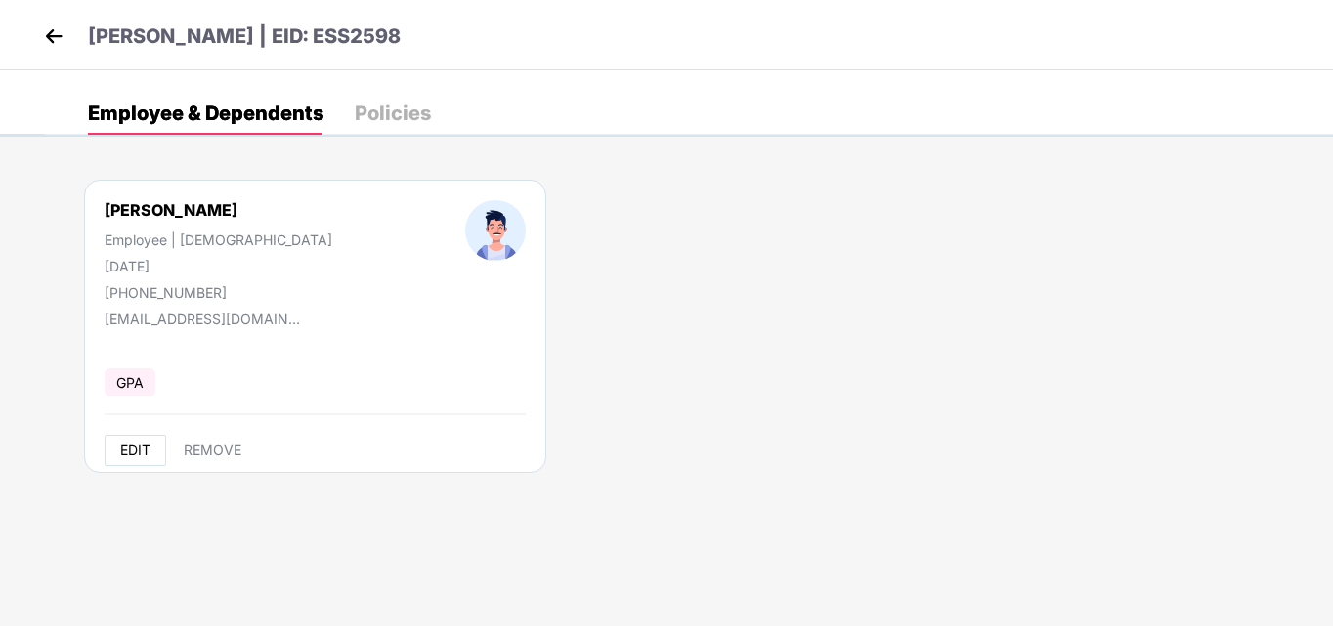
click at [130, 453] on span "EDIT" at bounding box center [135, 451] width 30 height 16
select select "****"
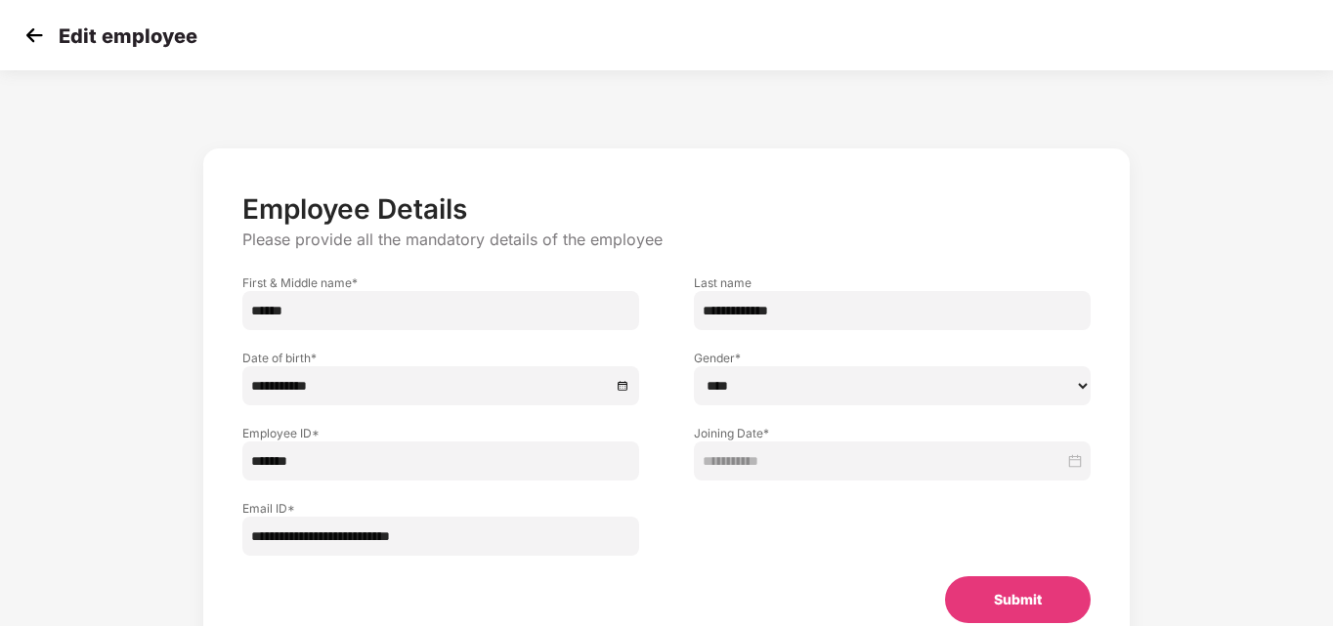
click at [287, 462] on input "*******" at bounding box center [440, 461] width 397 height 39
click at [292, 536] on input "**********" at bounding box center [440, 536] width 397 height 39
type input "**********"
click at [986, 599] on button "Submit" at bounding box center [1018, 599] width 146 height 47
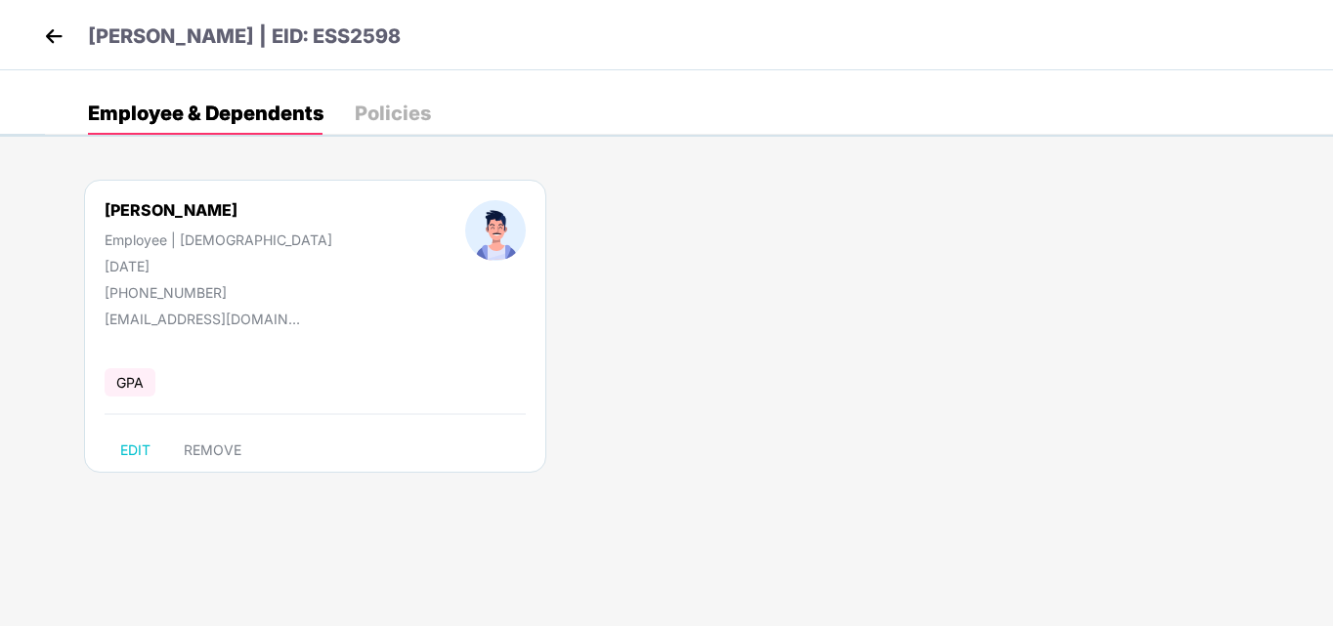
click at [52, 34] on img at bounding box center [53, 35] width 29 height 29
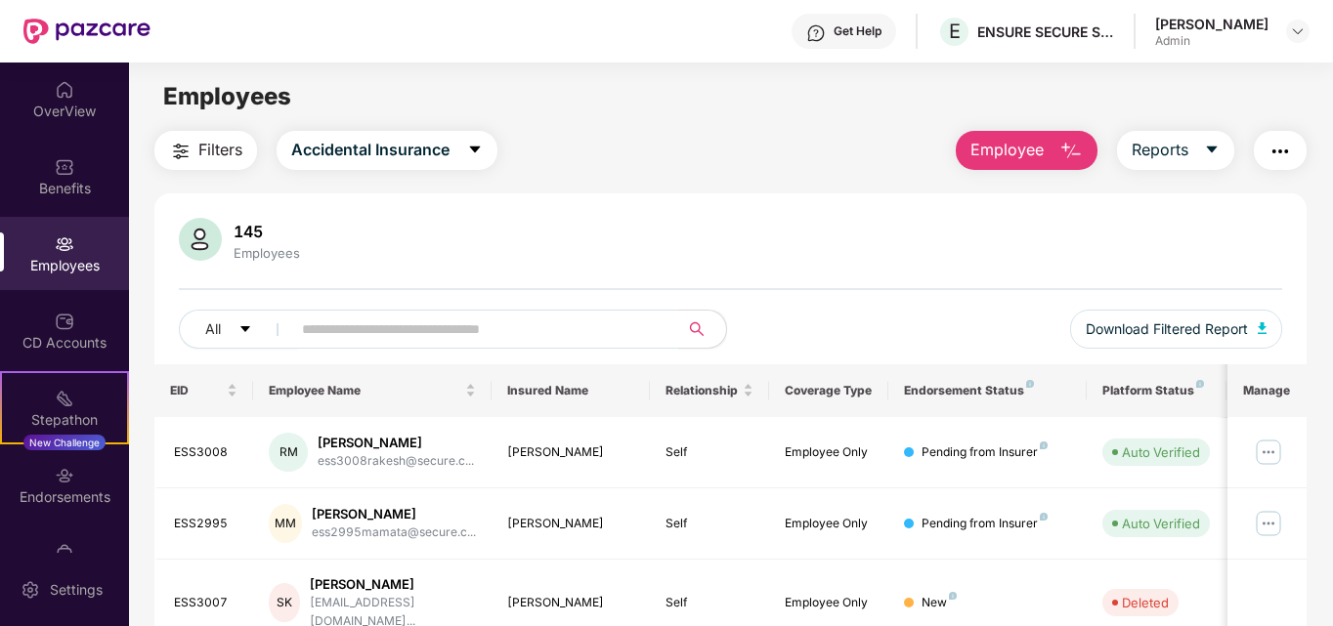
click at [1038, 164] on button "Employee" at bounding box center [1027, 150] width 142 height 39
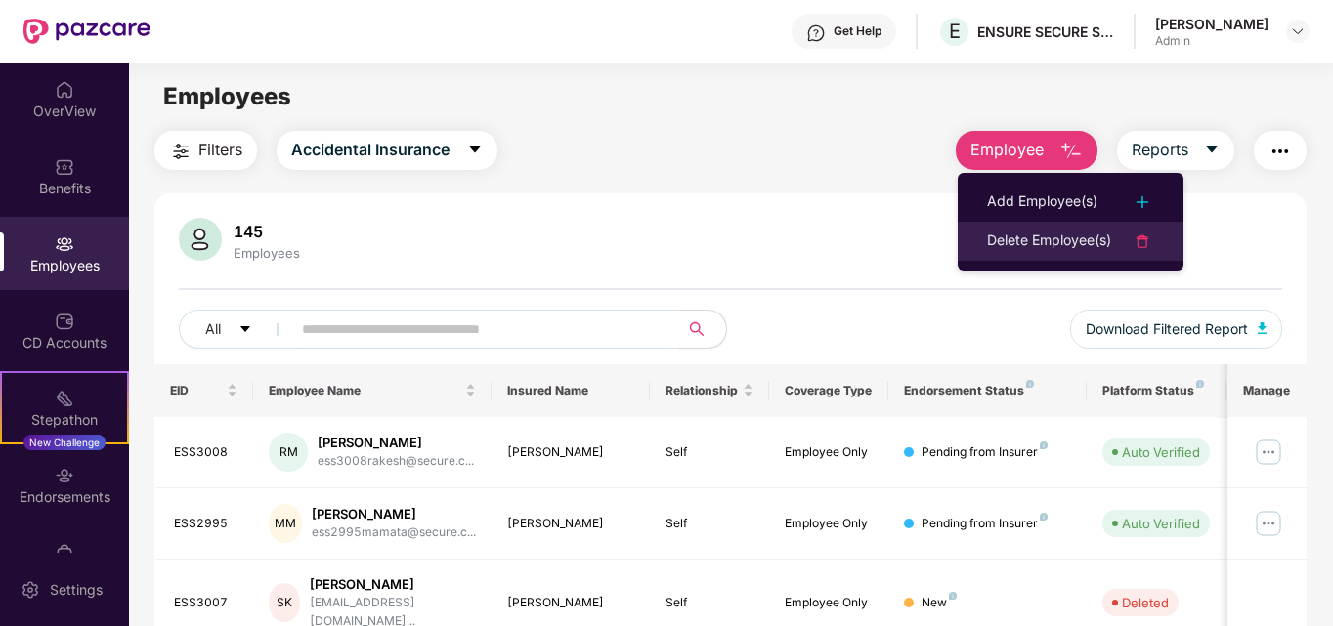
click at [1072, 243] on div "Delete Employee(s)" at bounding box center [1049, 241] width 124 height 23
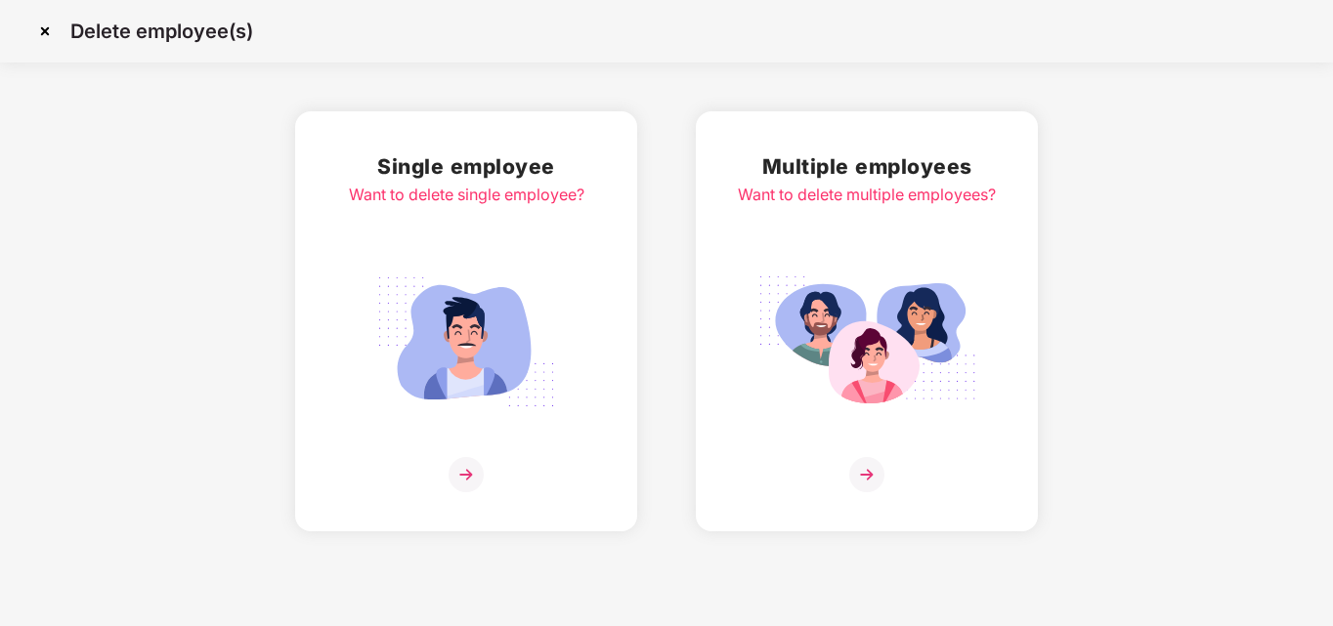
click at [473, 471] on img at bounding box center [465, 474] width 35 height 35
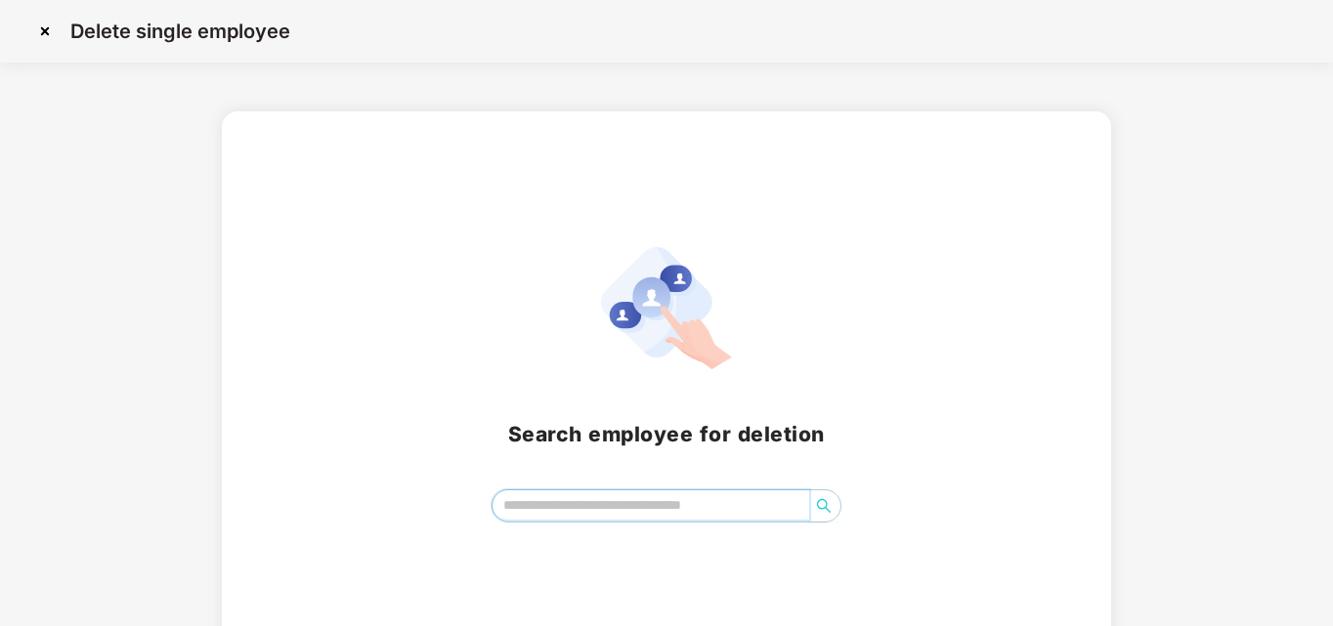
click at [617, 499] on input "search" at bounding box center [651, 505] width 318 height 29
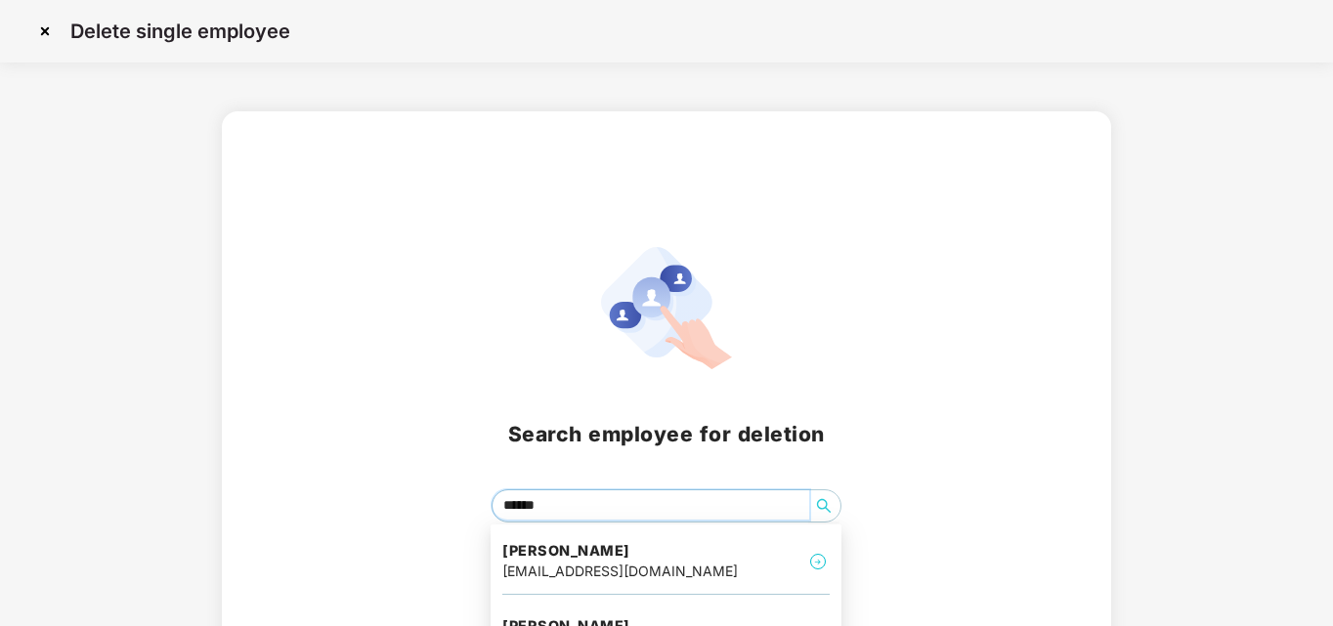
type input "*******"
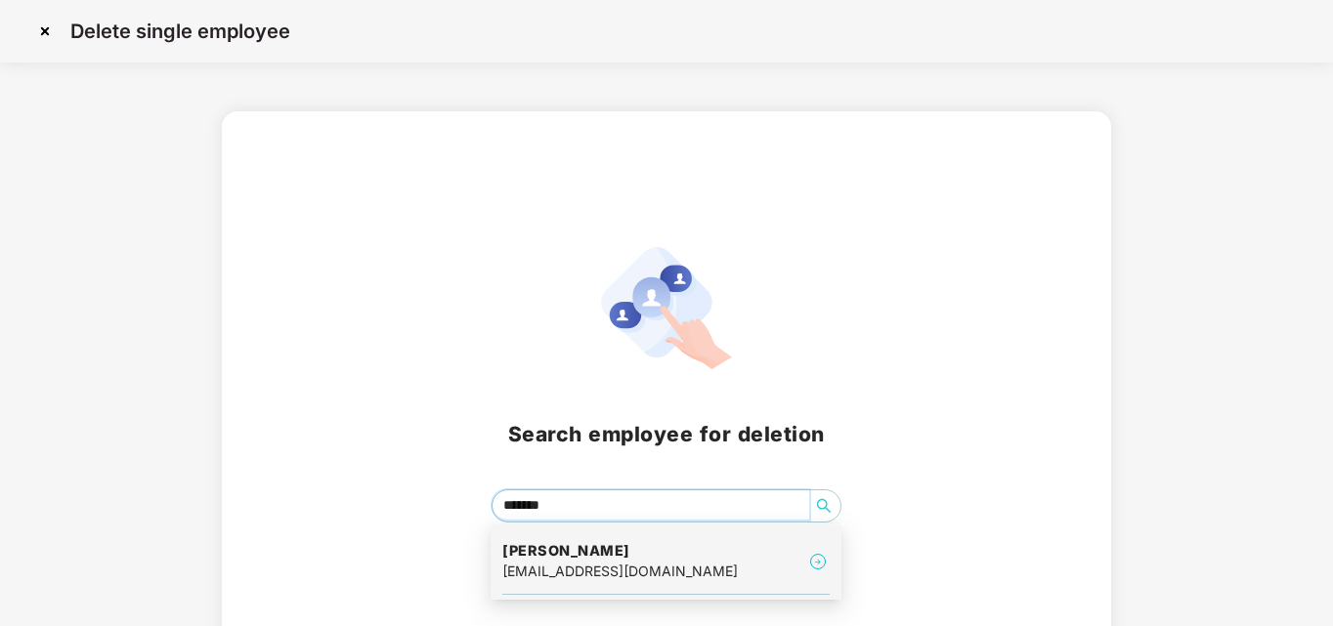
click at [571, 579] on div "[EMAIL_ADDRESS][DOMAIN_NAME]" at bounding box center [619, 571] width 235 height 21
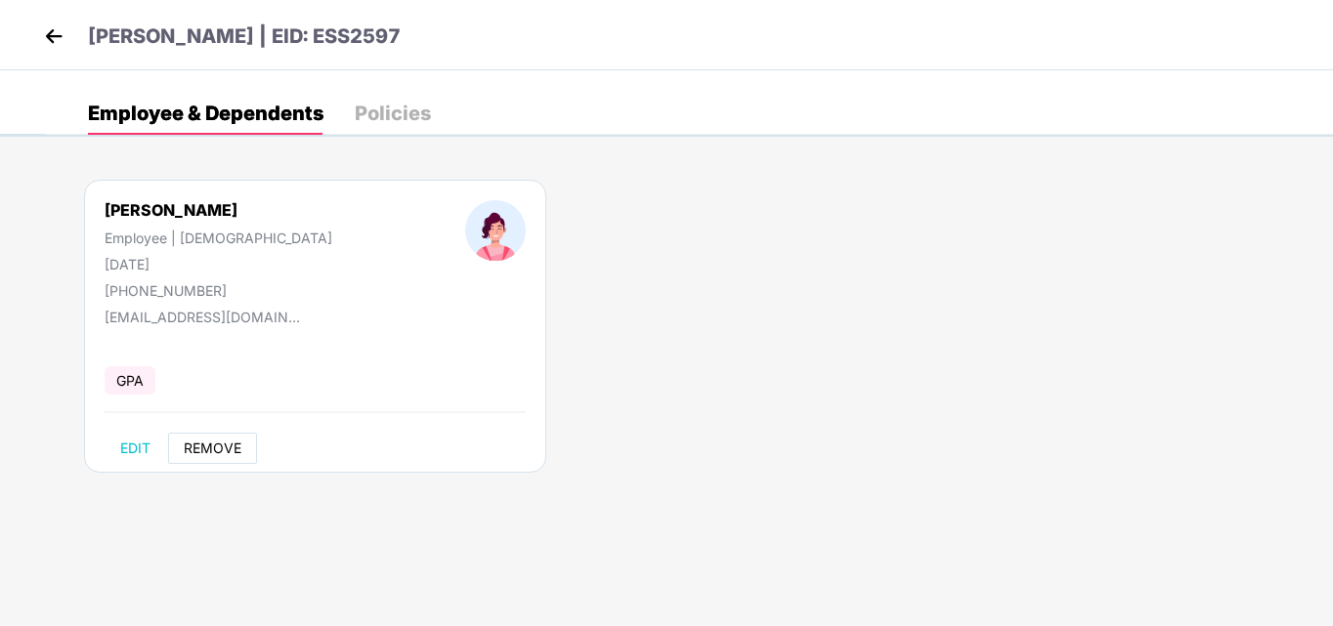
click at [209, 450] on span "REMOVE" at bounding box center [213, 449] width 58 height 16
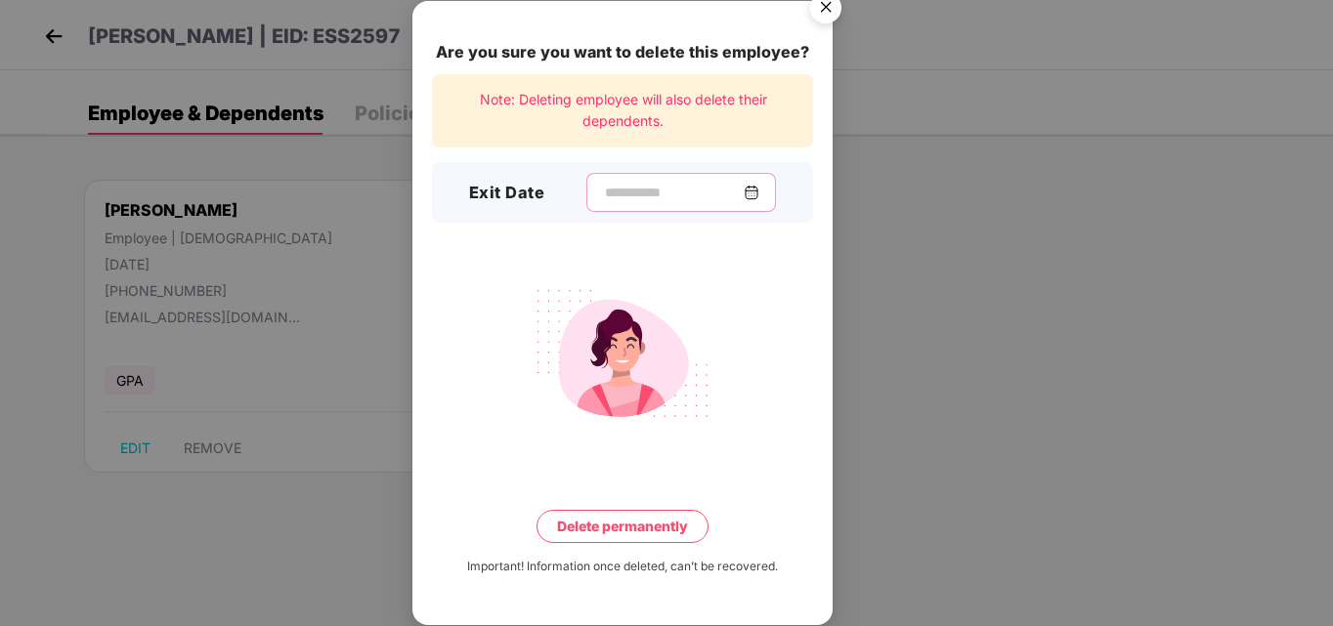
click at [603, 185] on input at bounding box center [673, 193] width 141 height 21
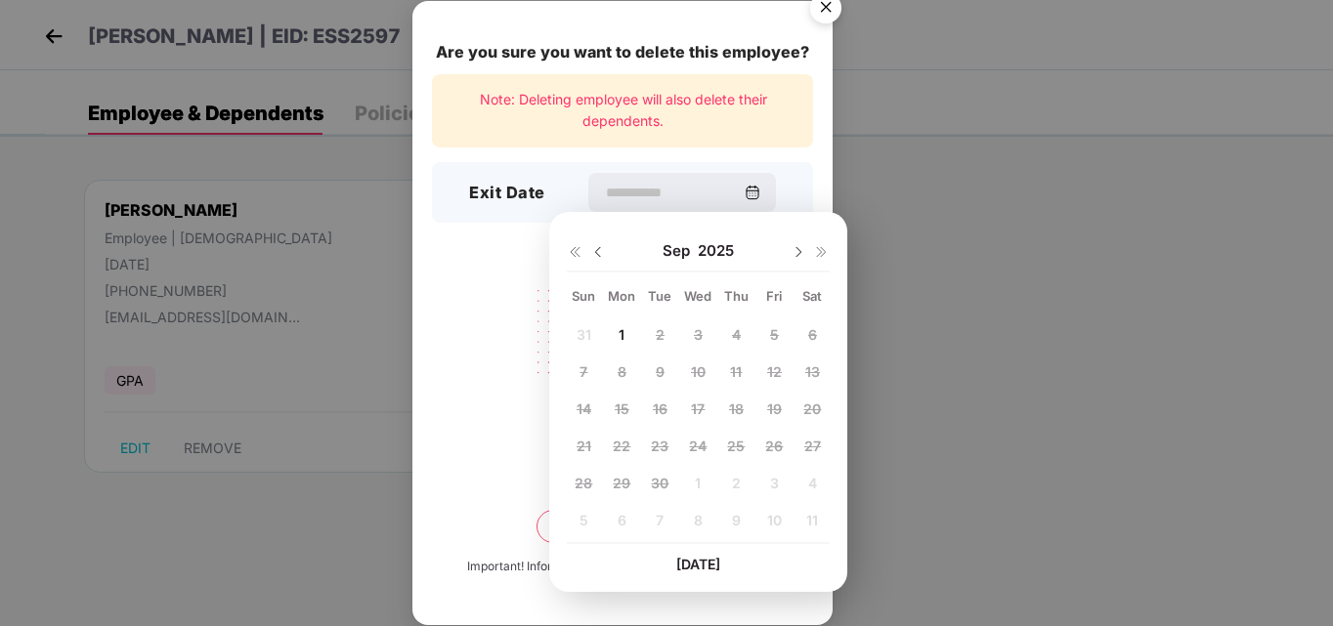
click at [598, 252] on img at bounding box center [598, 252] width 16 height 16
click at [626, 487] on span "25" at bounding box center [622, 483] width 18 height 17
type input "**********"
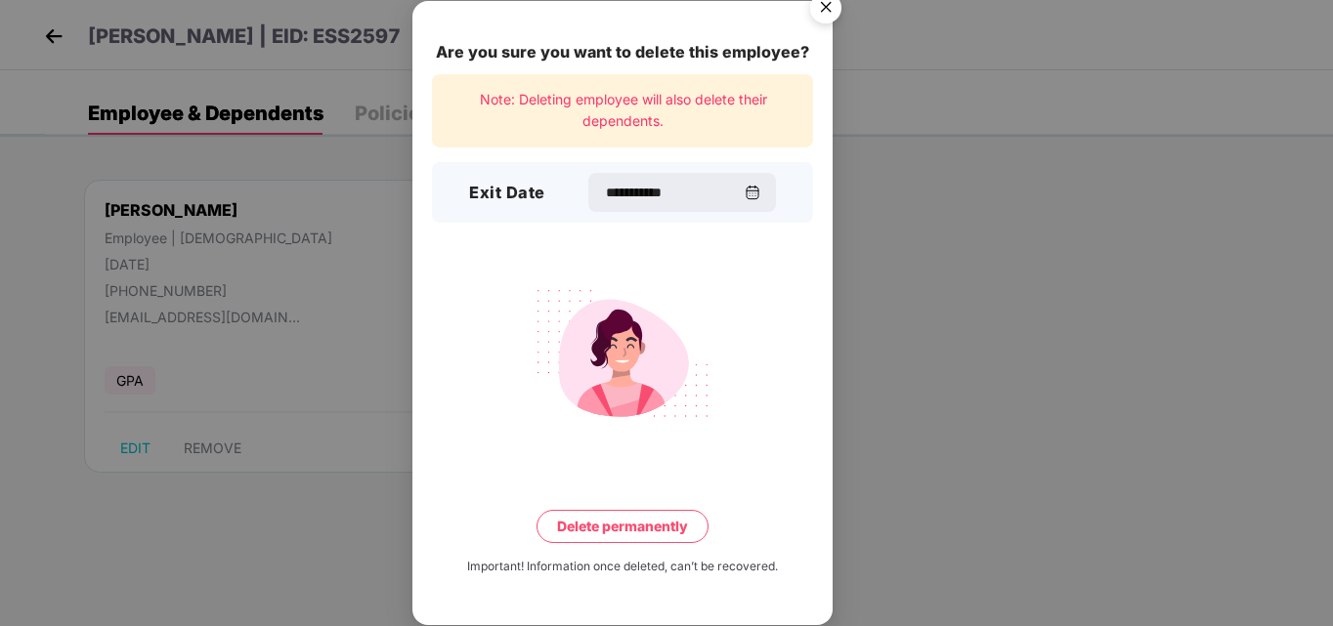
click at [602, 533] on button "Delete permanently" at bounding box center [622, 526] width 172 height 33
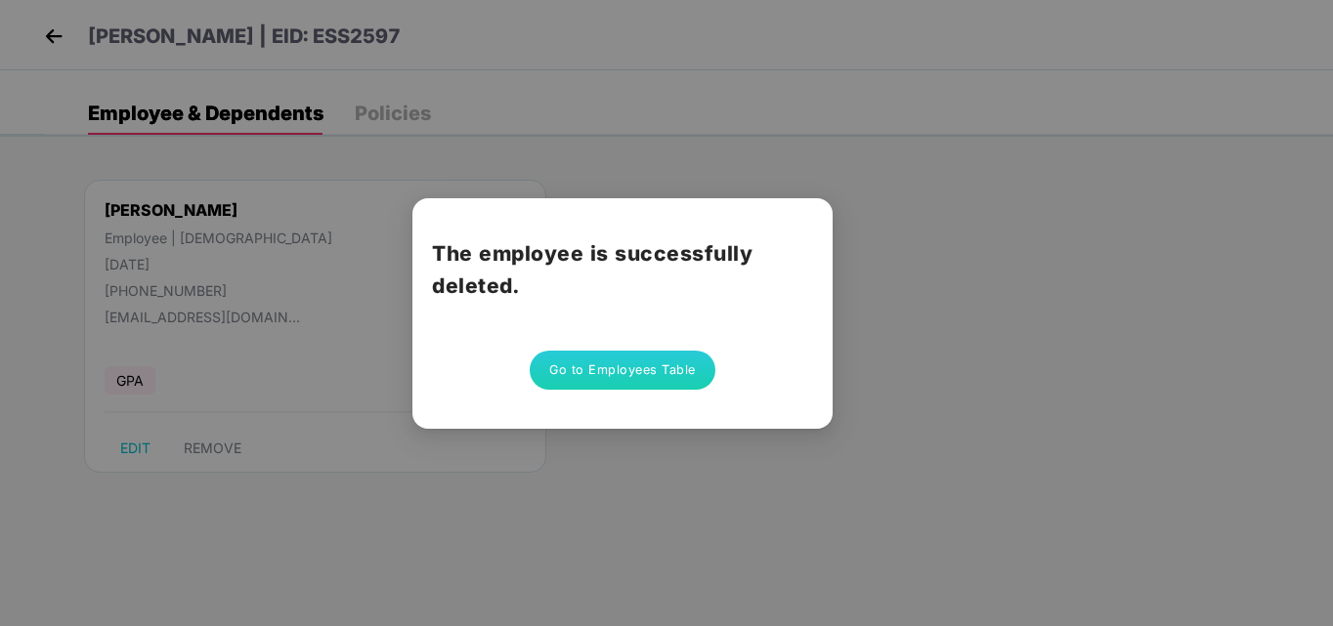
click at [640, 366] on button "Go to Employees Table" at bounding box center [623, 370] width 186 height 39
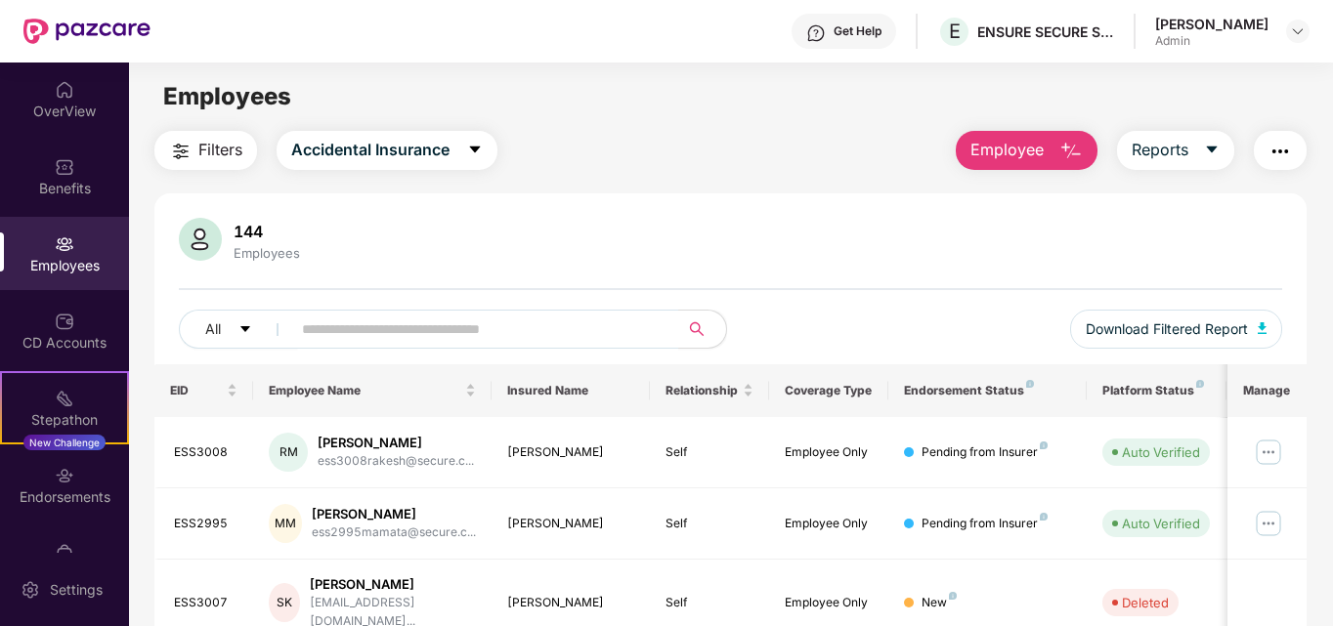
click at [1013, 158] on span "Employee" at bounding box center [1006, 150] width 73 height 24
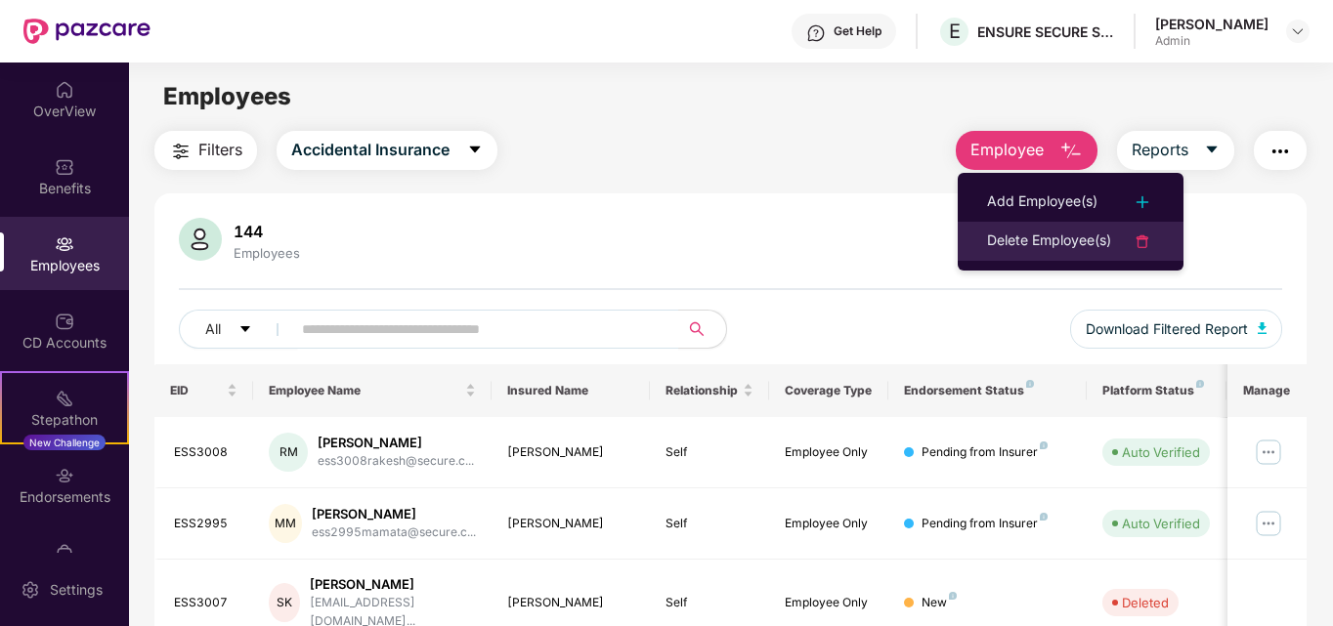
click at [1047, 237] on div "Delete Employee(s)" at bounding box center [1049, 241] width 124 height 23
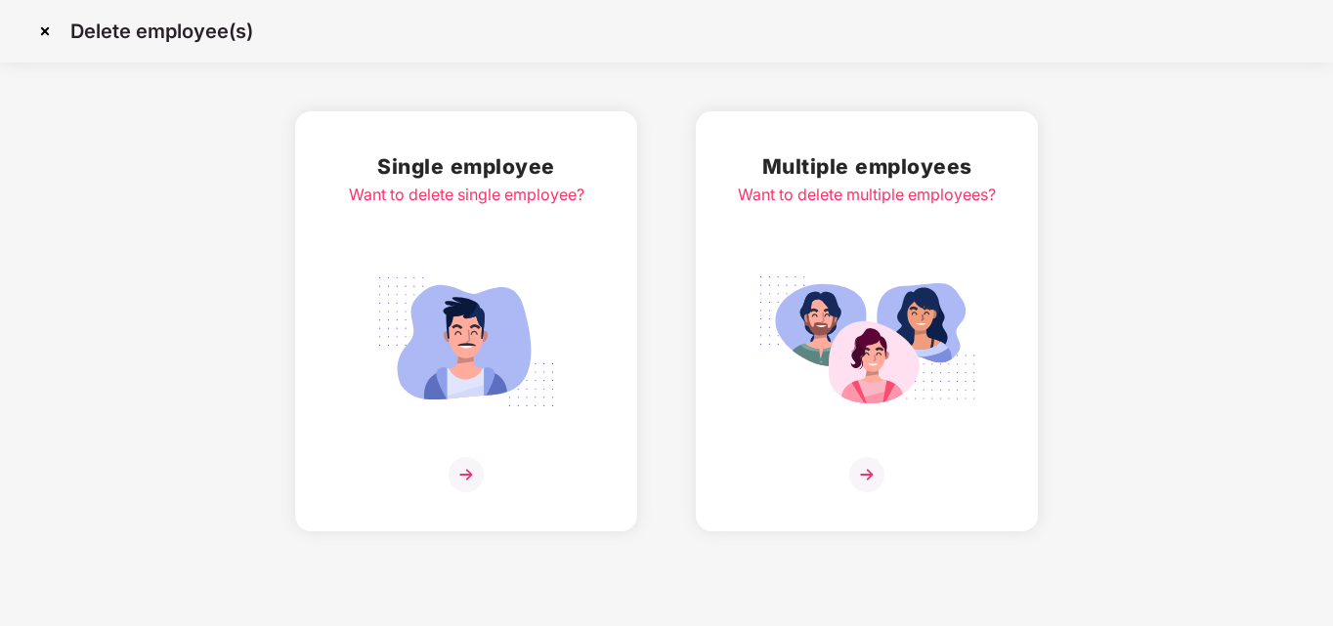
click at [465, 480] on img at bounding box center [465, 474] width 35 height 35
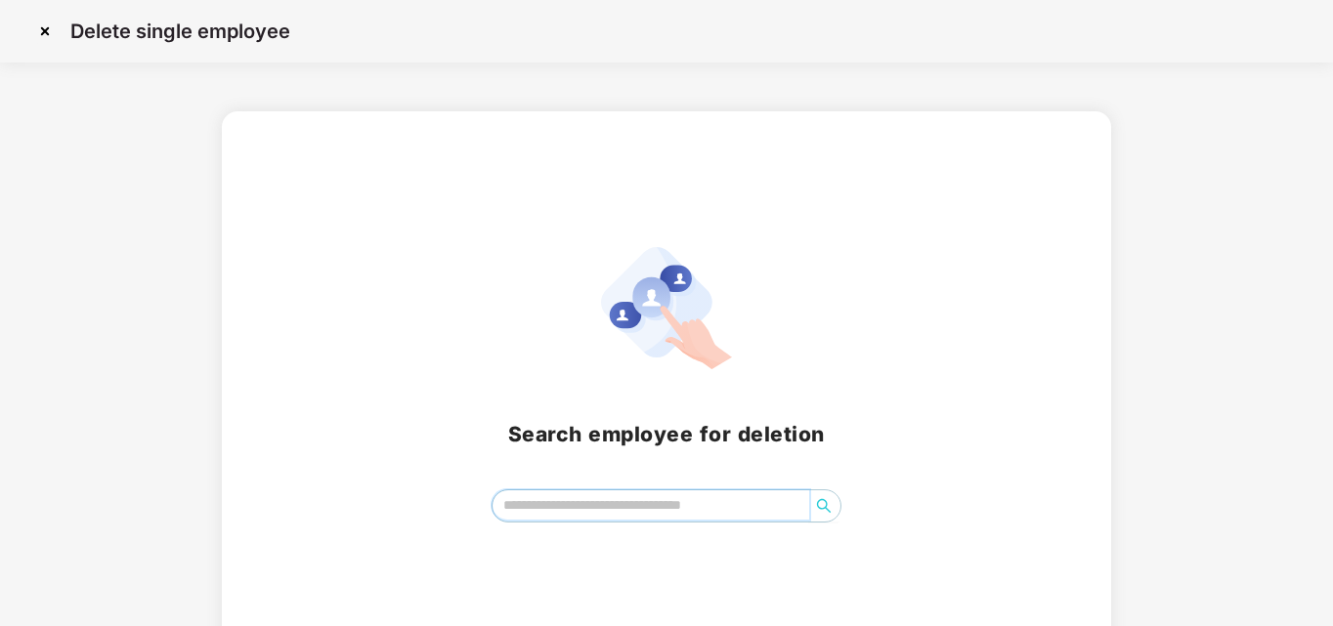
click at [573, 504] on input "search" at bounding box center [651, 505] width 318 height 29
type input "***"
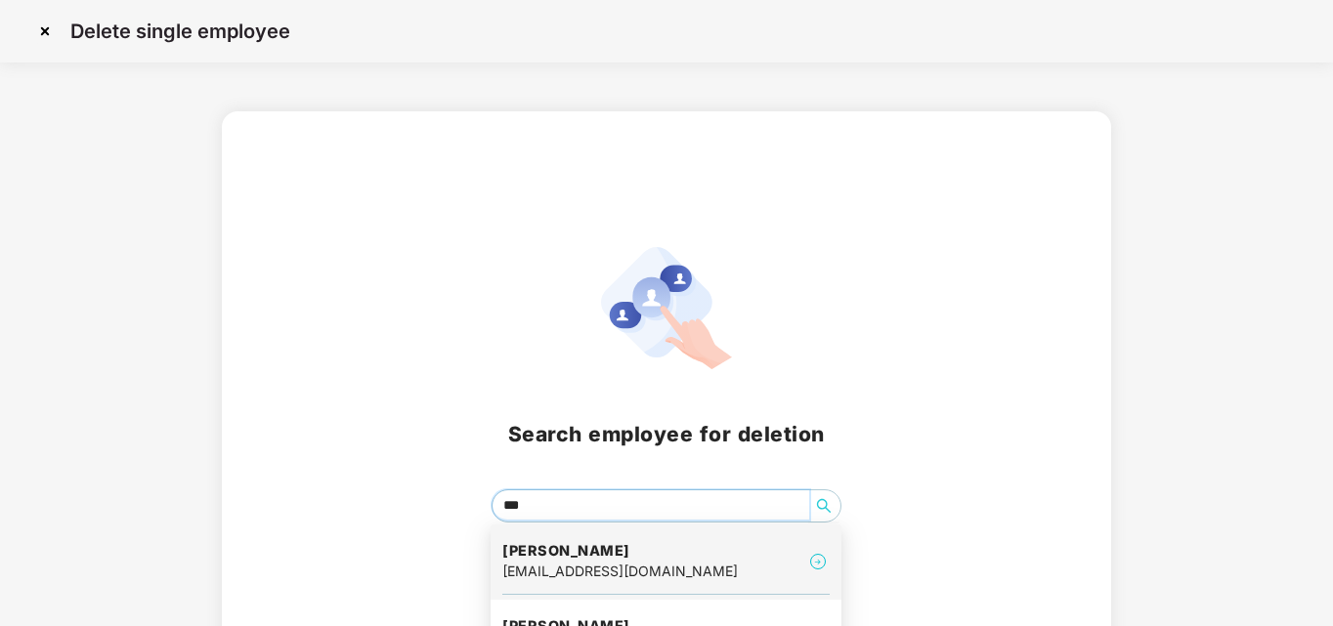
click at [586, 570] on div "[EMAIL_ADDRESS][DOMAIN_NAME]" at bounding box center [619, 571] width 235 height 21
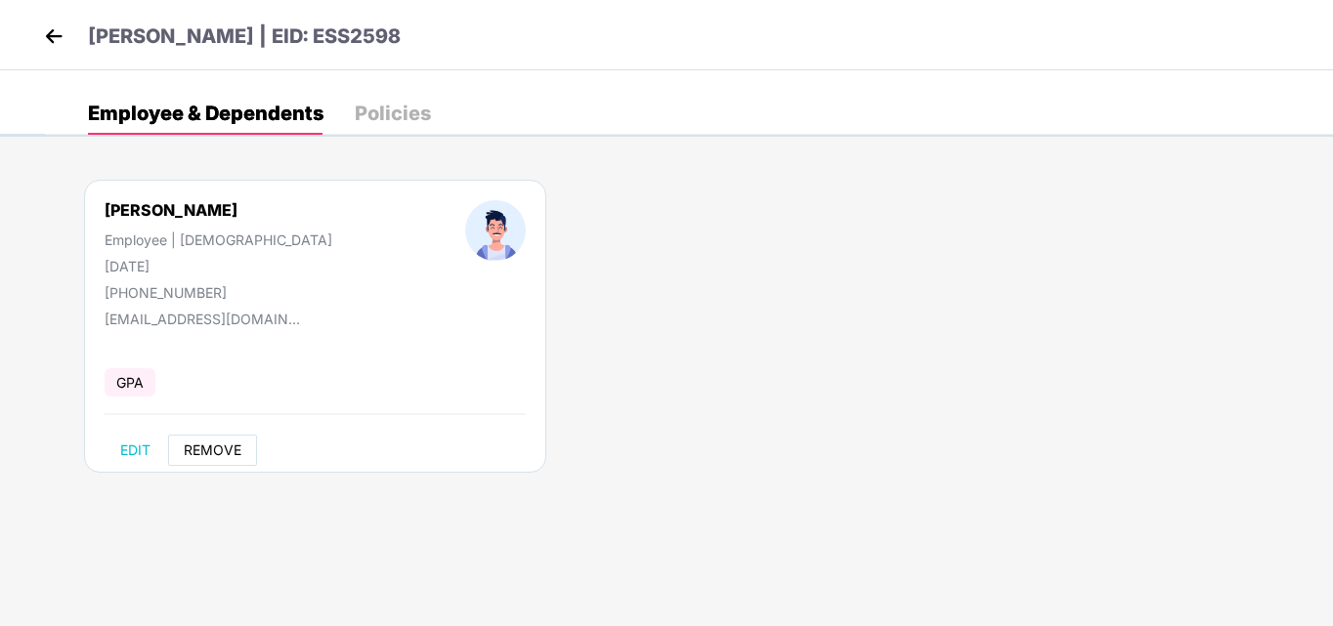
click at [205, 456] on span "REMOVE" at bounding box center [213, 451] width 58 height 16
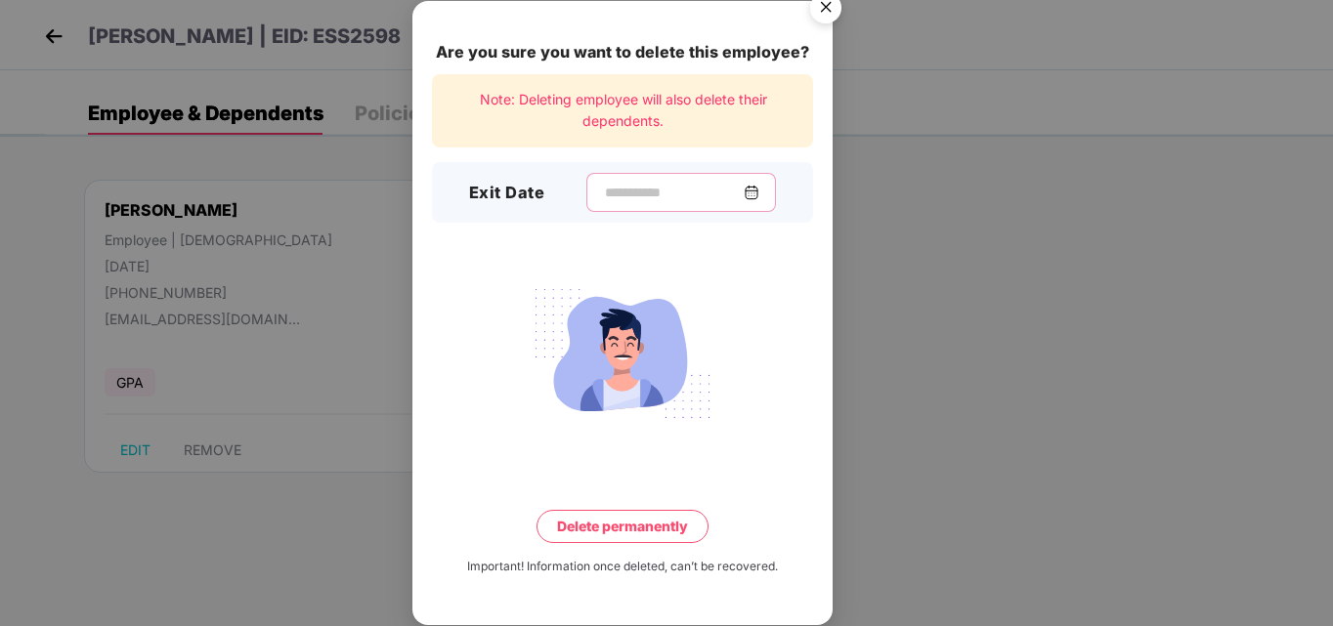
click at [650, 192] on input at bounding box center [673, 193] width 141 height 21
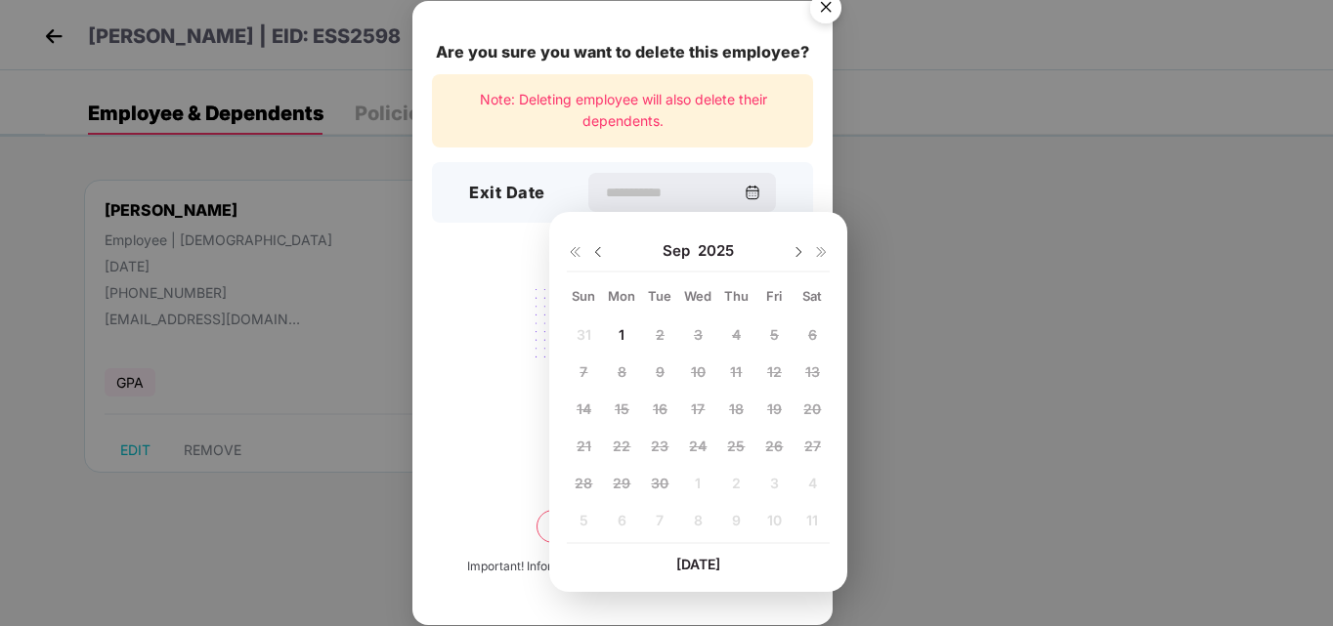
click at [601, 249] on img at bounding box center [598, 252] width 16 height 16
click at [625, 486] on span "25" at bounding box center [622, 483] width 18 height 17
type input "**********"
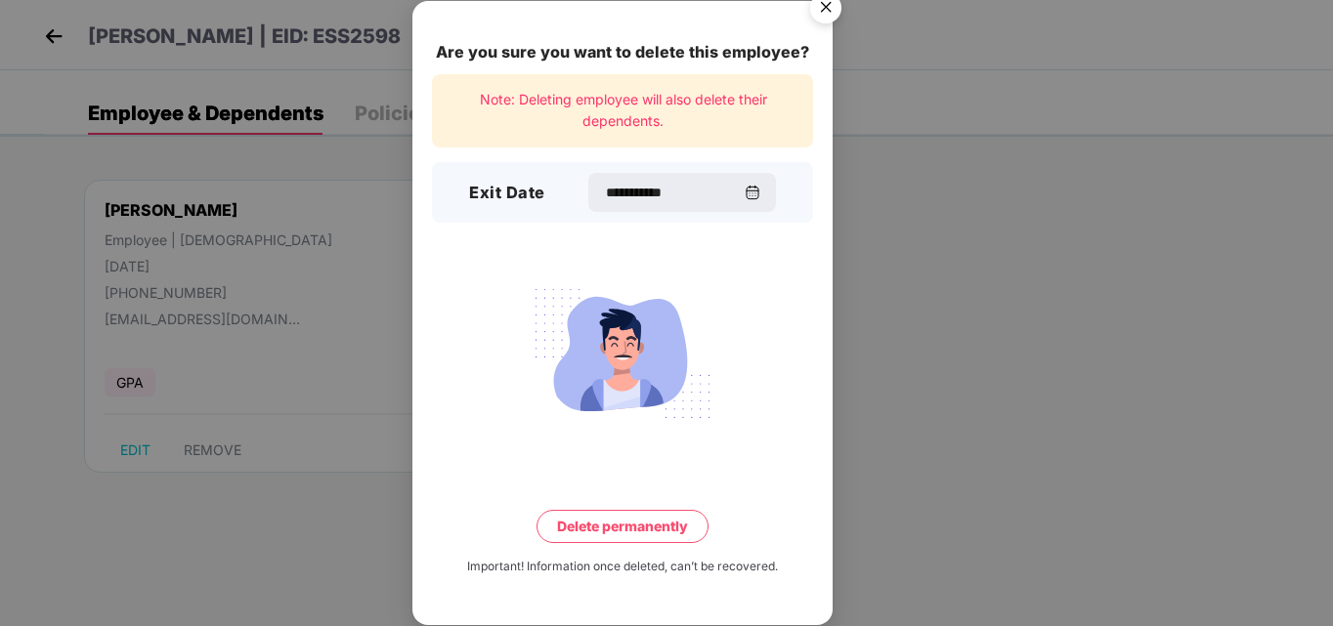
click at [649, 541] on button "Delete permanently" at bounding box center [622, 526] width 172 height 33
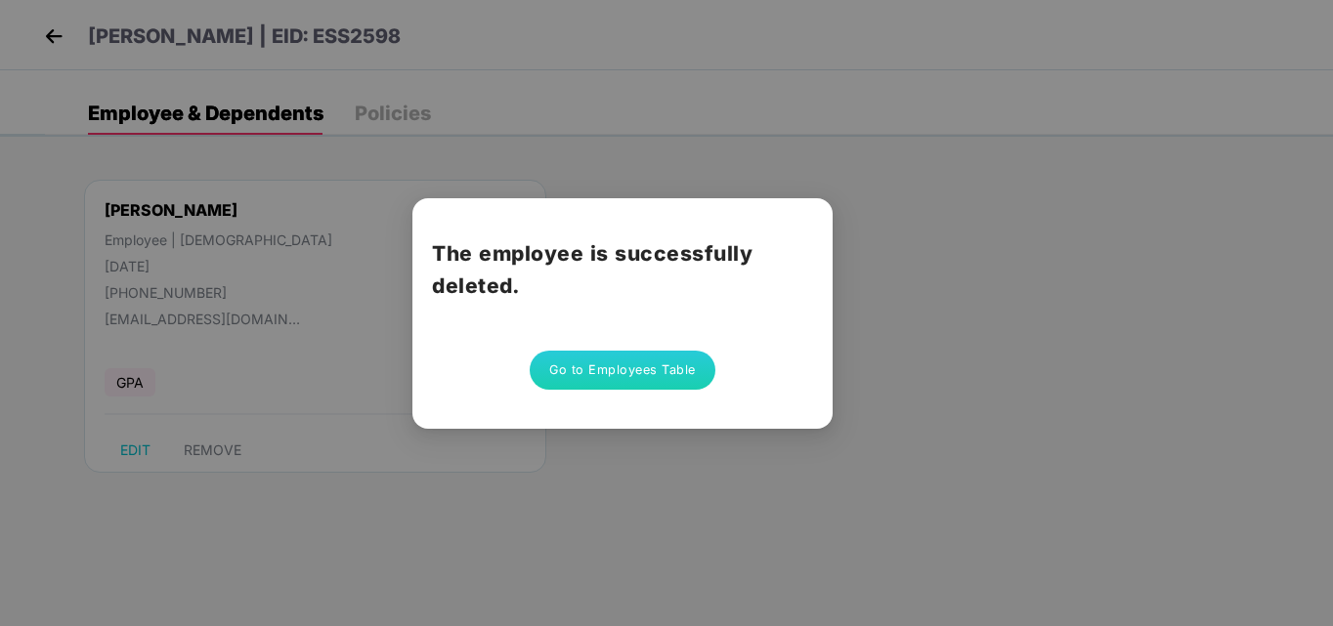
click at [587, 376] on button "Go to Employees Table" at bounding box center [623, 370] width 186 height 39
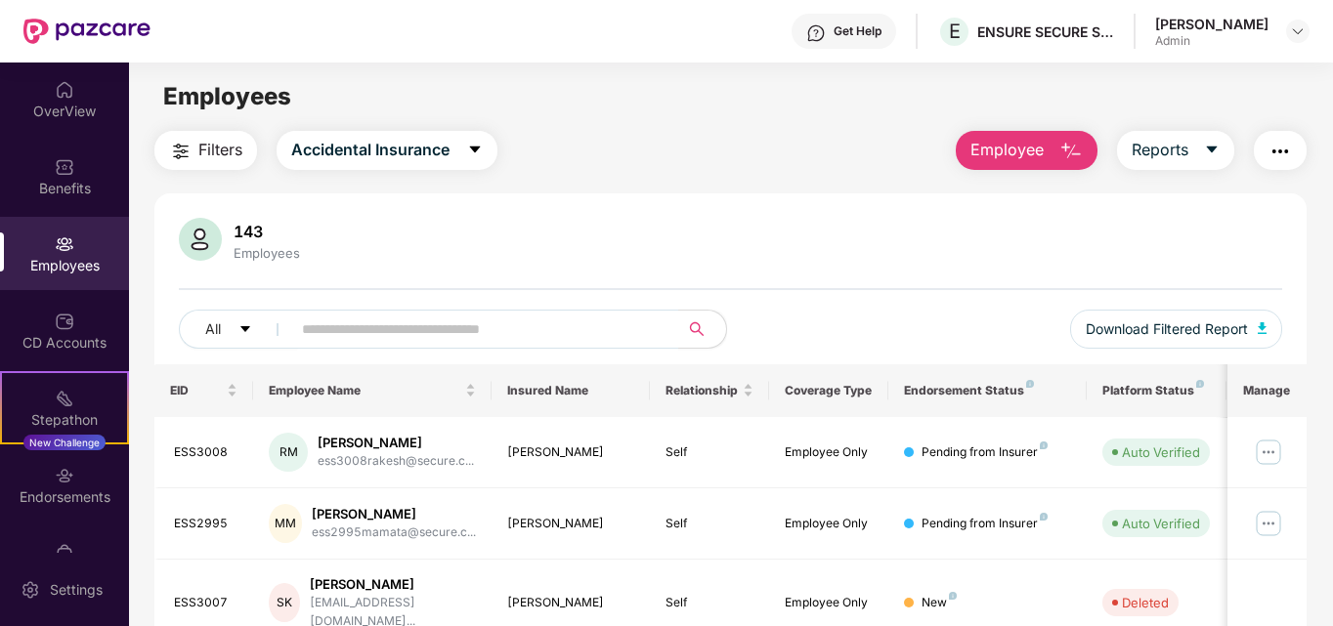
click at [1036, 154] on span "Employee" at bounding box center [1006, 150] width 73 height 24
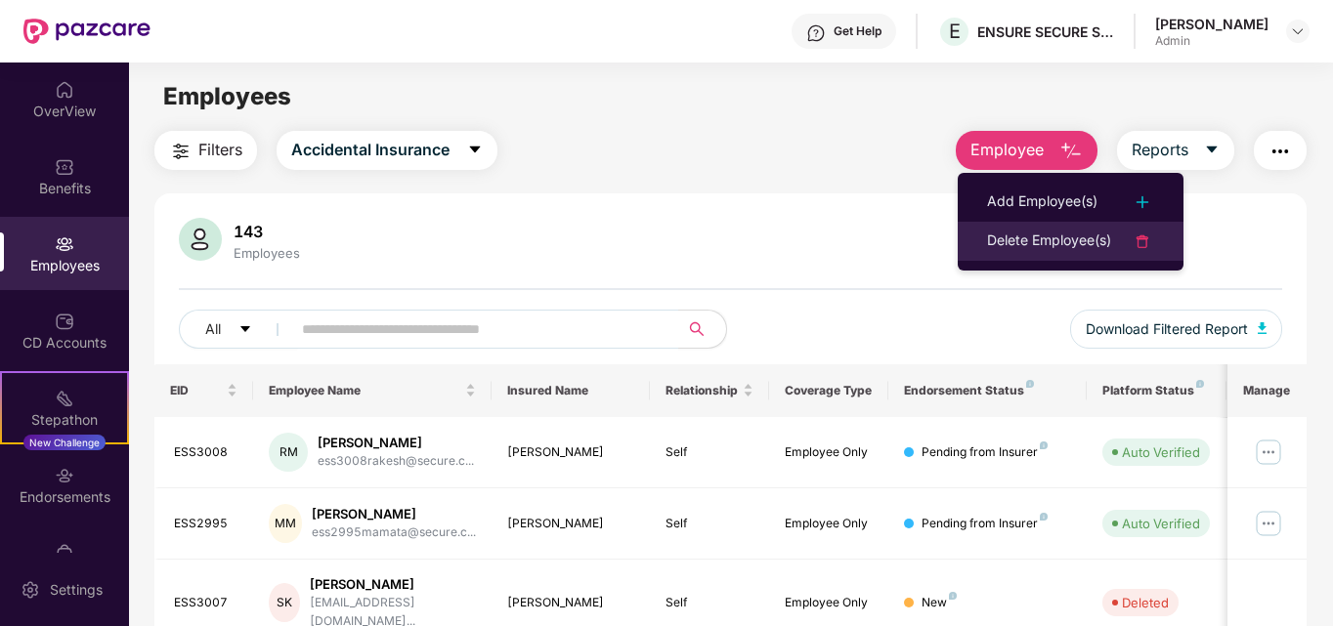
click at [1087, 244] on div "Delete Employee(s)" at bounding box center [1049, 241] width 124 height 23
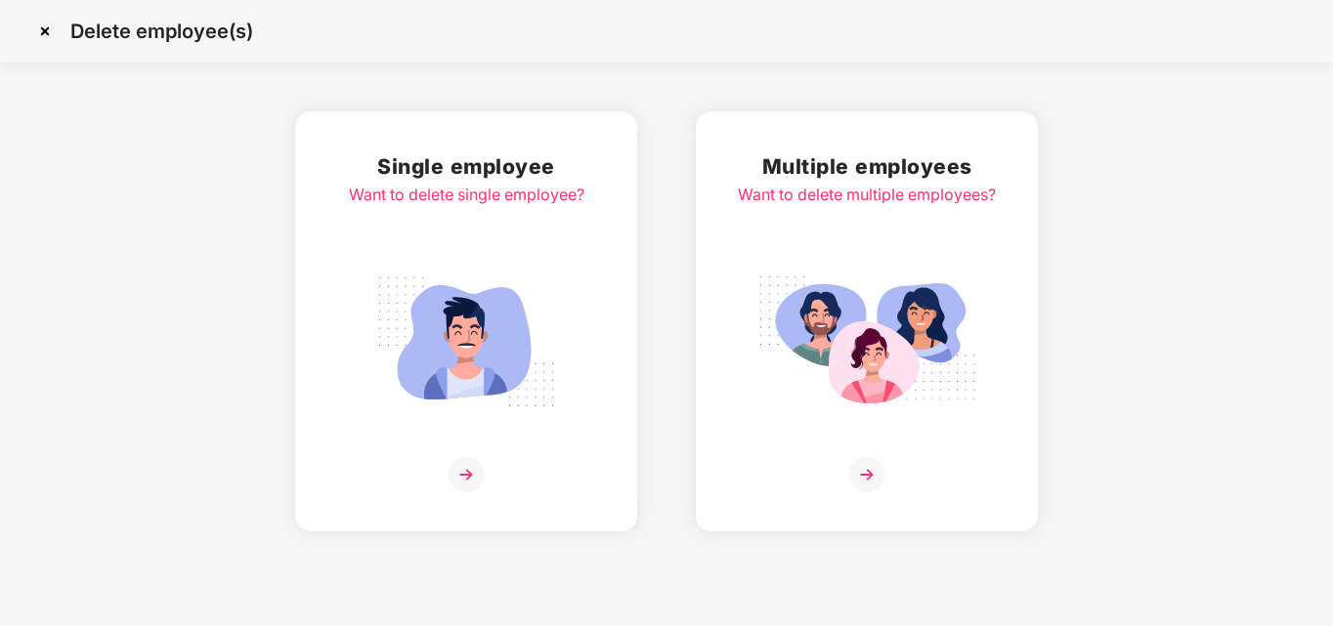
click at [466, 477] on img at bounding box center [465, 474] width 35 height 35
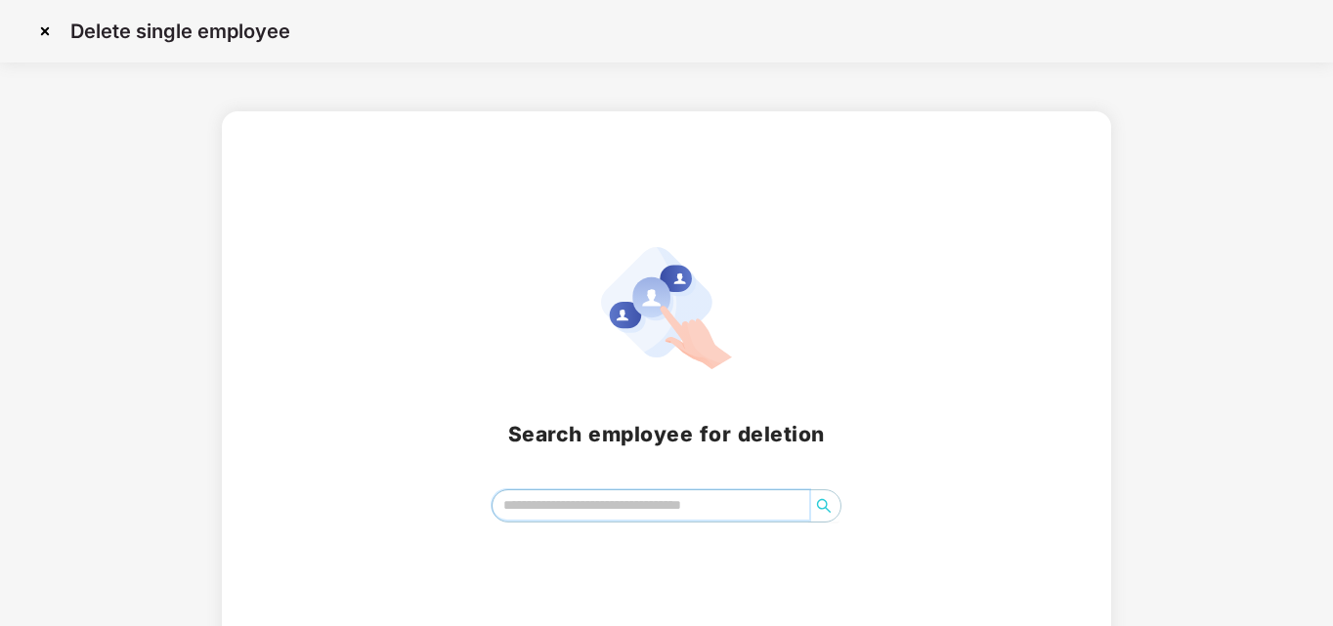
click at [531, 495] on input "search" at bounding box center [651, 505] width 318 height 29
type input "*******"
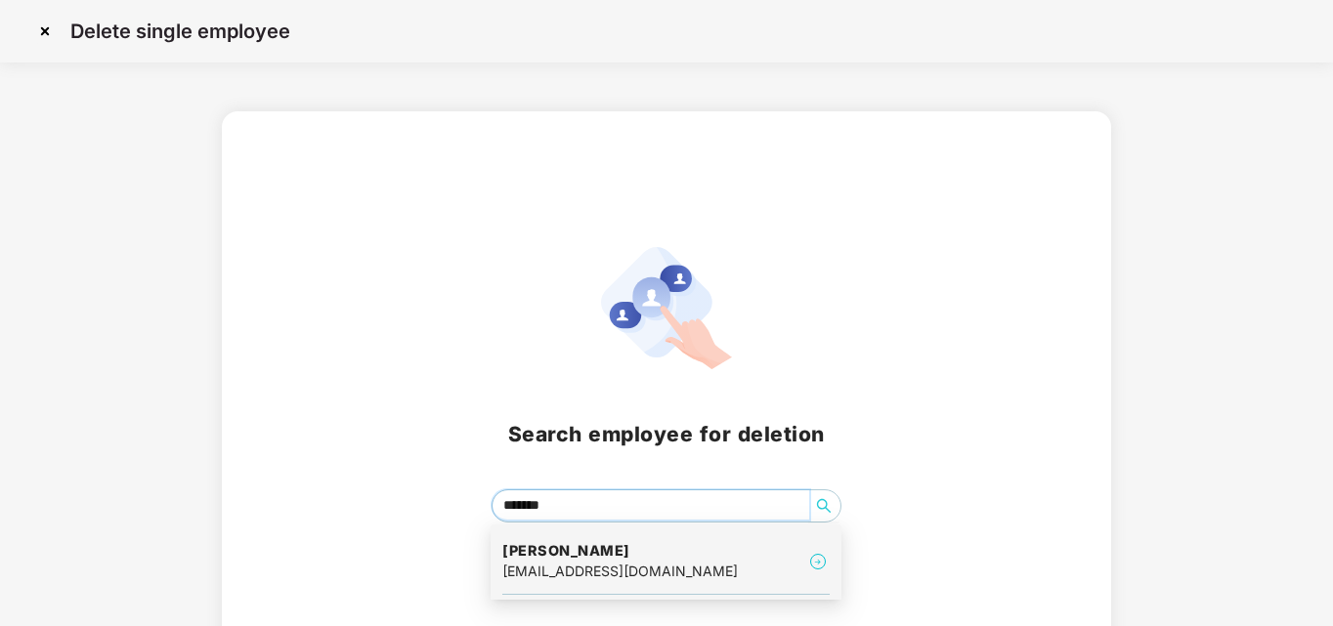
click at [587, 549] on h4 "[PERSON_NAME]" at bounding box center [619, 551] width 235 height 20
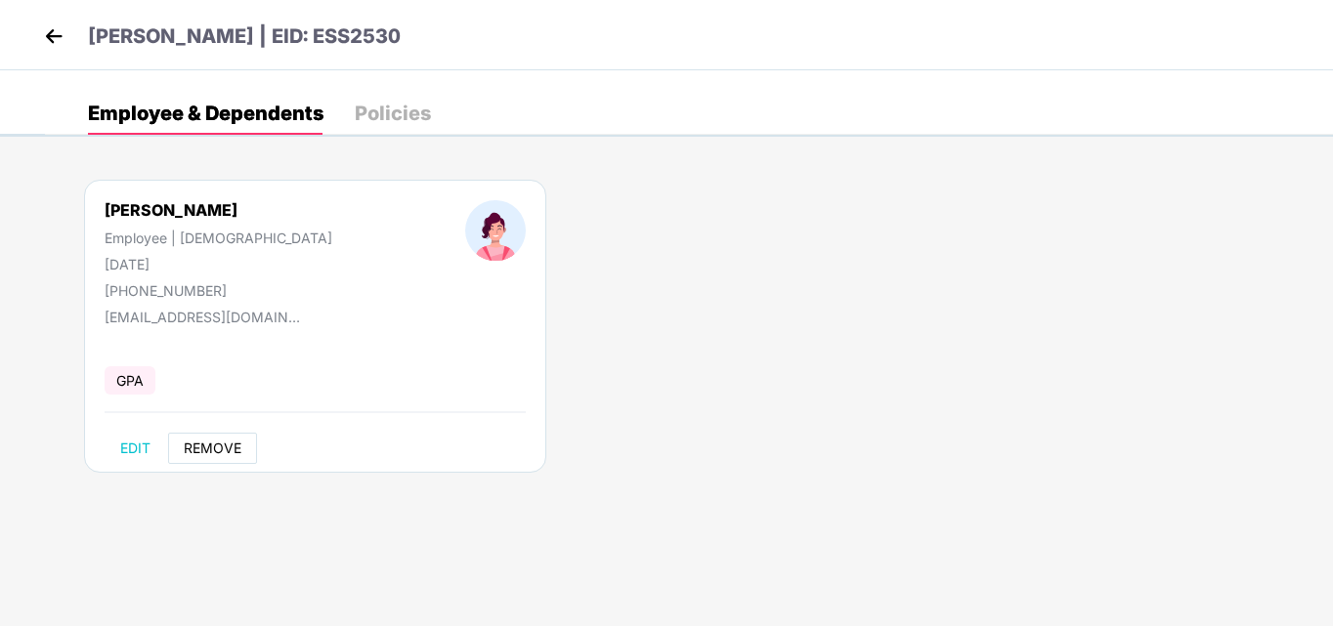
click at [222, 448] on span "REMOVE" at bounding box center [213, 449] width 58 height 16
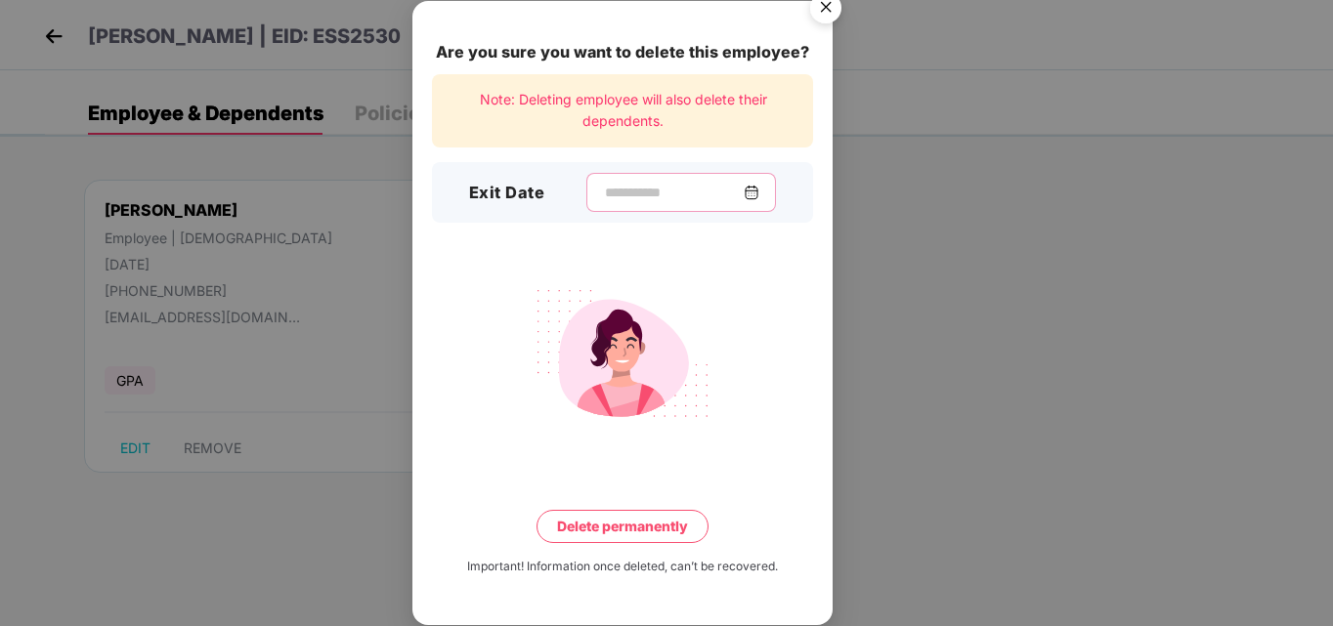
click at [642, 194] on input at bounding box center [673, 193] width 141 height 21
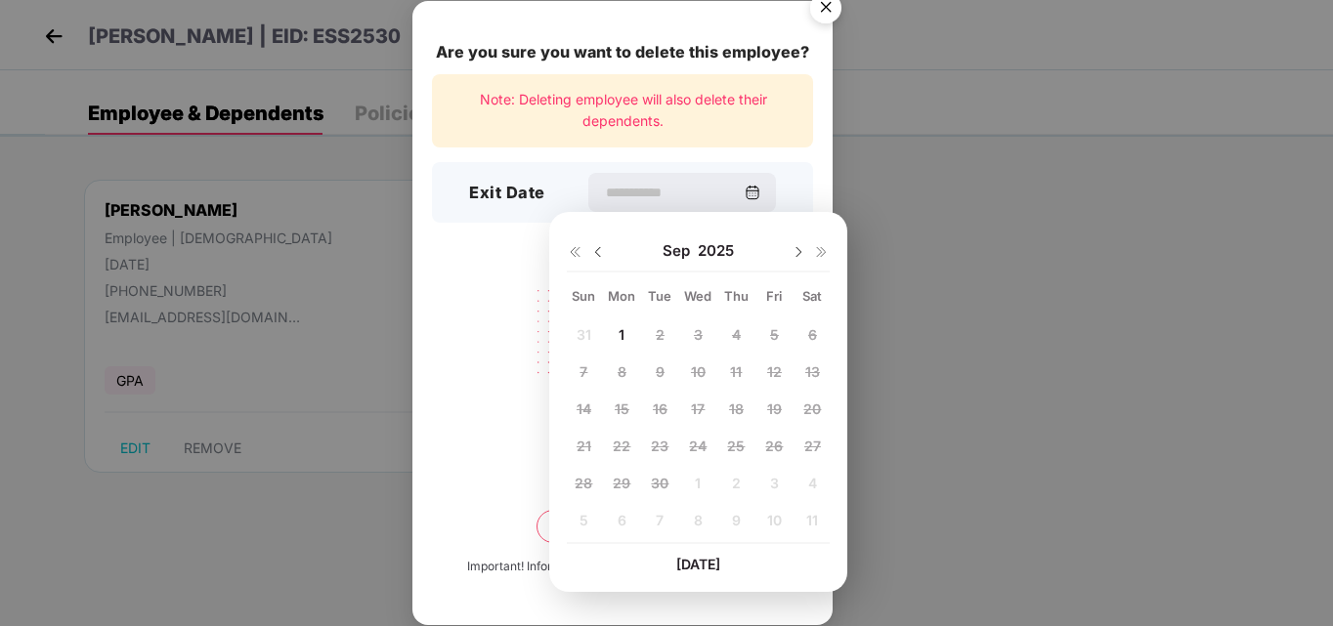
click at [596, 254] on img at bounding box center [598, 252] width 16 height 16
click at [624, 484] on span "25" at bounding box center [622, 483] width 18 height 17
type input "**********"
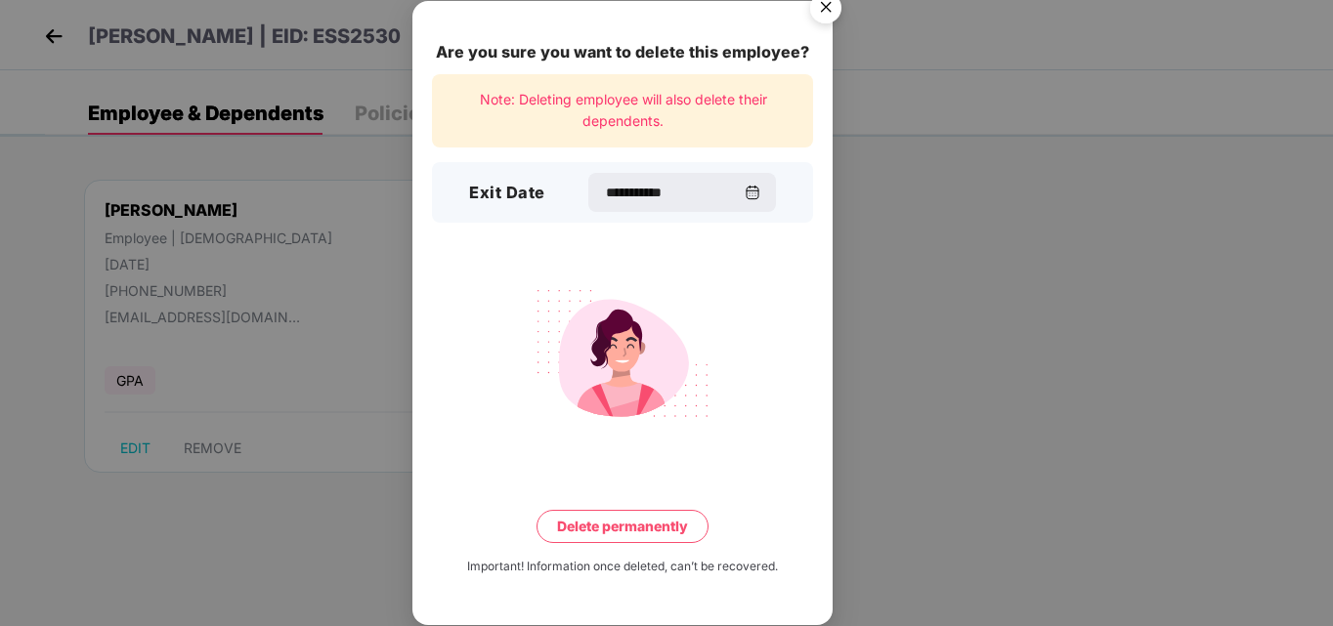
click at [631, 532] on button "Delete permanently" at bounding box center [622, 526] width 172 height 33
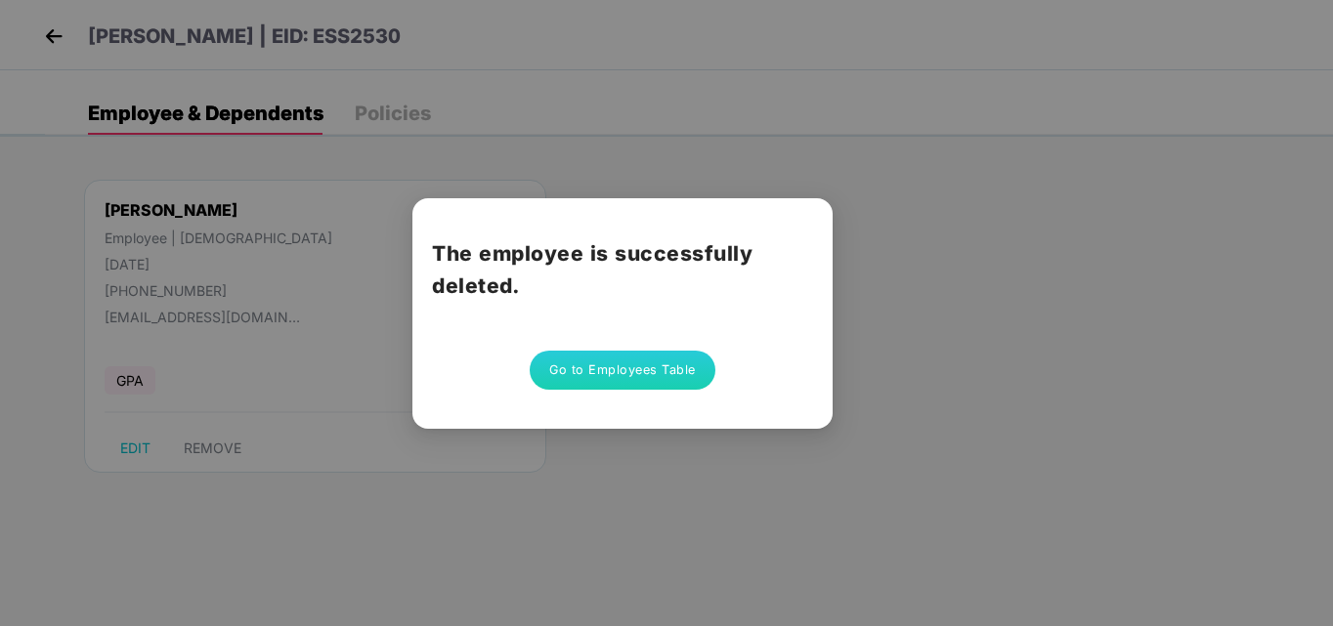
click at [648, 384] on button "Go to Employees Table" at bounding box center [623, 370] width 186 height 39
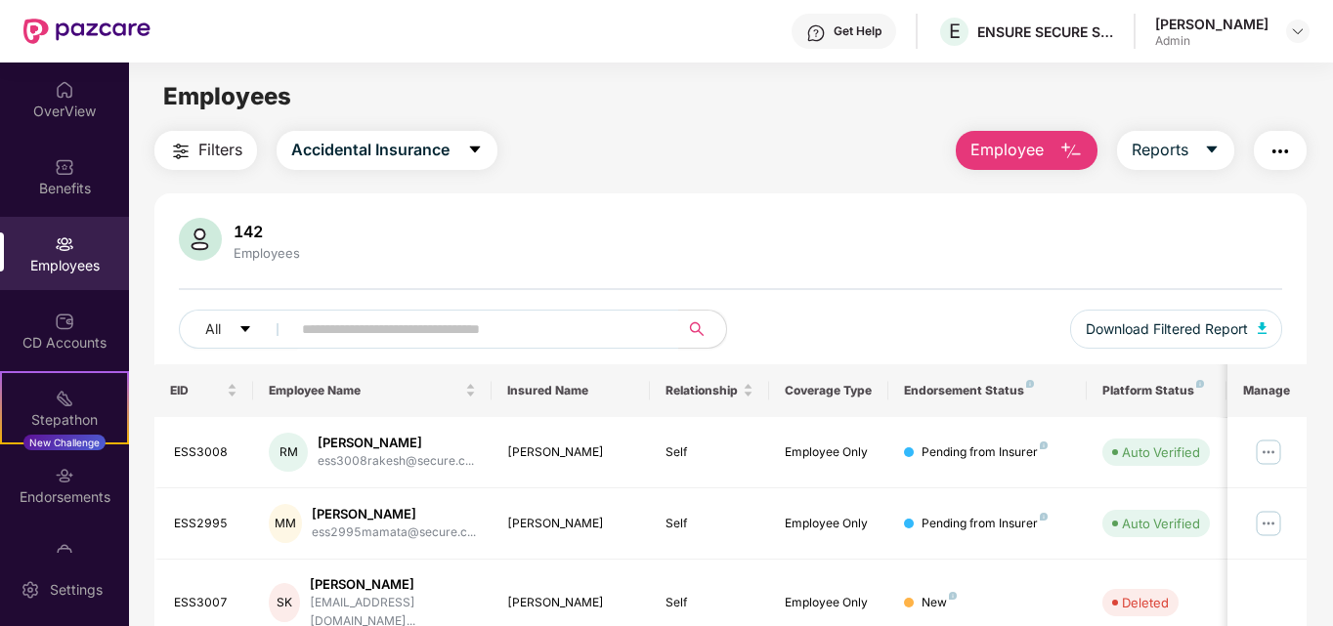
click at [998, 150] on span "Employee" at bounding box center [1006, 150] width 73 height 24
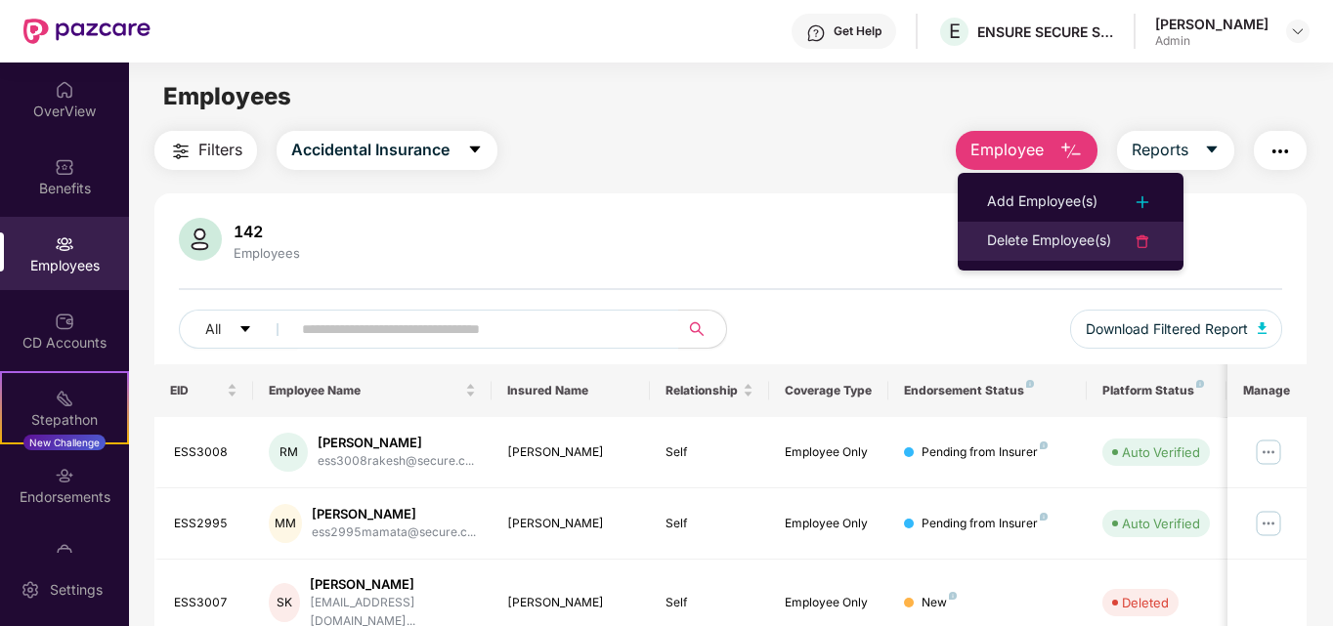
click at [1050, 238] on div "Delete Employee(s)" at bounding box center [1049, 241] width 124 height 23
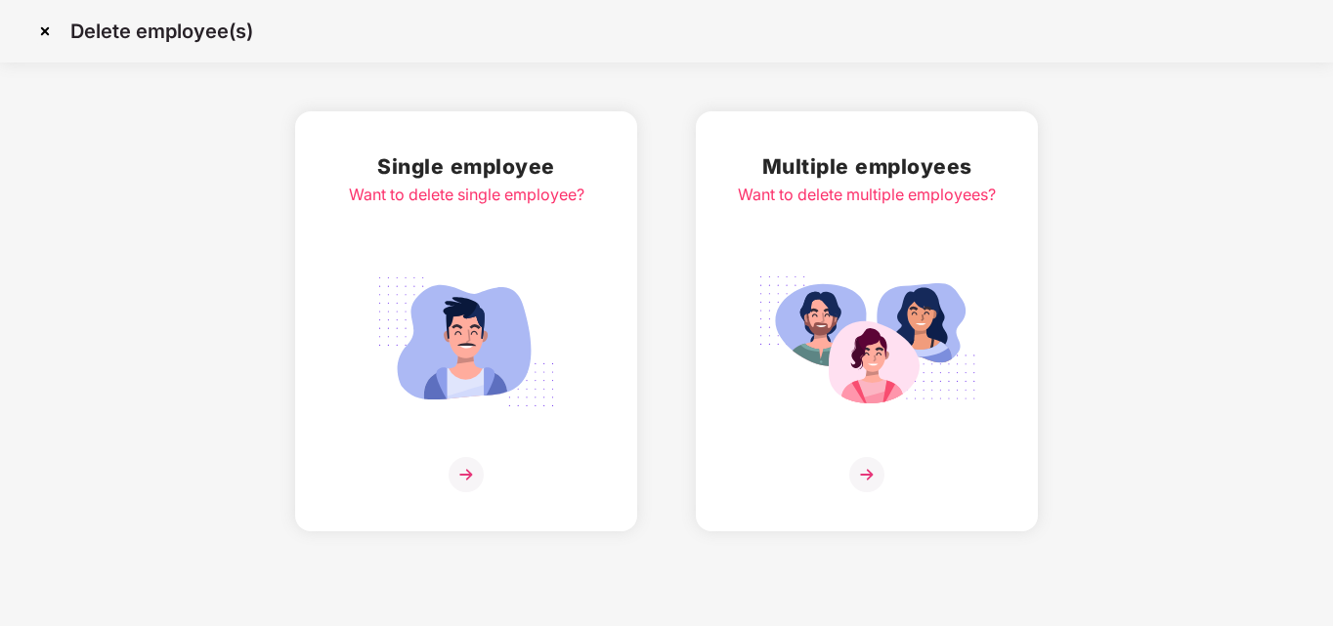
click at [476, 491] on img at bounding box center [465, 474] width 35 height 35
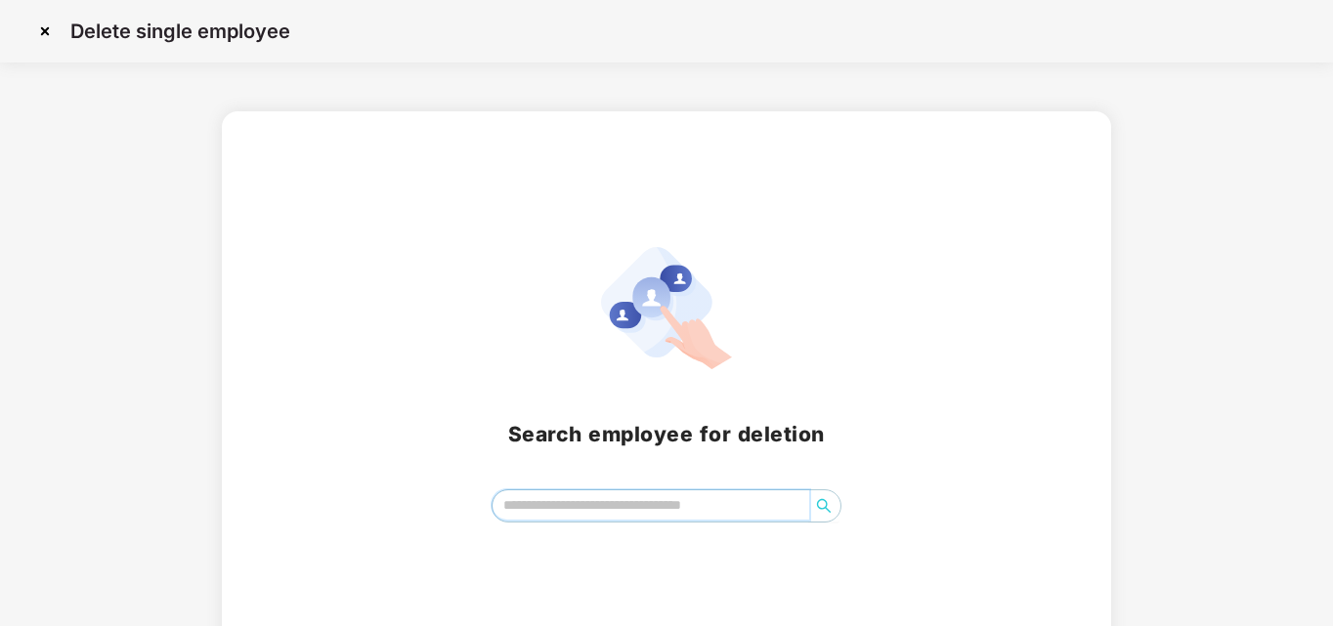
click at [528, 514] on input "search" at bounding box center [651, 505] width 318 height 29
type input "*******"
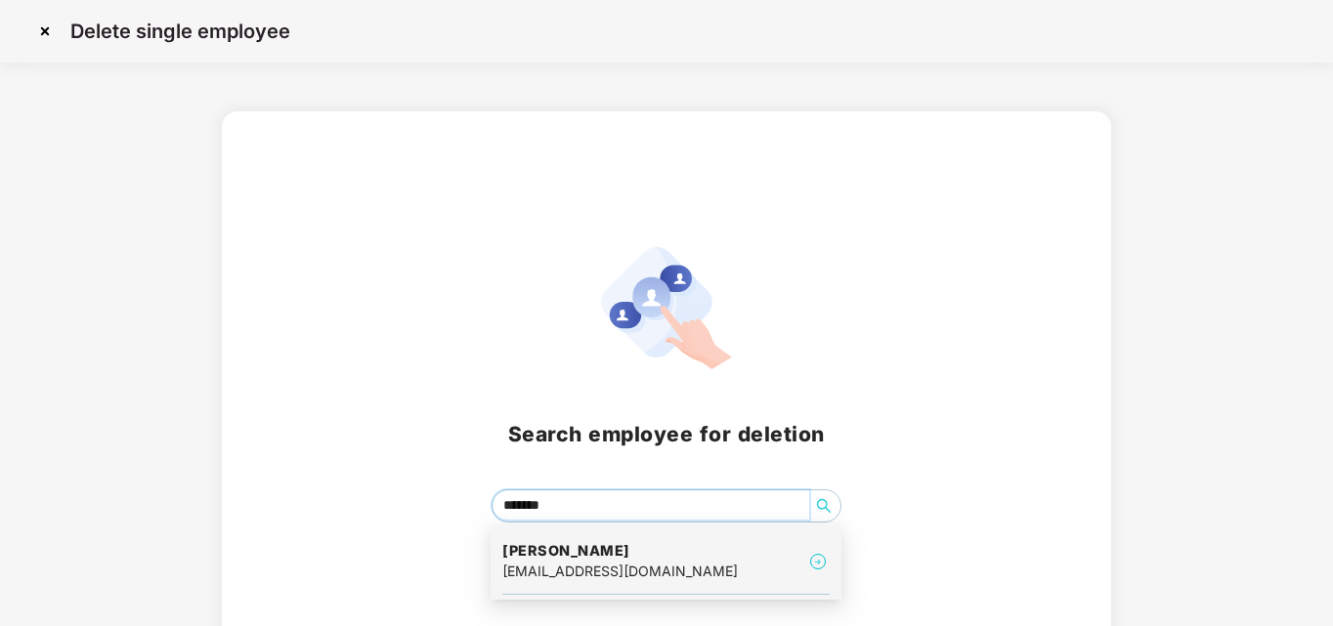
click at [569, 542] on h4 "[PERSON_NAME]" at bounding box center [619, 551] width 235 height 20
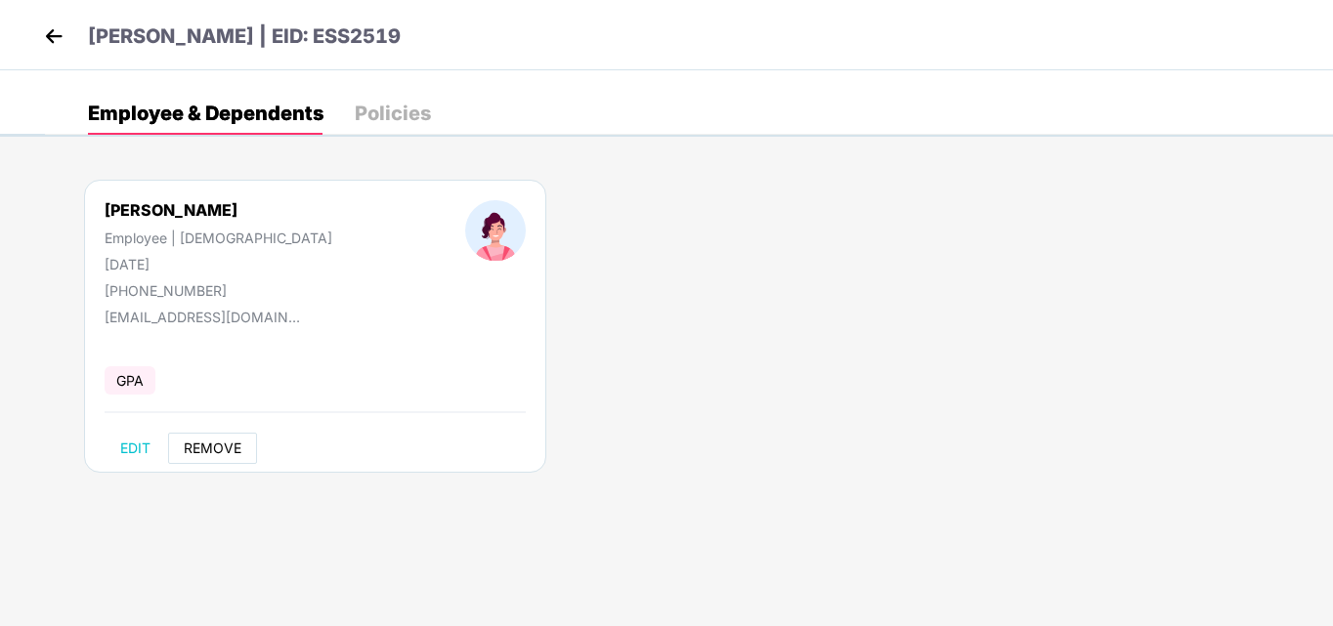
click at [227, 448] on span "REMOVE" at bounding box center [213, 449] width 58 height 16
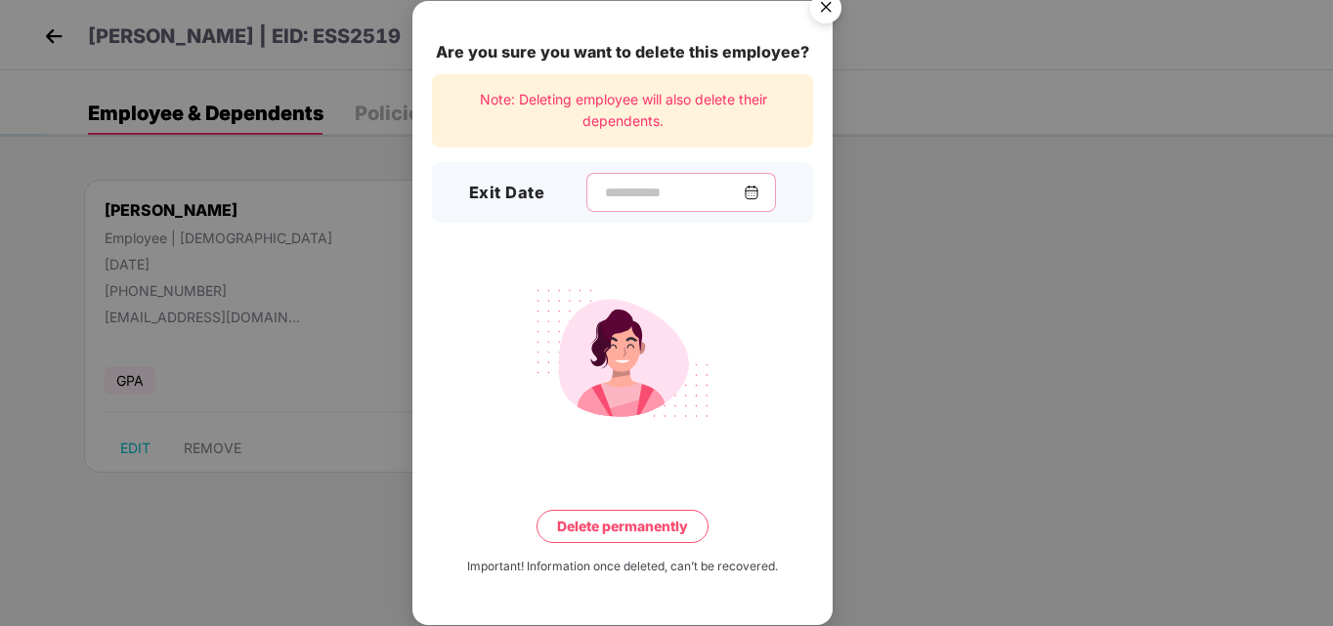
click at [603, 196] on input at bounding box center [673, 193] width 141 height 21
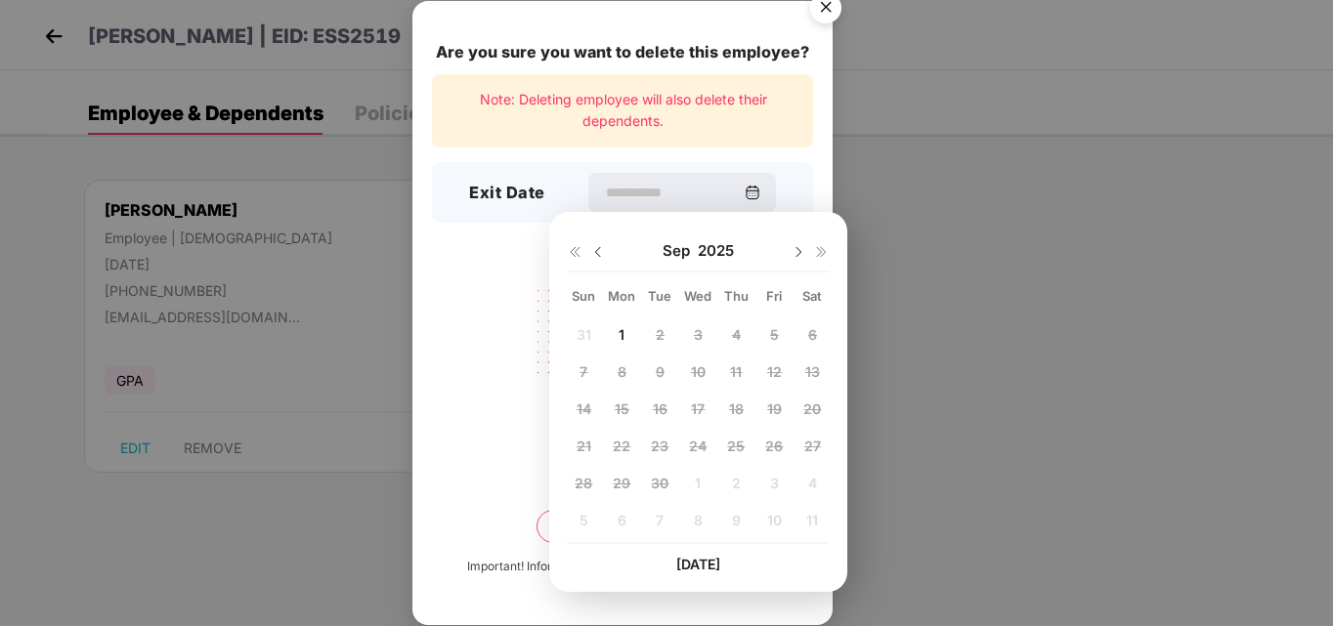
click at [596, 257] on img at bounding box center [598, 252] width 16 height 16
click at [618, 484] on span "25" at bounding box center [622, 483] width 18 height 17
type input "**********"
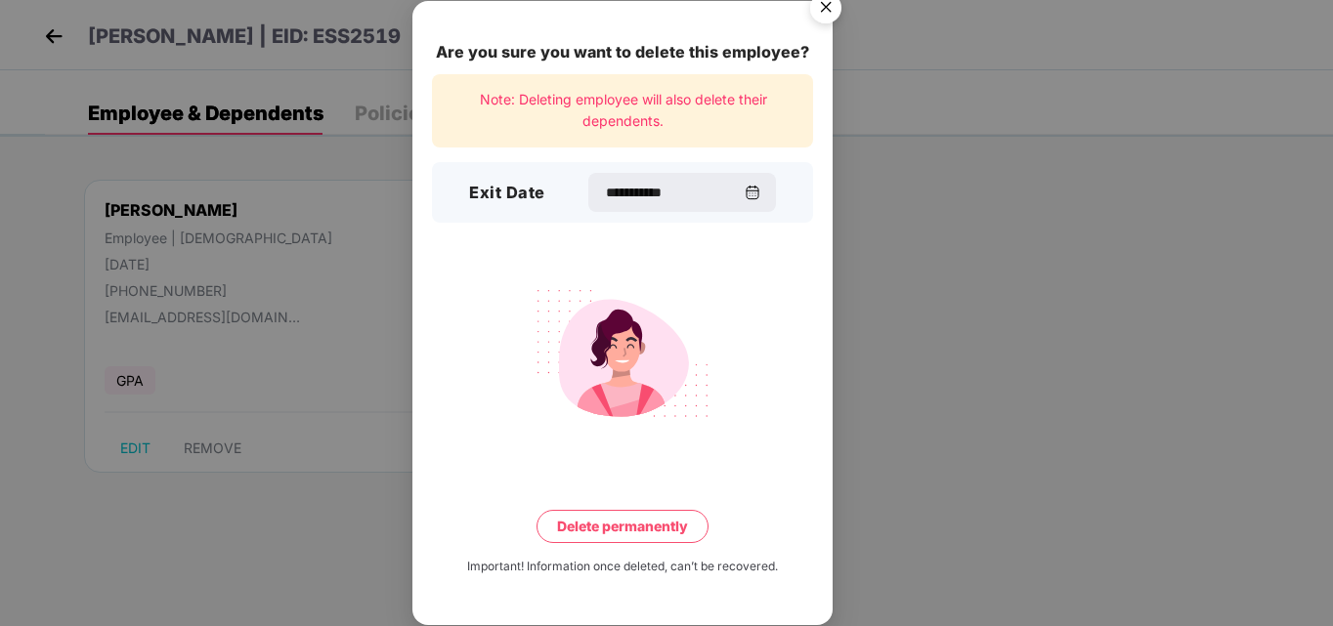
click at [626, 529] on button "Delete permanently" at bounding box center [622, 526] width 172 height 33
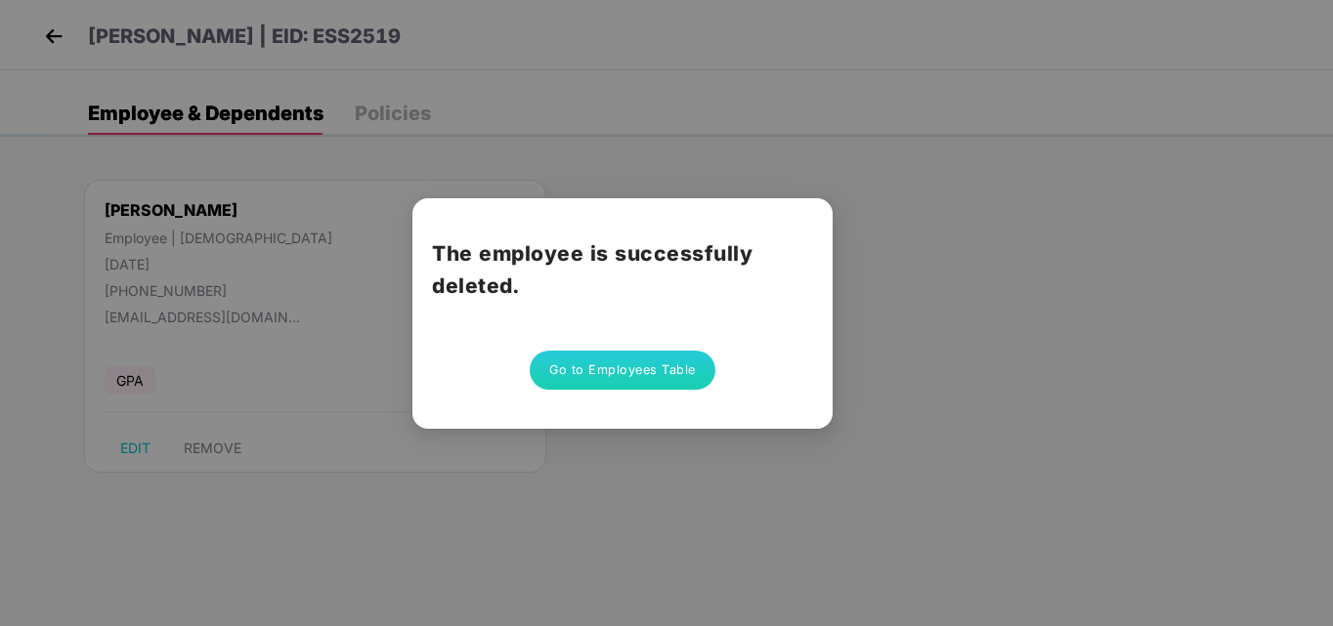
click at [658, 380] on button "Go to Employees Table" at bounding box center [623, 370] width 186 height 39
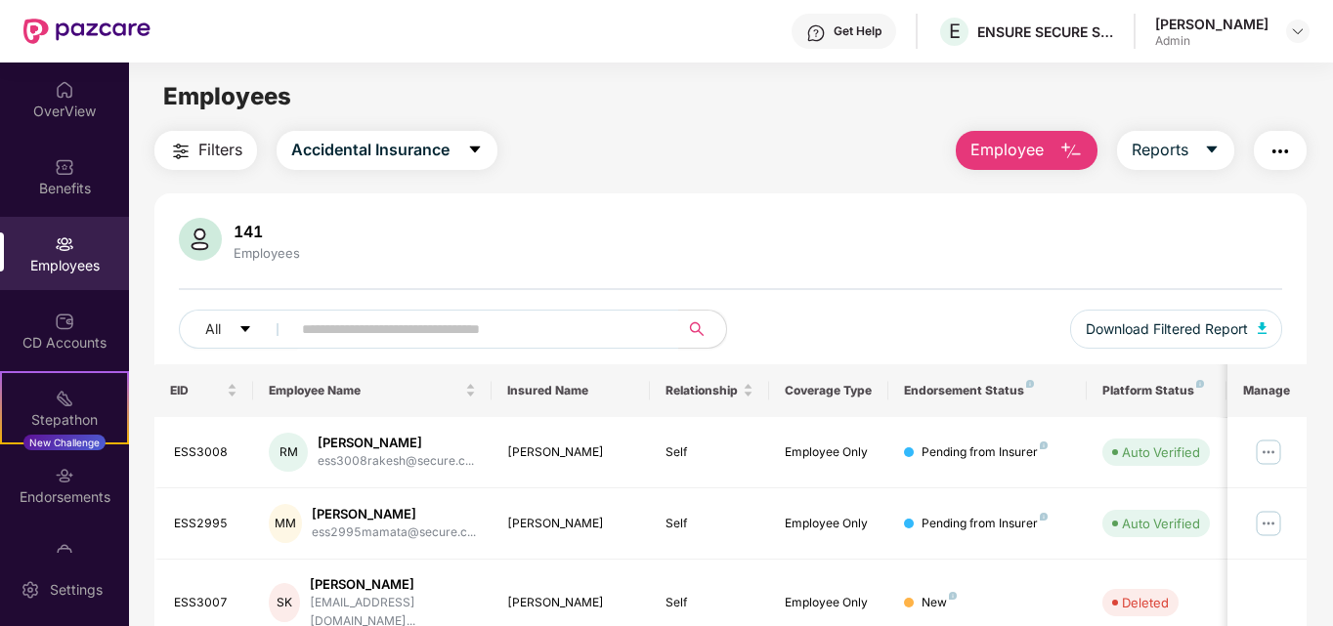
click at [1067, 151] on img "button" at bounding box center [1070, 151] width 23 height 23
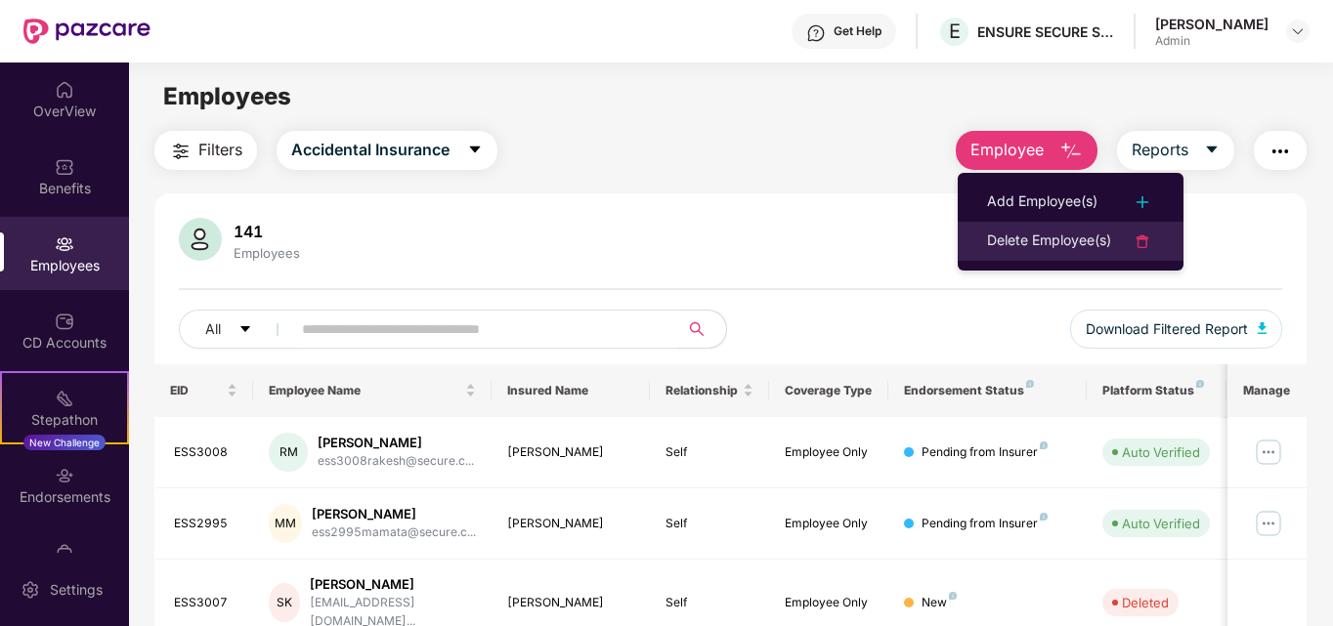
click at [1102, 235] on div "Delete Employee(s)" at bounding box center [1049, 241] width 124 height 23
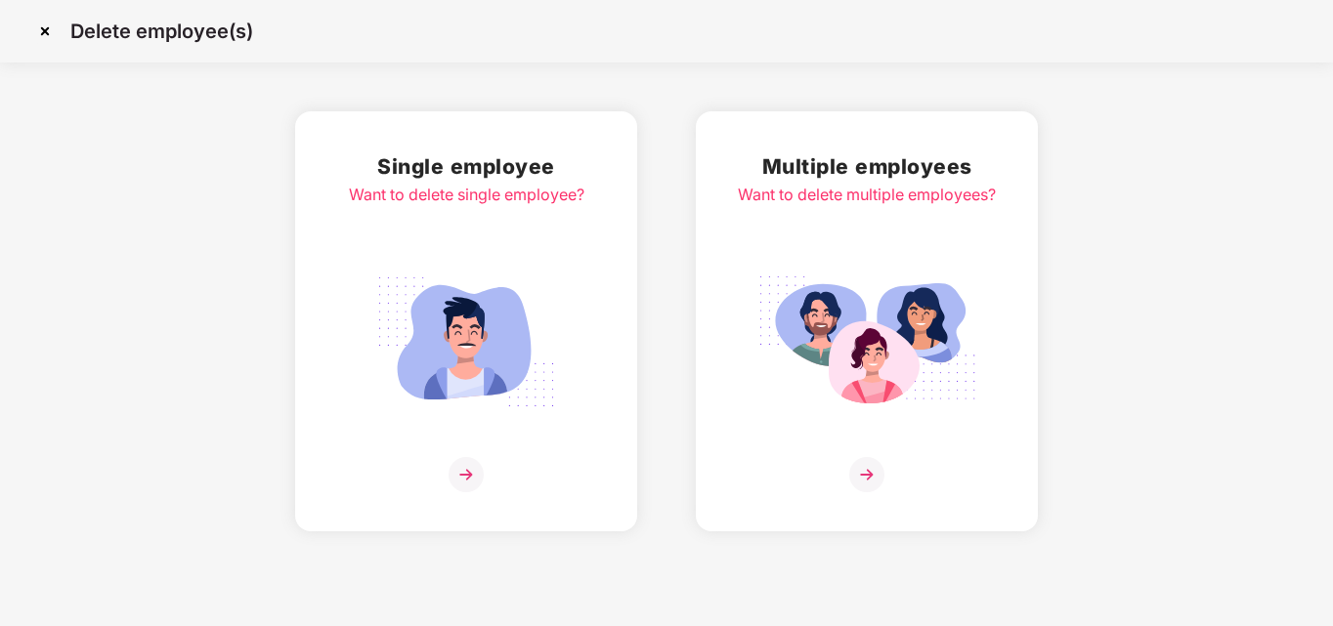
click at [468, 476] on img at bounding box center [465, 474] width 35 height 35
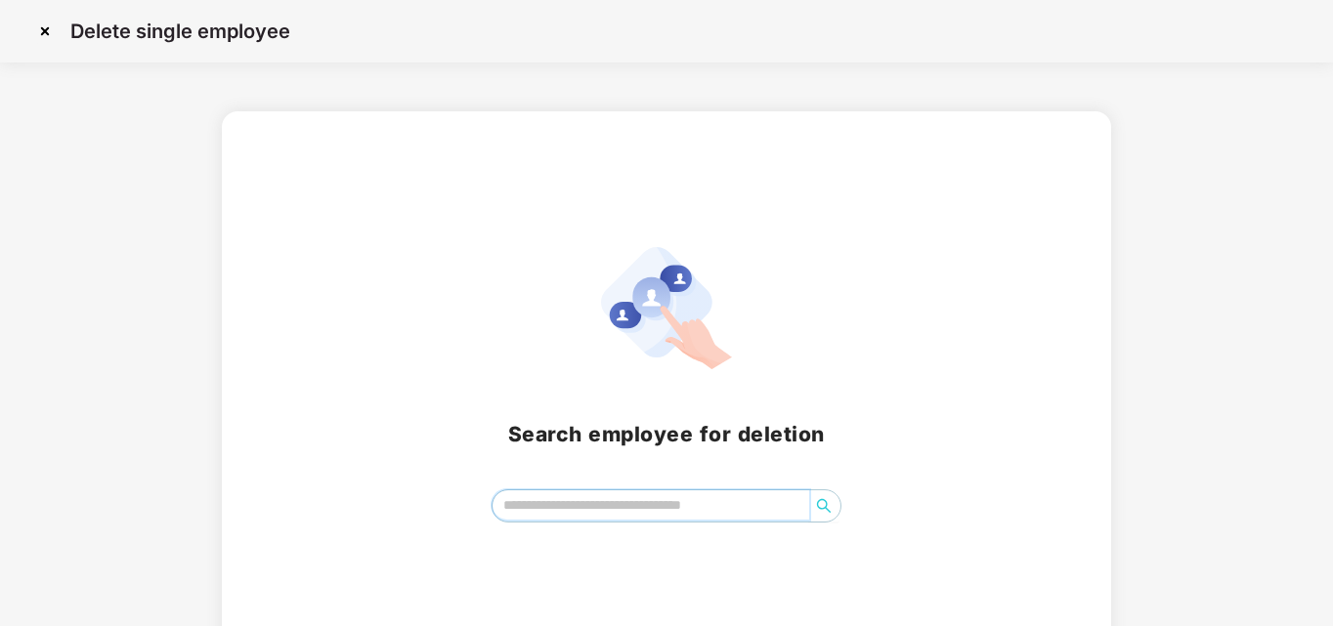
click at [532, 499] on input "search" at bounding box center [651, 505] width 318 height 29
type input "*******"
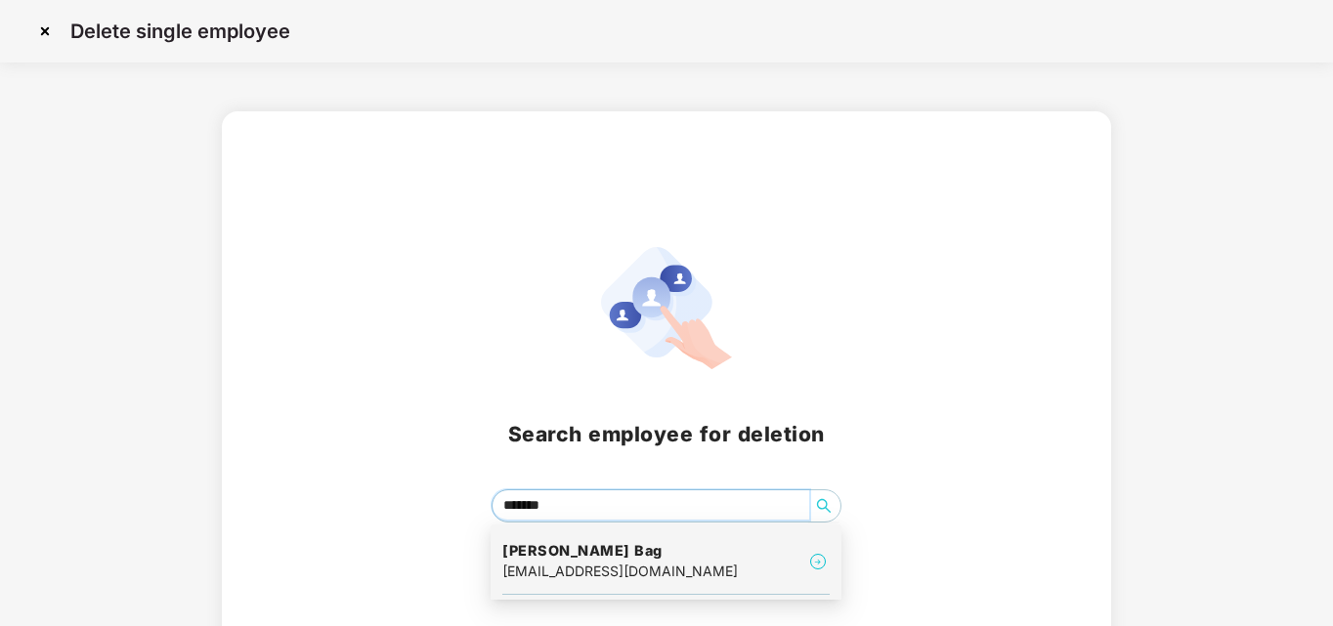
click at [551, 558] on h4 "[PERSON_NAME] Bag" at bounding box center [619, 551] width 235 height 20
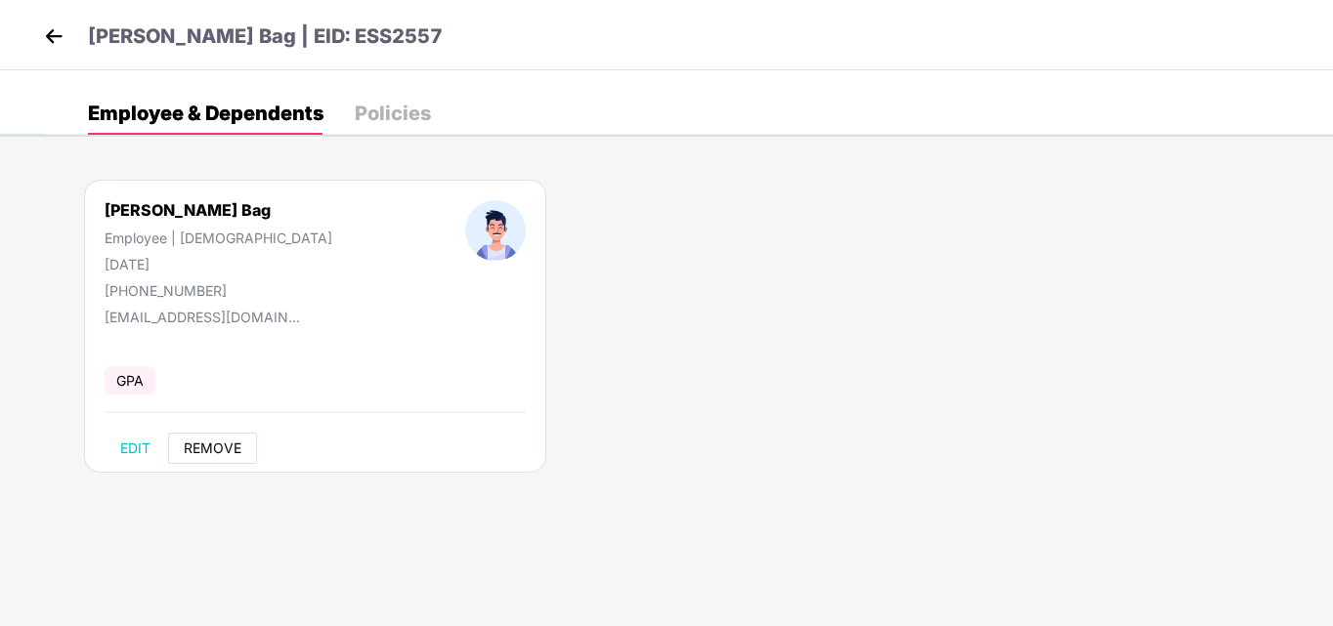
click at [229, 444] on span "REMOVE" at bounding box center [213, 449] width 58 height 16
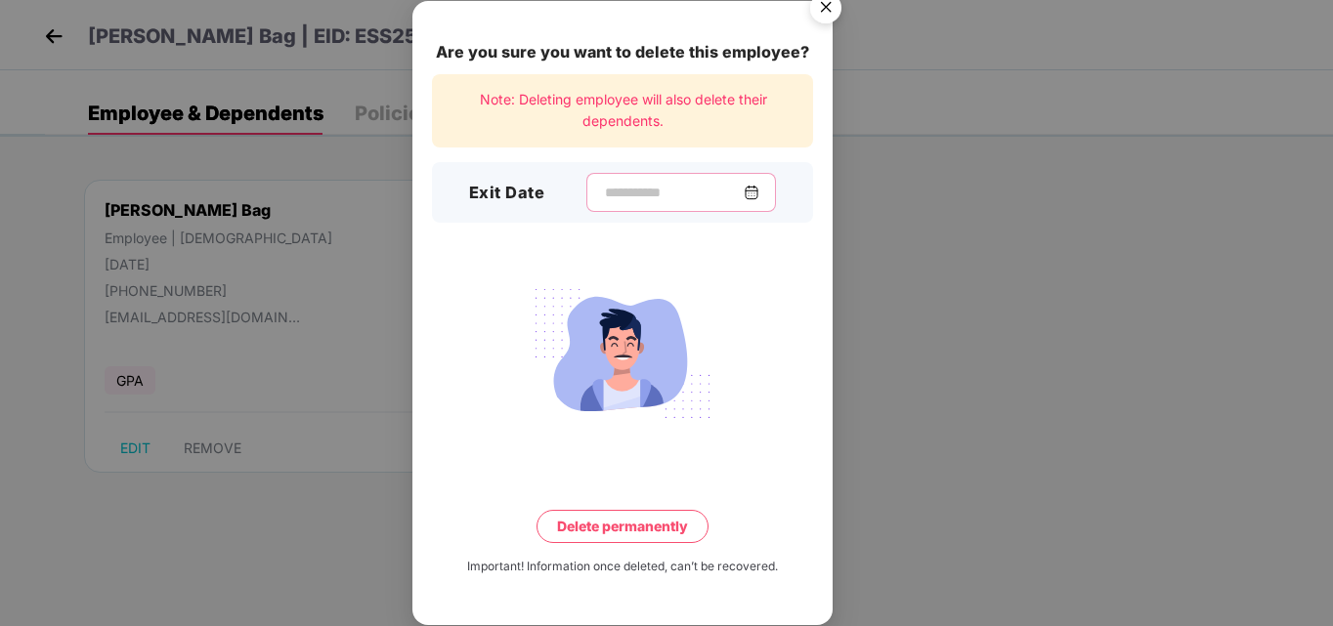
click at [635, 193] on input at bounding box center [673, 193] width 141 height 21
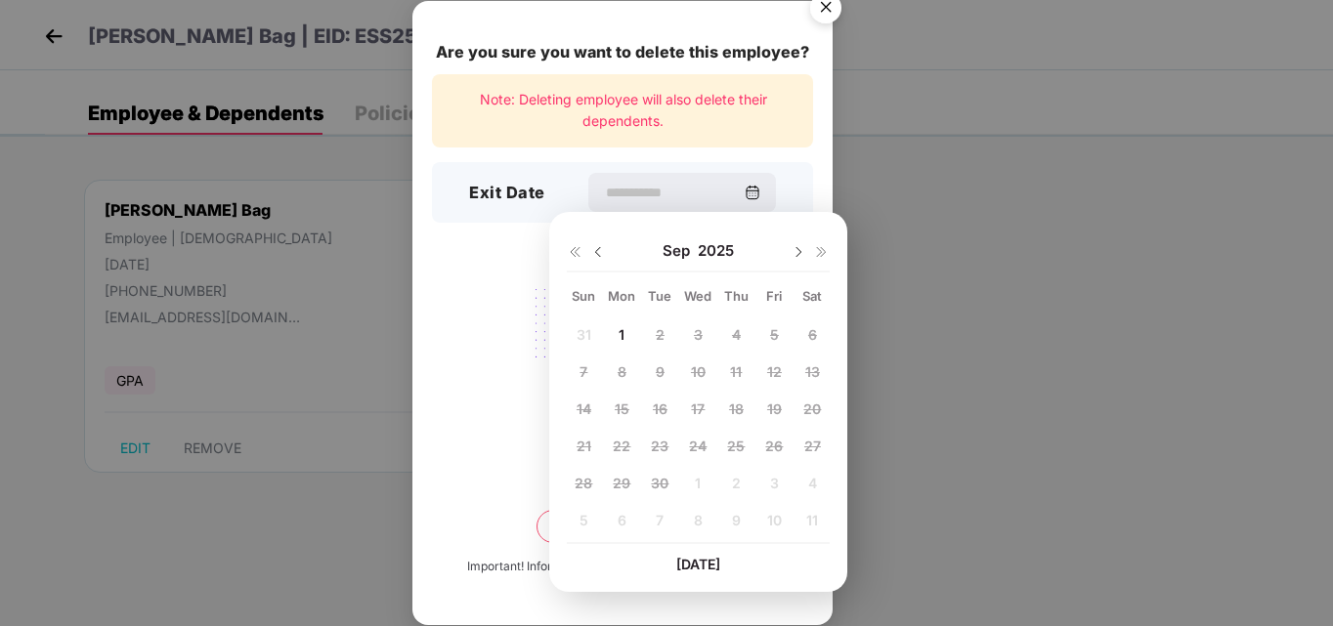
click at [593, 248] on img at bounding box center [598, 252] width 16 height 16
click at [627, 491] on span "25" at bounding box center [622, 483] width 18 height 17
type input "**********"
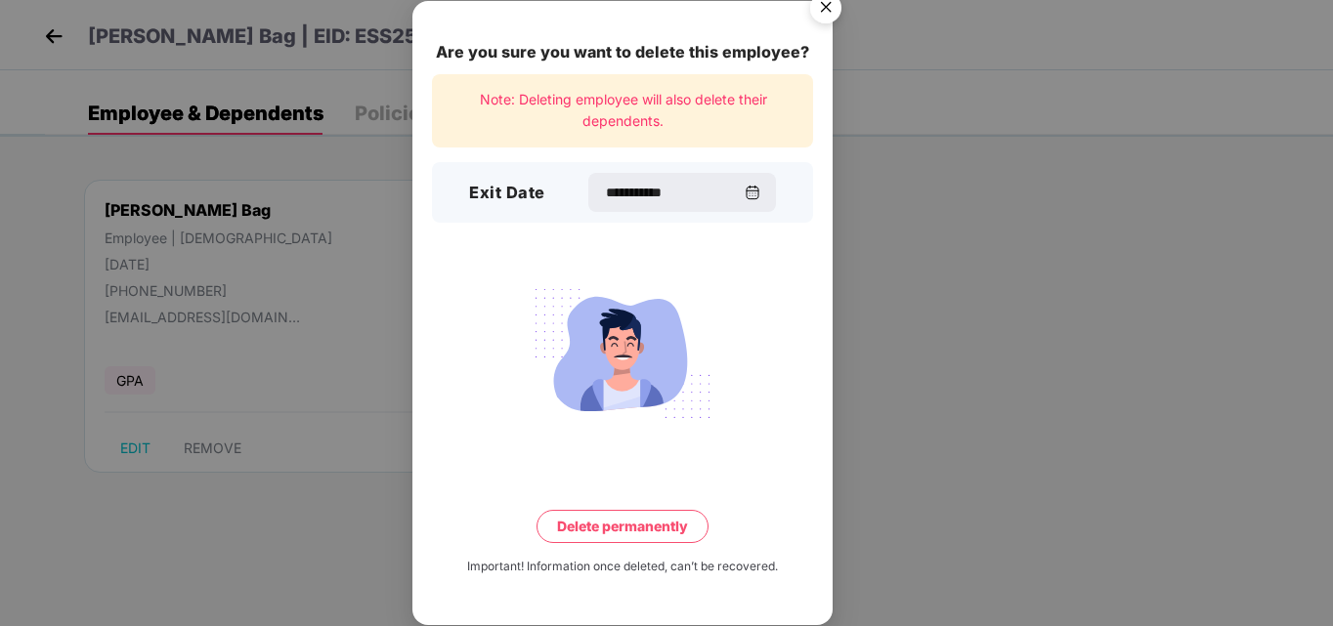
click at [632, 532] on button "Delete permanently" at bounding box center [622, 526] width 172 height 33
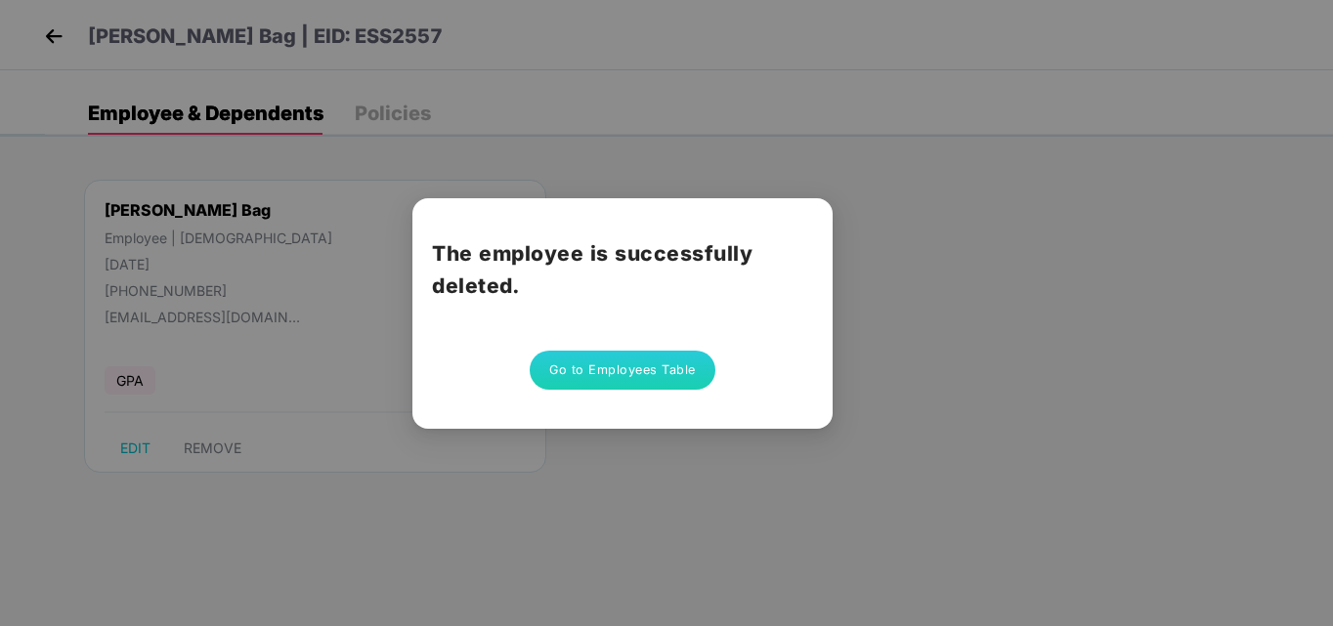
click at [572, 367] on button "Go to Employees Table" at bounding box center [623, 370] width 186 height 39
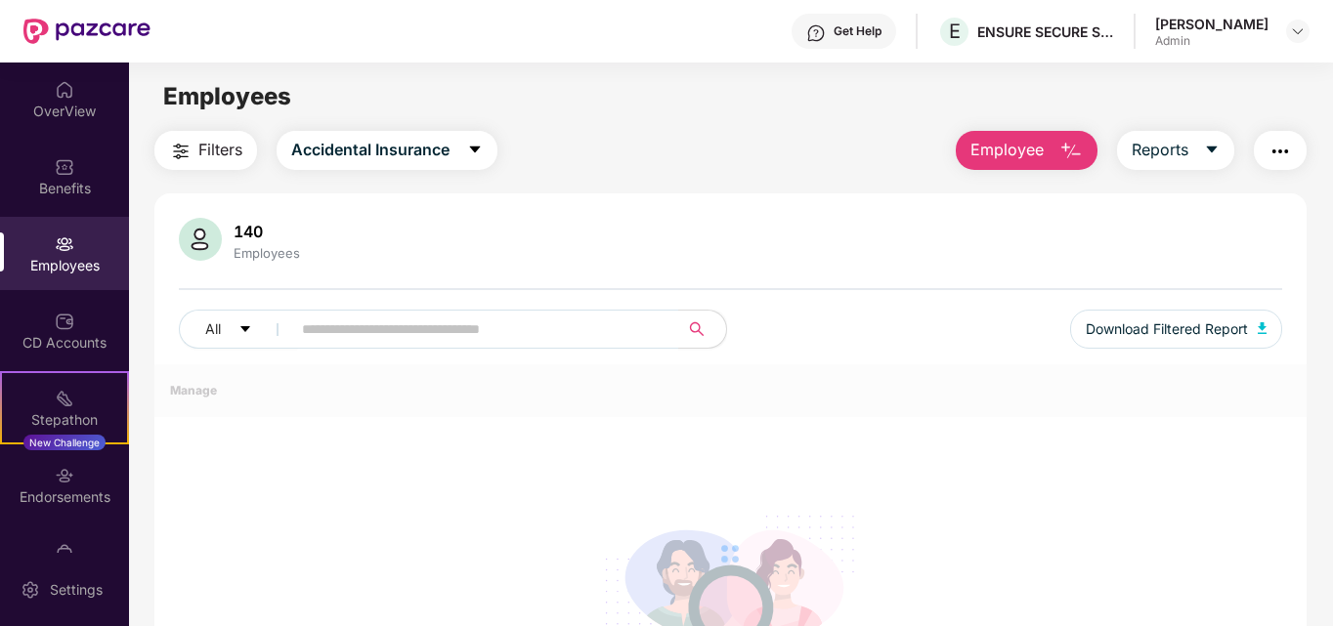
click at [1033, 138] on span "Employee" at bounding box center [1006, 150] width 73 height 24
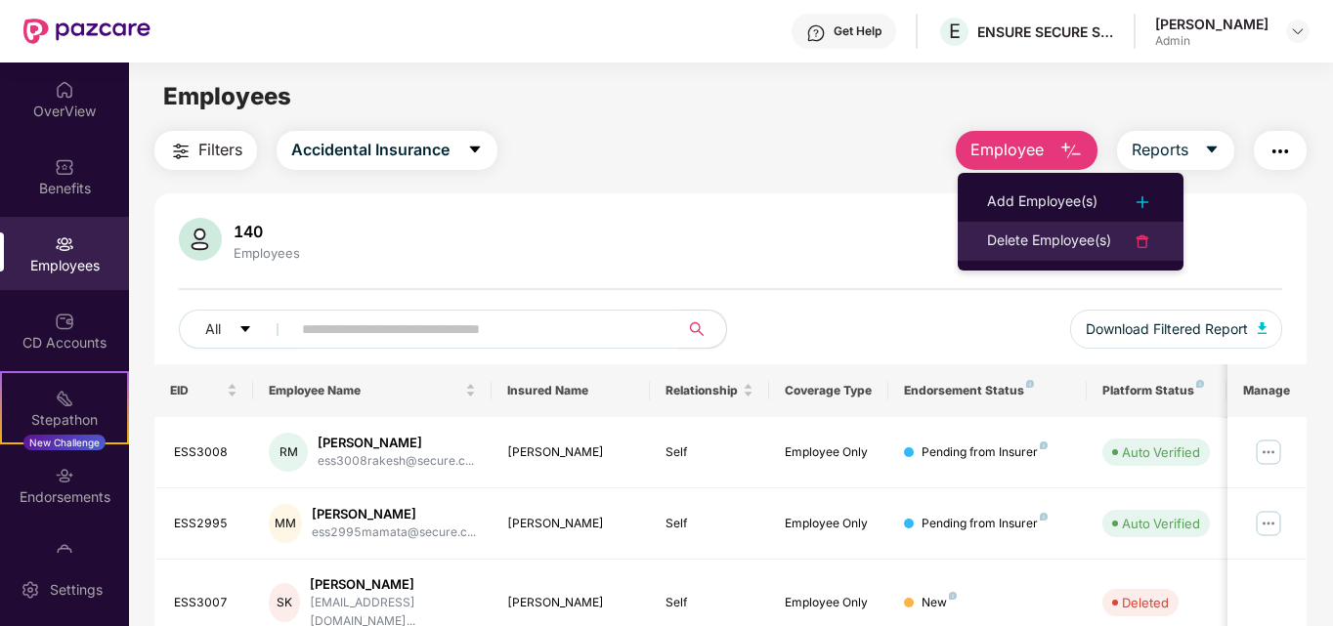
click at [1100, 245] on div "Delete Employee(s)" at bounding box center [1049, 241] width 124 height 23
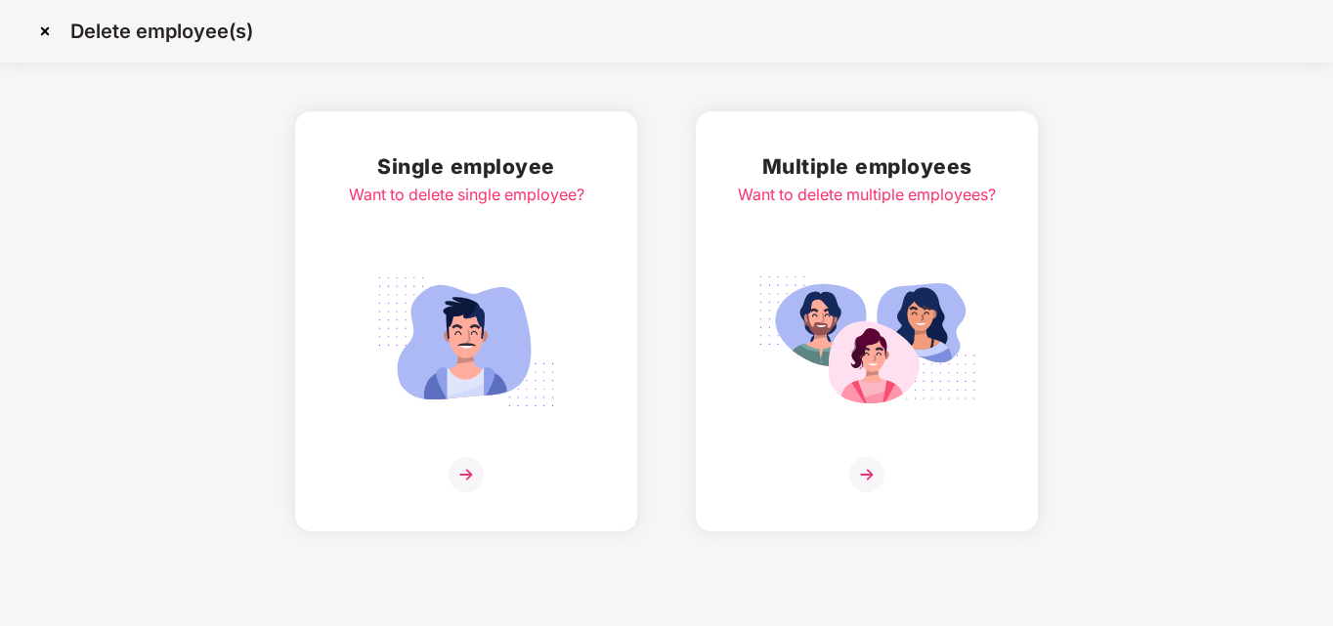
click at [477, 476] on img at bounding box center [465, 474] width 35 height 35
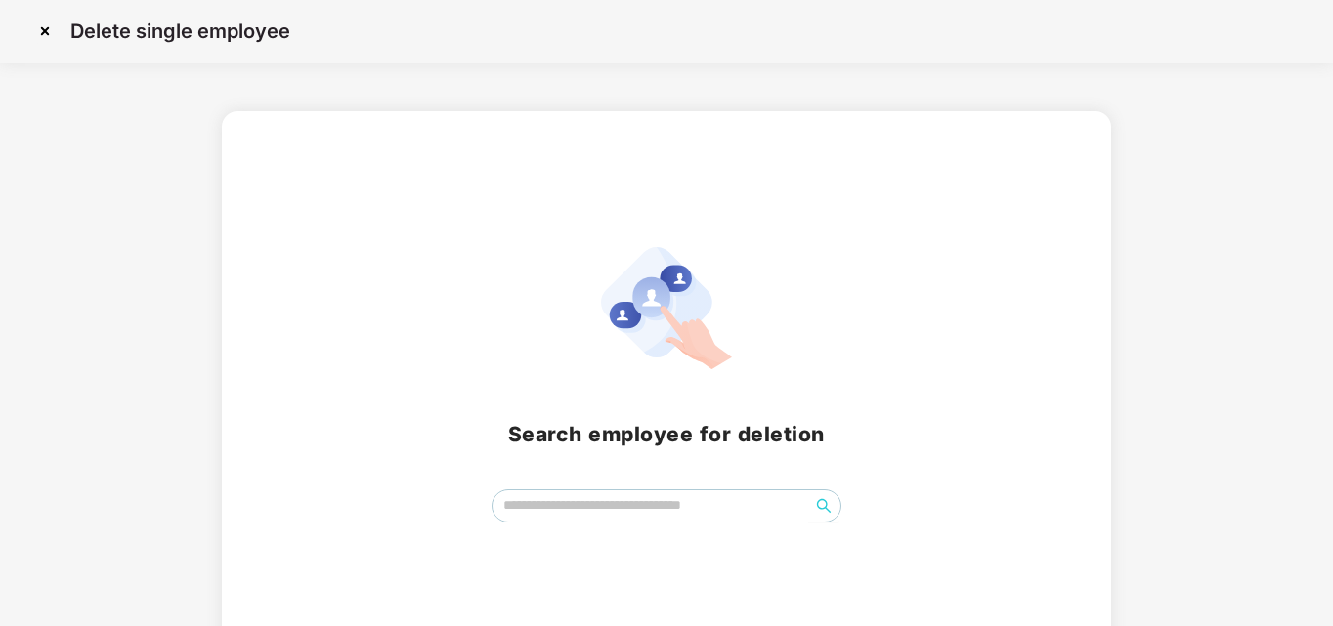
click at [563, 521] on span at bounding box center [666, 506] width 351 height 33
click at [570, 506] on input "search" at bounding box center [651, 505] width 318 height 29
type input "*******"
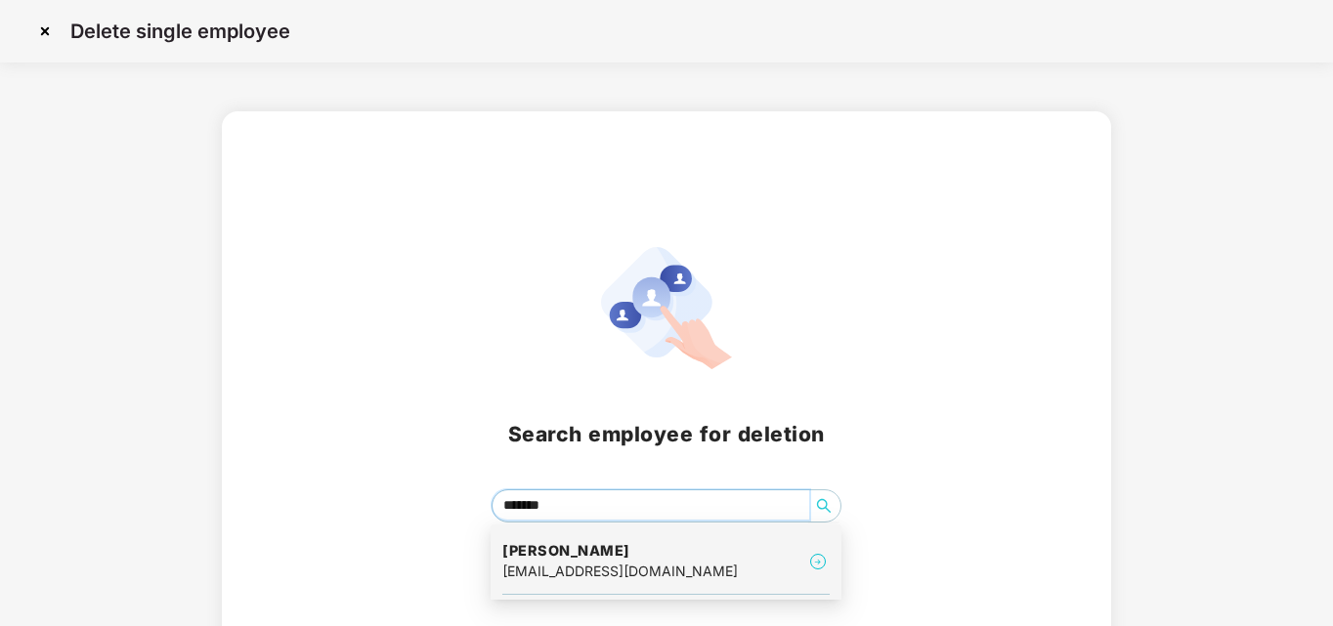
click at [572, 576] on div "[EMAIL_ADDRESS][DOMAIN_NAME]" at bounding box center [619, 571] width 235 height 21
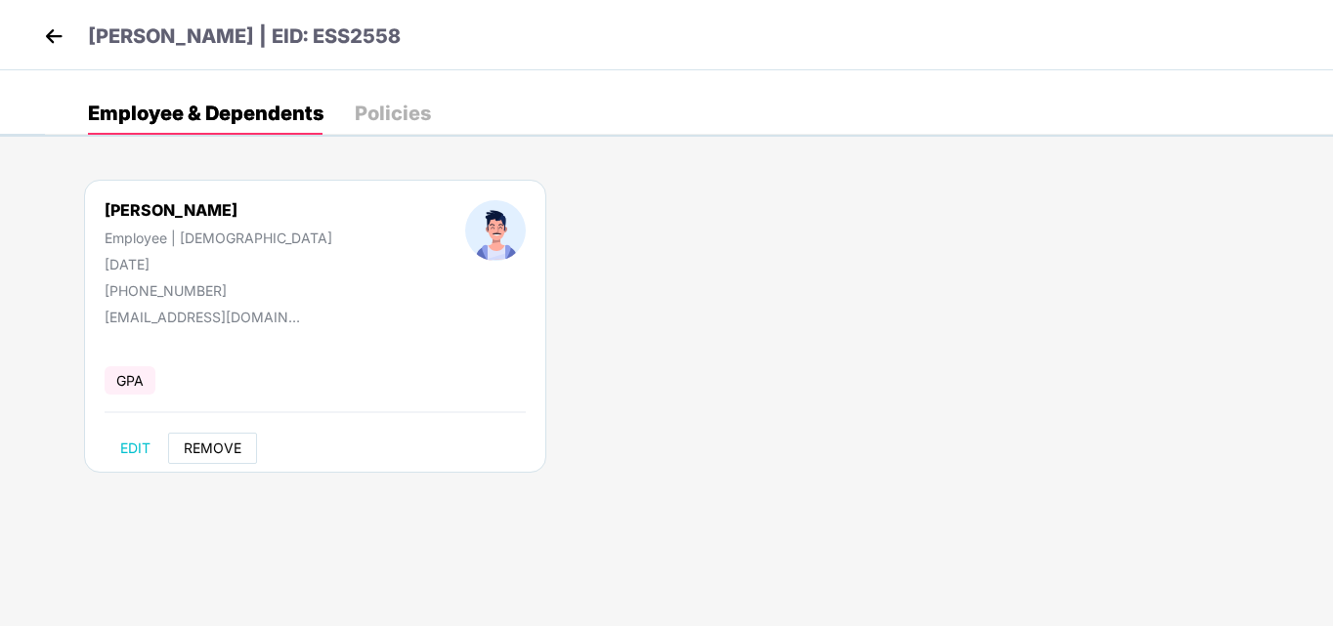
click at [217, 451] on span "REMOVE" at bounding box center [213, 449] width 58 height 16
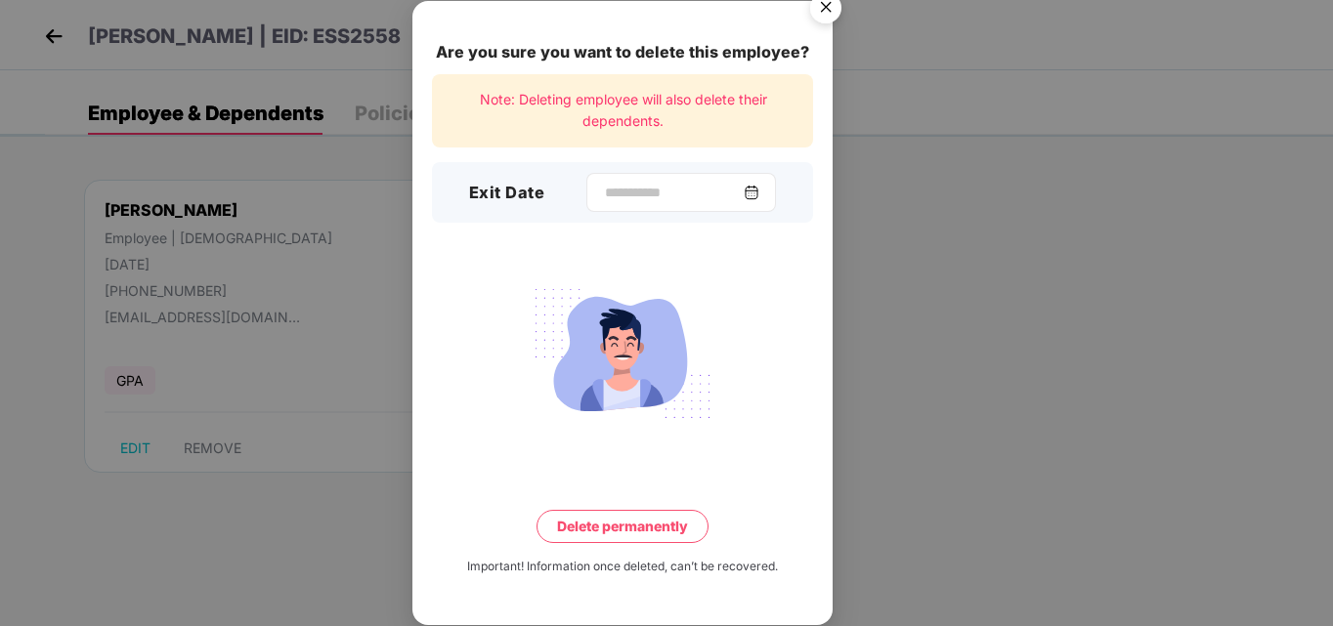
click at [586, 196] on div at bounding box center [681, 192] width 190 height 39
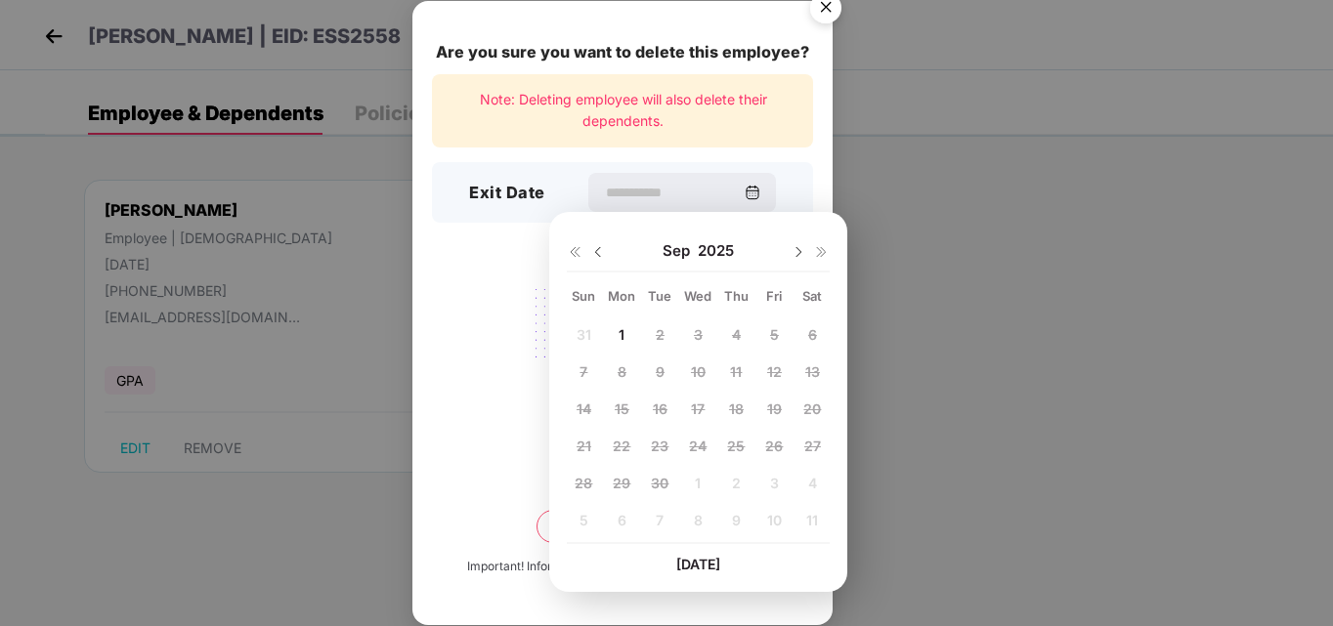
click at [595, 250] on img at bounding box center [598, 252] width 16 height 16
click at [619, 489] on span "25" at bounding box center [622, 483] width 18 height 17
type input "**********"
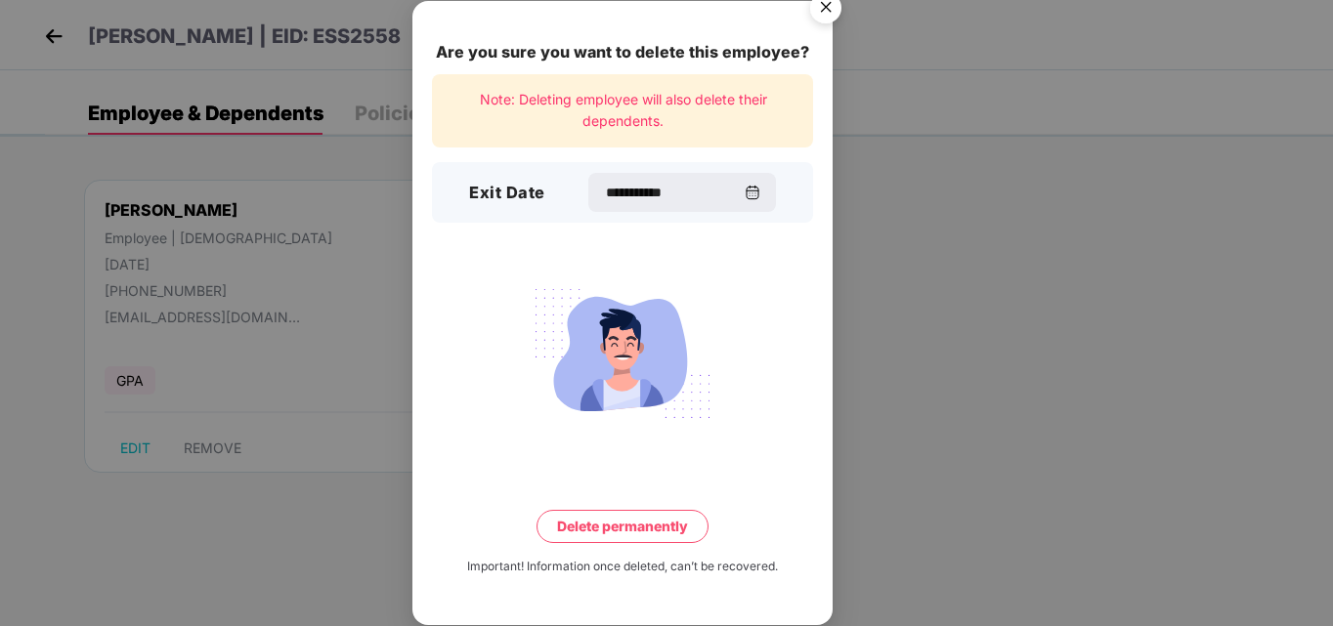
click at [618, 526] on button "Delete permanently" at bounding box center [622, 526] width 172 height 33
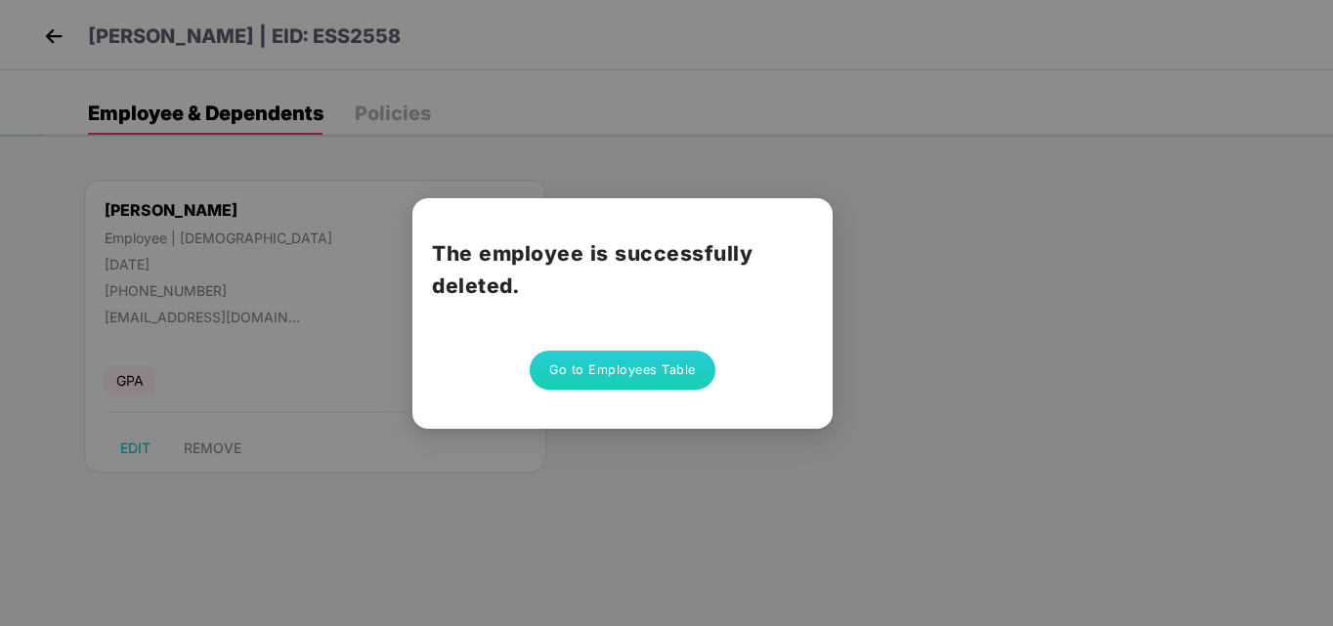
click at [624, 379] on button "Go to Employees Table" at bounding box center [623, 370] width 186 height 39
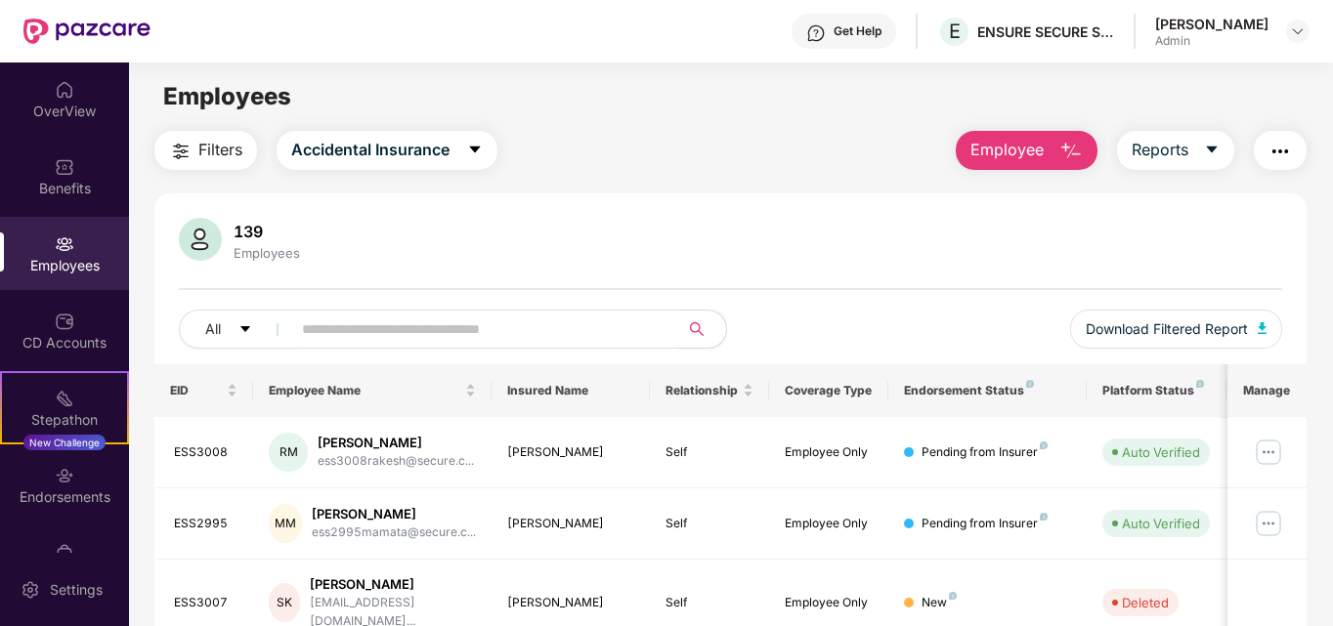
click at [1008, 160] on span "Employee" at bounding box center [1006, 150] width 73 height 24
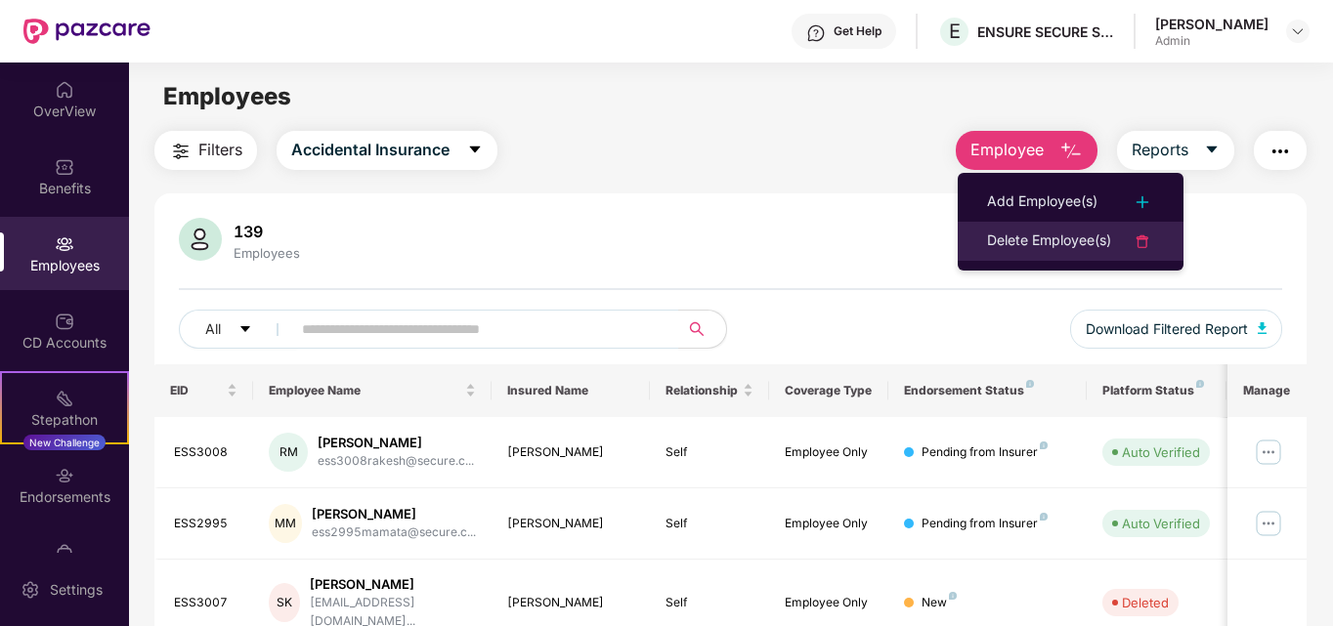
click at [1088, 244] on div "Delete Employee(s)" at bounding box center [1049, 241] width 124 height 23
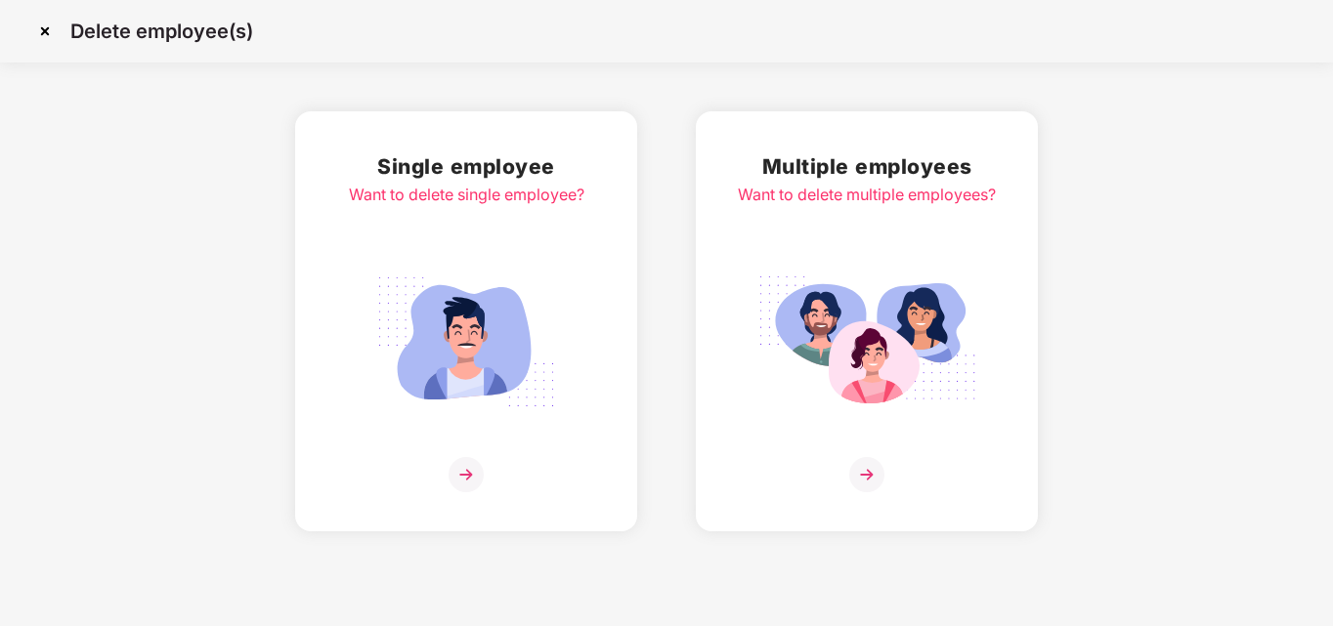
click at [479, 482] on img at bounding box center [465, 474] width 35 height 35
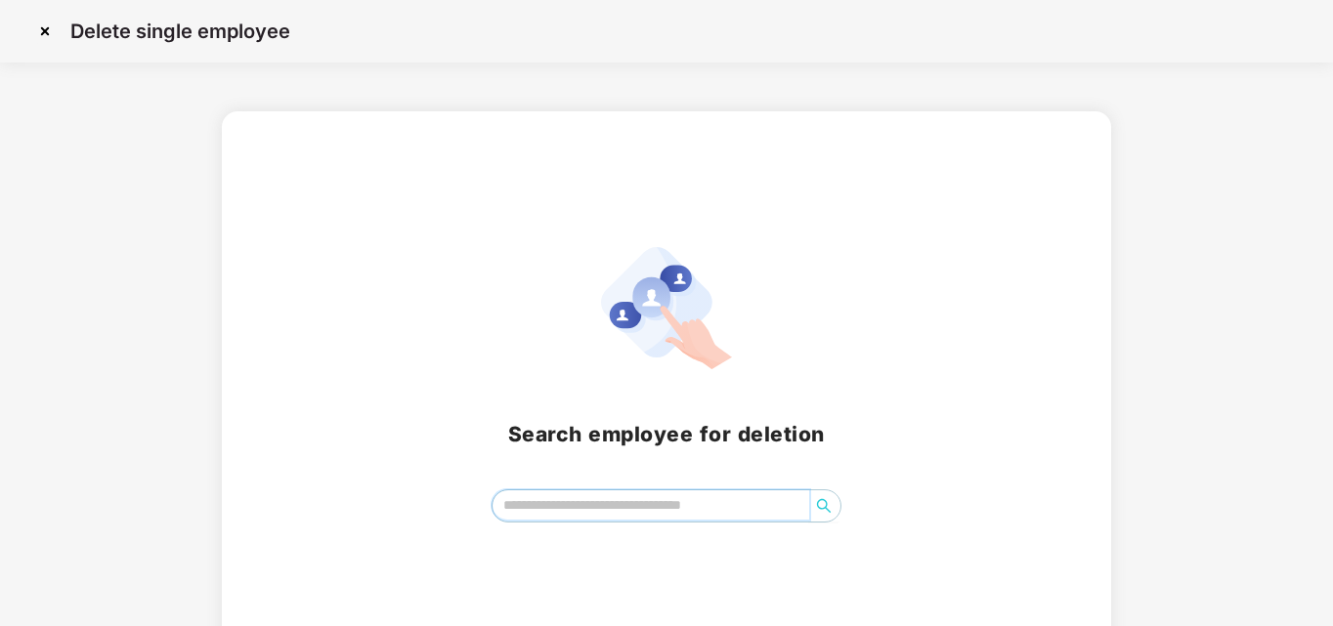
click at [511, 510] on input "search" at bounding box center [651, 505] width 318 height 29
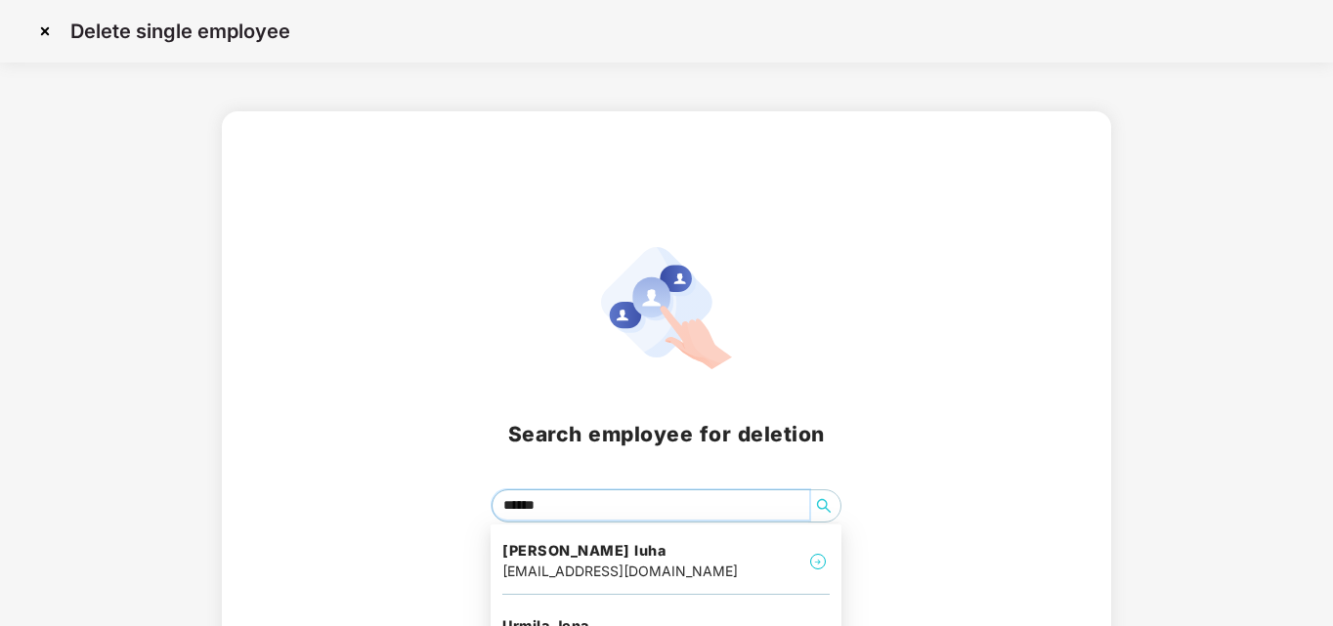
type input "*******"
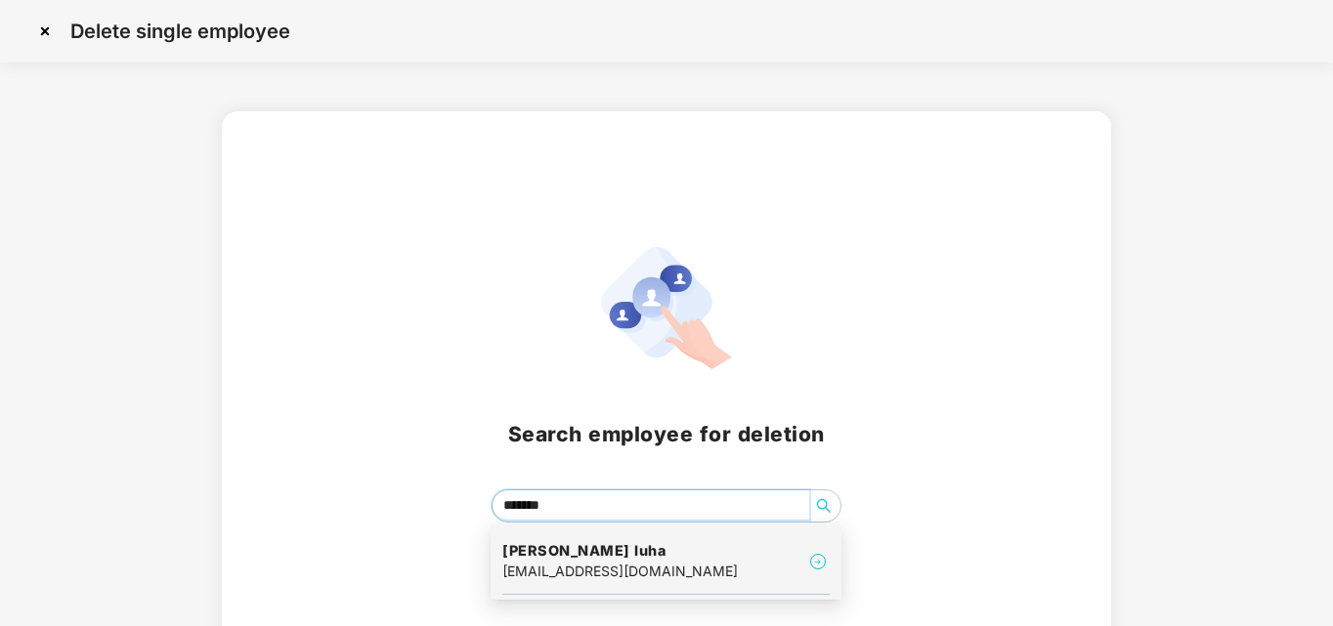
click at [523, 556] on h4 "[PERSON_NAME] luha" at bounding box center [619, 551] width 235 height 20
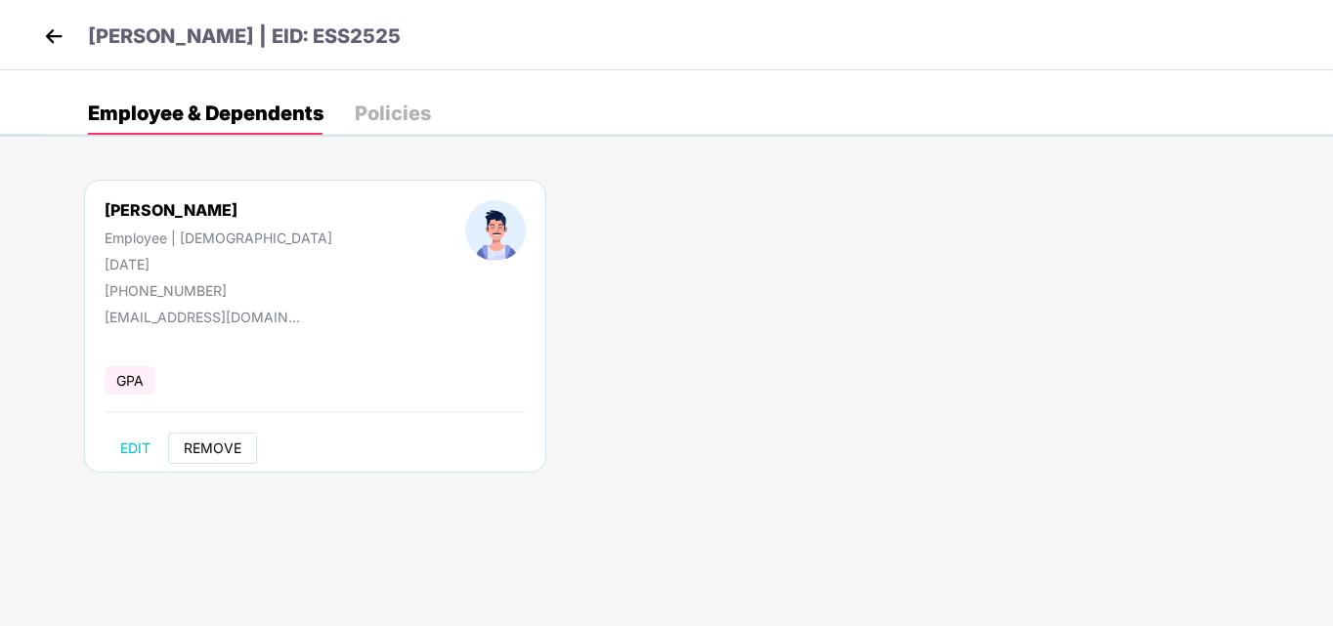
click at [210, 451] on span "REMOVE" at bounding box center [213, 449] width 58 height 16
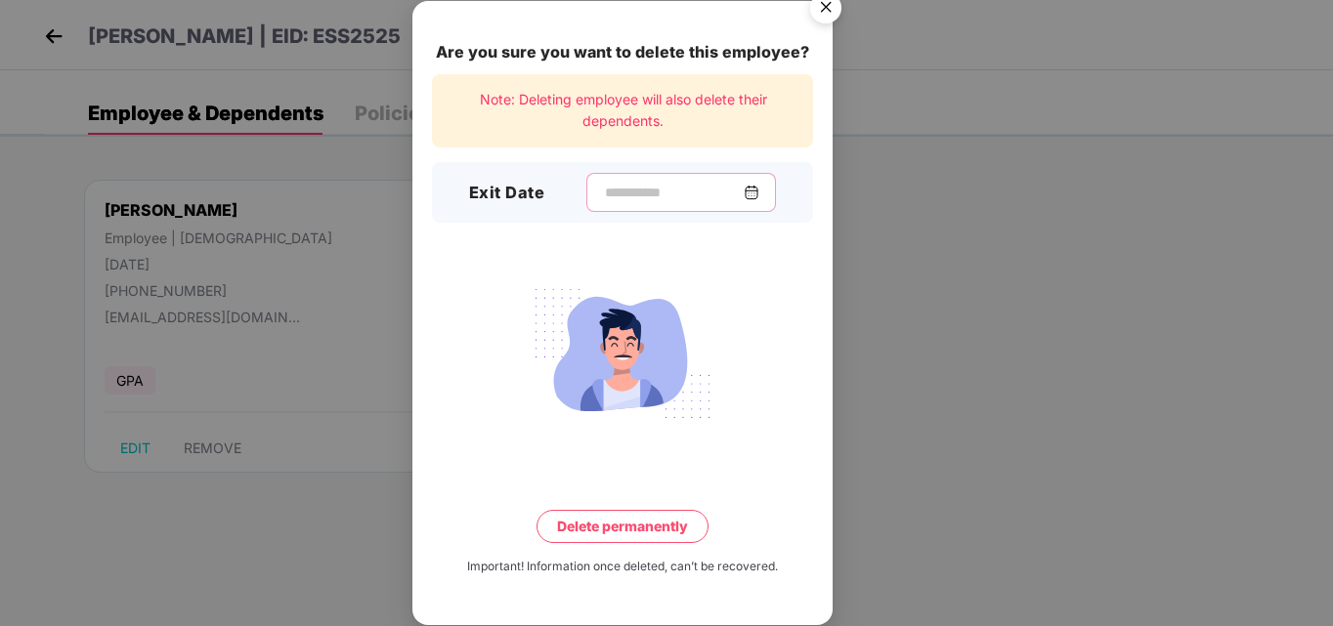
click at [603, 192] on input at bounding box center [673, 193] width 141 height 21
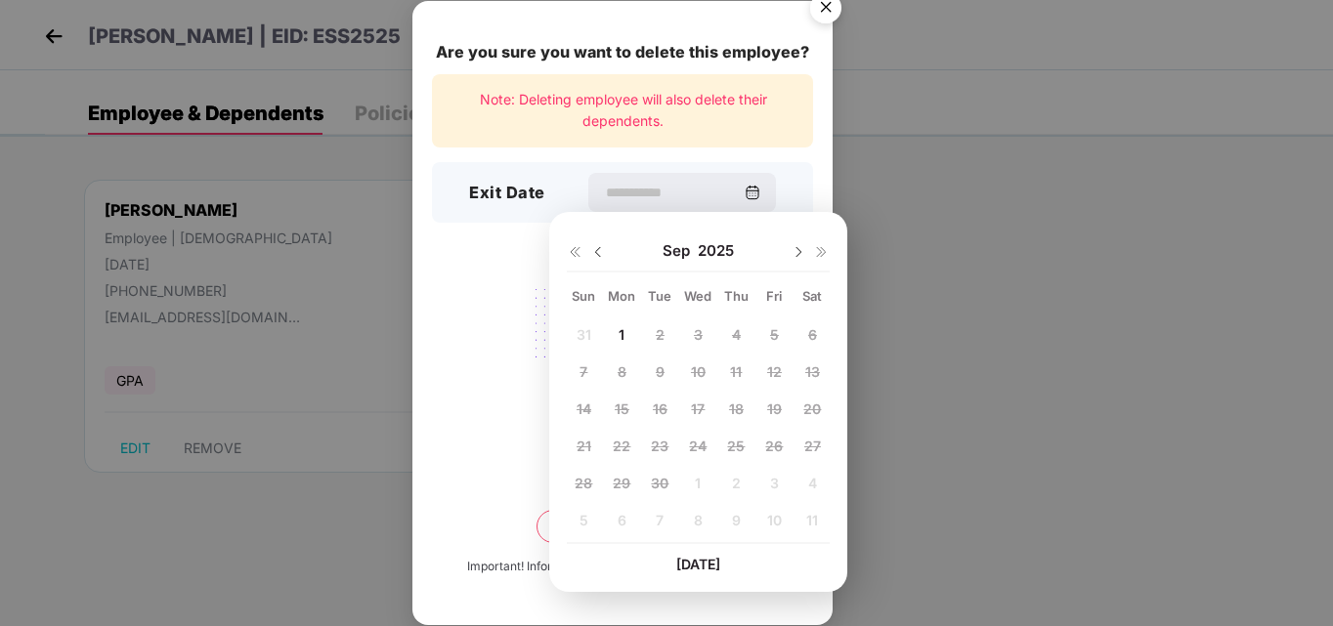
click at [597, 251] on img at bounding box center [598, 252] width 16 height 16
click at [626, 486] on span "25" at bounding box center [622, 483] width 18 height 17
type input "**********"
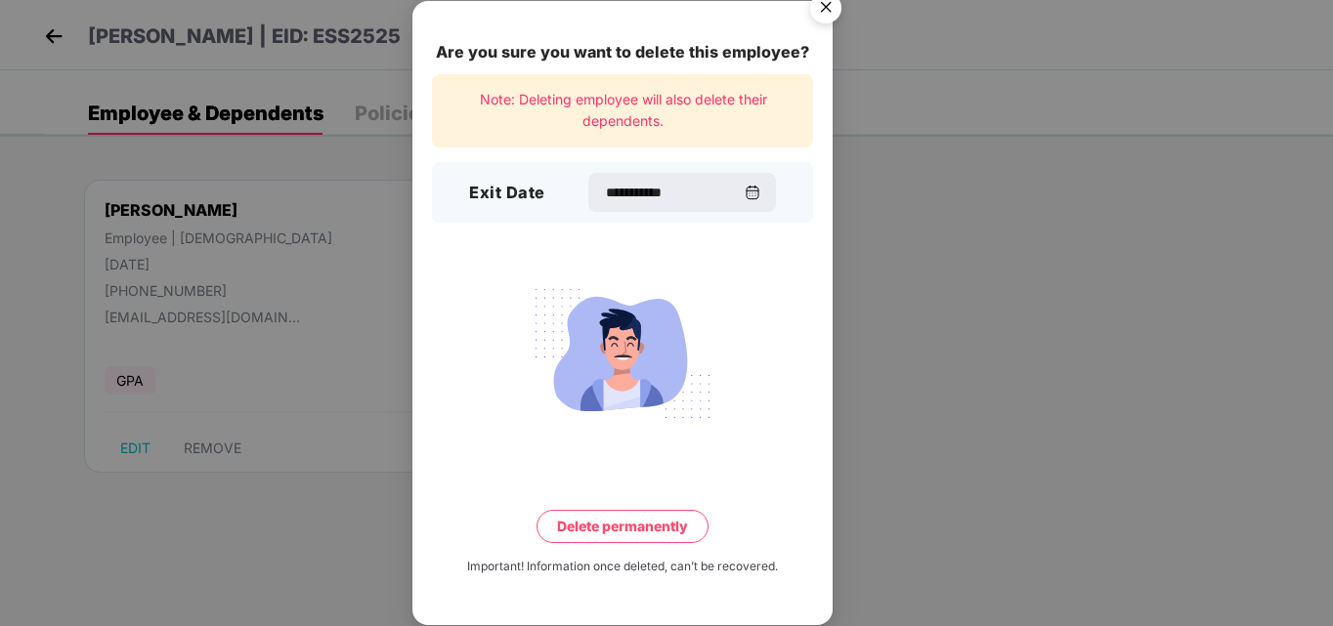
click at [605, 530] on button "Delete permanently" at bounding box center [622, 526] width 172 height 33
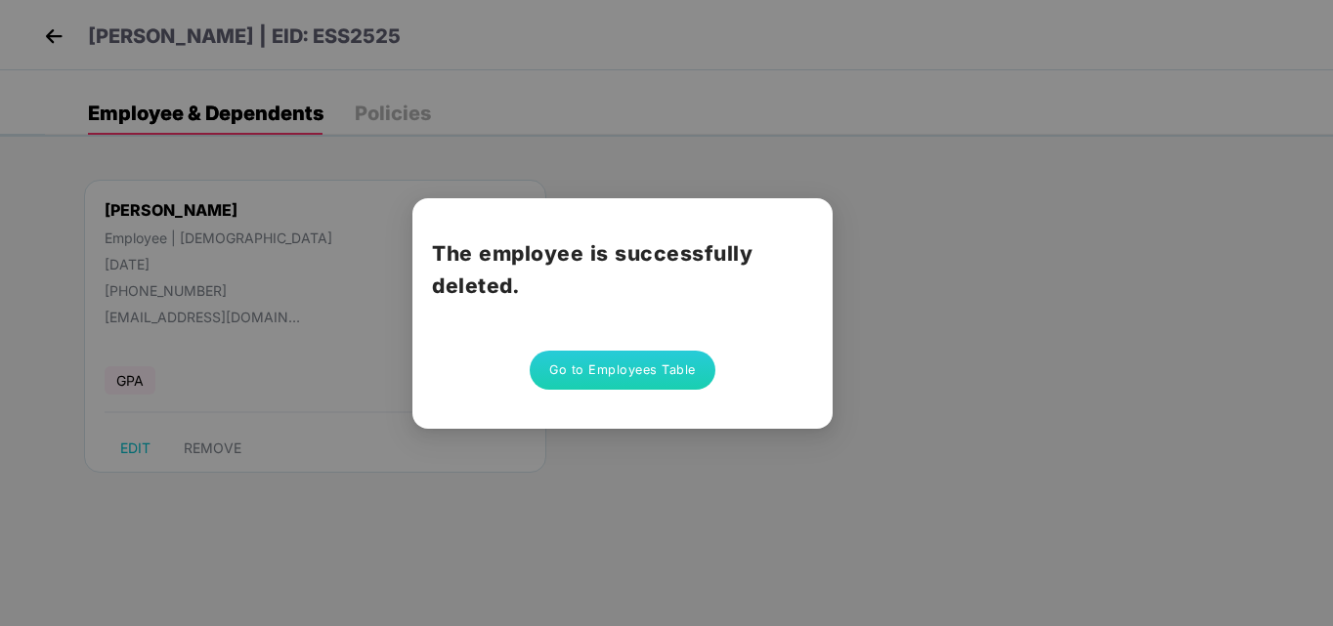
click at [633, 376] on button "Go to Employees Table" at bounding box center [623, 370] width 186 height 39
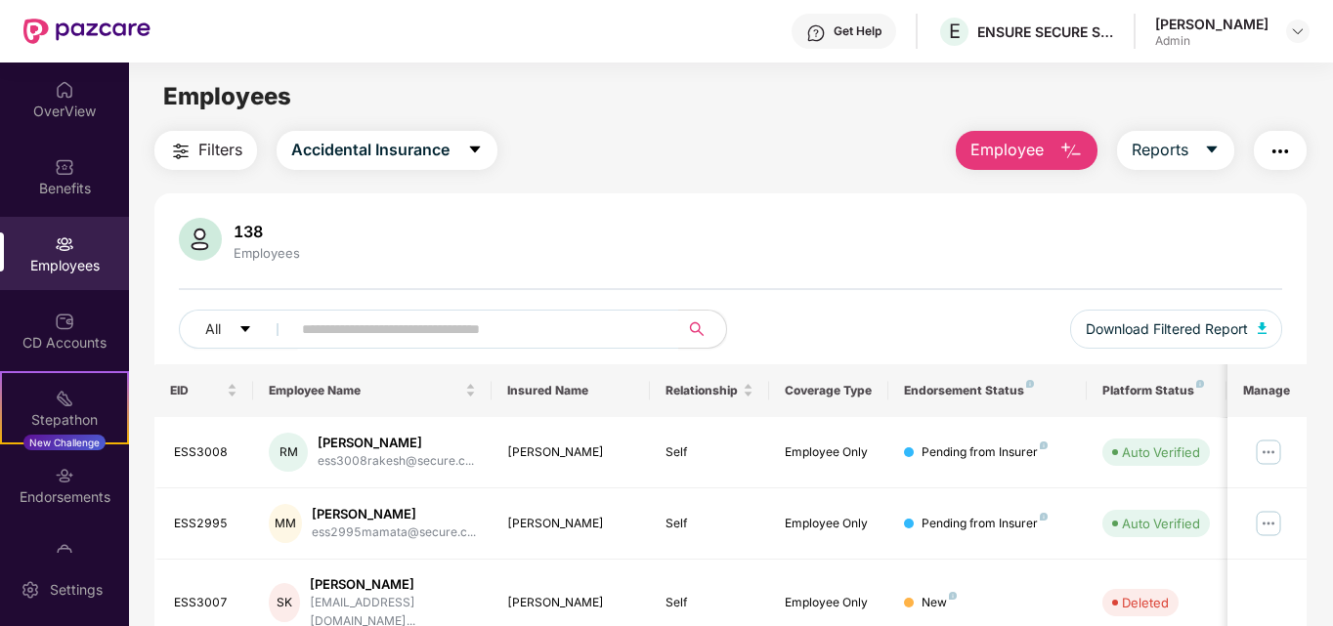
click at [1015, 151] on span "Employee" at bounding box center [1006, 150] width 73 height 24
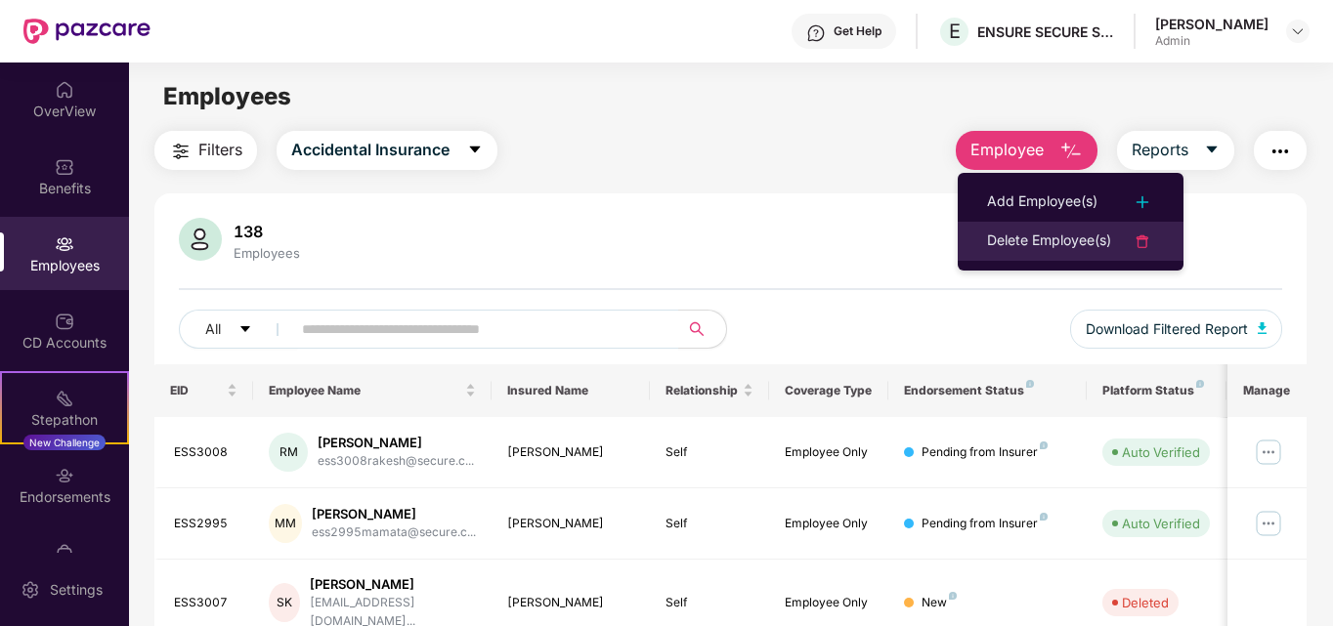
click at [1081, 247] on div "Delete Employee(s)" at bounding box center [1049, 241] width 124 height 23
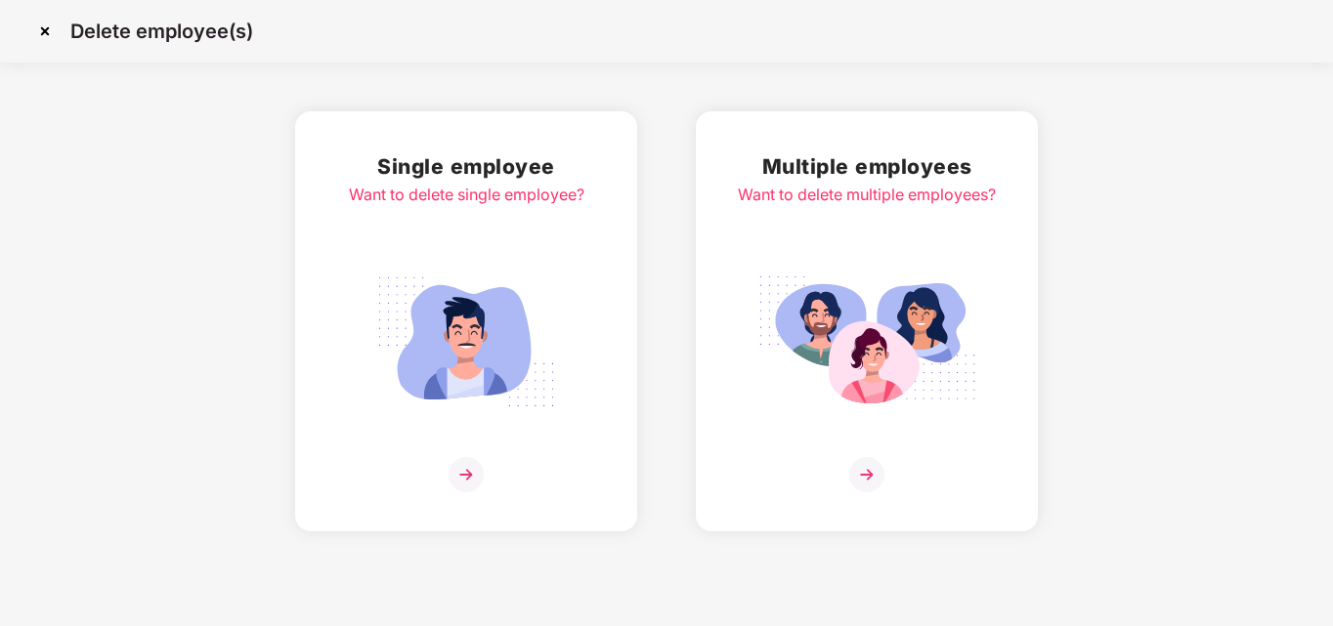
click at [453, 477] on img at bounding box center [465, 474] width 35 height 35
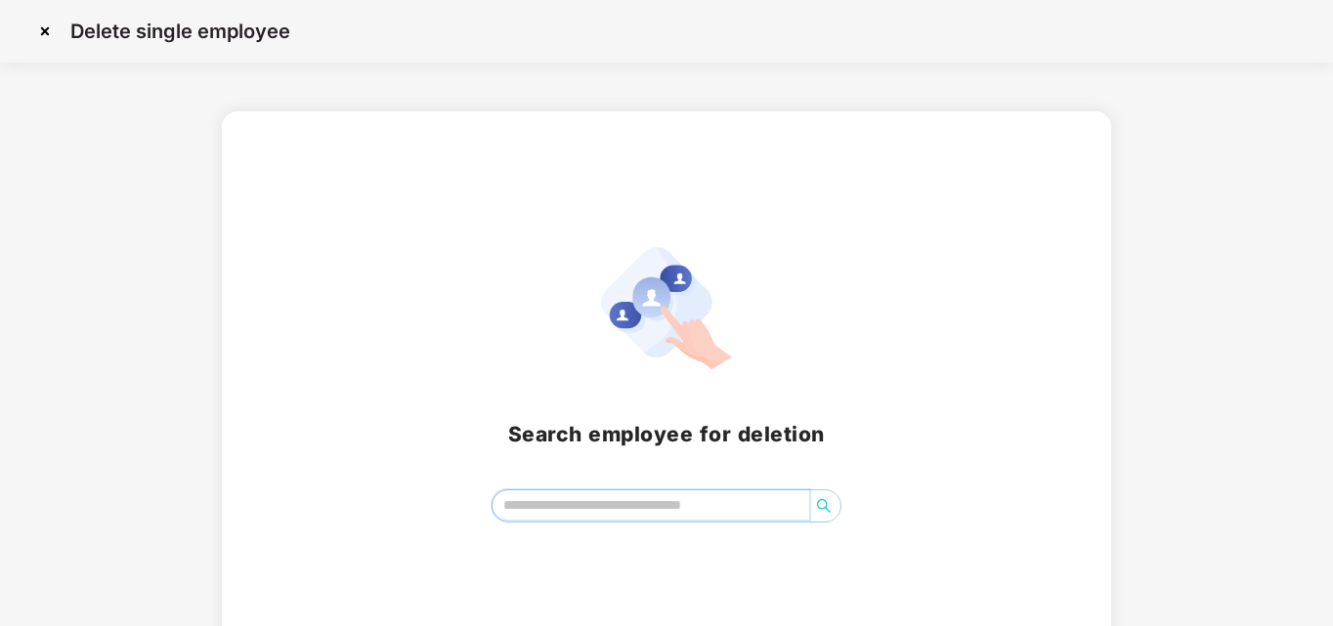
click at [571, 513] on input "search" at bounding box center [651, 505] width 318 height 29
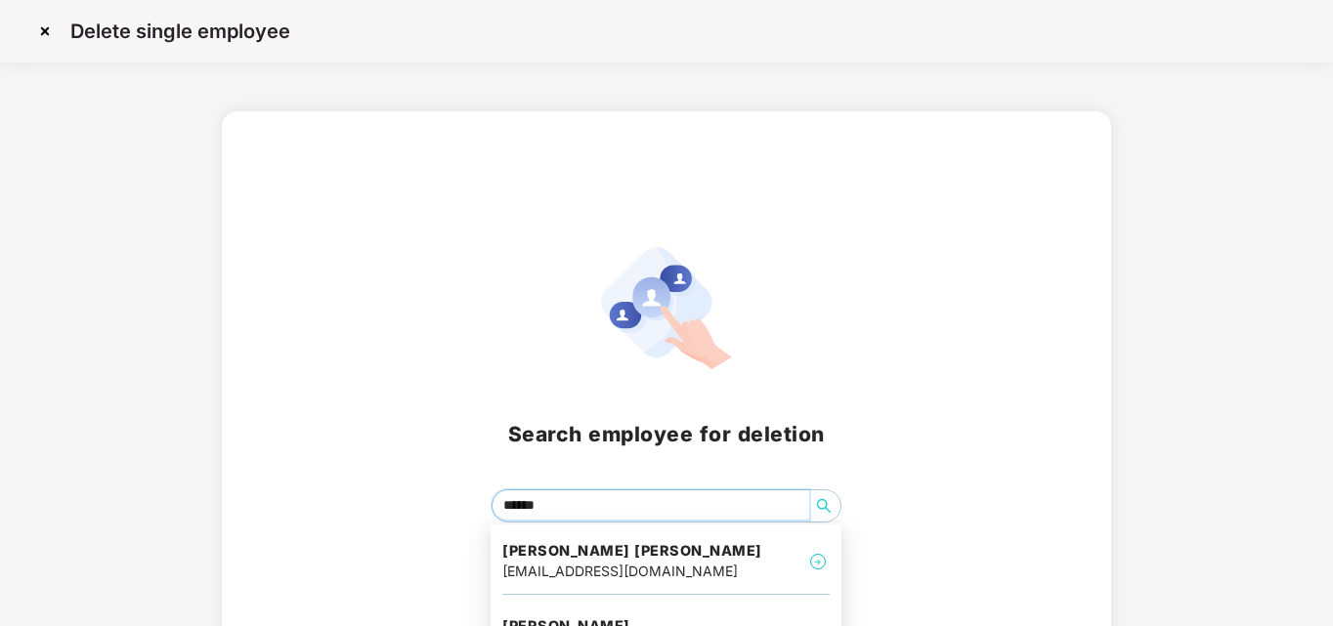
type input "*******"
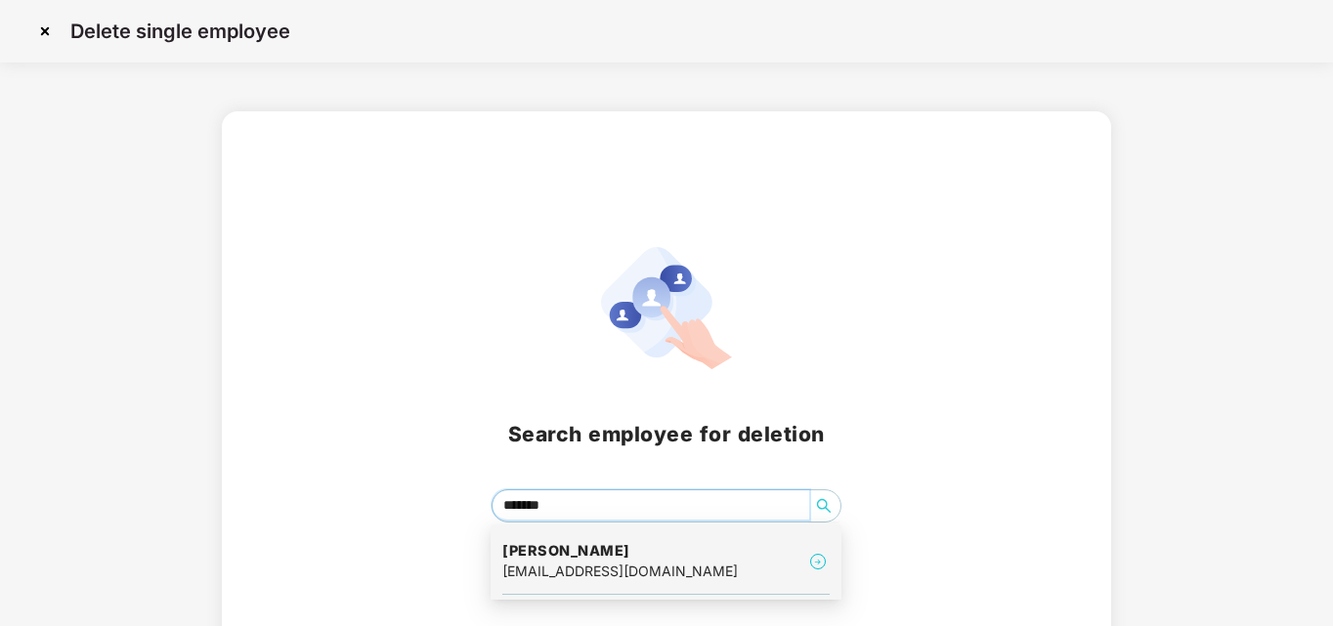
click at [676, 559] on h4 "[PERSON_NAME]" at bounding box center [619, 551] width 235 height 20
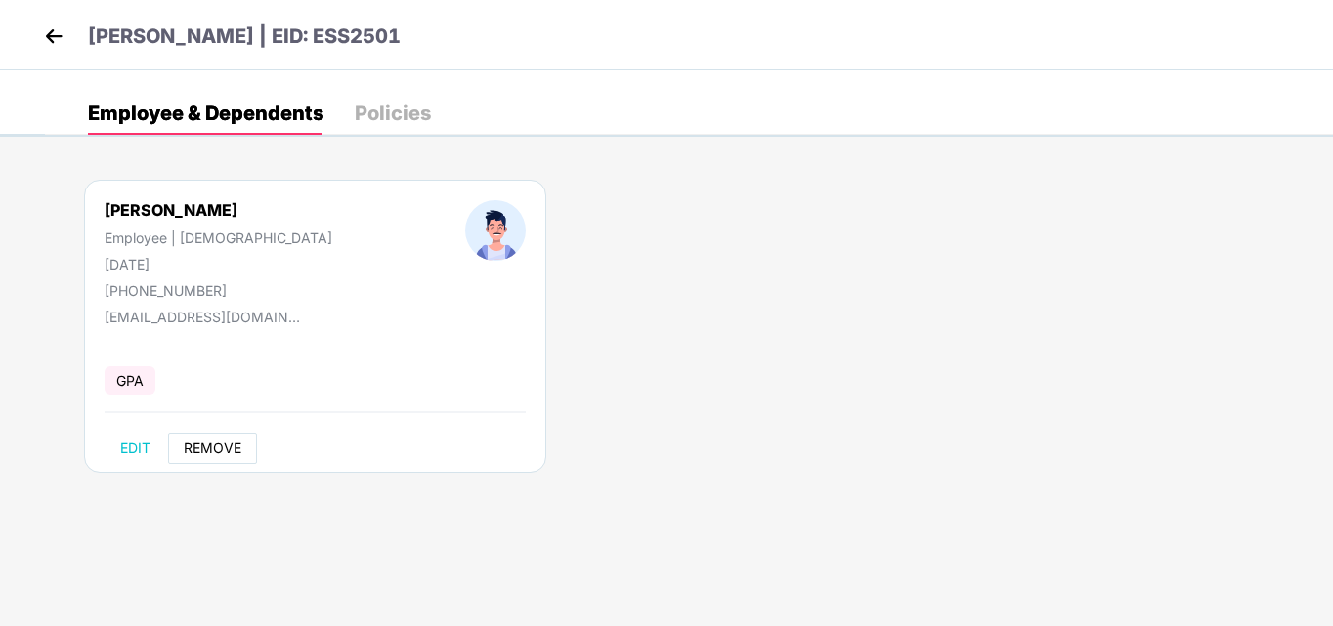
click at [223, 444] on span "REMOVE" at bounding box center [213, 449] width 58 height 16
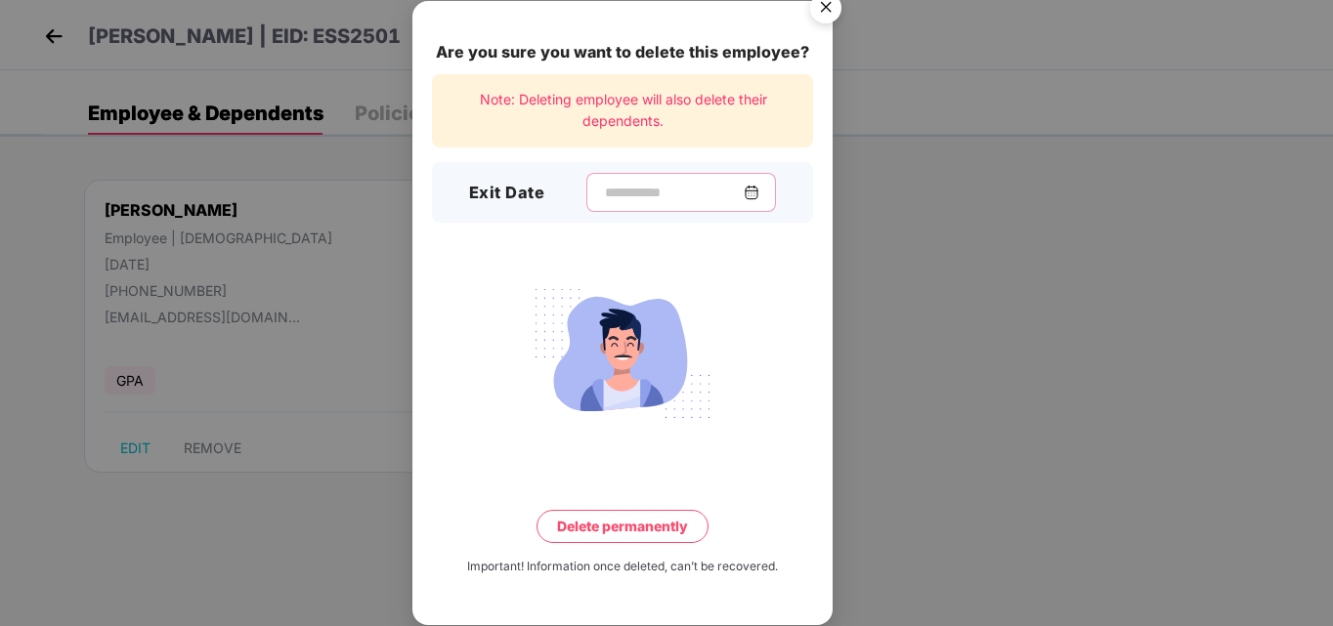
click at [616, 185] on input at bounding box center [673, 193] width 141 height 21
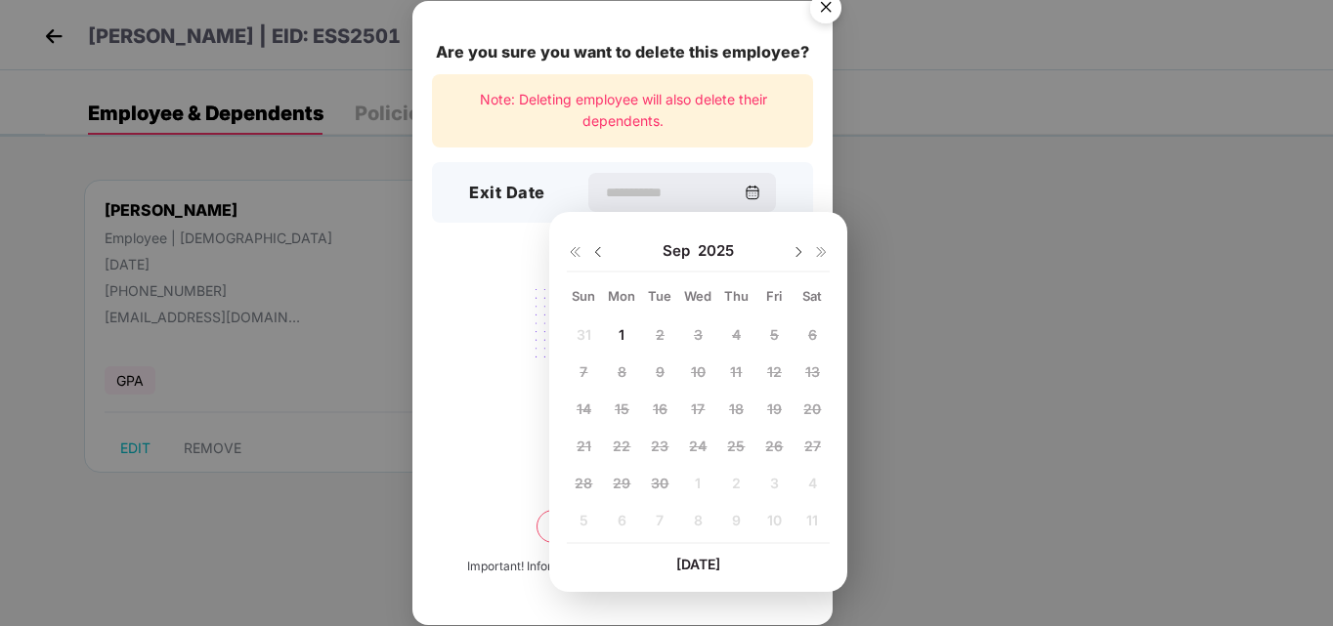
click at [594, 251] on img at bounding box center [598, 252] width 16 height 16
click at [621, 491] on div "25" at bounding box center [621, 482] width 29 height 29
type input "**********"
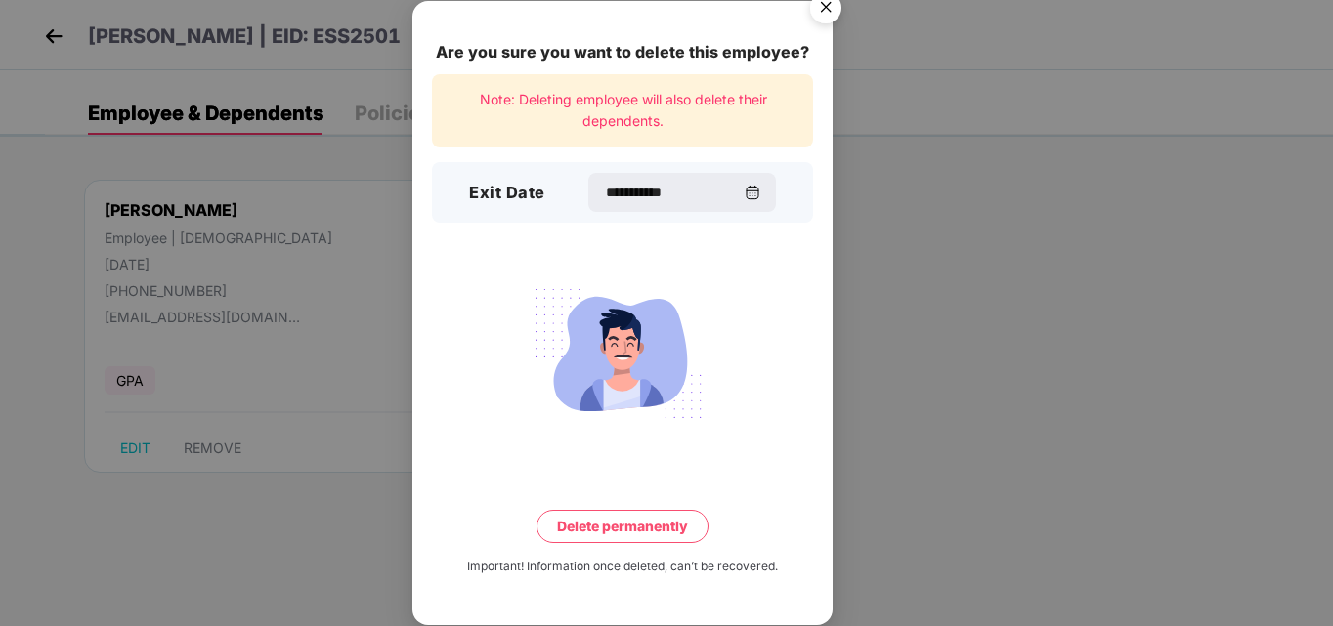
click at [628, 532] on button "Delete permanently" at bounding box center [622, 526] width 172 height 33
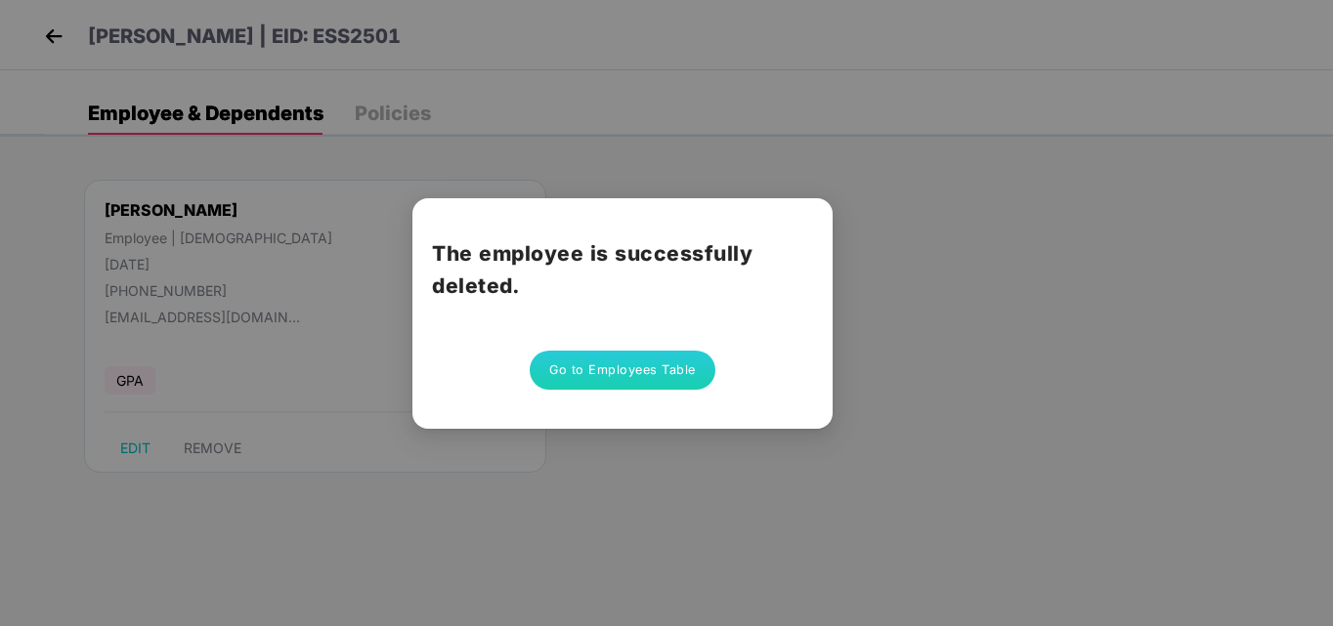
click at [631, 378] on button "Go to Employees Table" at bounding box center [623, 370] width 186 height 39
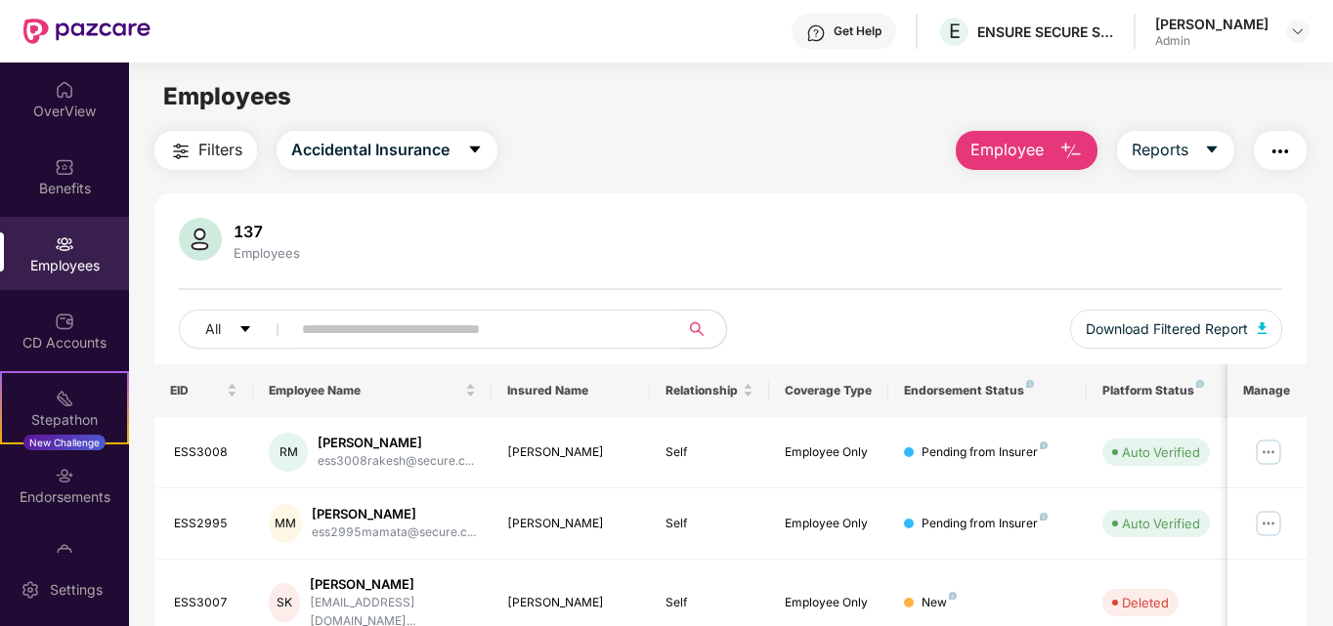
click at [1011, 139] on span "Employee" at bounding box center [1006, 150] width 73 height 24
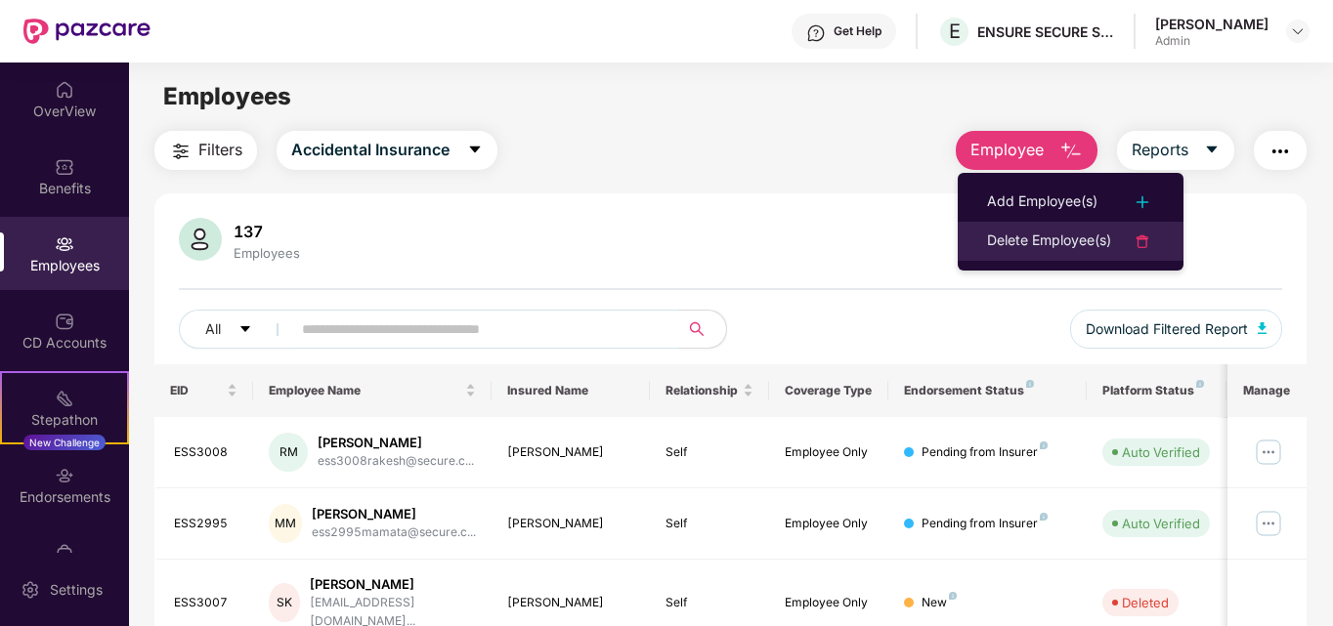
click at [1099, 248] on div "Delete Employee(s)" at bounding box center [1049, 241] width 124 height 23
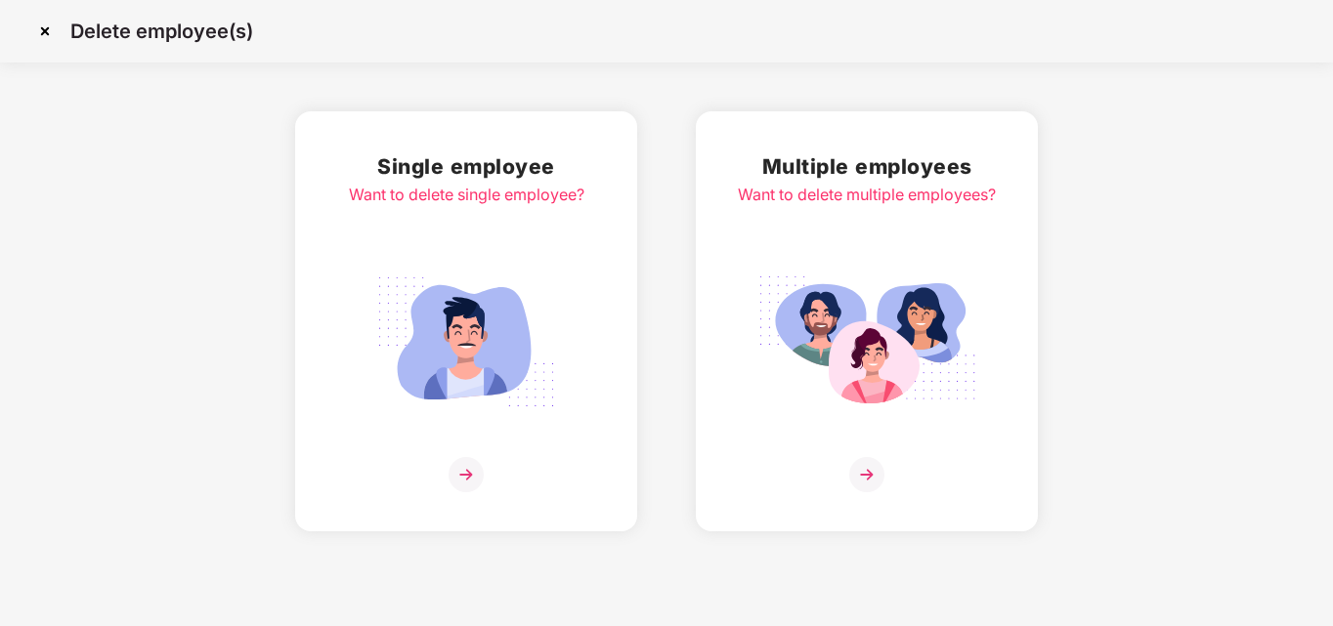
click at [467, 470] on img at bounding box center [465, 474] width 35 height 35
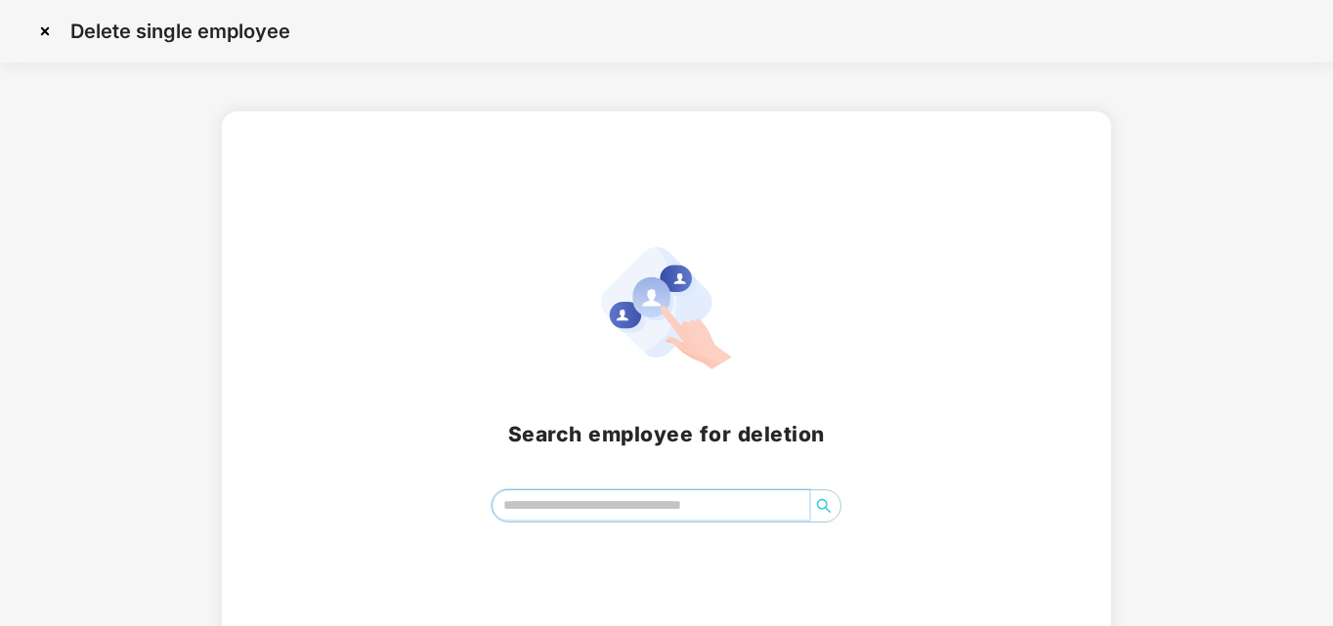
click at [544, 510] on input "search" at bounding box center [651, 505] width 318 height 29
type input "*******"
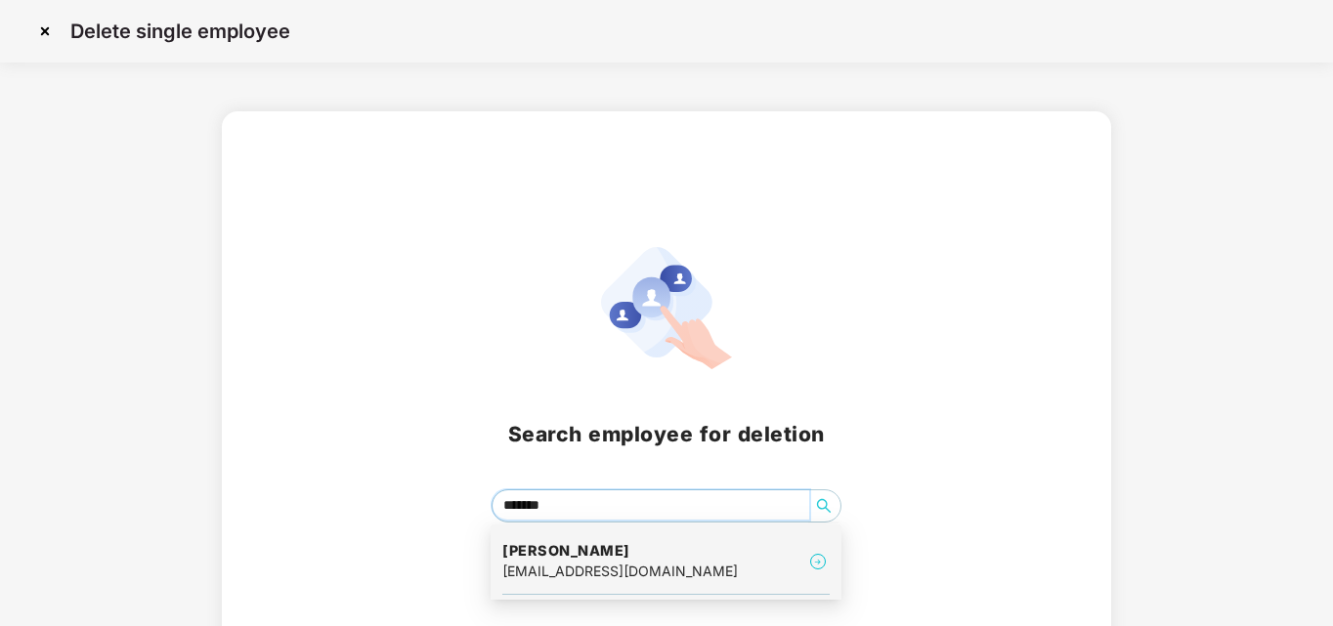
click at [548, 546] on h4 "[PERSON_NAME]" at bounding box center [619, 551] width 235 height 20
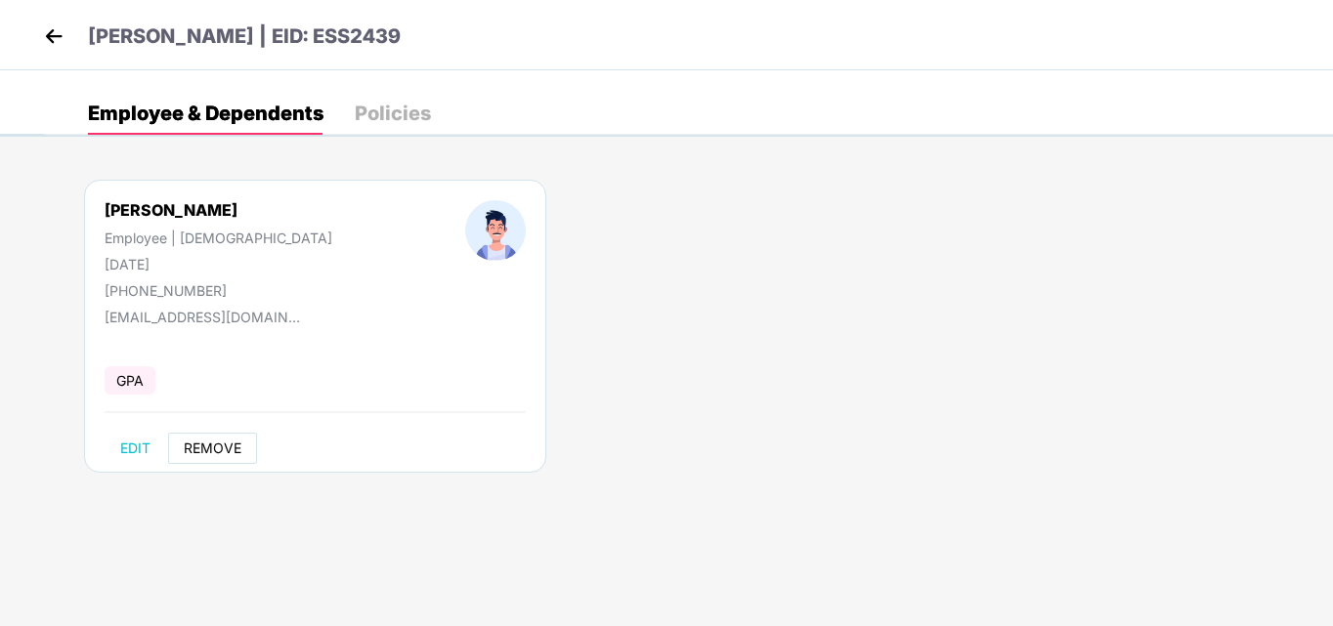
click at [197, 447] on span "REMOVE" at bounding box center [213, 449] width 58 height 16
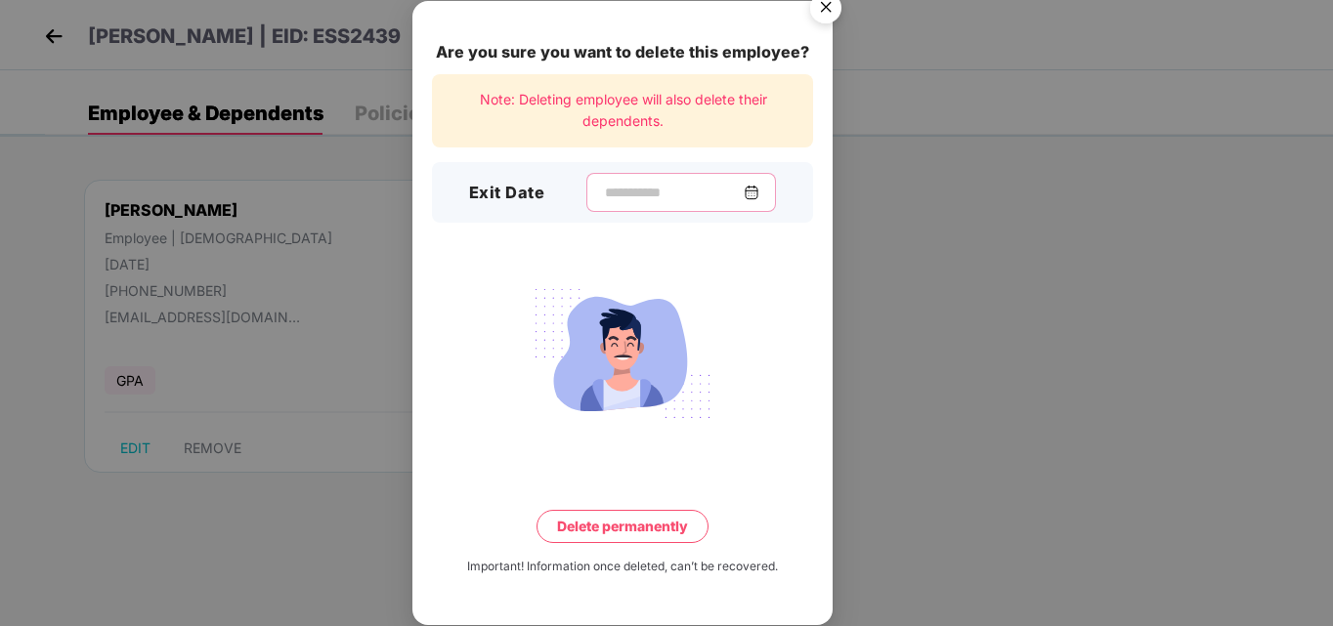
click at [692, 192] on input at bounding box center [673, 193] width 141 height 21
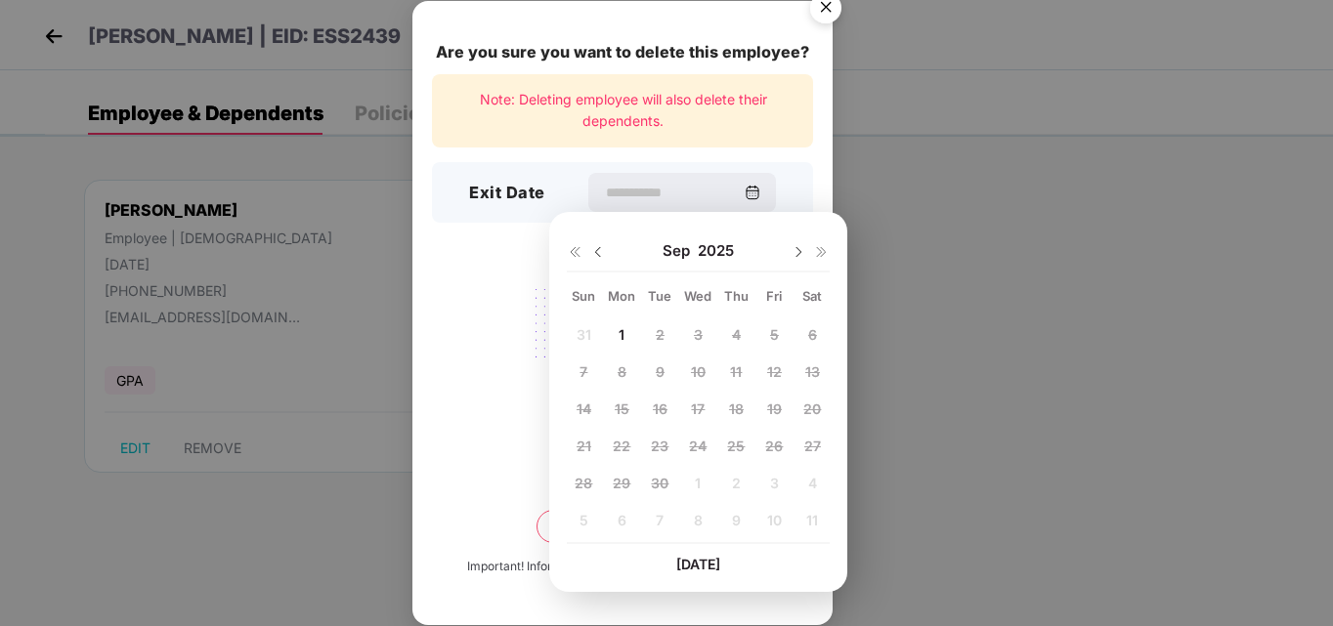
click at [597, 249] on img at bounding box center [598, 252] width 16 height 16
click at [617, 478] on span "25" at bounding box center [622, 483] width 18 height 17
type input "**********"
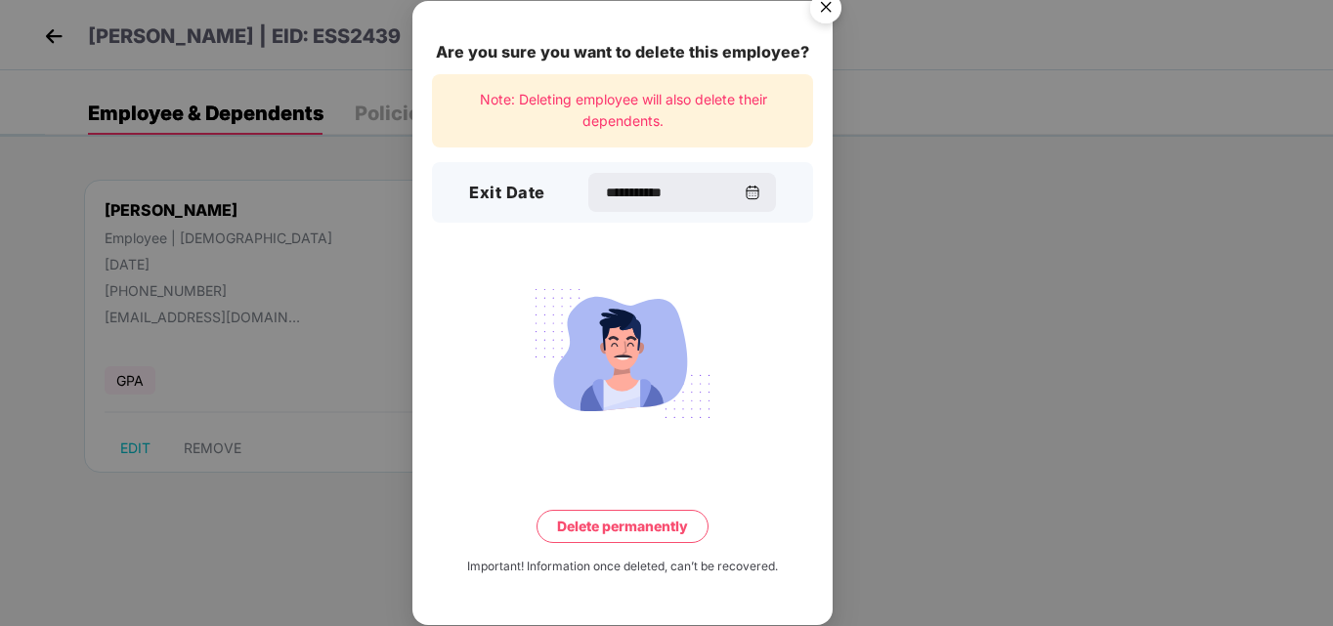
click at [639, 518] on button "Delete permanently" at bounding box center [622, 526] width 172 height 33
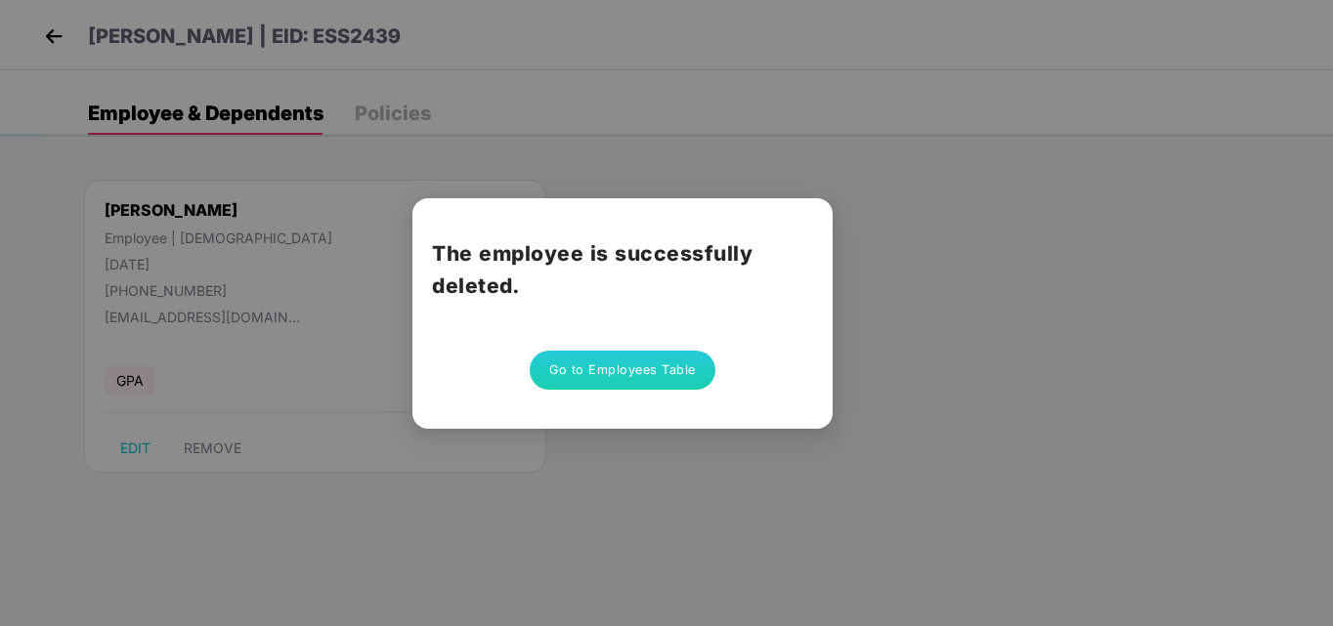
click at [649, 389] on button "Go to Employees Table" at bounding box center [623, 370] width 186 height 39
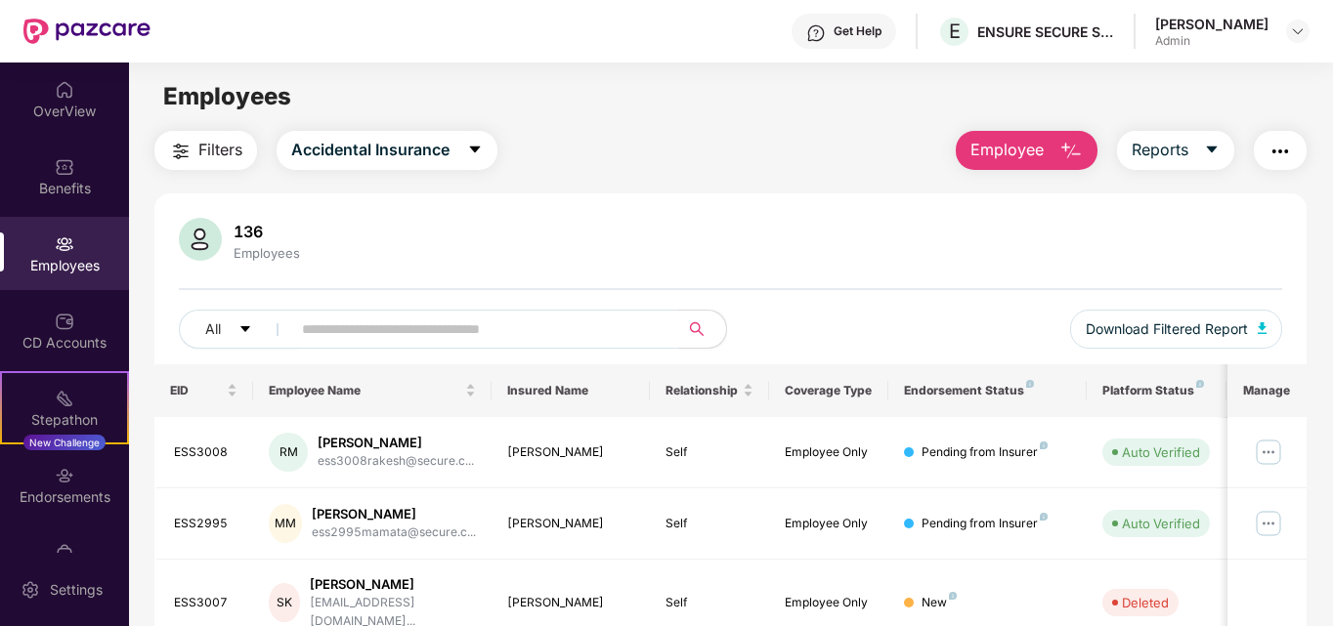
click at [986, 145] on span "Employee" at bounding box center [1006, 150] width 73 height 24
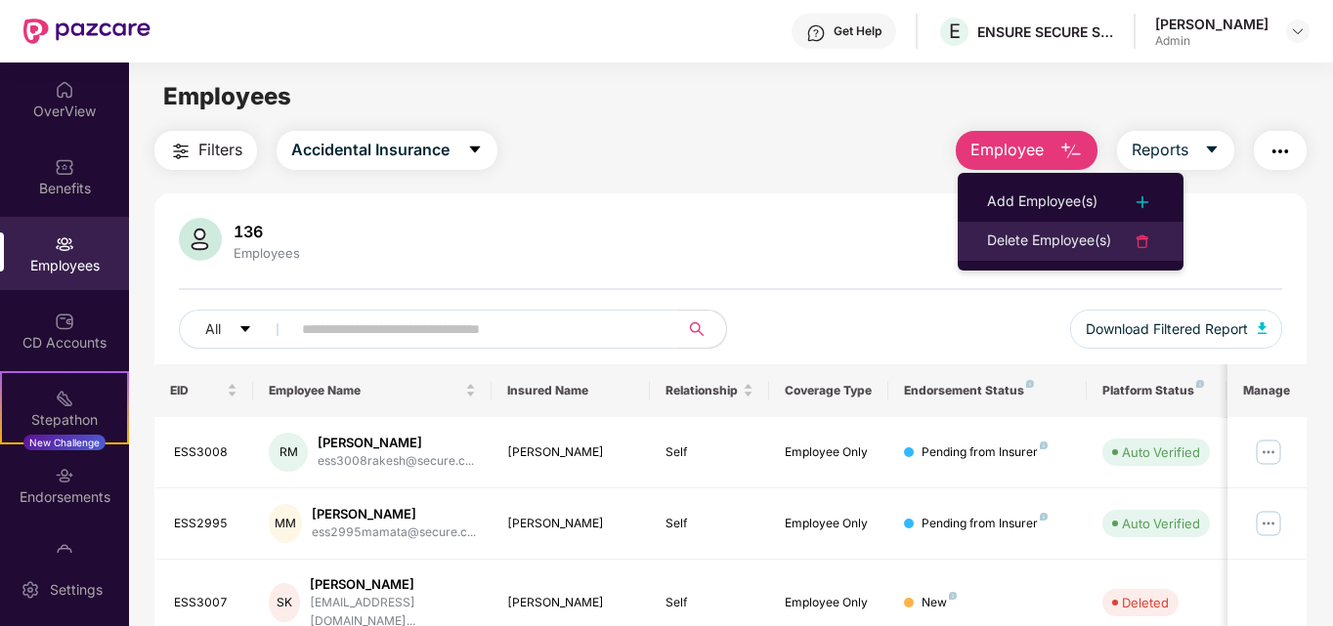
click at [1088, 240] on div "Delete Employee(s)" at bounding box center [1049, 241] width 124 height 23
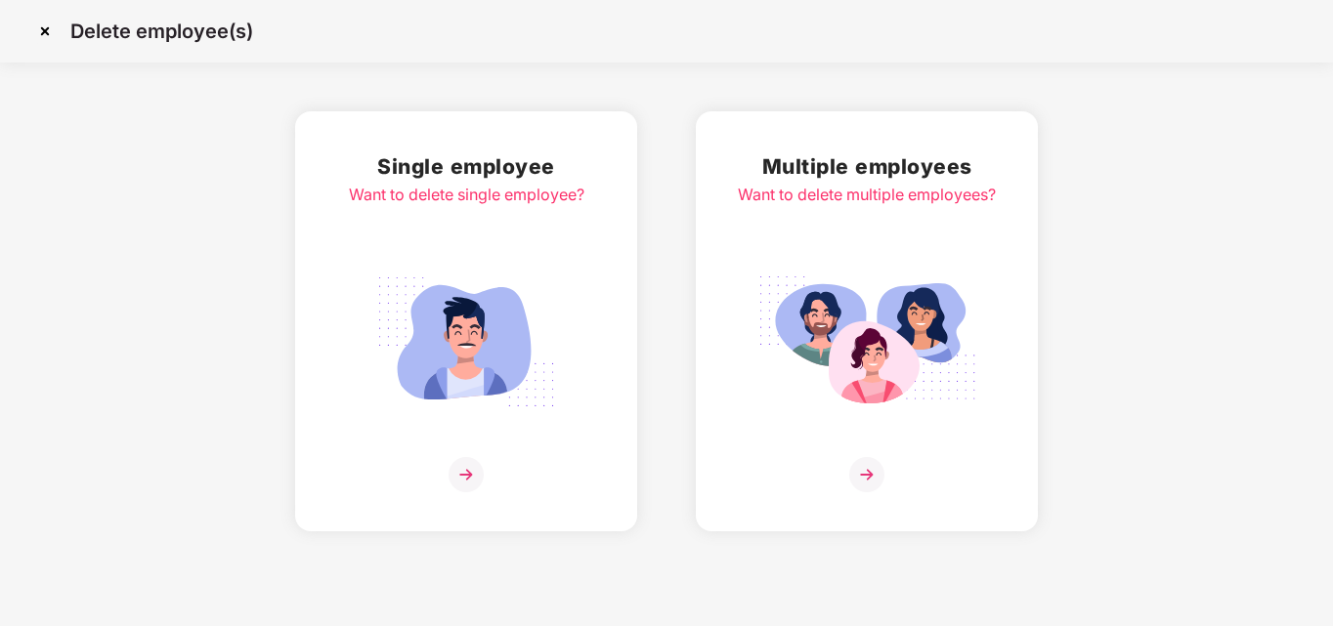
click at [471, 483] on img at bounding box center [465, 474] width 35 height 35
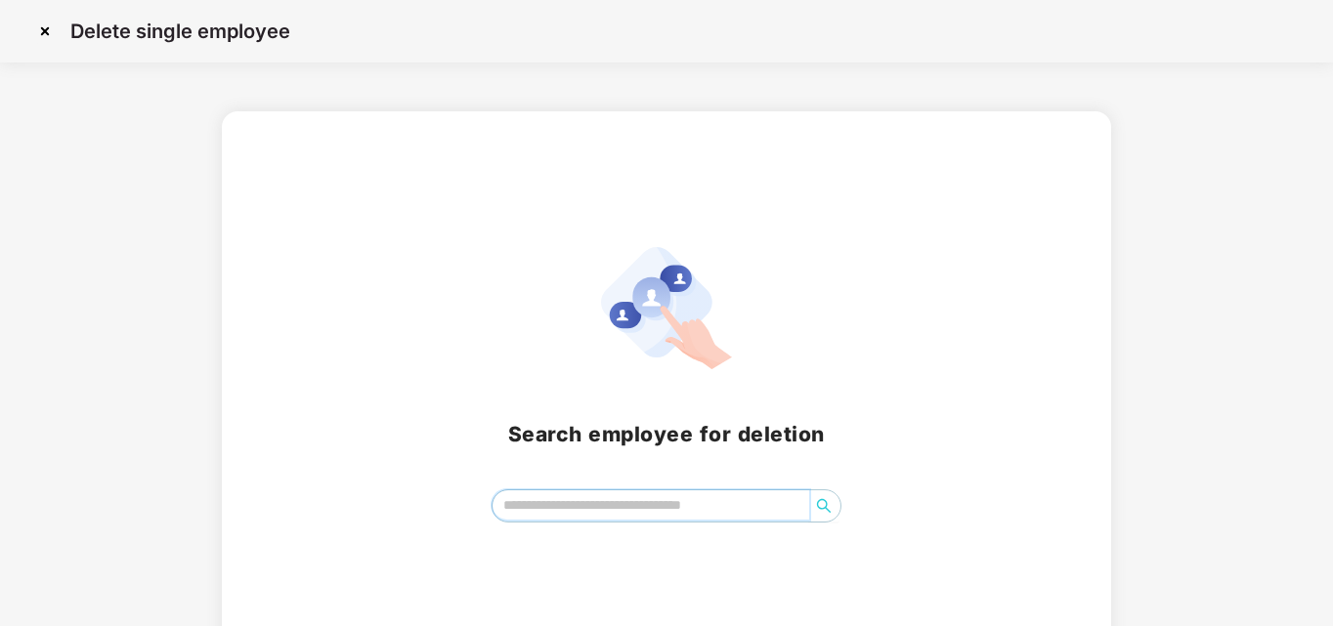
click at [531, 506] on input "search" at bounding box center [651, 505] width 318 height 29
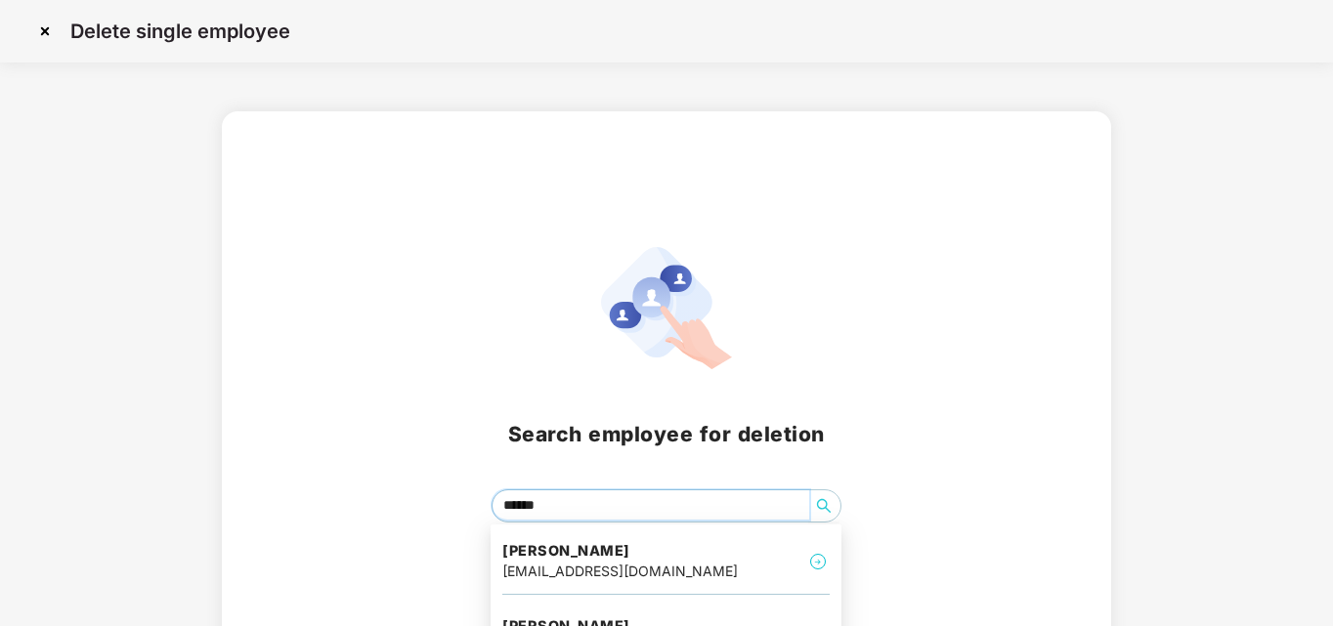
type input "*******"
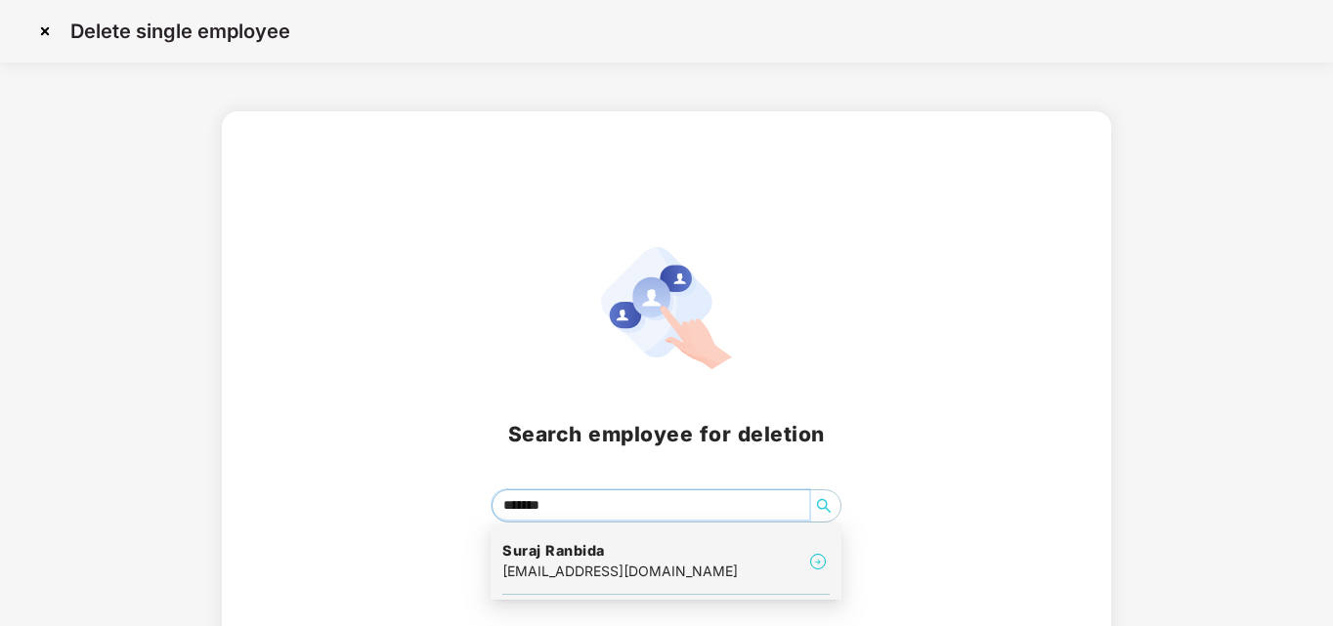
click at [519, 557] on h4 "Suraj Ranbida" at bounding box center [619, 551] width 235 height 20
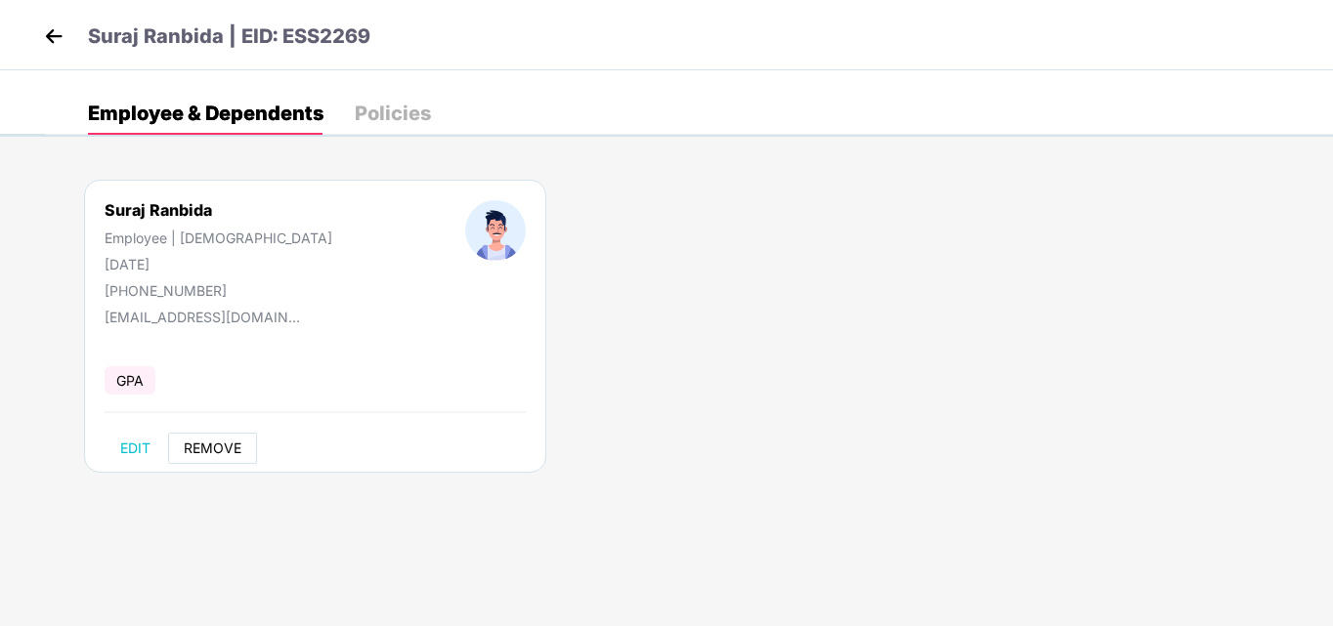
click at [227, 444] on span "REMOVE" at bounding box center [213, 449] width 58 height 16
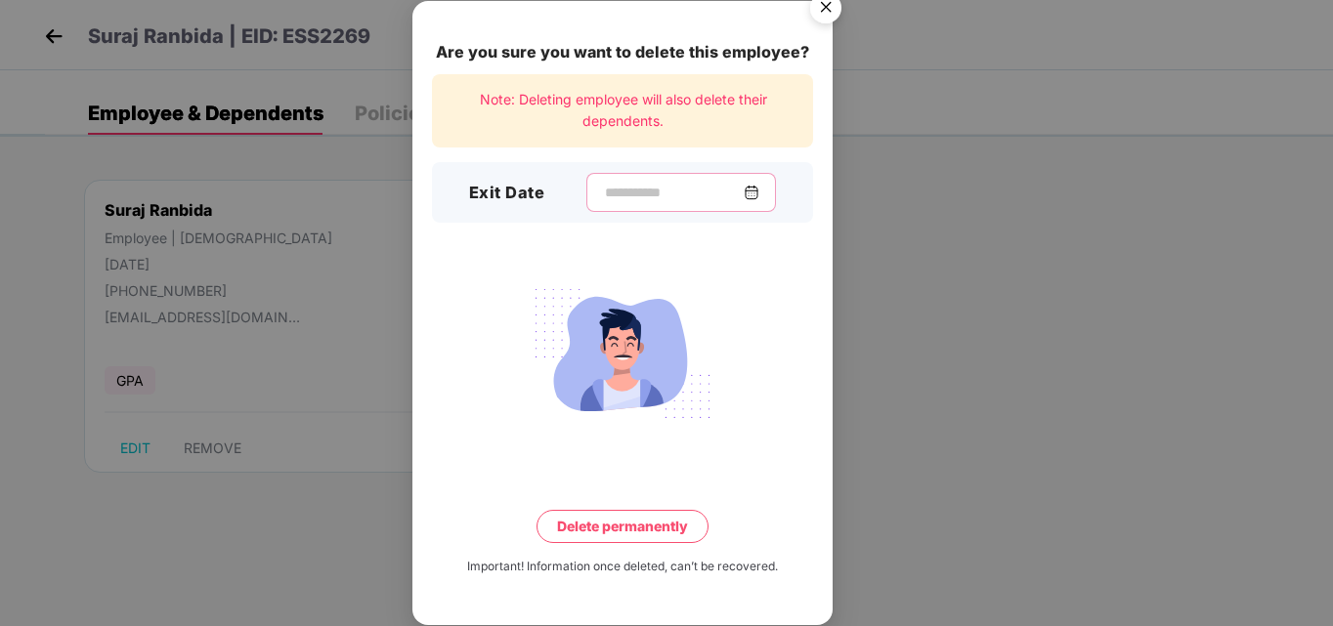
click at [603, 190] on input at bounding box center [673, 193] width 141 height 21
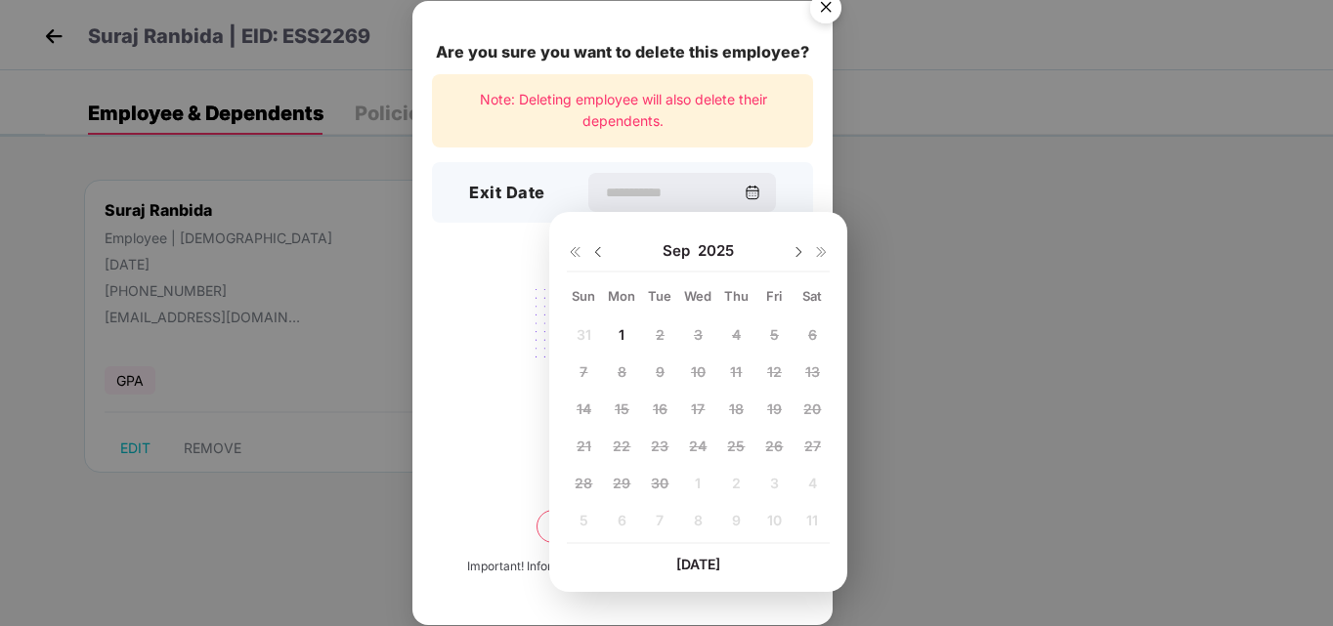
click at [597, 253] on img at bounding box center [598, 252] width 16 height 16
click at [611, 482] on div "25" at bounding box center [621, 482] width 29 height 29
type input "**********"
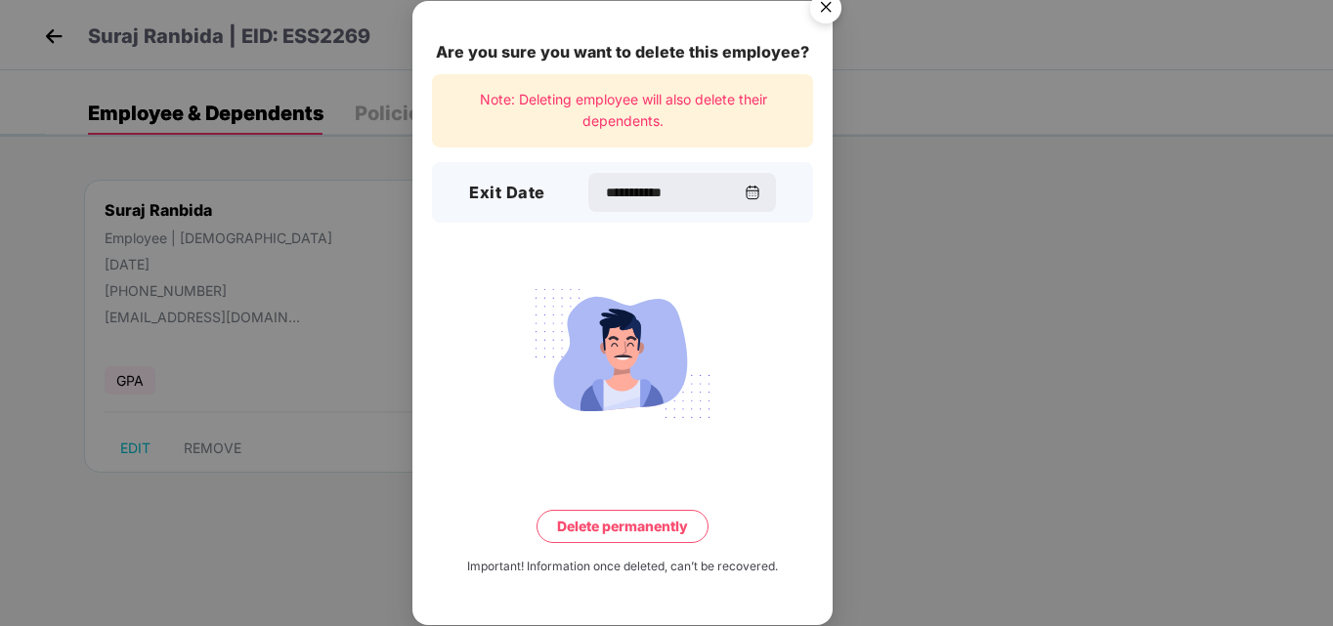
click at [610, 528] on button "Delete permanently" at bounding box center [622, 526] width 172 height 33
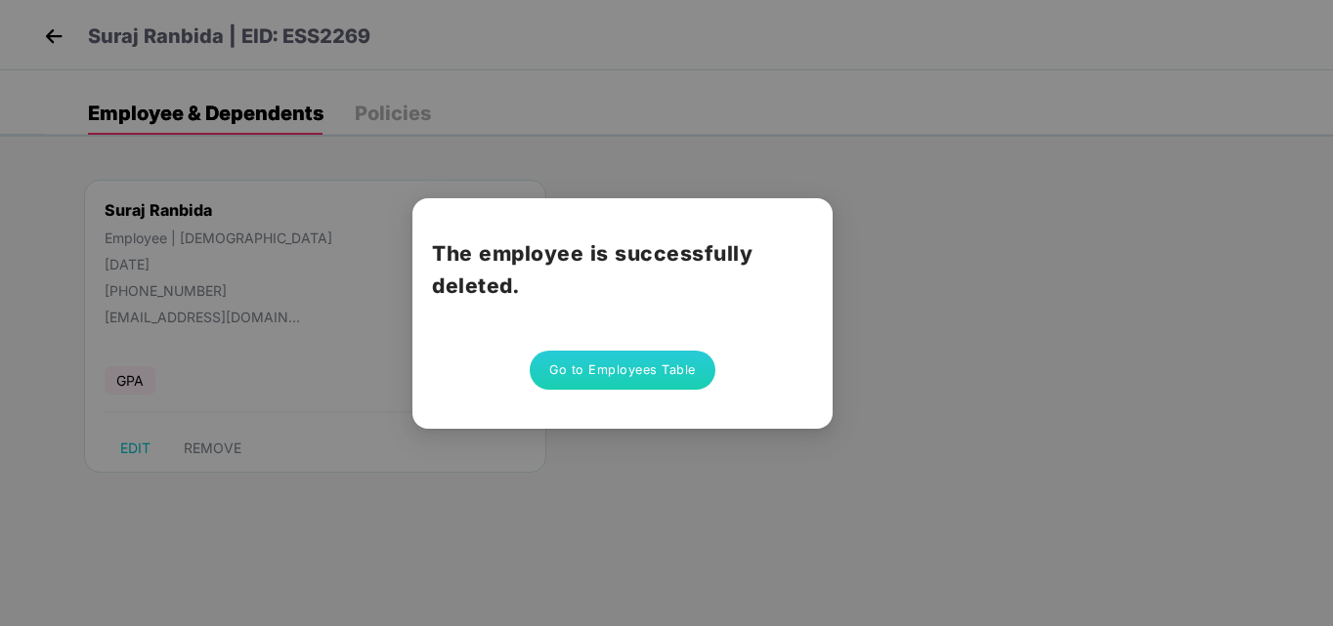
click at [643, 369] on button "Go to Employees Table" at bounding box center [623, 370] width 186 height 39
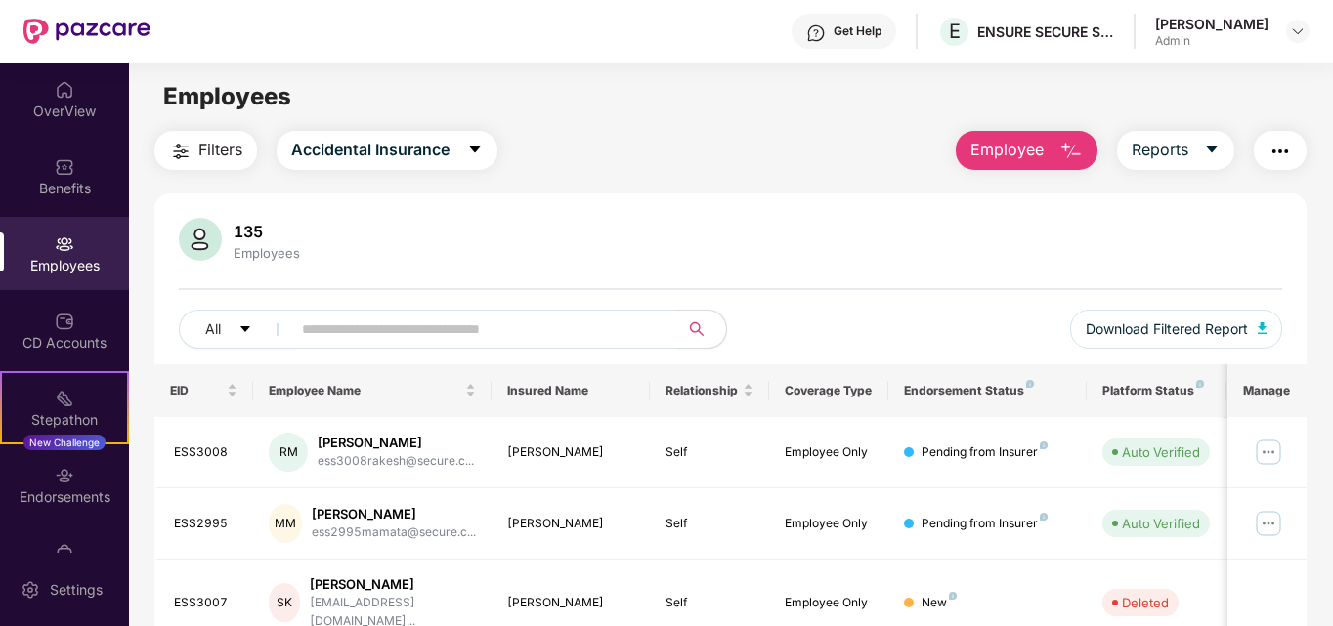
click at [1008, 148] on span "Employee" at bounding box center [1006, 150] width 73 height 24
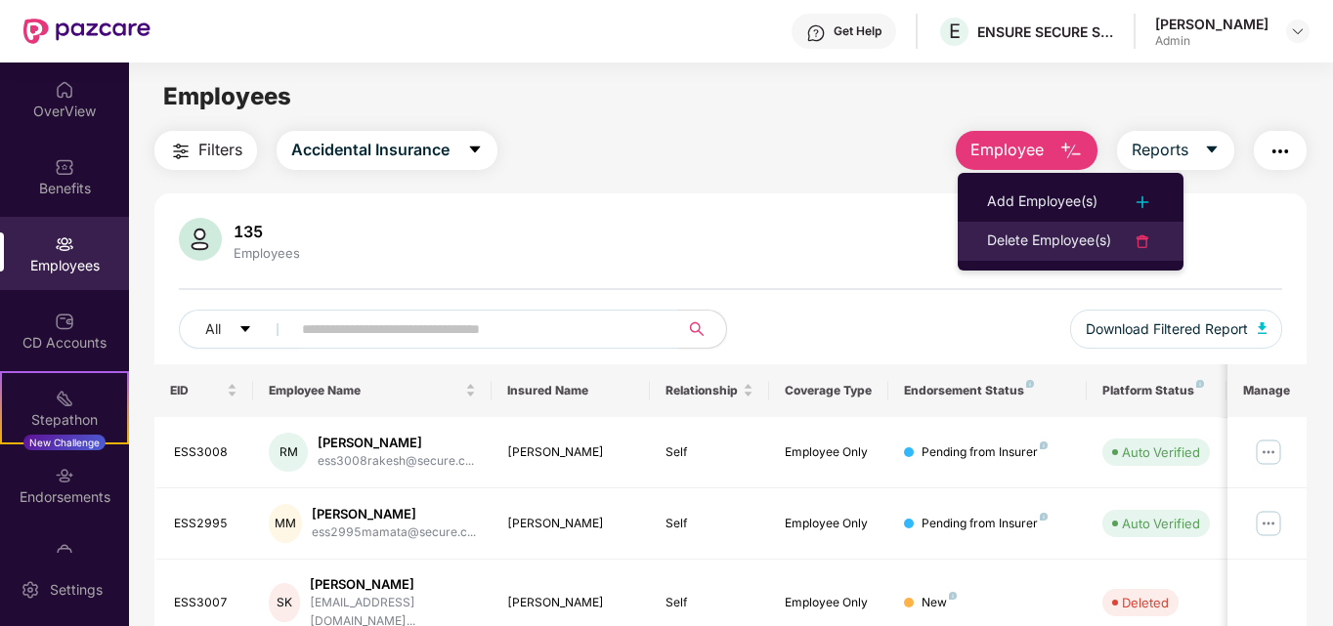
click at [1095, 238] on div "Delete Employee(s)" at bounding box center [1049, 241] width 124 height 23
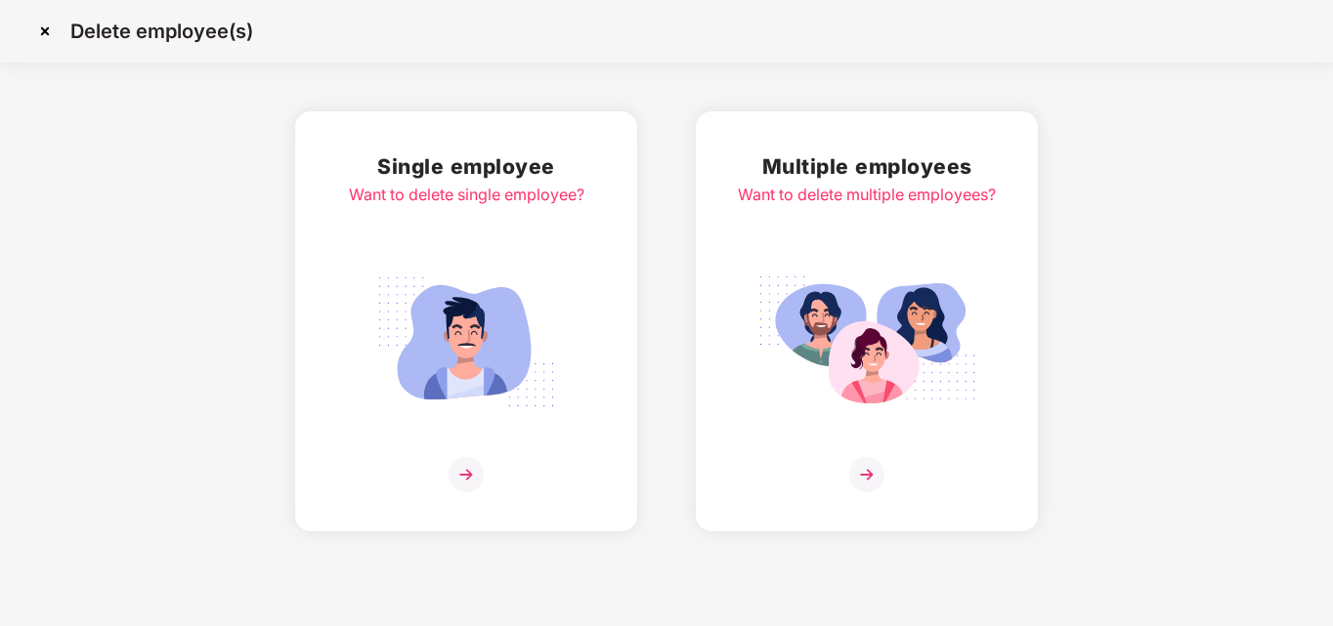
click at [466, 478] on img at bounding box center [465, 474] width 35 height 35
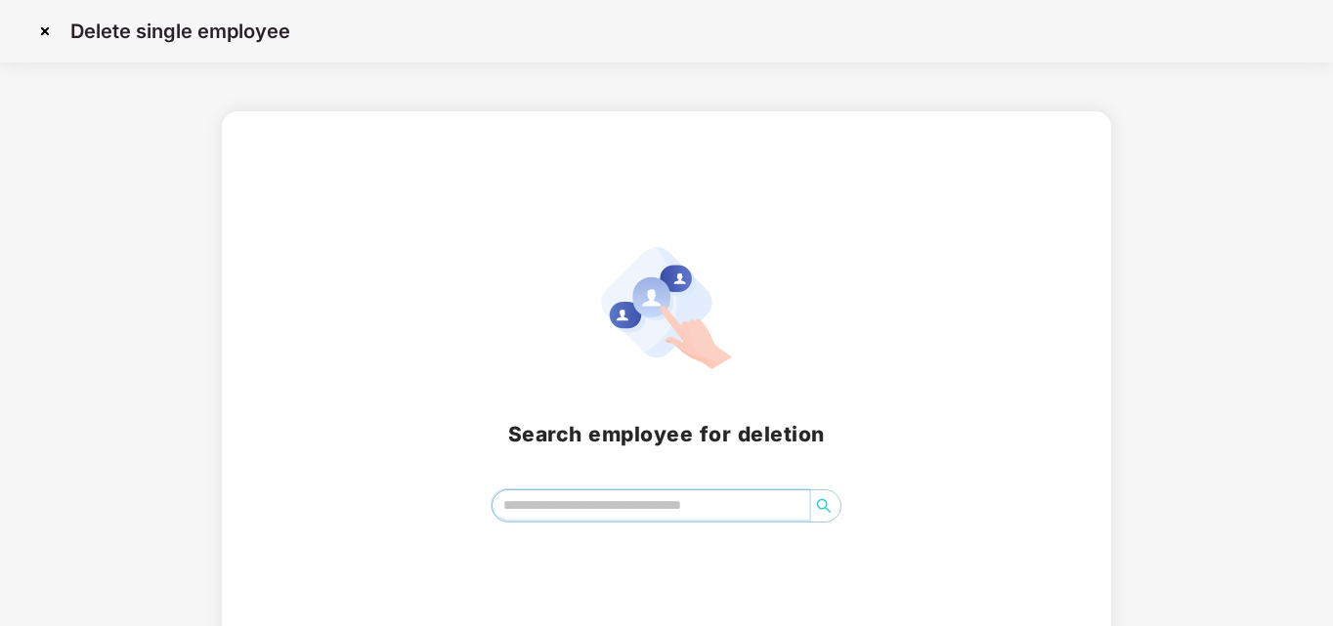
click at [521, 509] on input "search" at bounding box center [651, 505] width 318 height 29
type input "*******"
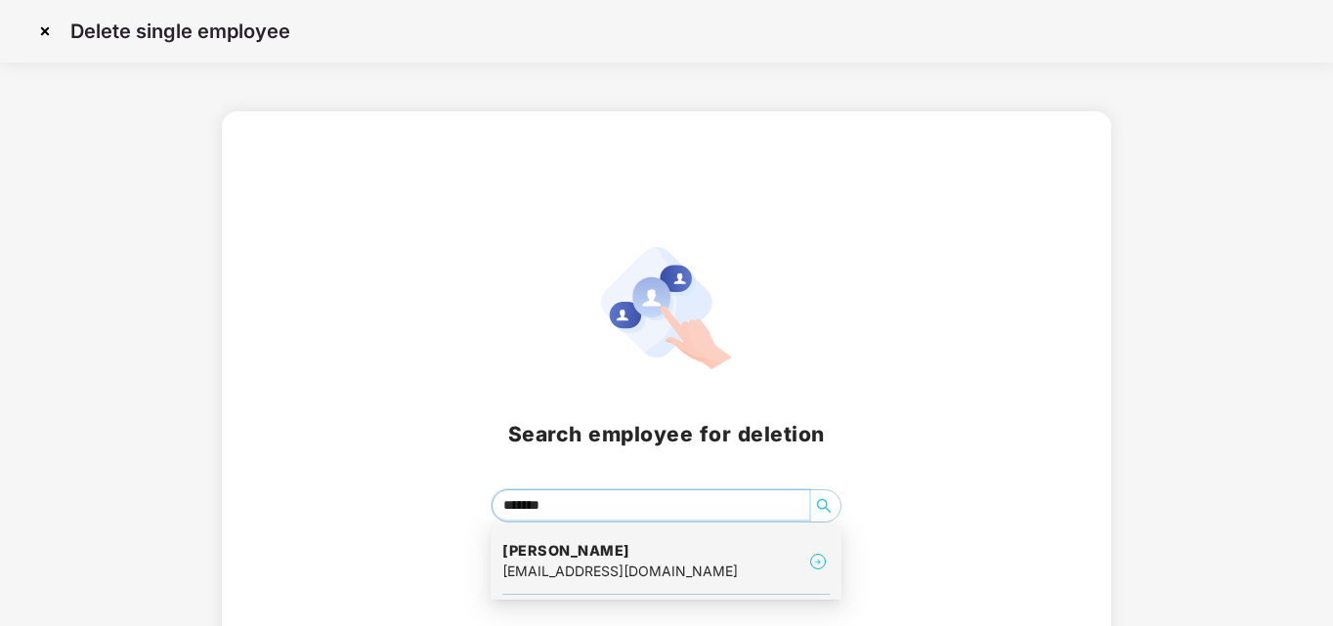
click at [598, 548] on h4 "[PERSON_NAME]" at bounding box center [619, 551] width 235 height 20
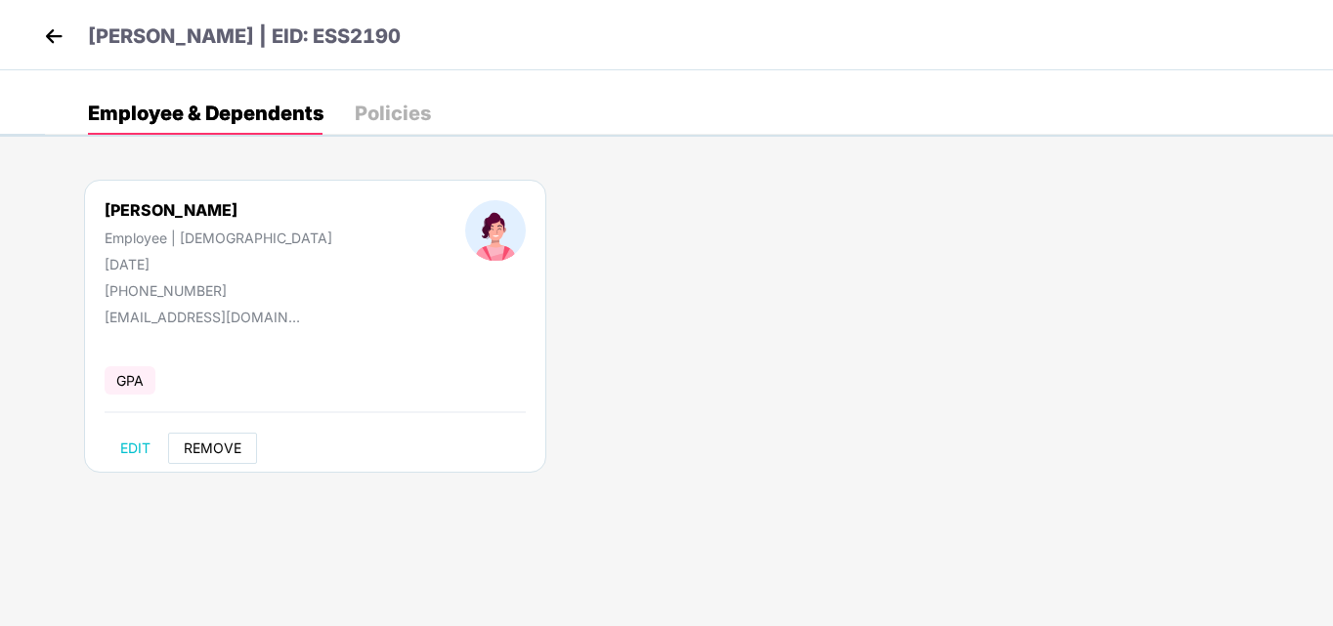
click at [234, 450] on span "REMOVE" at bounding box center [213, 449] width 58 height 16
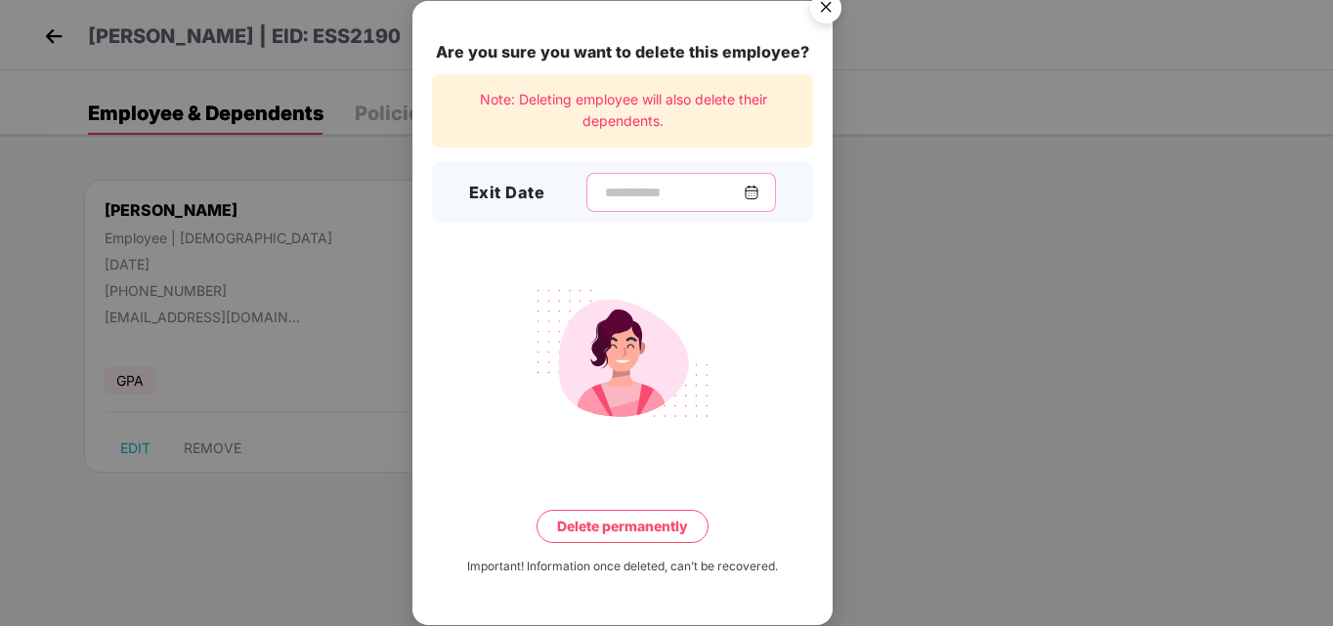
click at [629, 193] on input at bounding box center [673, 193] width 141 height 21
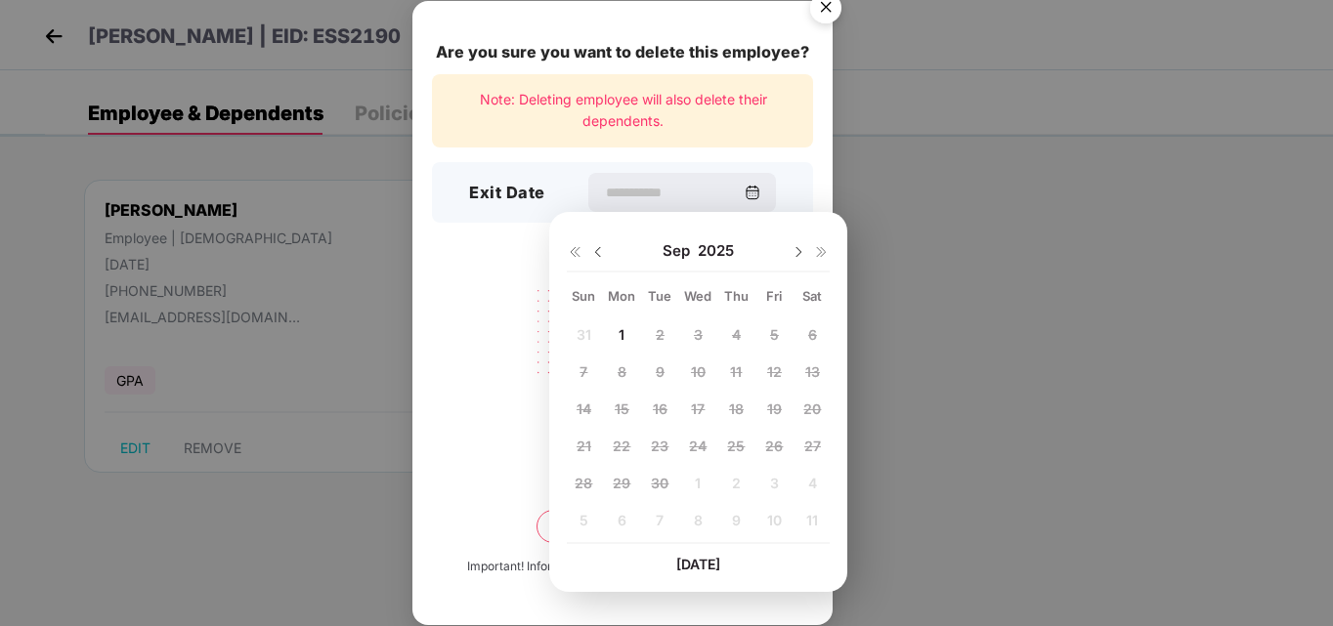
click at [595, 248] on img at bounding box center [598, 252] width 16 height 16
click at [614, 480] on span "25" at bounding box center [622, 483] width 18 height 17
type input "**********"
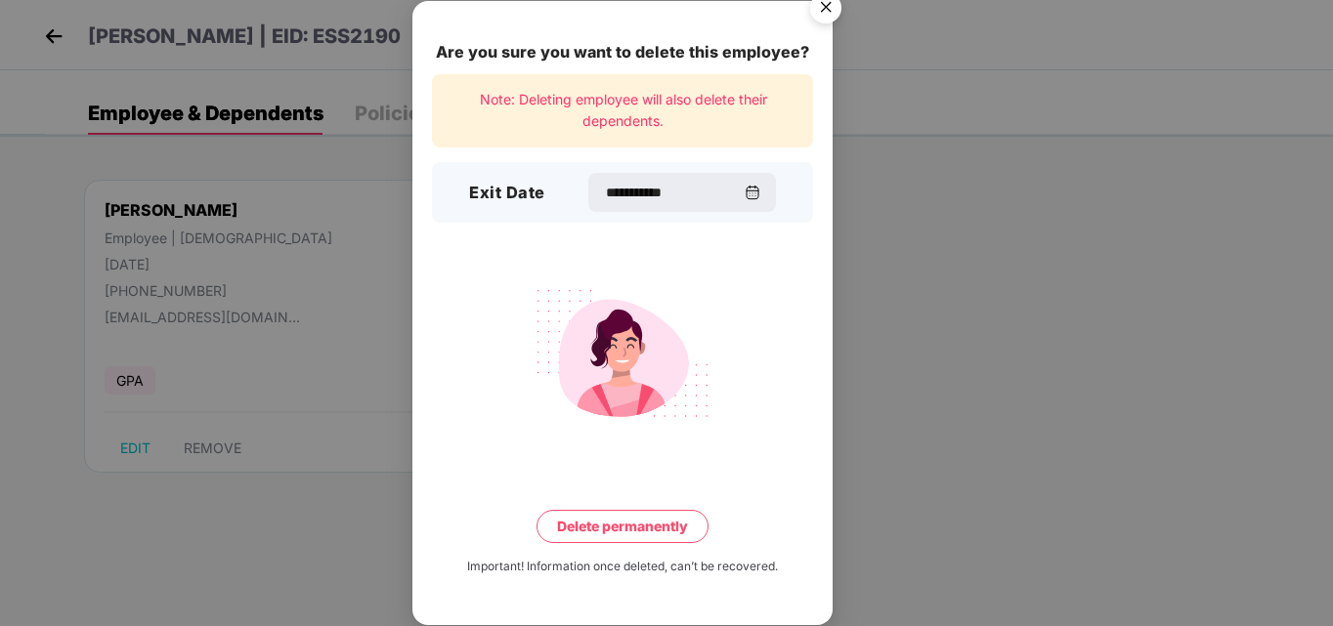
click at [625, 533] on button "Delete permanently" at bounding box center [622, 526] width 172 height 33
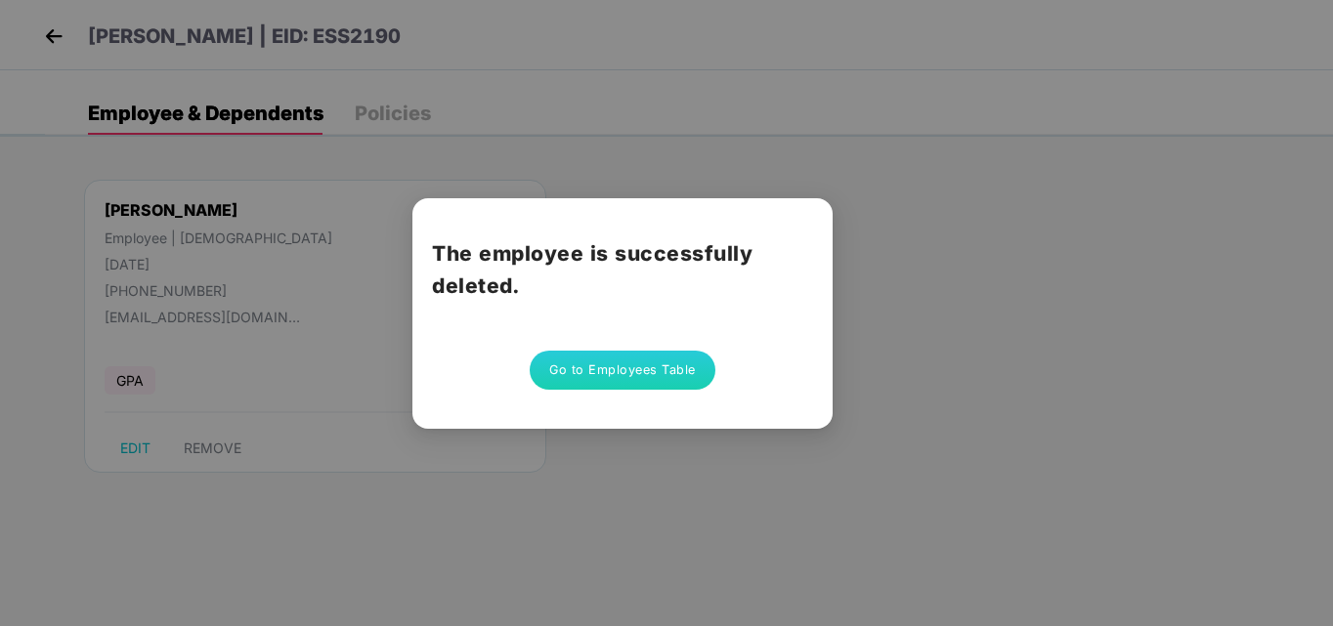
click at [688, 373] on button "Go to Employees Table" at bounding box center [623, 370] width 186 height 39
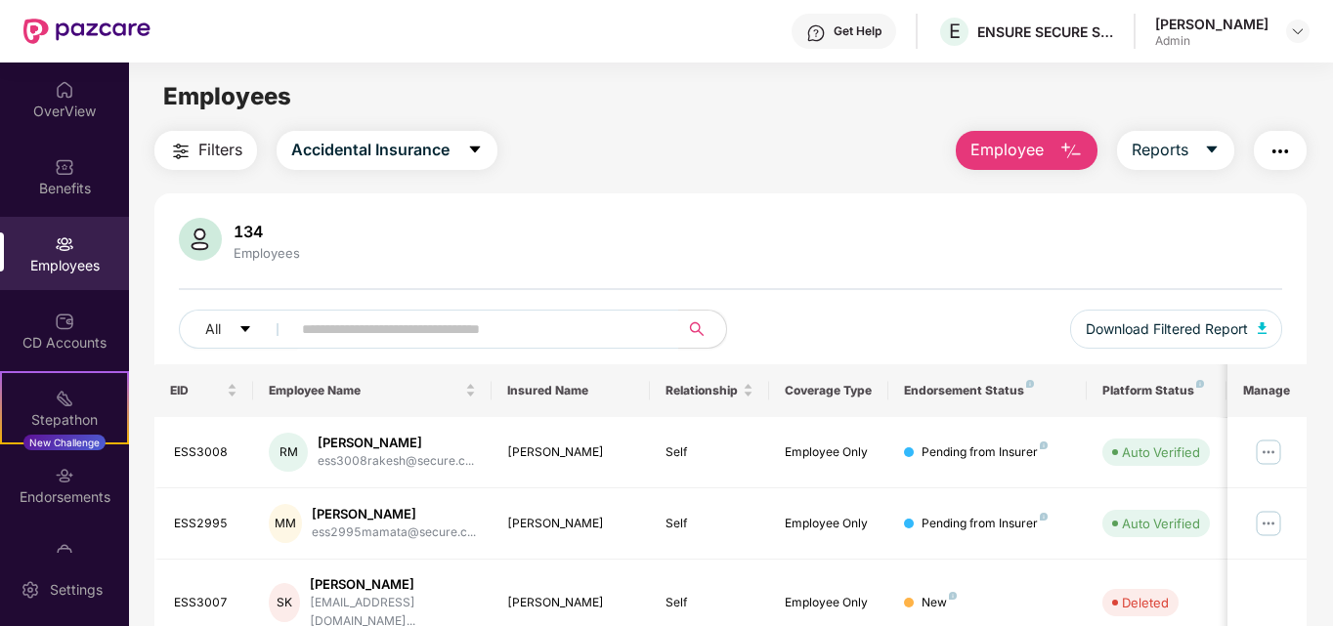
click at [1062, 143] on img "button" at bounding box center [1070, 151] width 23 height 23
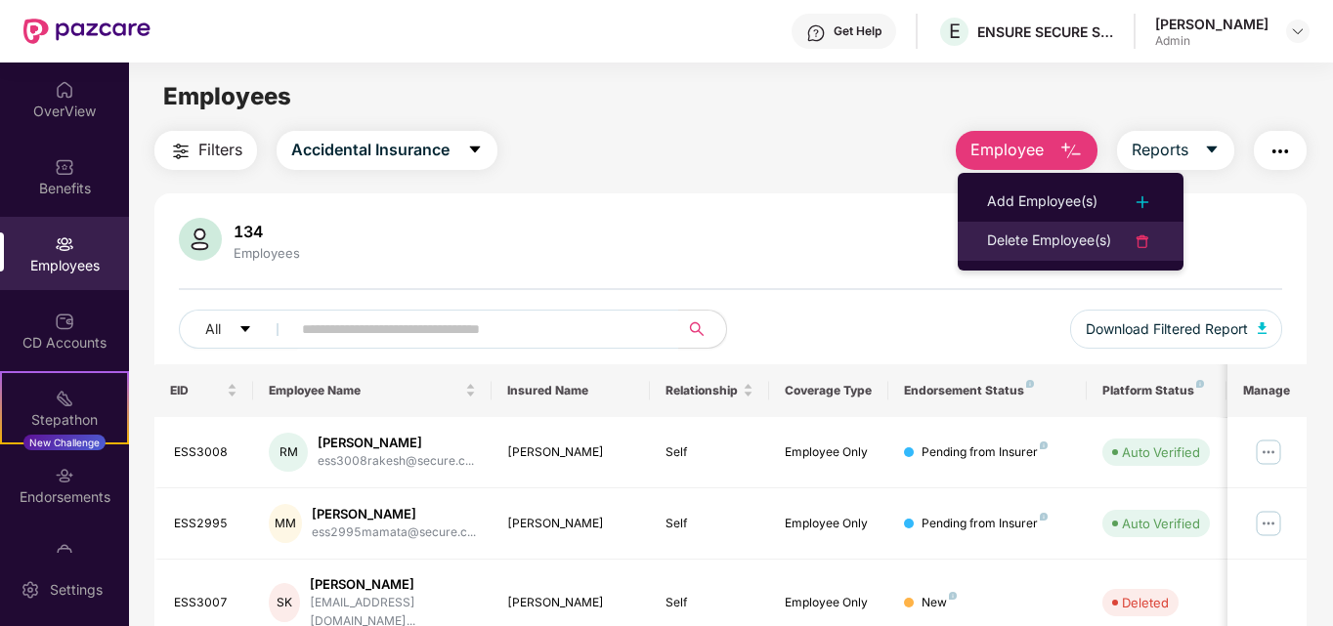
click at [1084, 236] on div "Delete Employee(s)" at bounding box center [1049, 241] width 124 height 23
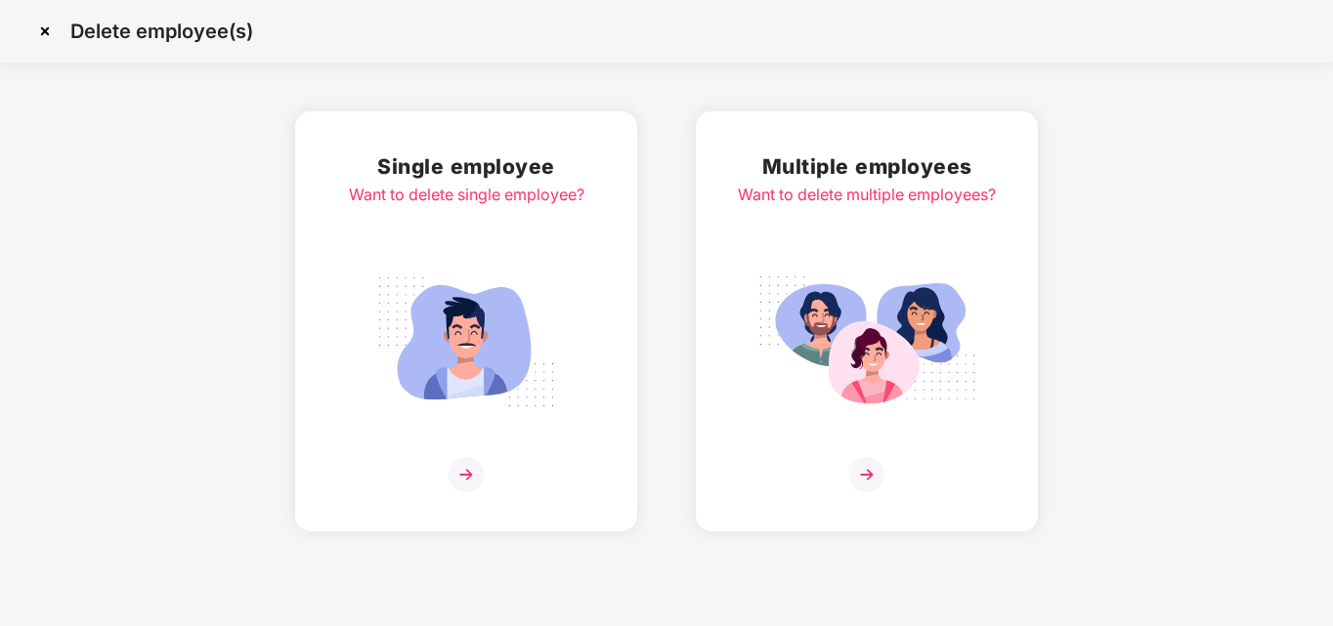
click at [463, 480] on img at bounding box center [465, 474] width 35 height 35
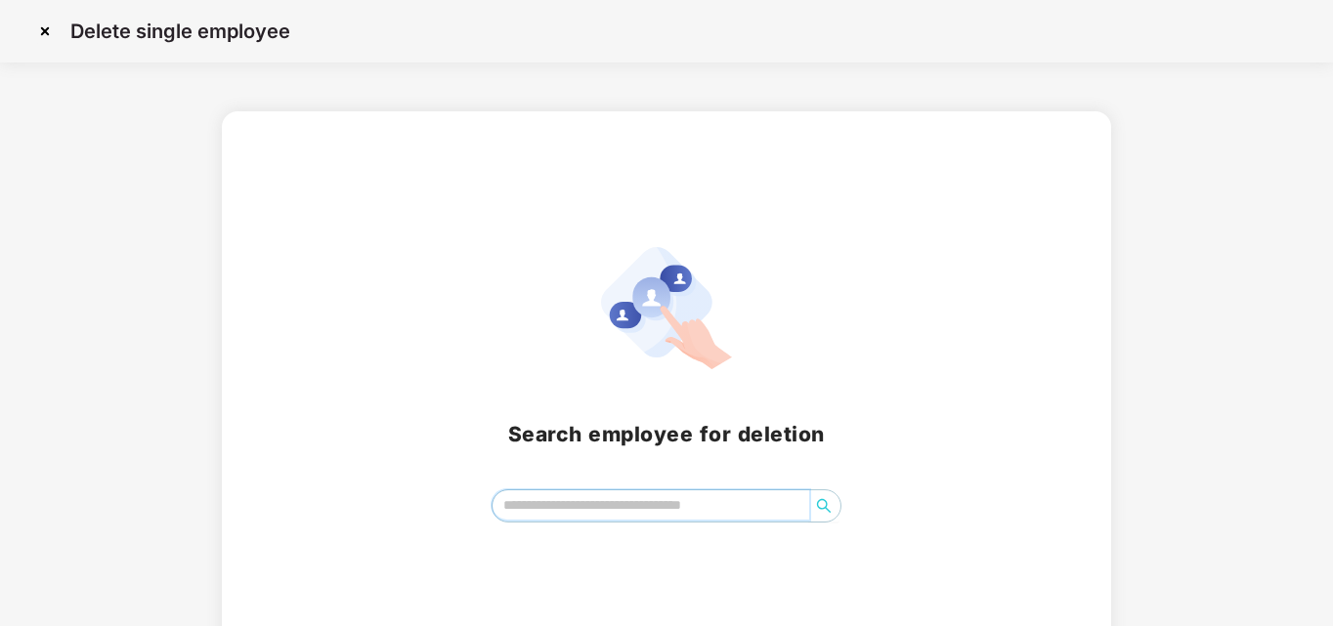
click at [551, 506] on input "search" at bounding box center [651, 505] width 318 height 29
type input "******"
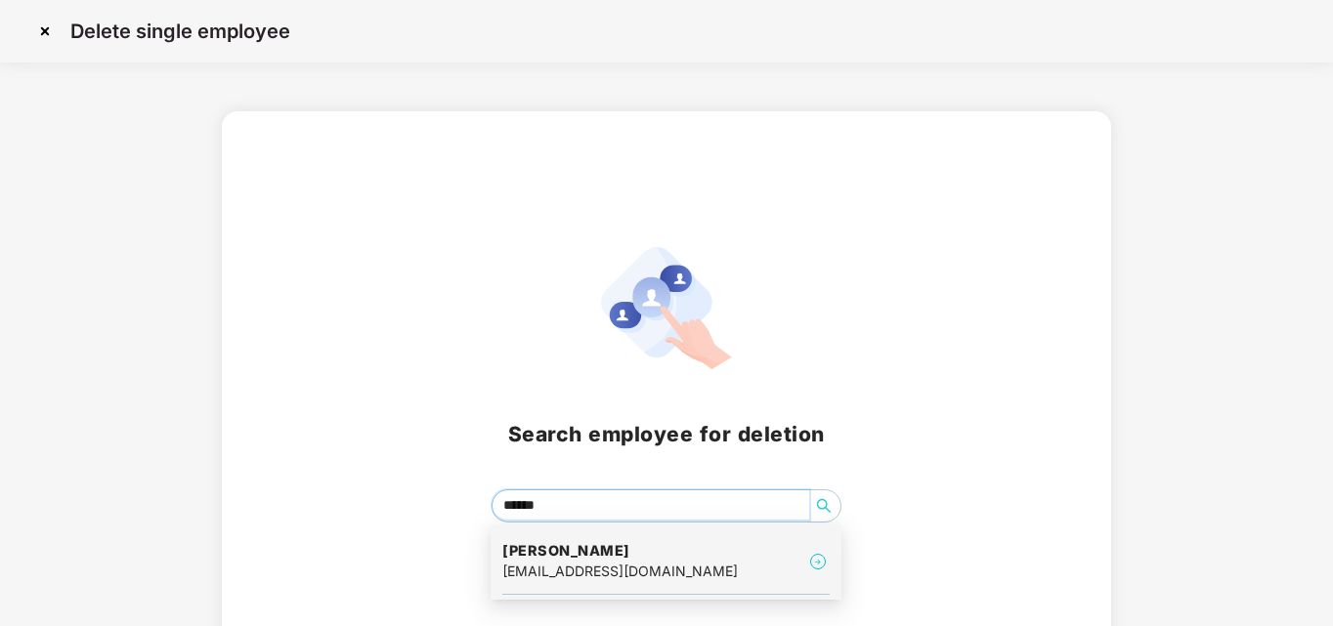
click at [601, 552] on h4 "[PERSON_NAME]" at bounding box center [619, 551] width 235 height 20
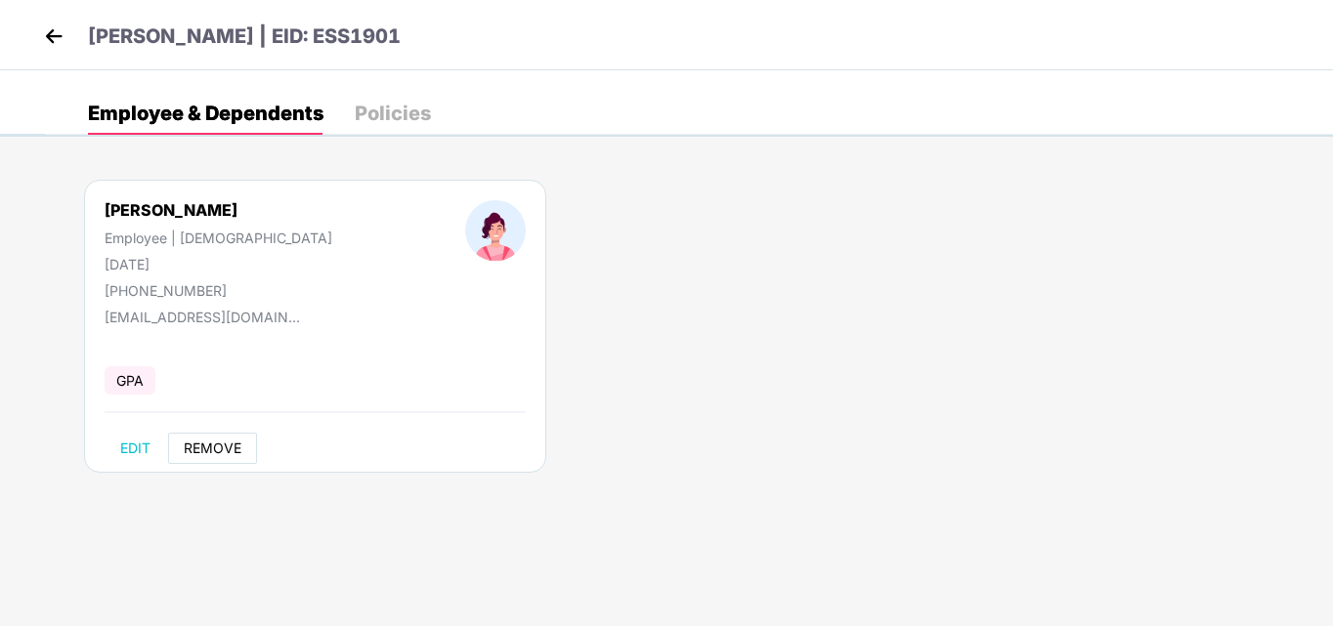
click at [229, 446] on span "REMOVE" at bounding box center [213, 449] width 58 height 16
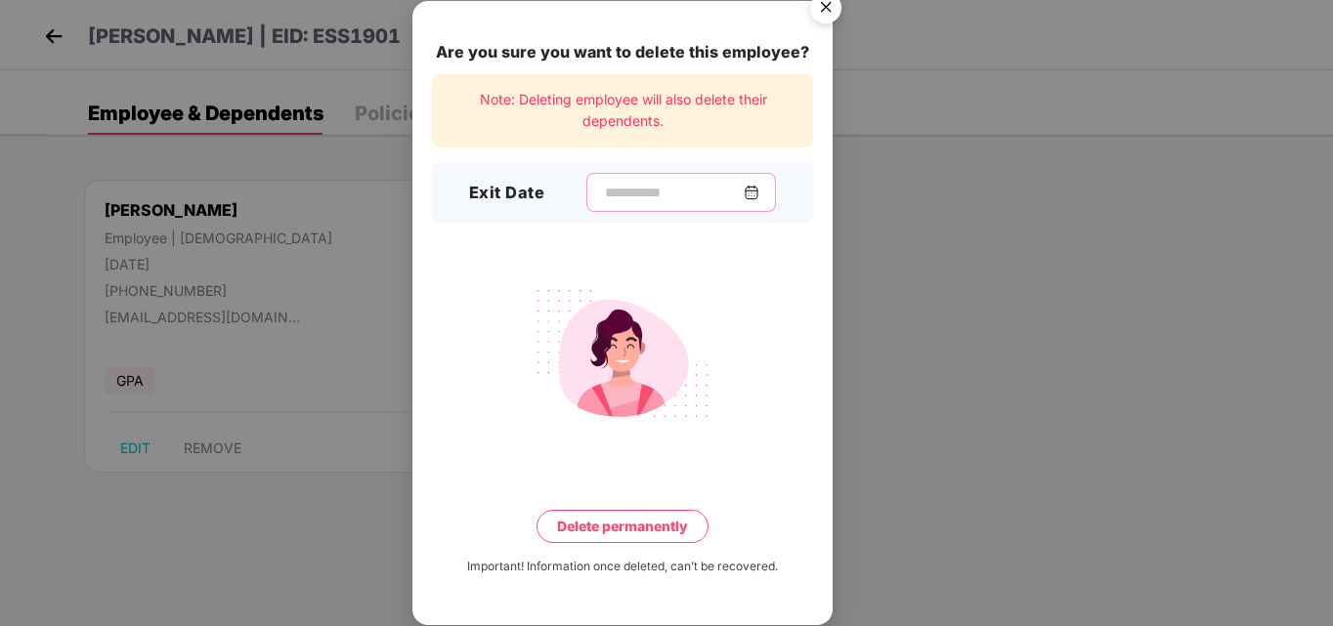
click at [650, 192] on input at bounding box center [673, 193] width 141 height 21
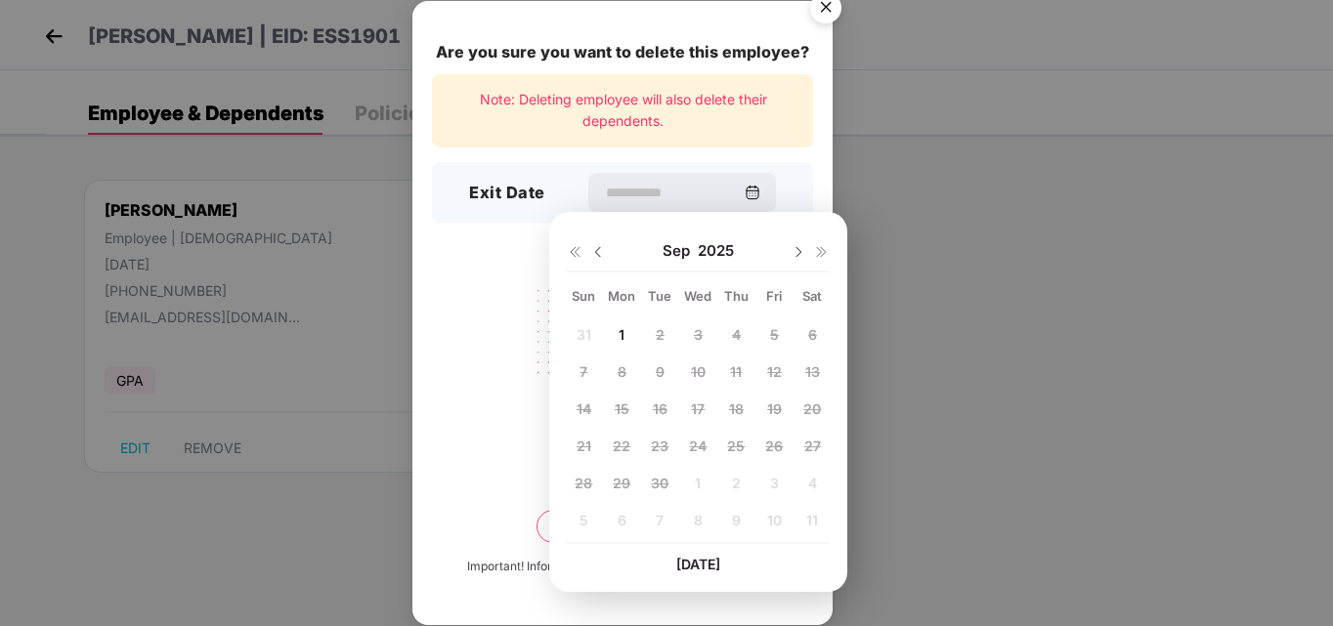
click at [600, 255] on img at bounding box center [598, 252] width 16 height 16
drag, startPoint x: 617, startPoint y: 485, endPoint x: 622, endPoint y: 506, distance: 22.3
click at [617, 486] on span "25" at bounding box center [622, 483] width 18 height 17
type input "**********"
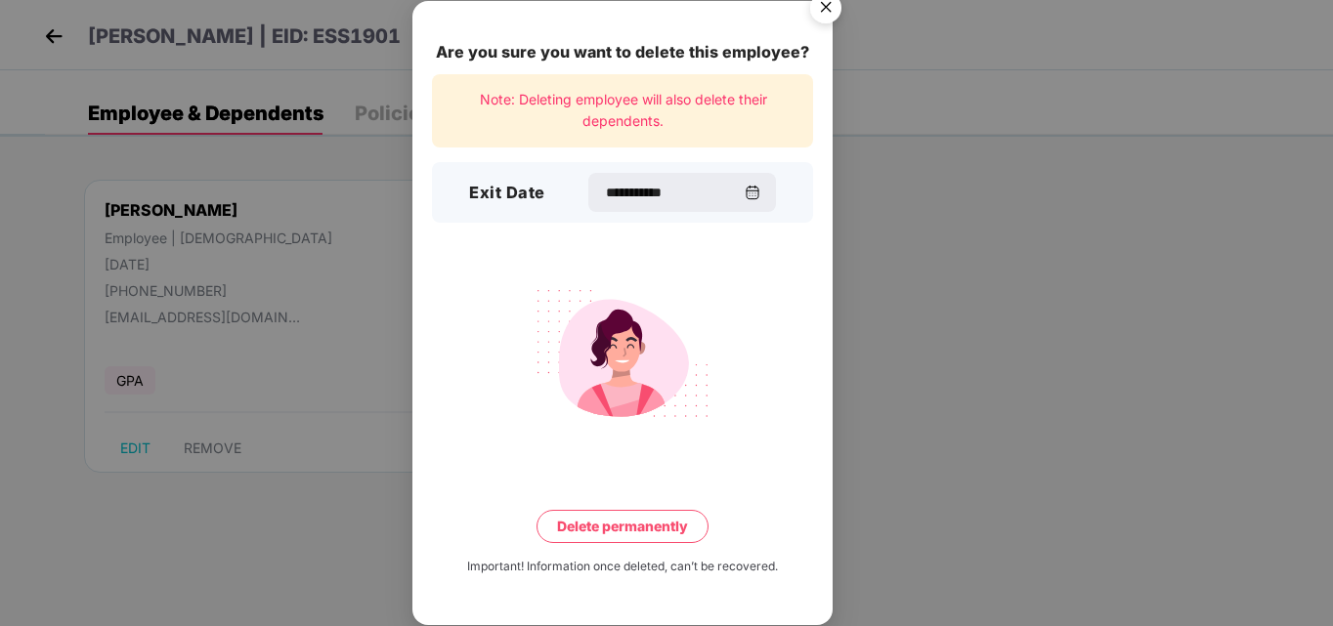
click at [640, 529] on button "Delete permanently" at bounding box center [622, 526] width 172 height 33
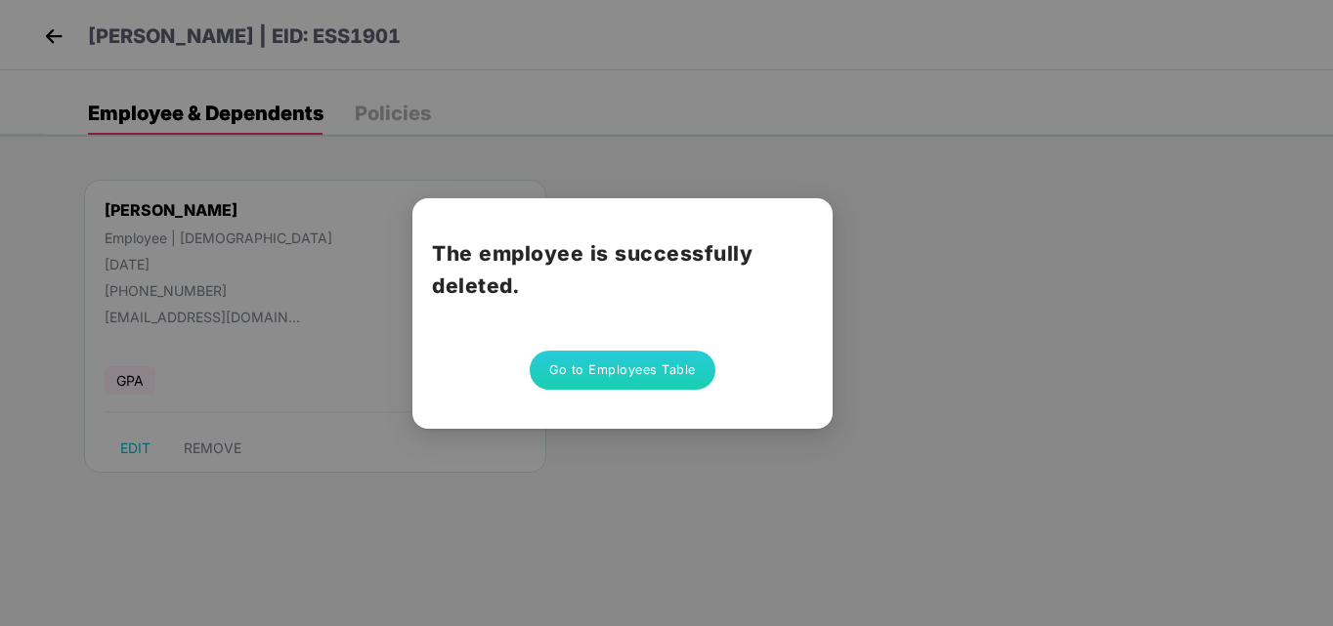
click at [684, 374] on button "Go to Employees Table" at bounding box center [623, 370] width 186 height 39
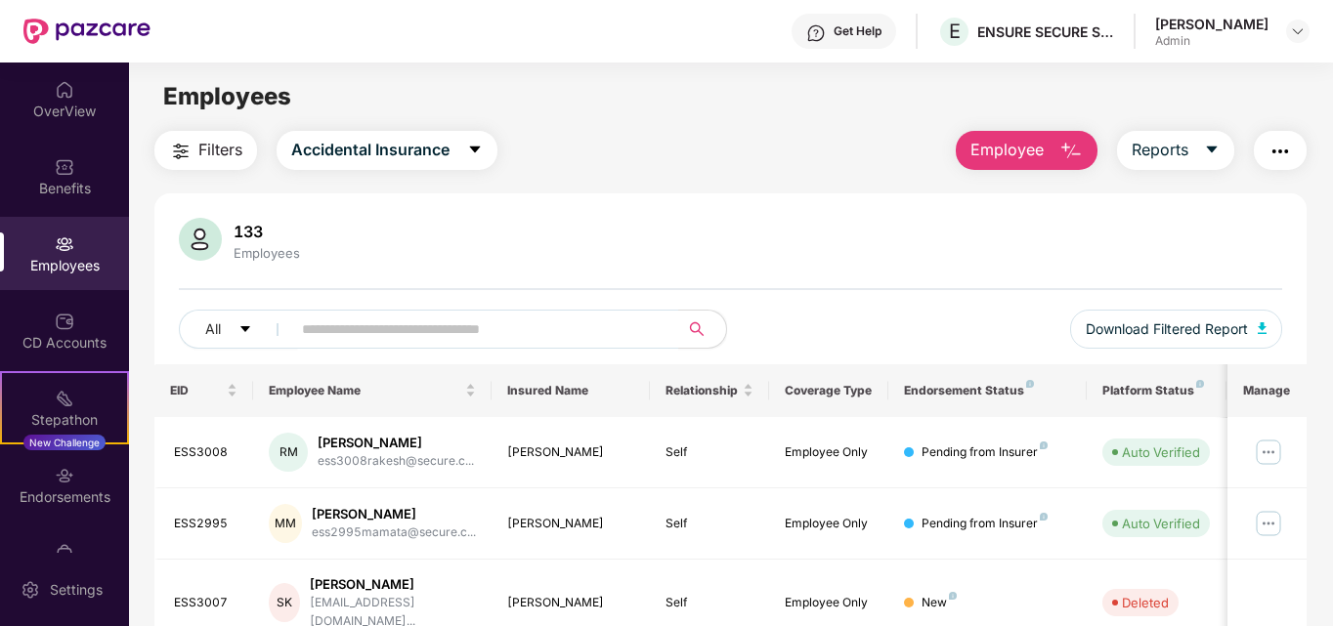
click at [986, 151] on span "Employee" at bounding box center [1006, 150] width 73 height 24
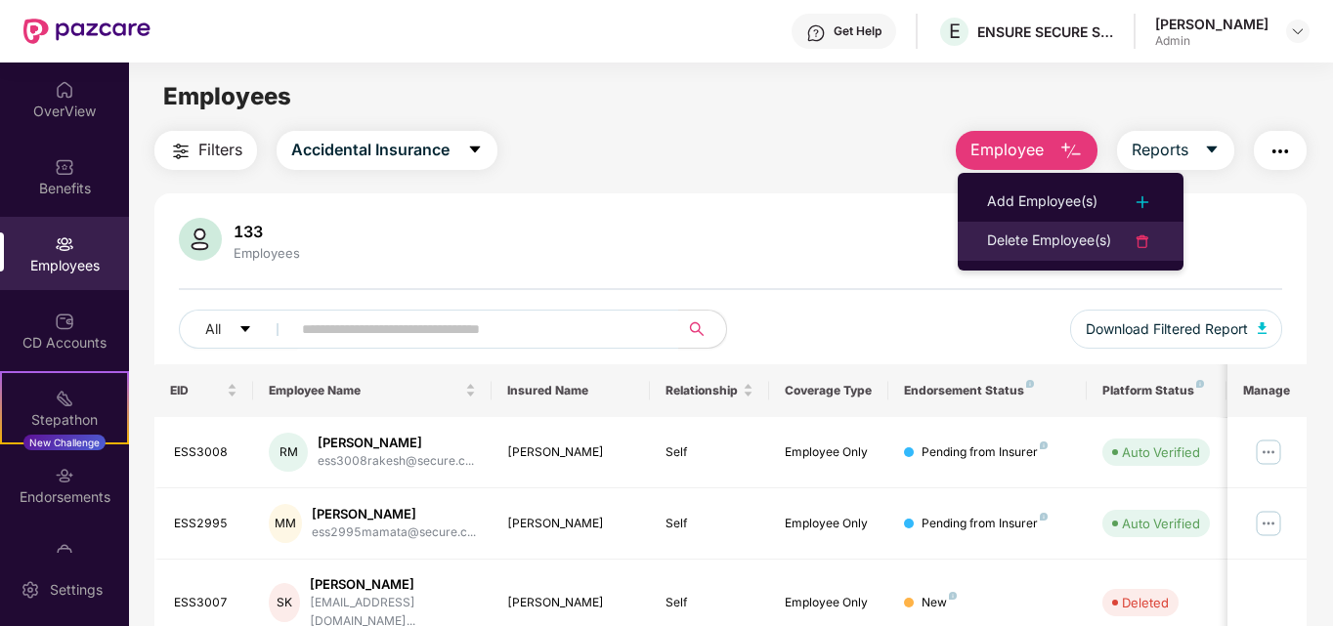
click at [1110, 242] on div "Delete Employee(s)" at bounding box center [1049, 241] width 124 height 23
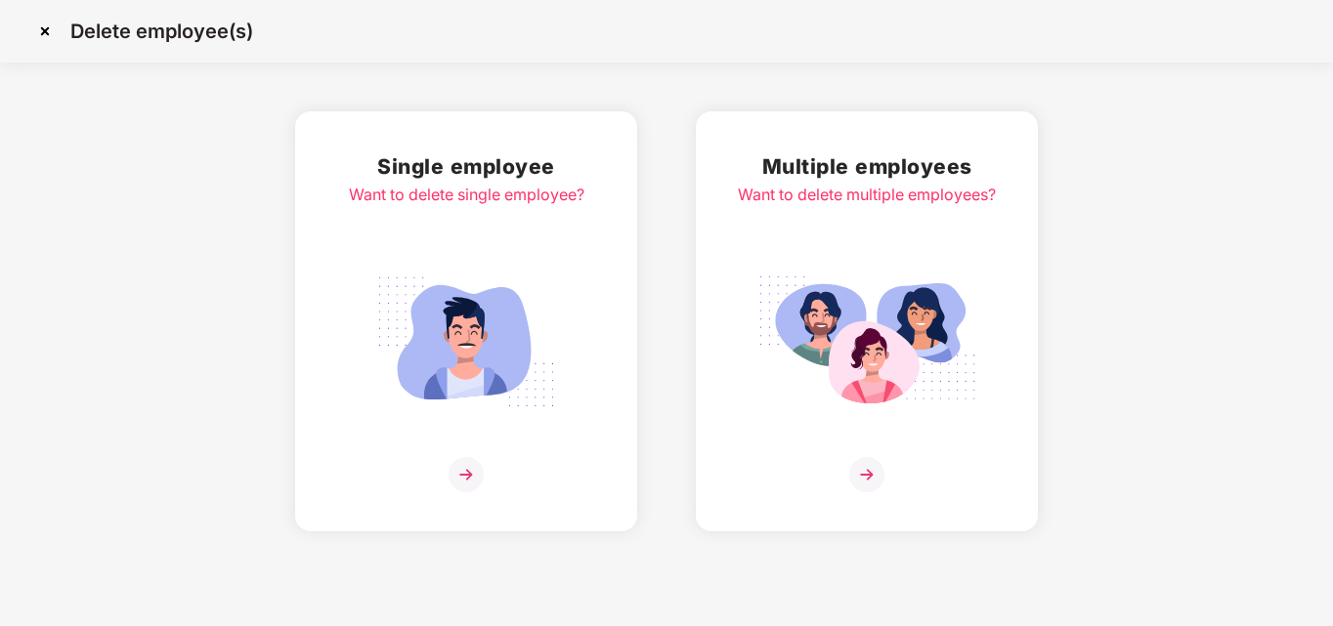
click at [454, 472] on img at bounding box center [465, 474] width 35 height 35
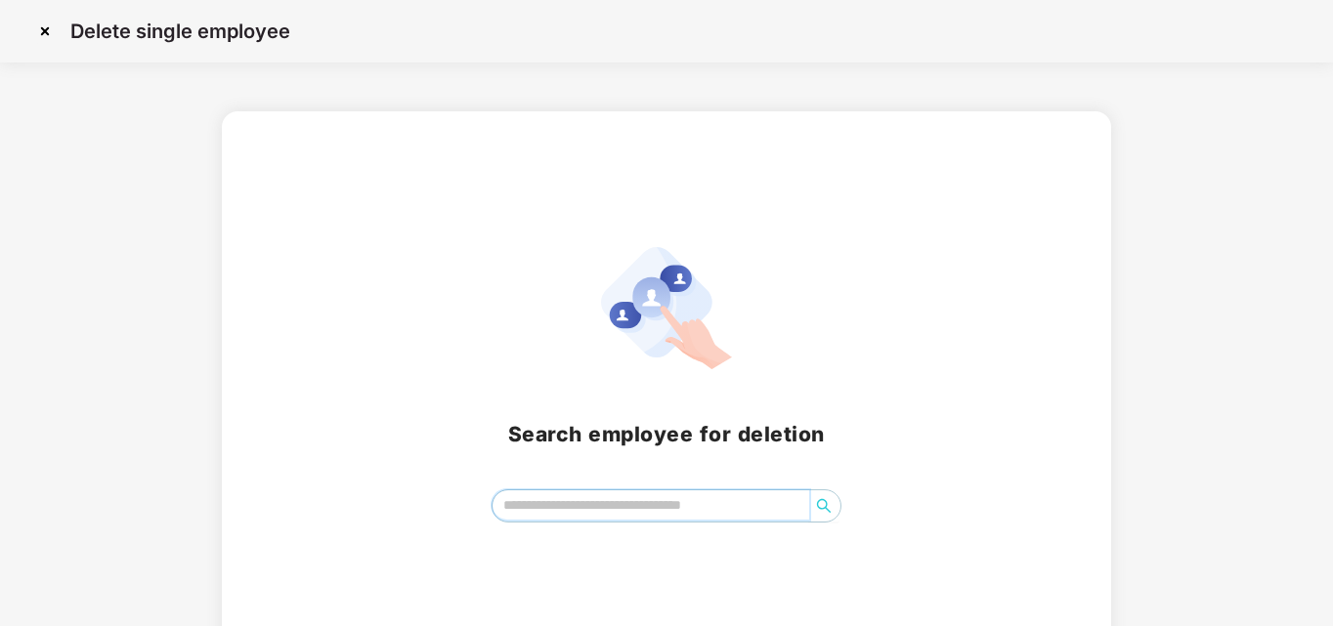
click at [551, 499] on input "search" at bounding box center [651, 505] width 318 height 29
type input "*******"
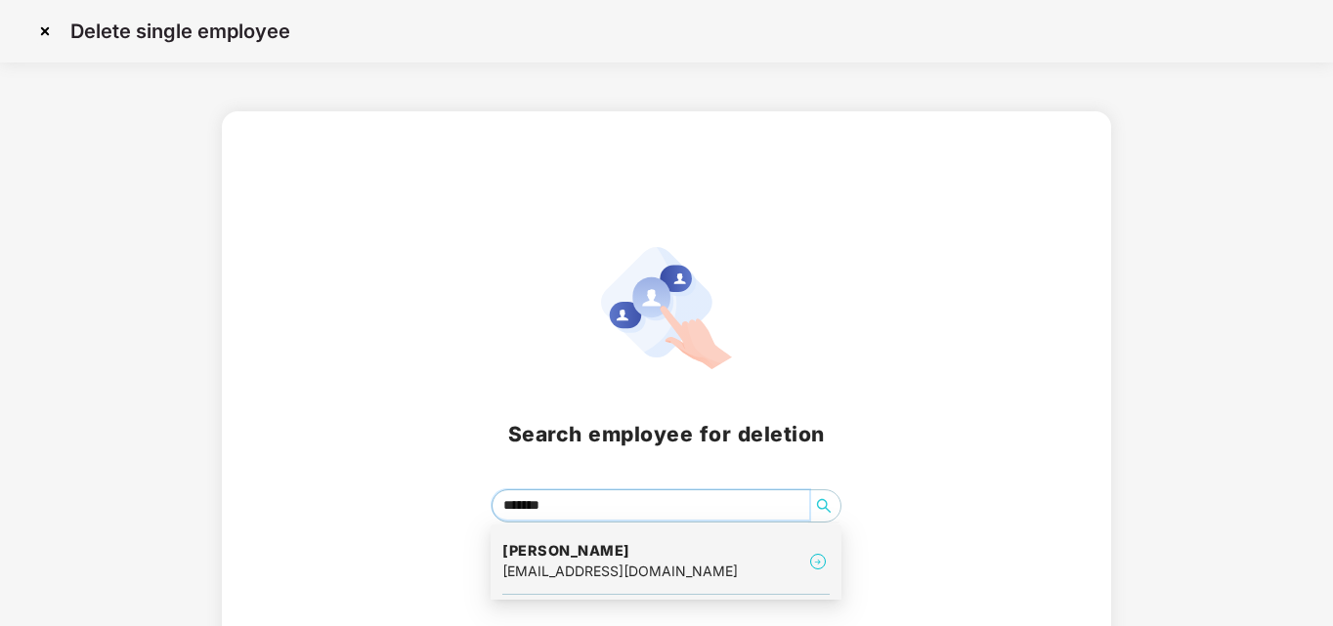
click at [547, 561] on div "[EMAIL_ADDRESS][DOMAIN_NAME]" at bounding box center [619, 571] width 235 height 21
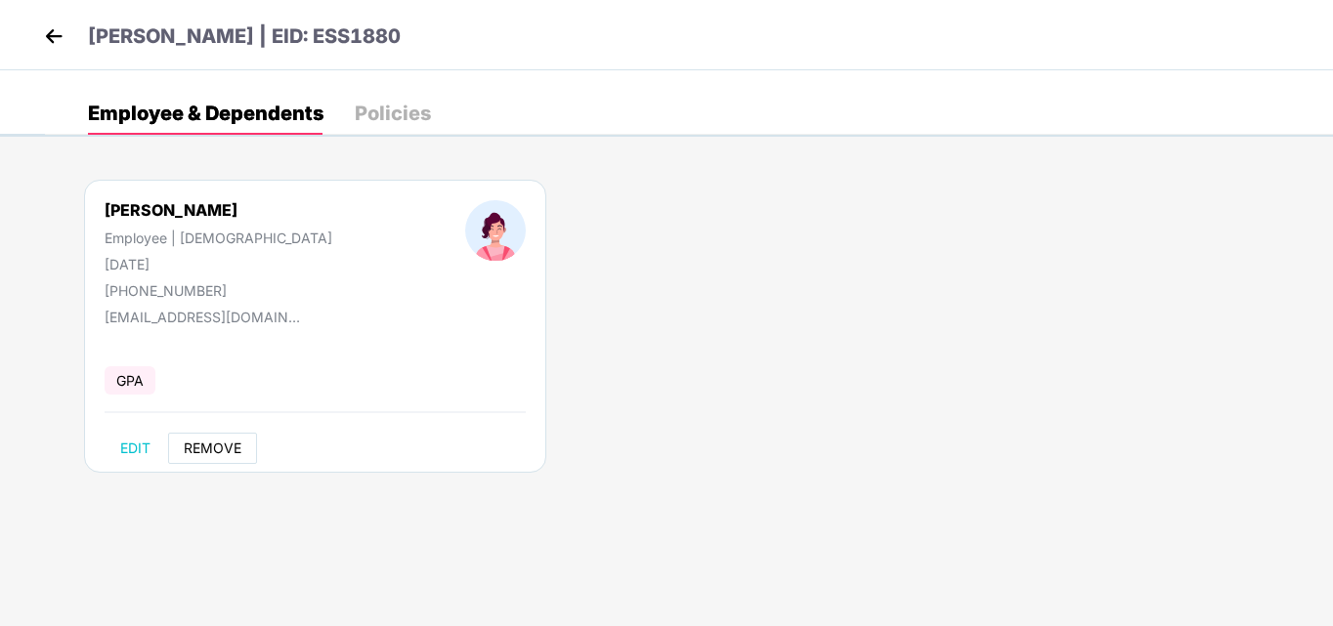
click at [222, 451] on span "REMOVE" at bounding box center [213, 449] width 58 height 16
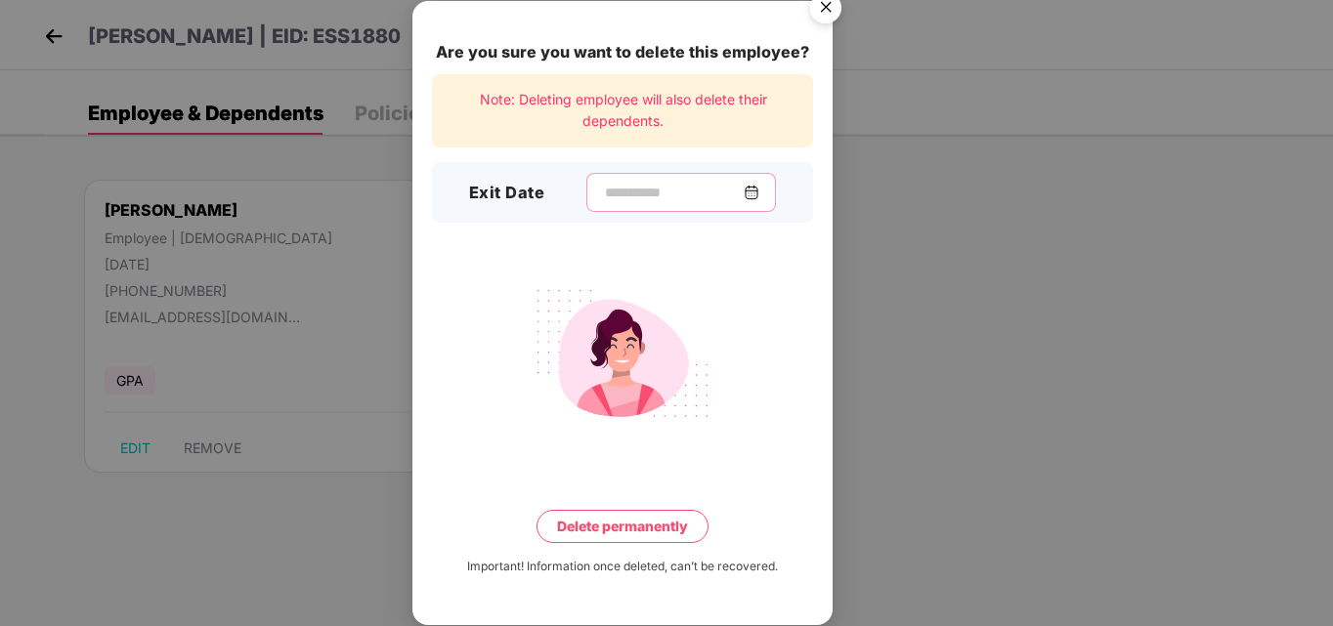
click at [691, 199] on input at bounding box center [673, 193] width 141 height 21
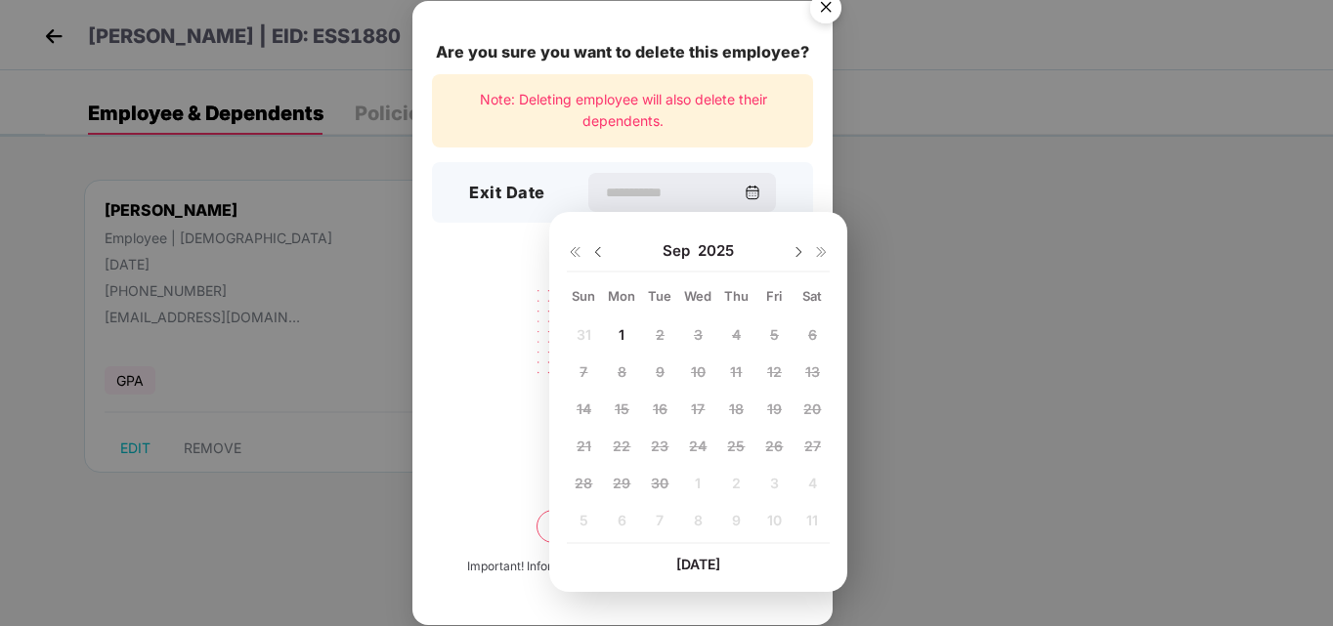
click at [595, 247] on img at bounding box center [598, 252] width 16 height 16
click at [612, 485] on div "25" at bounding box center [621, 482] width 29 height 29
type input "**********"
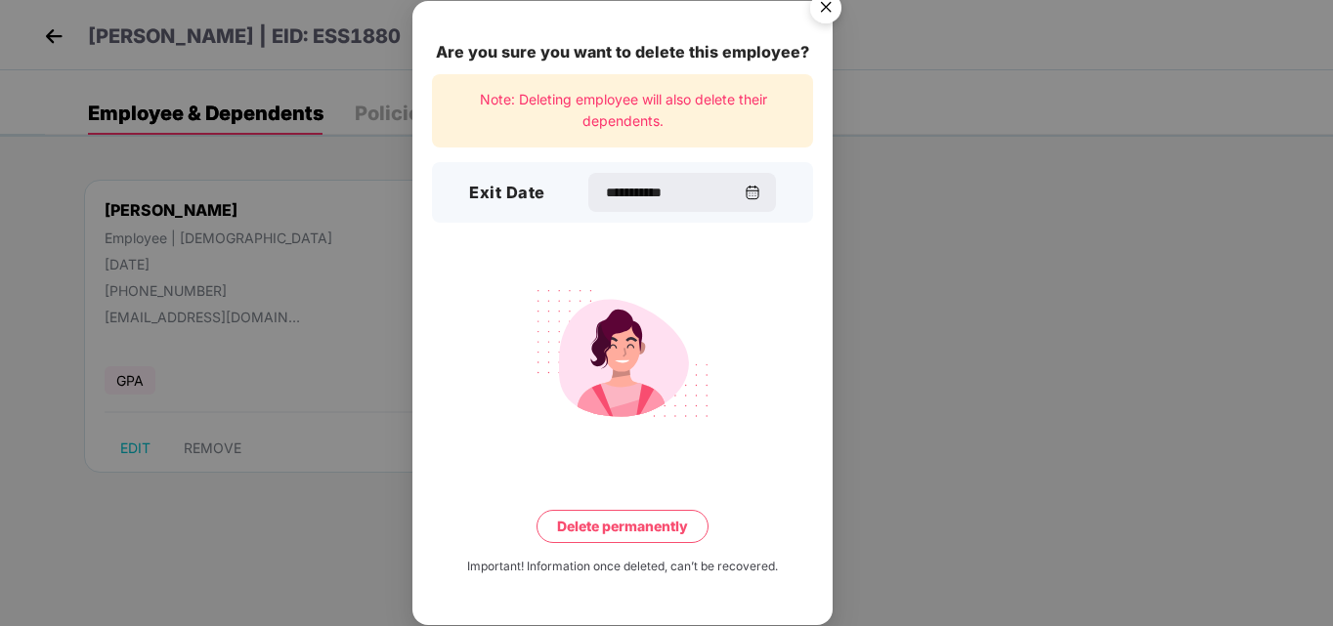
click at [617, 522] on button "Delete permanently" at bounding box center [622, 526] width 172 height 33
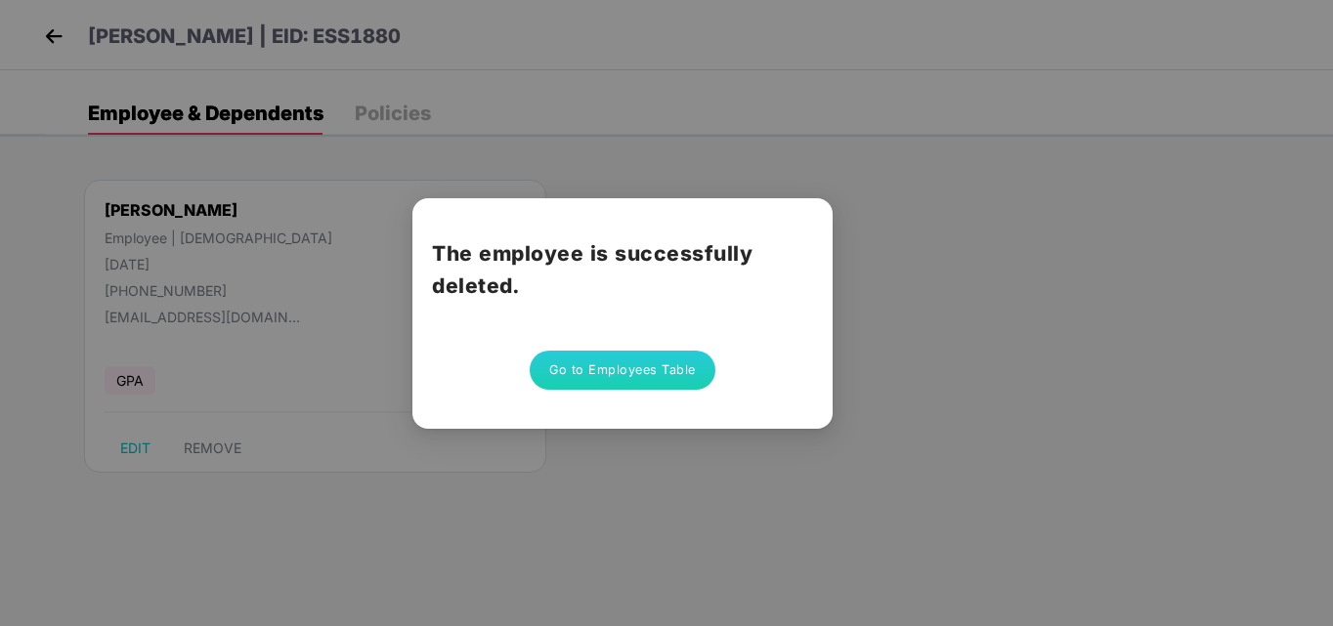
click at [599, 364] on button "Go to Employees Table" at bounding box center [623, 370] width 186 height 39
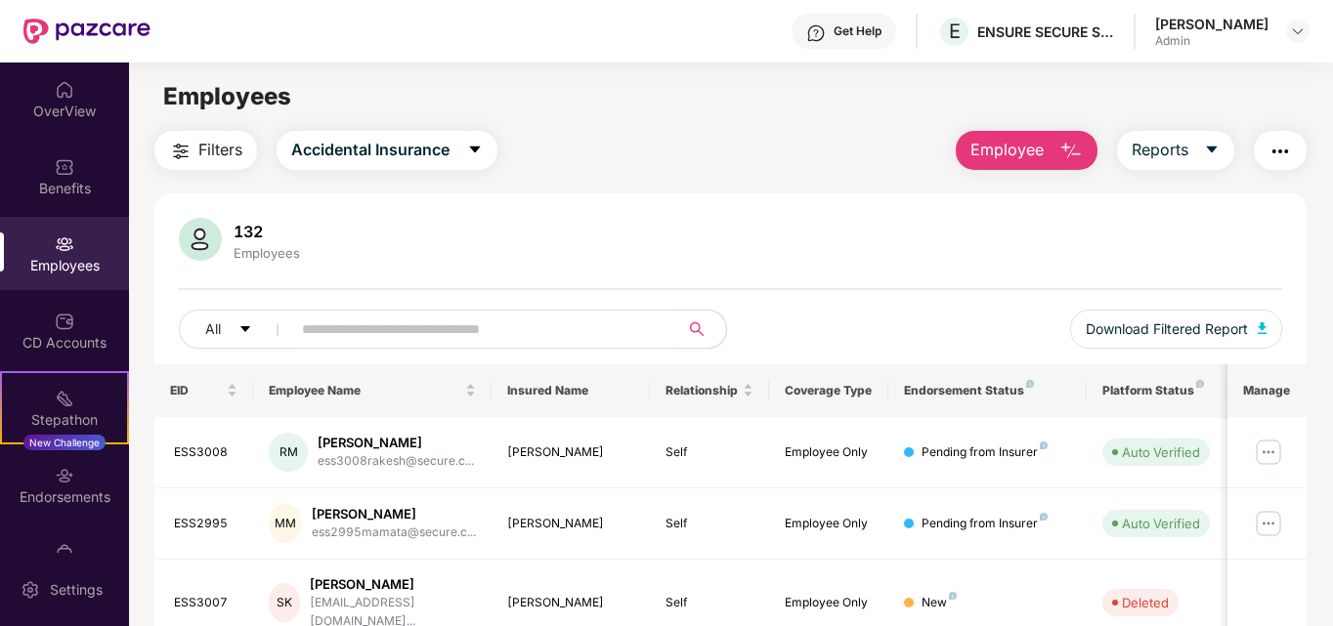
click at [1026, 154] on span "Employee" at bounding box center [1006, 150] width 73 height 24
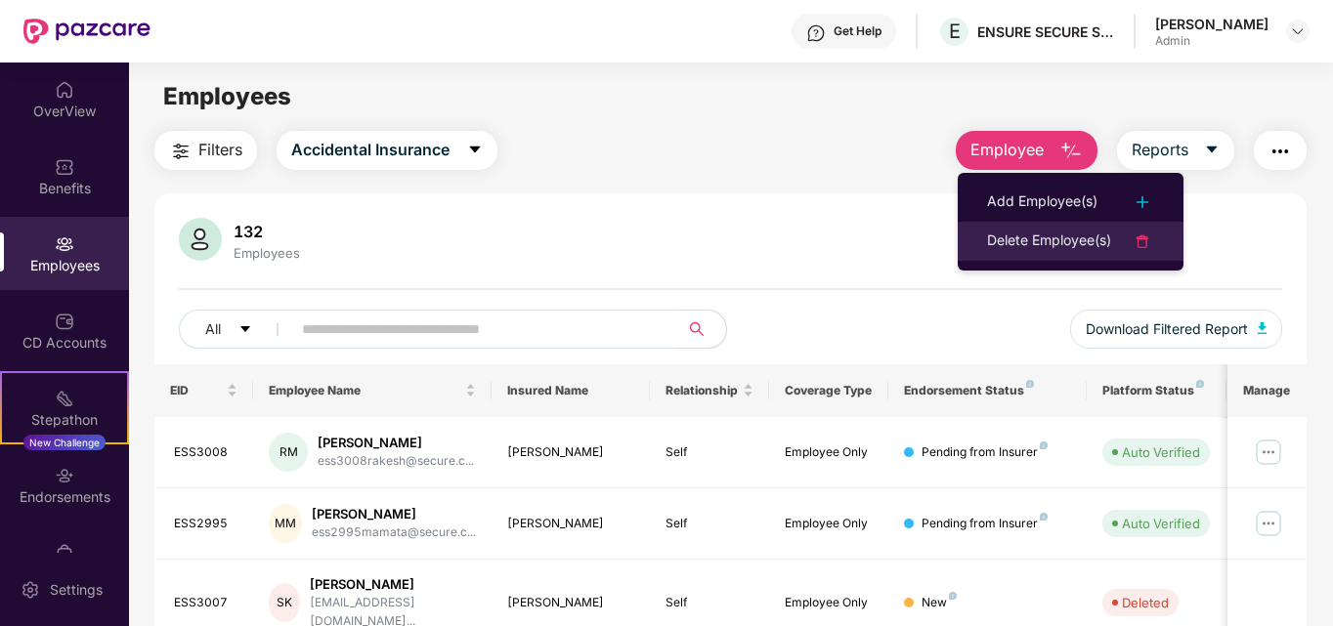
click at [1076, 239] on div "Delete Employee(s)" at bounding box center [1049, 241] width 124 height 23
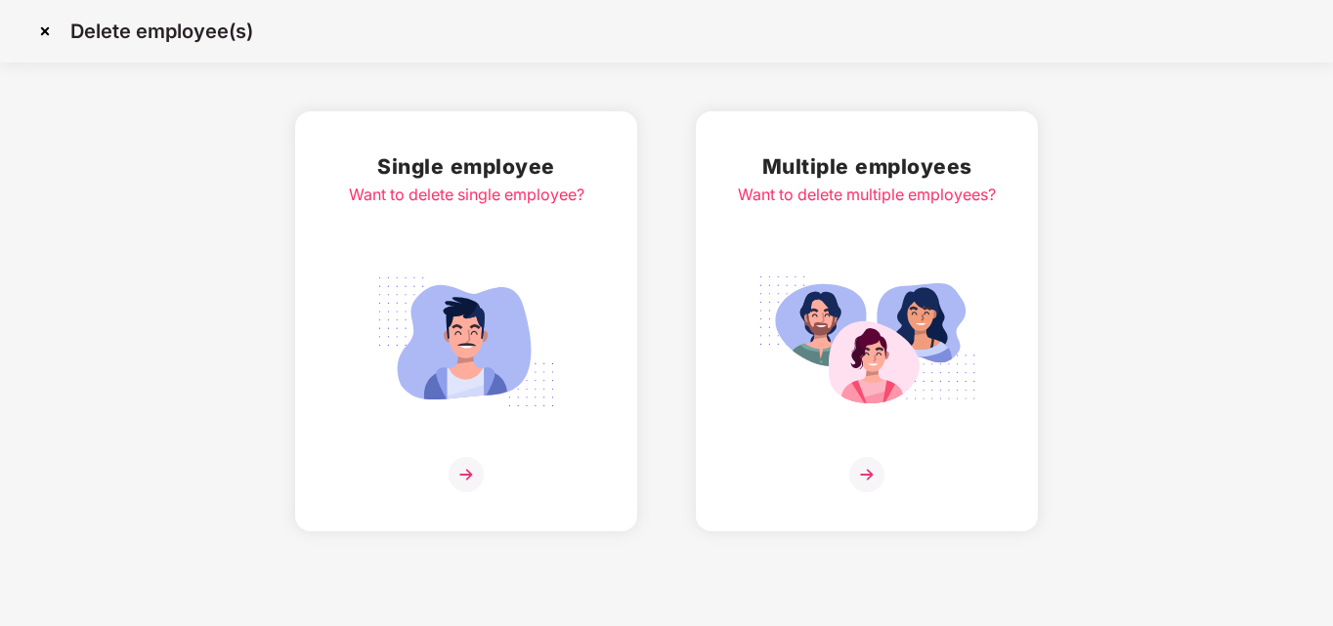
click at [469, 477] on img at bounding box center [465, 474] width 35 height 35
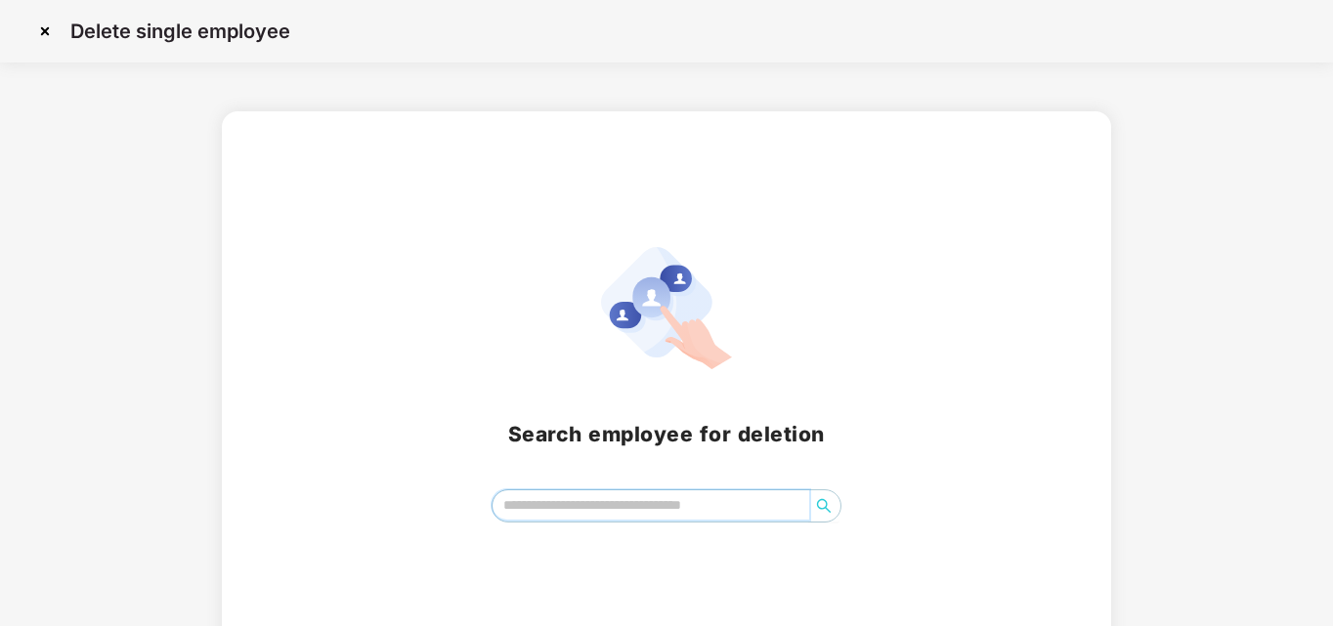
click at [513, 509] on input "search" at bounding box center [651, 505] width 318 height 29
type input "******"
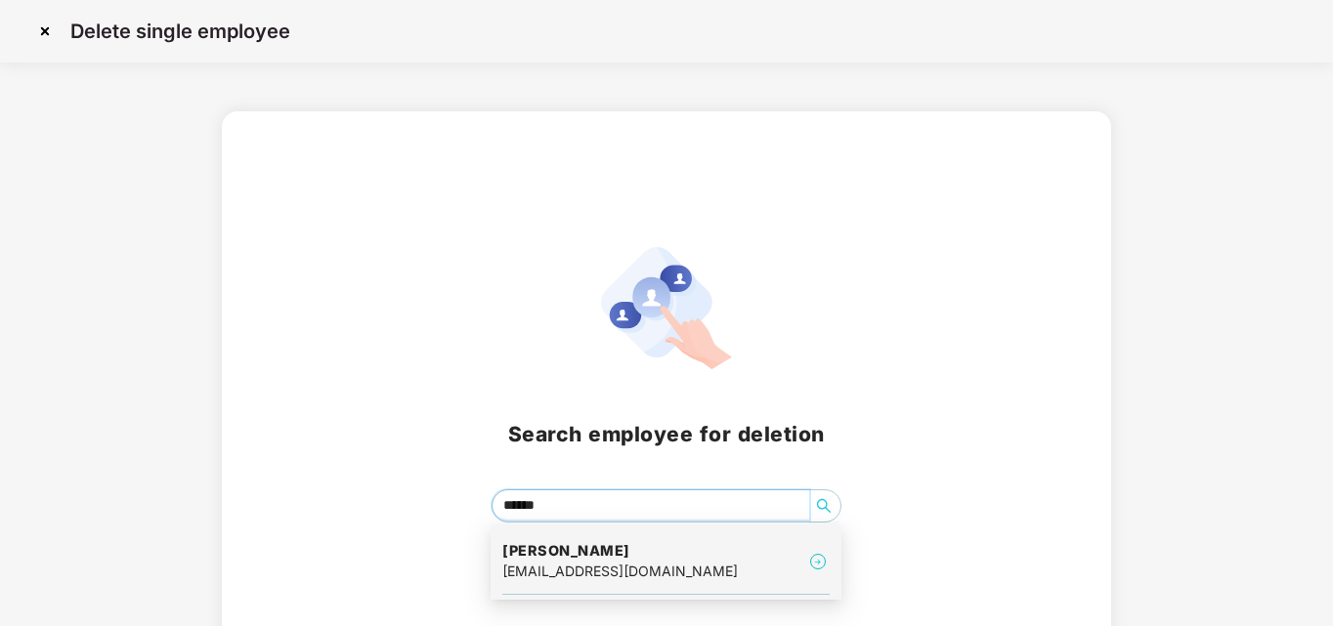
click at [576, 560] on h4 "[PERSON_NAME]" at bounding box center [619, 551] width 235 height 20
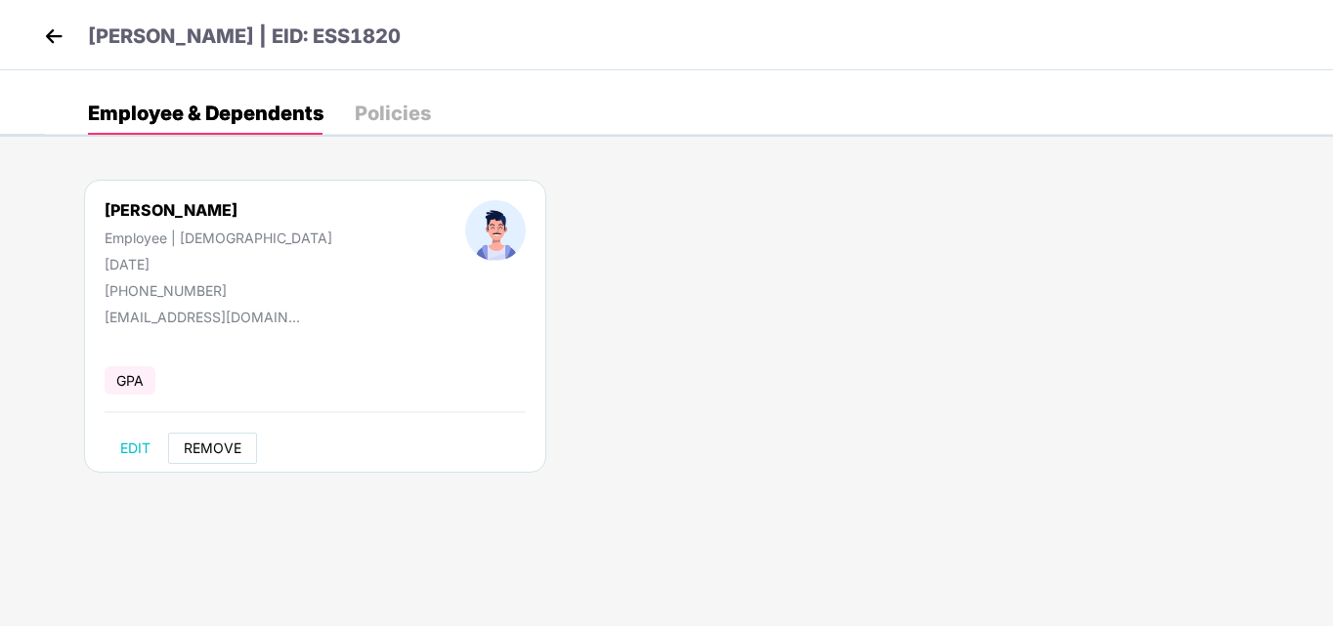
click at [230, 454] on span "REMOVE" at bounding box center [213, 449] width 58 height 16
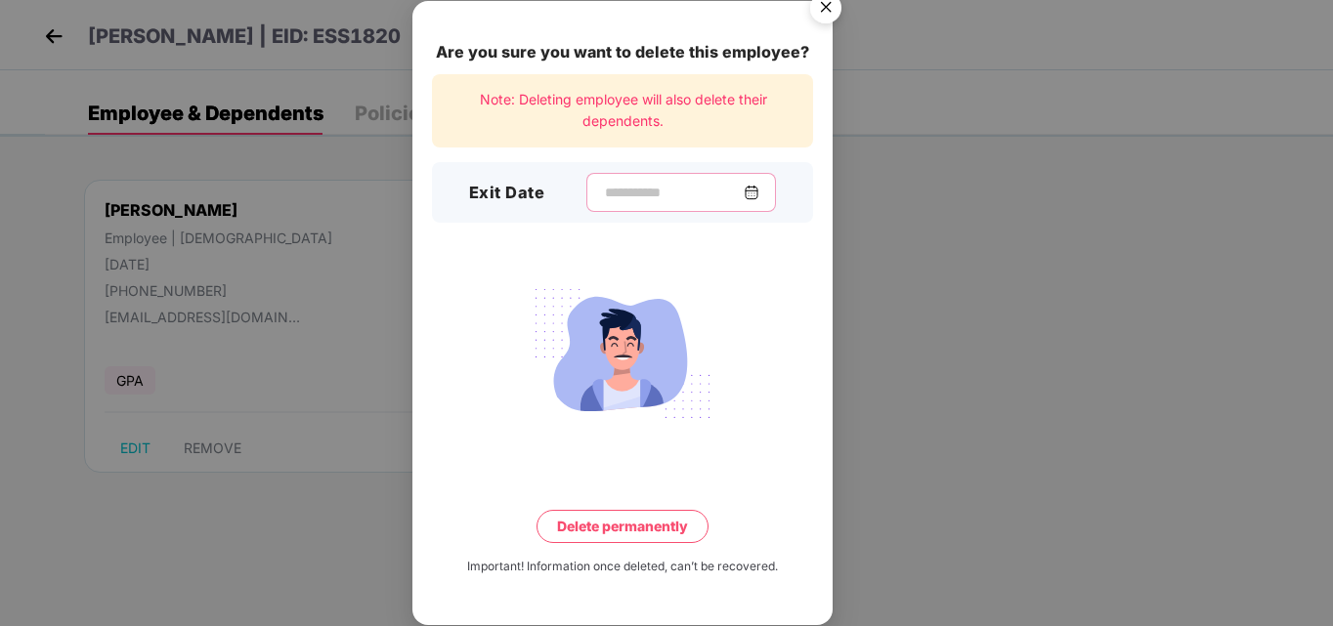
click at [610, 193] on input at bounding box center [673, 193] width 141 height 21
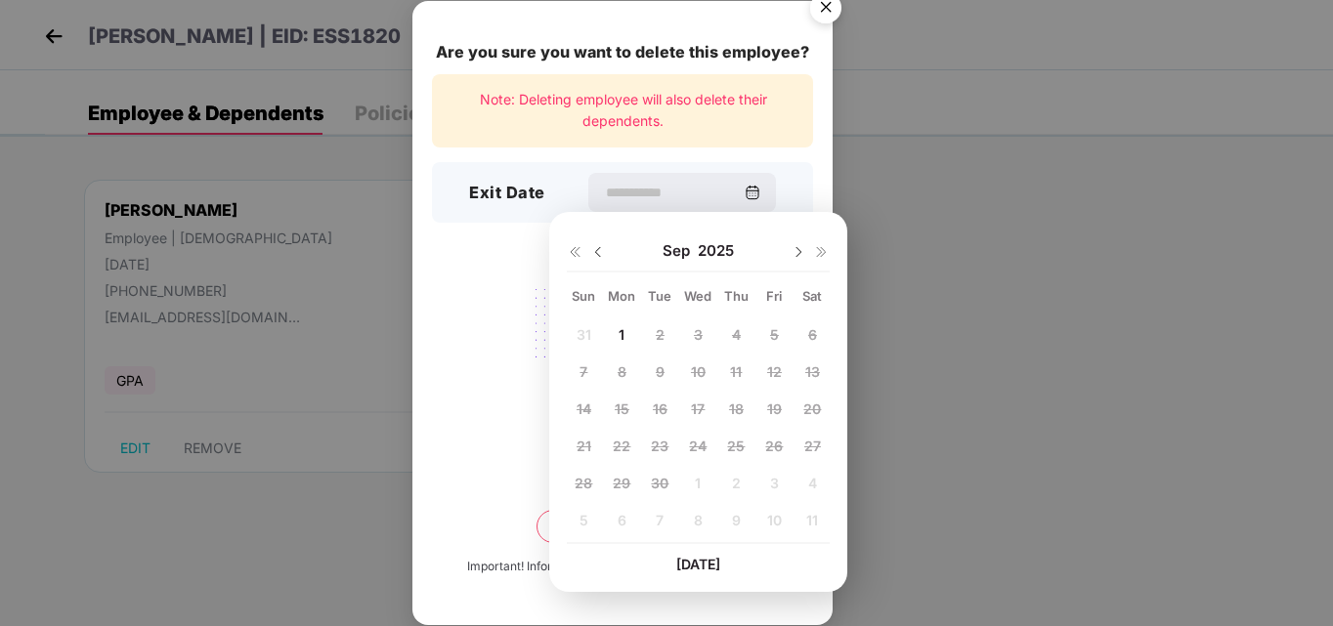
click at [597, 253] on img at bounding box center [598, 252] width 16 height 16
click at [622, 479] on span "25" at bounding box center [622, 483] width 18 height 17
type input "**********"
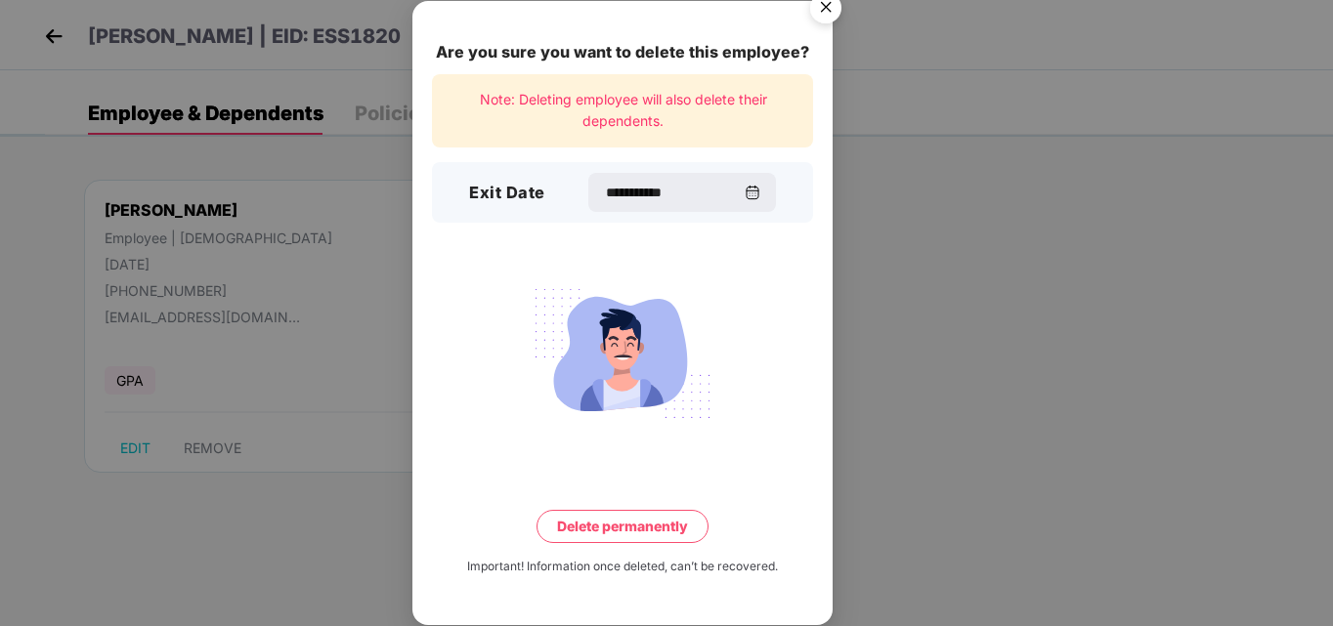
click at [644, 525] on button "Delete permanently" at bounding box center [622, 526] width 172 height 33
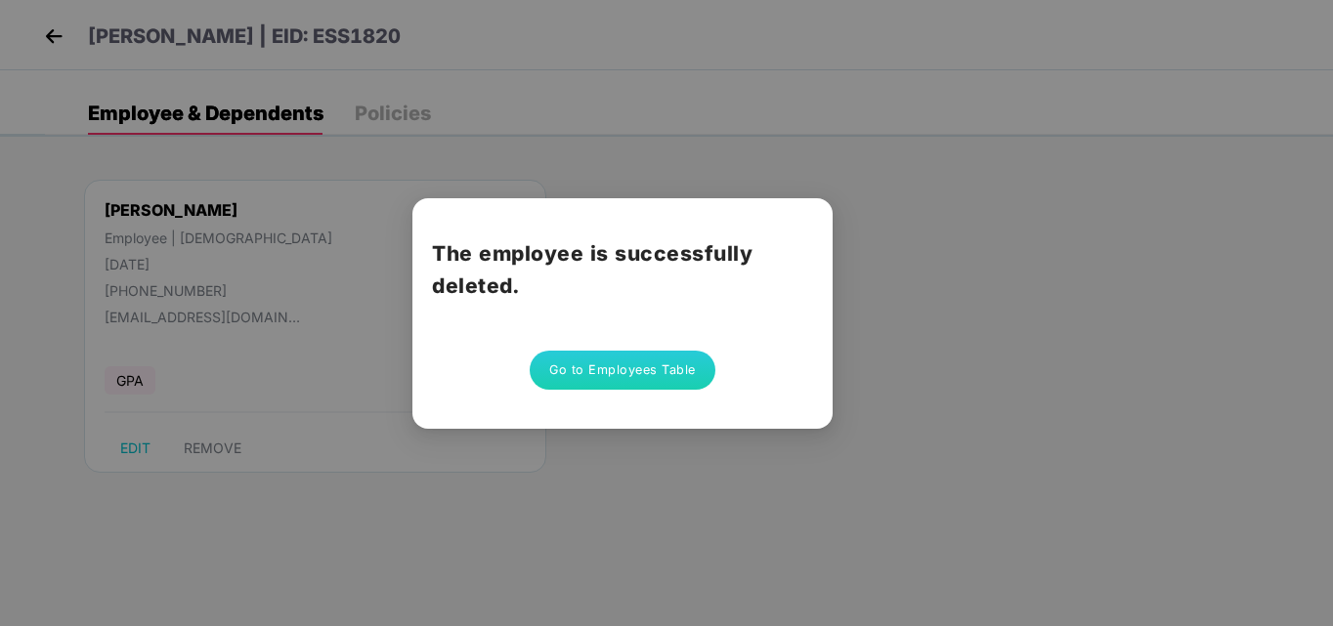
click at [657, 369] on button "Go to Employees Table" at bounding box center [623, 370] width 186 height 39
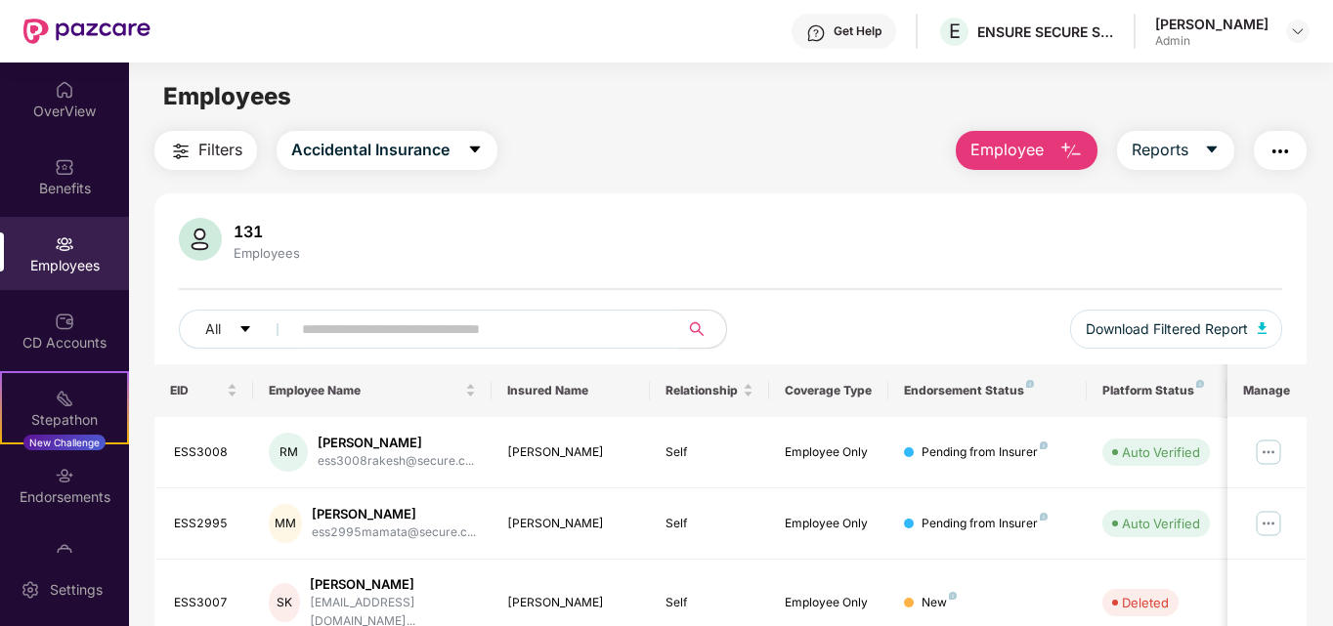
click at [988, 136] on button "Employee" at bounding box center [1027, 150] width 142 height 39
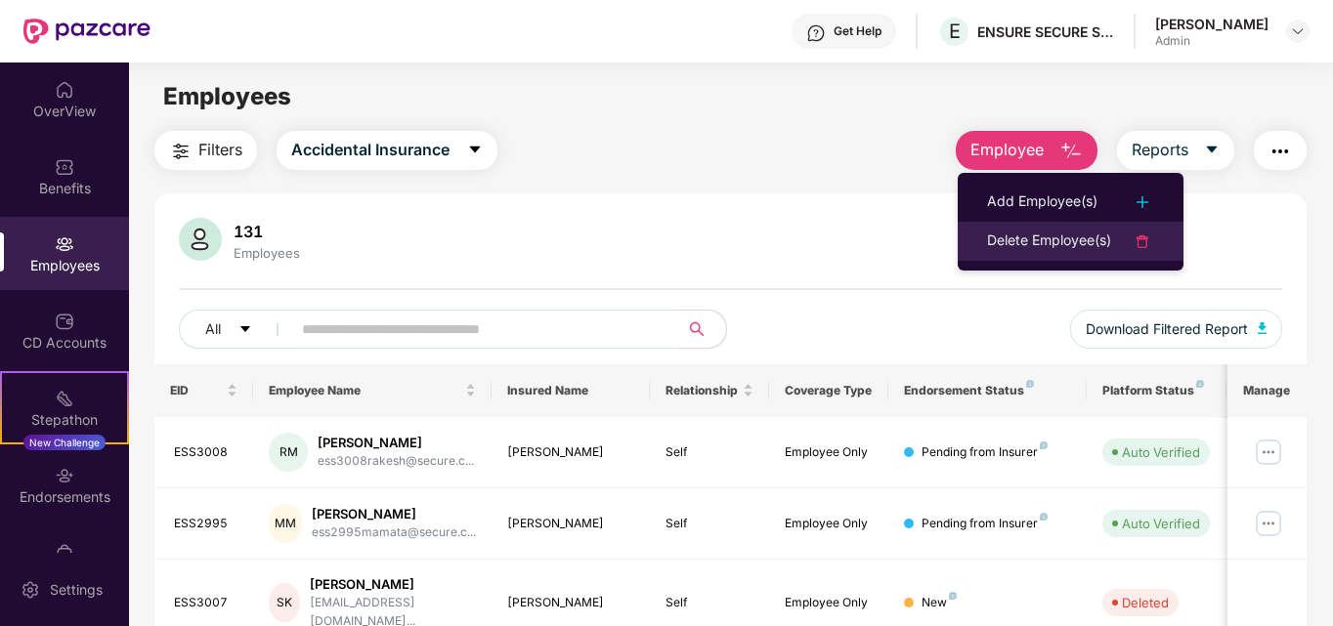
click at [1068, 231] on div "Delete Employee(s)" at bounding box center [1049, 241] width 124 height 23
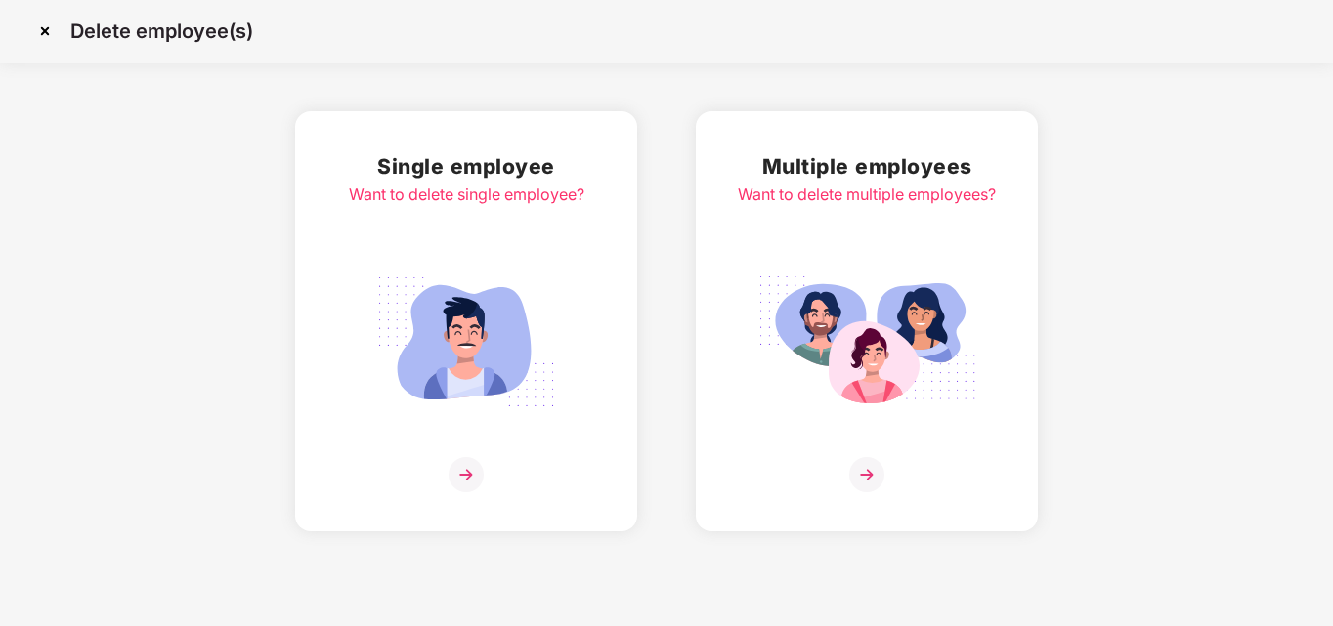
click at [469, 476] on img at bounding box center [465, 474] width 35 height 35
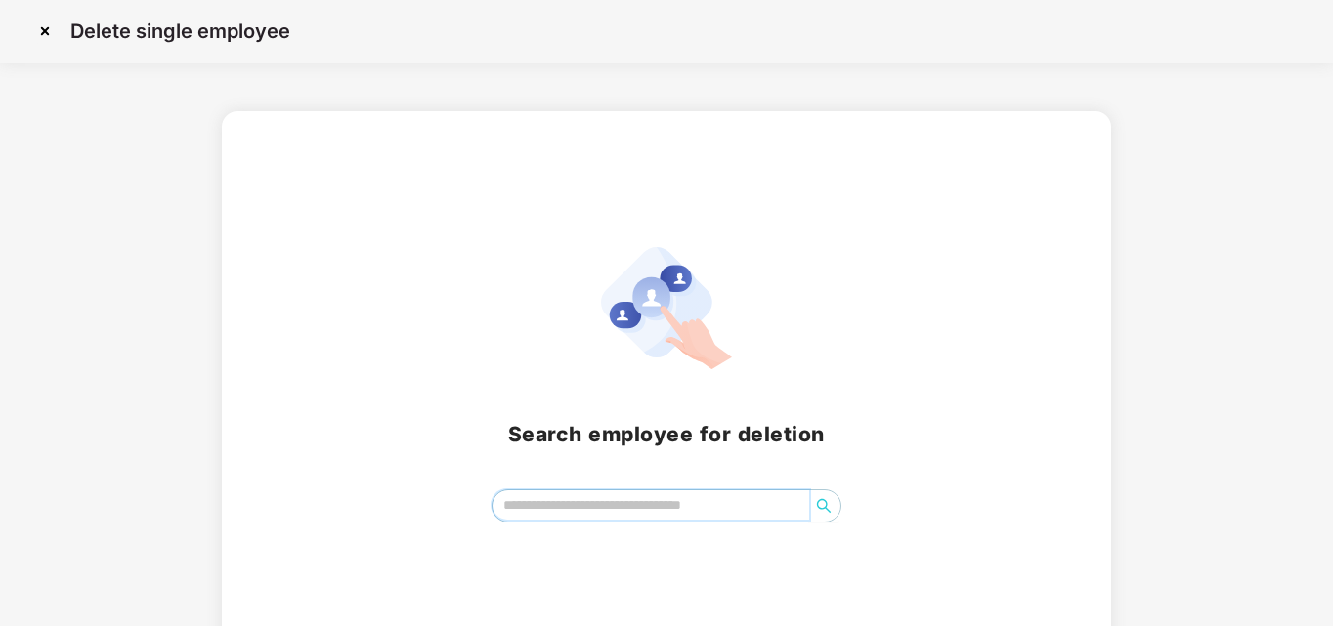
click at [531, 510] on input "search" at bounding box center [651, 505] width 318 height 29
type input "*******"
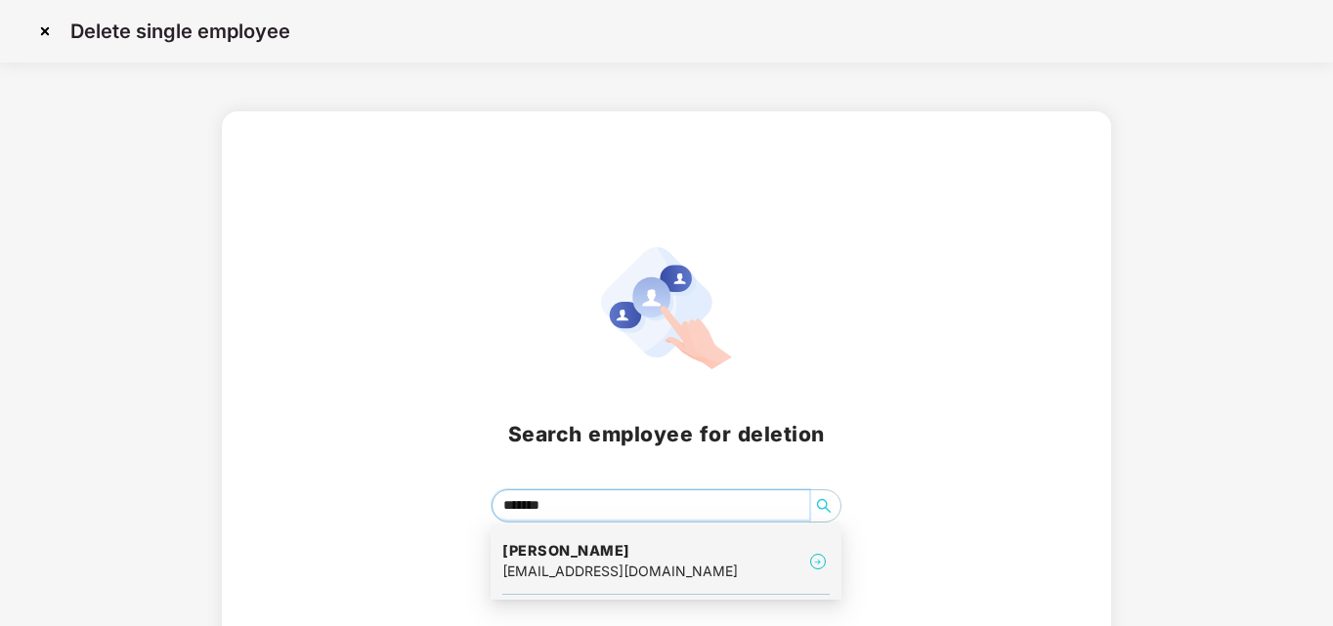
click at [602, 571] on div "[EMAIL_ADDRESS][DOMAIN_NAME]" at bounding box center [619, 571] width 235 height 21
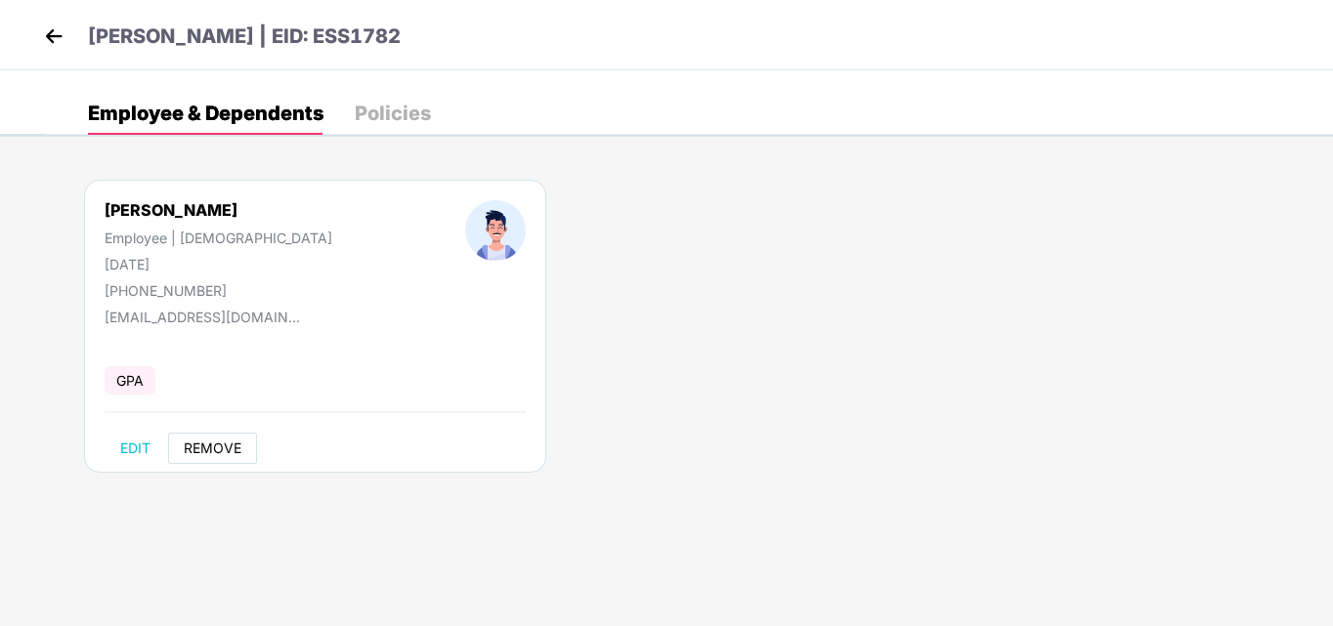
click at [218, 455] on span "REMOVE" at bounding box center [213, 449] width 58 height 16
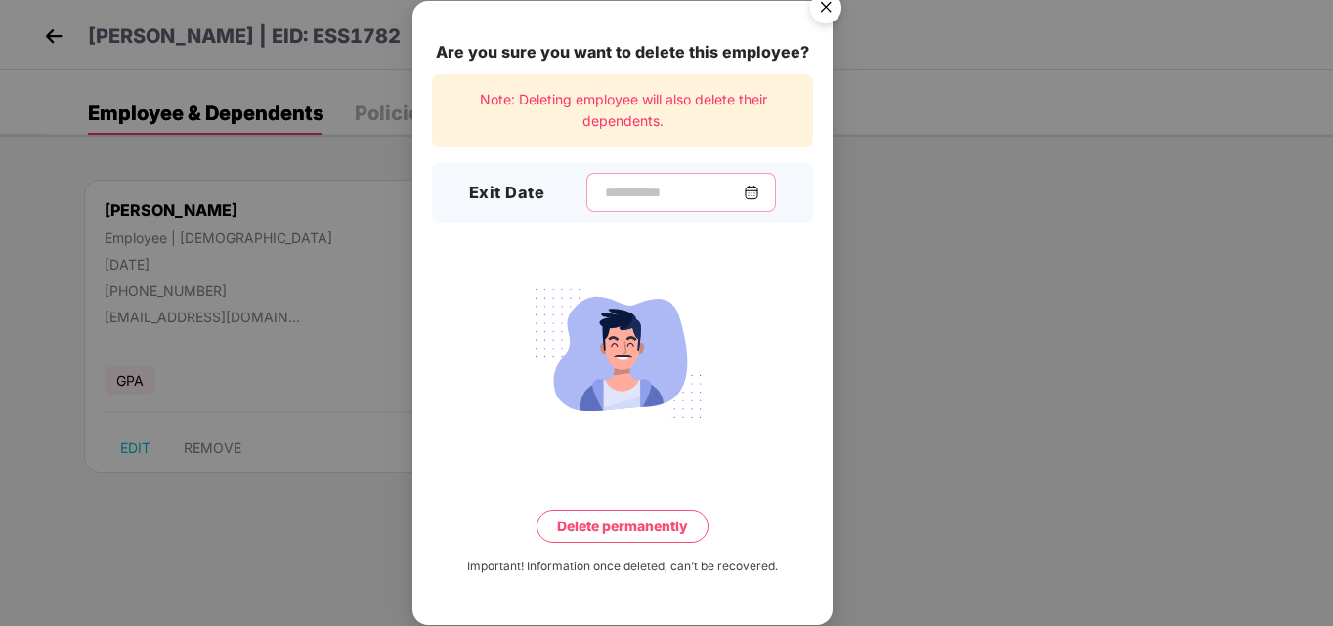
click at [685, 191] on input at bounding box center [673, 193] width 141 height 21
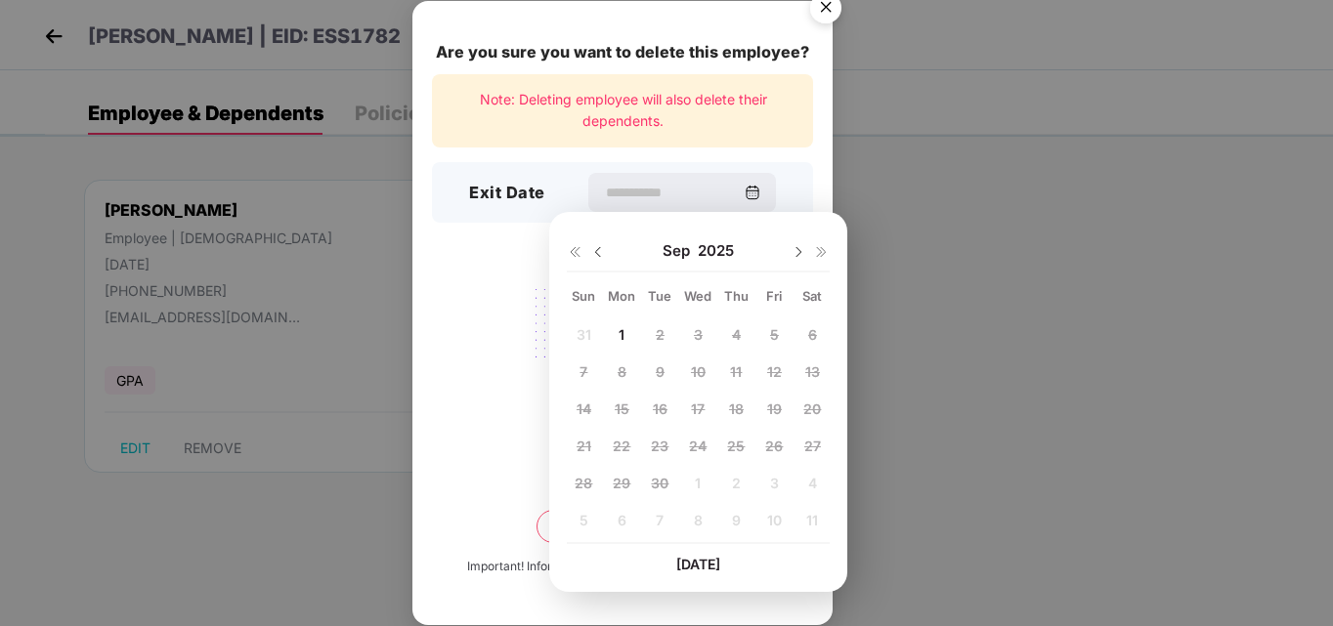
click at [597, 245] on img at bounding box center [598, 252] width 16 height 16
click at [617, 482] on span "25" at bounding box center [622, 483] width 18 height 17
type input "**********"
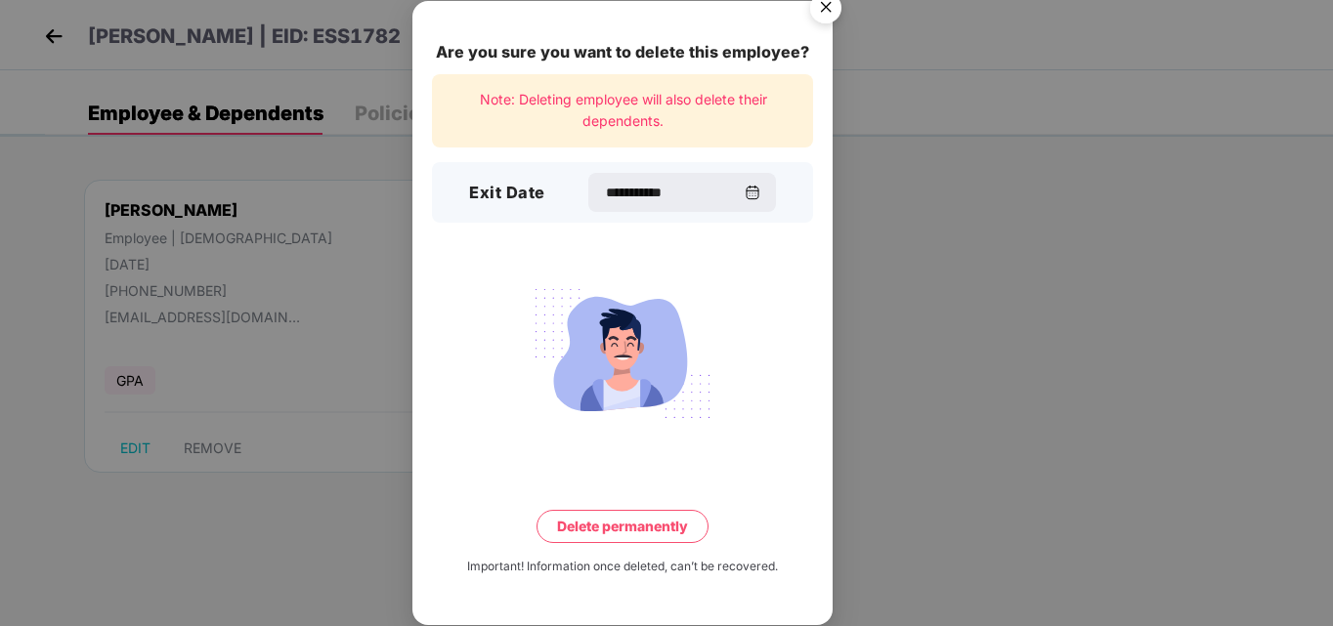
click at [670, 529] on button "Delete permanently" at bounding box center [622, 526] width 172 height 33
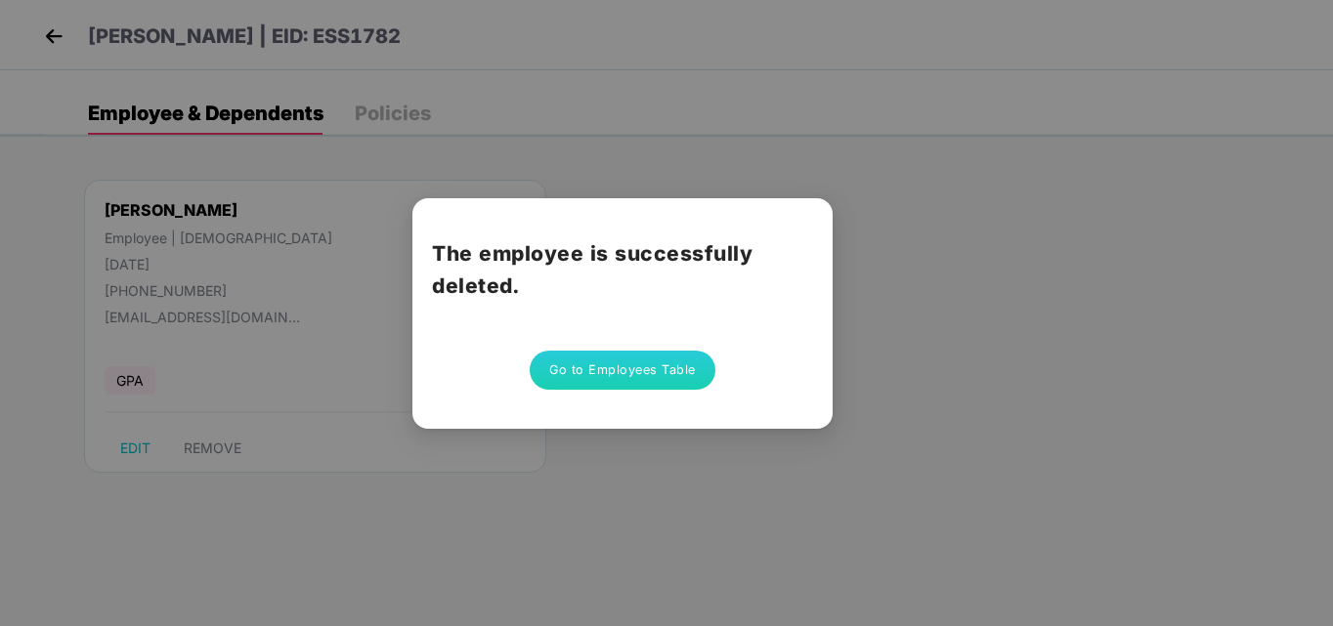
click at [631, 363] on button "Go to Employees Table" at bounding box center [623, 370] width 186 height 39
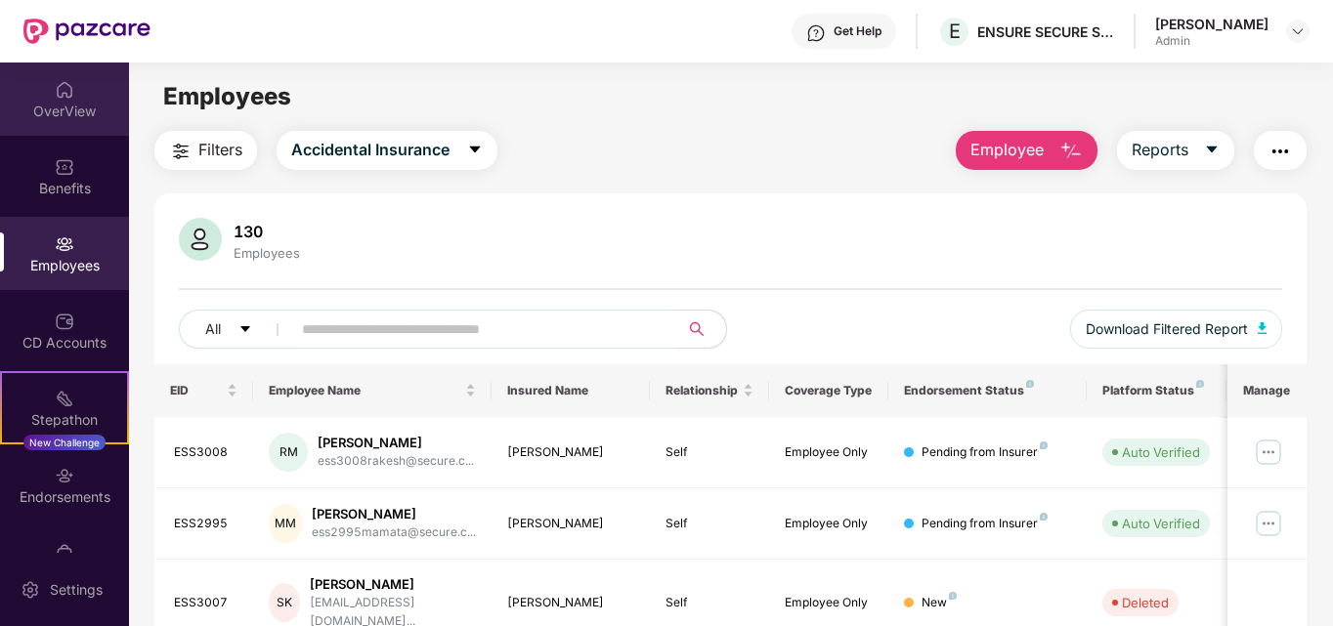
click at [67, 111] on div "OverView" at bounding box center [64, 112] width 129 height 20
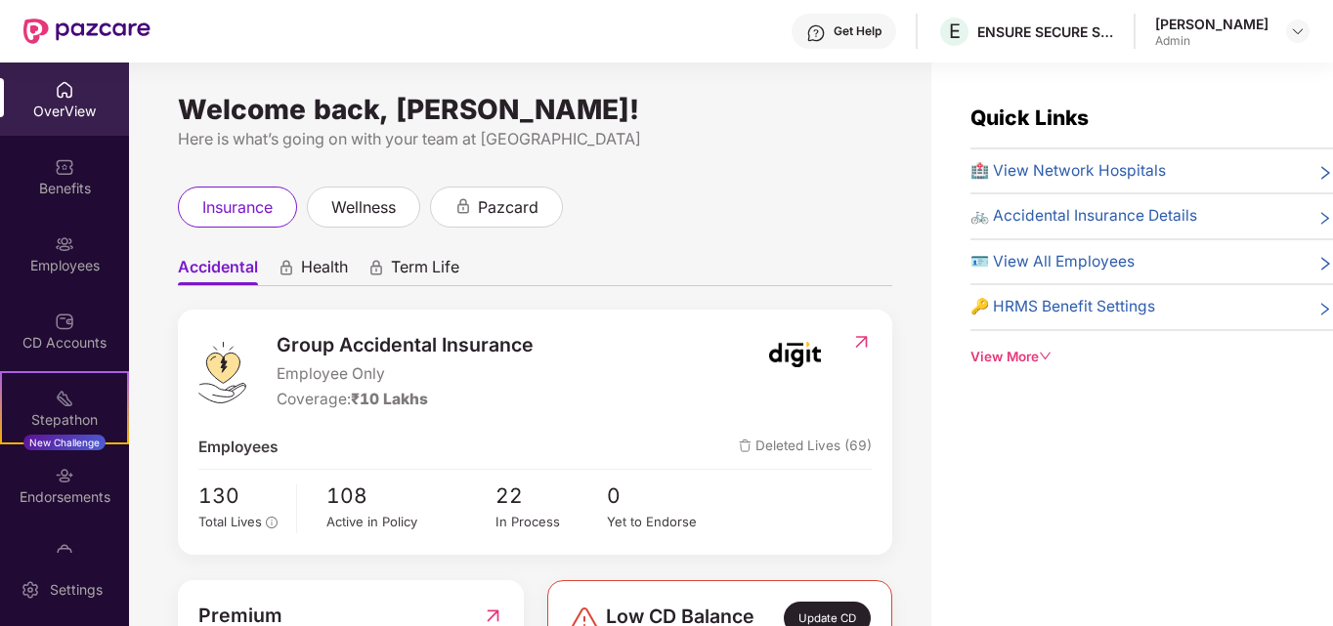
click at [66, 111] on div "OverView" at bounding box center [64, 112] width 129 height 20
